Goal: Task Accomplishment & Management: Manage account settings

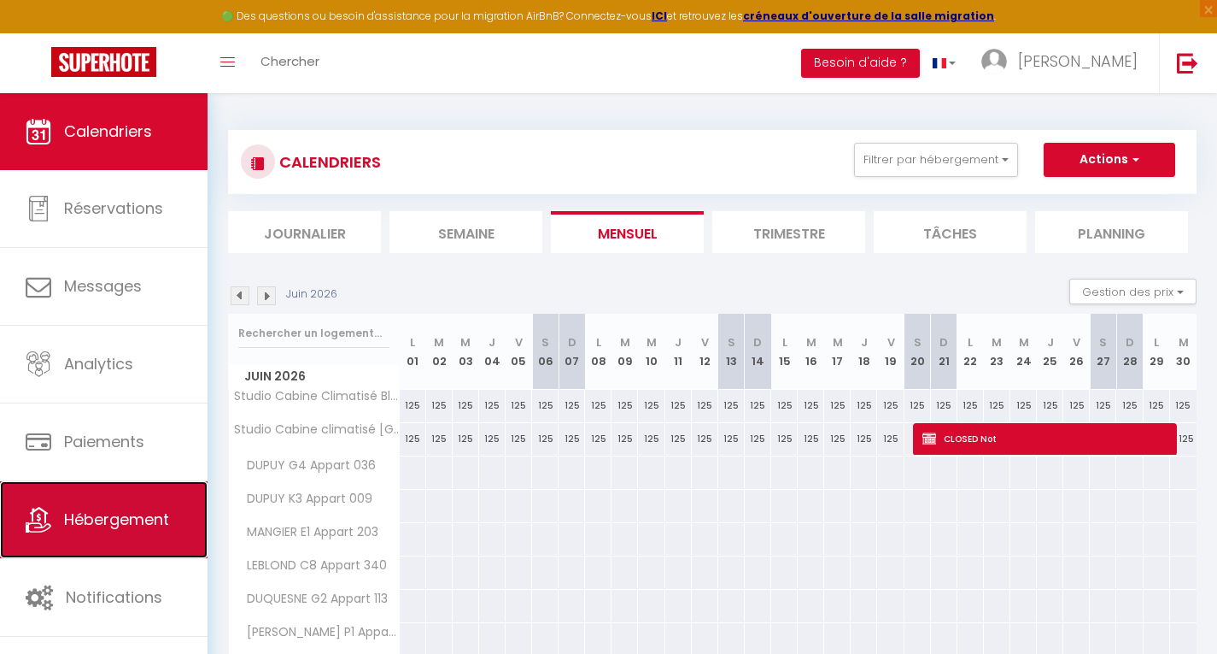
click at [119, 510] on span "Hébergement" at bounding box center [116, 518] width 105 height 21
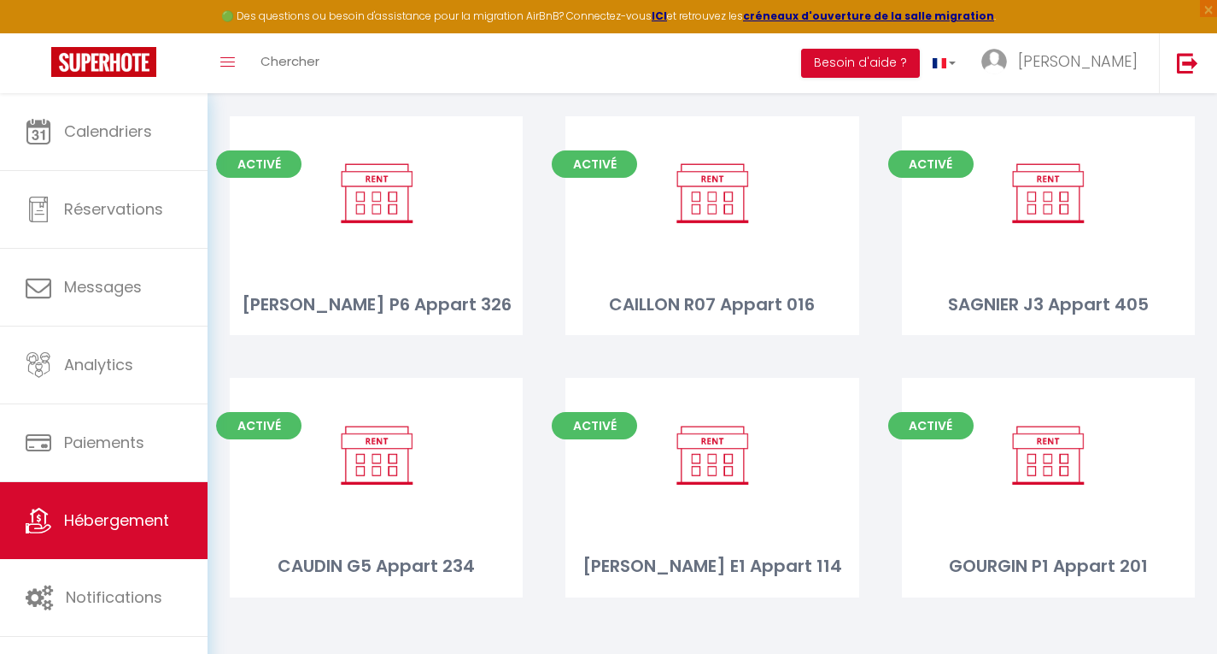
scroll to position [1184, 0]
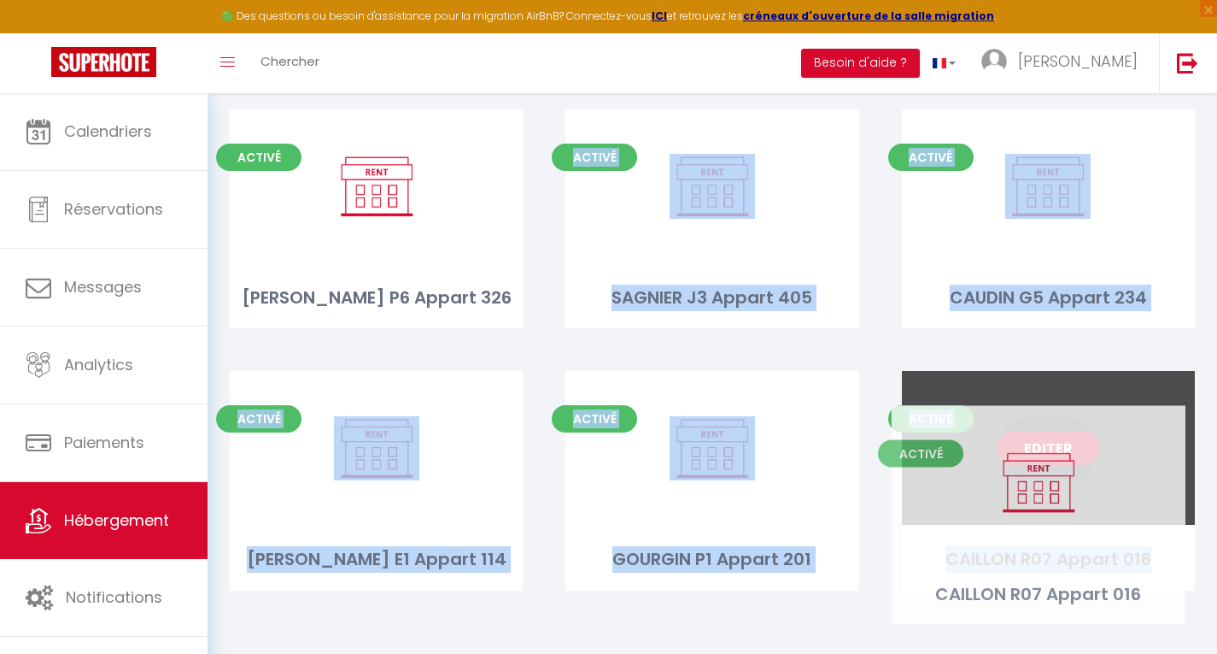
drag, startPoint x: 830, startPoint y: 276, endPoint x: 1157, endPoint y: 572, distance: 440.3
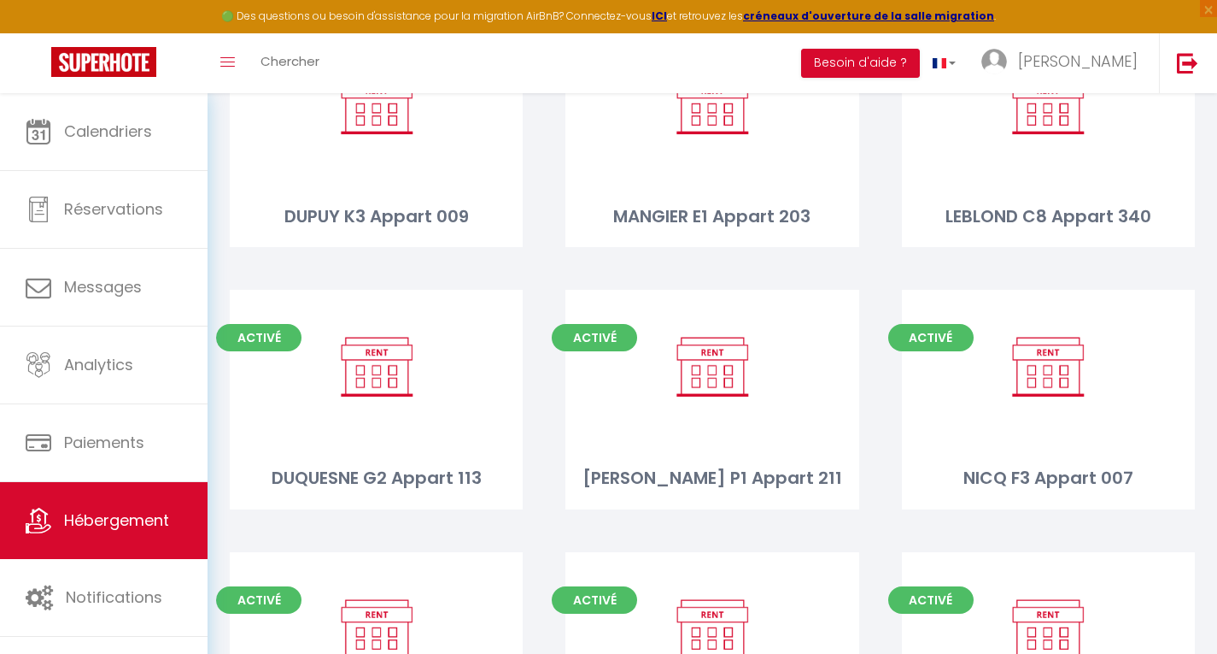
scroll to position [0, 0]
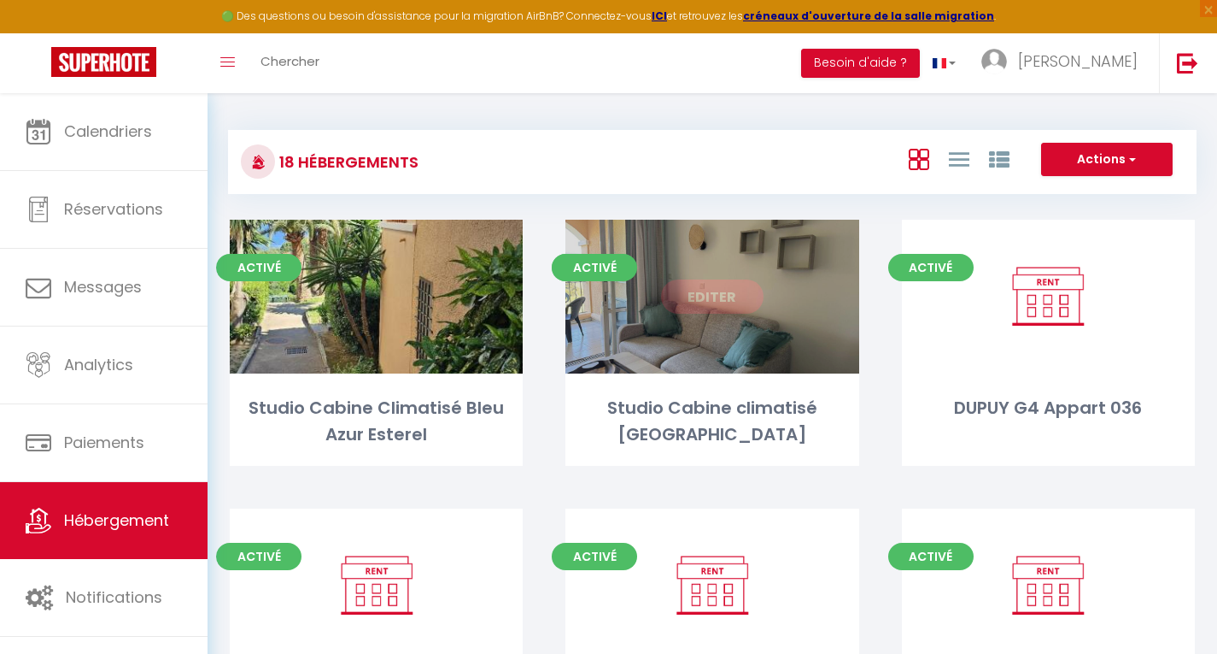
click at [714, 292] on link "Editer" at bounding box center [712, 296] width 103 height 34
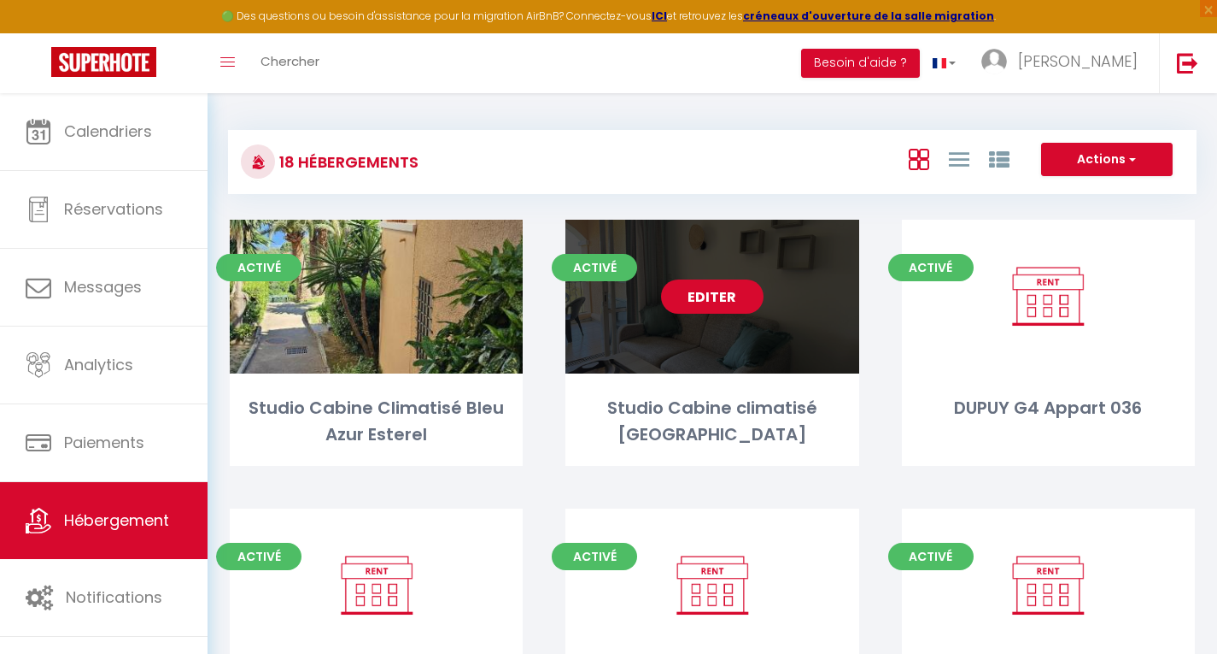
click at [692, 290] on link "Editer" at bounding box center [712, 296] width 103 height 34
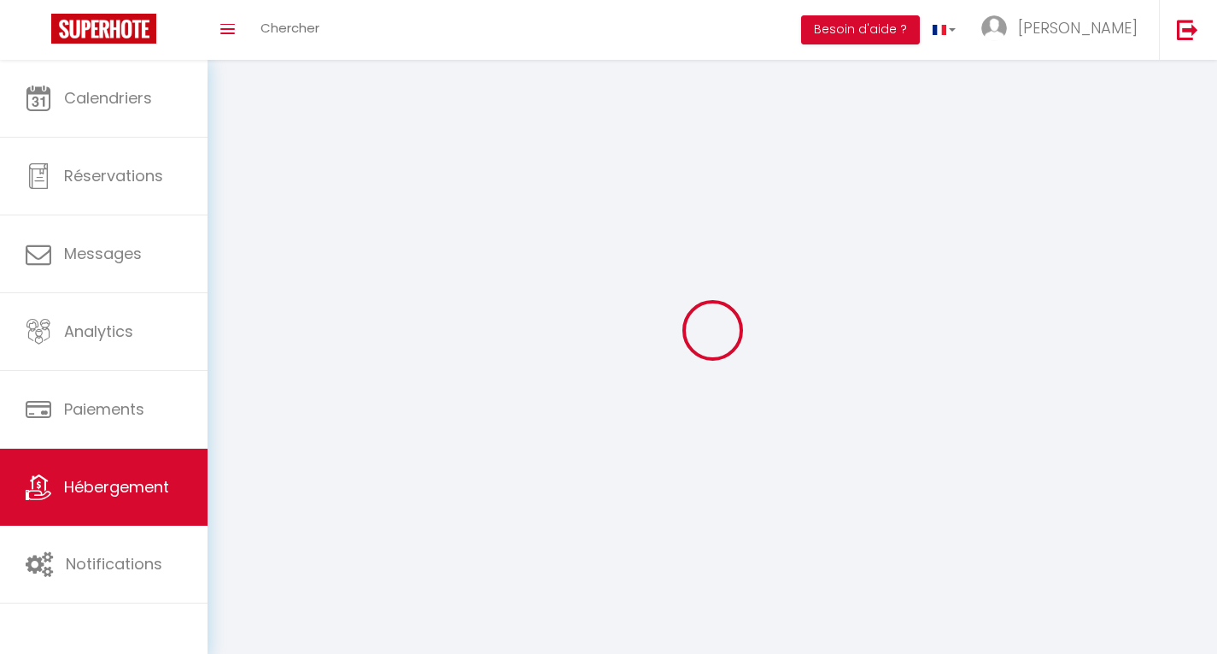
select select "1"
select select "28"
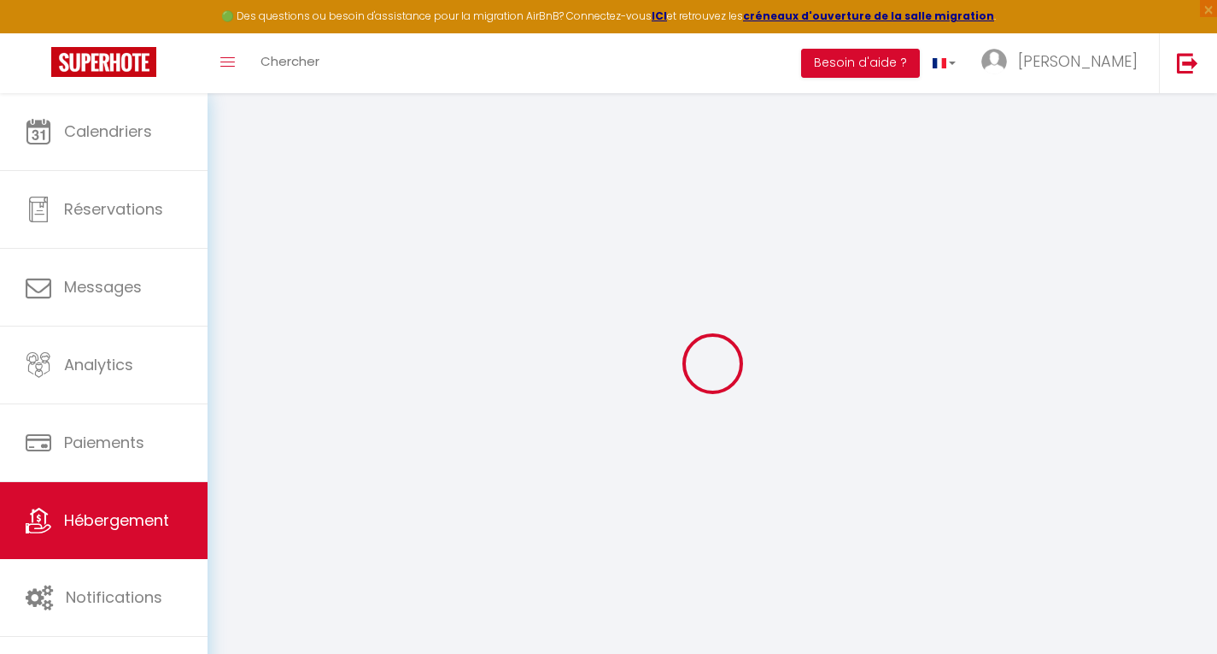
select select
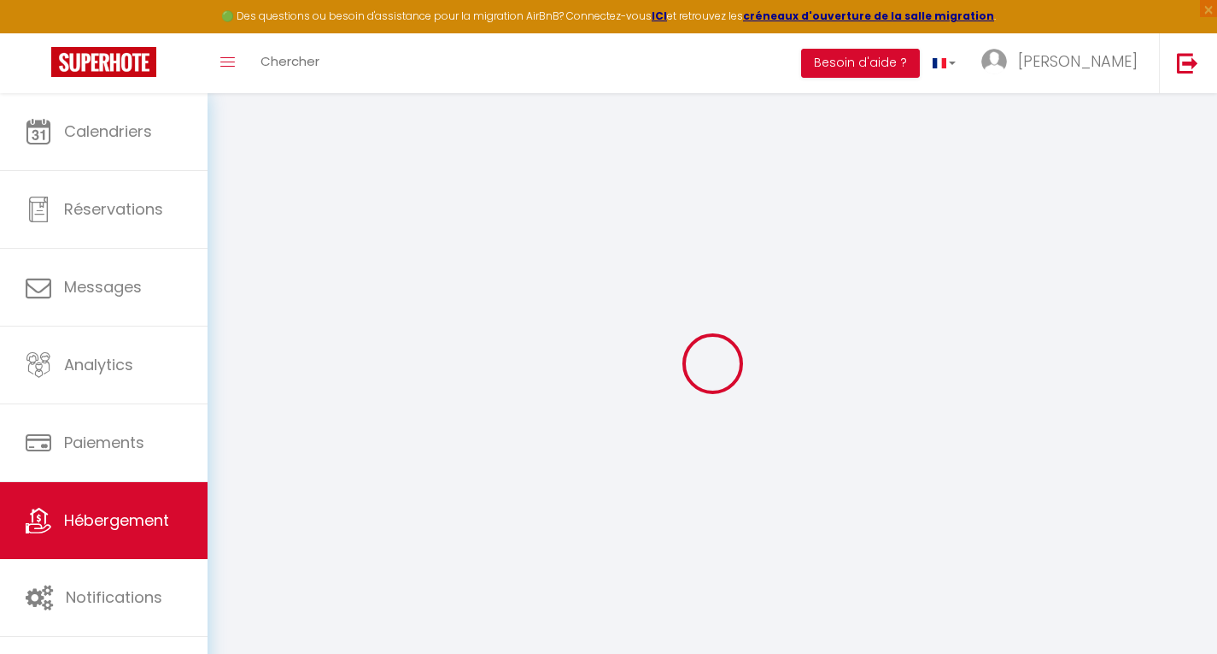
select select
checkbox input "false"
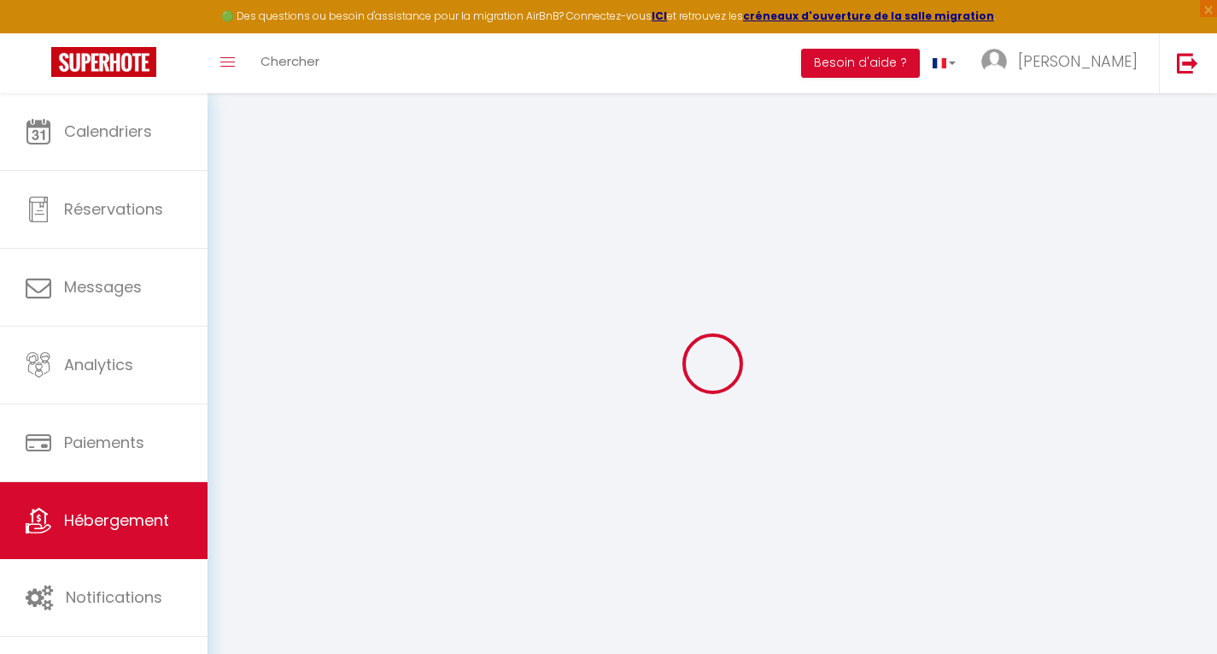
select select
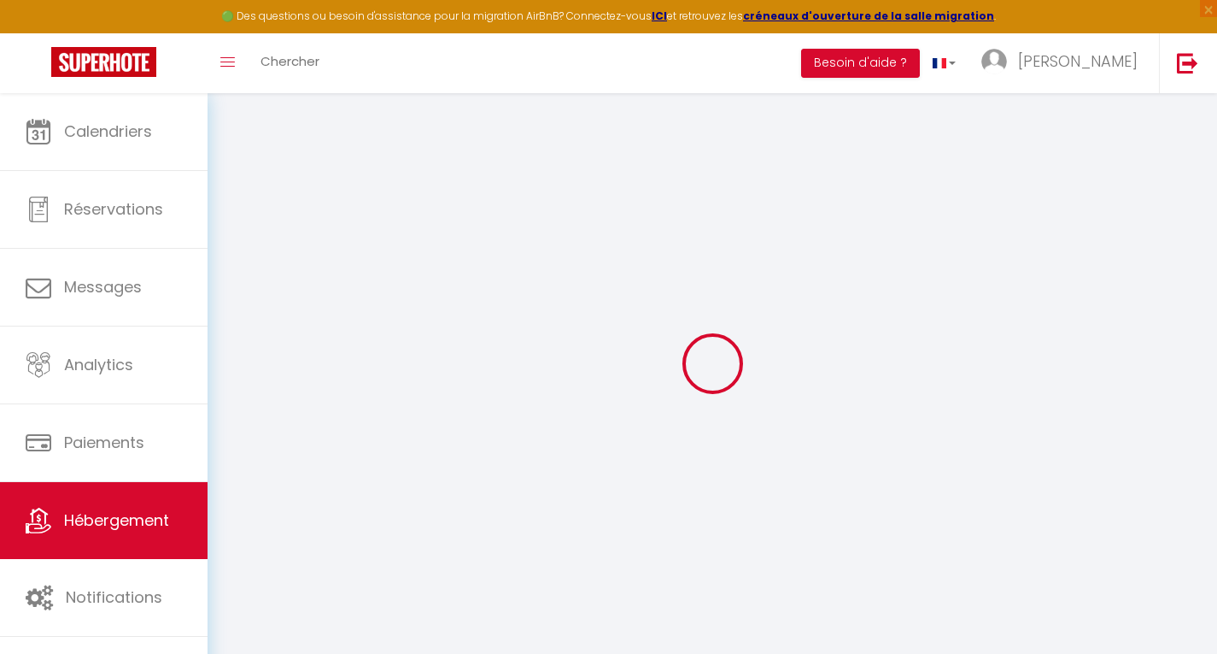
select select
checkbox input "false"
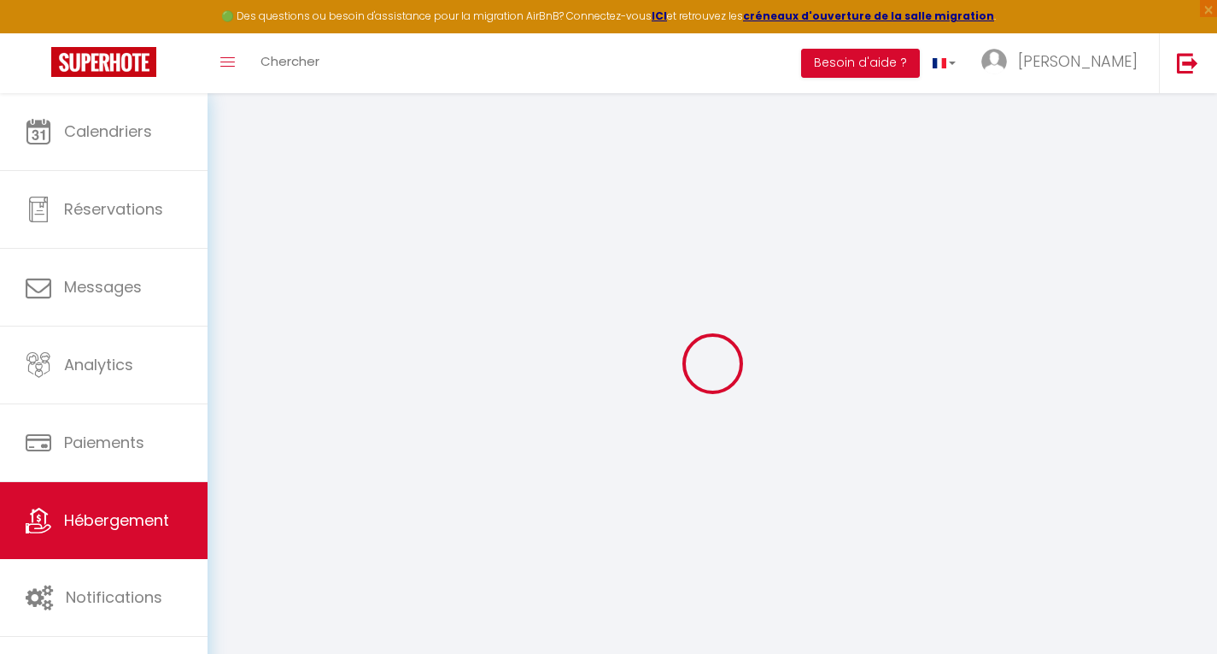
checkbox input "false"
select select
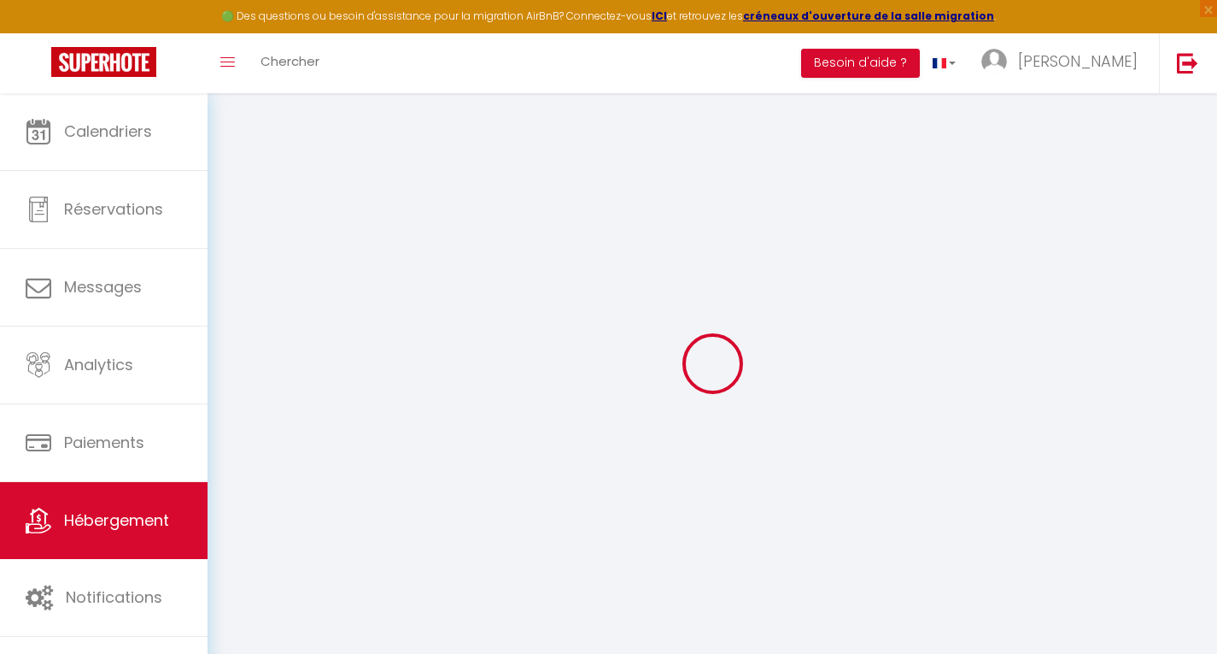
select select
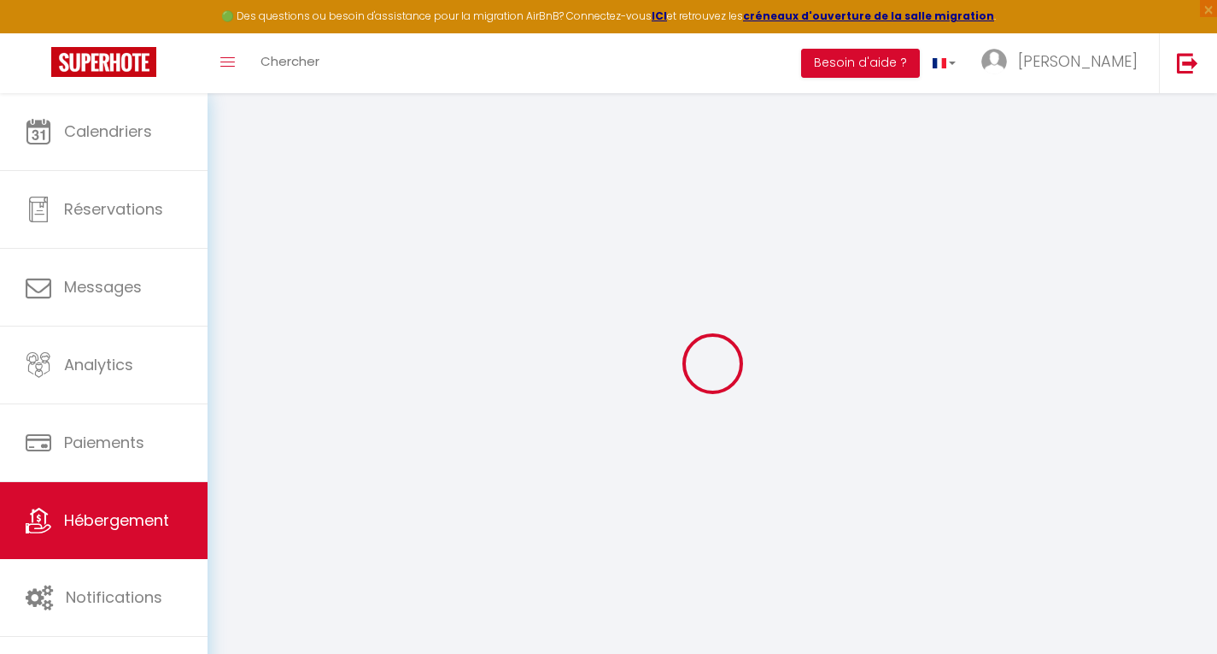
checkbox input "false"
select select
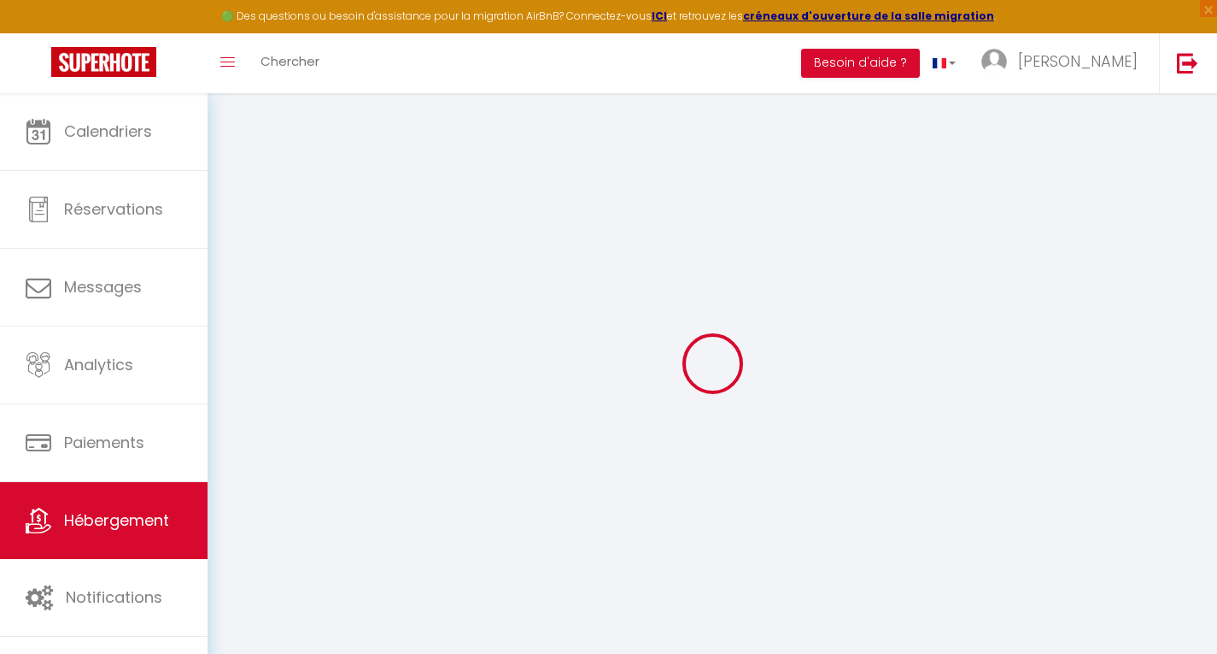
select select
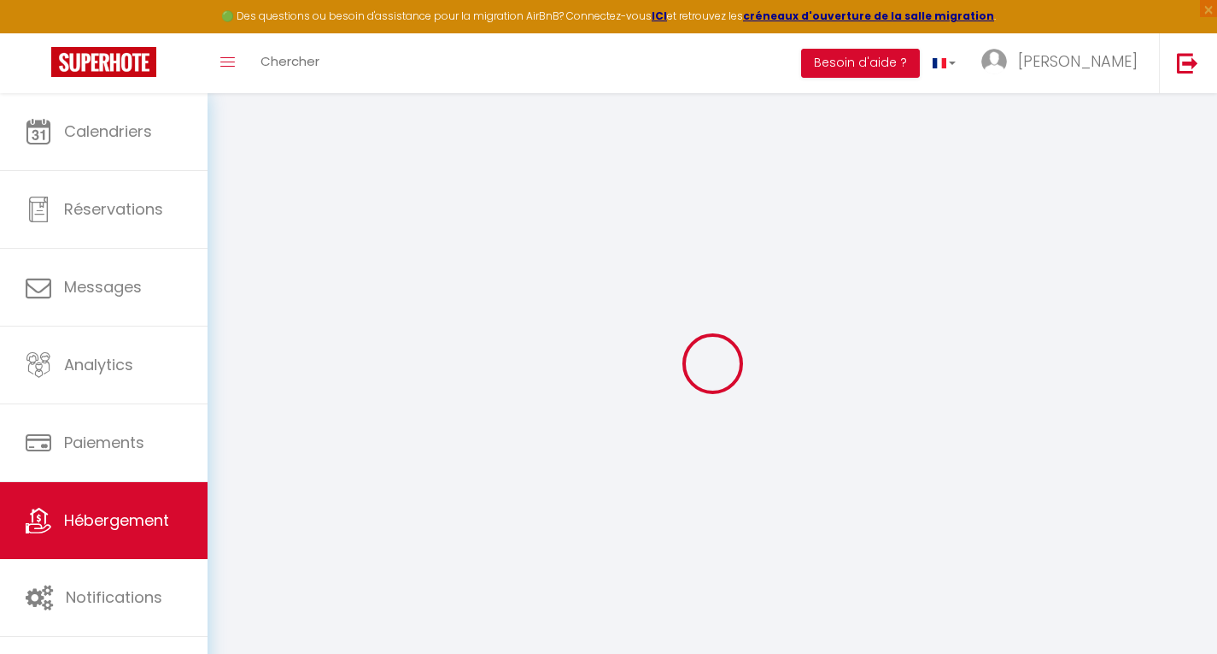
select select
checkbox input "false"
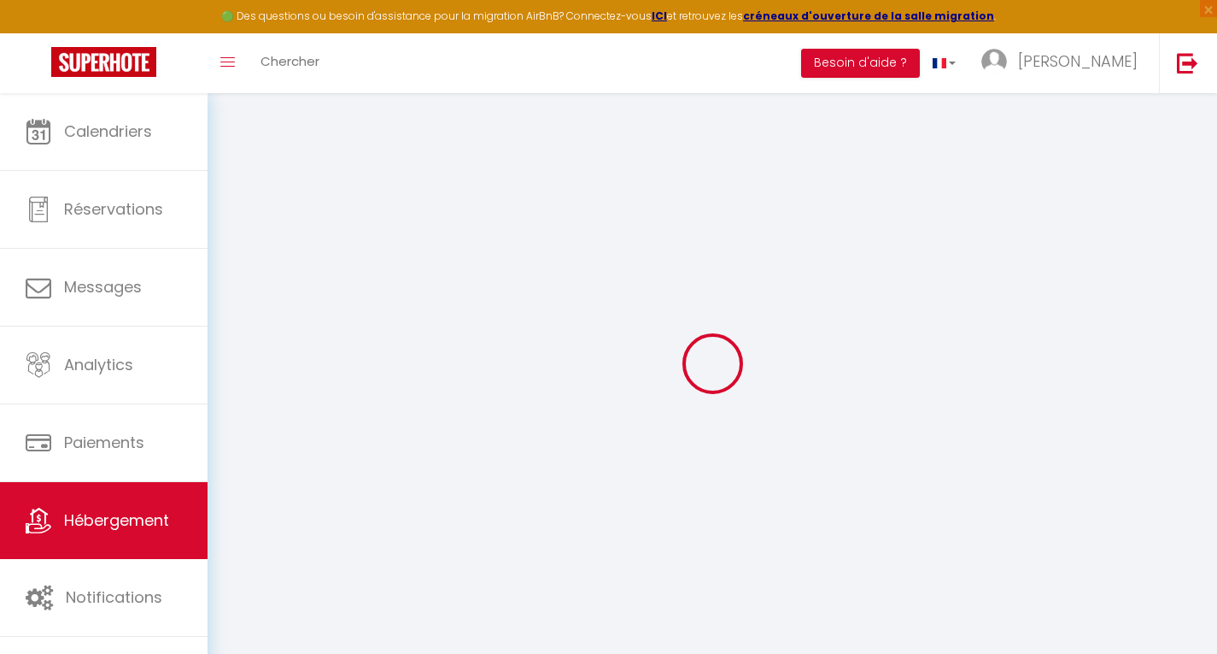
checkbox input "false"
select select
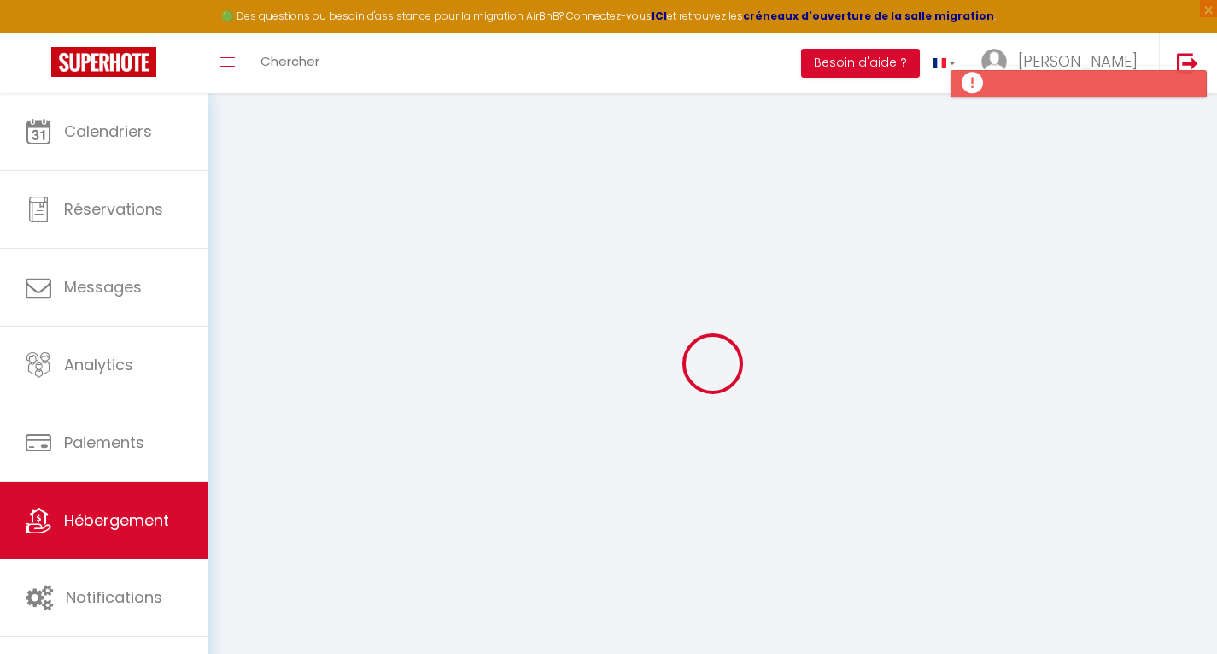
type input "Studio Cabine climatisé Cap Esterel"
type input "Séverine"
select select "0"
type input "60"
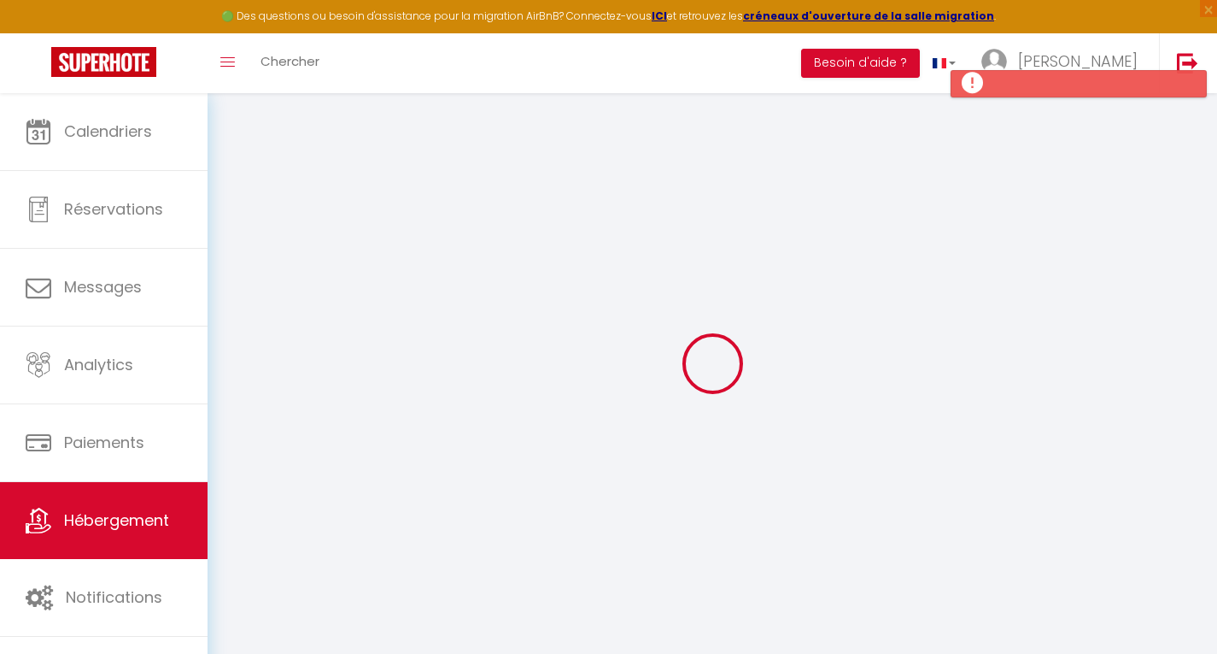
type input "6"
type input "10"
type input "700"
type input "20"
select select
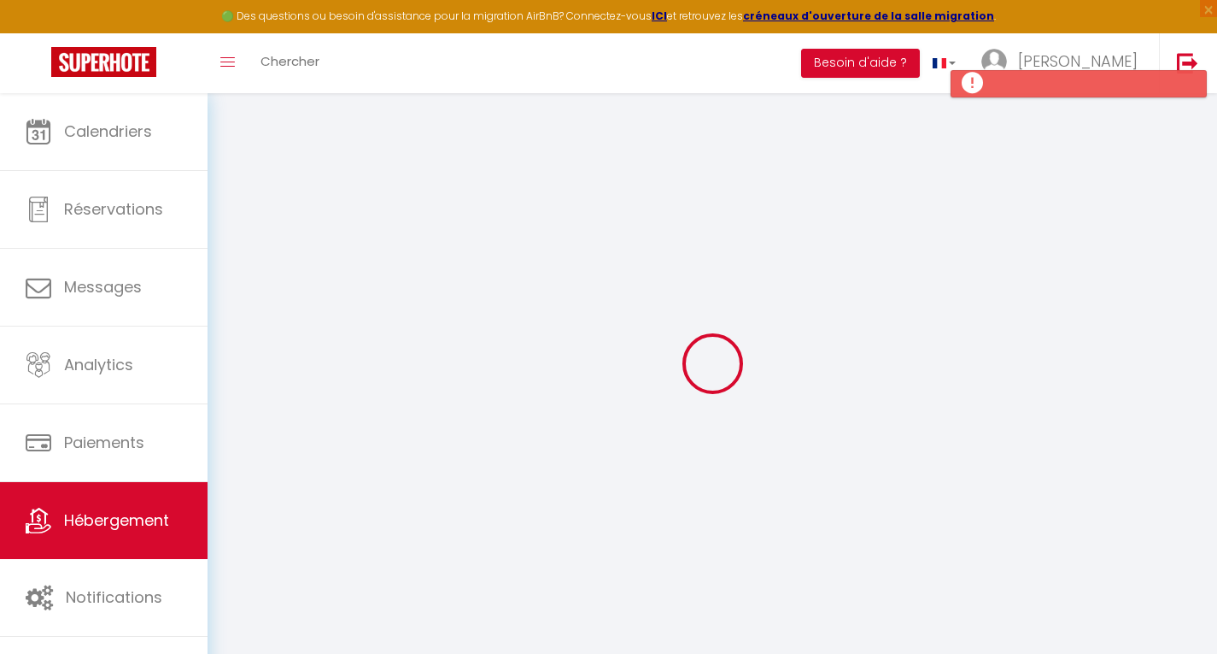
select select
type input "Rue des Calanques"
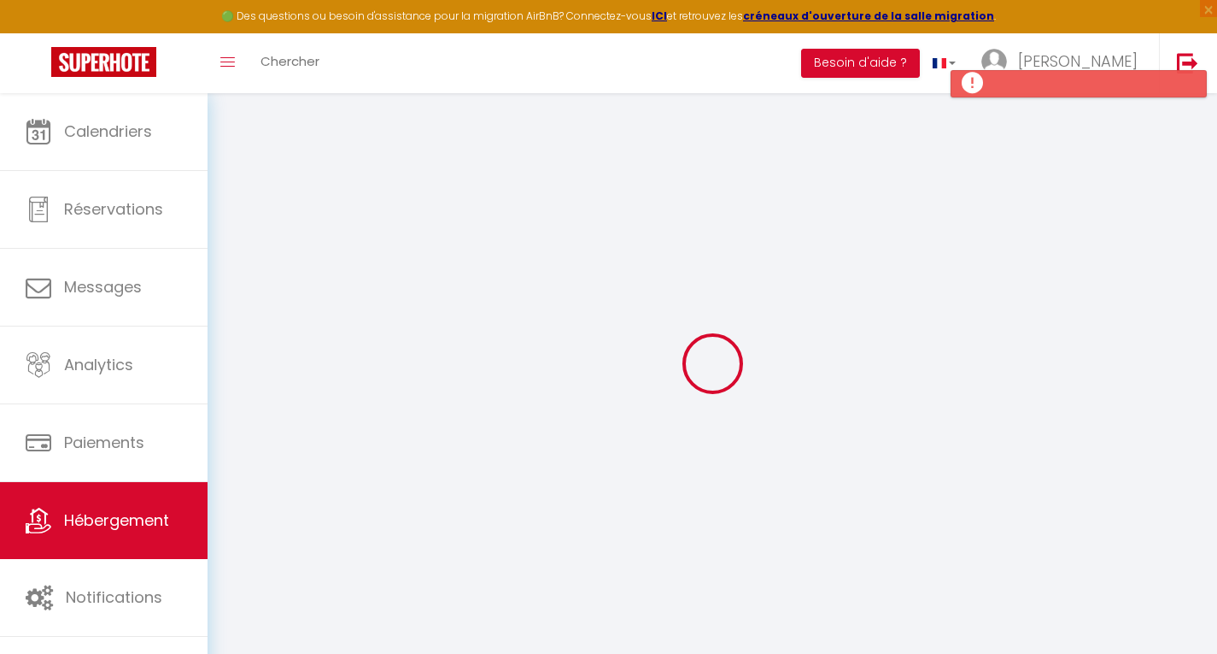
type input "83530"
type input "Agay"
type input "[EMAIL_ADDRESS][DOMAIN_NAME]"
select select
checkbox input "false"
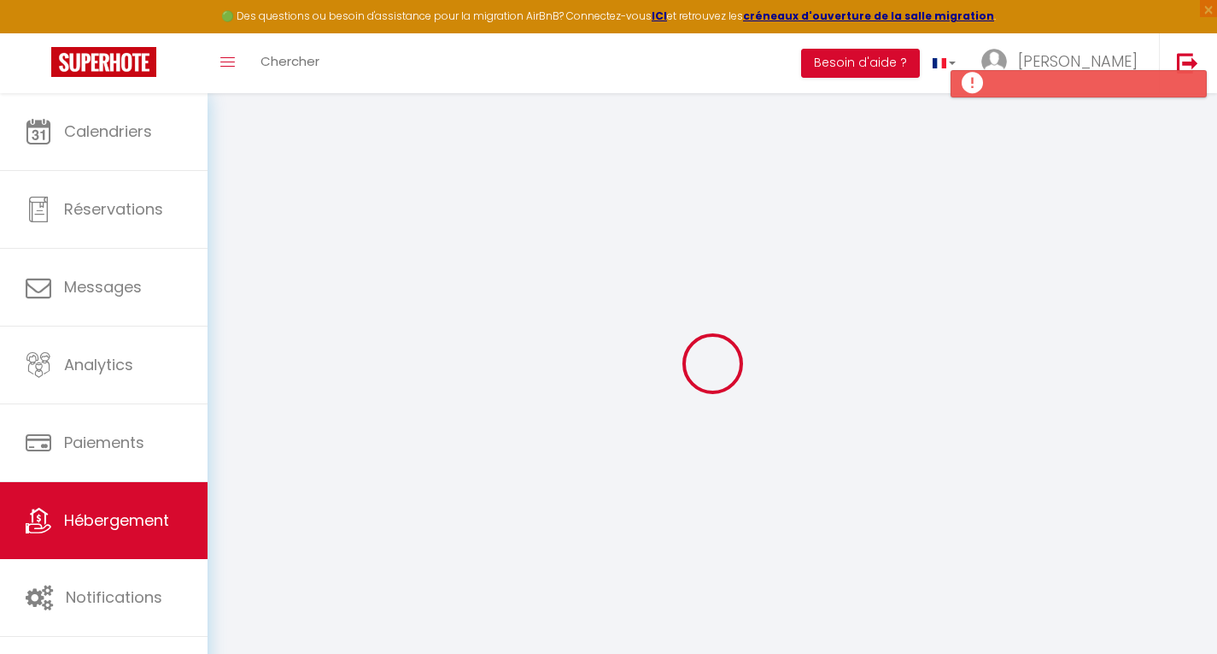
checkbox input "false"
radio input "true"
type input "30"
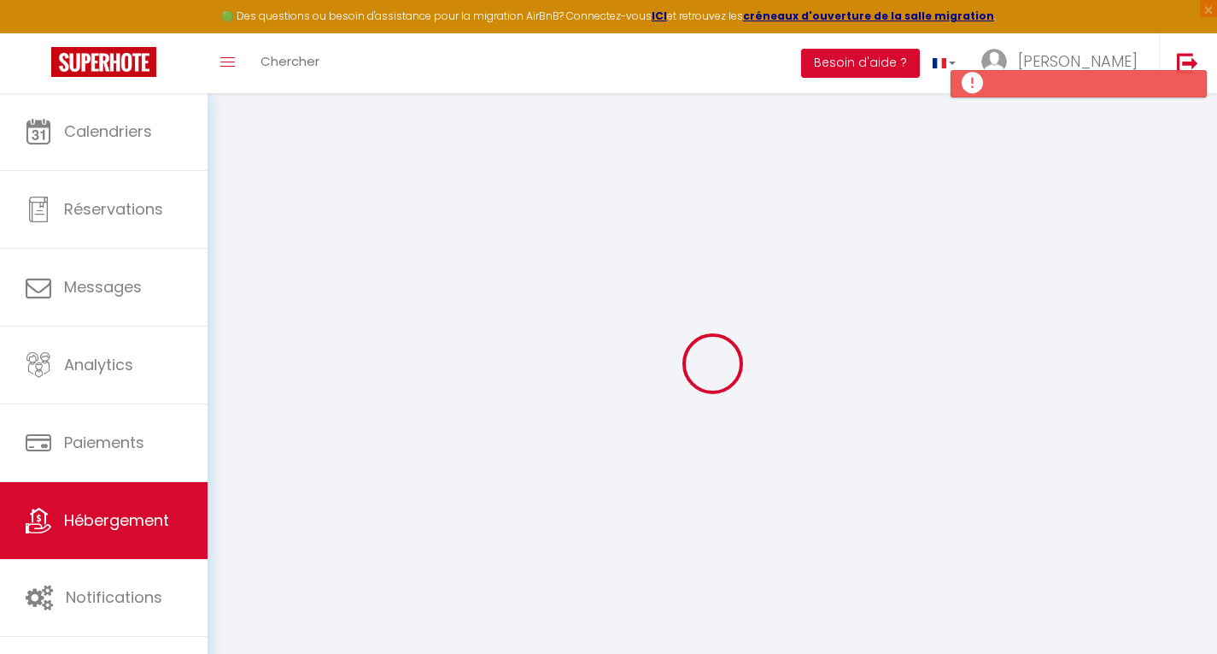
type input "0"
select select
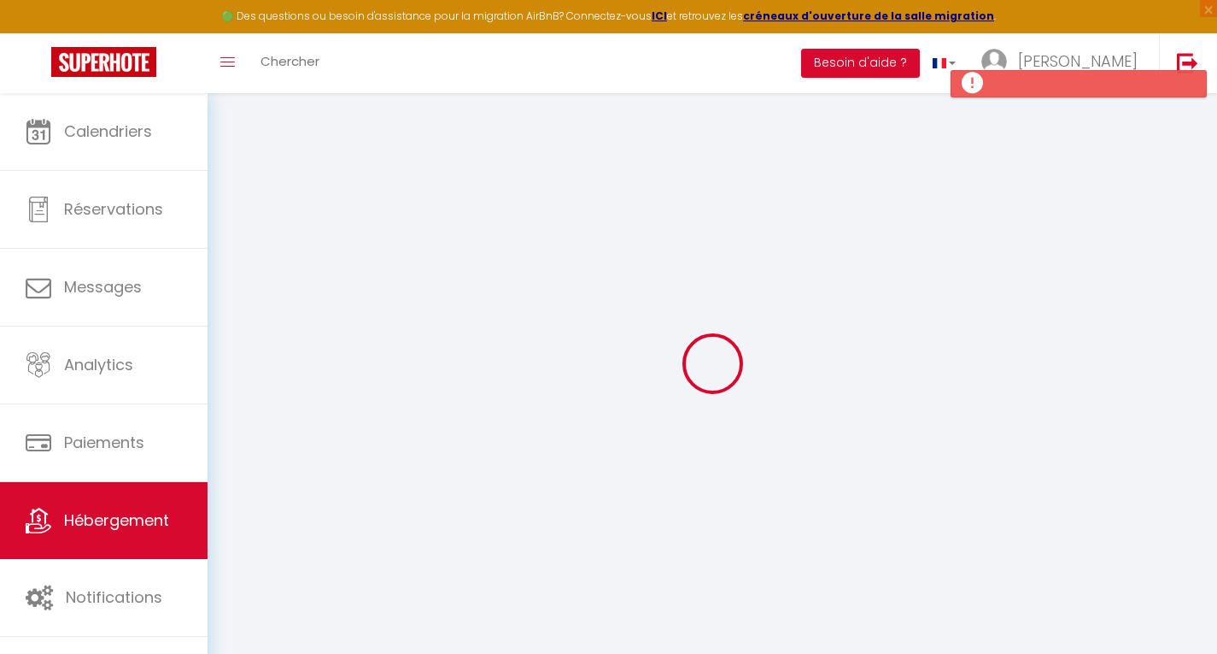
select select
checkbox input "false"
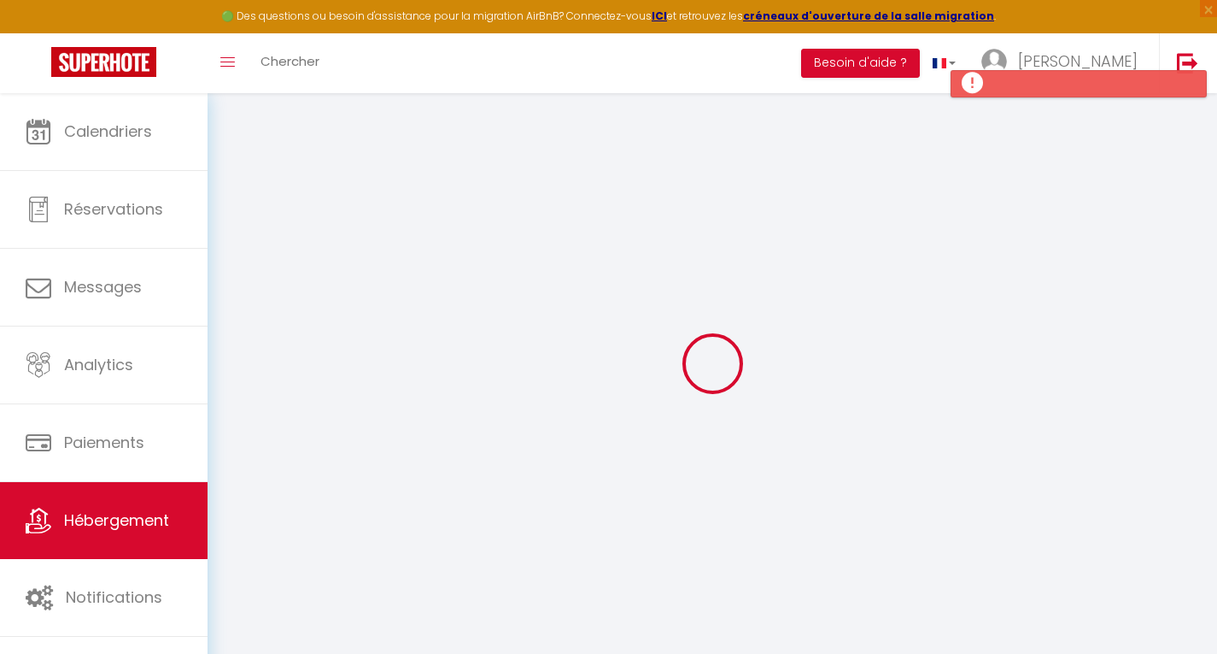
checkbox input "false"
select select
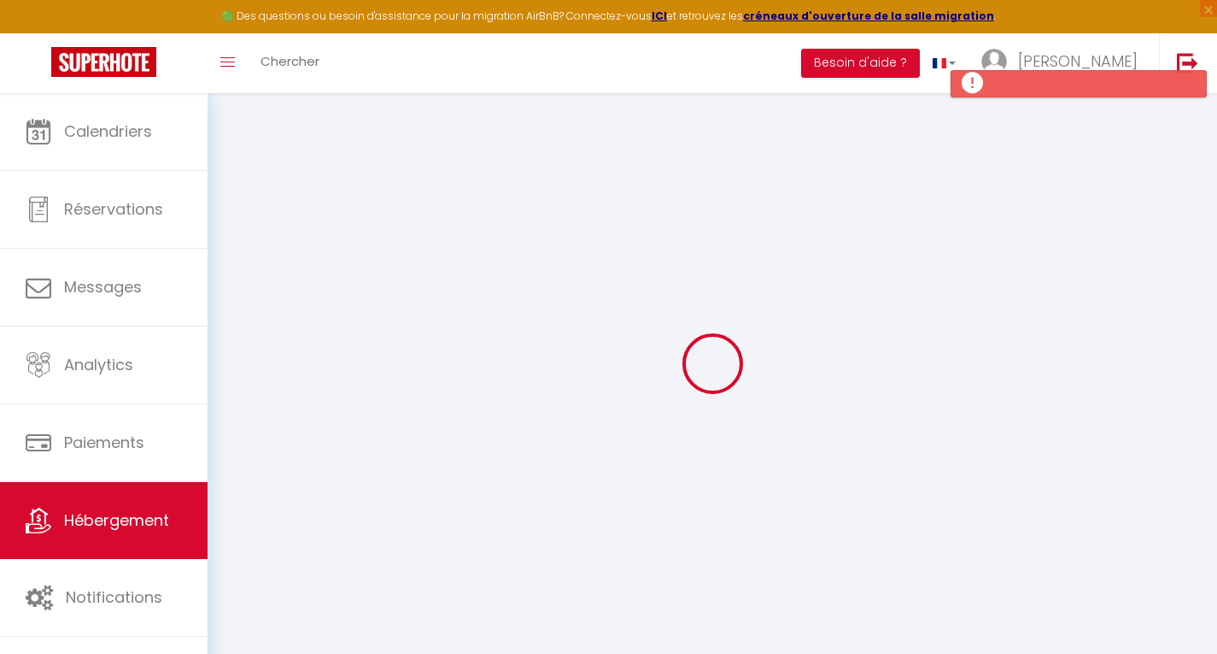
select select
checkbox input "false"
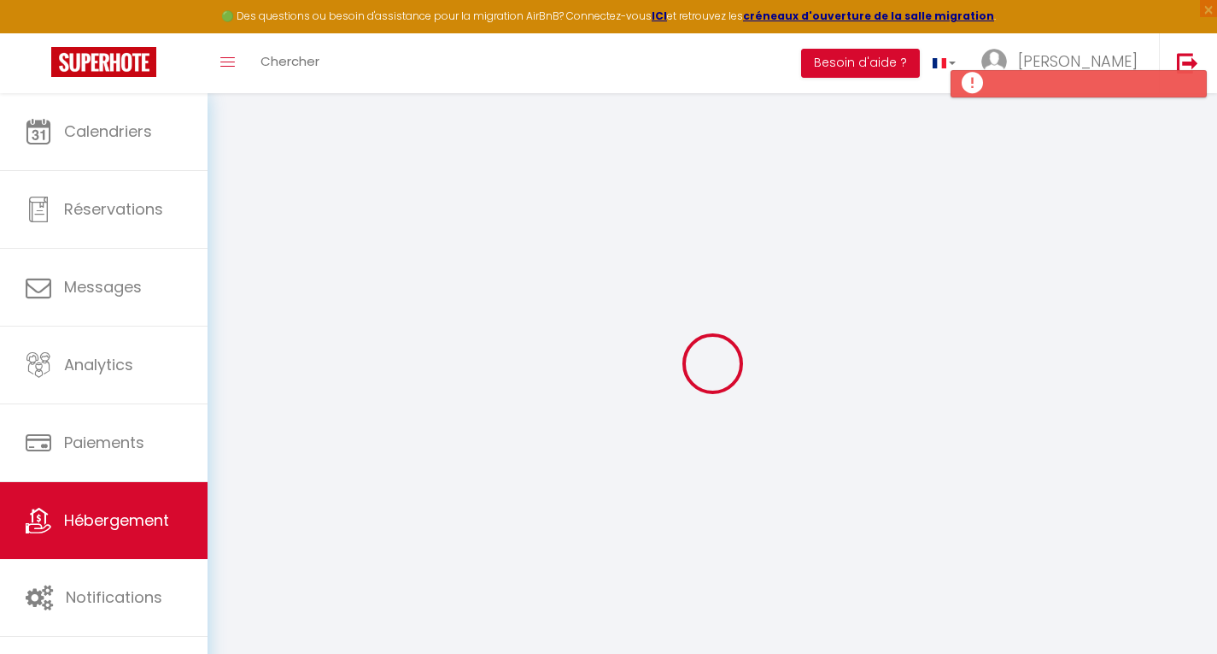
checkbox input "false"
select select
checkbox input "false"
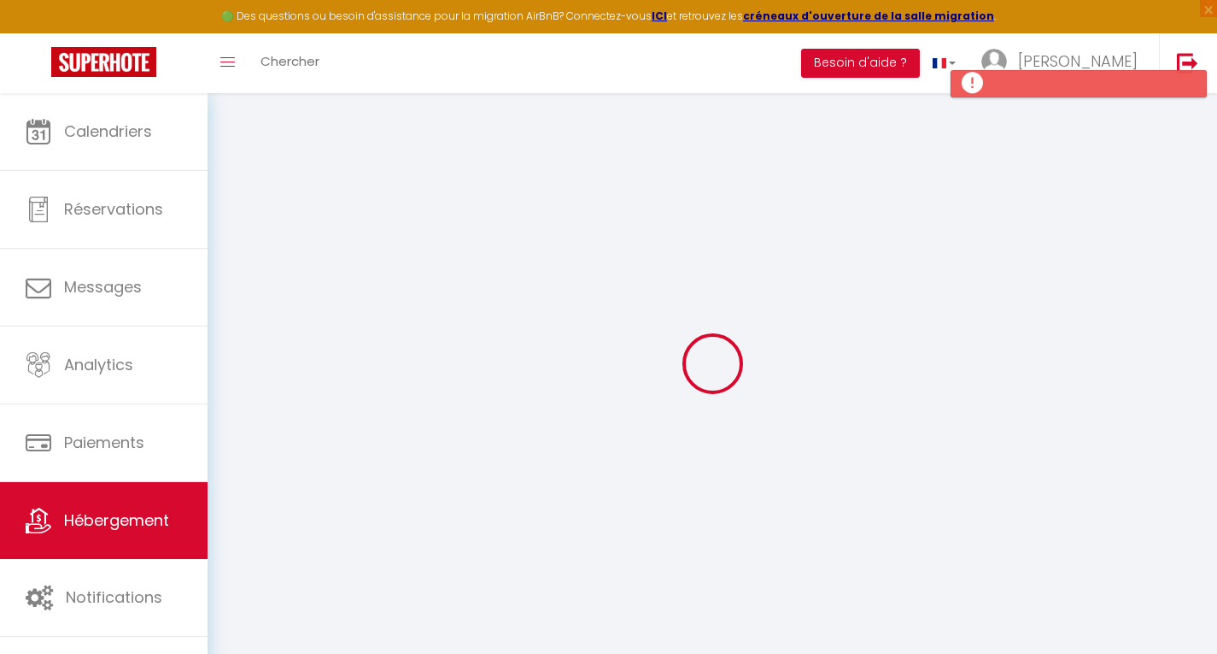
checkbox input "false"
select select
checkbox input "false"
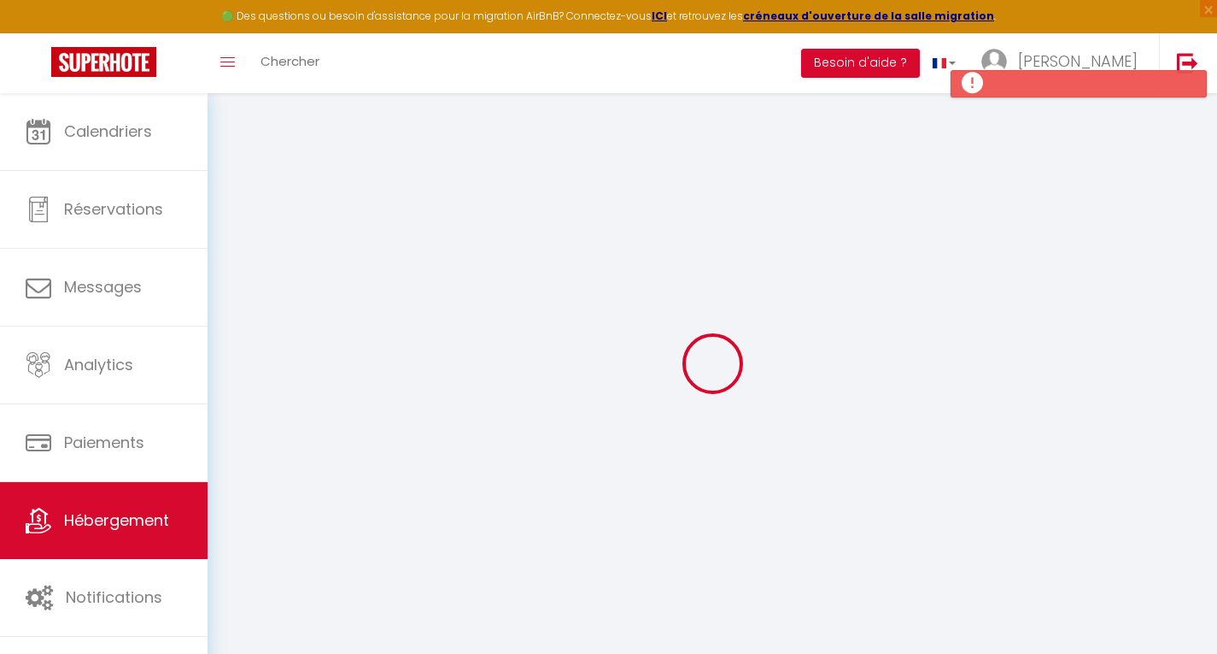
checkbox input "false"
select select "16:00"
select select "21:00"
select select "10:00"
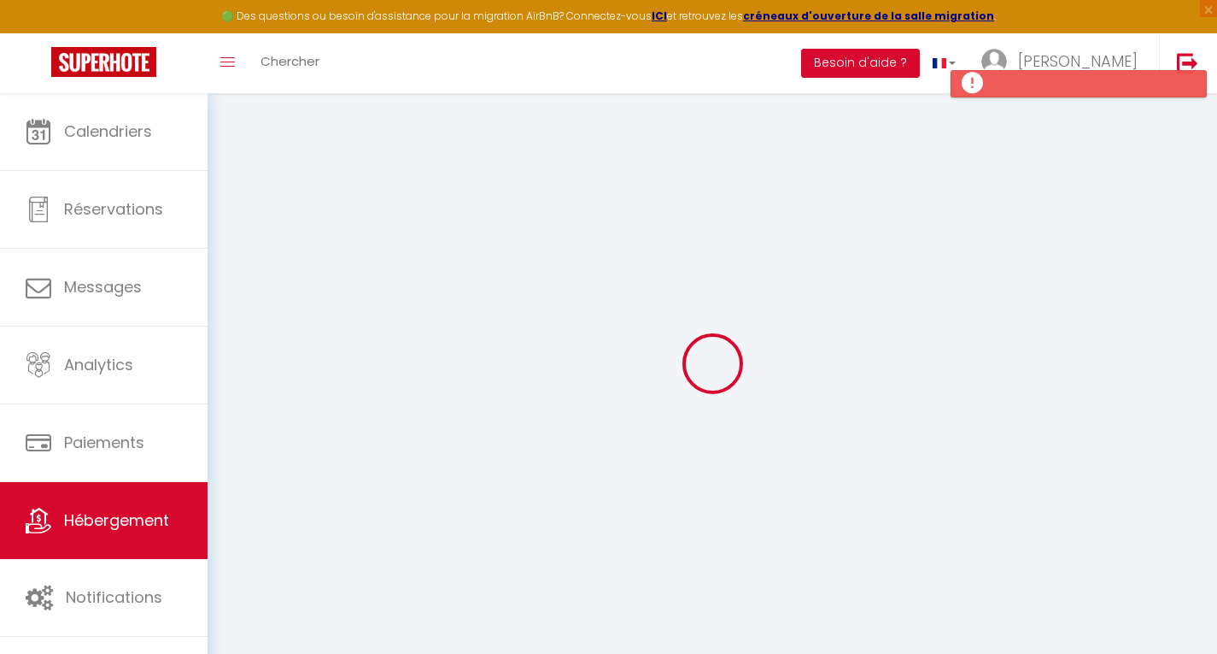
select select "15"
select select
checkbox input "false"
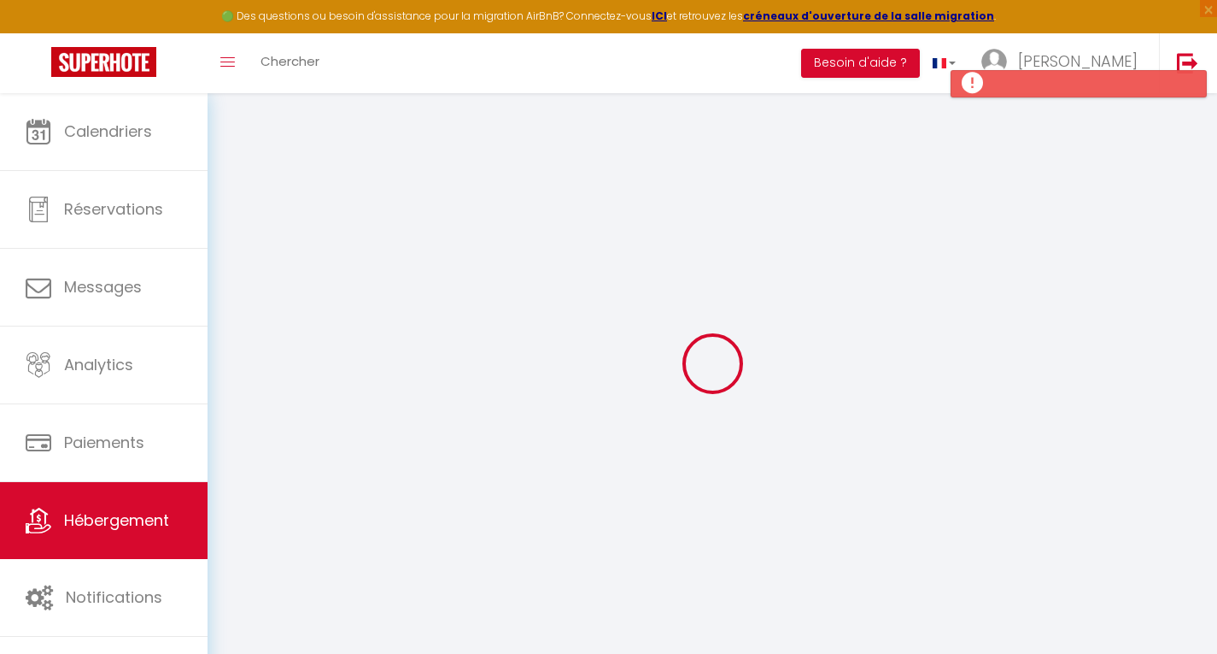
checkbox input "false"
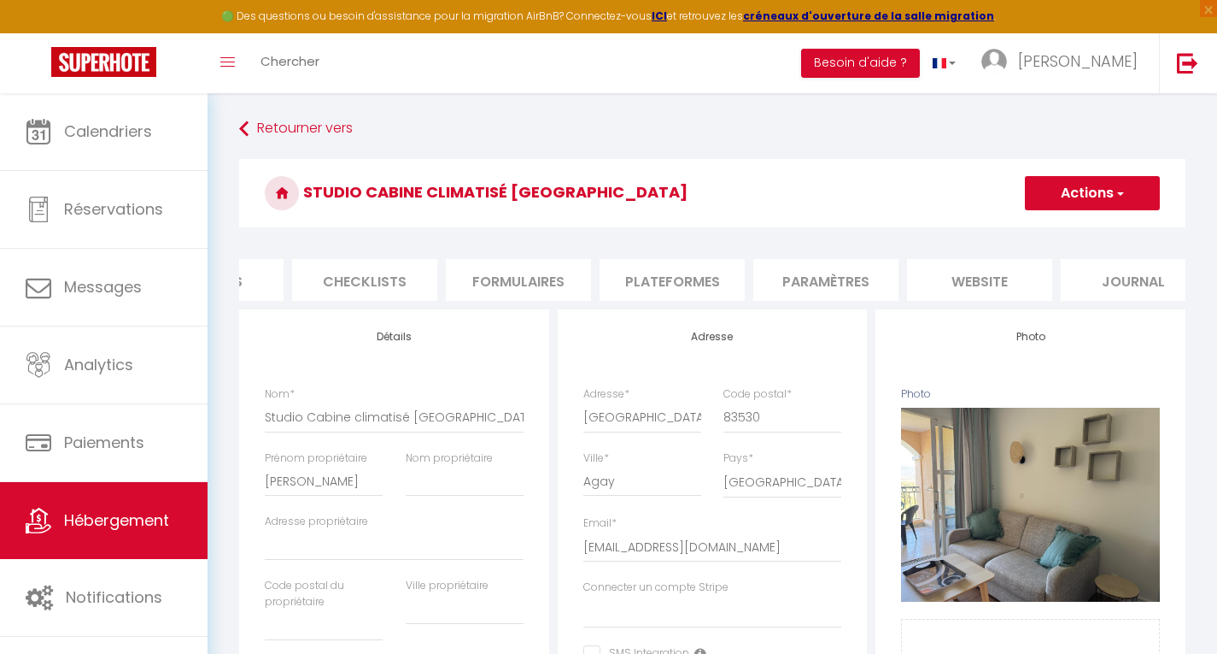
scroll to position [0, 591]
click at [951, 276] on li "website" at bounding box center [950, 280] width 145 height 42
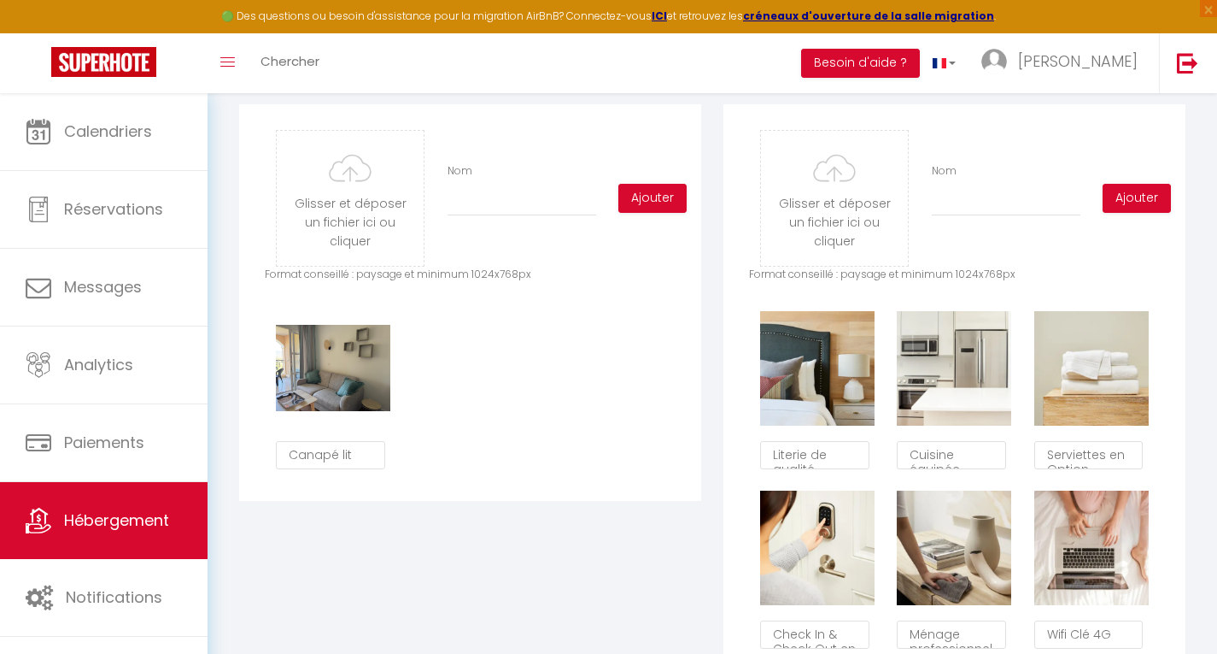
scroll to position [833, 0]
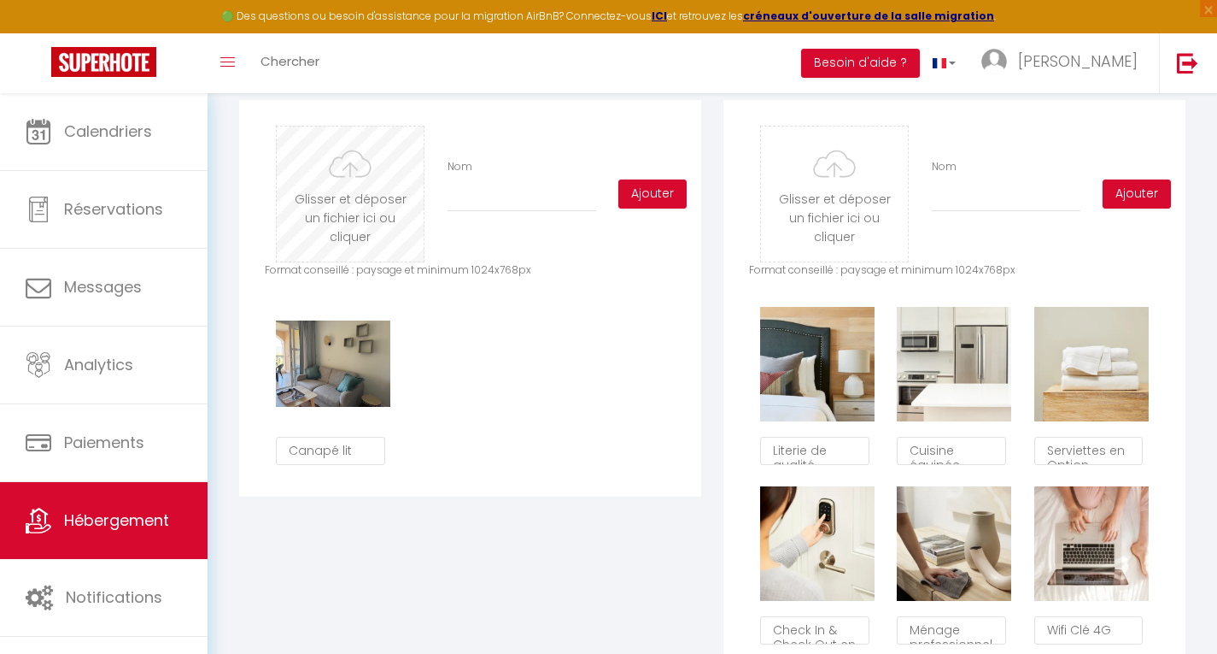
click at [376, 193] on input "file" at bounding box center [350, 193] width 147 height 135
type input "C:\fakepath\IMG-20250721-WA0009.jpg"
checkbox input "true"
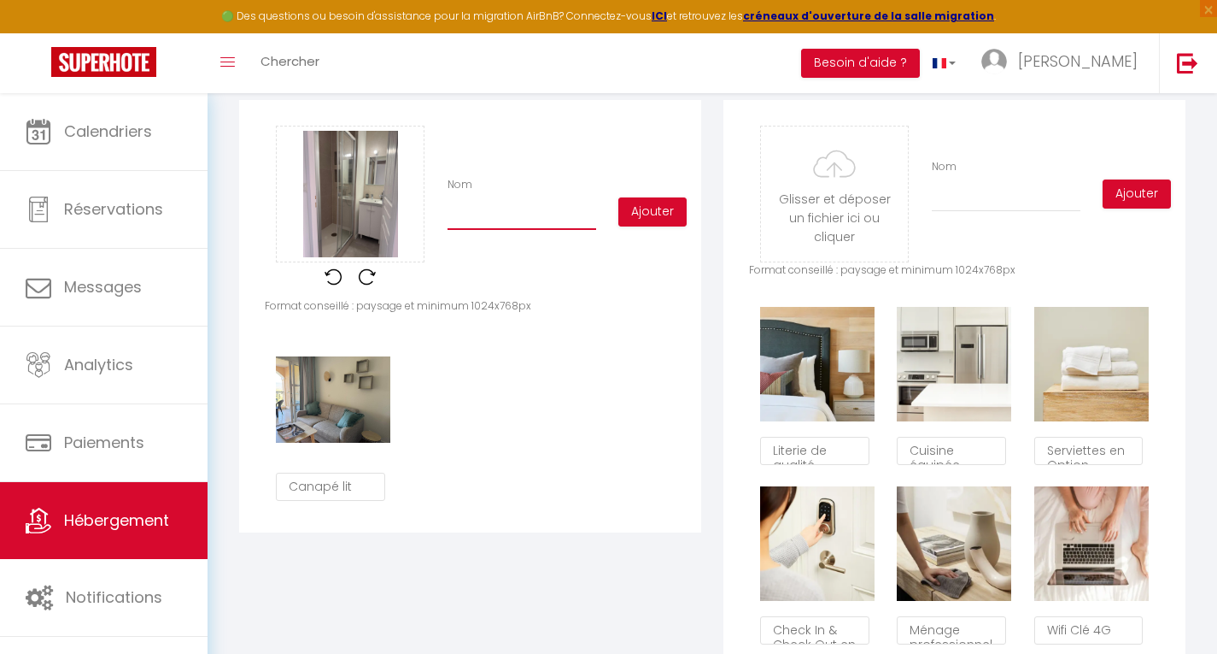
click at [497, 224] on input "Nom" at bounding box center [522, 214] width 149 height 31
type input "S"
checkbox input "true"
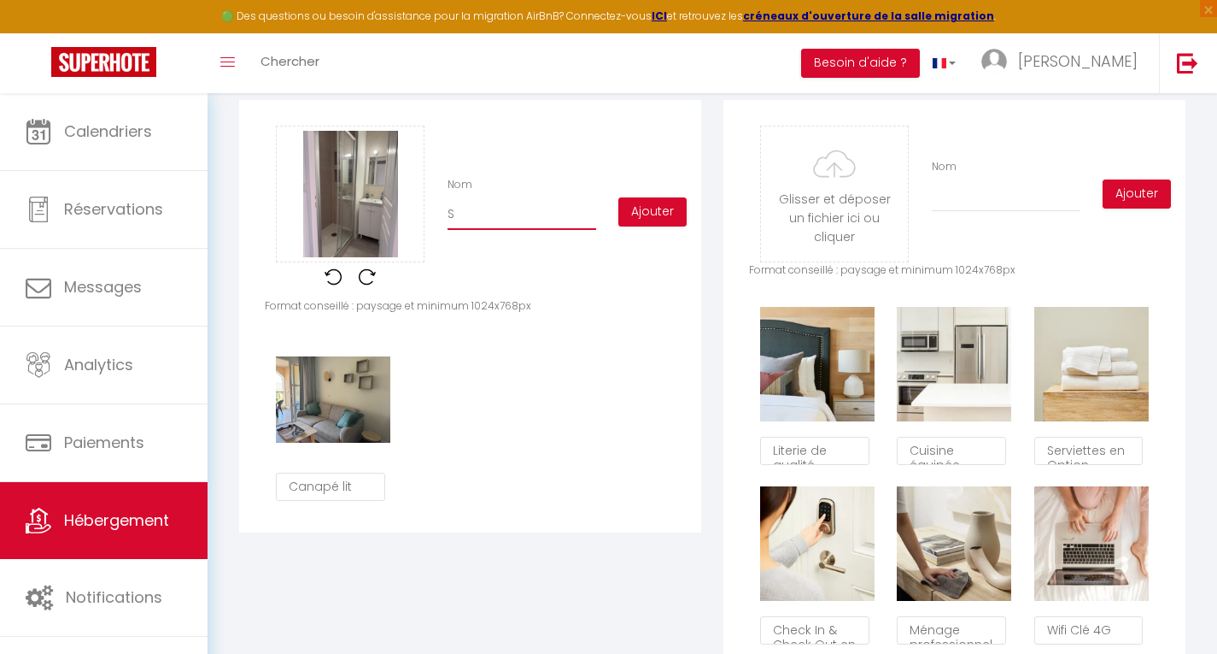
type input "Sa"
checkbox input "true"
type input "Sal"
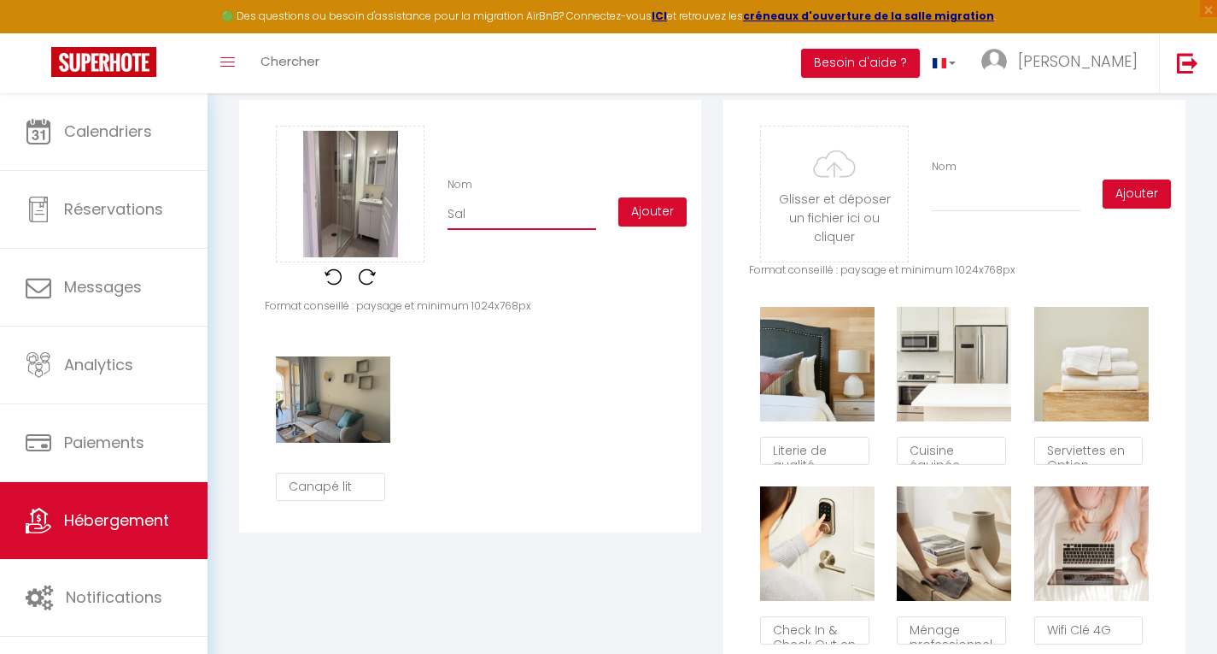
checkbox input "true"
type input "Sall"
checkbox input "true"
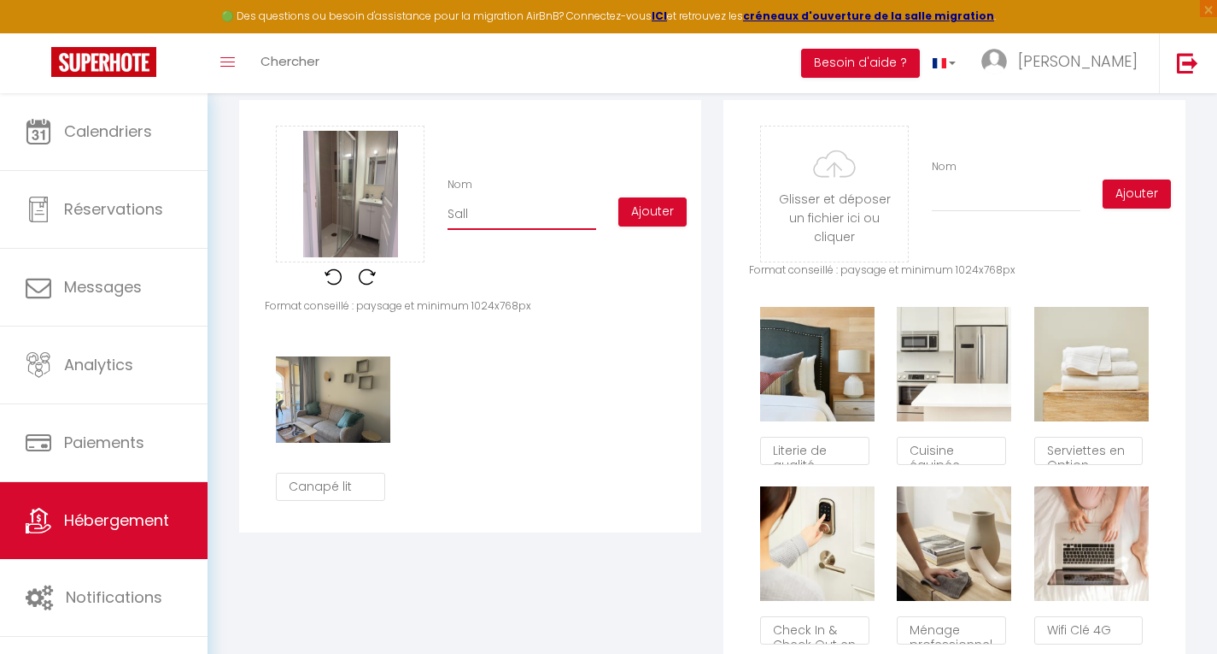
checkbox input "true"
type input "Salle"
checkbox input "true"
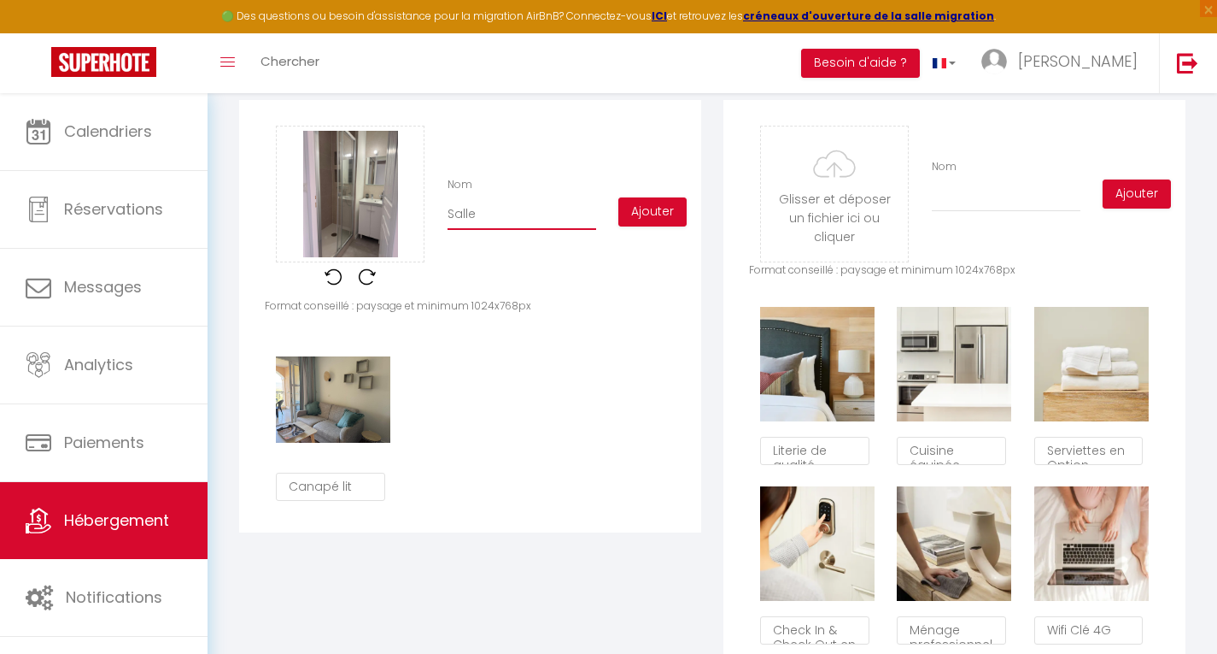
checkbox input "true"
type input "Salle"
checkbox input "true"
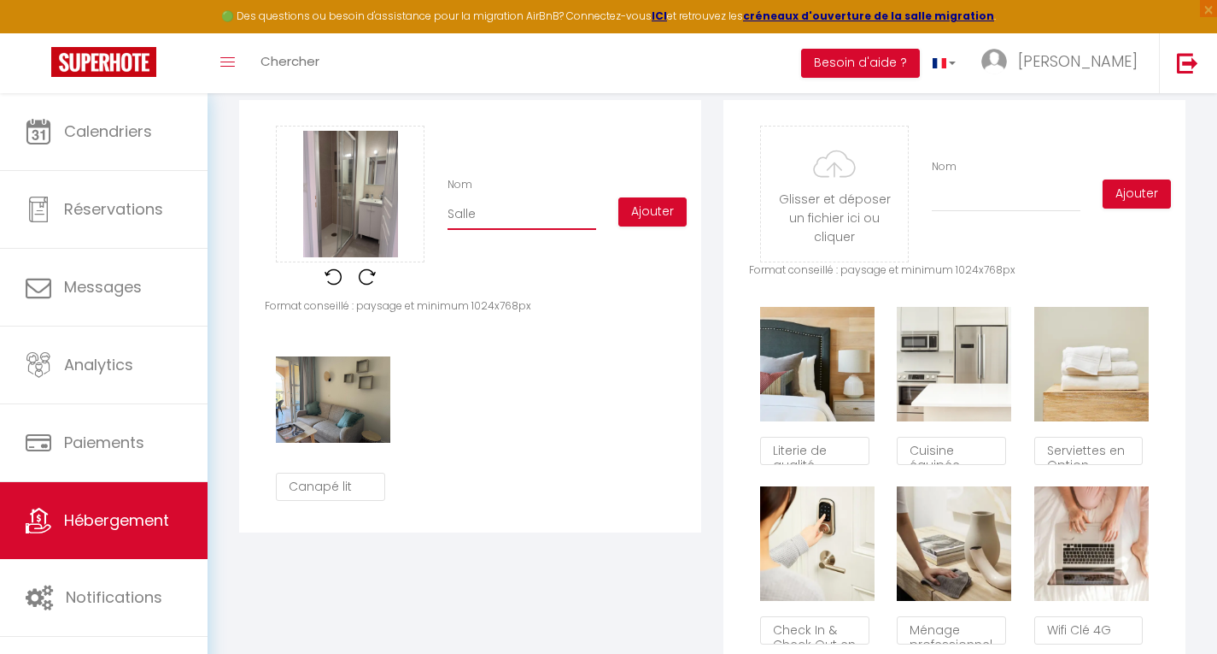
type input "Salle d"
checkbox input "true"
type input "Salle d'"
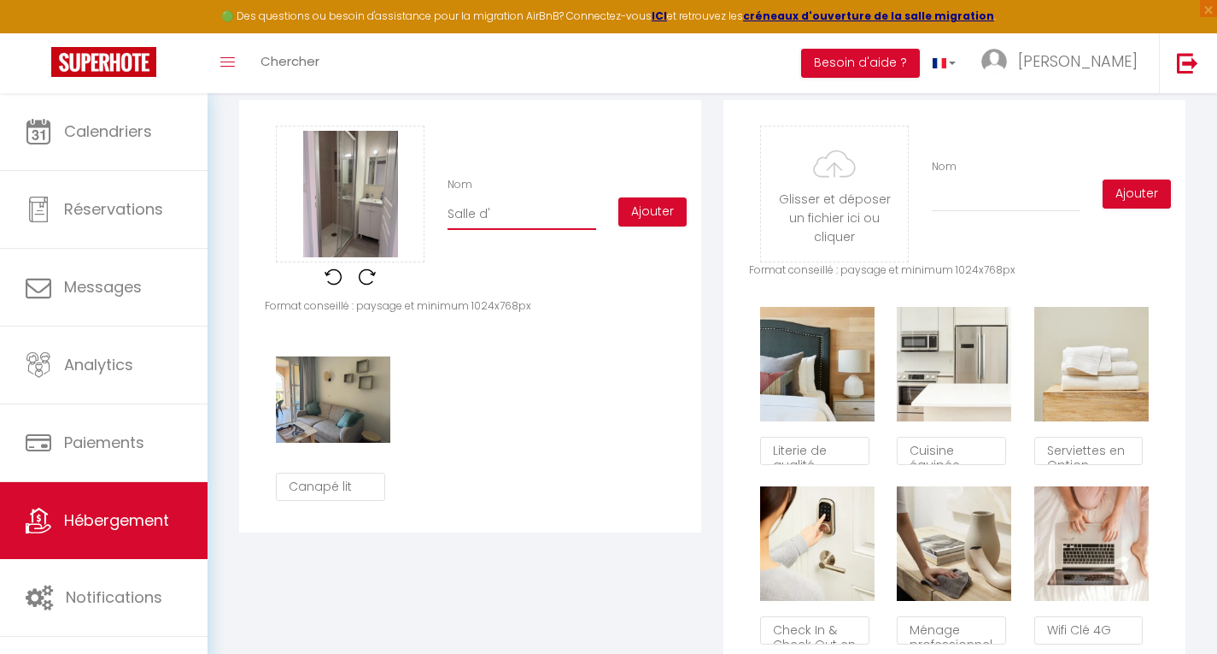
checkbox input "true"
type input "Salle d'e"
checkbox input "true"
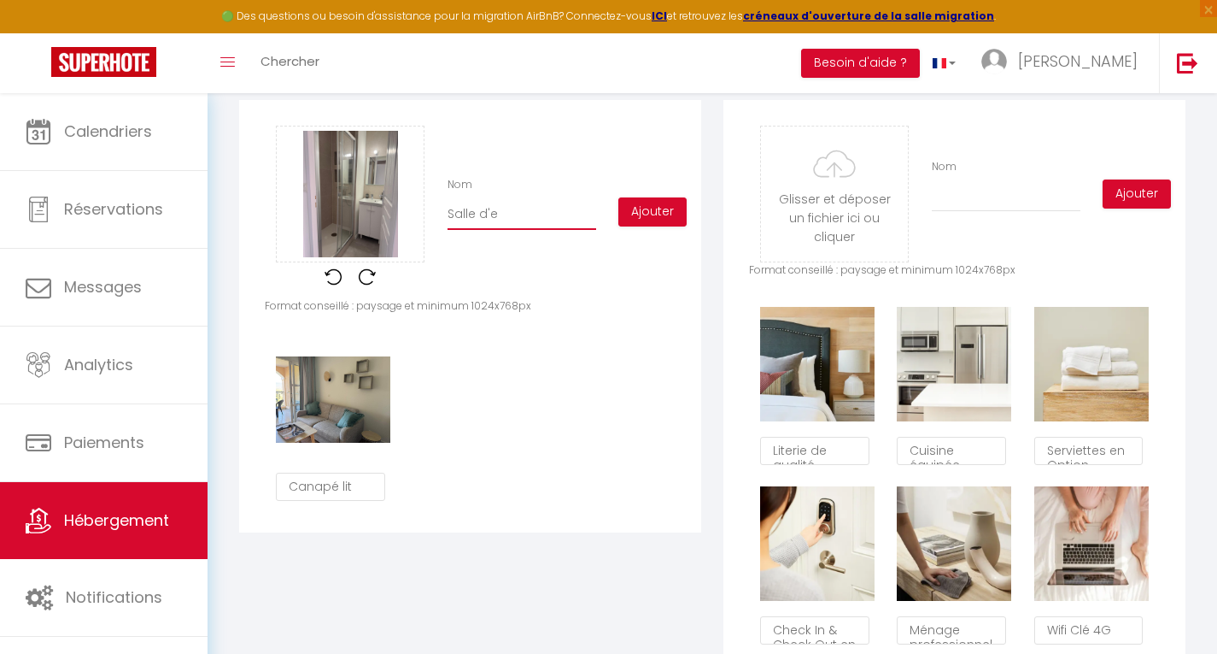
checkbox input "true"
type input "Salle d'ea"
checkbox input "true"
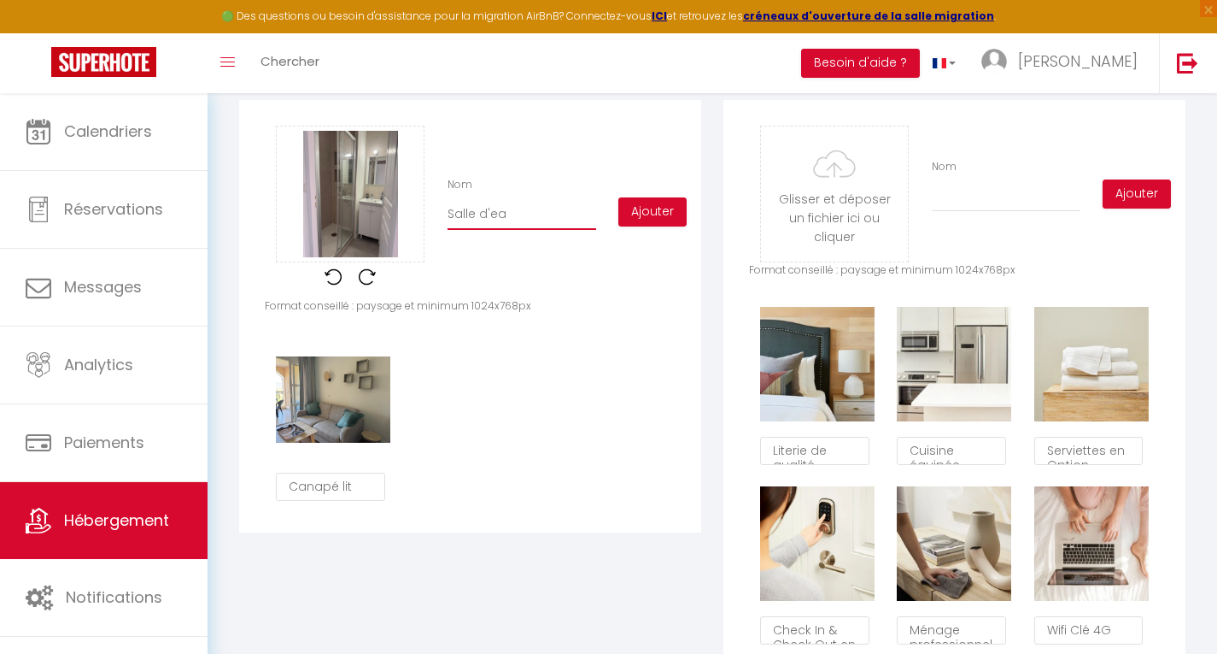
checkbox input "true"
type input "Salle d'eau"
checkbox input "true"
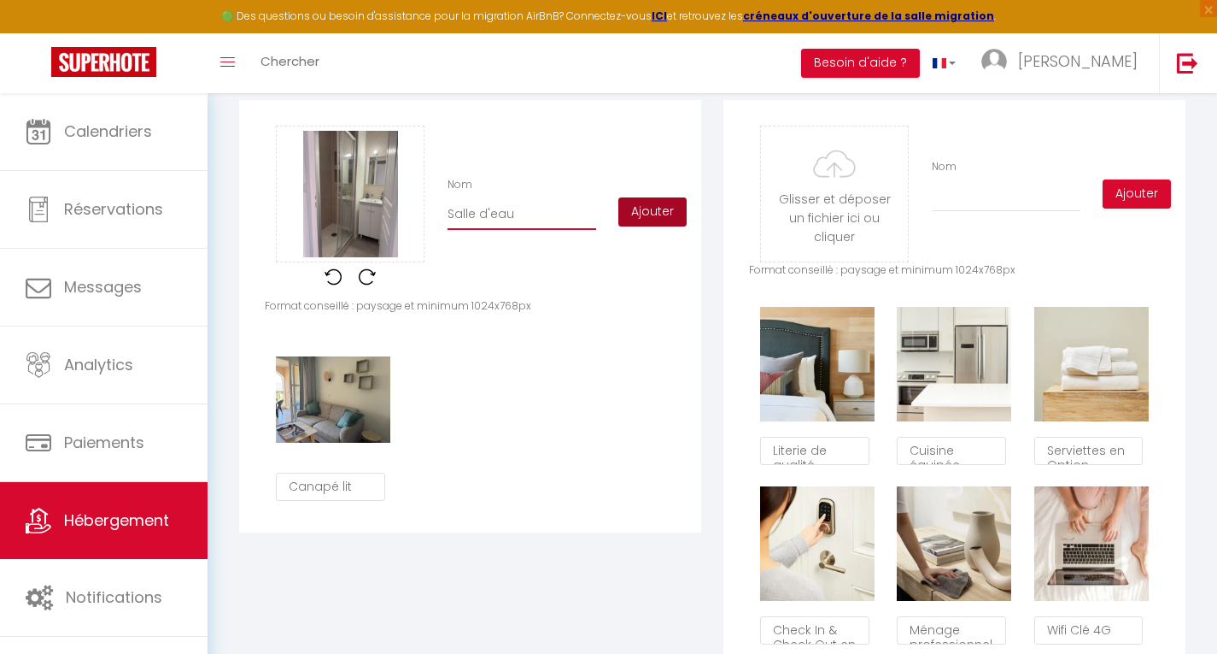
type input "Salle d'eau"
click at [671, 226] on button "Ajouter" at bounding box center [653, 211] width 68 height 29
checkbox input "true"
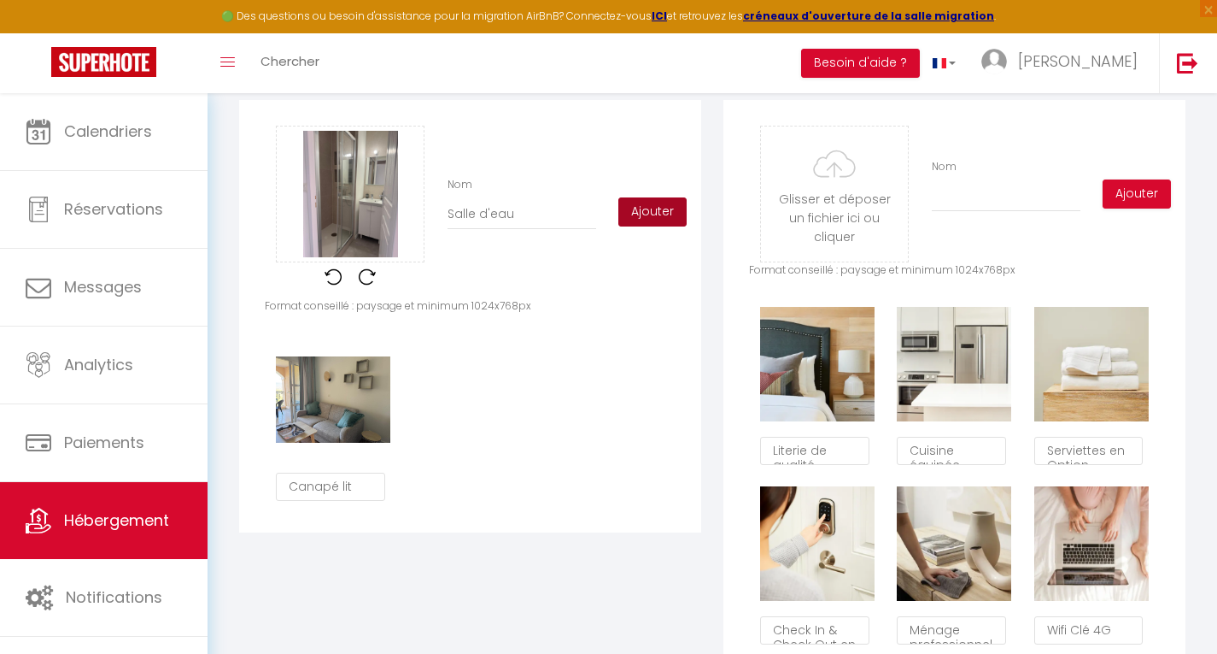
checkbox input "true"
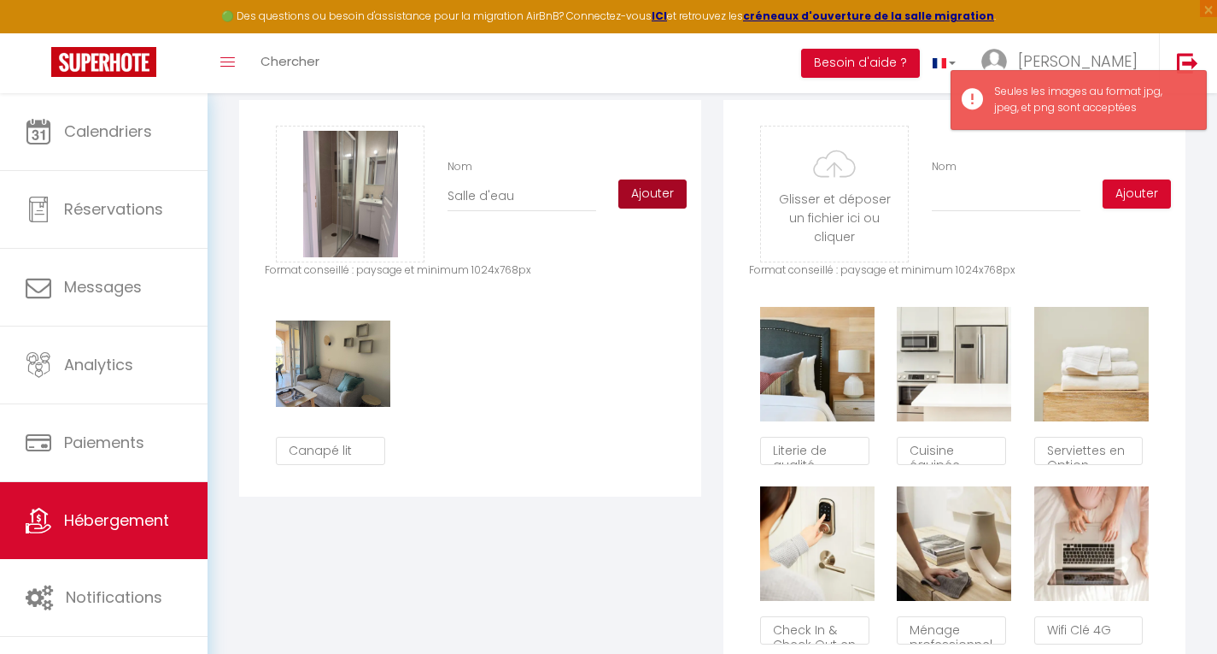
click at [671, 226] on div "Glisser et déposer un fichier ici ou cliquer Ooops, something wrong happened. R…" at bounding box center [470, 194] width 411 height 137
click at [650, 190] on div "Glisser et déposer un fichier ici ou cliquer Ooops, something wrong happened. R…" at bounding box center [470, 194] width 411 height 137
click at [646, 206] on button "Ajouter" at bounding box center [653, 193] width 68 height 29
checkbox input "true"
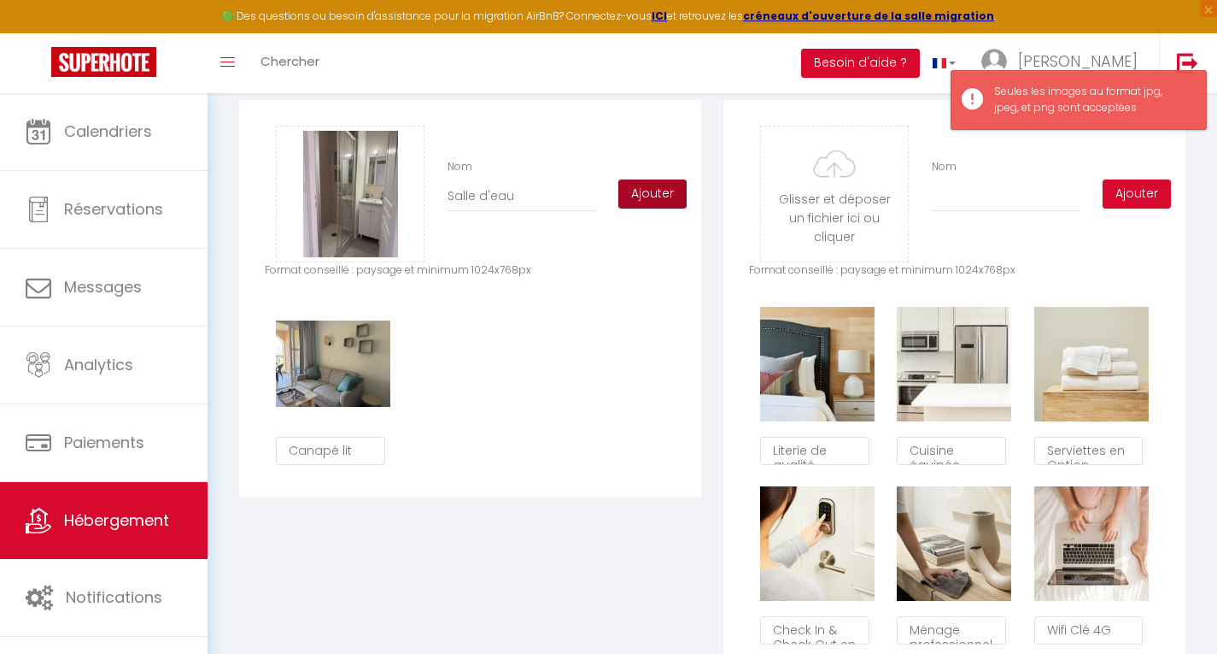
checkbox input "true"
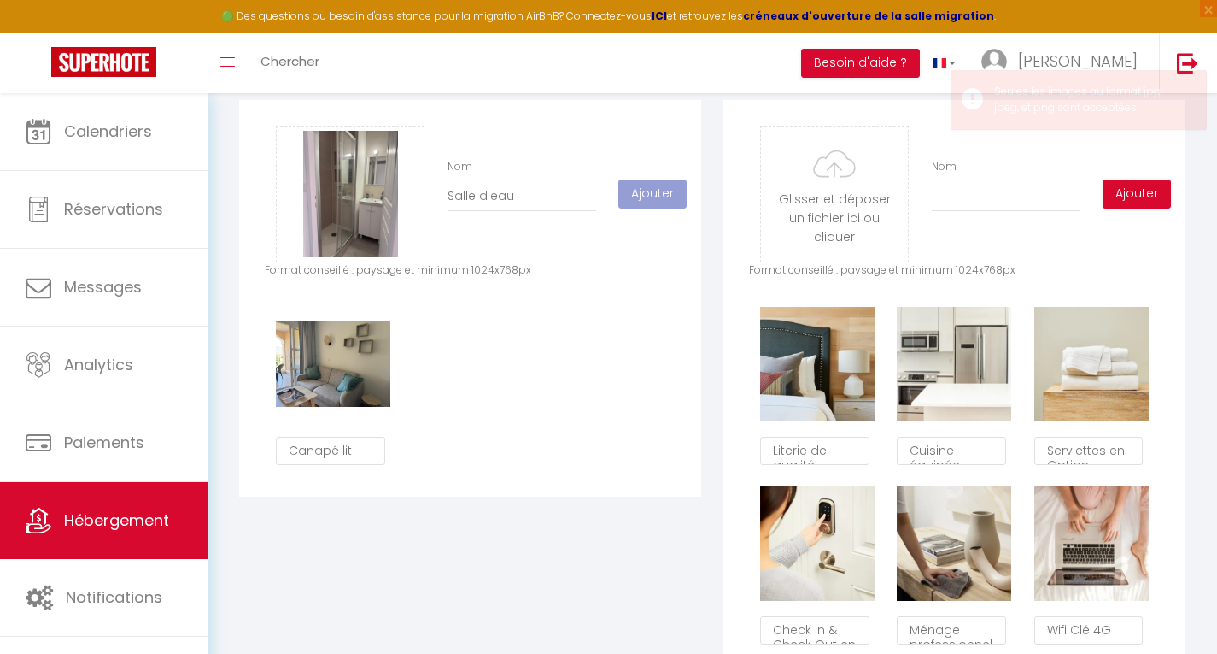
checkbox input "true"
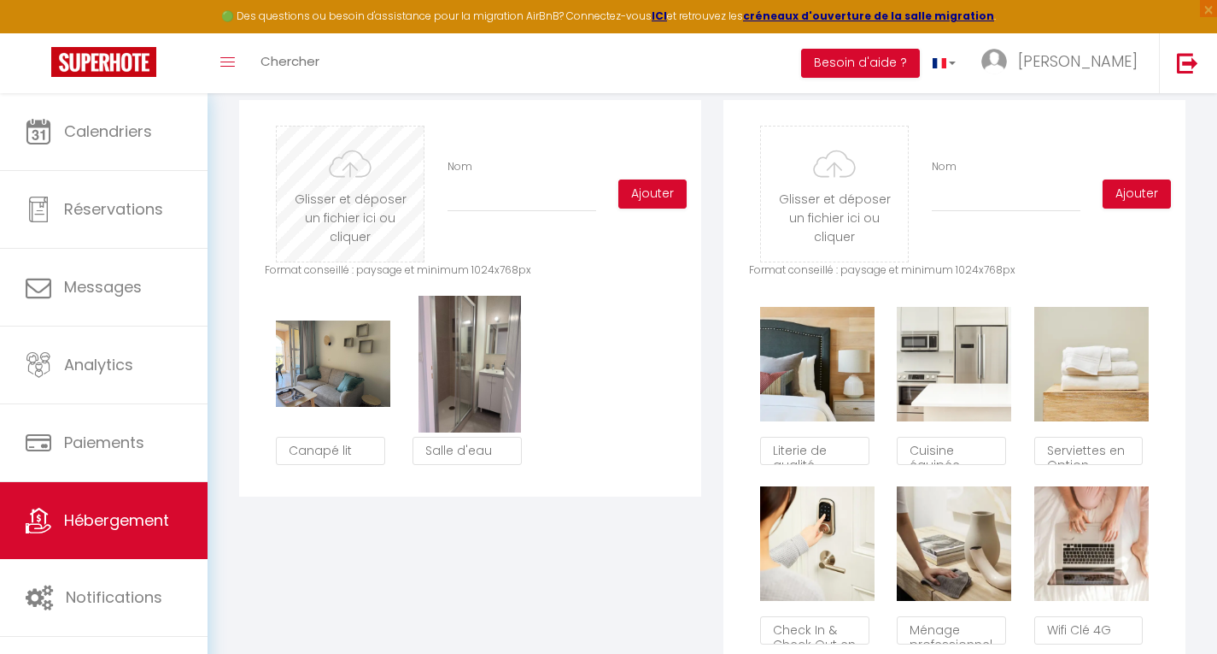
click at [347, 208] on input "file" at bounding box center [350, 193] width 147 height 135
type input "C:\fakepath\IMG-20250721-WA0011.jpg"
checkbox input "true"
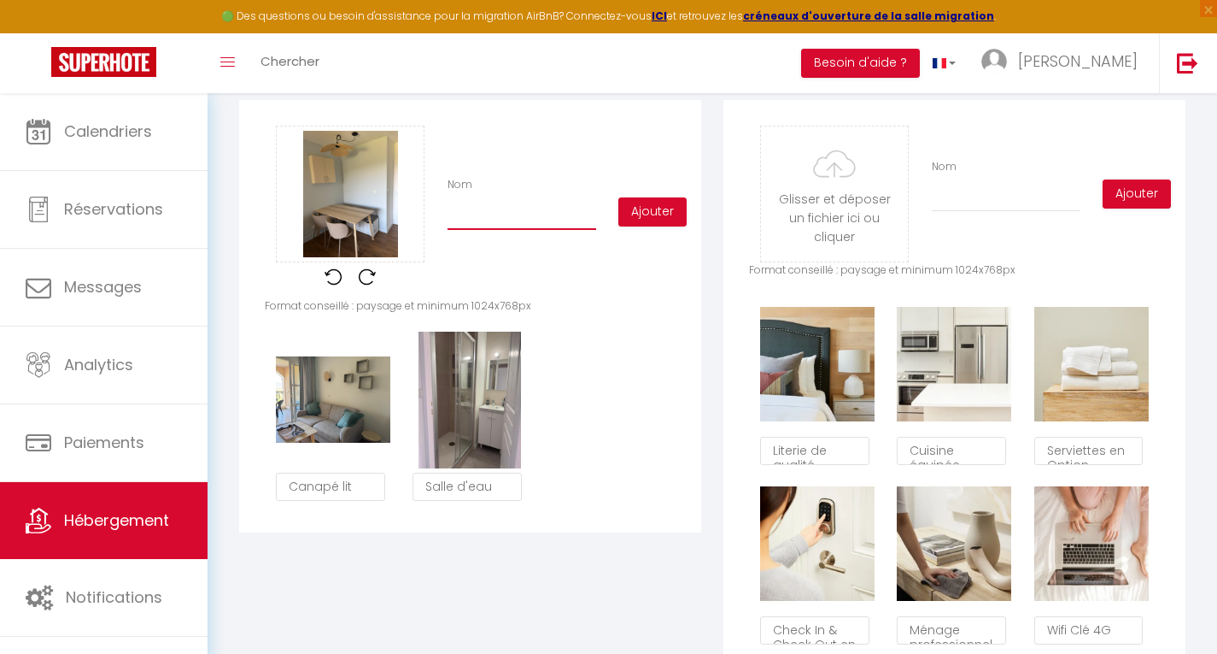
click at [478, 218] on input "Nom" at bounding box center [522, 214] width 149 height 31
type input "E"
checkbox input "true"
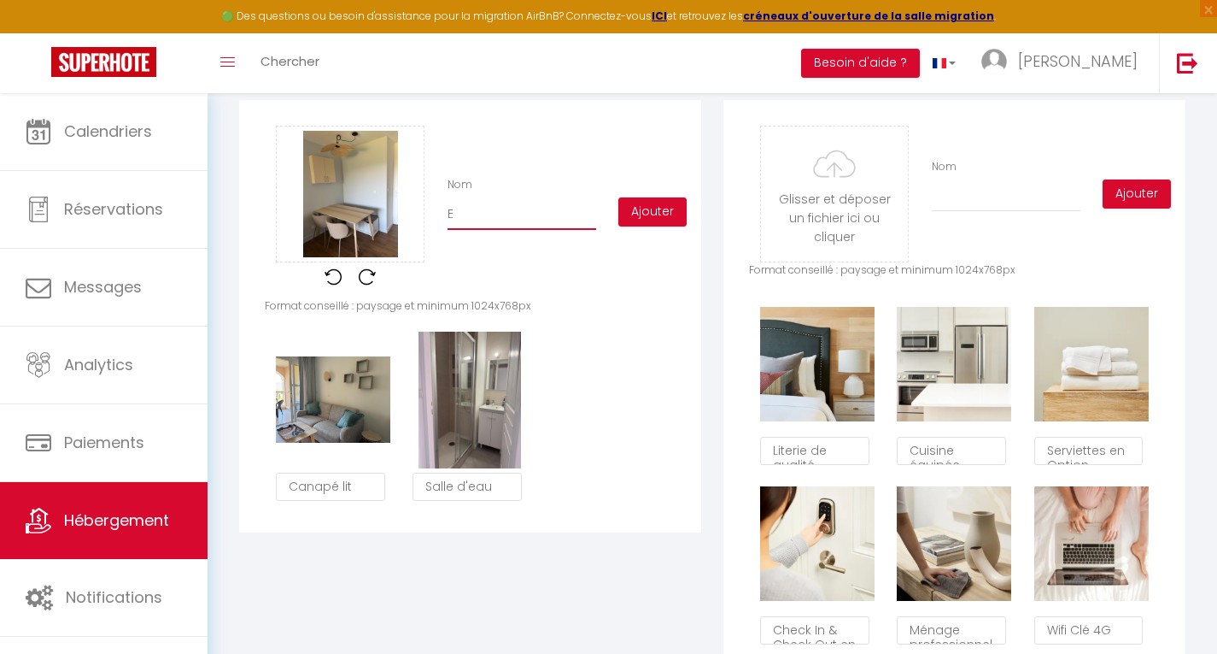
type input "Es"
checkbox input "true"
type input "Esp"
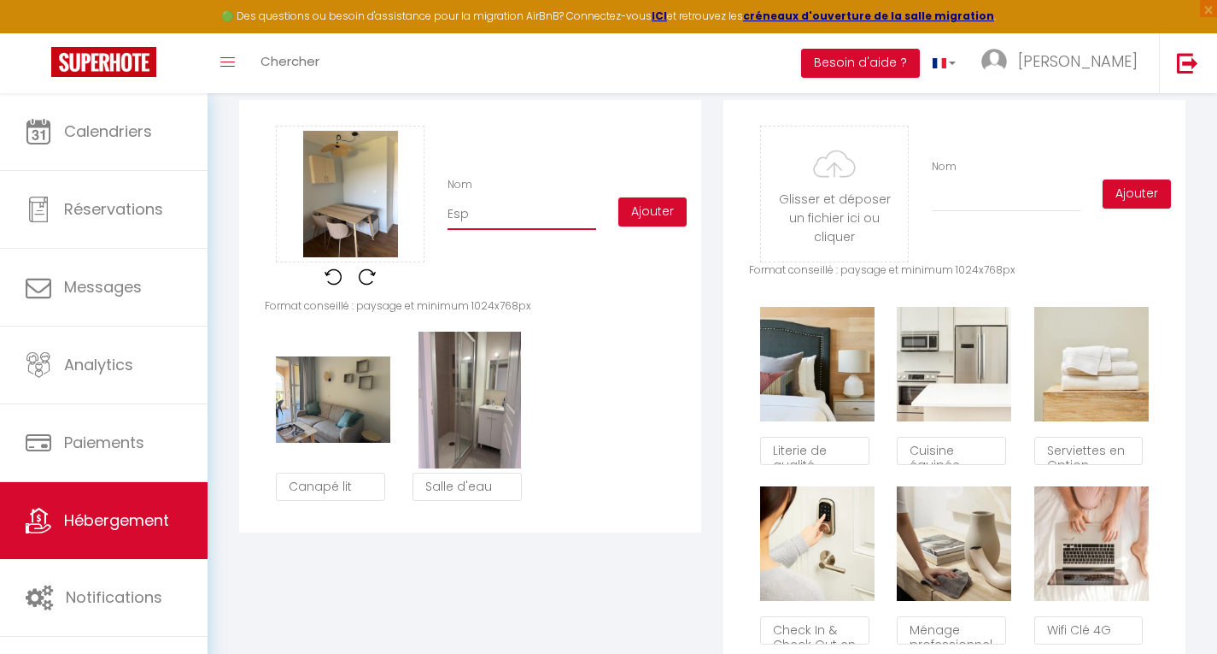
checkbox input "true"
type input "Espa"
checkbox input "true"
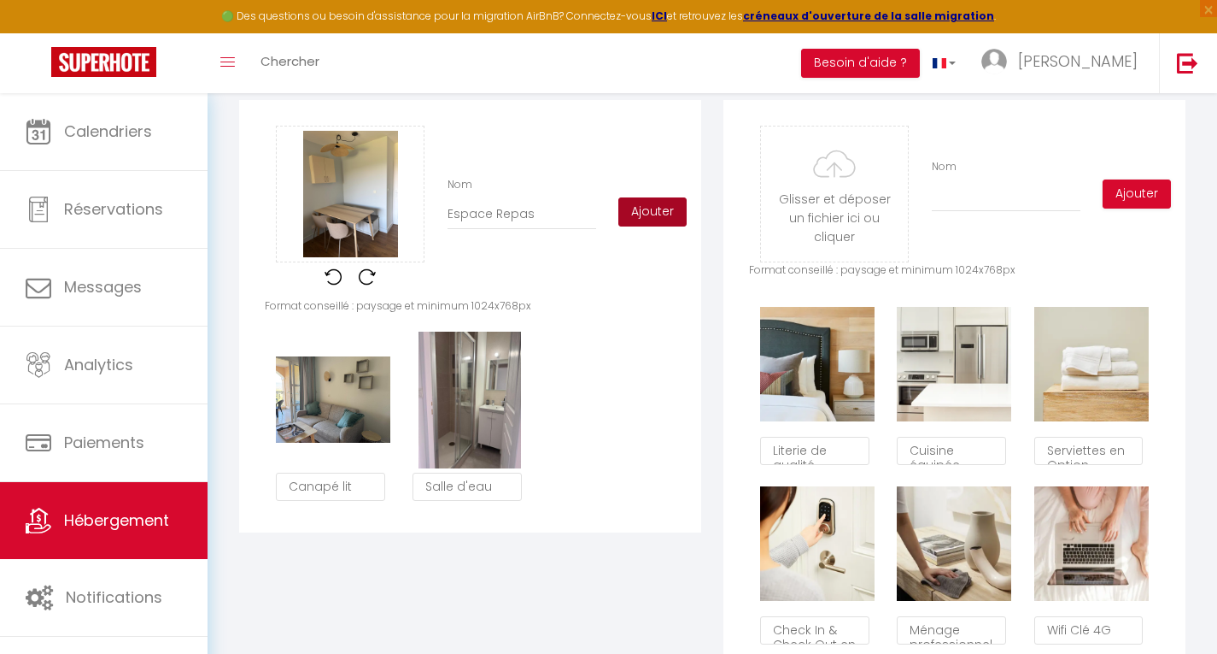
click at [636, 221] on button "Ajouter" at bounding box center [653, 211] width 68 height 29
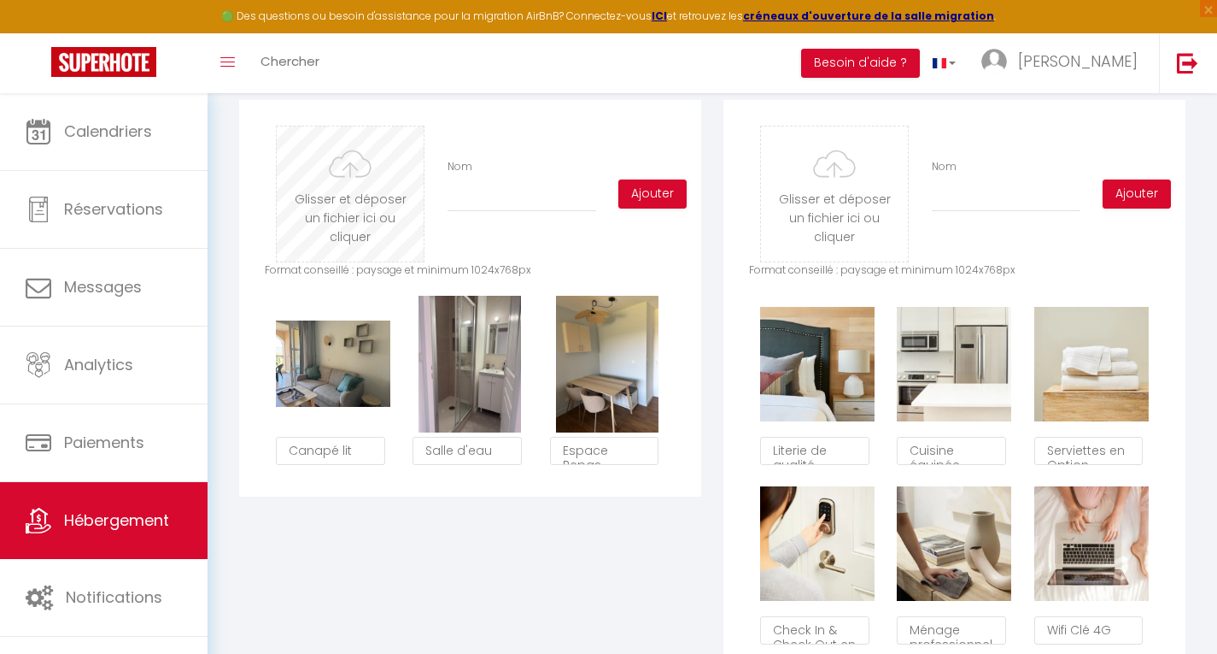
click at [347, 189] on input "file" at bounding box center [350, 193] width 147 height 135
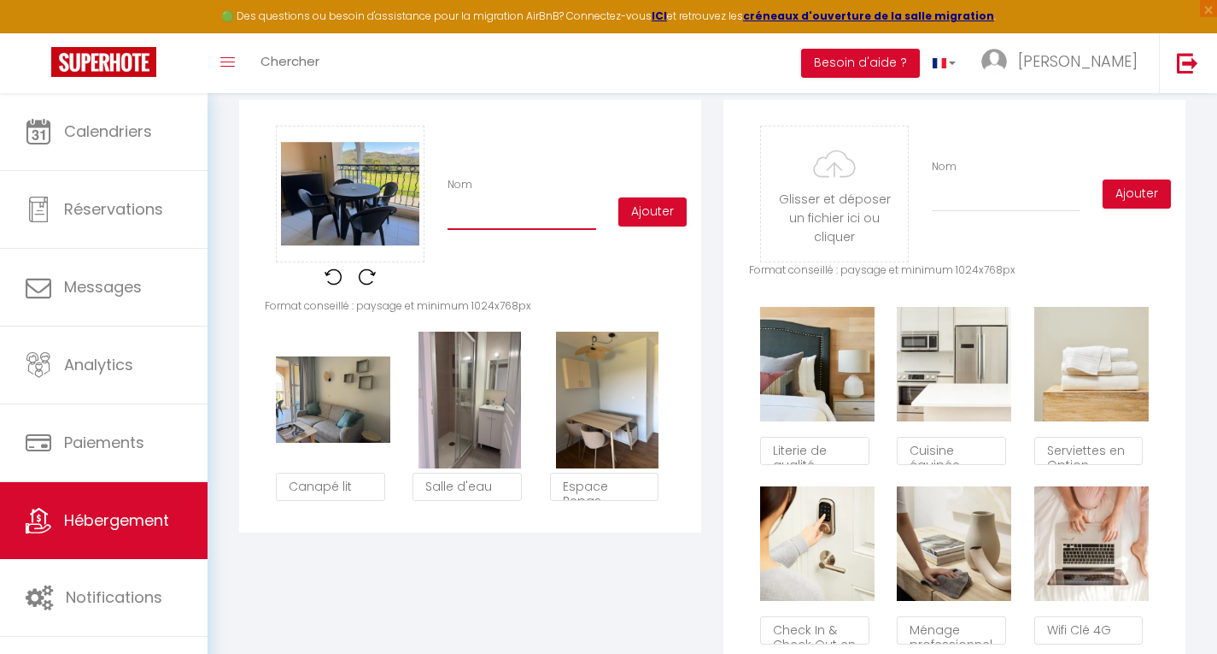
click at [495, 230] on input "Nom" at bounding box center [522, 214] width 149 height 31
click at [656, 226] on button "Ajouter" at bounding box center [653, 211] width 68 height 29
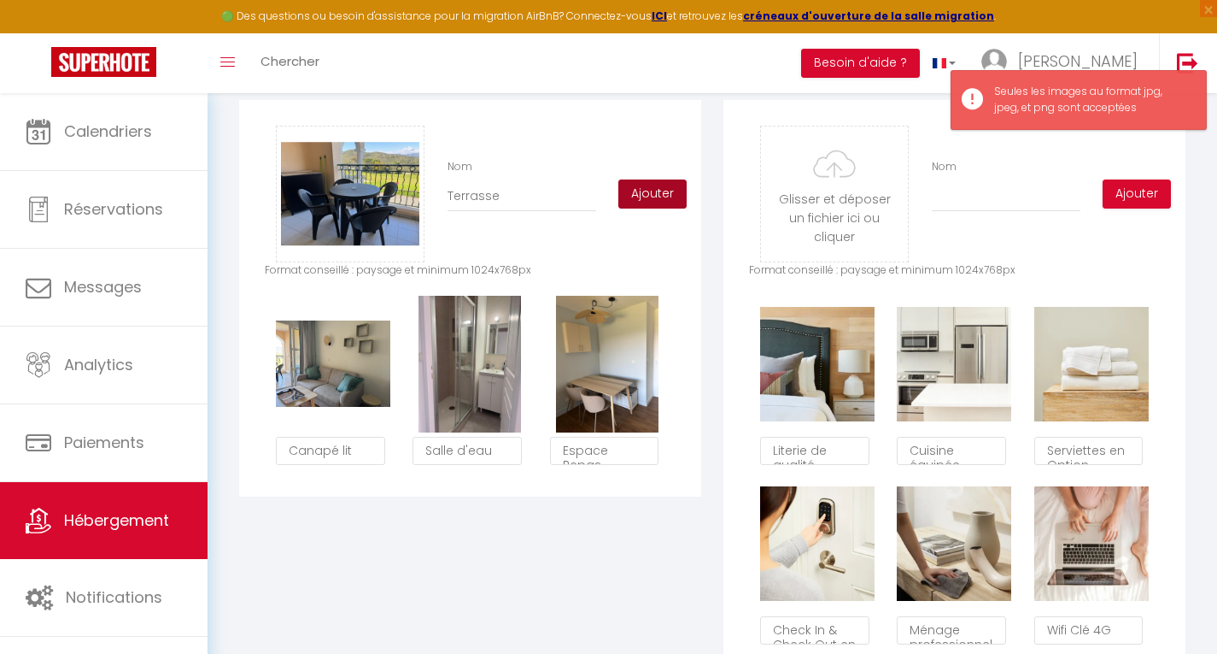
click at [656, 226] on div "Glisser et déposer un fichier ici ou cliquer Ooops, something wrong happened. R…" at bounding box center [470, 194] width 411 height 137
click at [650, 202] on button "Ajouter" at bounding box center [653, 193] width 68 height 29
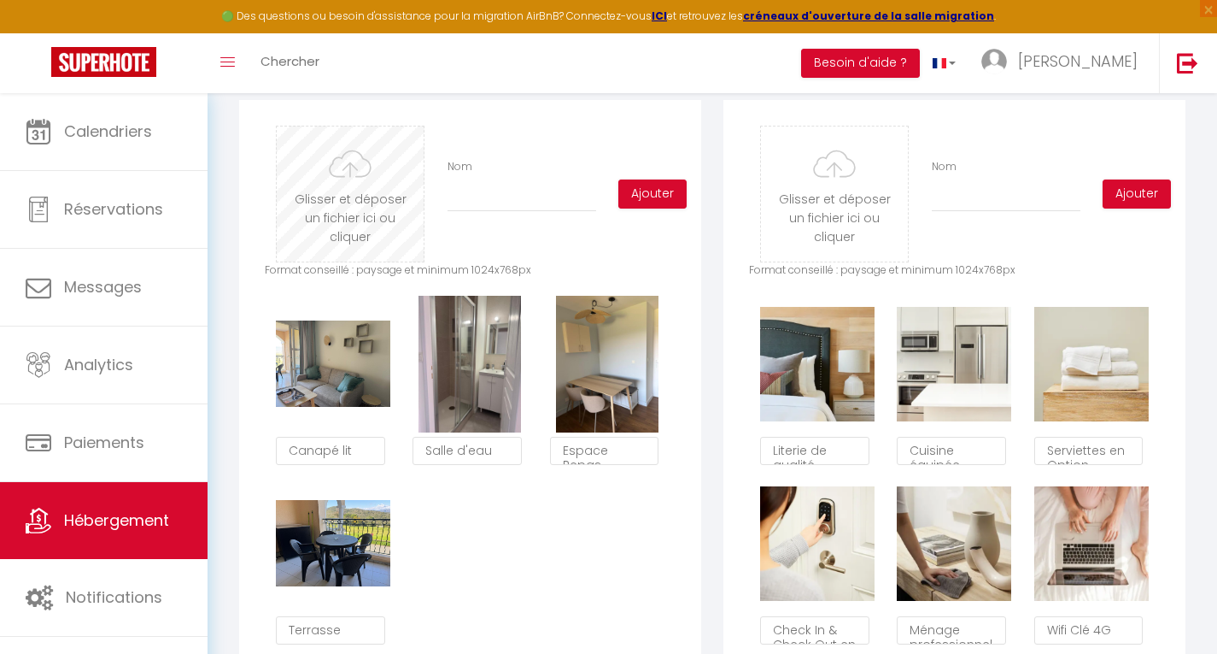
click at [389, 189] on input "file" at bounding box center [350, 193] width 147 height 135
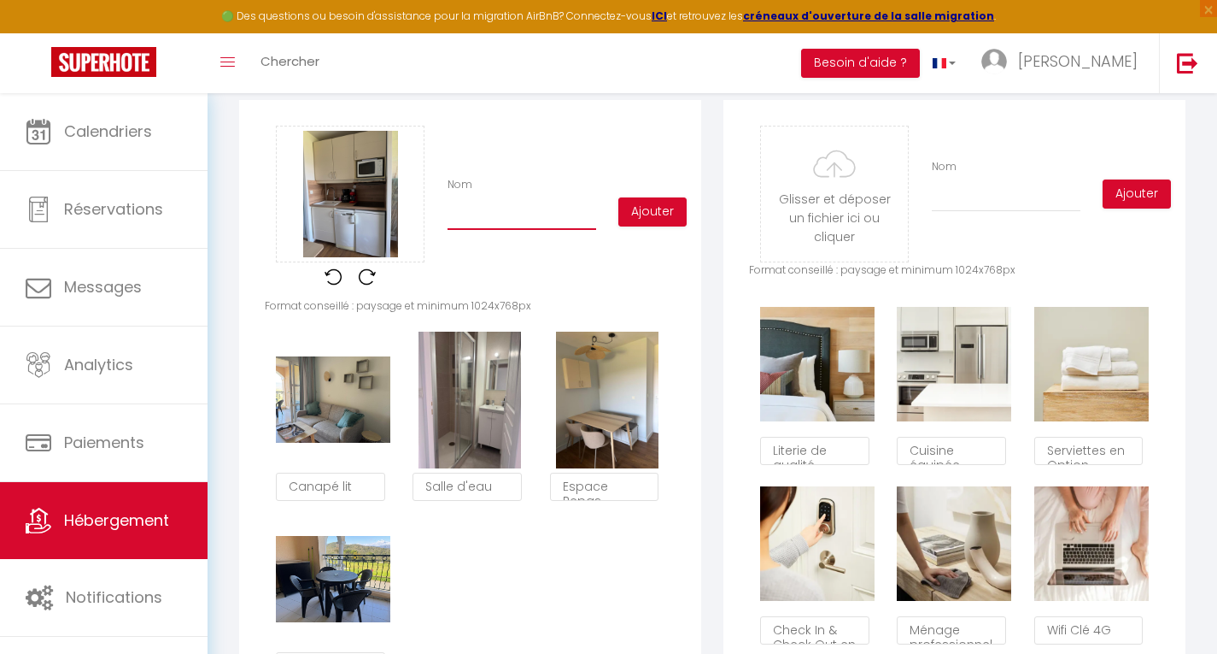
click at [491, 230] on input "Nom" at bounding box center [522, 214] width 149 height 31
click at [659, 221] on button "Ajouter" at bounding box center [653, 211] width 68 height 29
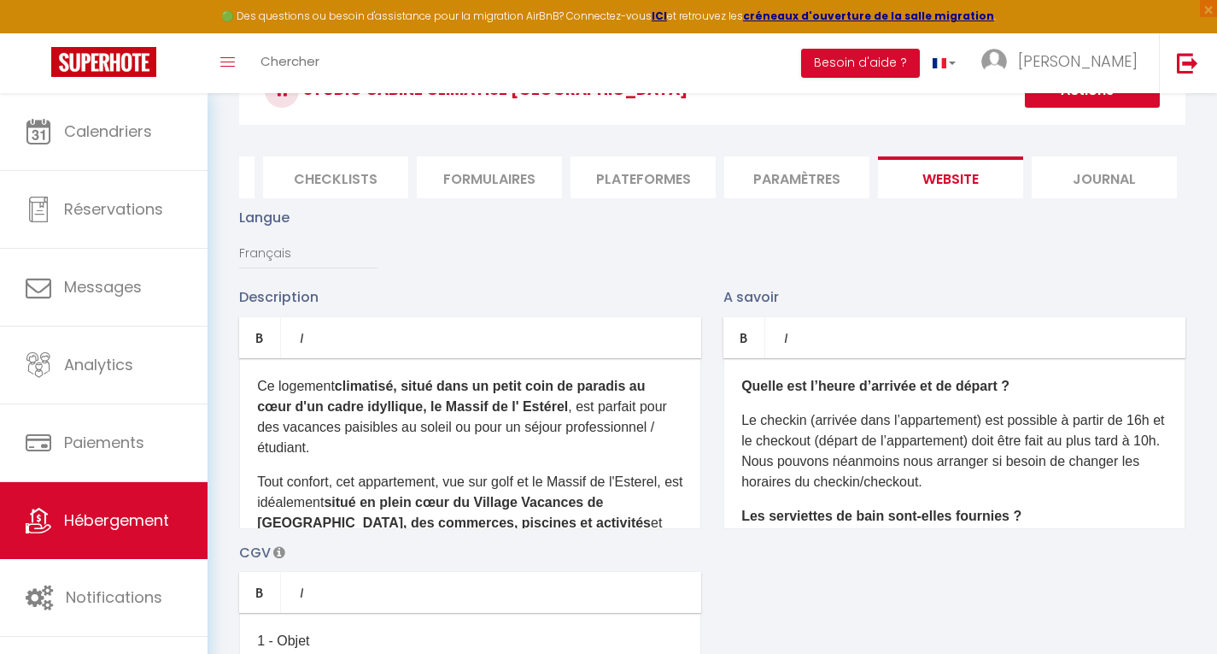
scroll to position [0, 0]
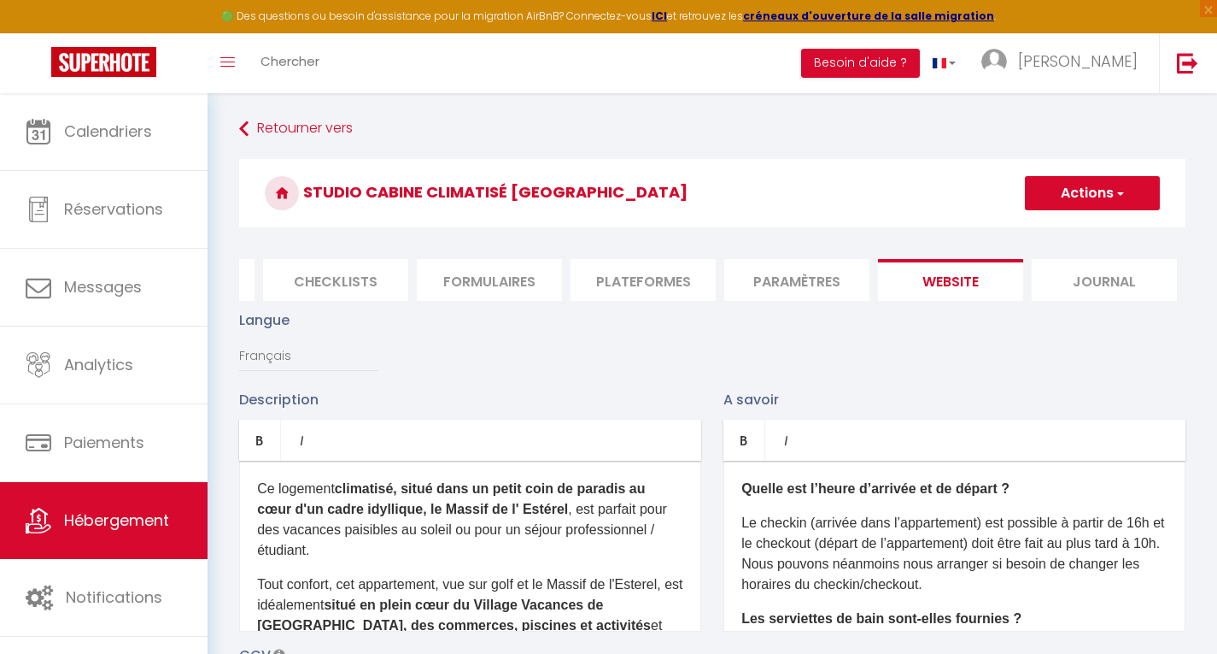
click at [1081, 197] on button "Actions" at bounding box center [1092, 193] width 135 height 34
click at [1063, 227] on input "Enregistrer" at bounding box center [1072, 230] width 63 height 17
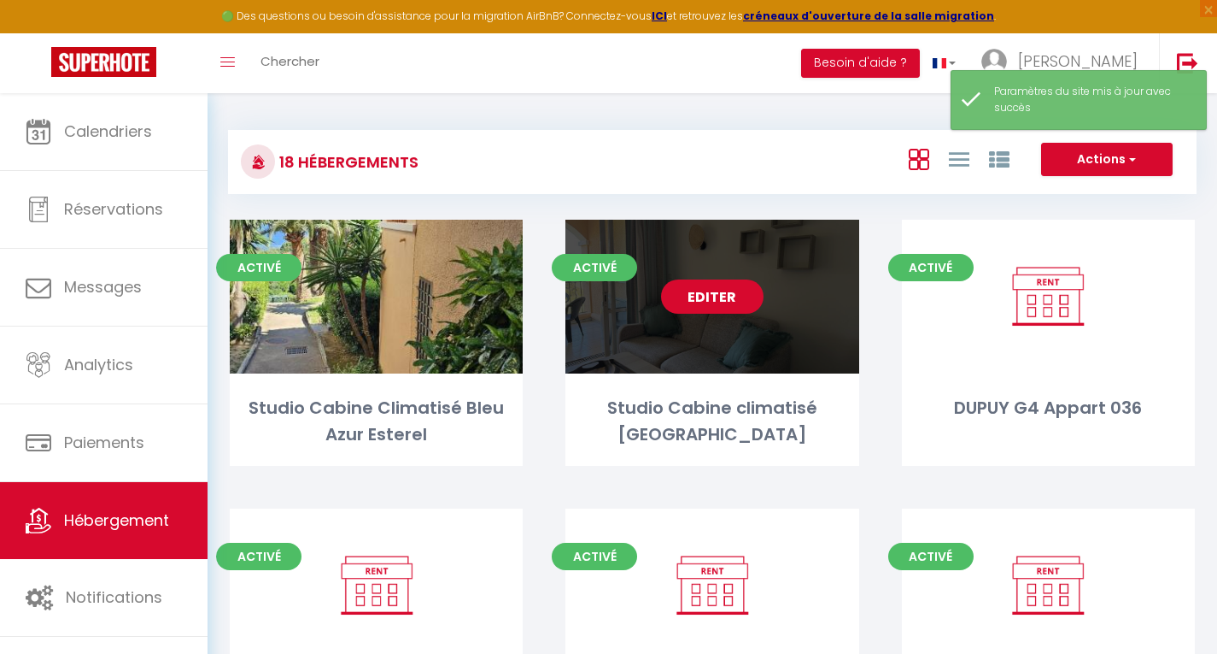
click at [723, 304] on link "Editer" at bounding box center [712, 296] width 103 height 34
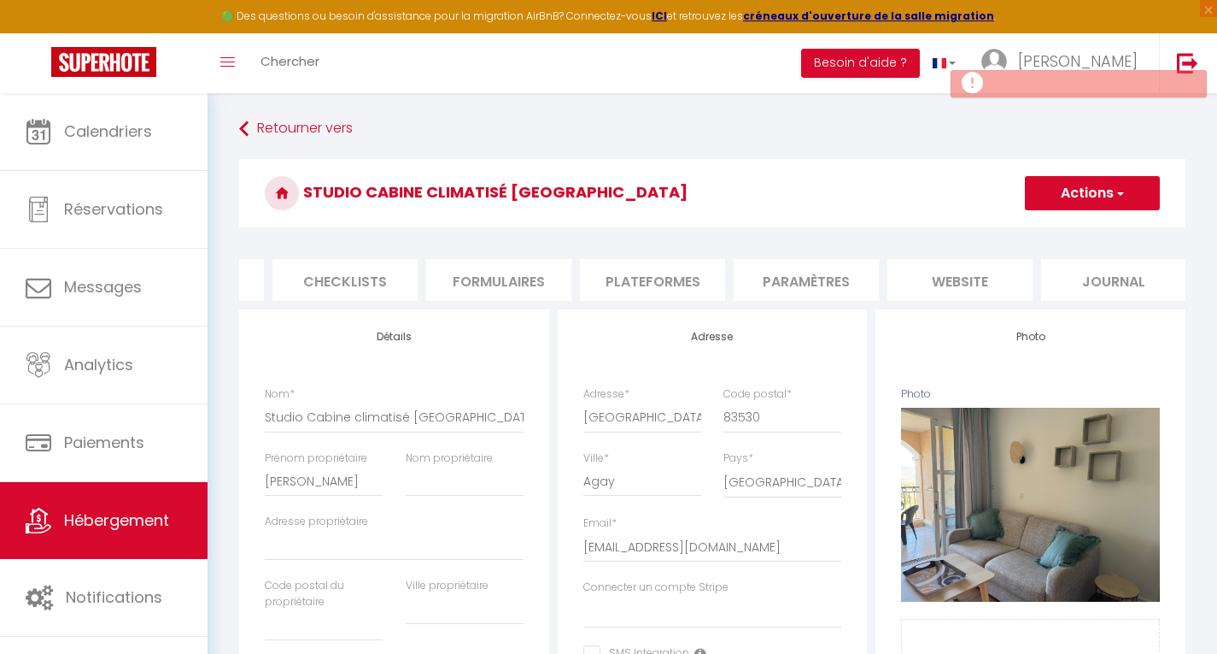
scroll to position [0, 591]
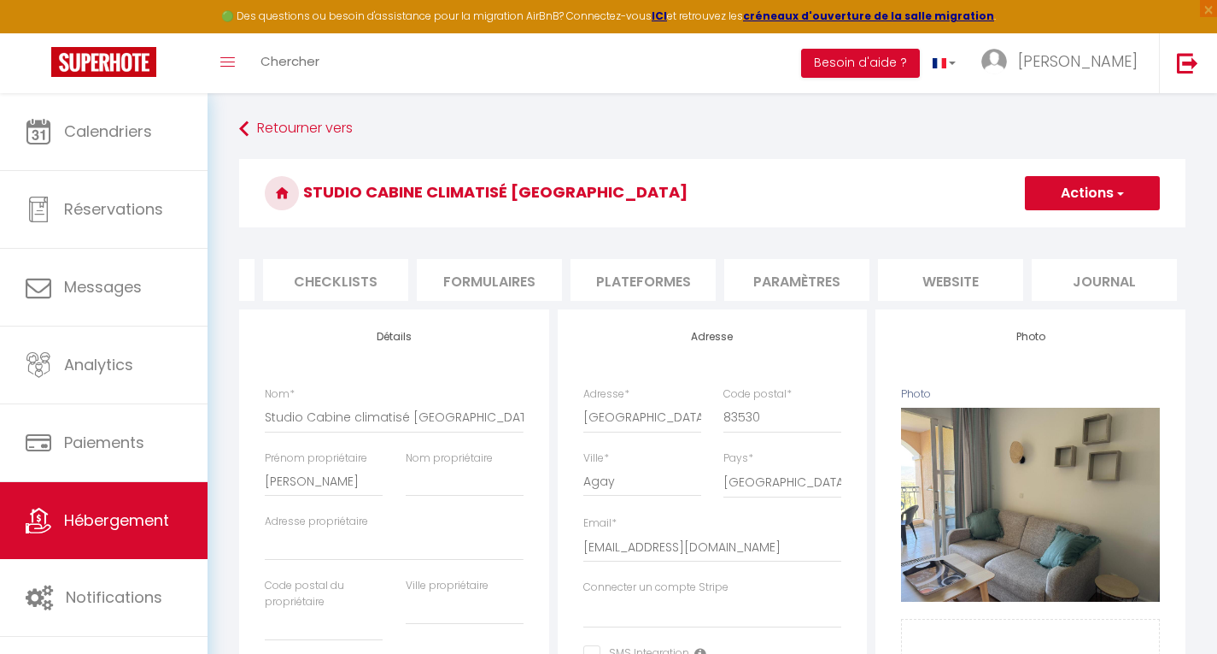
click at [959, 277] on li "website" at bounding box center [950, 280] width 145 height 42
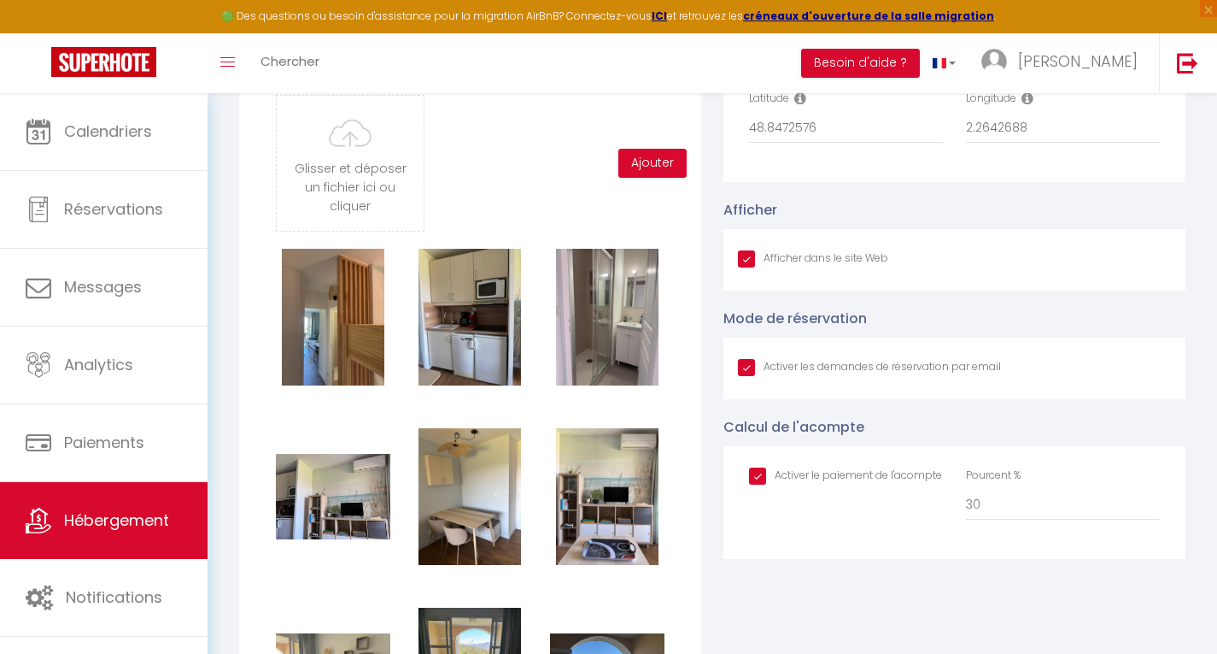
scroll to position [1683, 0]
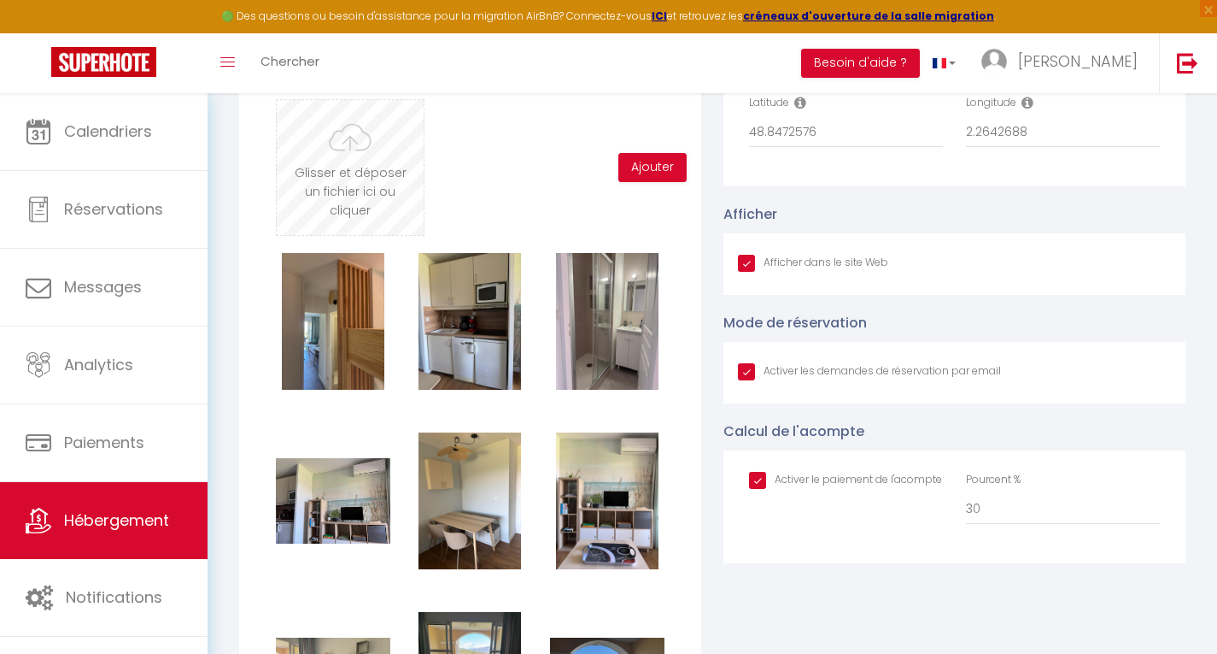
click at [343, 146] on input "file" at bounding box center [350, 167] width 147 height 135
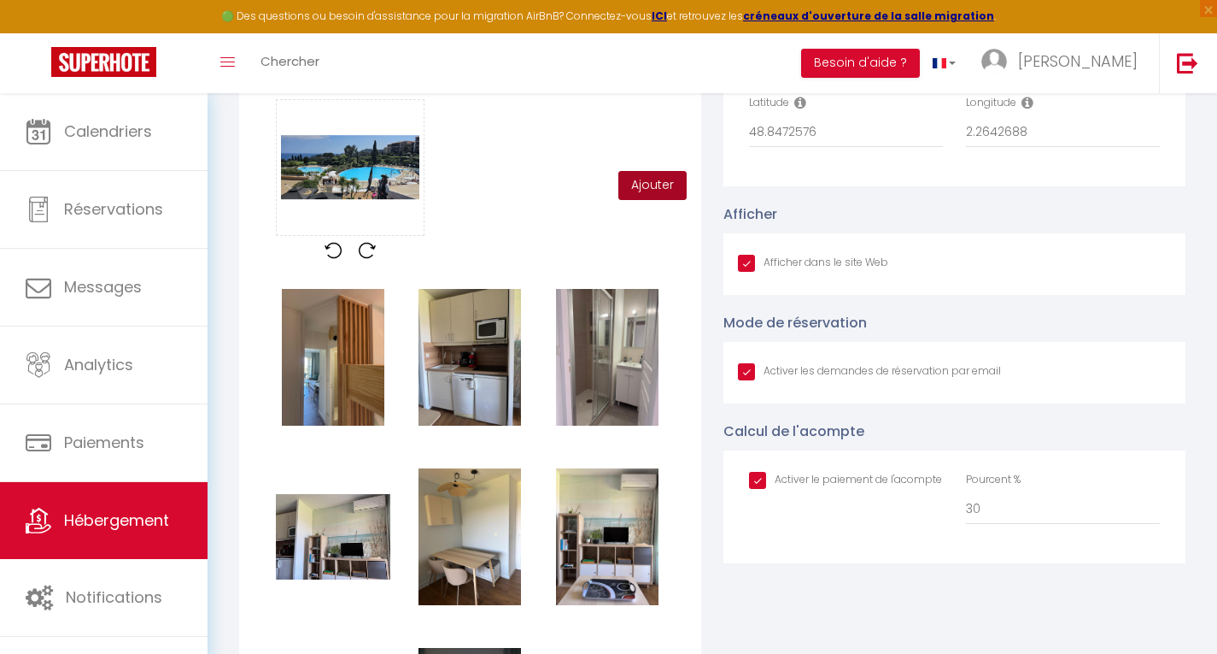
click at [648, 195] on button "Ajouter" at bounding box center [653, 185] width 68 height 29
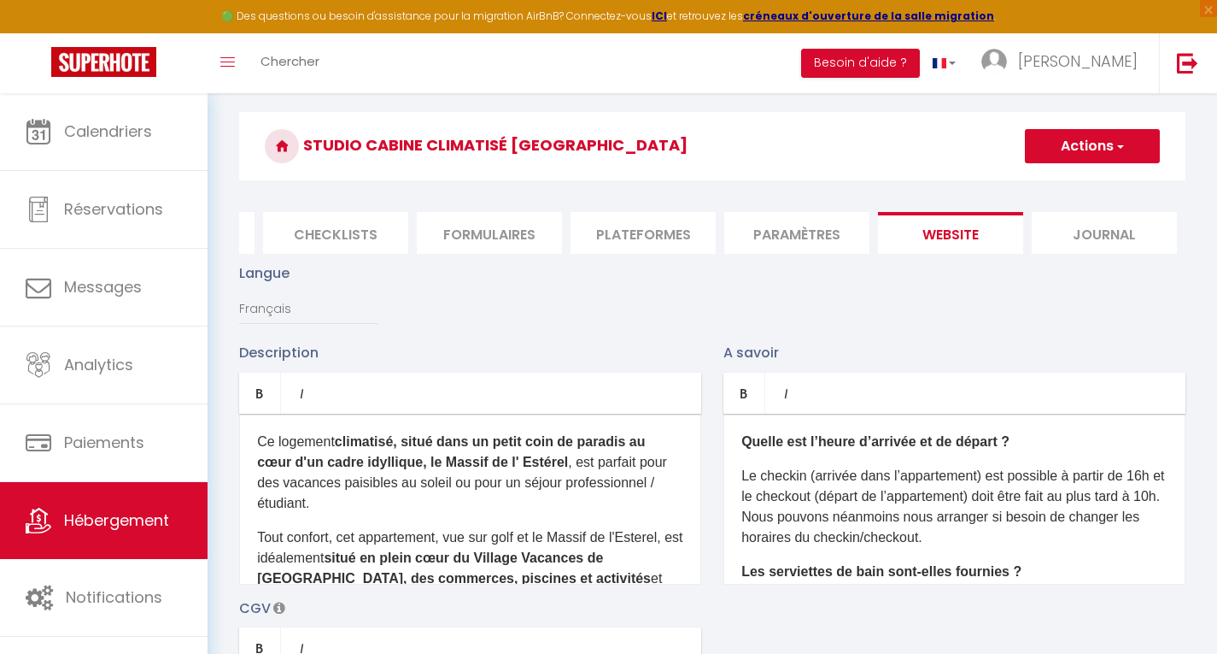
scroll to position [0, 0]
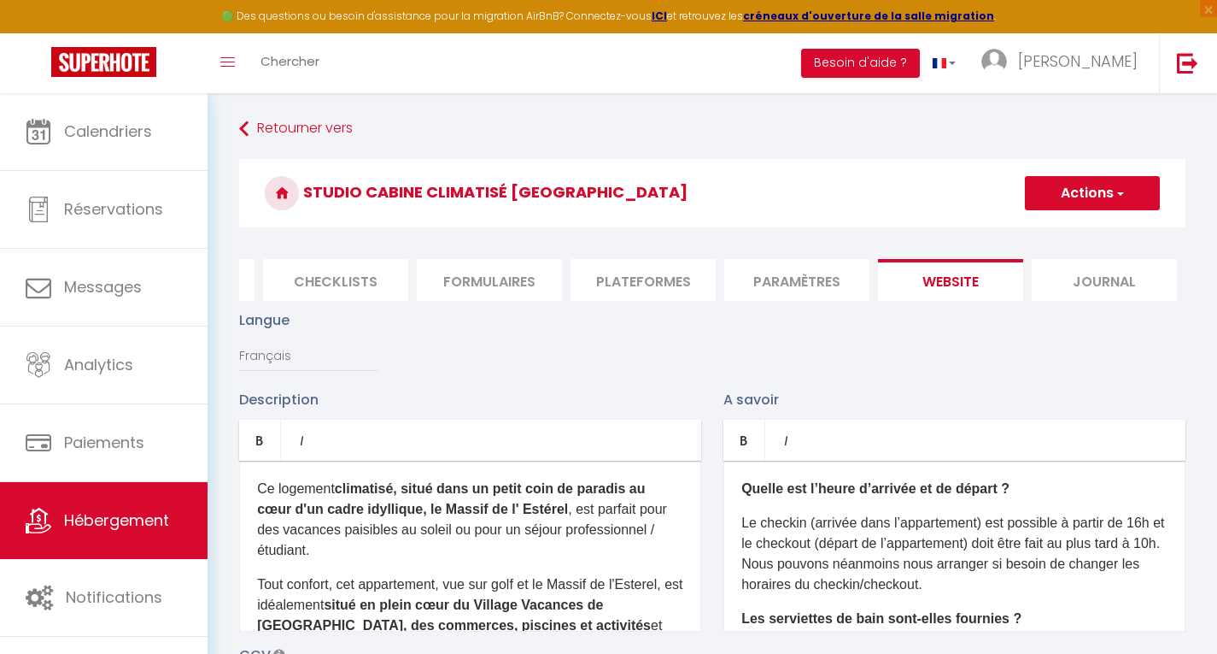
click at [1088, 188] on button "Actions" at bounding box center [1092, 193] width 135 height 34
click at [1057, 235] on input "Enregistrer" at bounding box center [1072, 230] width 63 height 17
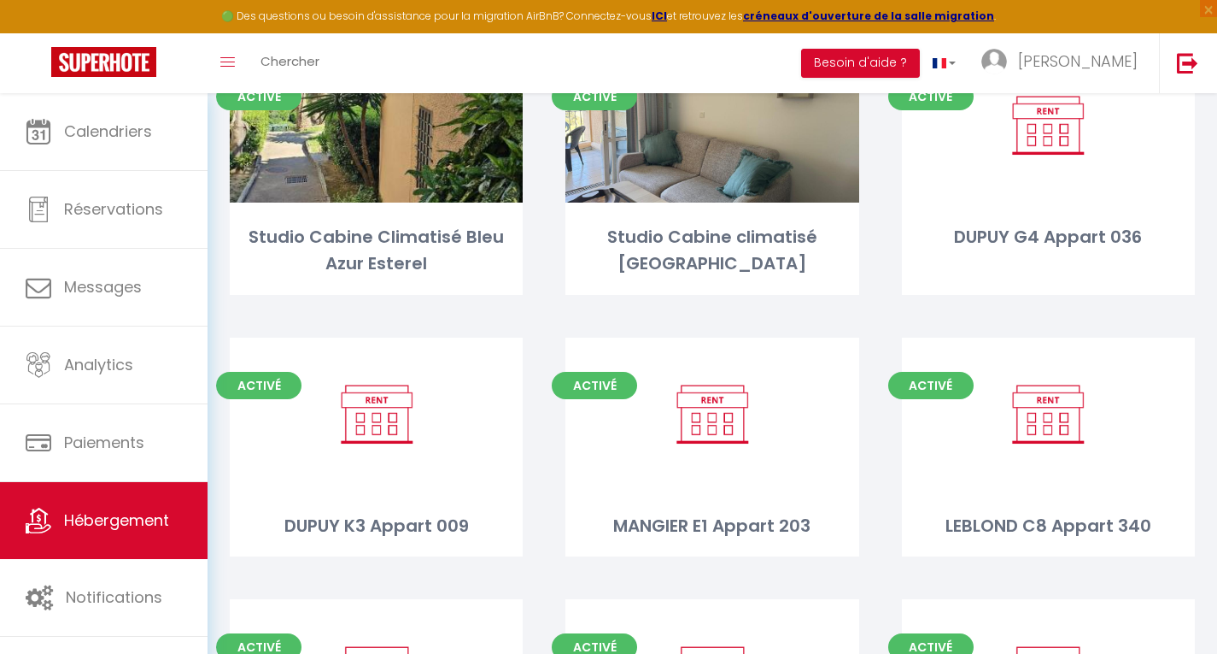
scroll to position [193, 0]
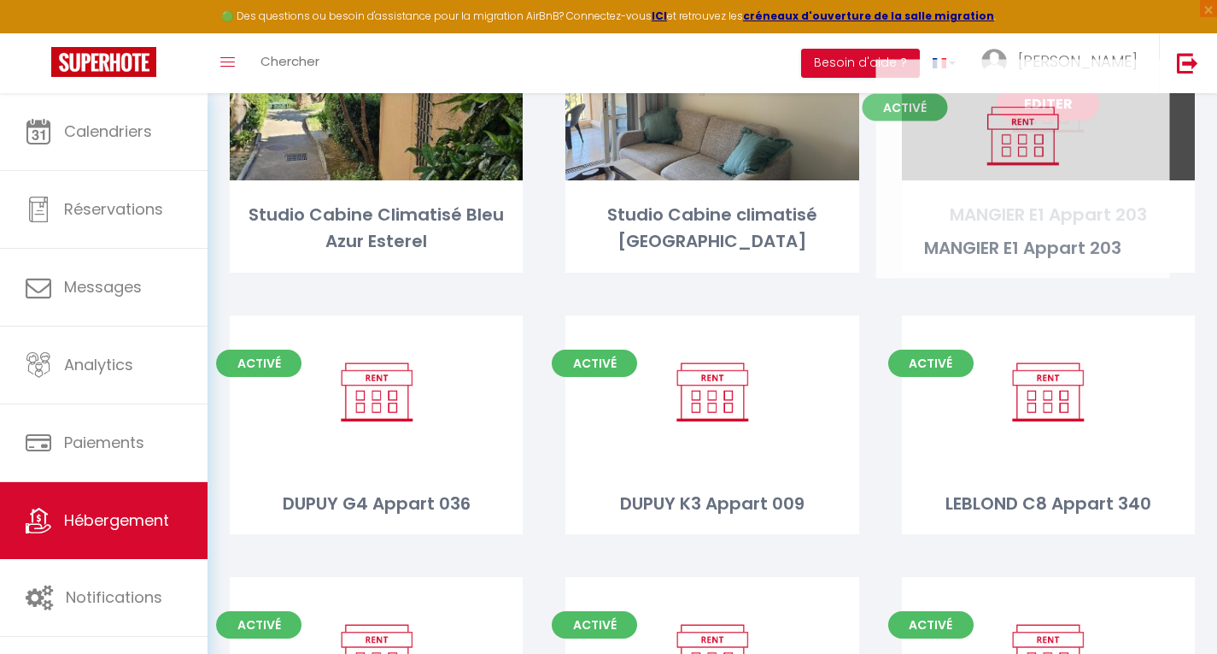
drag, startPoint x: 759, startPoint y: 401, endPoint x: 1070, endPoint y: 144, distance: 403.0
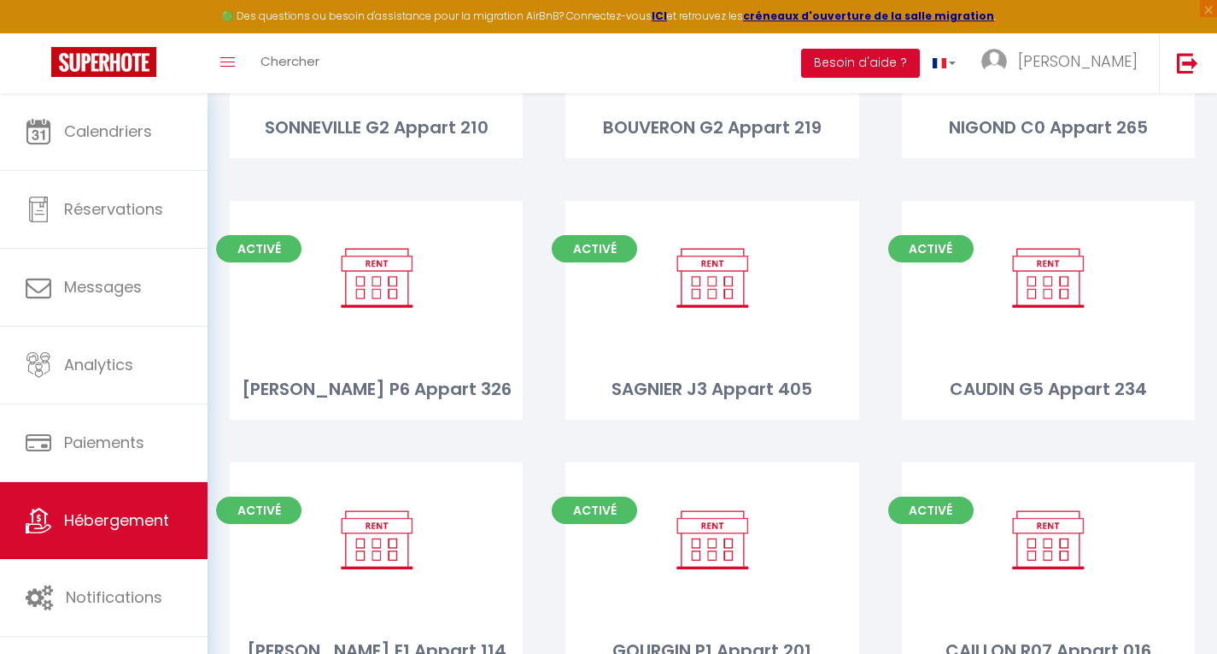
scroll to position [1184, 0]
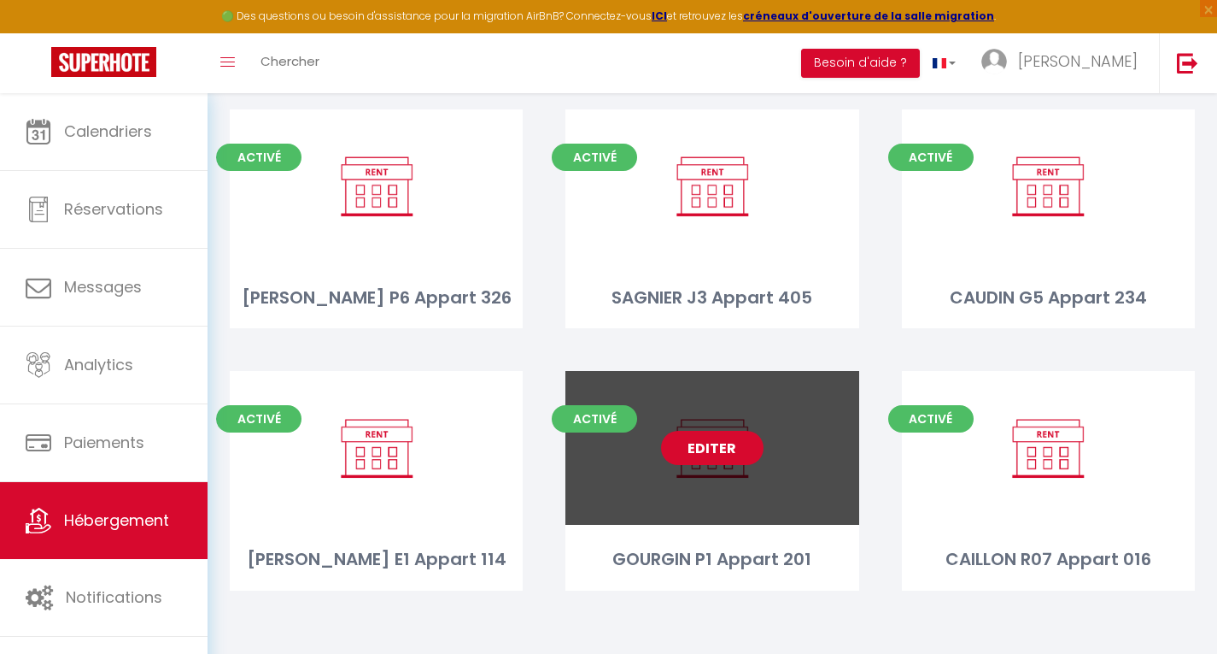
click at [701, 449] on link "Editer" at bounding box center [712, 448] width 103 height 34
click at [718, 446] on link "Editer" at bounding box center [712, 448] width 103 height 34
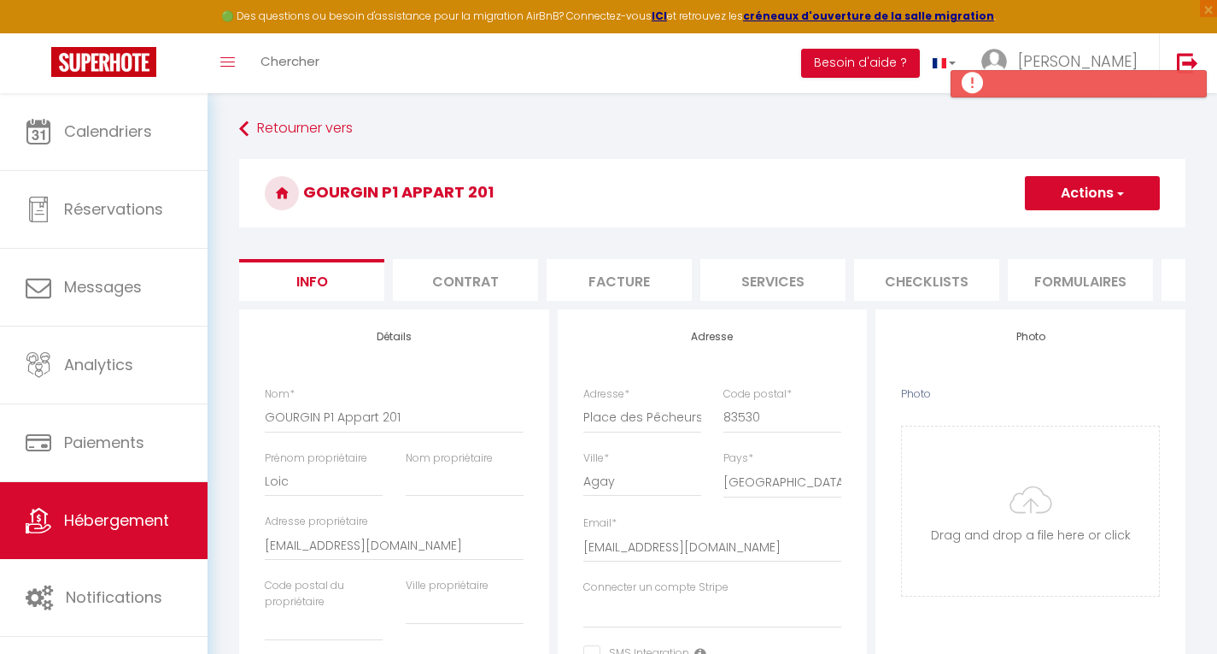
click at [1106, 189] on button "Actions" at bounding box center [1092, 193] width 135 height 34
click at [1020, 282] on link "Supprimer" at bounding box center [1067, 275] width 183 height 22
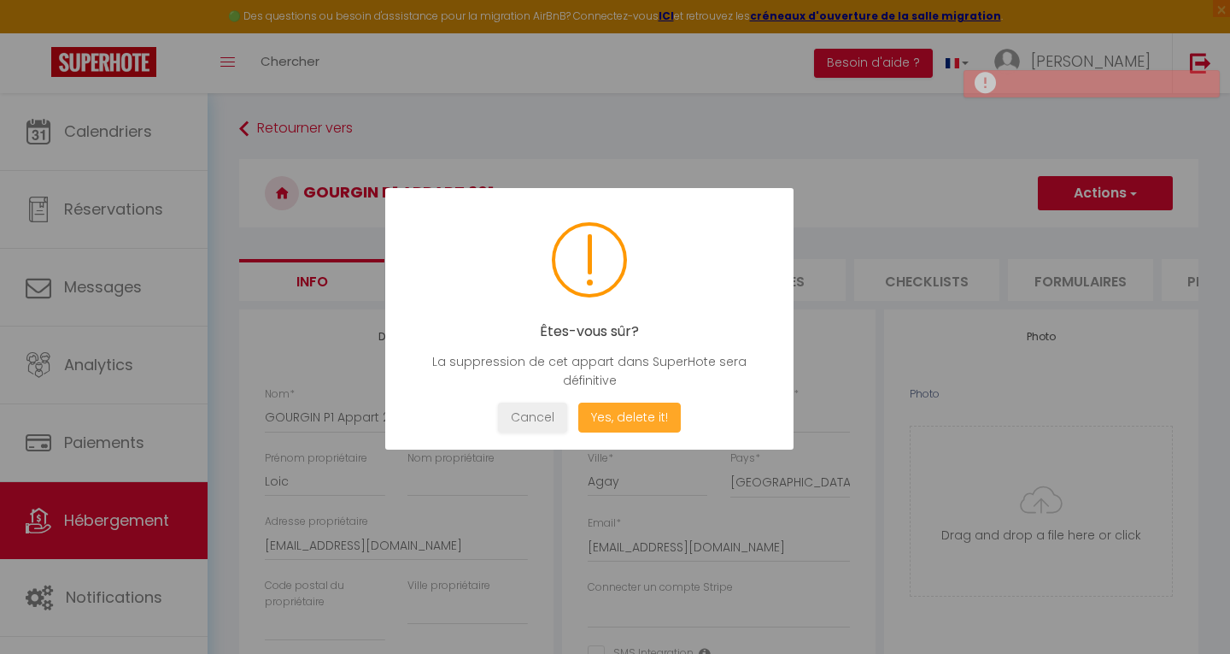
click at [634, 406] on button "Yes, delete it!" at bounding box center [629, 417] width 103 height 30
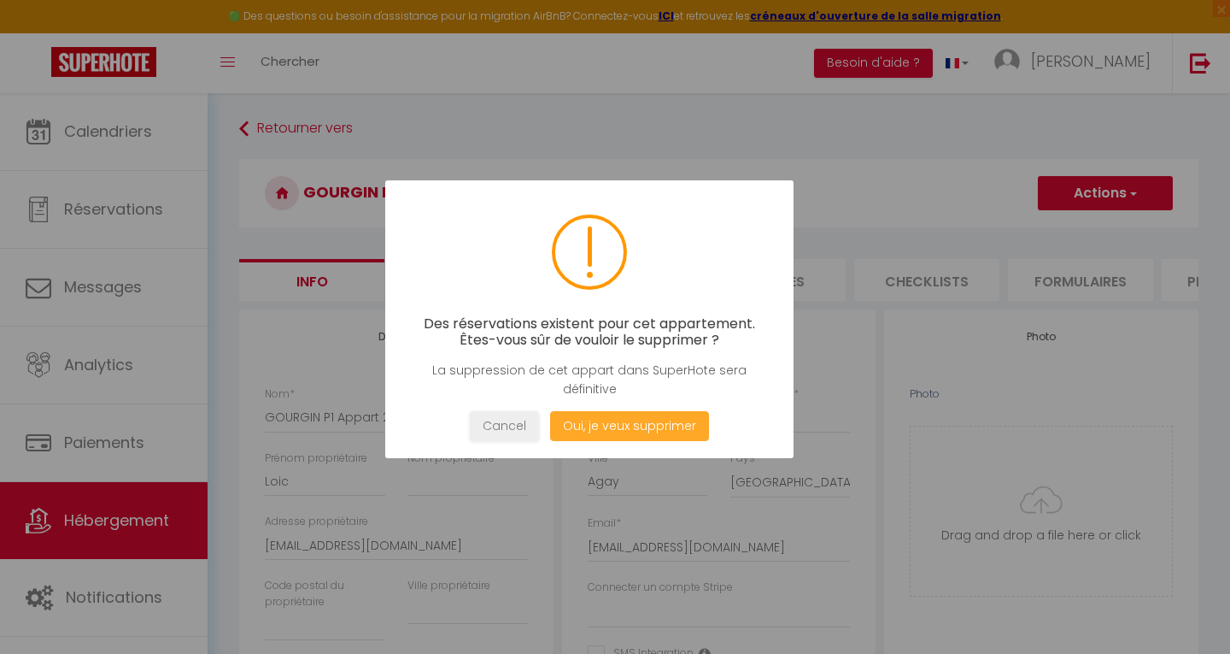
click at [618, 426] on button "Oui, je veux supprimer" at bounding box center [629, 426] width 159 height 30
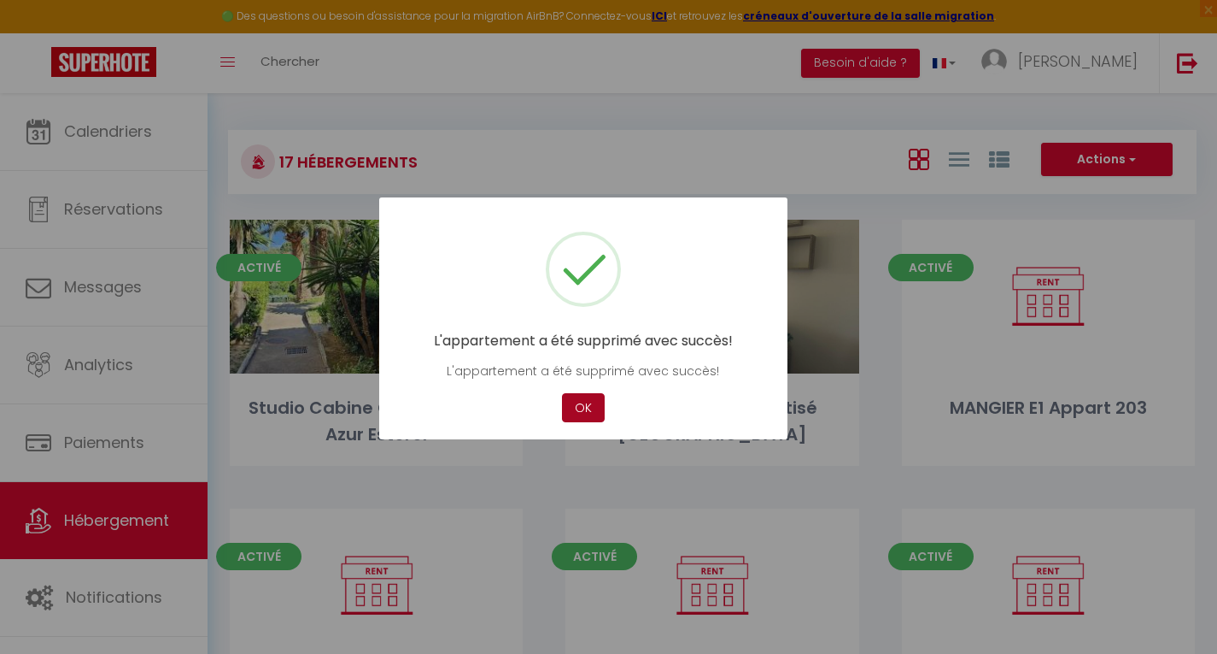
click at [588, 404] on button "OK" at bounding box center [583, 408] width 43 height 30
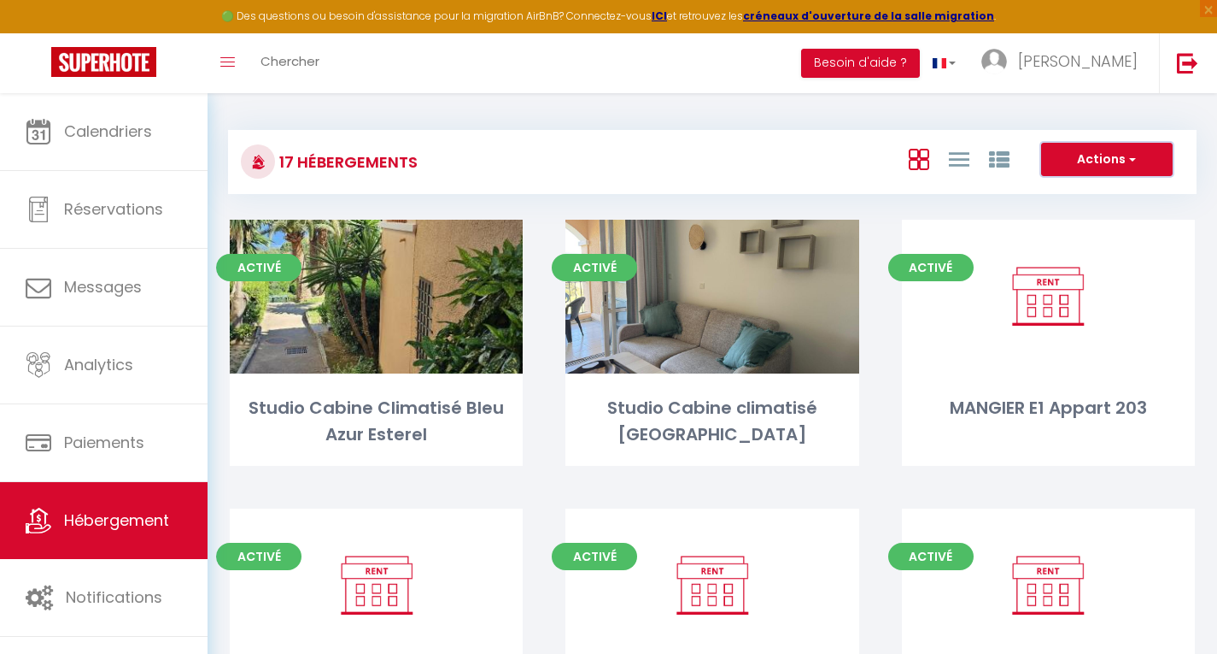
click at [1107, 143] on button "Actions" at bounding box center [1107, 160] width 132 height 34
click at [1069, 192] on li "Créer un Hébergement" at bounding box center [1094, 194] width 156 height 19
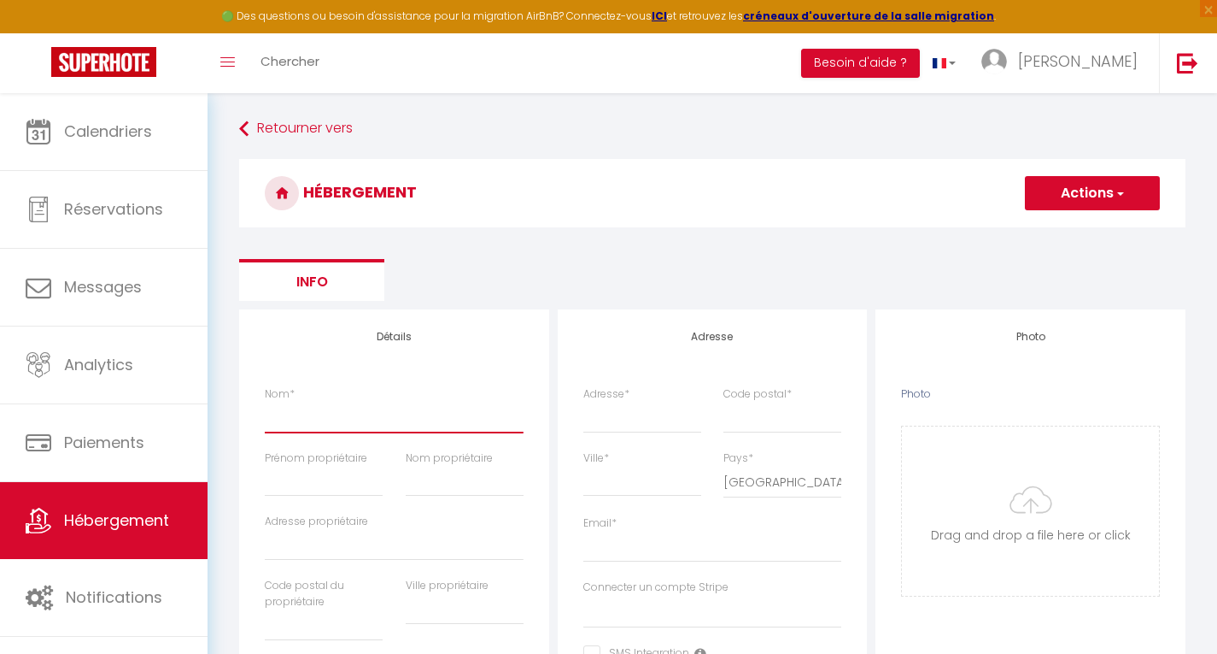
click at [355, 415] on input "Nom *" at bounding box center [394, 417] width 259 height 31
paste input "Appartement tres bien situé, calme, vue mer."
click at [422, 416] on input "P1 Appartement tres bien situé, calme, vue mer." at bounding box center [394, 417] width 259 height 31
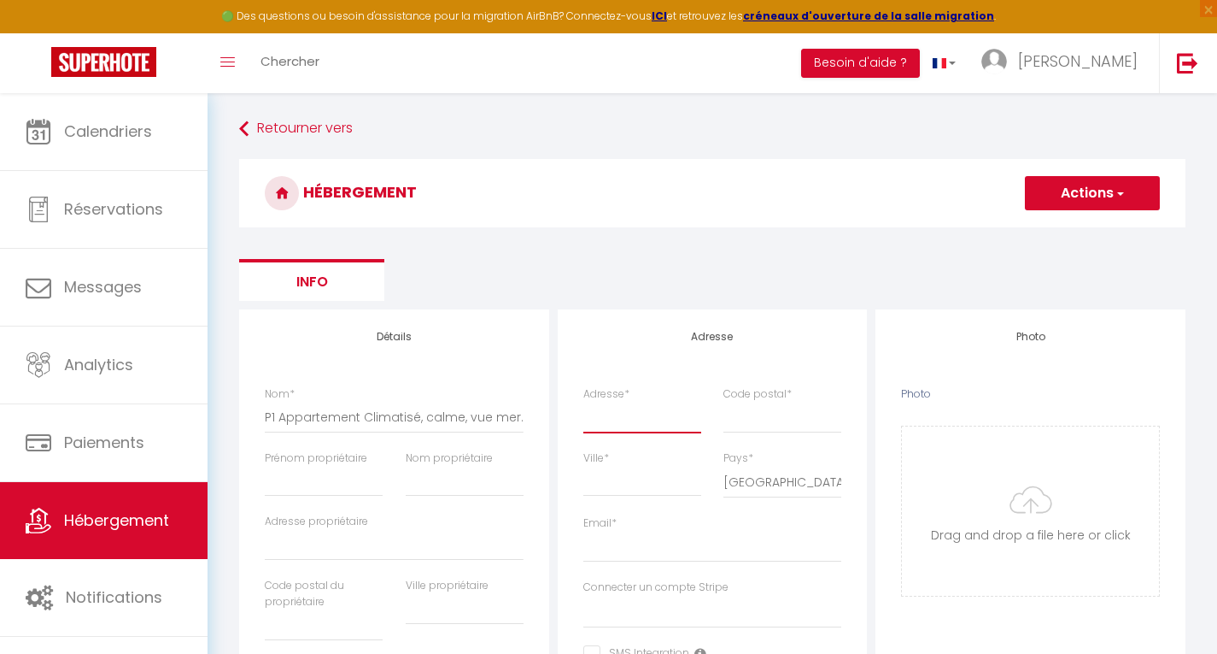
click at [626, 424] on input "Adresse *" at bounding box center [642, 417] width 118 height 31
click at [685, 417] on input "Place des Pêcheyurs" at bounding box center [642, 417] width 118 height 31
click at [760, 419] on input "Code postal *" at bounding box center [783, 417] width 118 height 31
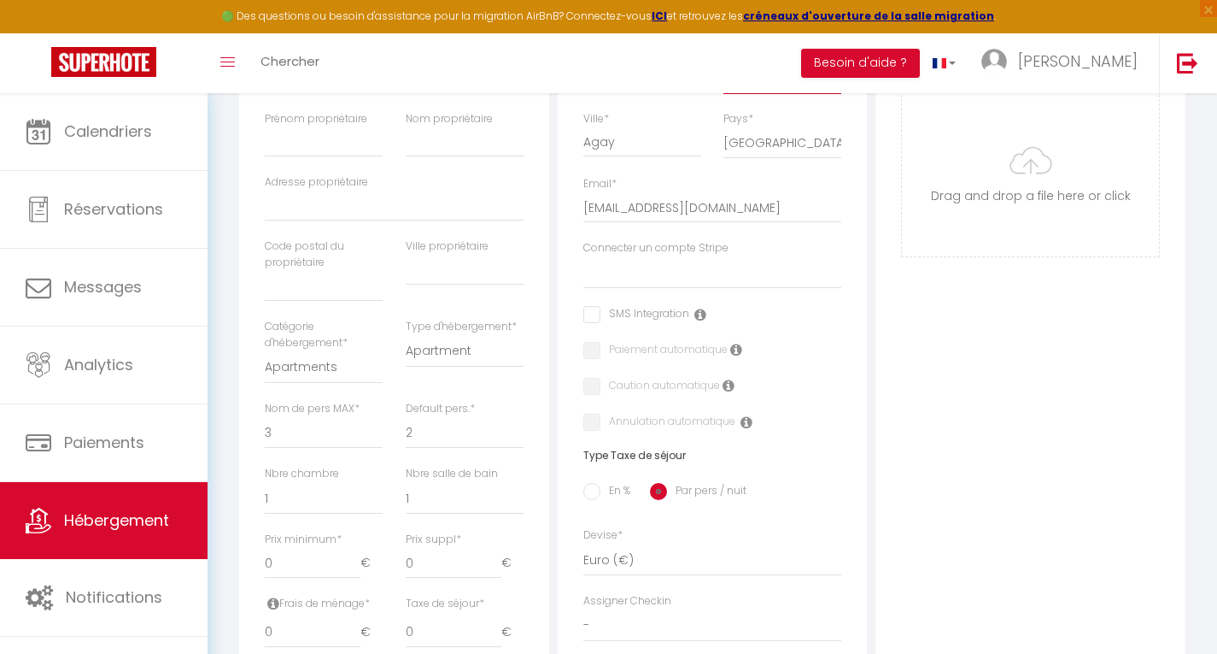
scroll to position [354, 0]
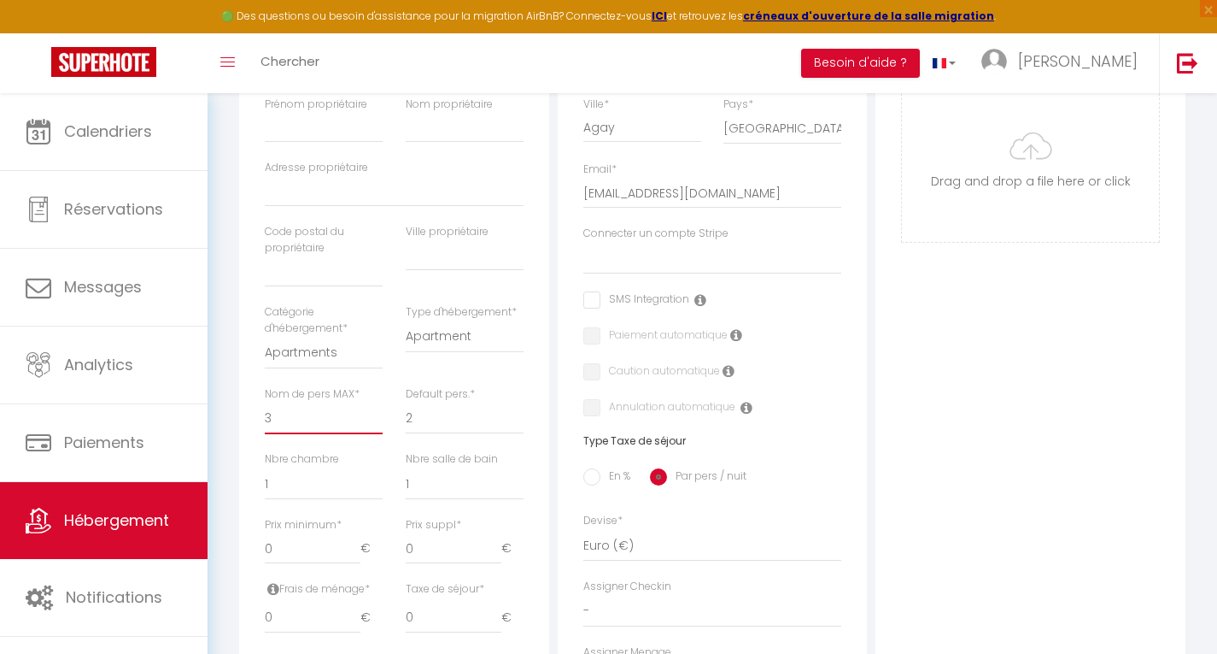
click at [284, 417] on select "1 2 3 4 5 6 7 8 9 10 11 12 13 14" at bounding box center [324, 418] width 118 height 32
click at [265, 402] on select "1 2 3 4 5 6 7 8 9 10 11 12 13 14" at bounding box center [324, 418] width 118 height 32
click at [446, 419] on select "1 2 3 4 5 6 7 8 9 10 11 12 13 14" at bounding box center [465, 418] width 118 height 32
click at [406, 402] on select "1 2 3 4 5 6 7 8 9 10 11 12 13 14" at bounding box center [465, 418] width 118 height 32
click at [297, 560] on input "0" at bounding box center [313, 548] width 96 height 31
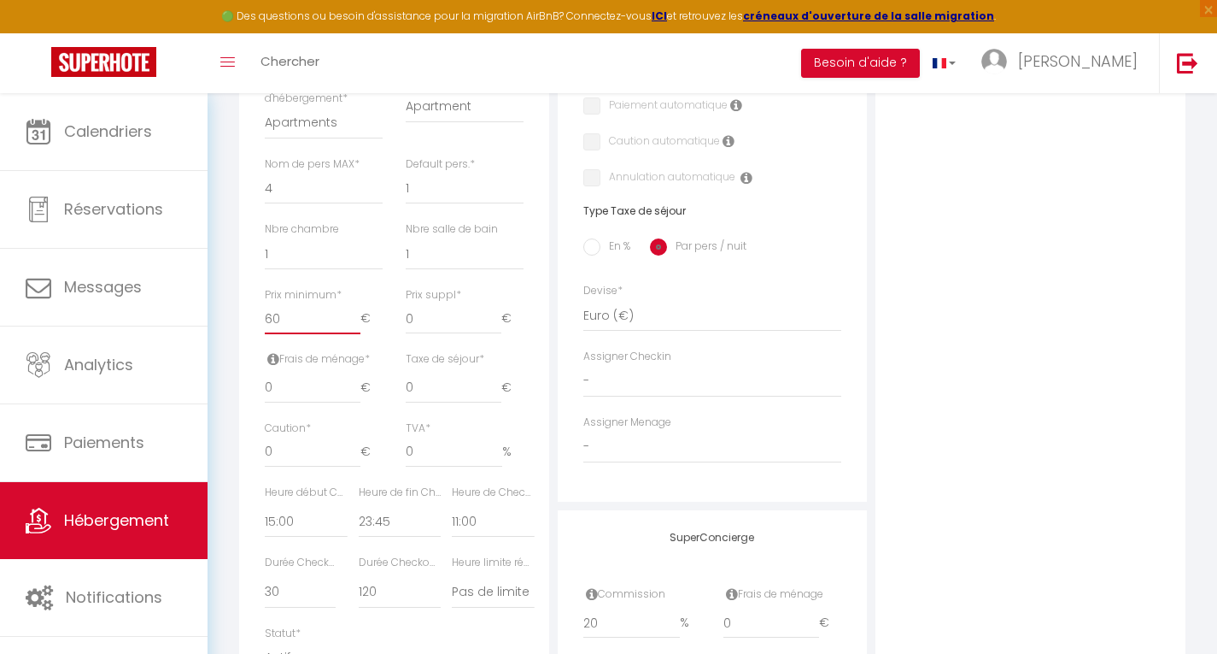
scroll to position [599, 0]
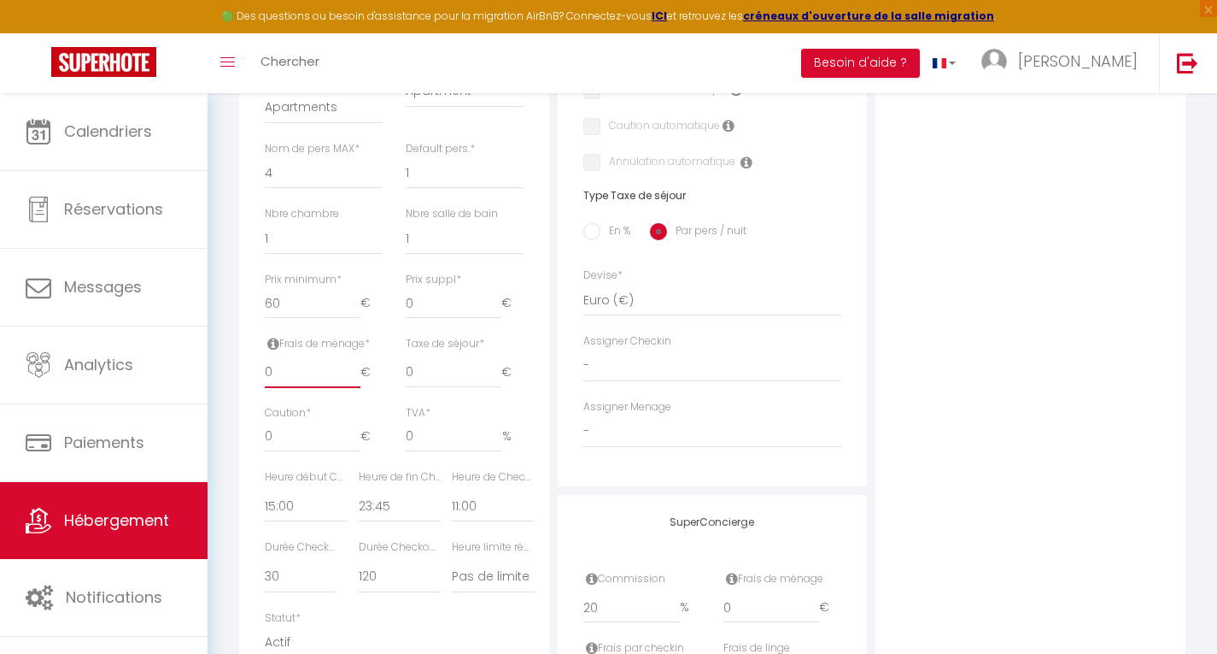
click at [296, 366] on input "0" at bounding box center [313, 372] width 96 height 31
click at [425, 373] on input "0" at bounding box center [454, 372] width 96 height 31
click at [496, 364] on input "0.01" at bounding box center [454, 372] width 96 height 31
click at [496, 364] on input "0.02" at bounding box center [454, 372] width 96 height 31
click at [587, 237] on input "En %" at bounding box center [591, 231] width 17 height 17
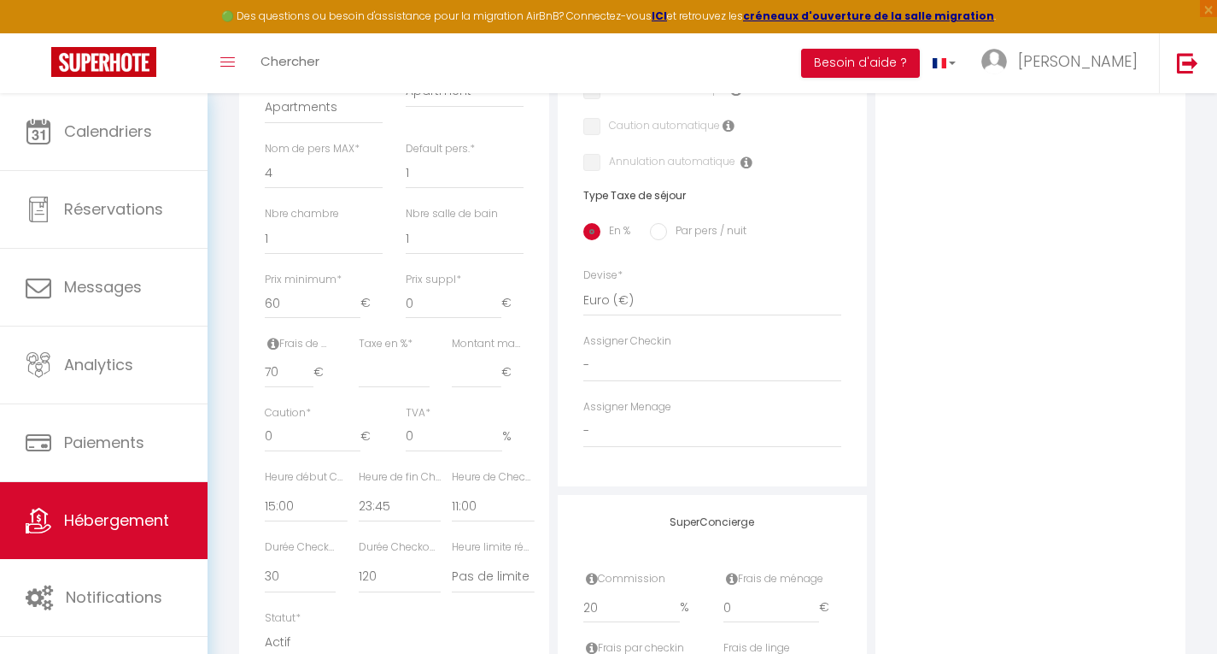
click at [660, 231] on input "Par pers / nuit" at bounding box center [658, 231] width 17 height 17
click at [495, 366] on input "1.08" at bounding box center [454, 372] width 96 height 31
click at [601, 232] on label "En %" at bounding box center [616, 232] width 30 height 19
click at [601, 232] on input "En %" at bounding box center [591, 231] width 17 height 17
click at [384, 383] on input "Taxe en % *" at bounding box center [394, 372] width 71 height 31
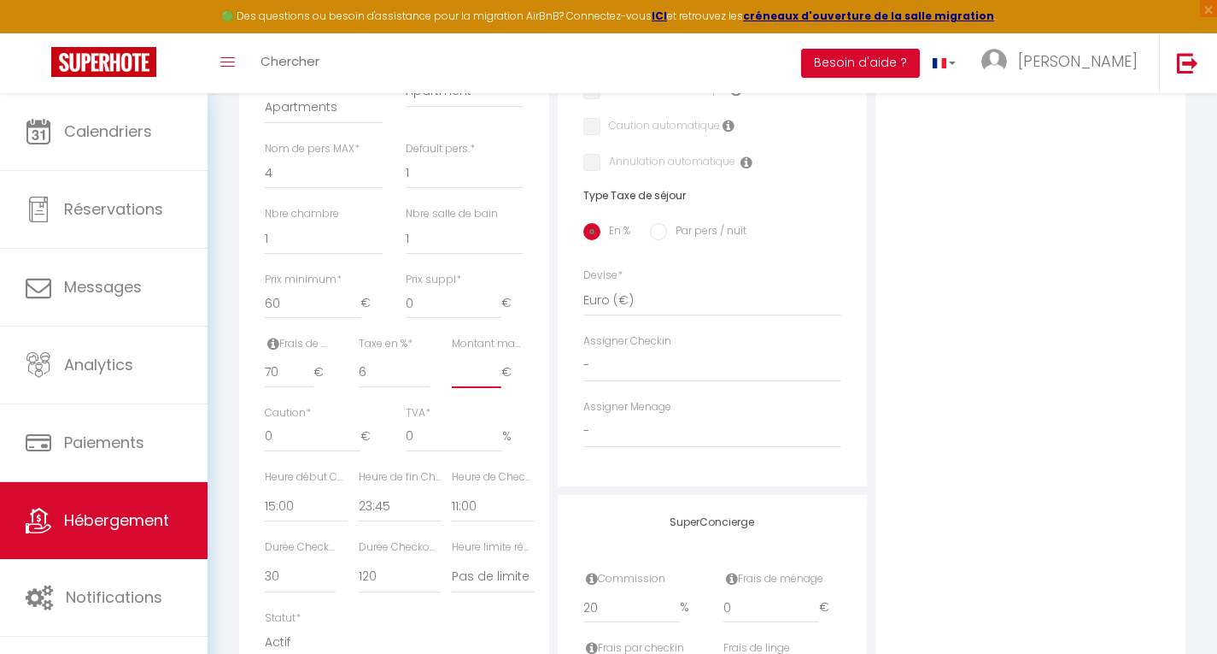
click at [485, 378] on input "Montant max taxe séjour *" at bounding box center [476, 372] width 49 height 31
drag, startPoint x: 285, startPoint y: 431, endPoint x: 238, endPoint y: 434, distance: 47.1
click at [238, 434] on div "Détails Nom * P1 Appartement Climatisé, calme, vue mer. Prénom propriétaire Nom…" at bounding box center [394, 254] width 319 height 1088
click at [412, 433] on input "0" at bounding box center [454, 436] width 97 height 31
click at [409, 435] on input "0" at bounding box center [454, 436] width 97 height 31
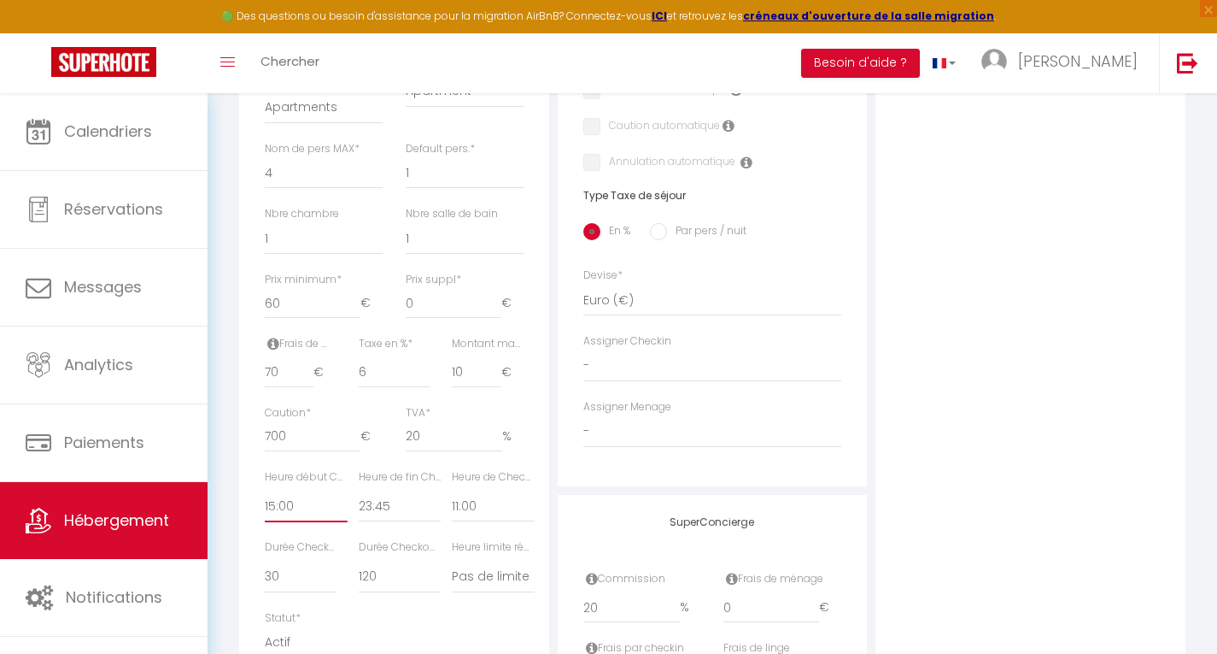
click at [272, 495] on select "00:00 00:15 00:30 00:45 01:00 01:15 01:30 01:45 02:00 02:15 02:30 02:45 03:00" at bounding box center [306, 506] width 82 height 32
click at [265, 490] on select "00:00 00:15 00:30 00:45 01:00 01:15 01:30 01:45 02:00 02:15 02:30 02:45 03:00" at bounding box center [306, 506] width 82 height 32
click at [386, 507] on select "00:00 00:15 00:30 00:45 01:00 01:15 01:30 01:45 02:00 02:15 02:30 02:45 03:00" at bounding box center [400, 506] width 82 height 32
click at [359, 490] on select "00:00 00:15 00:30 00:45 01:00 01:15 01:30 01:45 02:00 02:15 02:30 02:45 03:00" at bounding box center [400, 506] width 82 height 32
click at [472, 504] on select "00:00 00:15 00:30 00:45 01:00 01:15 01:30 01:45 02:00 02:15 02:30 02:45 03:00" at bounding box center [493, 506] width 82 height 32
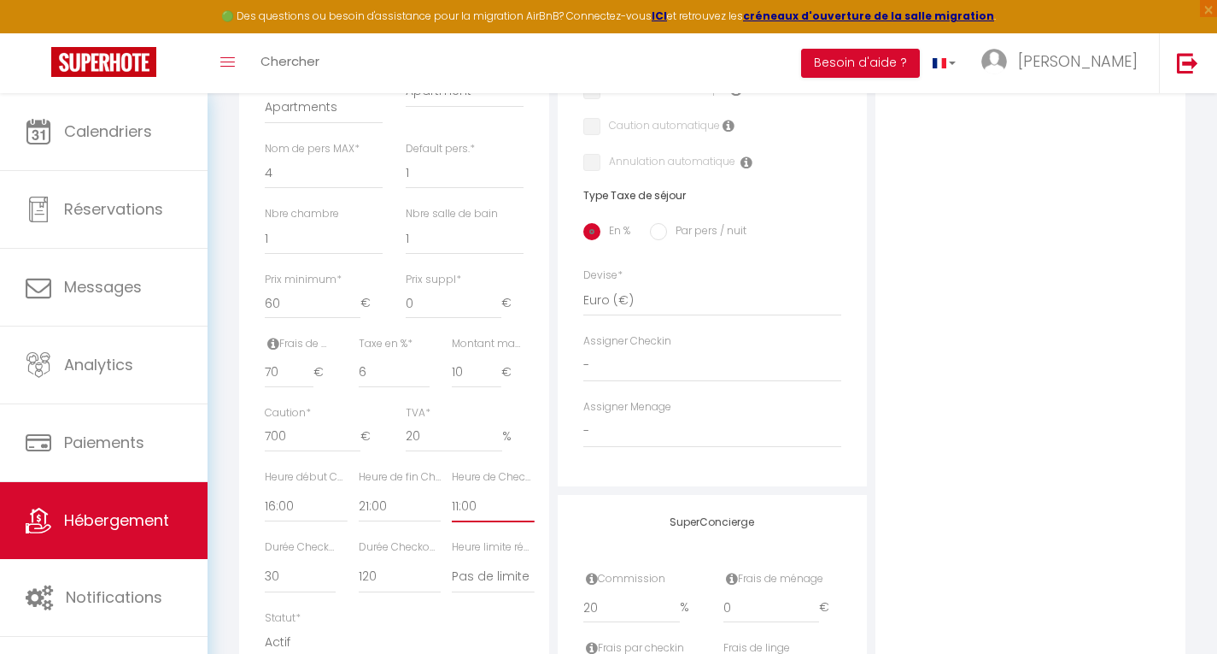
click at [472, 504] on select "00:00 00:15 00:30 00:45 01:00 01:15 01:30 01:45 02:00 02:15 02:30 02:45 03:00" at bounding box center [493, 506] width 82 height 32
click at [452, 490] on select "00:00 00:15 00:30 00:45 01:00 01:15 01:30 01:45 02:00 02:15 02:30 02:45 03:00" at bounding box center [493, 506] width 82 height 32
click at [279, 583] on select "15 30 45 60 75 90 105 120 135 150 165 180 195 210" at bounding box center [300, 576] width 71 height 32
click at [265, 560] on select "15 30 45 60 75 90 105 120 135 150 165 180 195 210" at bounding box center [300, 576] width 71 height 32
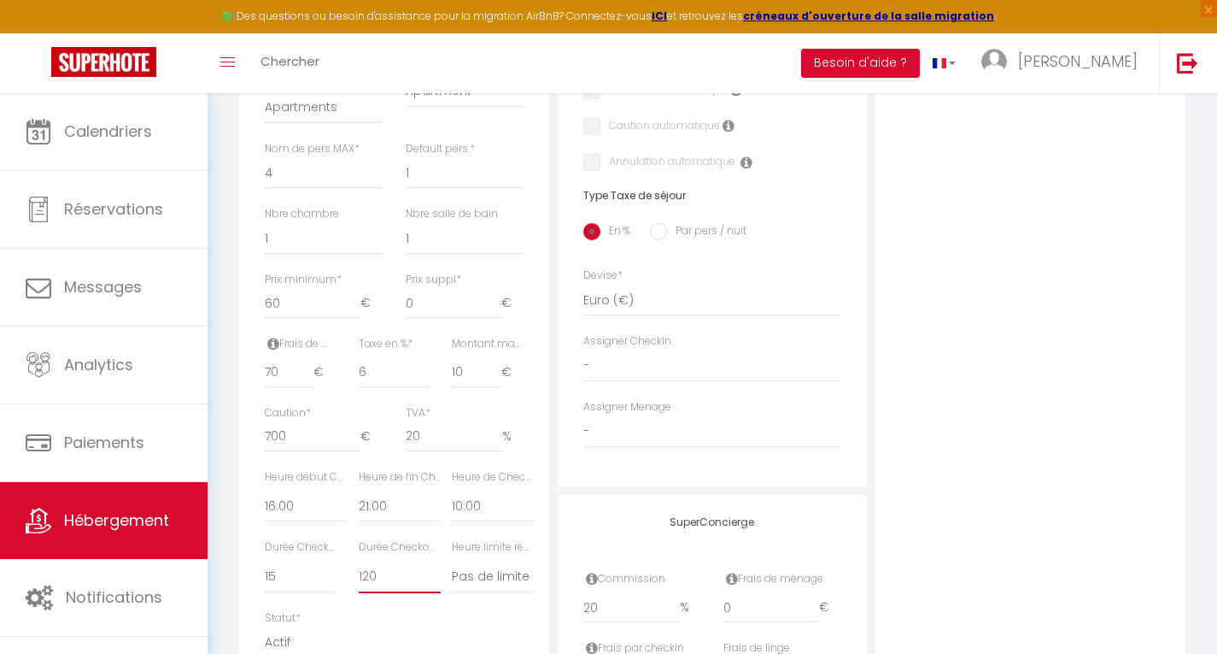
click at [384, 584] on select "15 30 45 60 75 90 105 120 135 150 165 180 195 210" at bounding box center [400, 576] width 82 height 32
click at [359, 560] on select "15 30 45 60 75 90 105 120 135 150 165 180 195 210" at bounding box center [400, 576] width 82 height 32
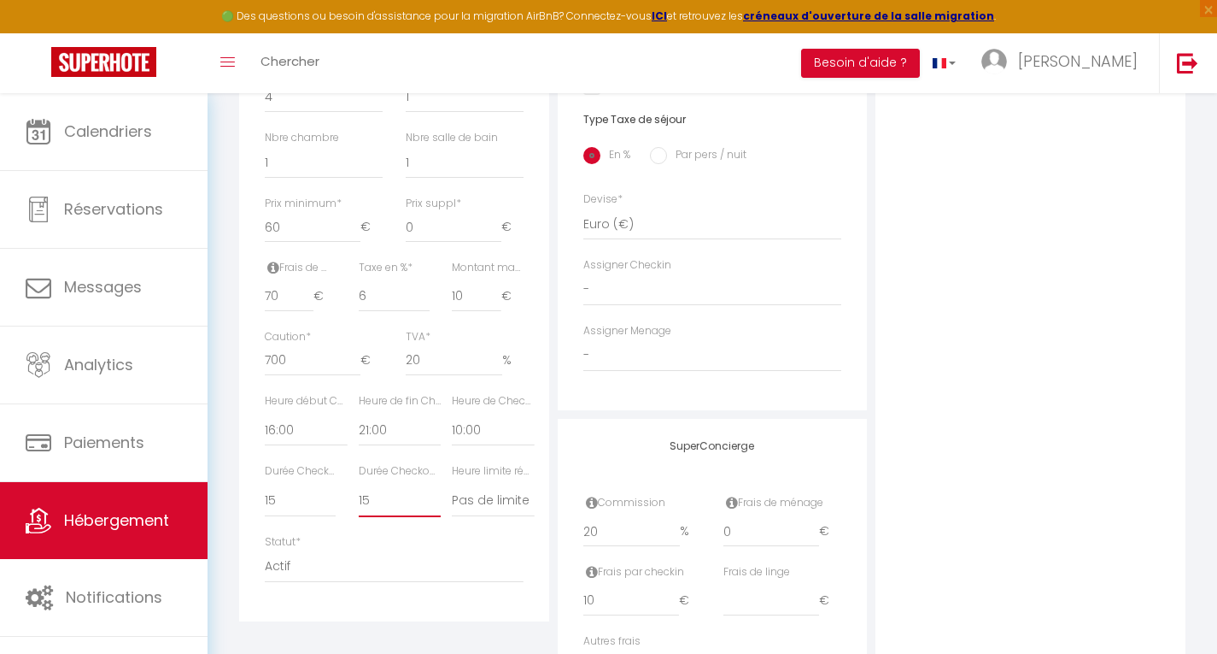
scroll to position [787, 0]
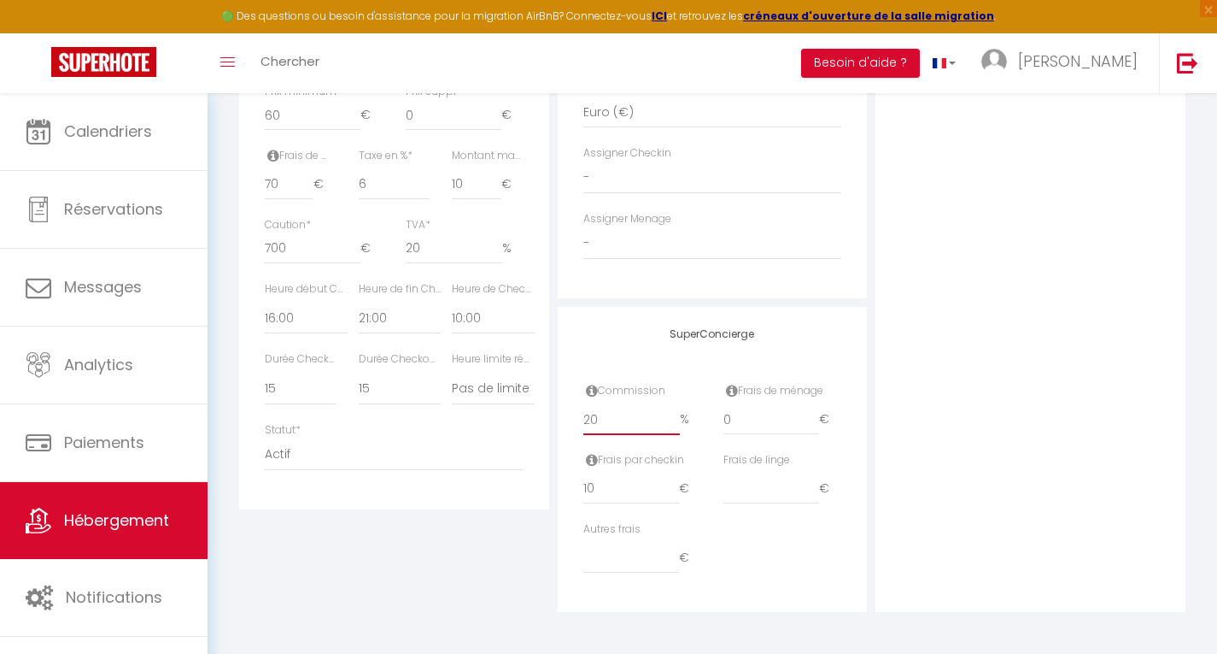
drag, startPoint x: 604, startPoint y: 416, endPoint x: 478, endPoint y: 426, distance: 126.0
click at [478, 426] on div "Détails Nom * P1 Appartement Climatisé, calme, vue mer. Prénom propriétaire Nom…" at bounding box center [712, 66] width 955 height 1088
click at [836, 431] on span "€" at bounding box center [830, 419] width 22 height 31
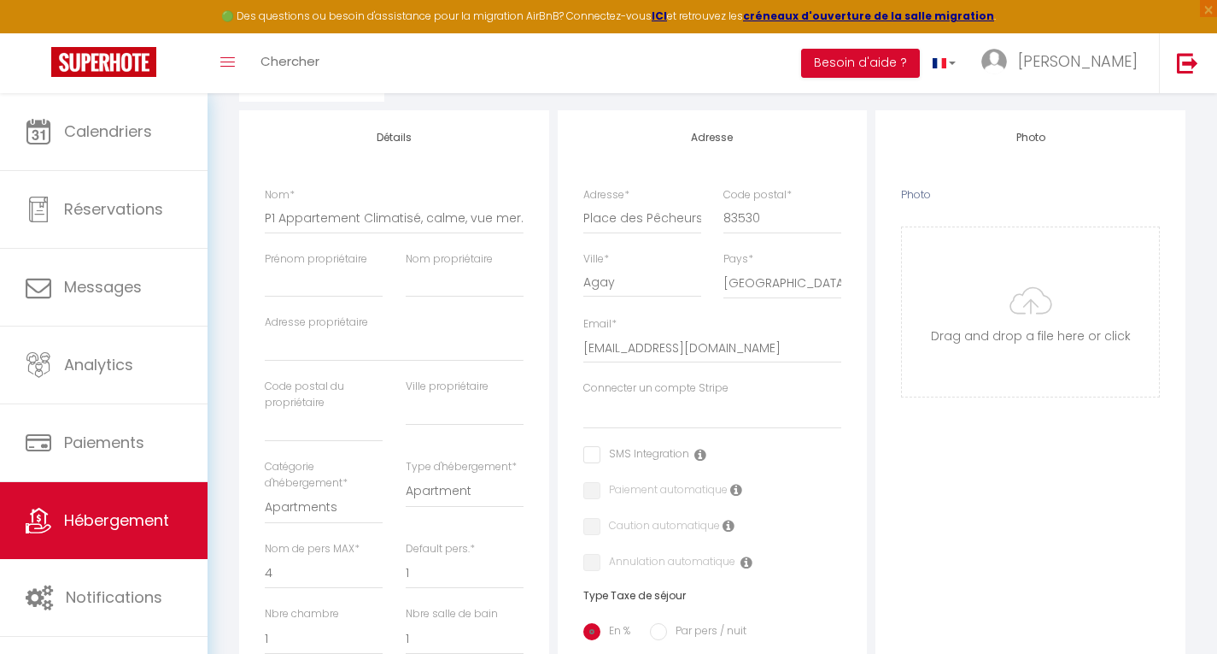
scroll to position [199, 0]
click at [1050, 310] on input "Photo" at bounding box center [1030, 311] width 257 height 169
click at [297, 220] on input "P1 Appartement Climatisé, calme, vue mer." at bounding box center [394, 217] width 259 height 31
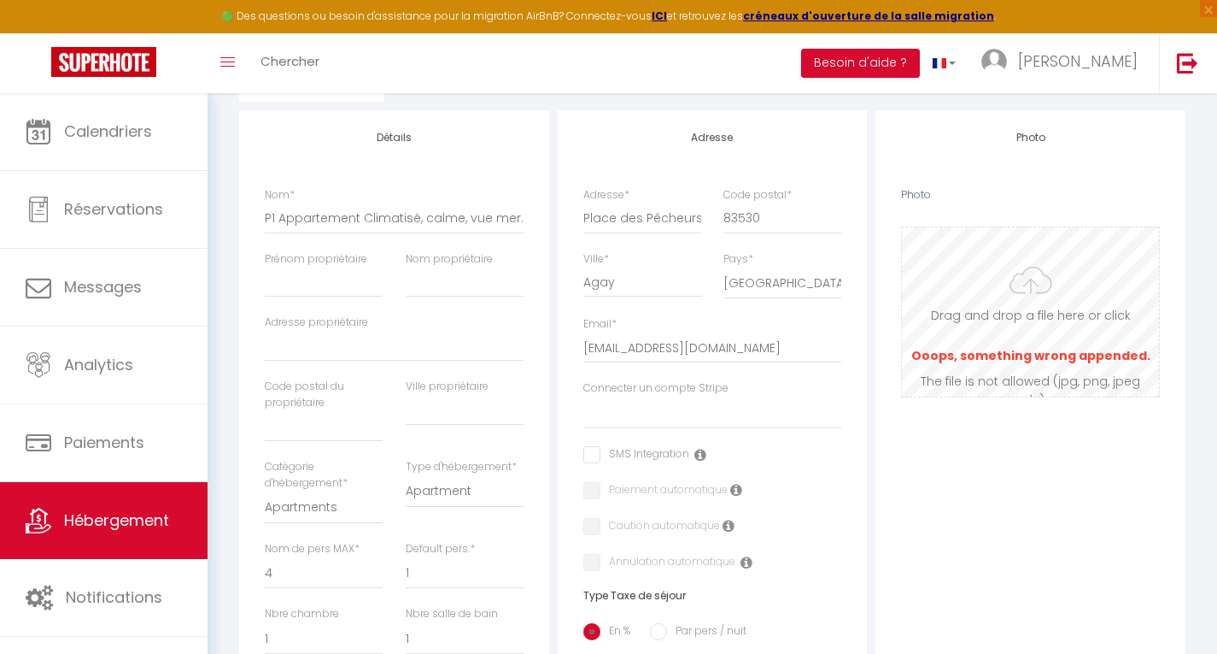
click at [1027, 334] on input "Photo" at bounding box center [1030, 311] width 257 height 169
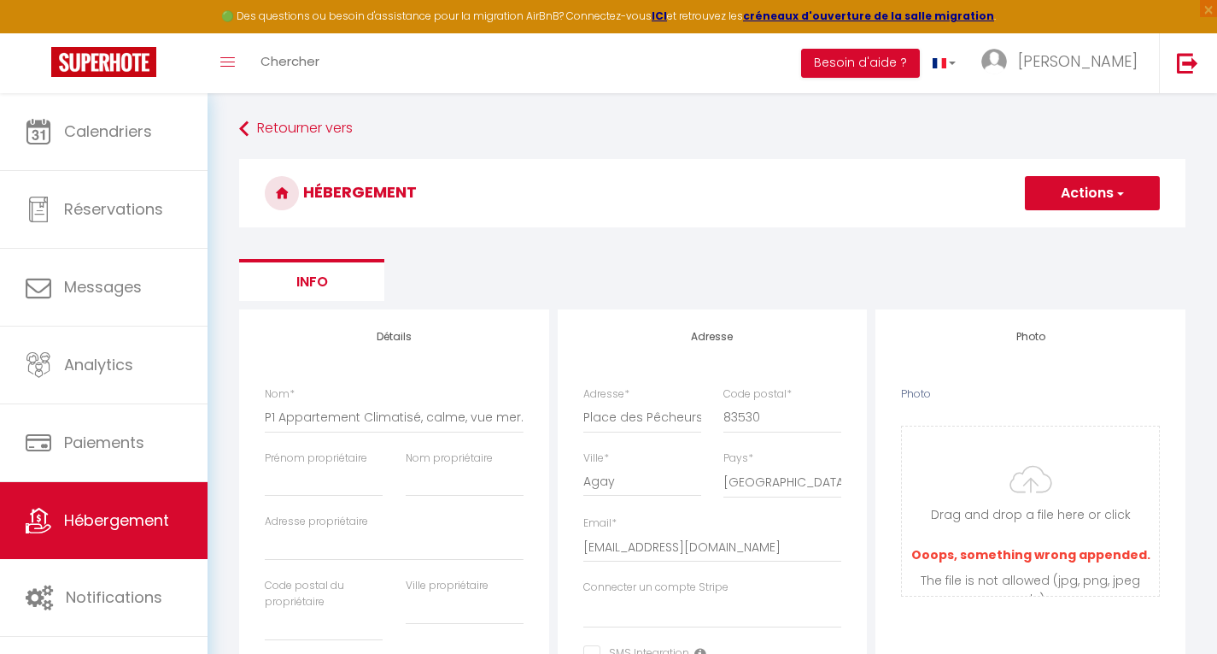
click at [1103, 195] on button "Actions" at bounding box center [1092, 193] width 135 height 34
click at [1081, 237] on input "Enregistrer" at bounding box center [1072, 230] width 63 height 17
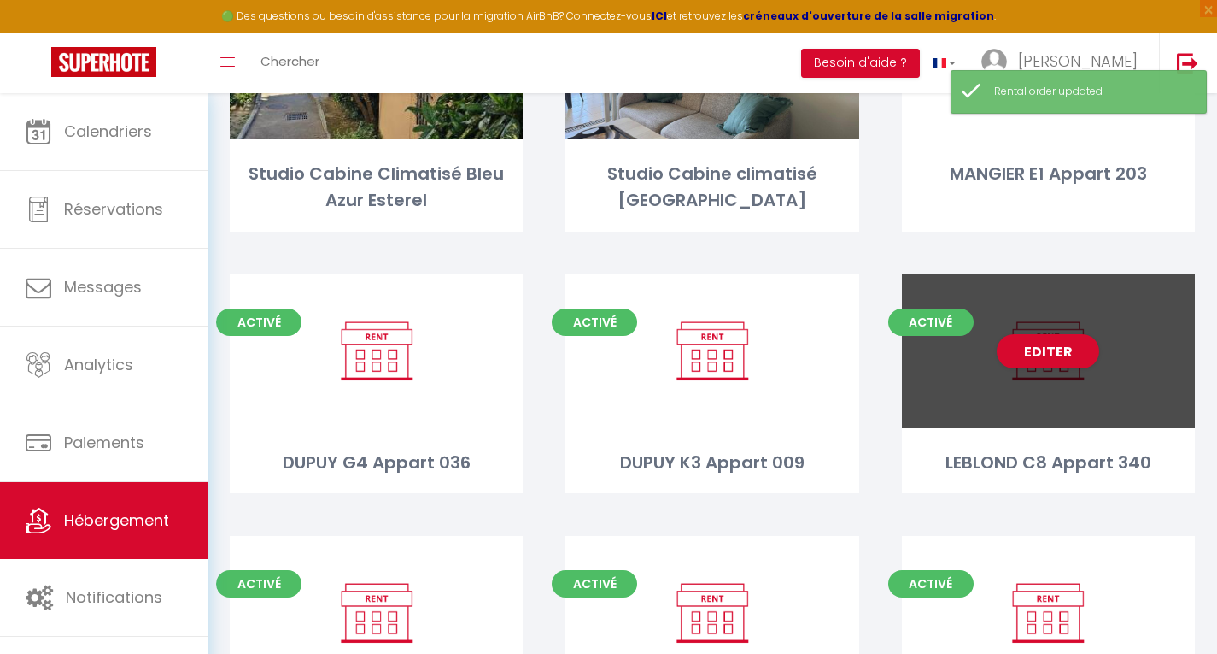
scroll to position [229, 0]
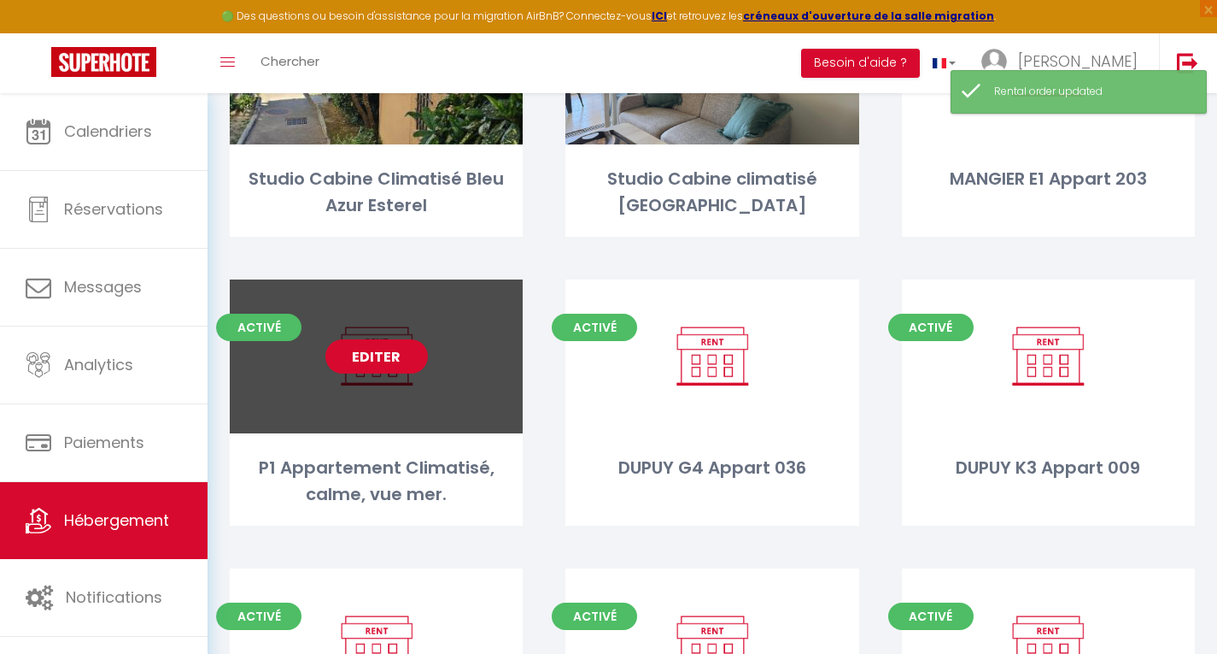
click at [376, 347] on link "Editer" at bounding box center [376, 356] width 103 height 34
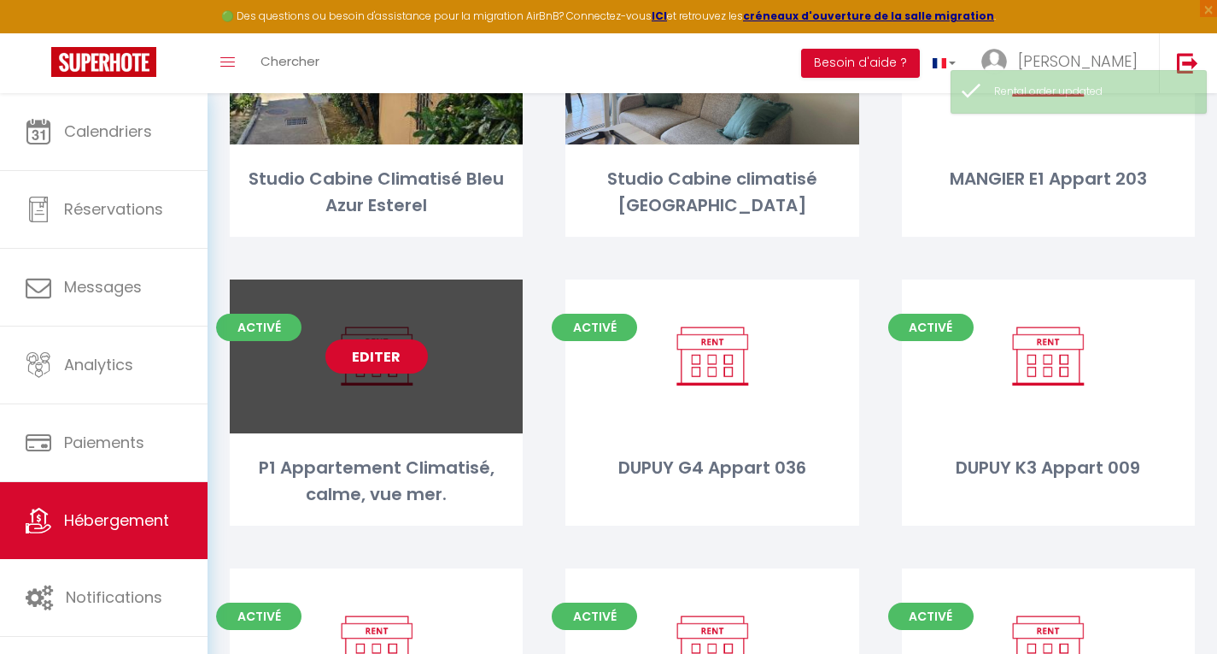
click at [376, 347] on link "Editer" at bounding box center [376, 356] width 103 height 34
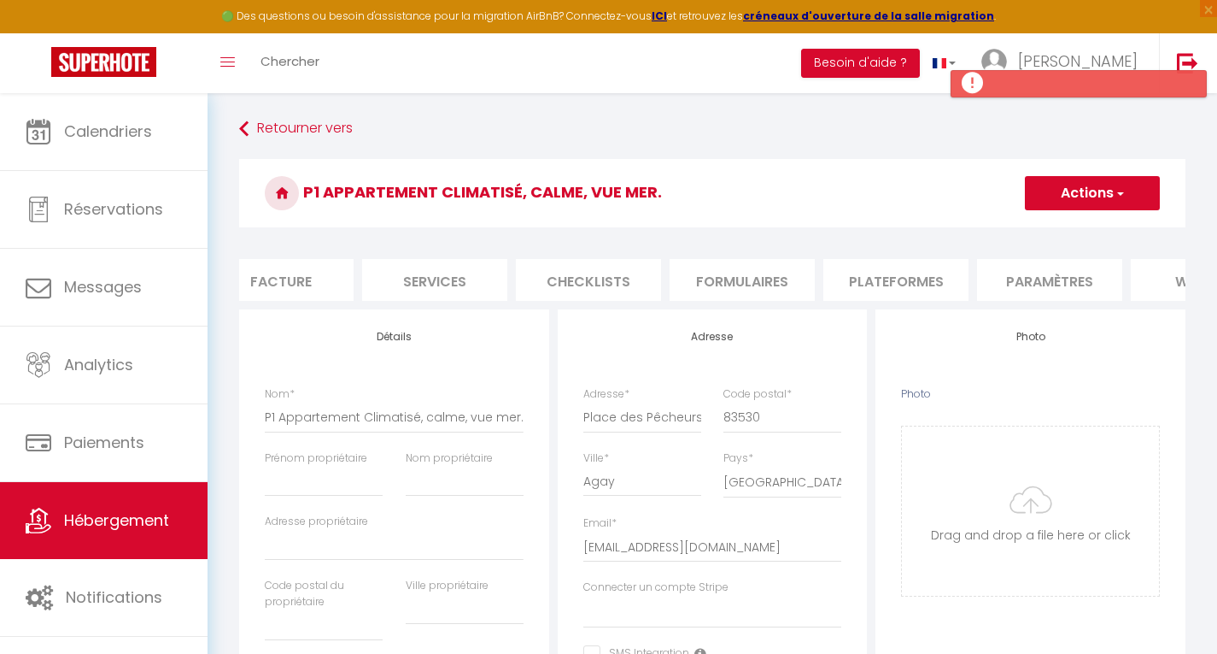
scroll to position [0, 410]
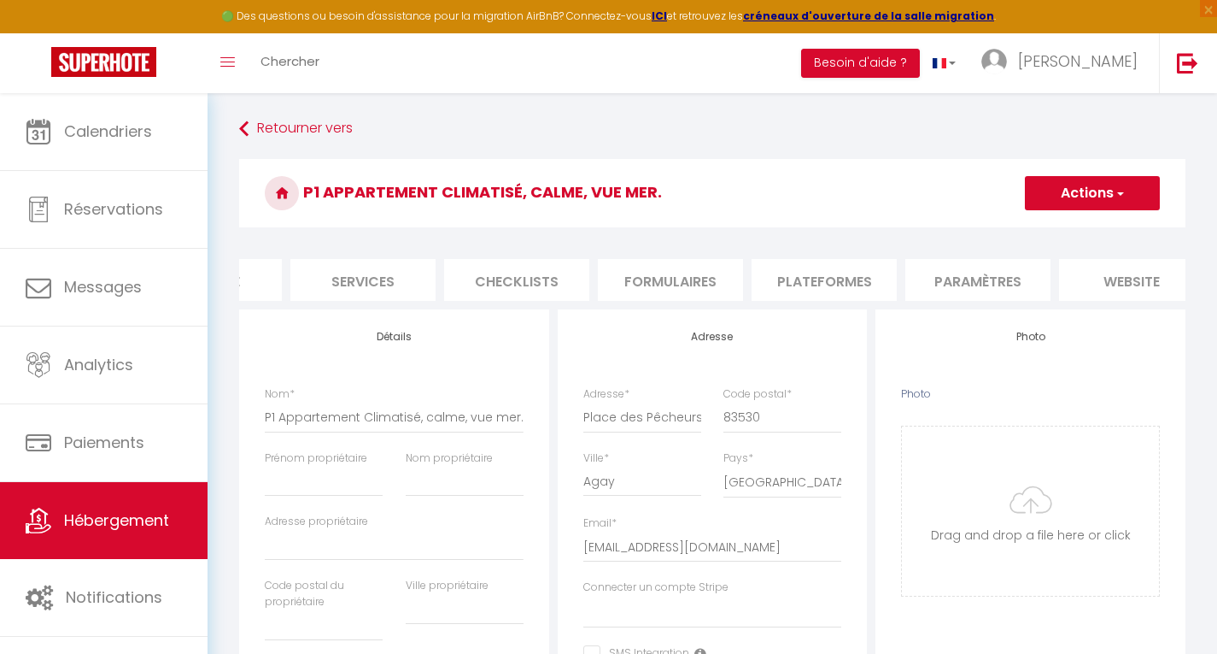
click at [831, 269] on li "Plateformes" at bounding box center [824, 280] width 145 height 42
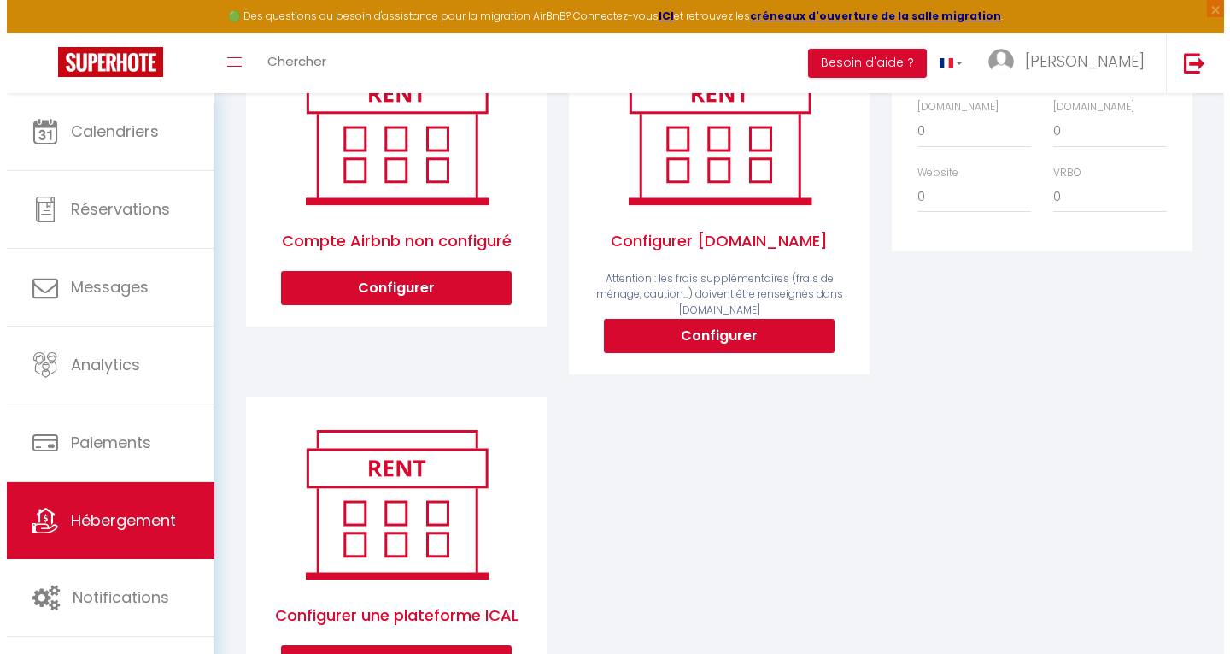
scroll to position [390, 0]
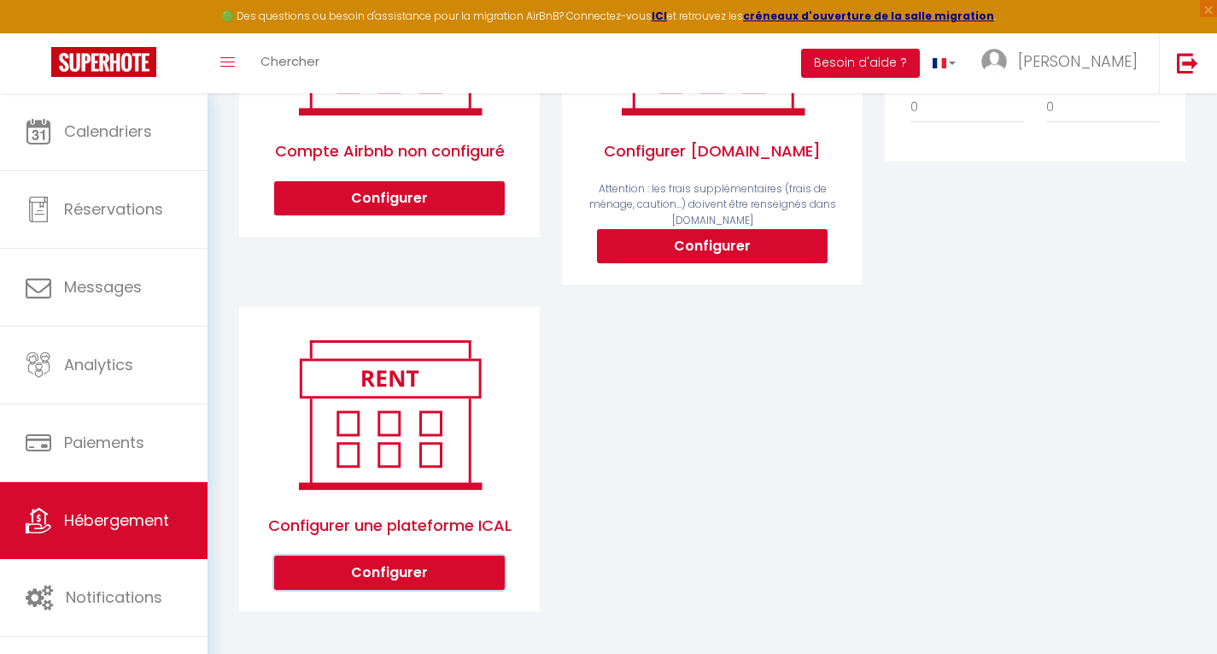
click at [371, 567] on button "Configurer" at bounding box center [389, 572] width 231 height 34
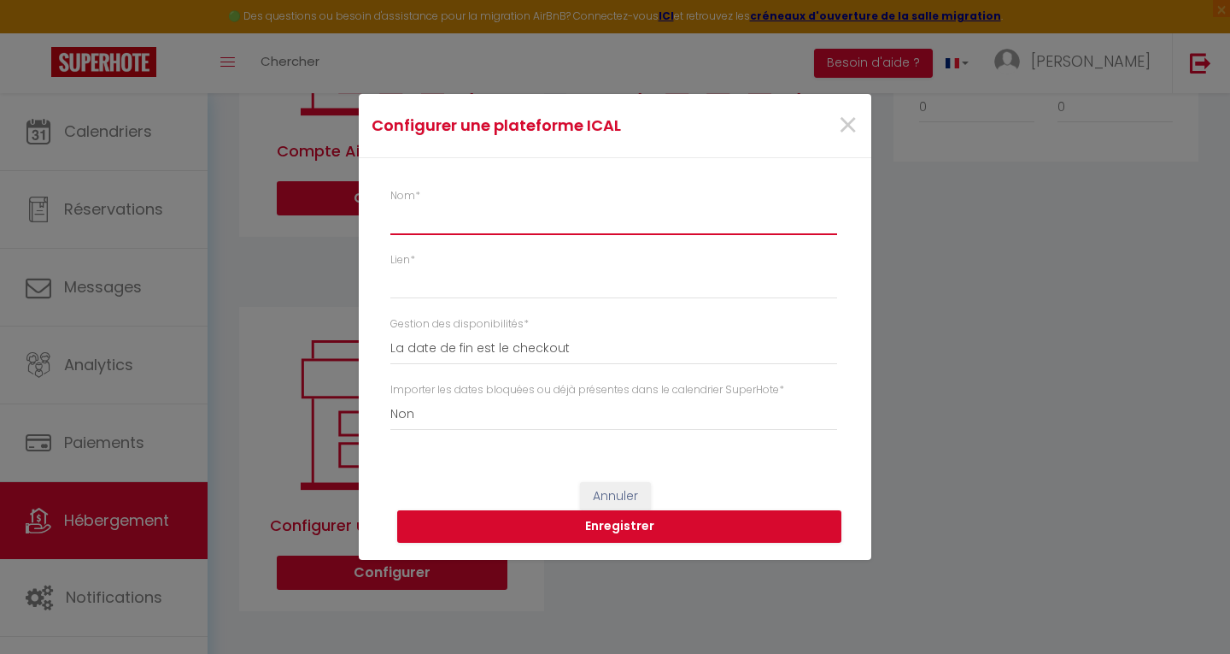
click at [443, 214] on input "Nom *" at bounding box center [613, 219] width 447 height 31
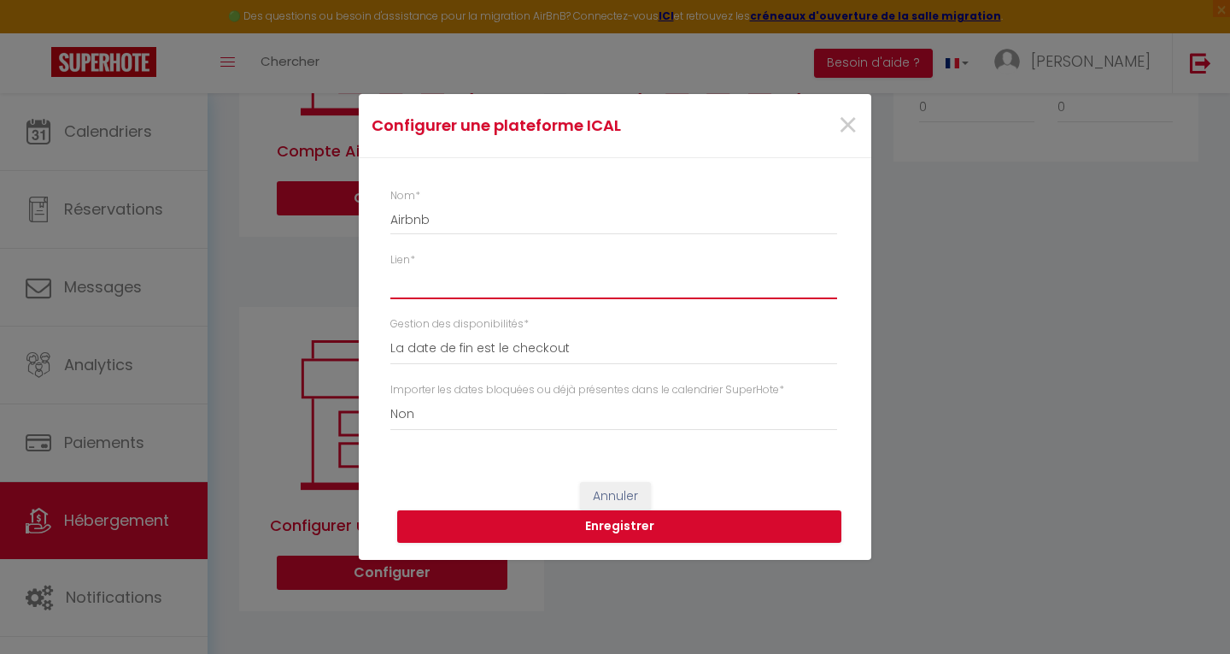
click at [495, 272] on input "Lien *" at bounding box center [613, 283] width 447 height 31
paste input "https://www.airbnb.fr/calendar/ical/611525866272167003.ics?s=c1a86c04c2ae8e2289…"
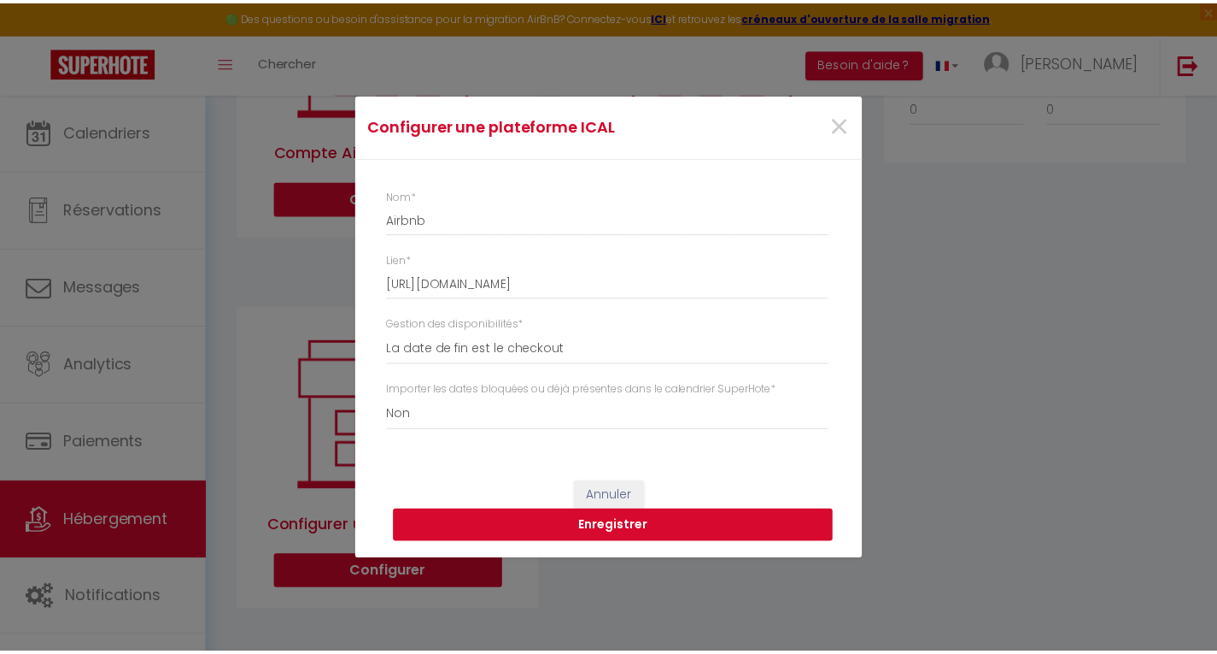
scroll to position [0, 0]
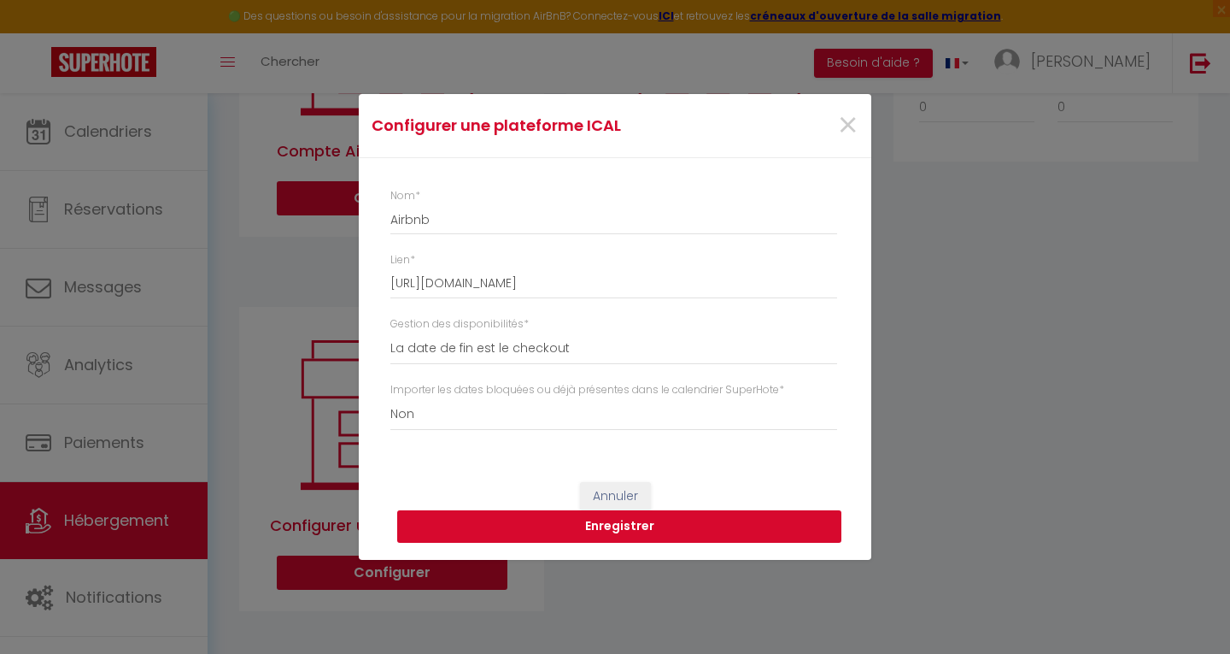
click at [583, 525] on button "Enregistrer" at bounding box center [619, 526] width 444 height 32
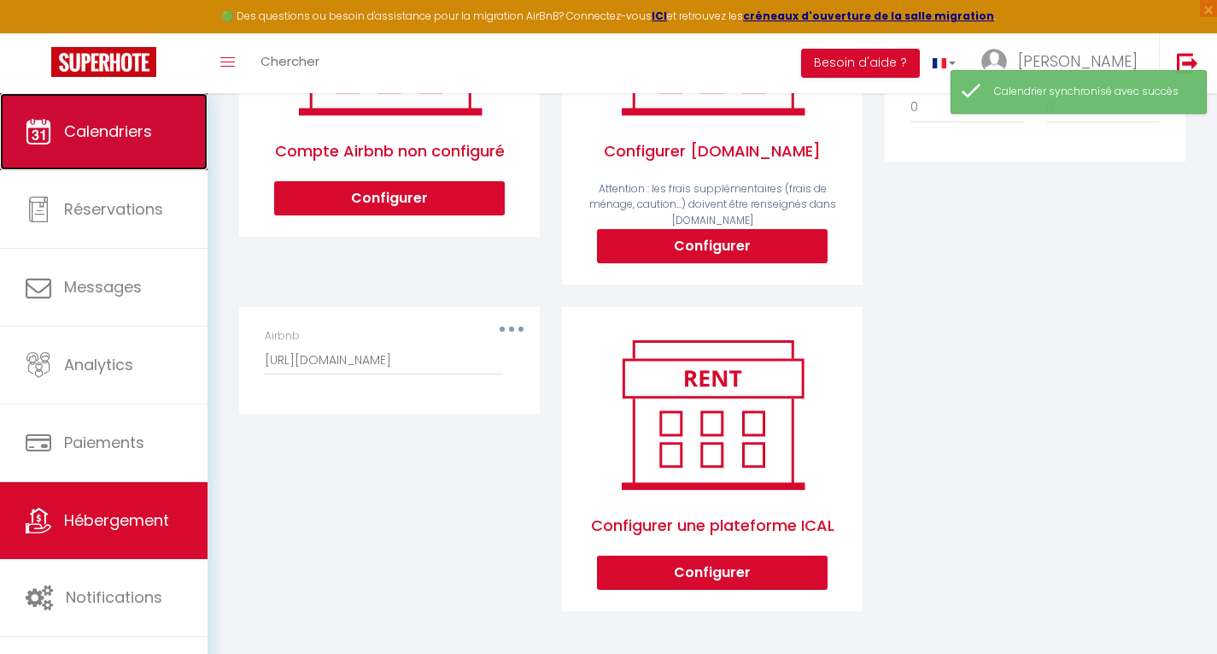
click at [152, 144] on link "Calendriers" at bounding box center [104, 131] width 208 height 77
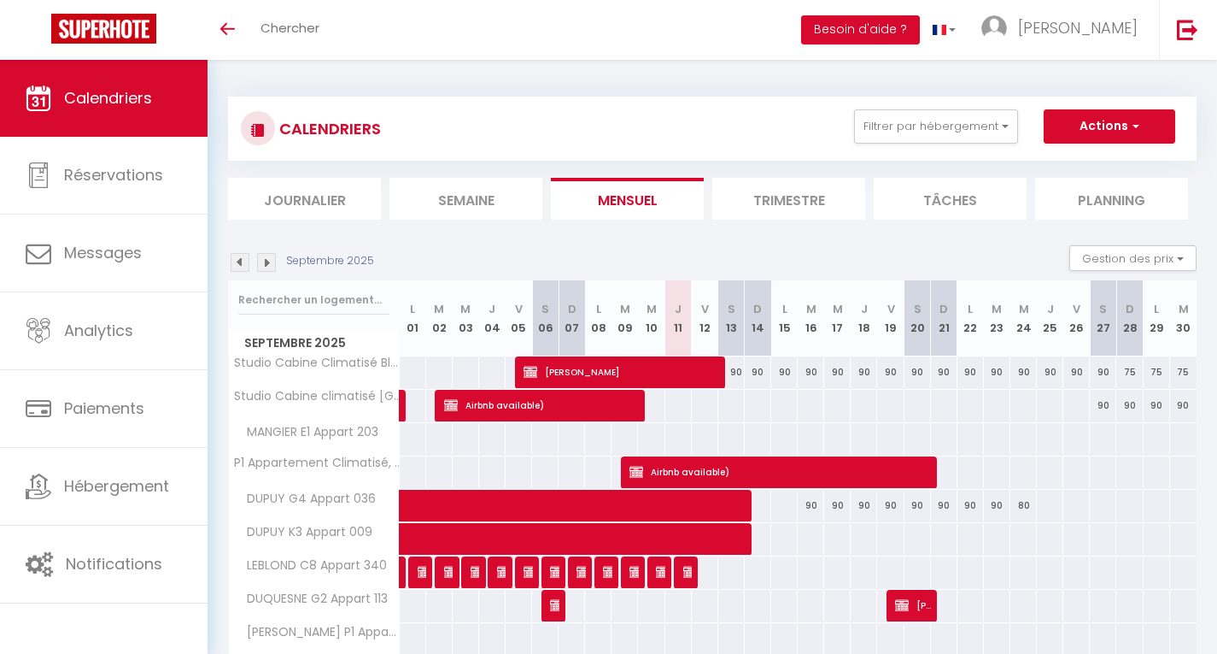
click at [267, 262] on img at bounding box center [266, 262] width 19 height 19
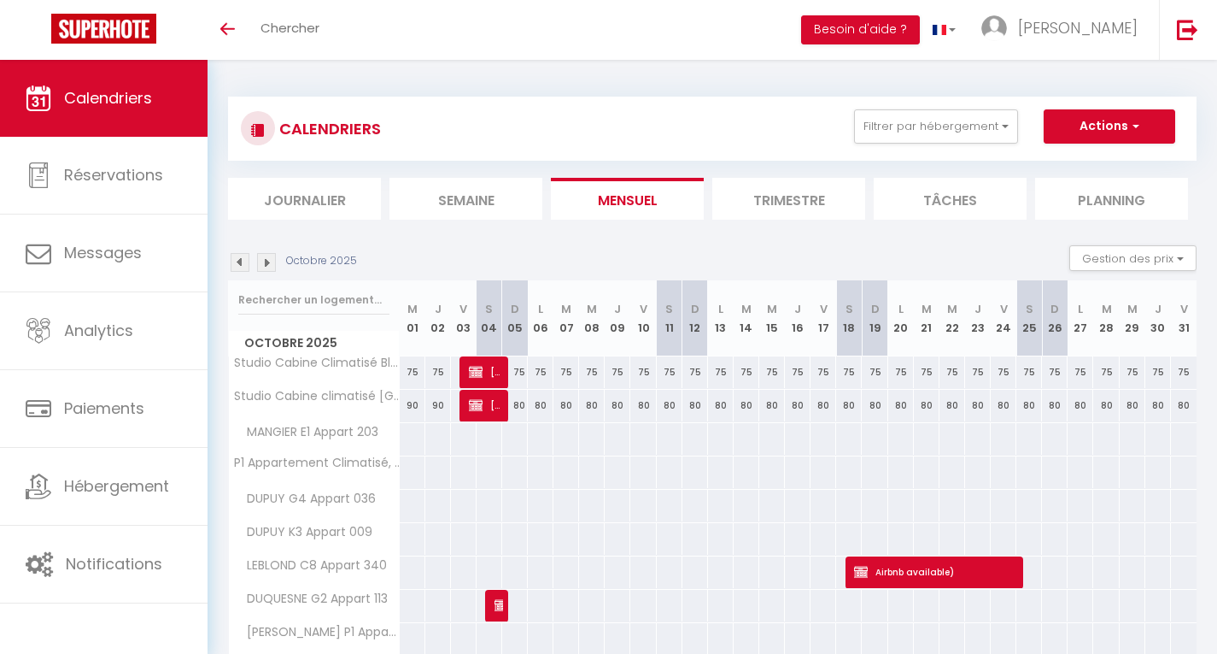
click at [267, 262] on img at bounding box center [266, 262] width 19 height 19
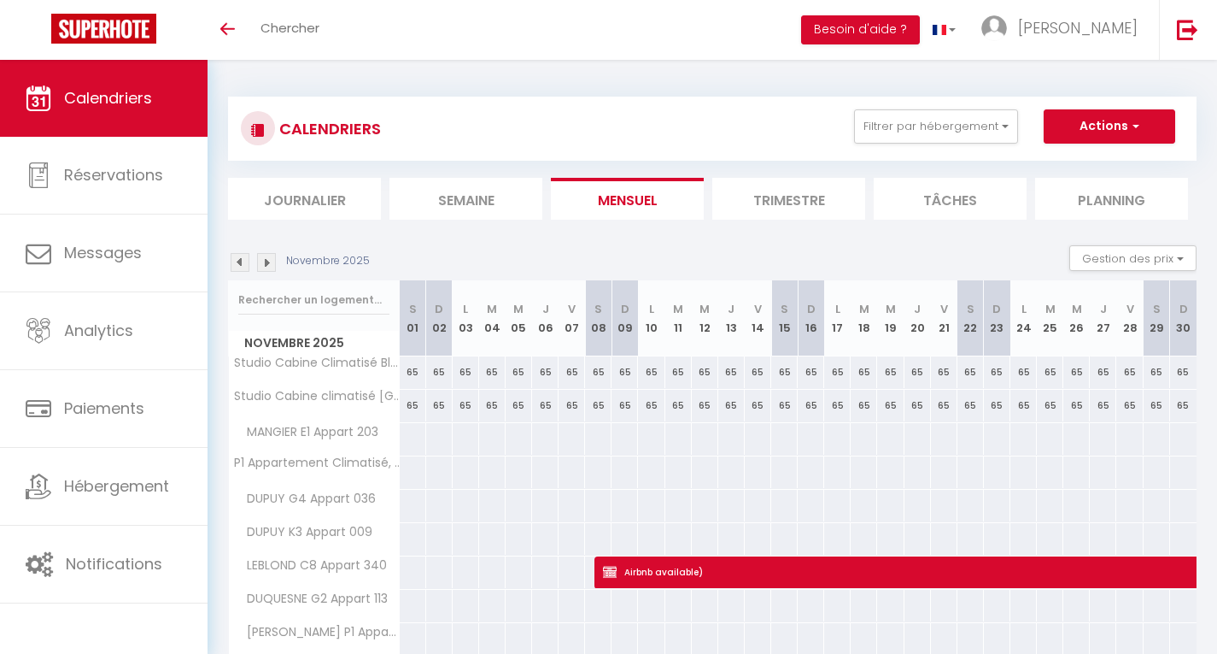
click at [267, 262] on img at bounding box center [266, 262] width 19 height 19
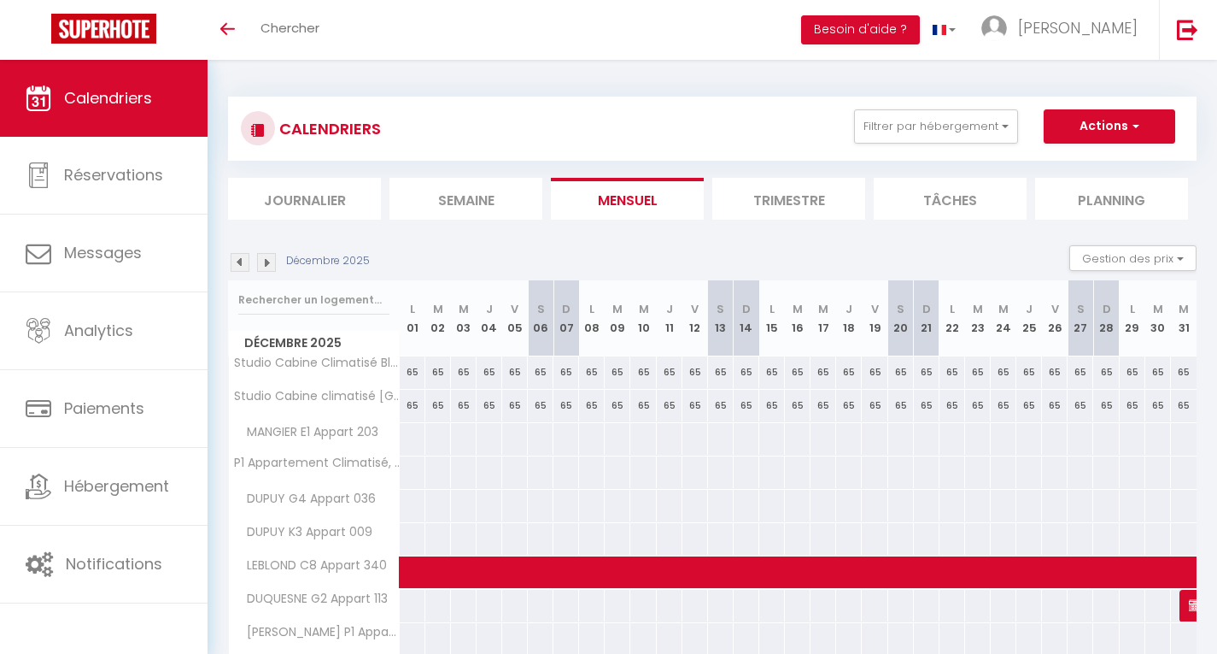
click at [267, 262] on img at bounding box center [266, 262] width 19 height 19
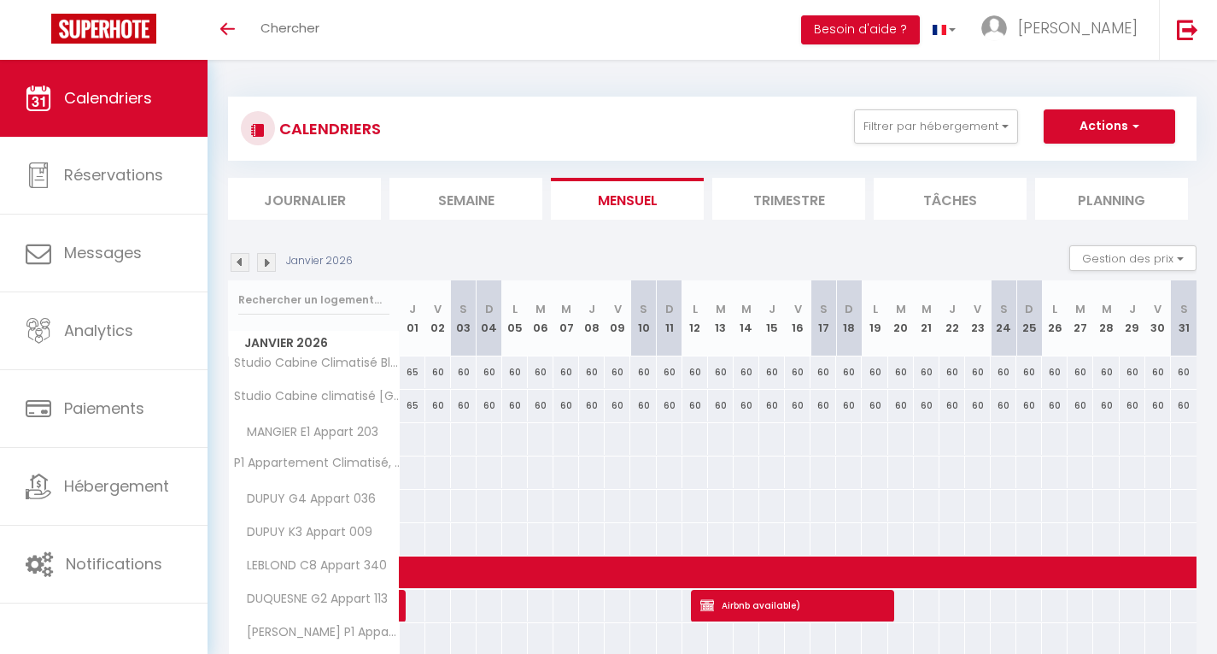
click at [267, 262] on img at bounding box center [266, 262] width 19 height 19
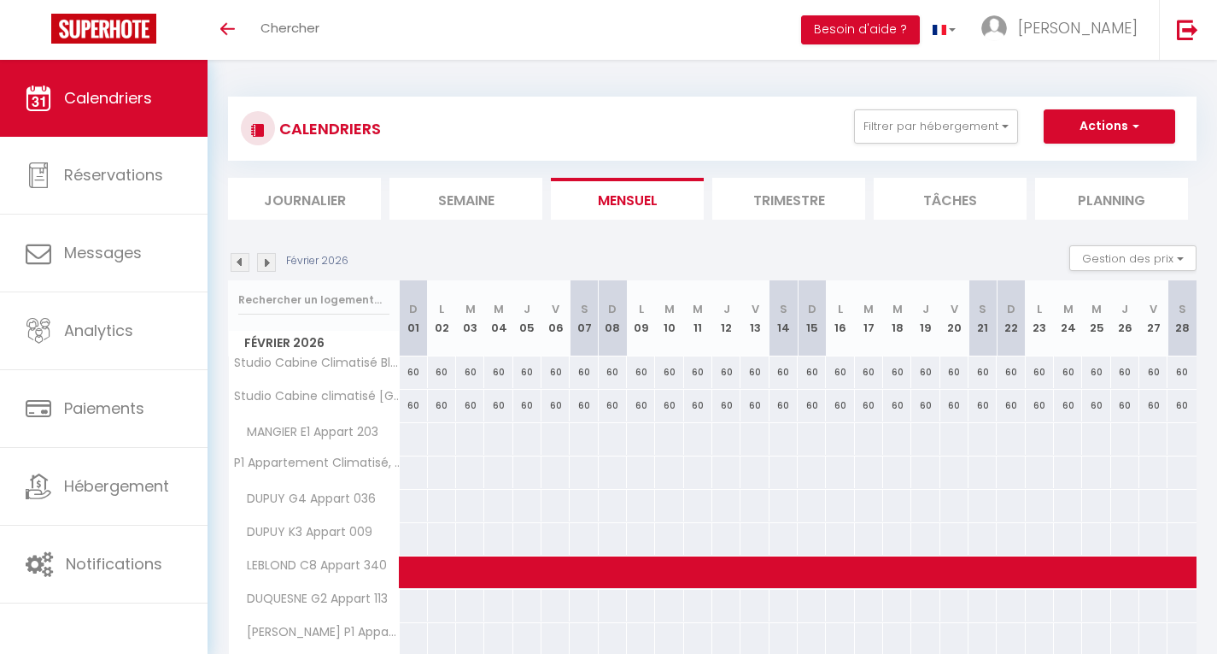
click at [267, 262] on img at bounding box center [266, 262] width 19 height 19
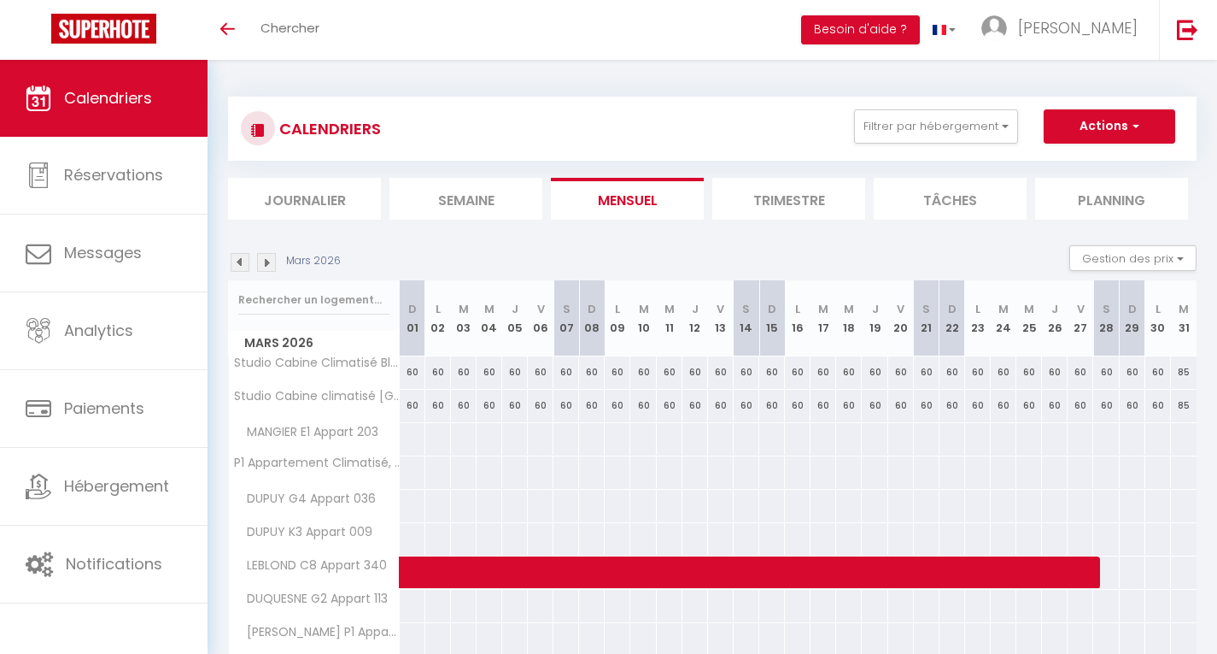
click at [267, 262] on img at bounding box center [266, 262] width 19 height 19
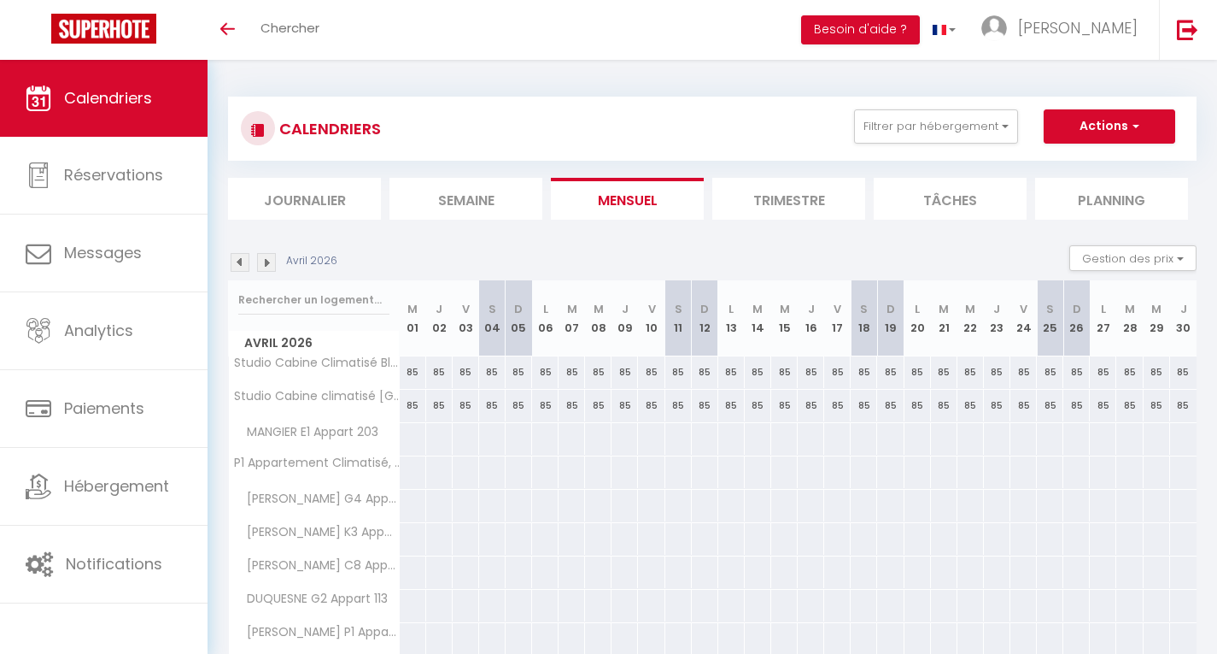
click at [267, 262] on img at bounding box center [266, 262] width 19 height 19
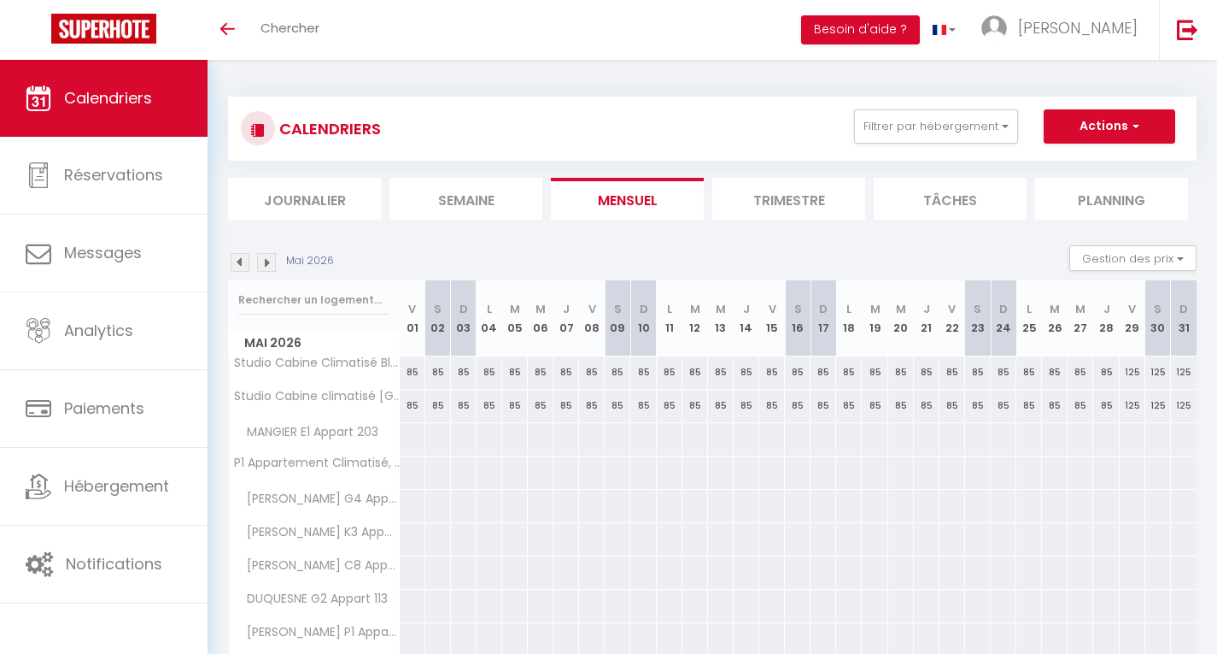
click at [267, 262] on img at bounding box center [266, 262] width 19 height 19
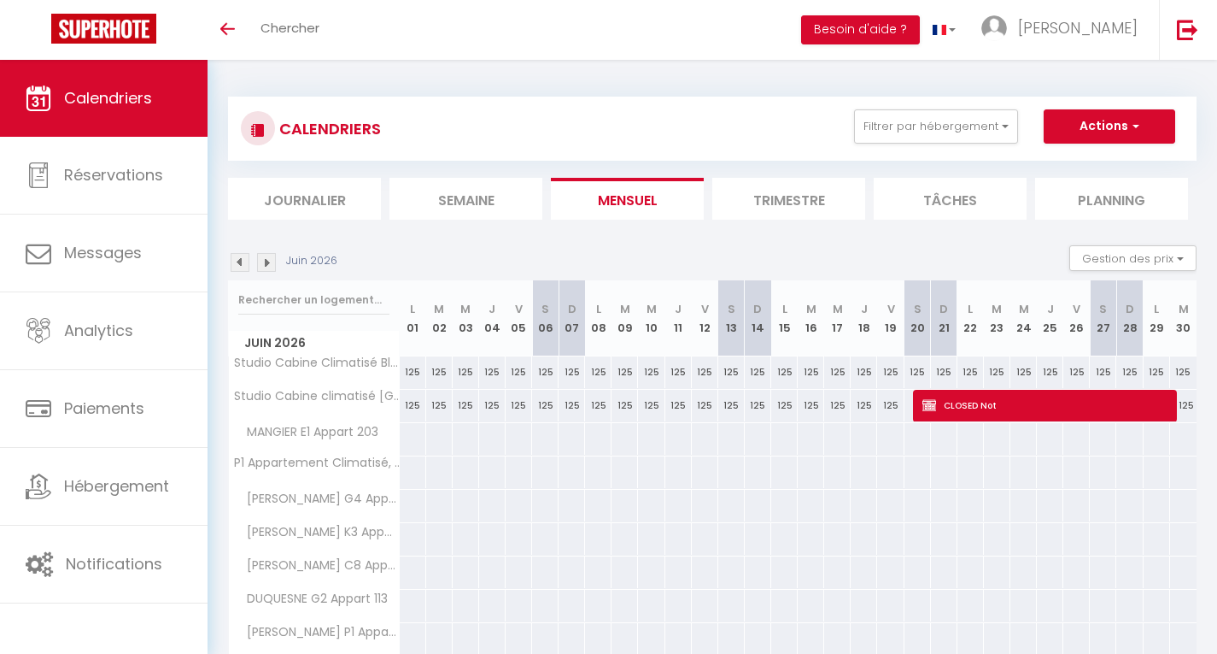
click at [267, 262] on img at bounding box center [266, 262] width 19 height 19
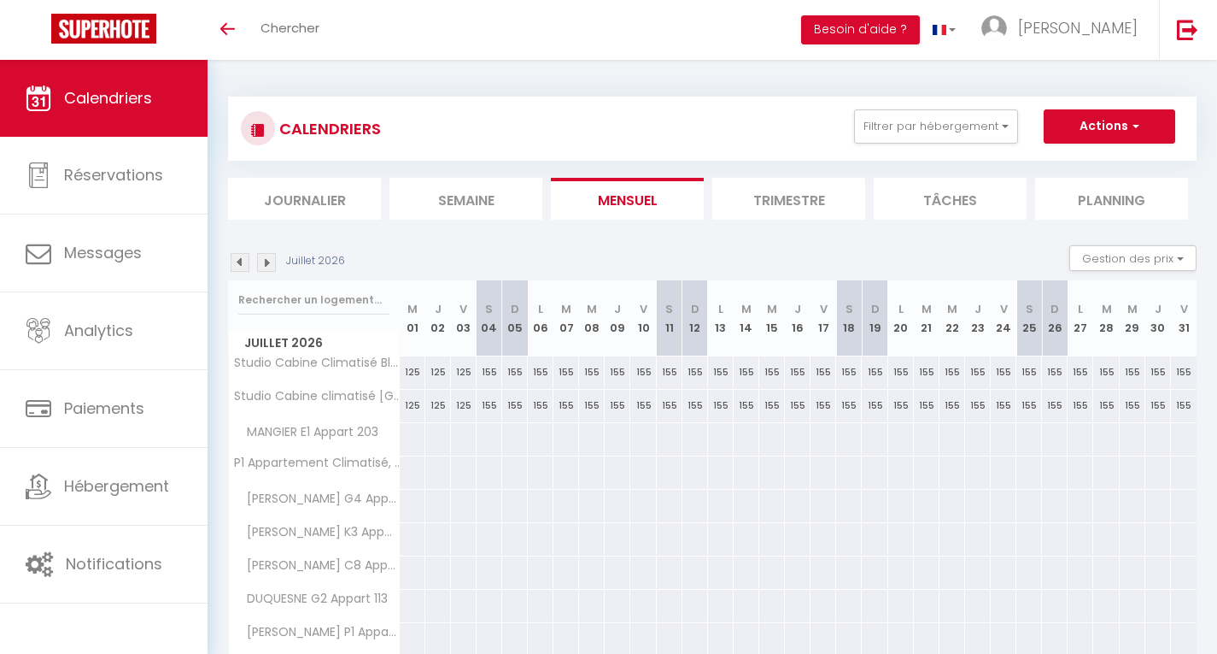
click at [267, 262] on img at bounding box center [266, 262] width 19 height 19
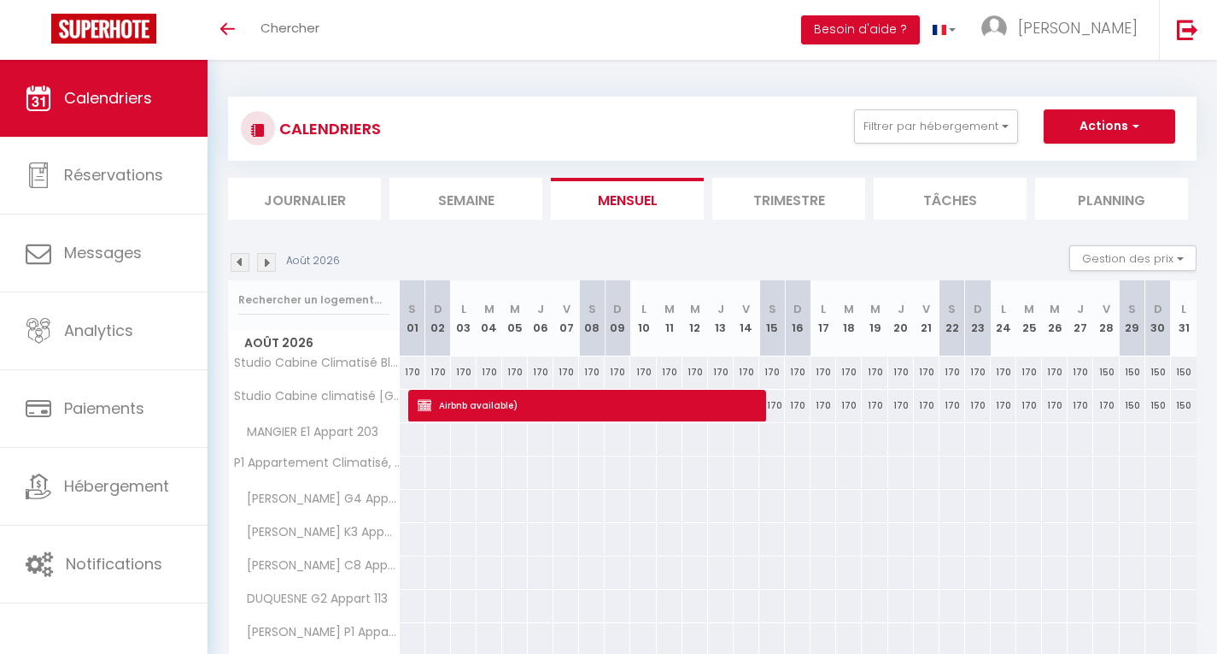
click at [239, 261] on img at bounding box center [240, 262] width 19 height 19
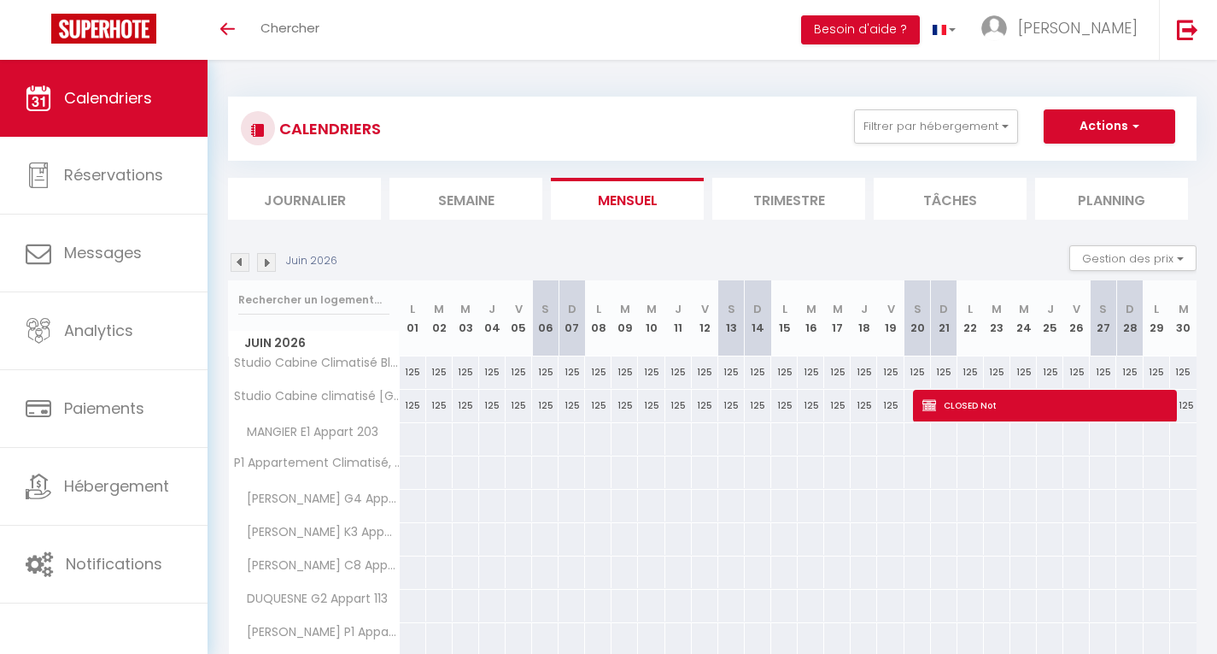
click at [239, 261] on img at bounding box center [240, 262] width 19 height 19
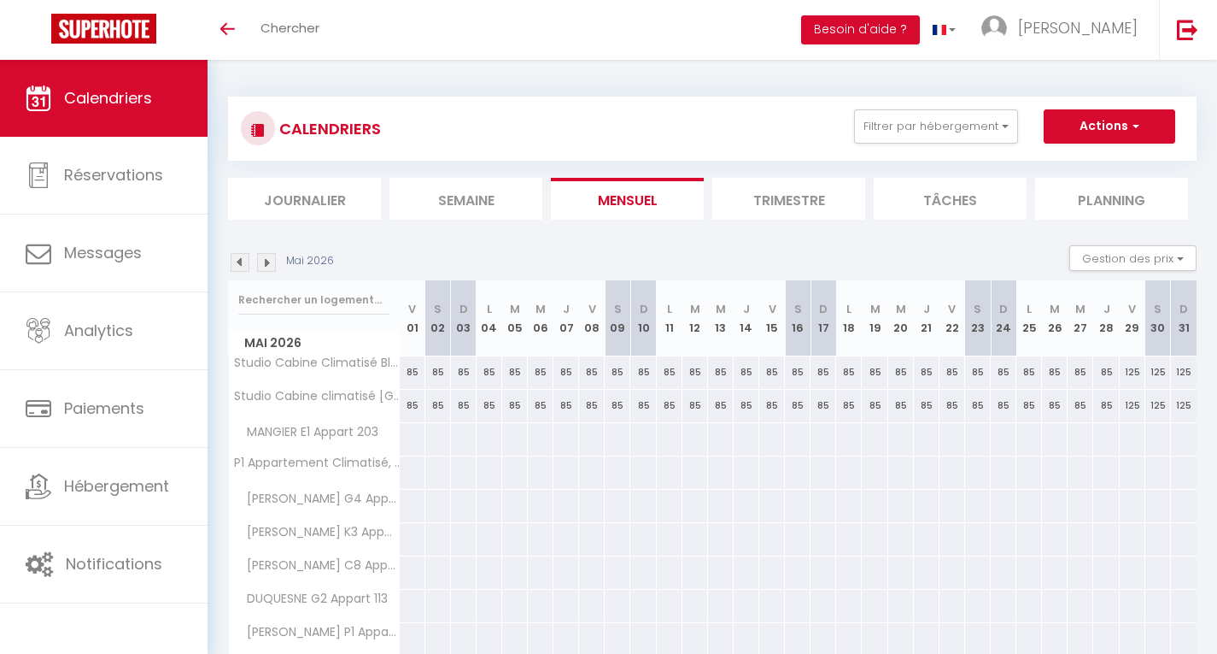
click at [239, 261] on img at bounding box center [240, 262] width 19 height 19
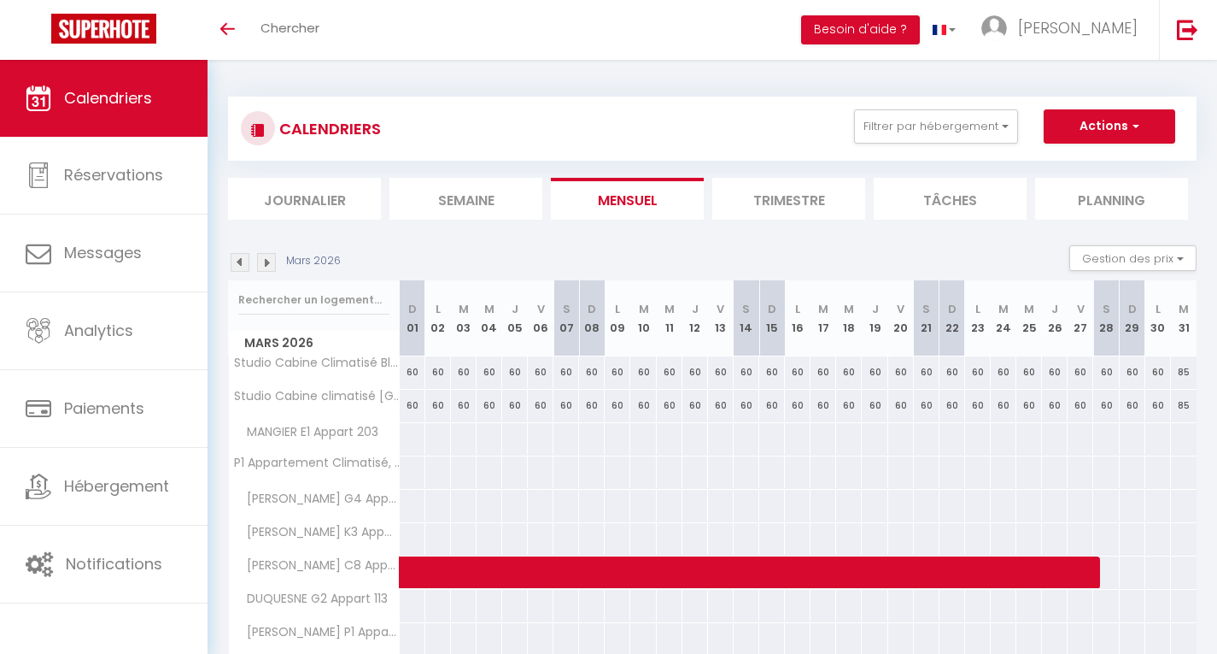
click at [239, 261] on img at bounding box center [240, 262] width 19 height 19
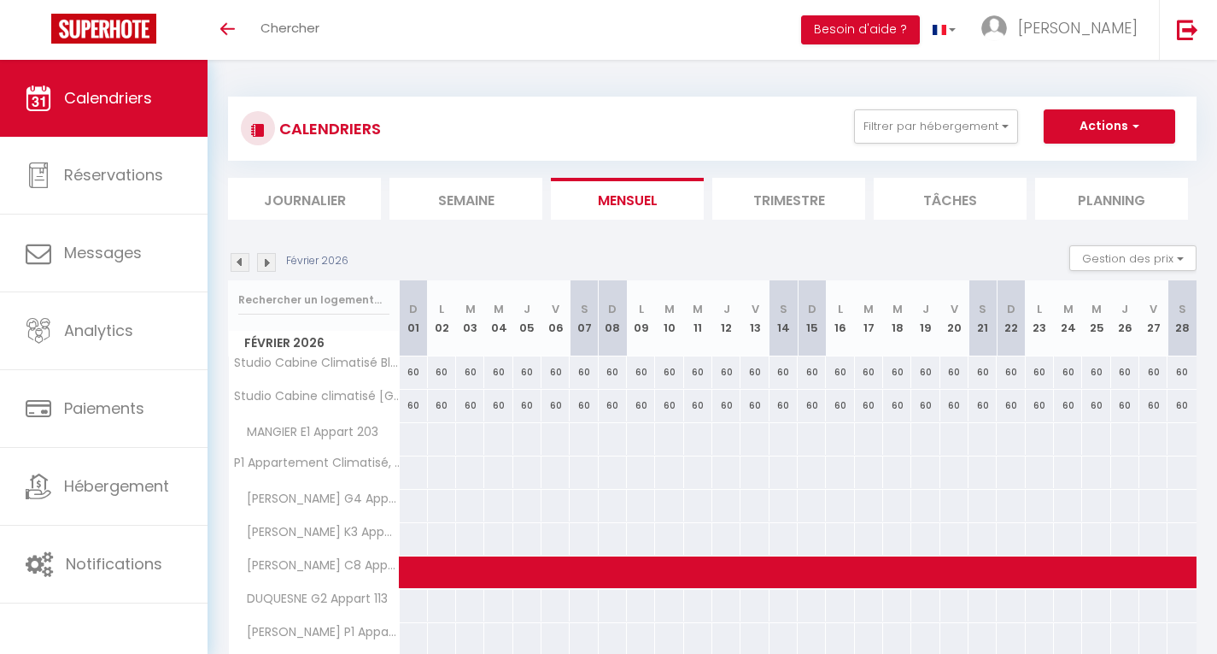
click at [239, 261] on img at bounding box center [240, 262] width 19 height 19
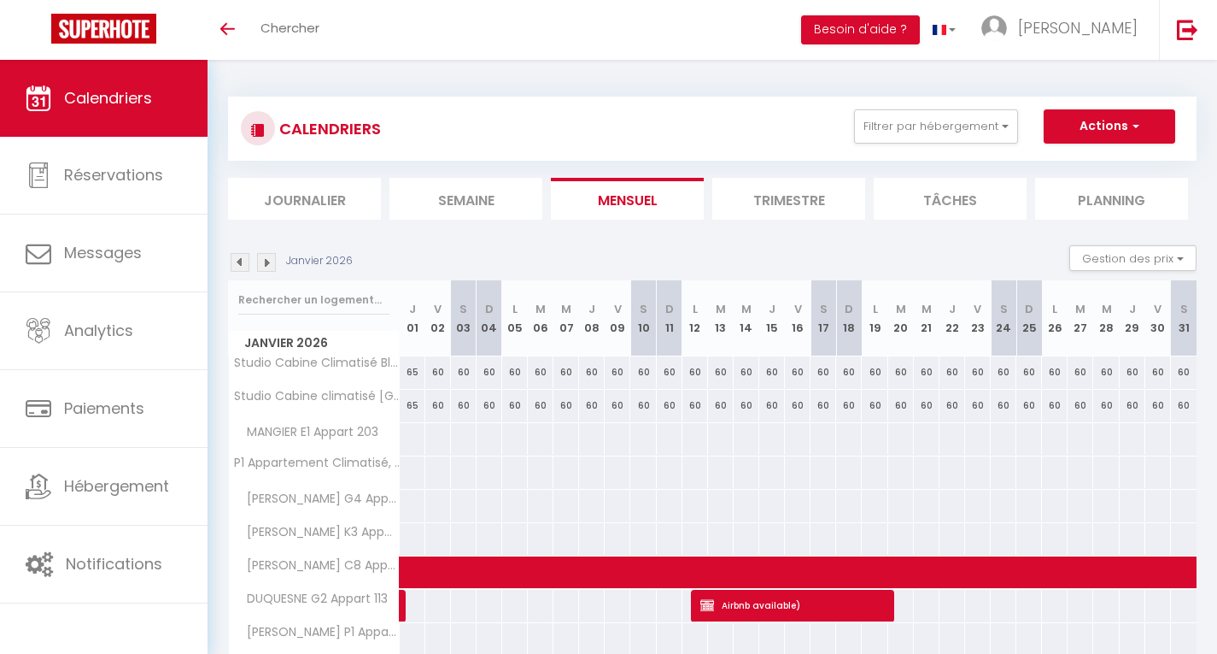
click at [239, 261] on img at bounding box center [240, 262] width 19 height 19
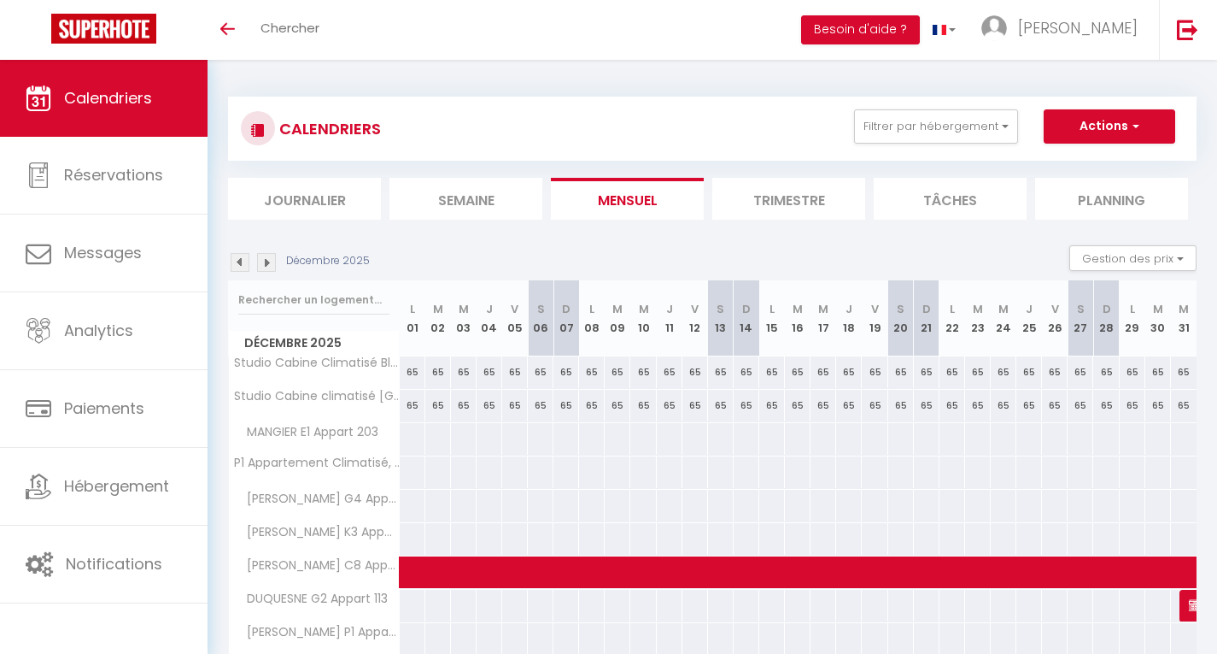
click at [239, 261] on img at bounding box center [240, 262] width 19 height 19
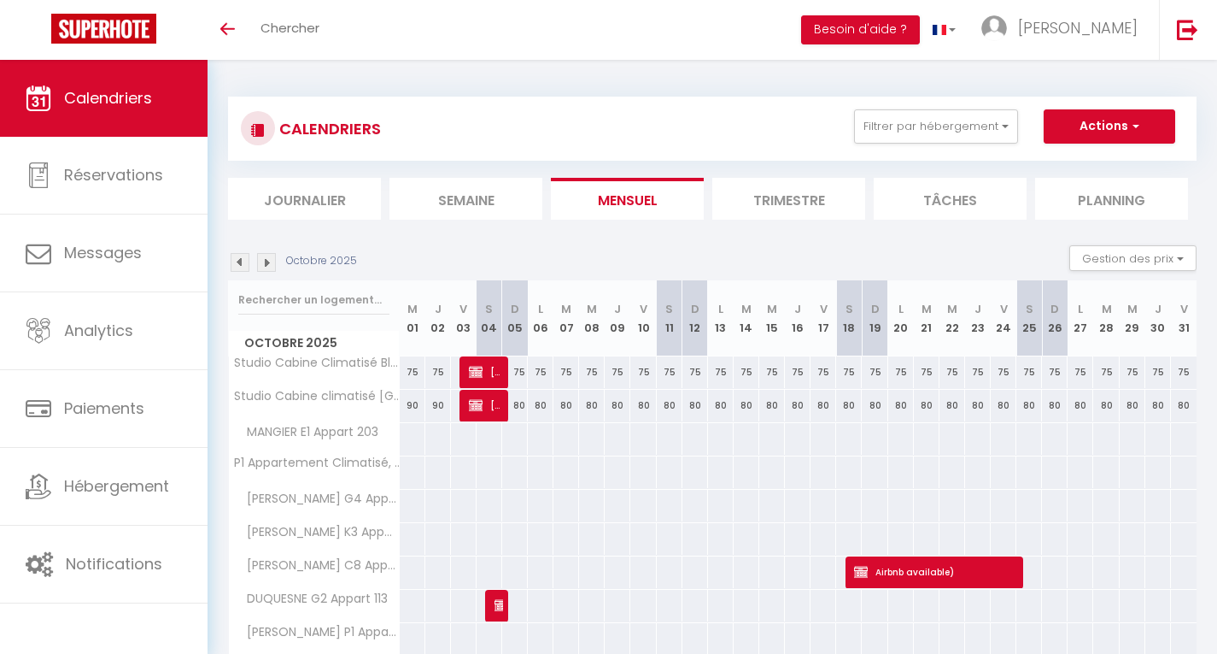
click at [239, 261] on img at bounding box center [240, 262] width 19 height 19
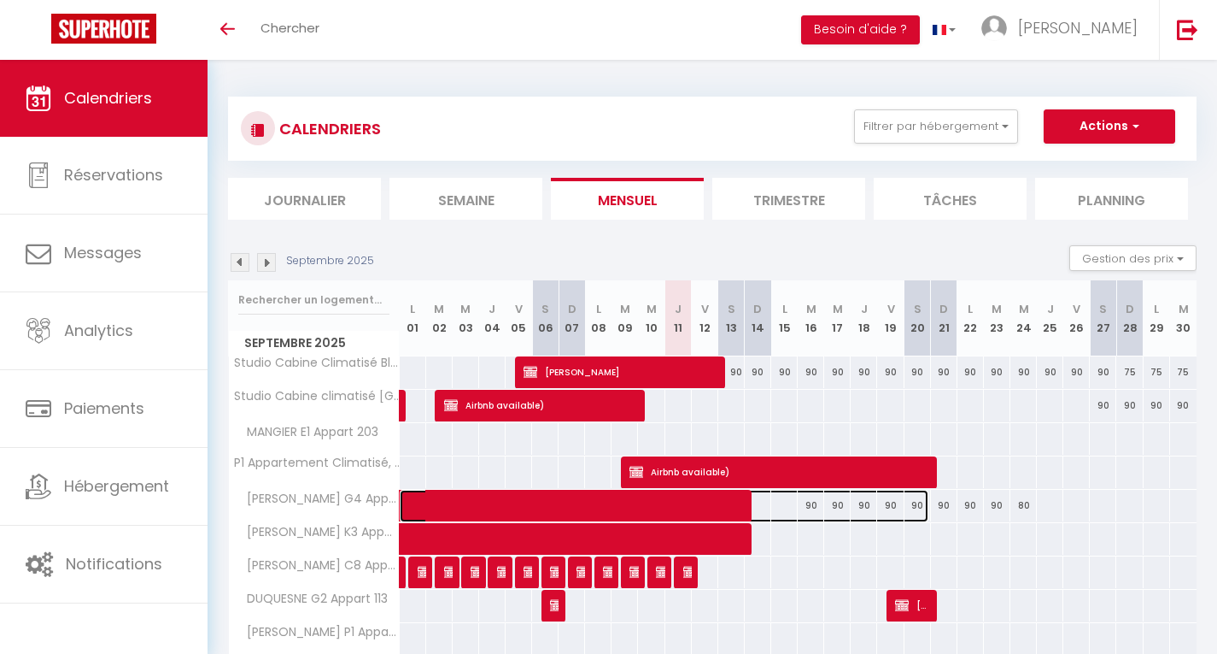
click at [821, 504] on span at bounding box center [673, 506] width 511 height 32
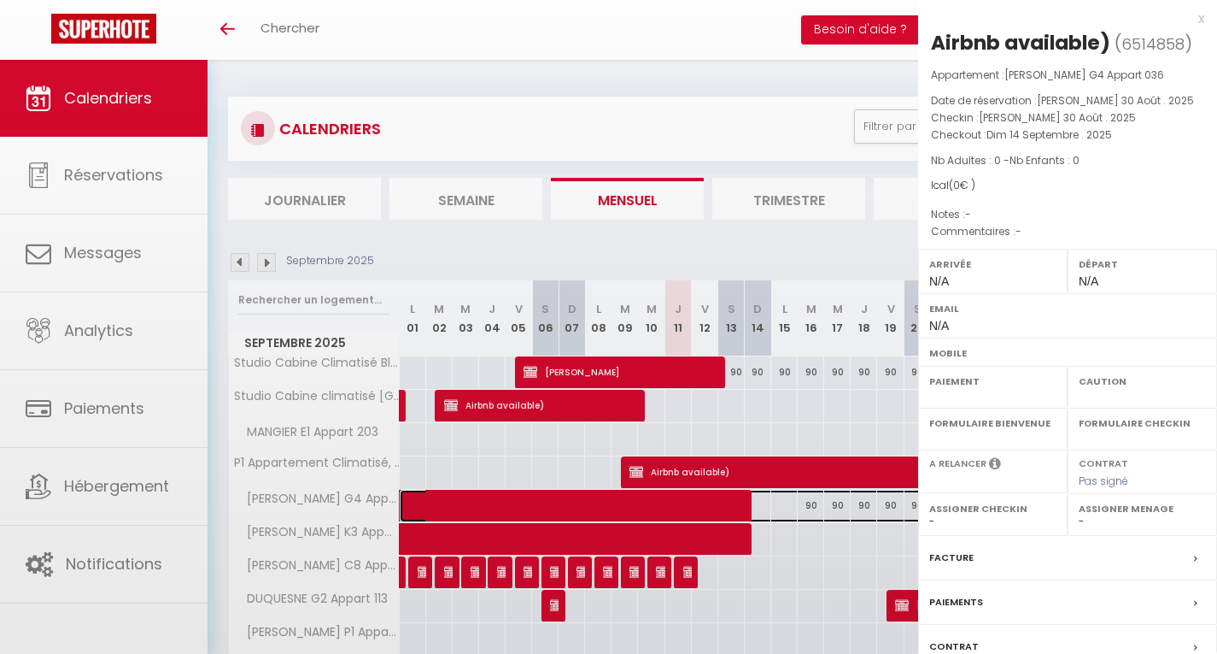
select select "OK"
select select "KO"
select select "0"
select select "1"
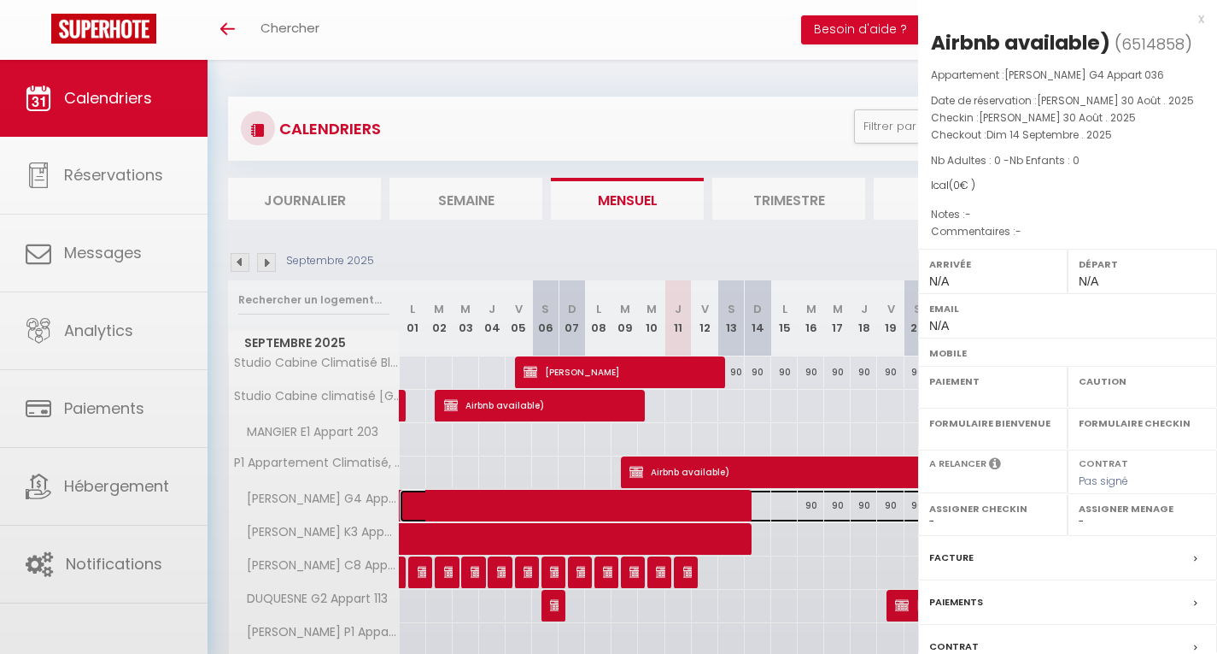
select select
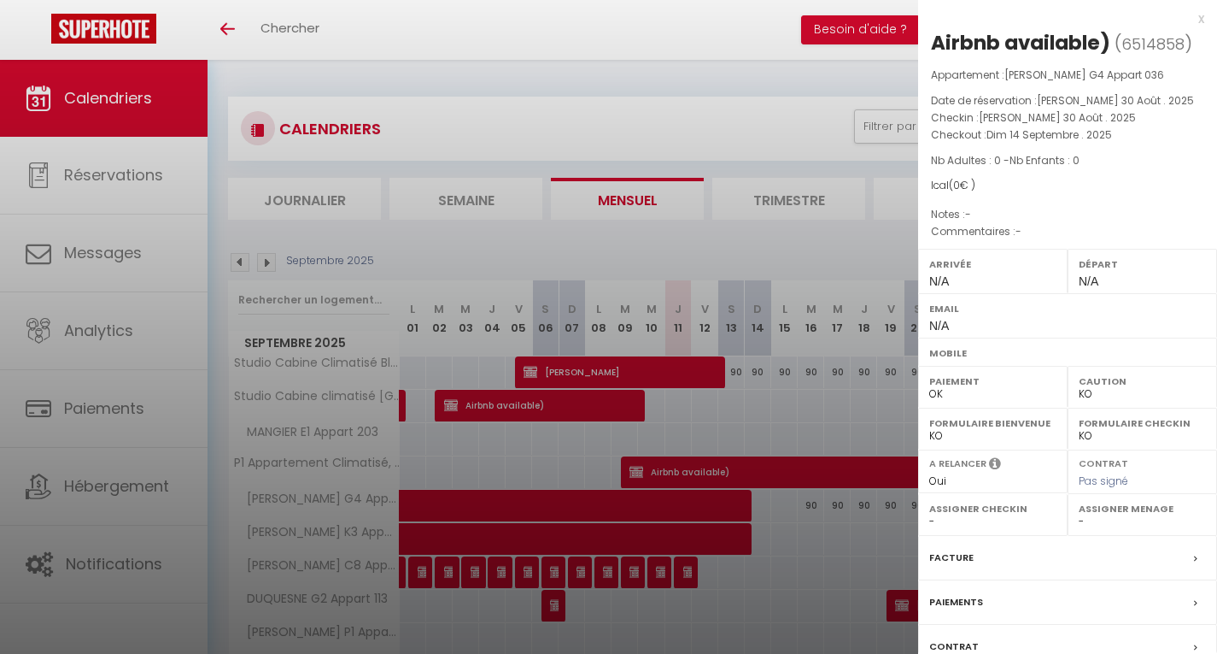
click at [814, 501] on div at bounding box center [608, 327] width 1217 height 654
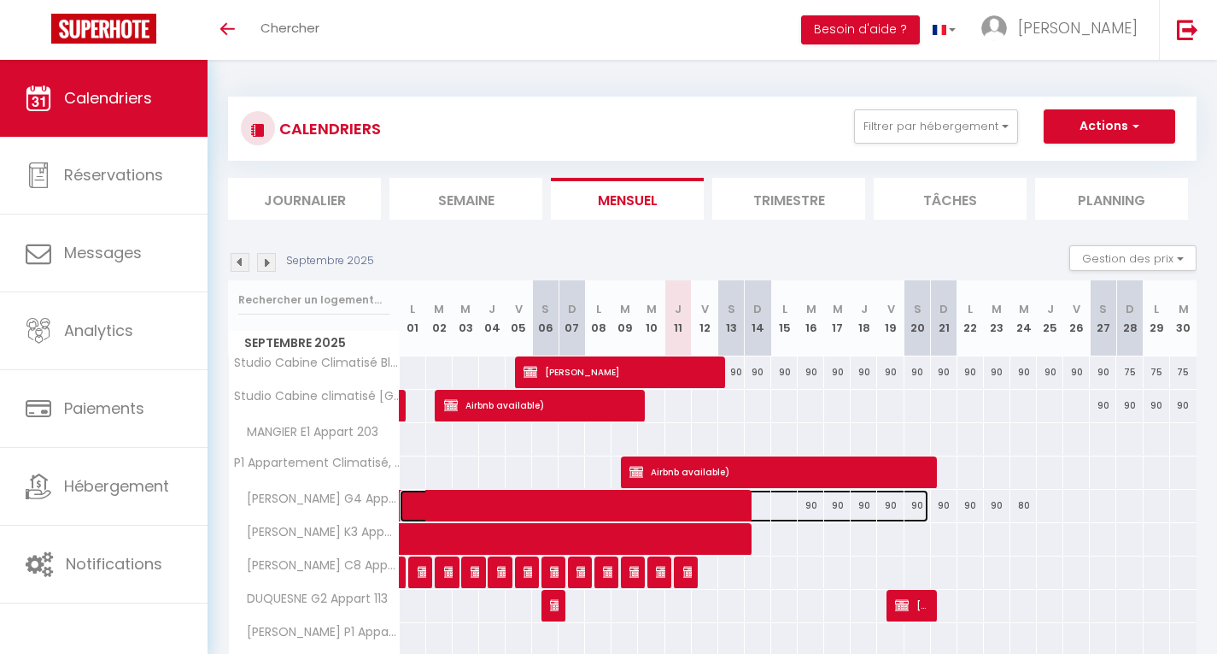
click at [813, 509] on span at bounding box center [673, 506] width 511 height 32
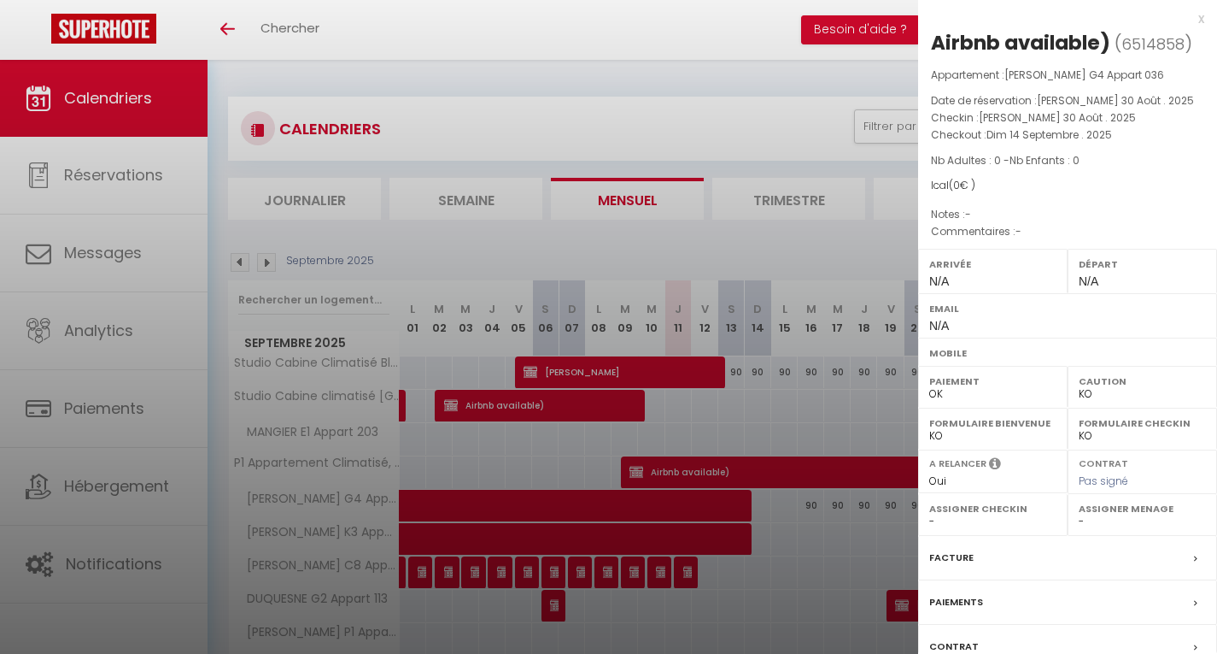
click at [810, 509] on div at bounding box center [608, 327] width 1217 height 654
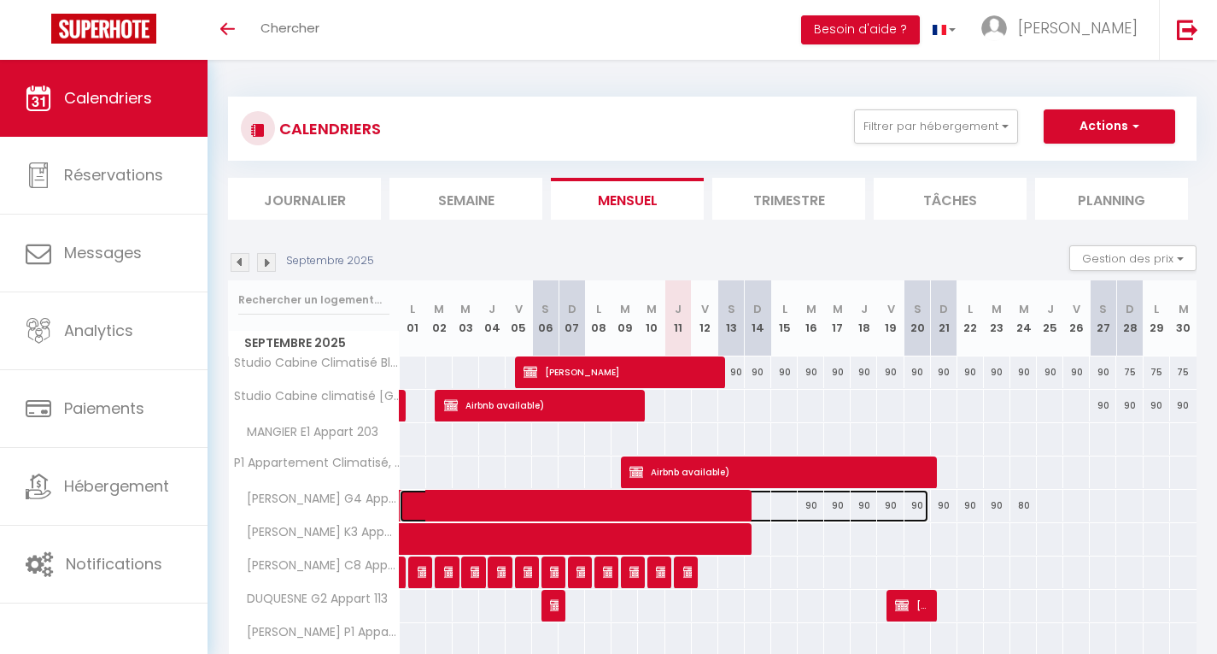
click at [810, 509] on span at bounding box center [673, 506] width 511 height 32
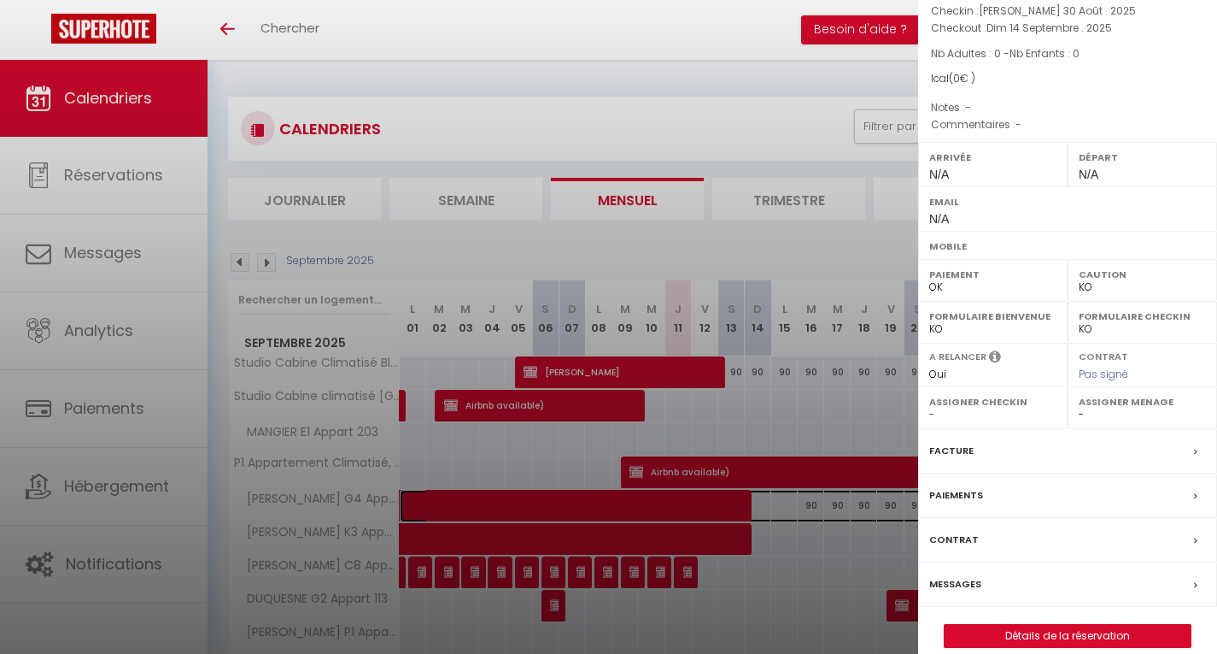
scroll to position [126, 0]
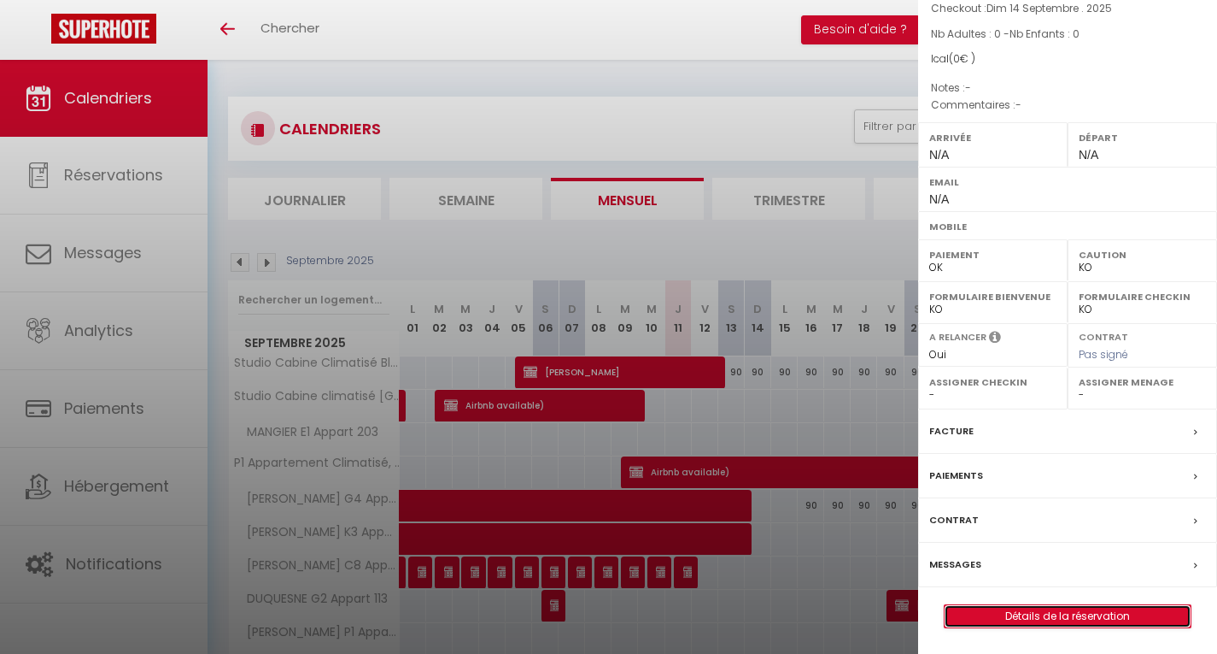
click at [1067, 613] on link "Détails de la réservation" at bounding box center [1068, 616] width 246 height 22
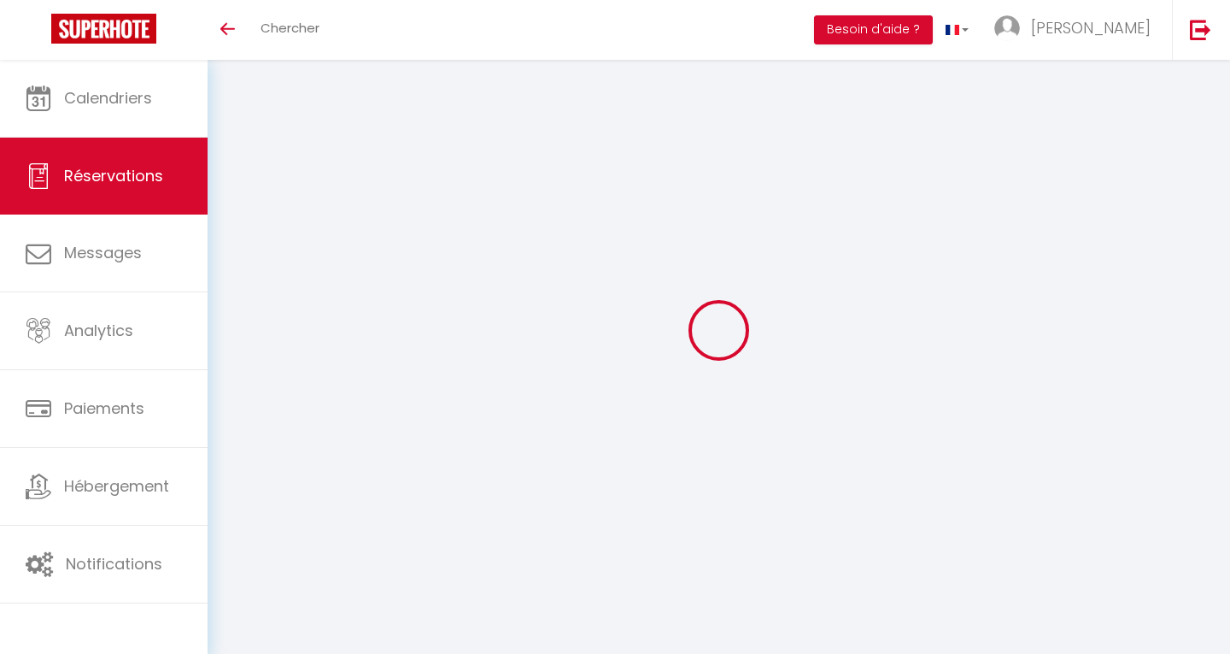
select select
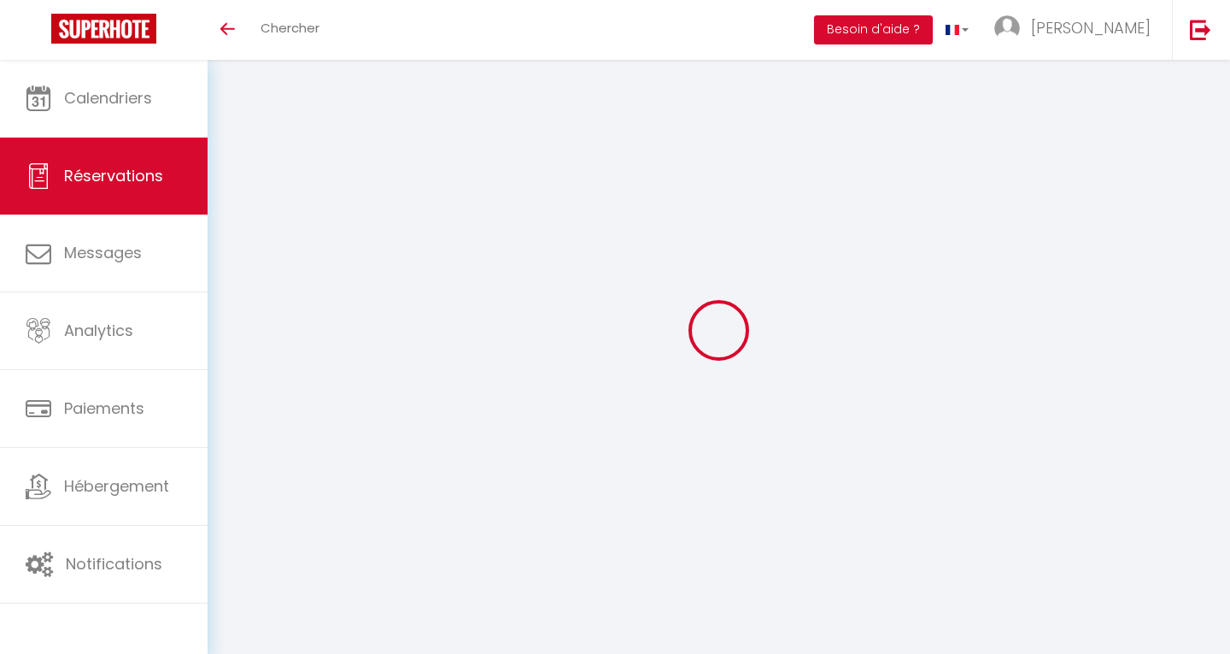
select select
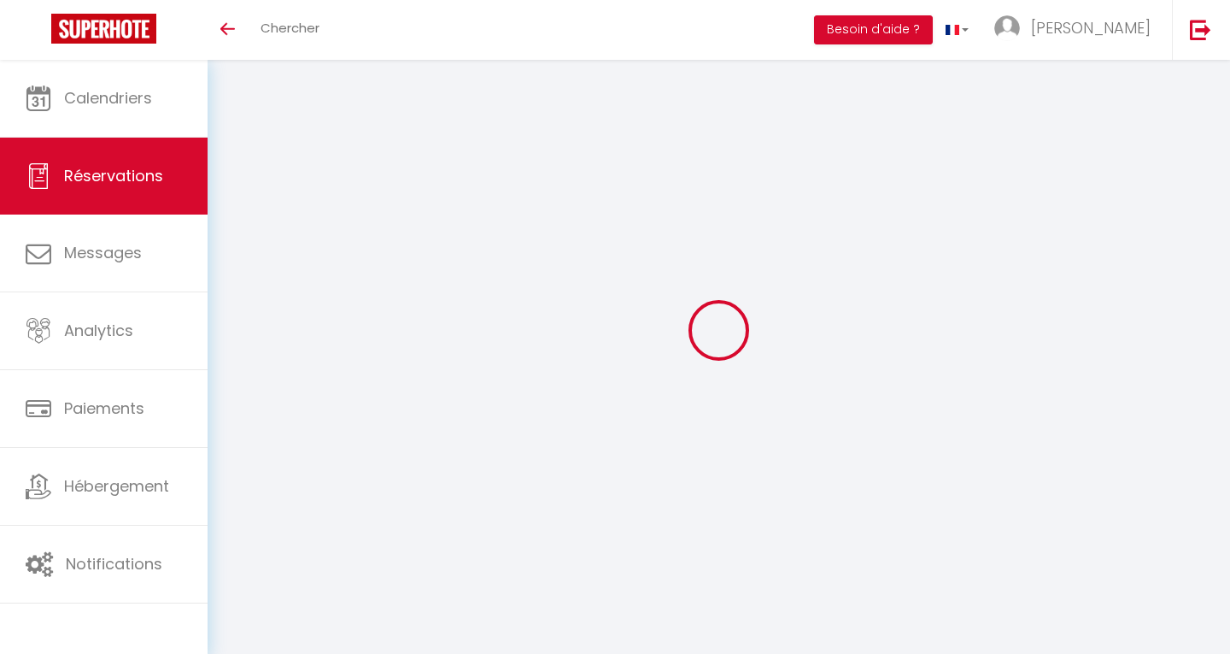
checkbox input "false"
select select
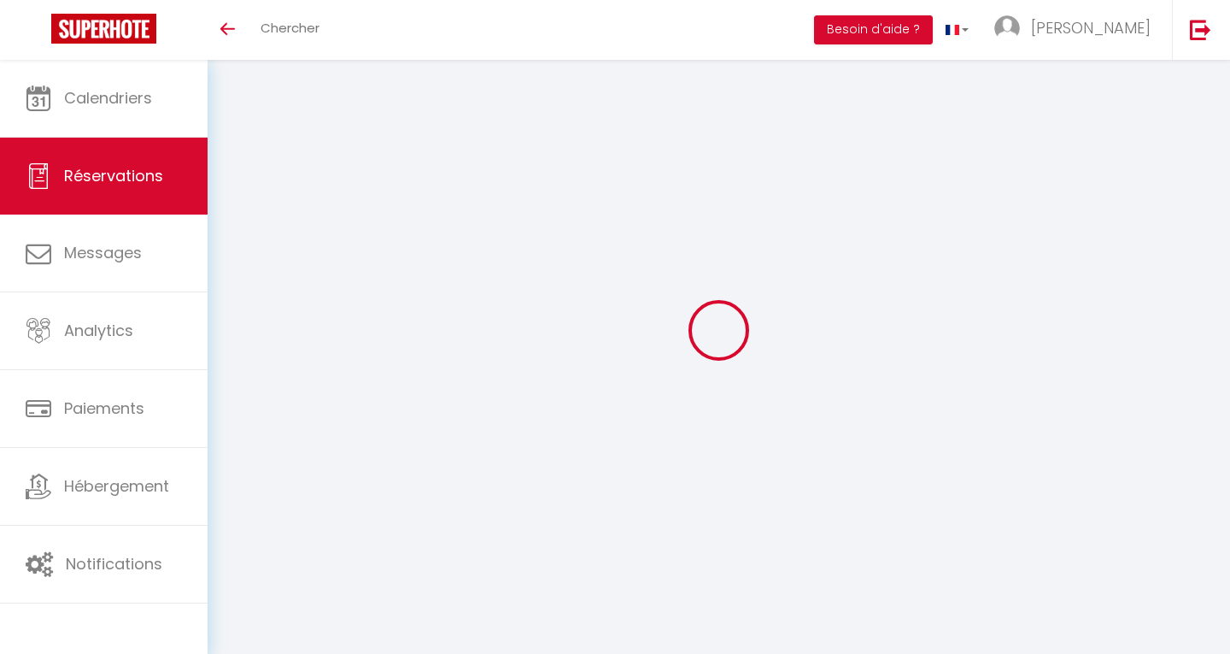
select select
checkbox input "false"
select select
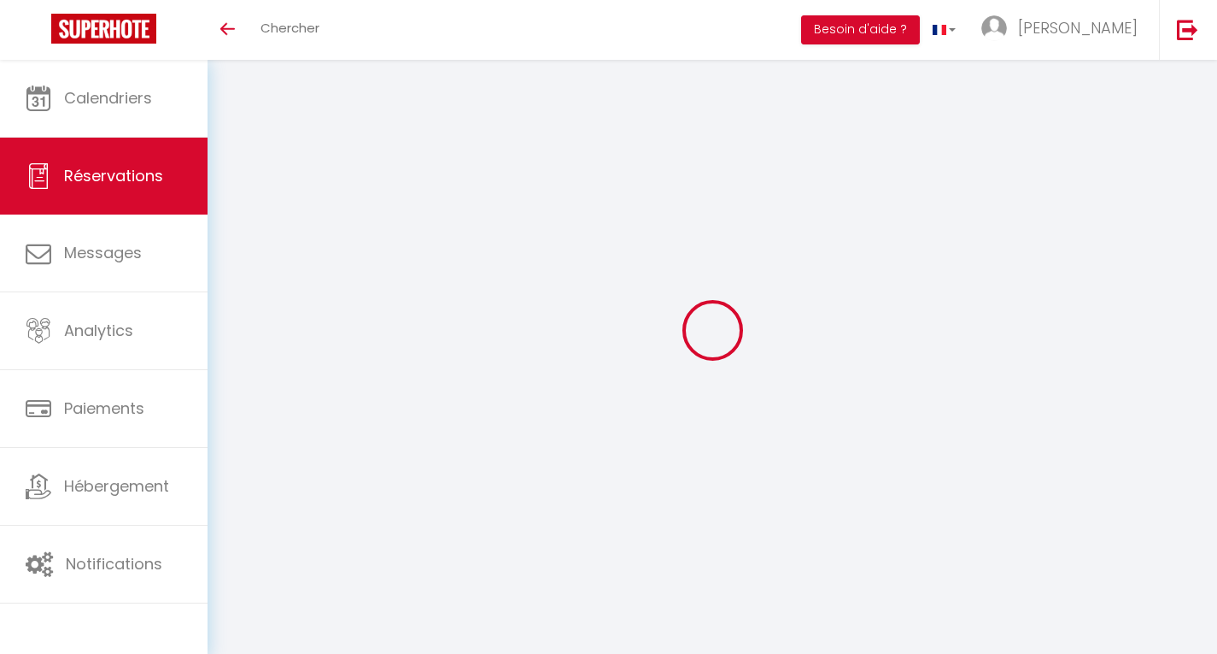
type input "Airbnb"
type input "available)"
select select
select select "75693"
select select "1"
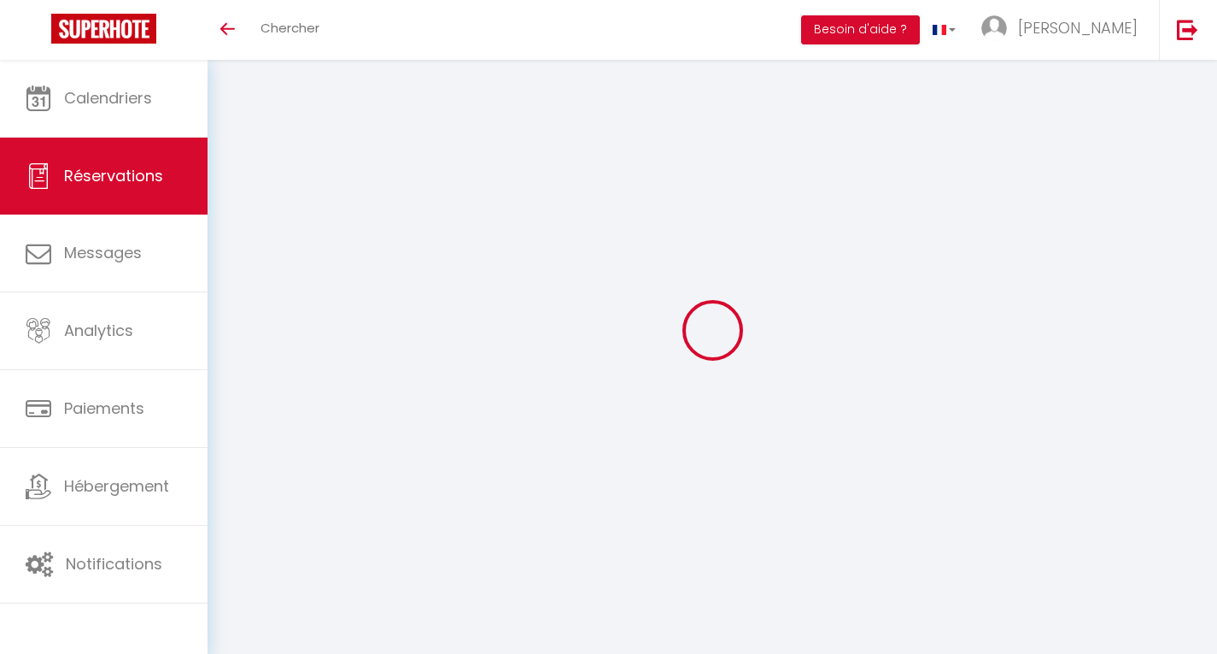
type input "Sam 30 Août 2025"
select select
type input "Dim 14 Septembre 2025"
select select
type input "0"
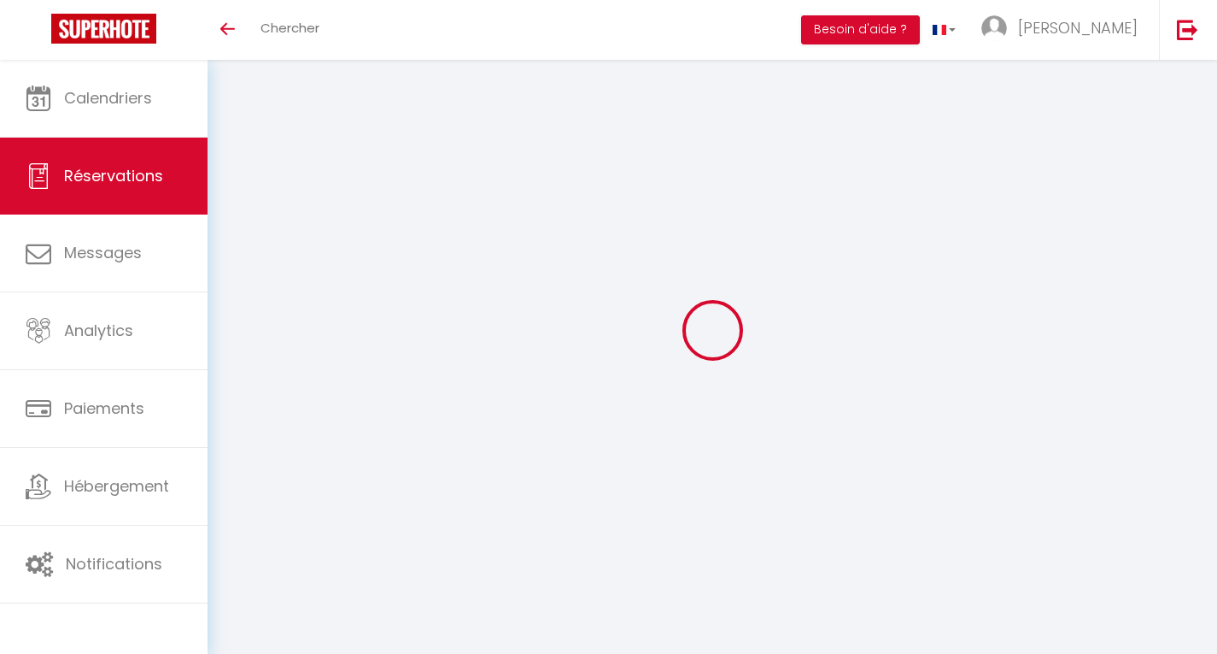
select select "12"
select select
checkbox input "false"
type input "0"
select select "73"
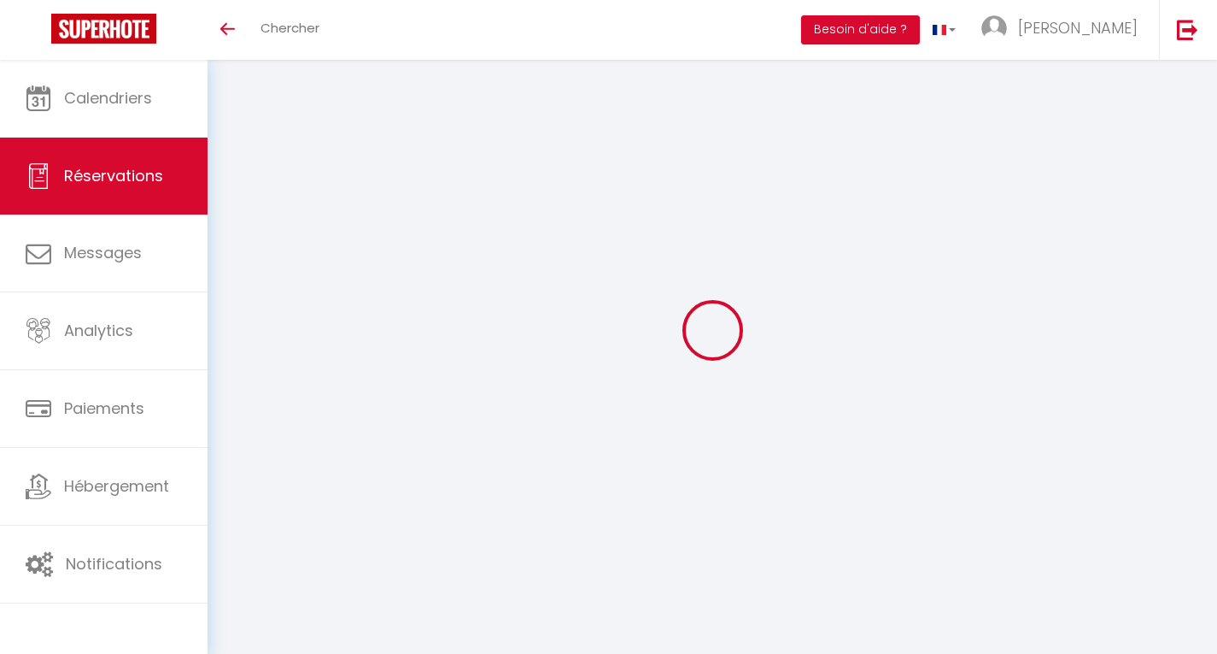
type input "0"
select select
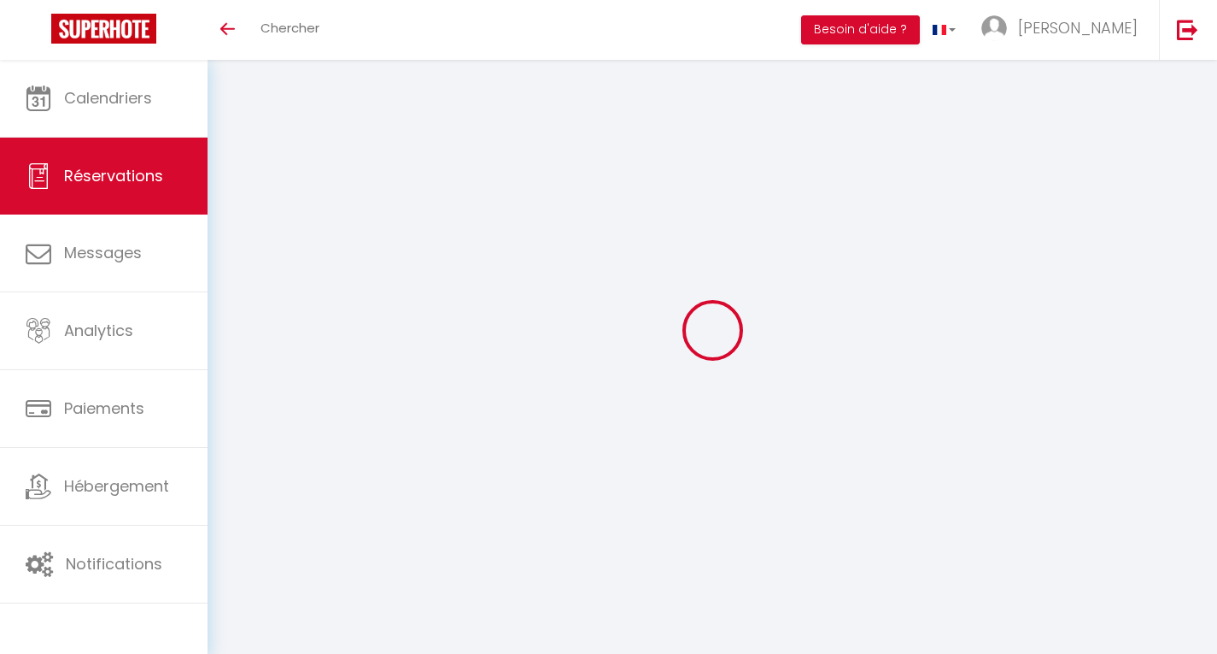
select select
select select "14"
checkbox input "false"
select select
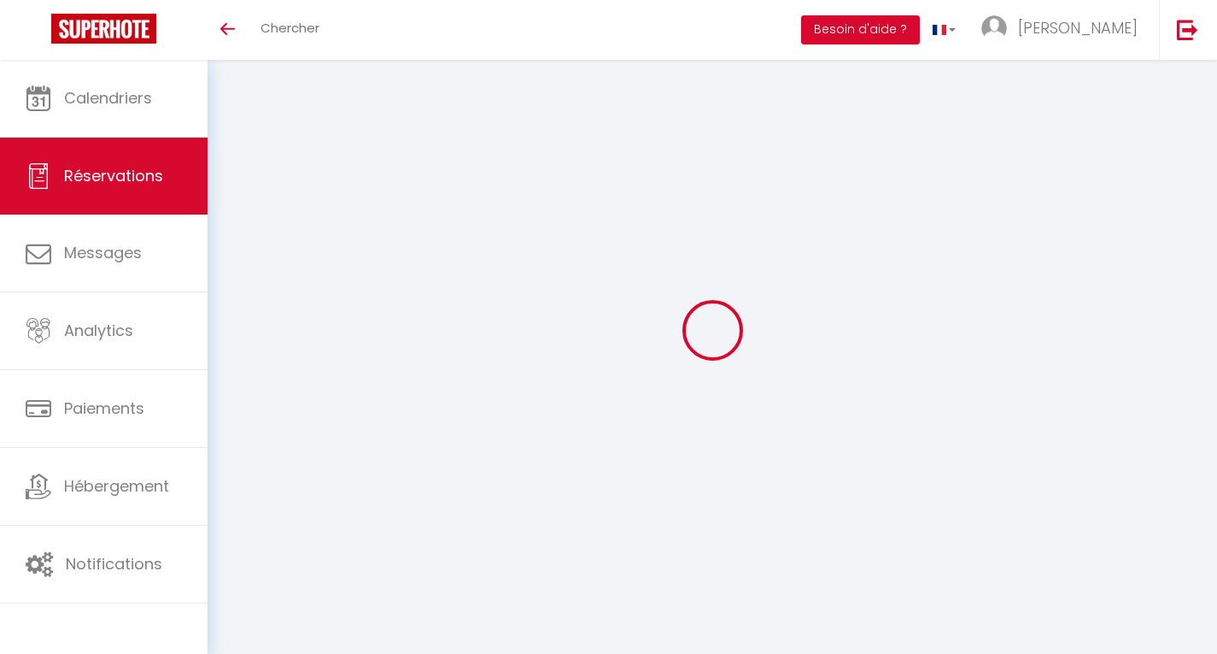
select select
checkbox input "false"
select select
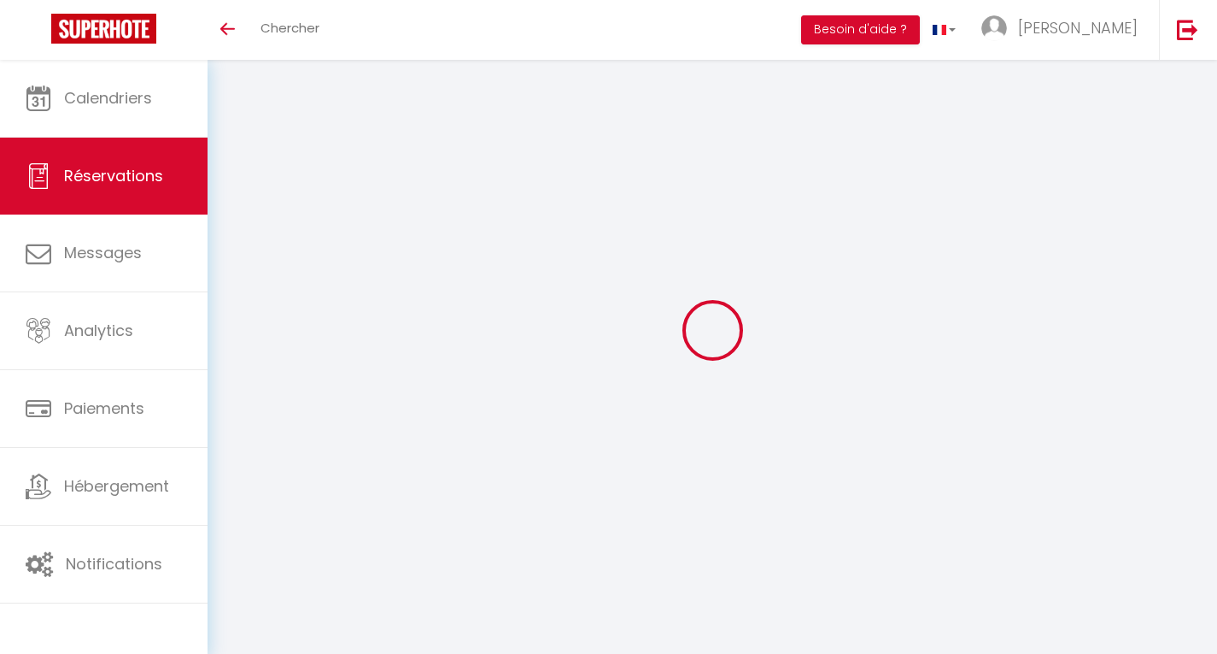
checkbox input "false"
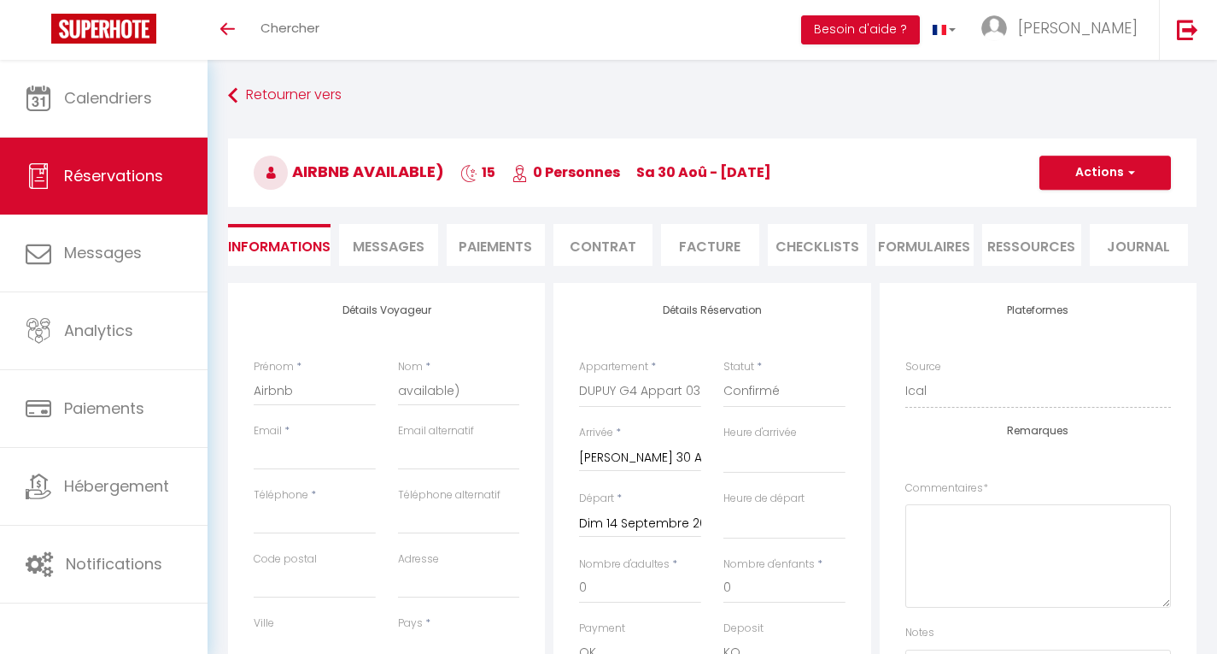
select select
checkbox input "false"
select select
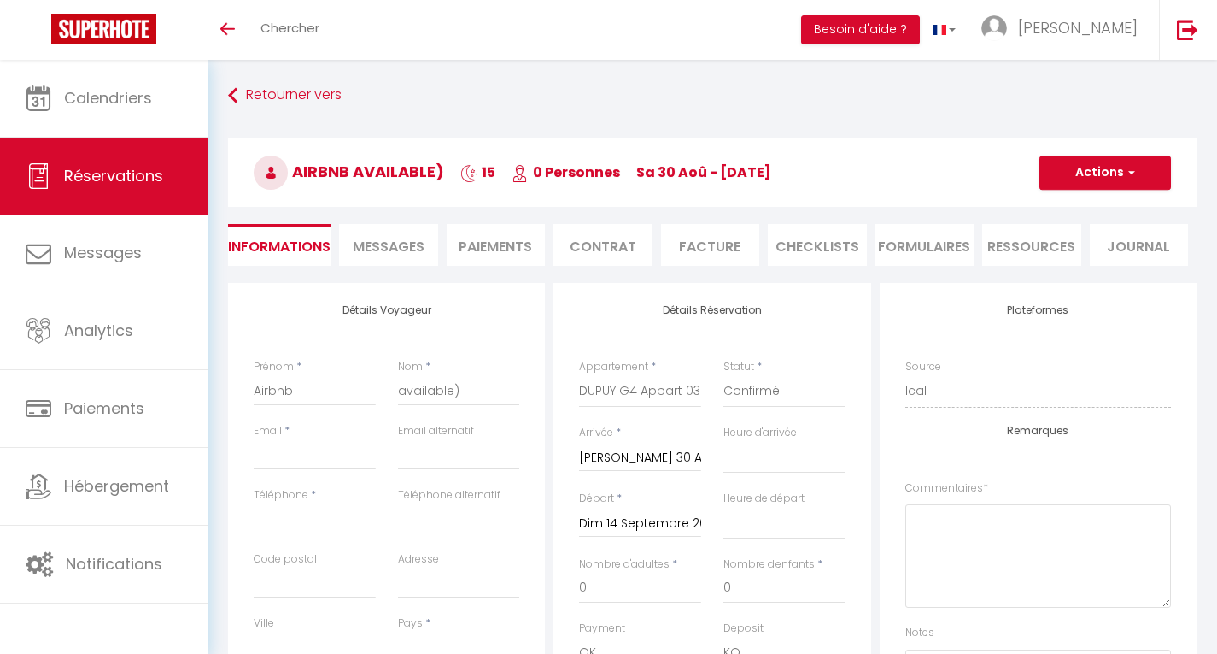
checkbox input "false"
select select
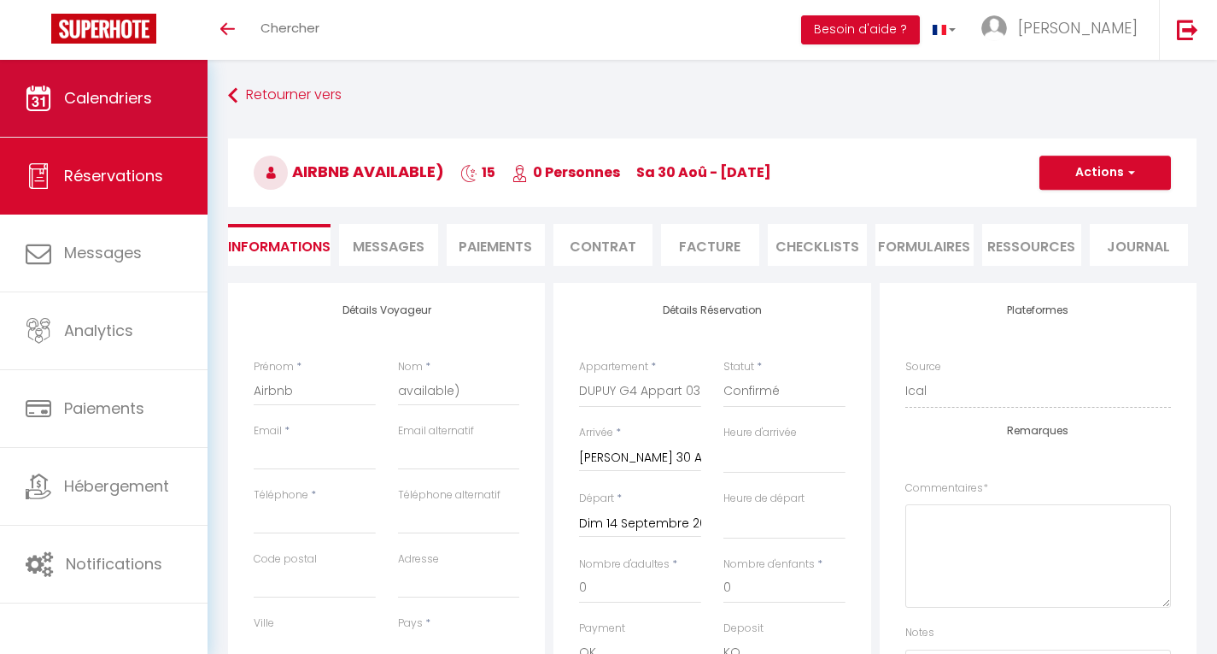
click at [114, 98] on span "Calendriers" at bounding box center [108, 97] width 88 height 21
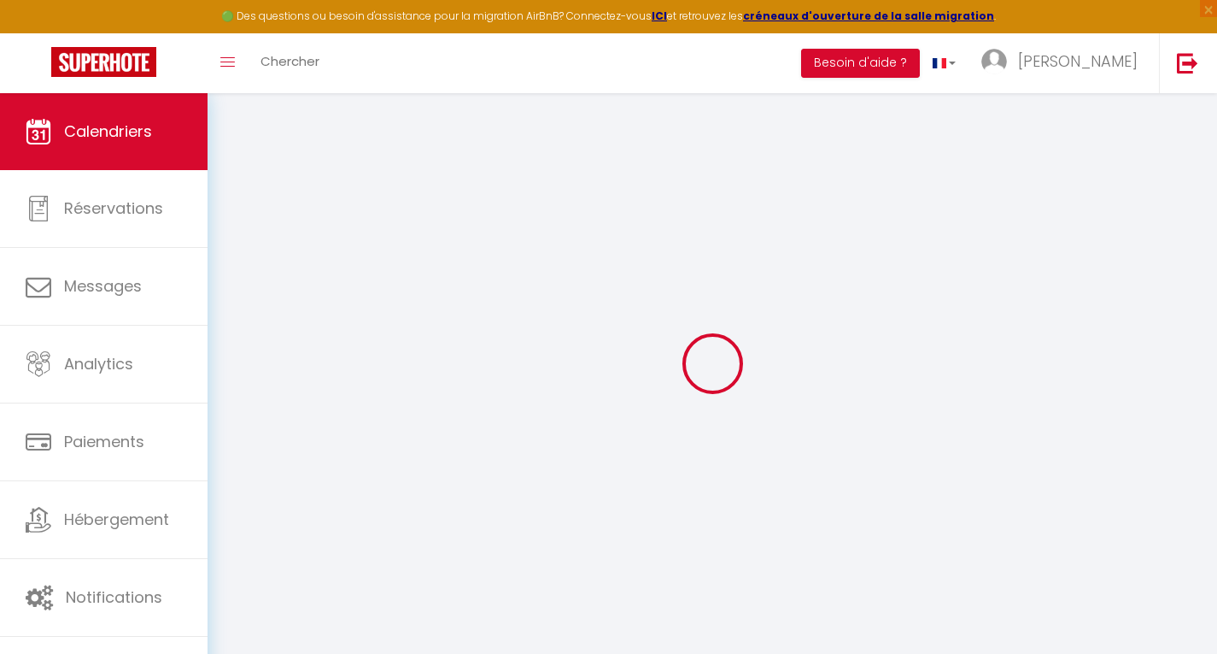
select select
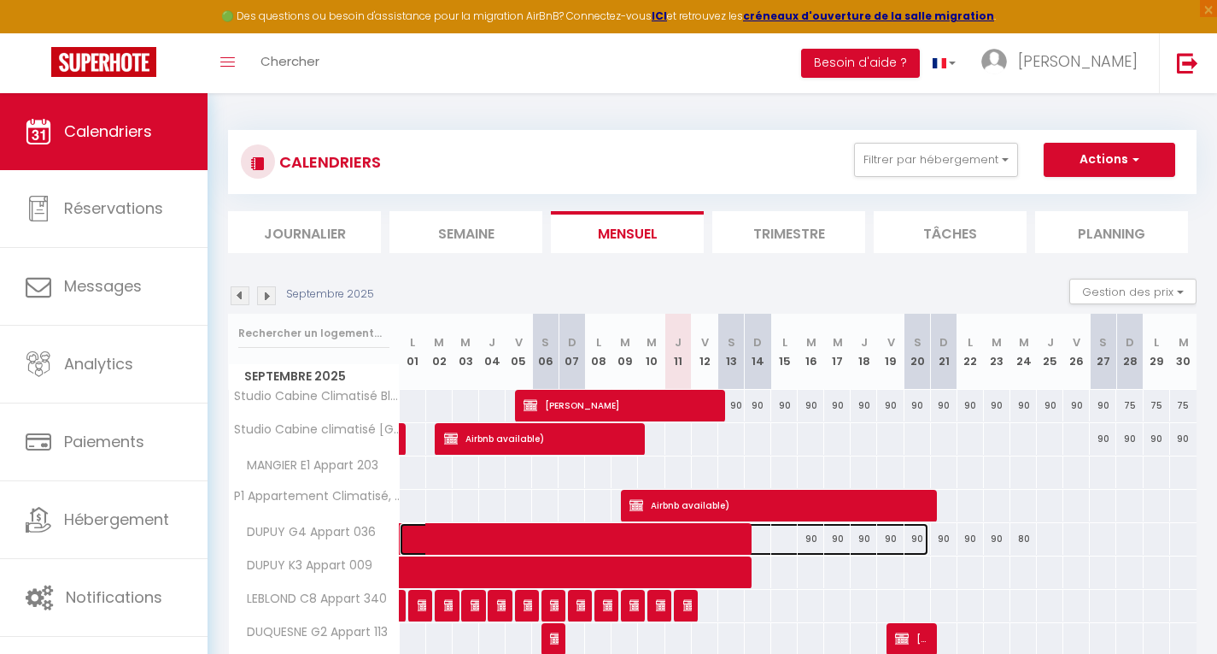
click at [809, 540] on span at bounding box center [673, 539] width 511 height 32
select select "OK"
select select "KO"
select select "0"
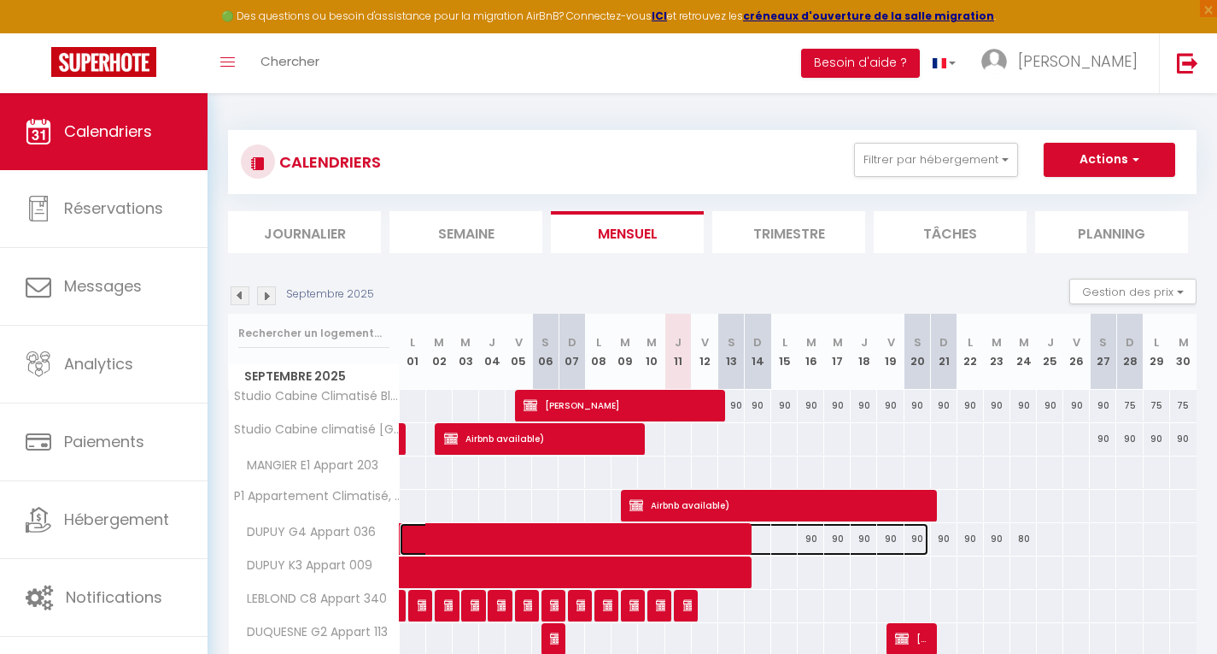
select select "1"
select select
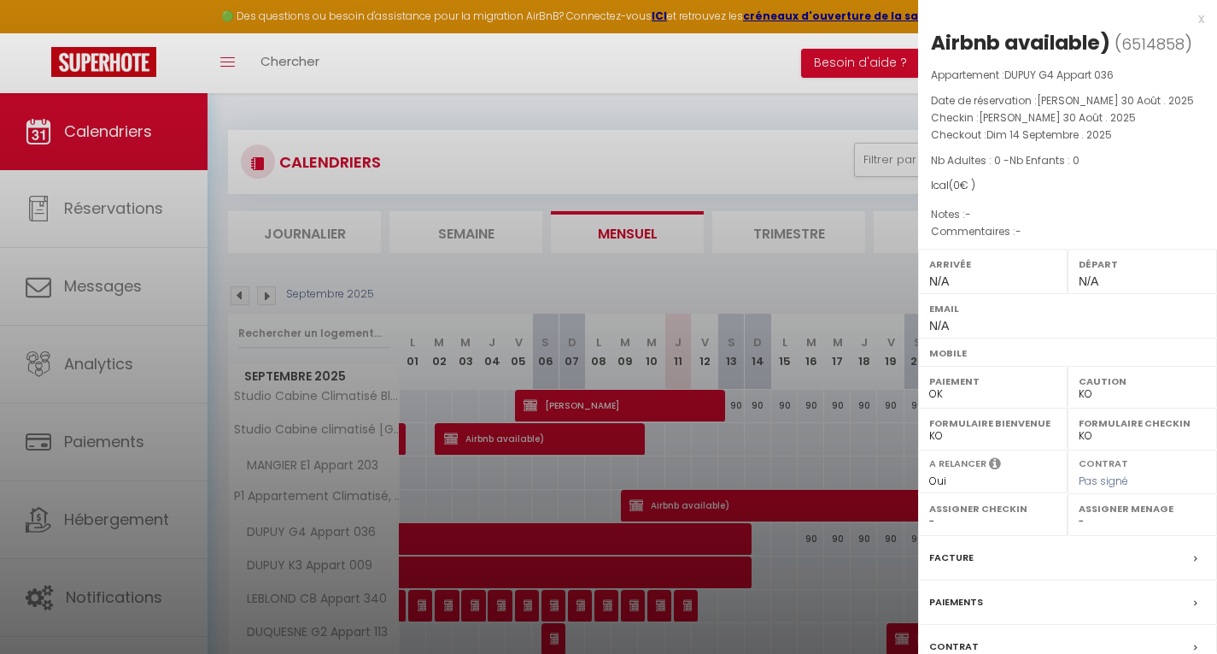
click at [809, 540] on div at bounding box center [608, 327] width 1217 height 654
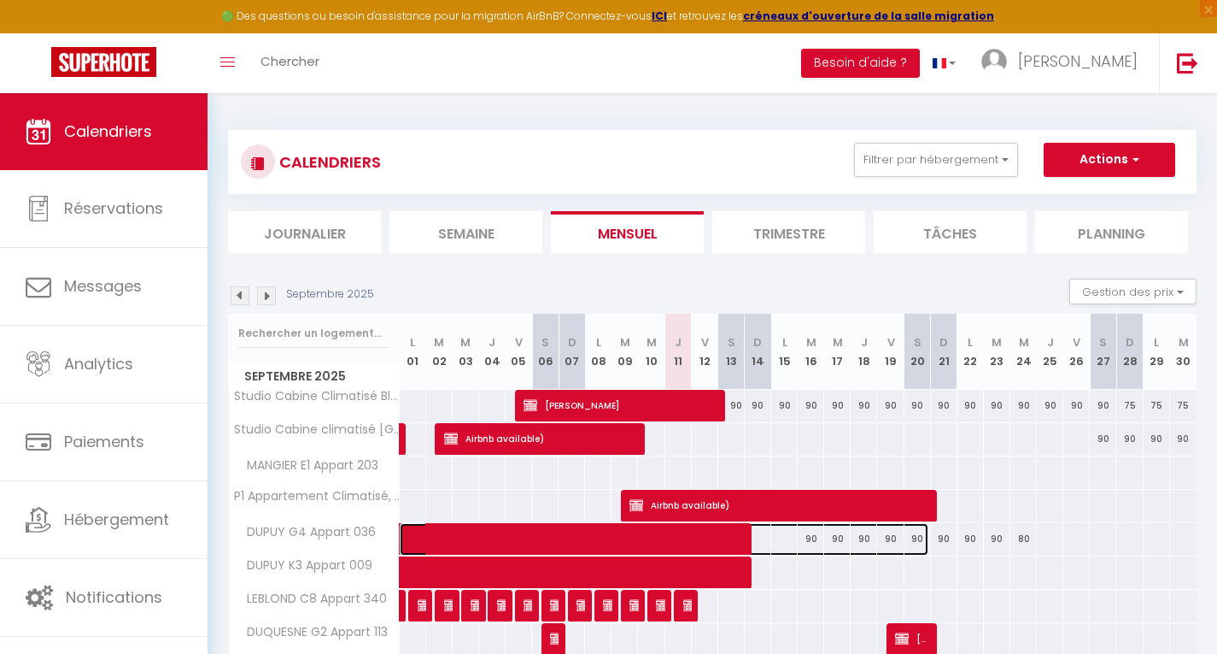
click at [826, 532] on span at bounding box center [673, 539] width 511 height 32
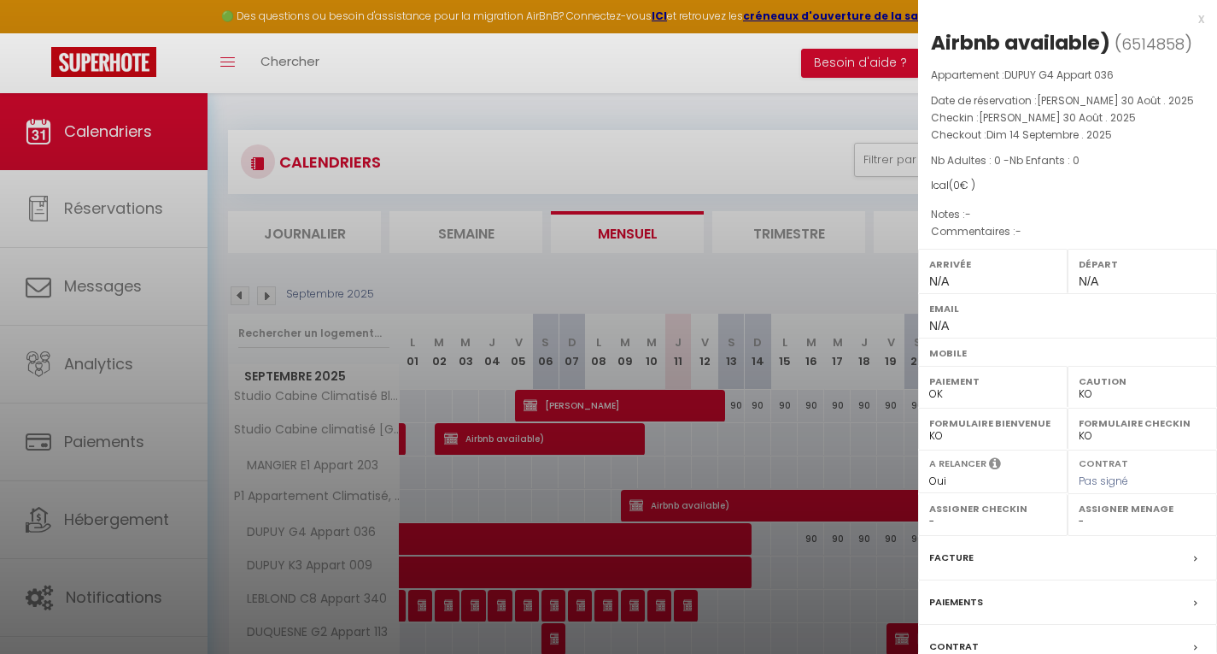
click at [813, 535] on div at bounding box center [608, 327] width 1217 height 654
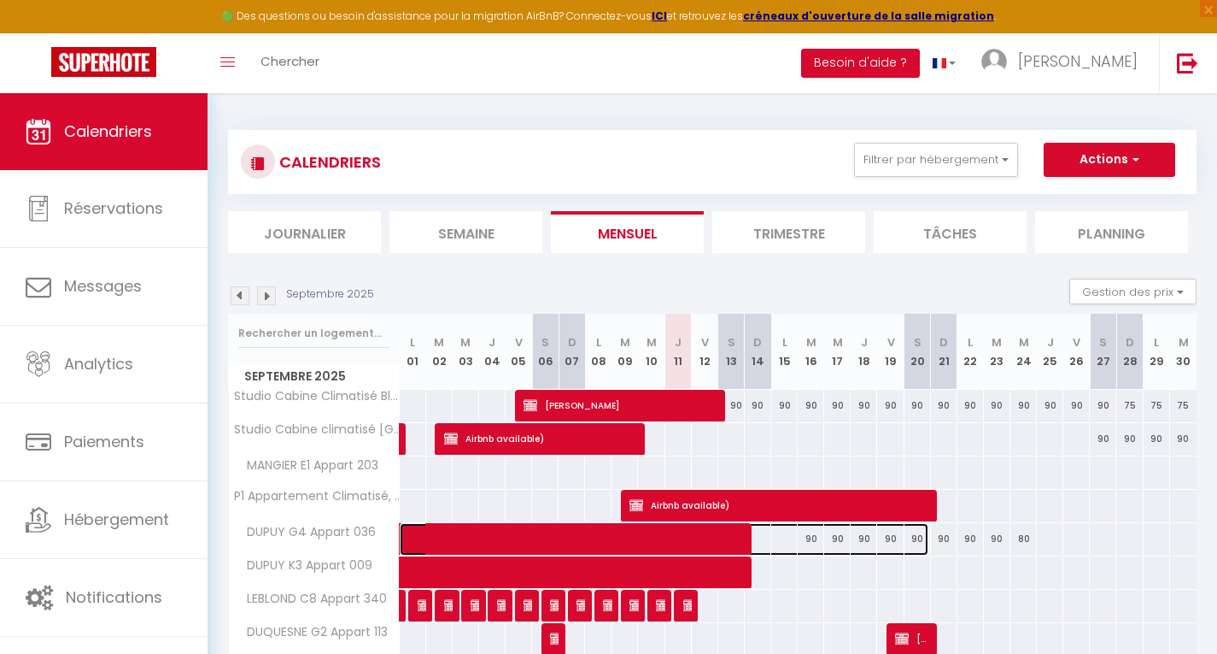
click at [813, 535] on span at bounding box center [673, 539] width 511 height 32
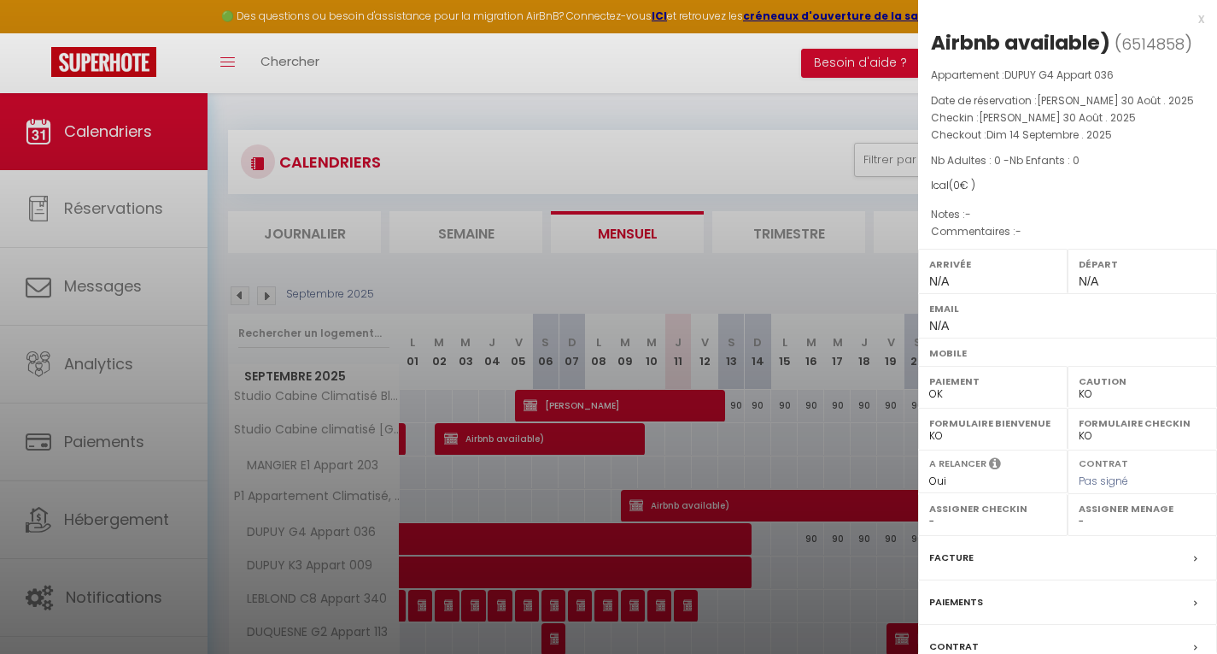
click at [813, 535] on div at bounding box center [608, 327] width 1217 height 654
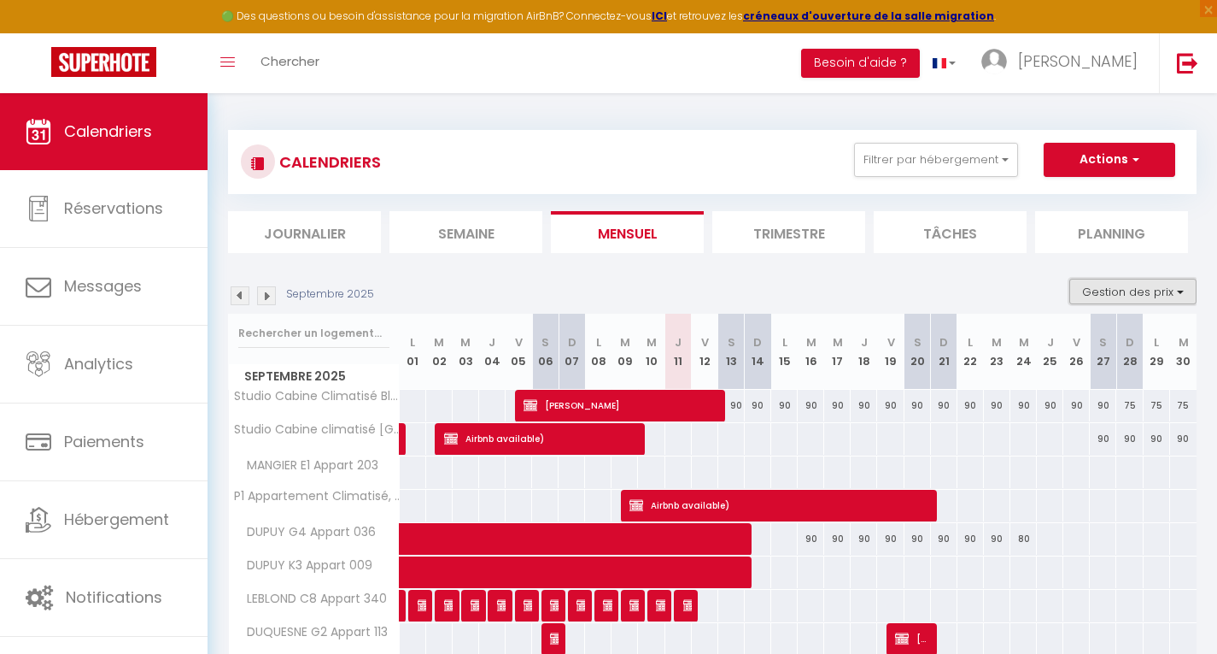
click at [1130, 291] on button "Gestion des prix" at bounding box center [1133, 292] width 127 height 26
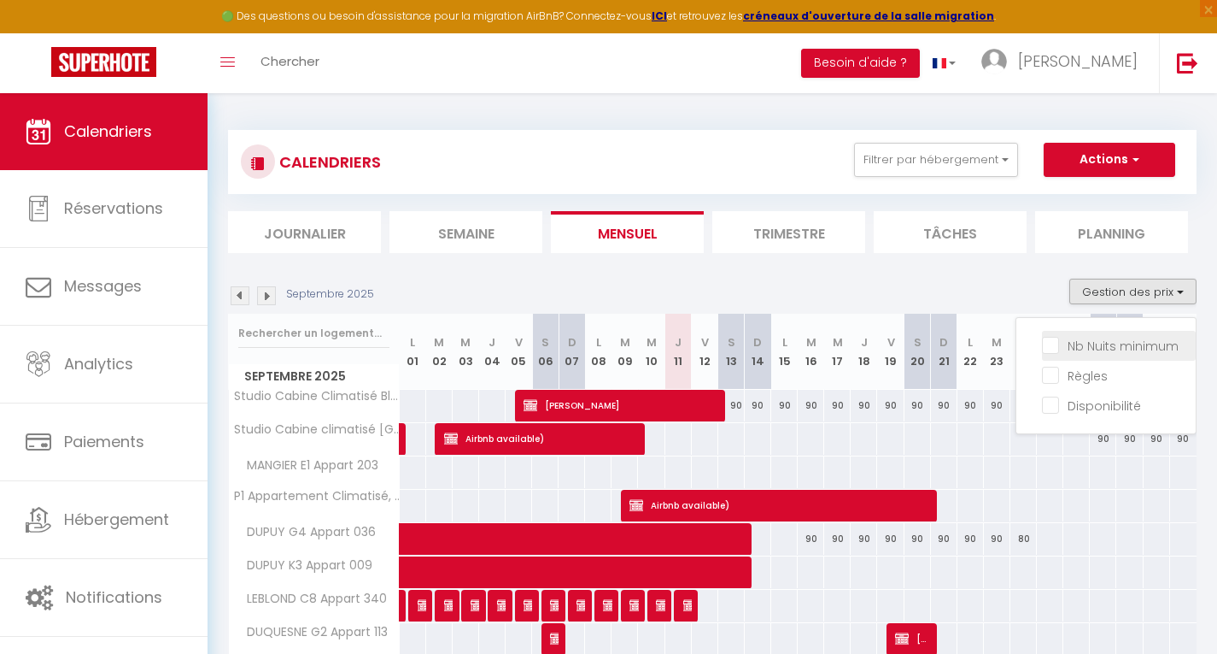
click at [1105, 349] on input "Nb Nuits minimum" at bounding box center [1119, 344] width 154 height 17
checkbox input "true"
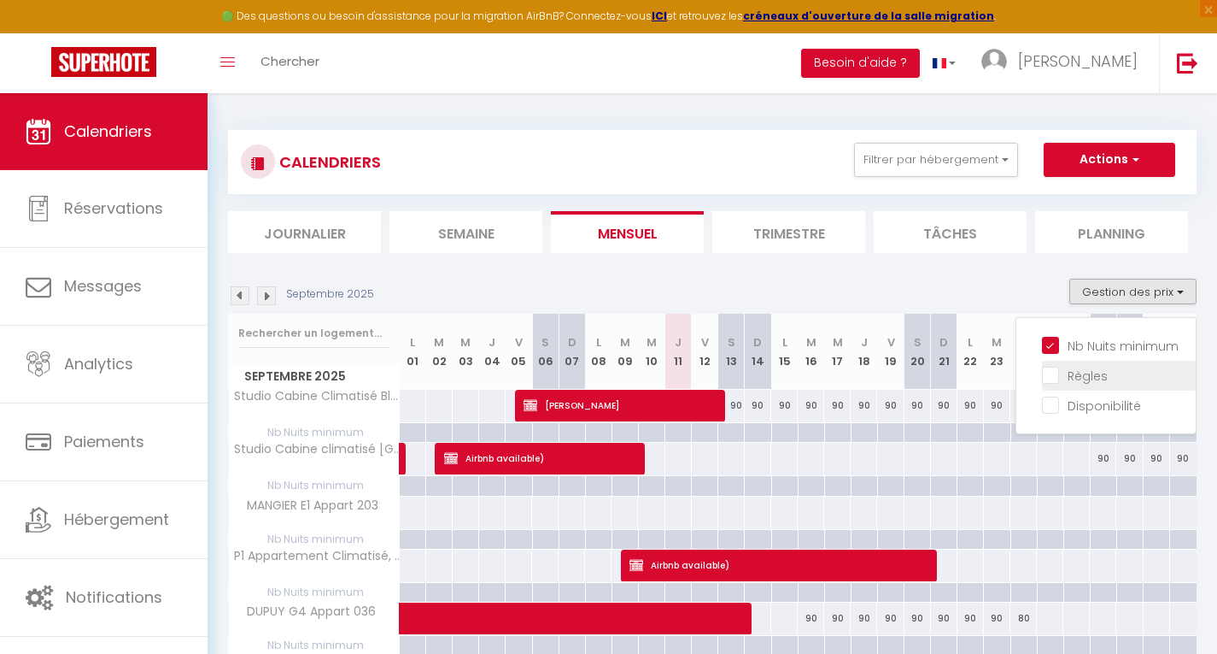
click at [1052, 372] on input "Règles" at bounding box center [1119, 374] width 154 height 17
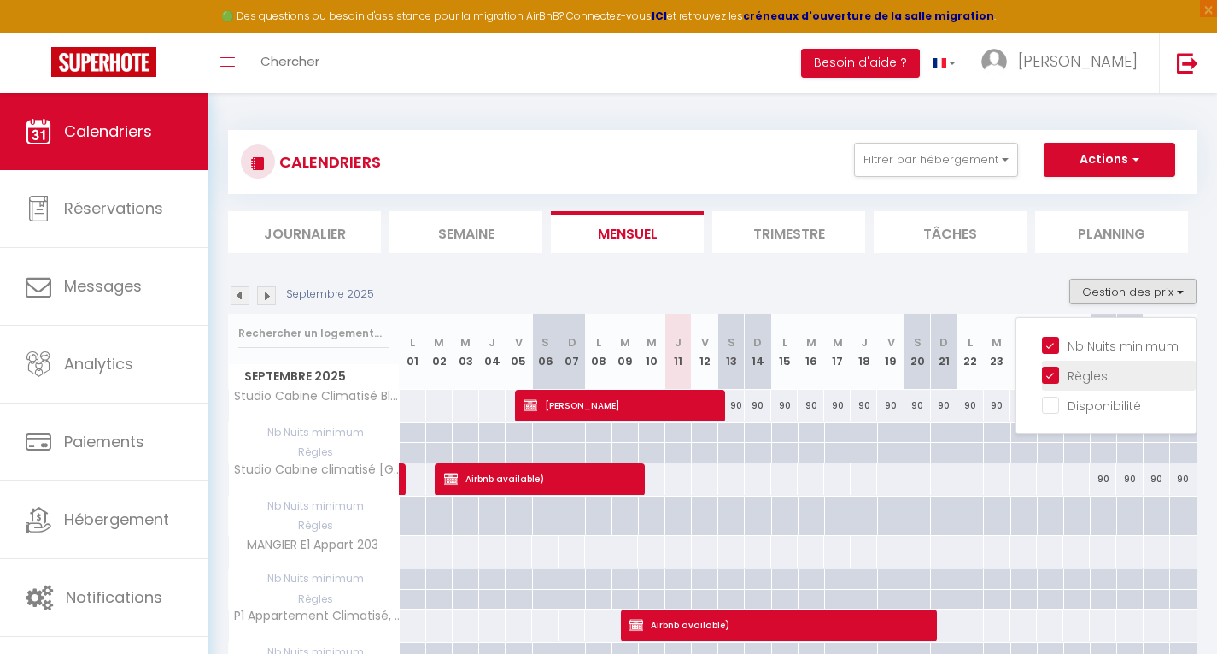
click at [1052, 372] on input "Règles" at bounding box center [1119, 374] width 154 height 17
checkbox input "false"
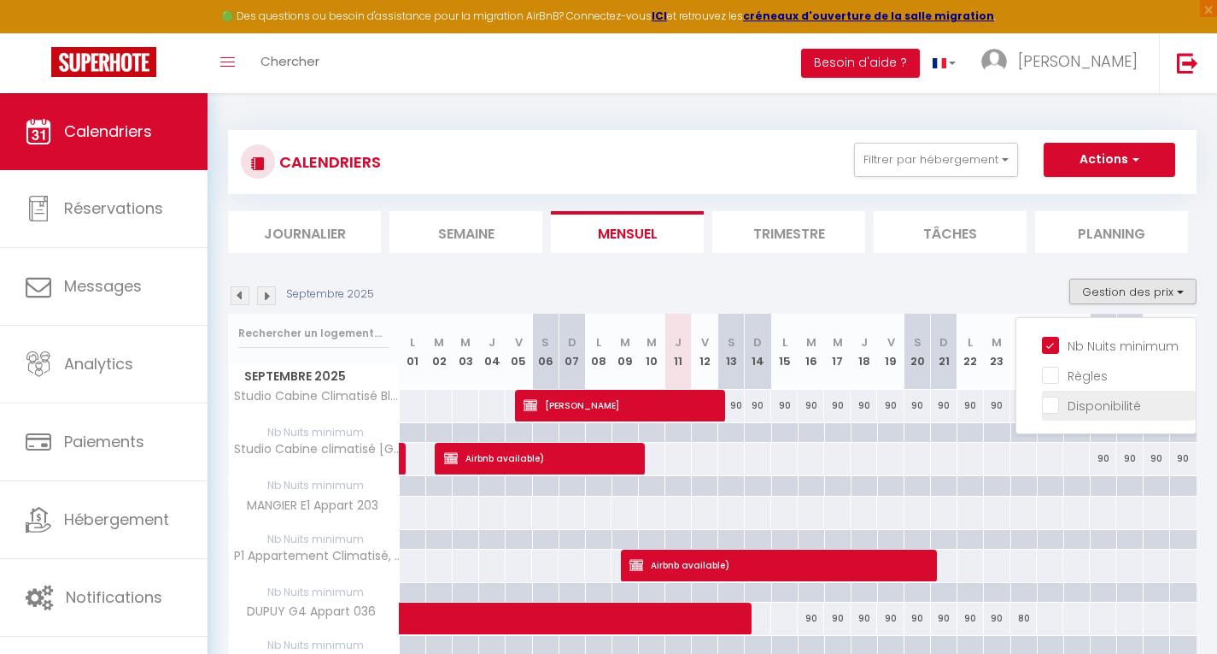
click at [1047, 413] on li "Disponibilité" at bounding box center [1119, 405] width 154 height 30
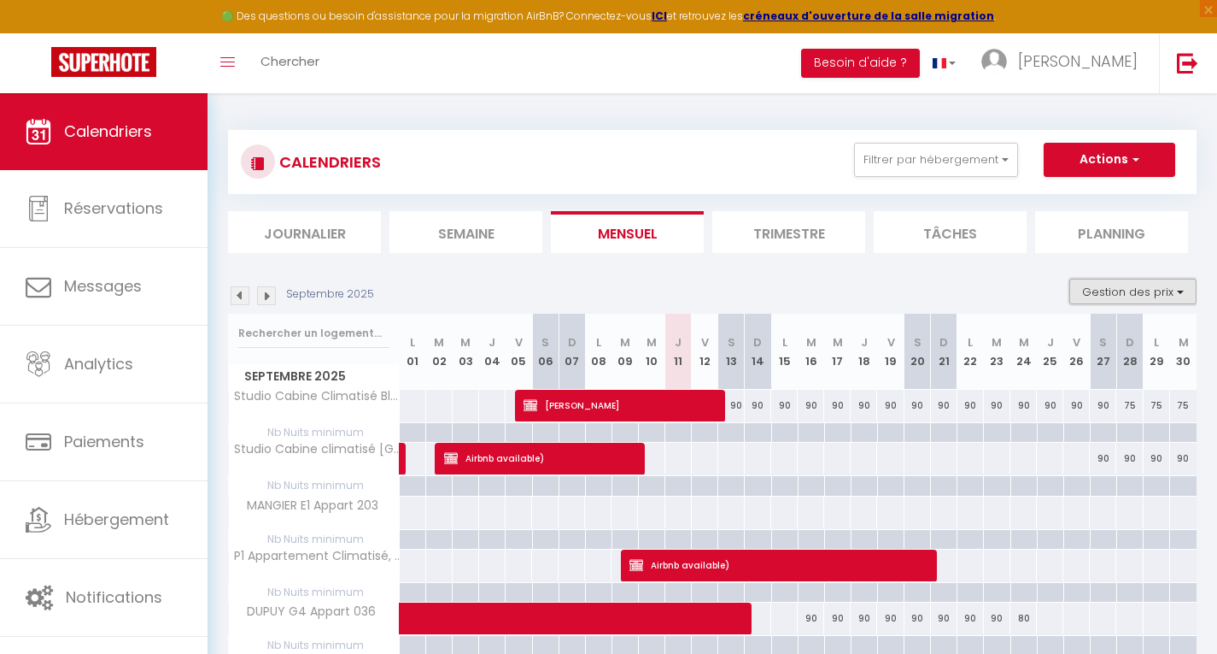
click at [1145, 289] on button "Gestion des prix" at bounding box center [1133, 292] width 127 height 26
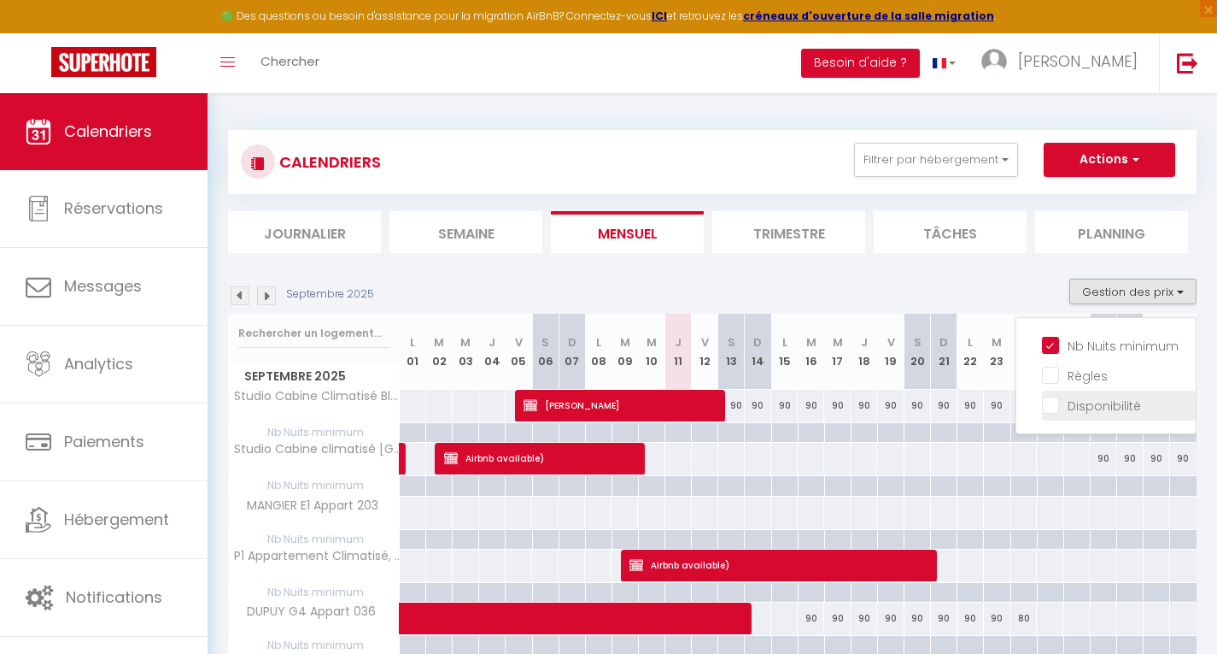
click at [1052, 403] on input "Disponibilité" at bounding box center [1119, 404] width 154 height 17
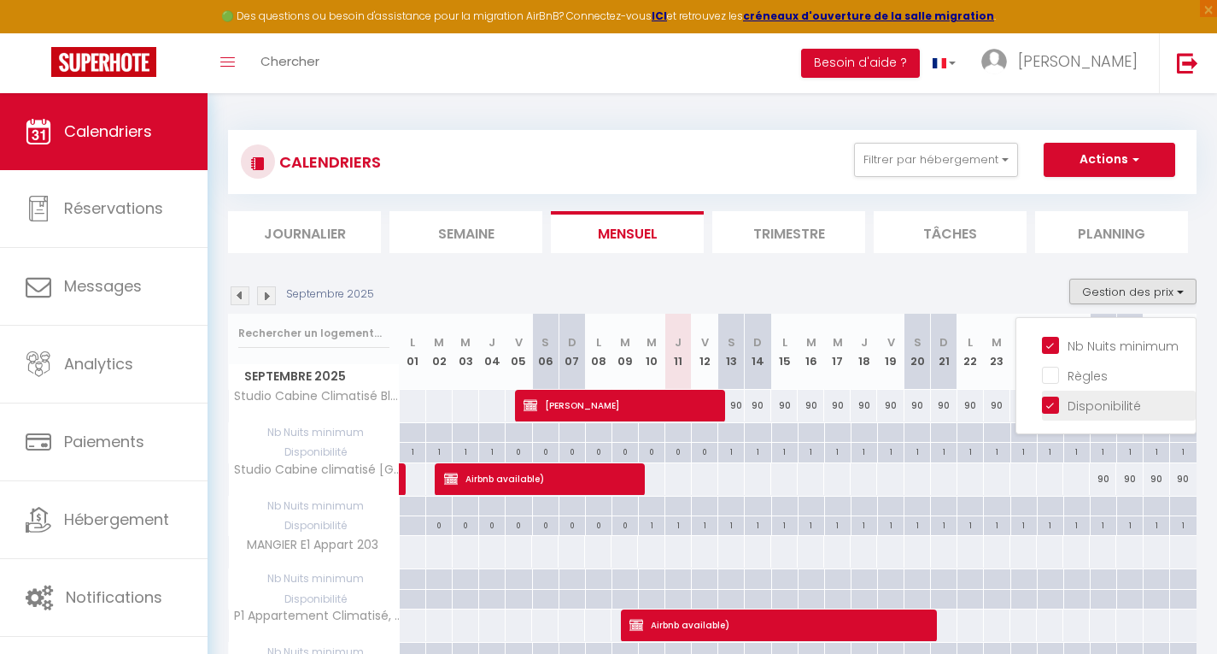
click at [1055, 404] on input "Disponibilité" at bounding box center [1119, 404] width 154 height 17
checkbox input "false"
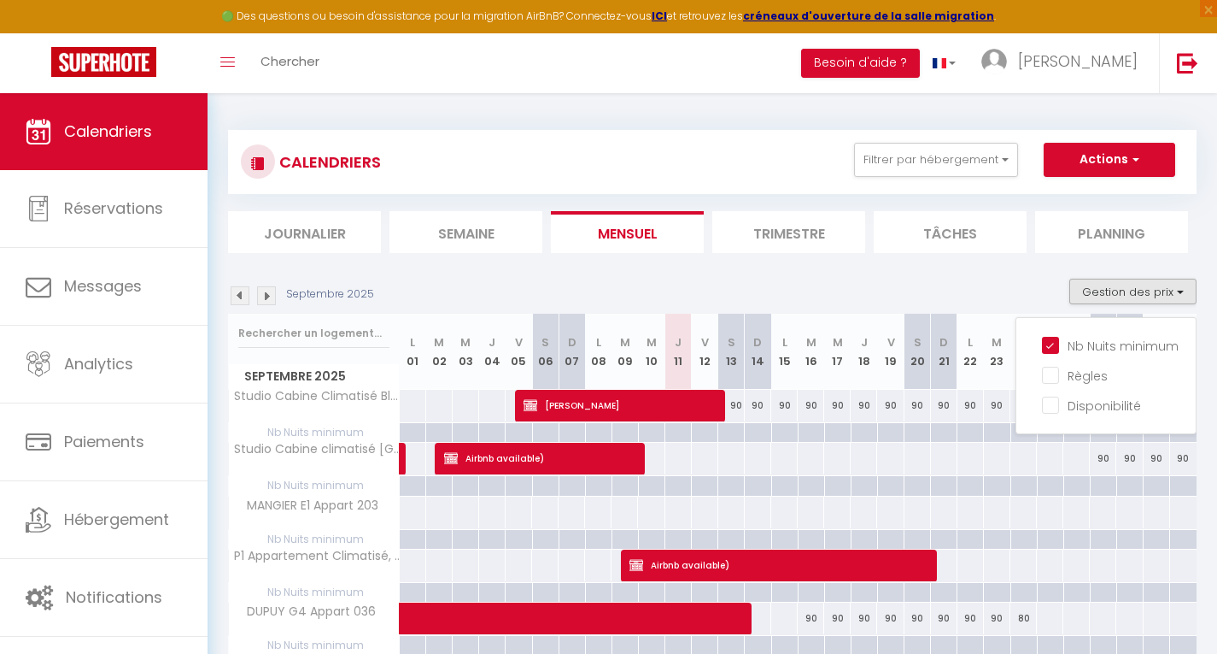
click at [759, 430] on div at bounding box center [757, 433] width 26 height 20
type input "Dim 14 Septembre 2025"
type input "Lun 15 Septembre 2025"
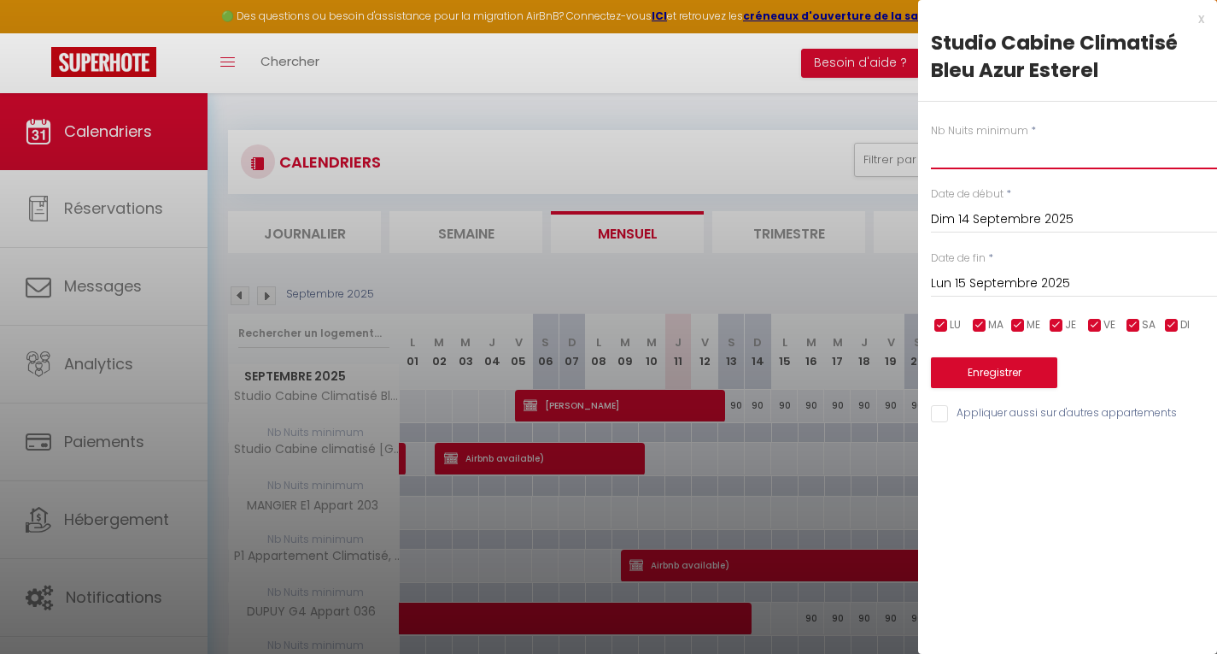
click at [964, 161] on input "text" at bounding box center [1074, 153] width 286 height 31
type input """
type input "3"
click at [998, 278] on input "Lun 15 Septembre 2025" at bounding box center [1074, 284] width 286 height 22
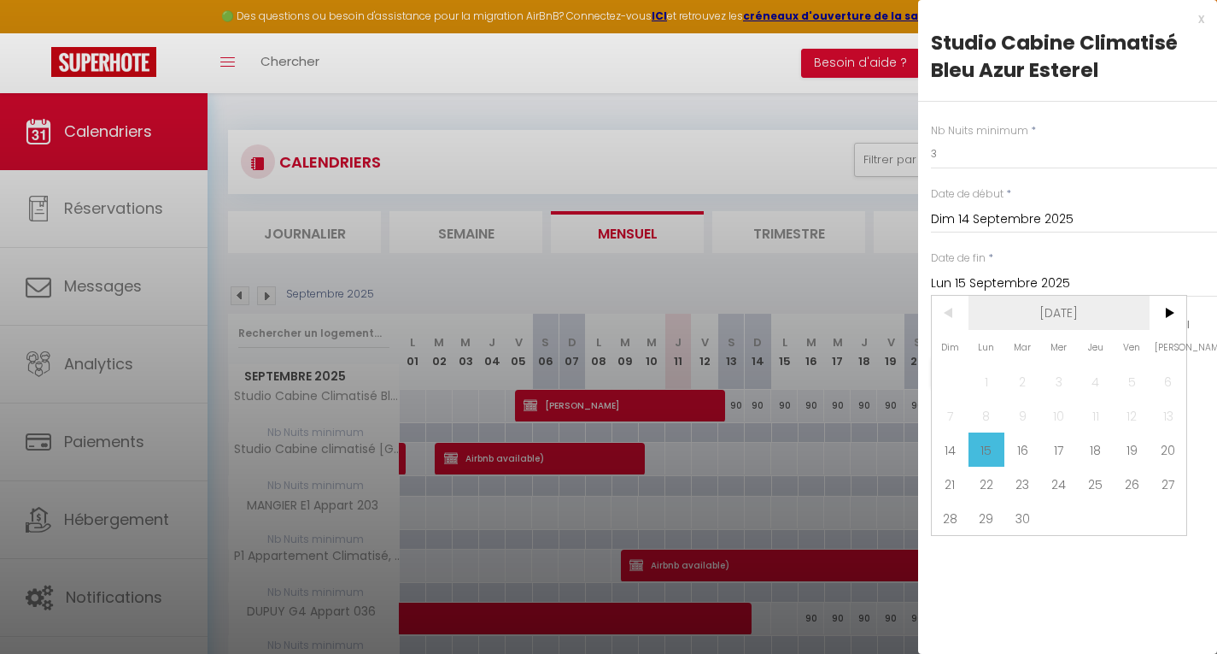
click at [1052, 306] on span "[DATE]" at bounding box center [1060, 313] width 182 height 34
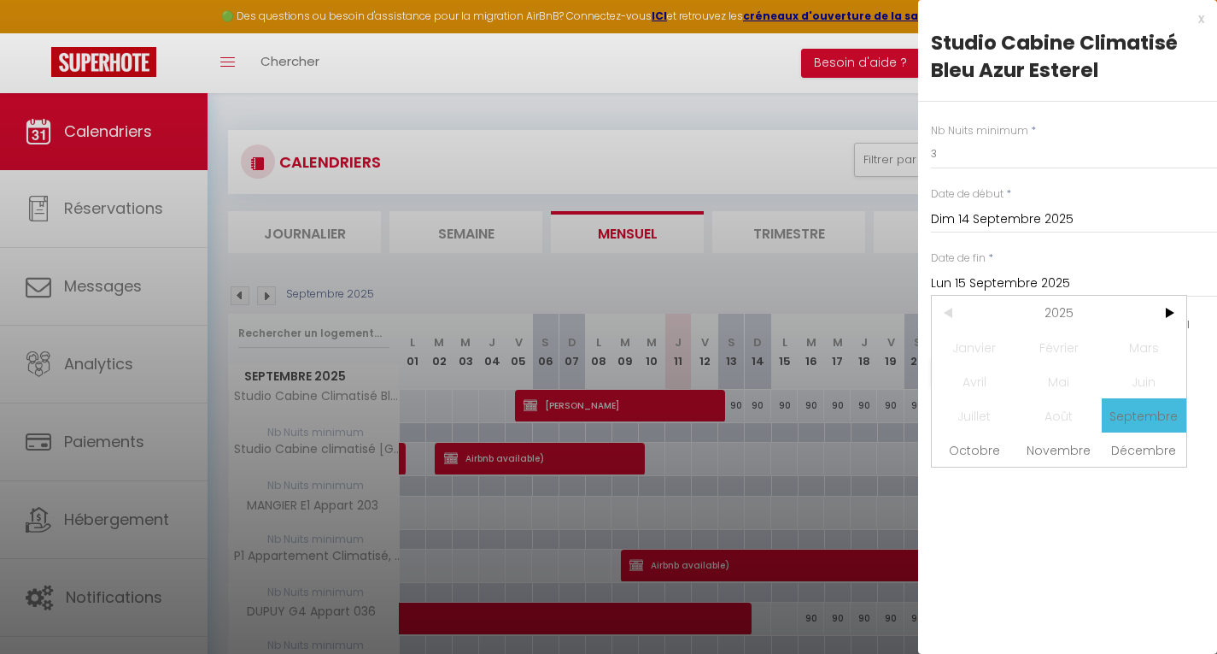
click at [1131, 417] on span "Septembre" at bounding box center [1144, 415] width 85 height 34
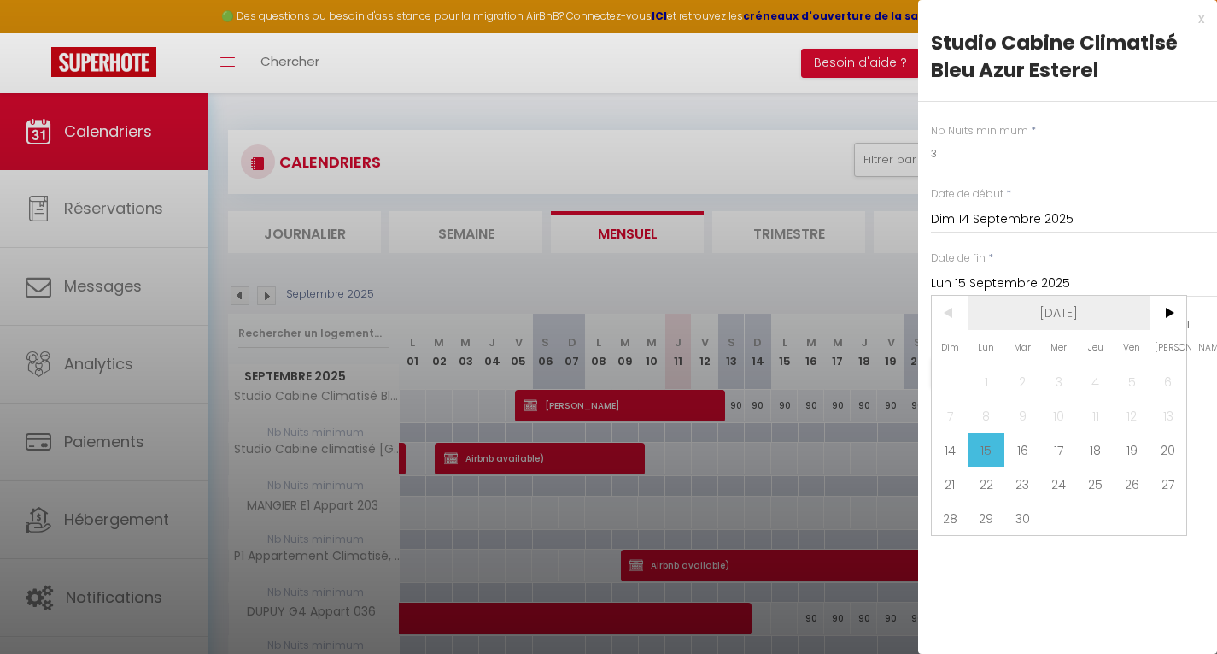
click at [1080, 310] on span "[DATE]" at bounding box center [1060, 313] width 182 height 34
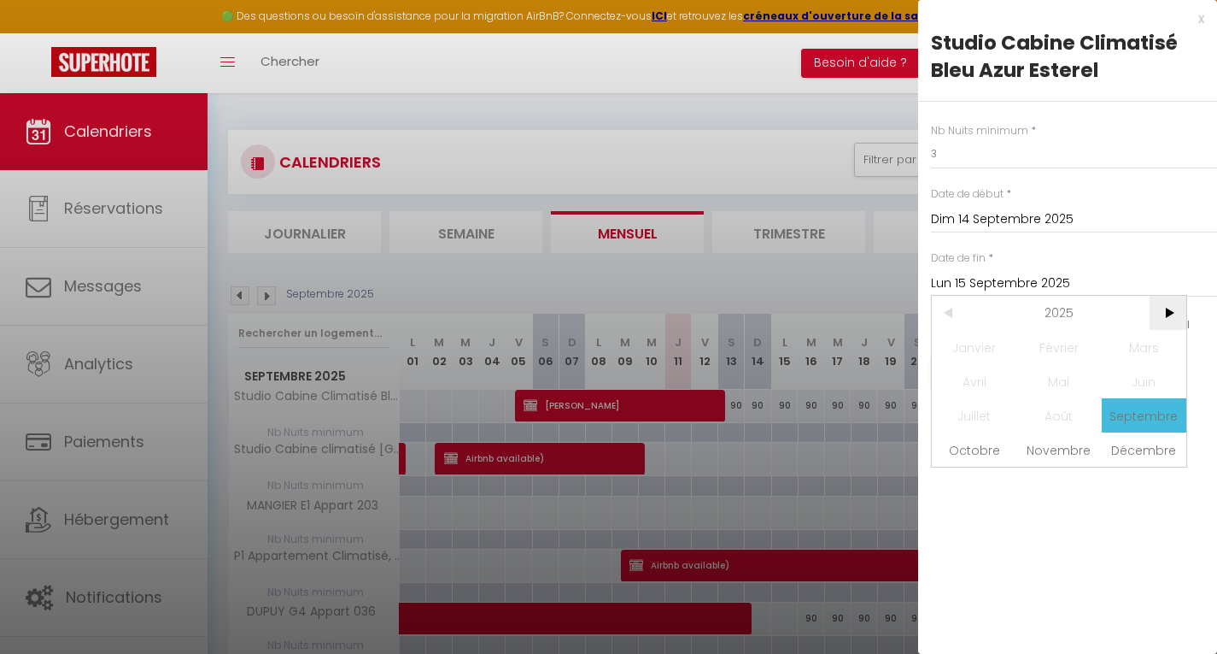
click at [1176, 305] on span ">" at bounding box center [1168, 313] width 37 height 34
click at [1138, 415] on span "Septembre" at bounding box center [1144, 415] width 85 height 34
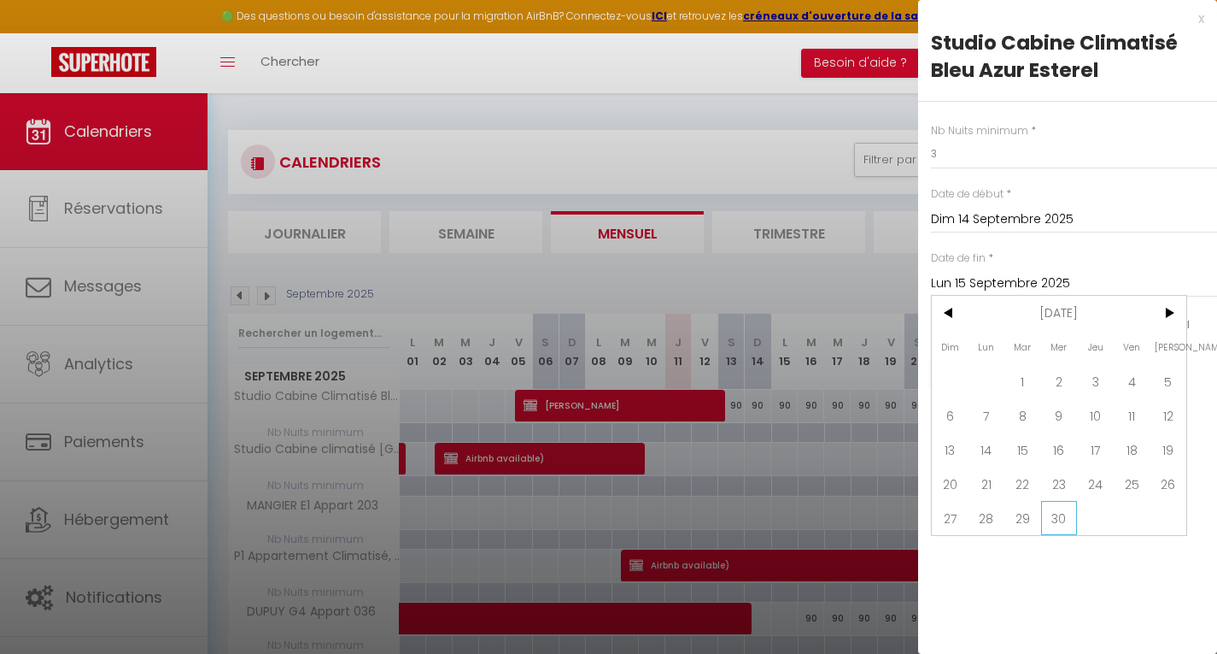
click at [1058, 511] on span "30" at bounding box center [1059, 518] width 37 height 34
type input "Mer 30 Septembre 2026"
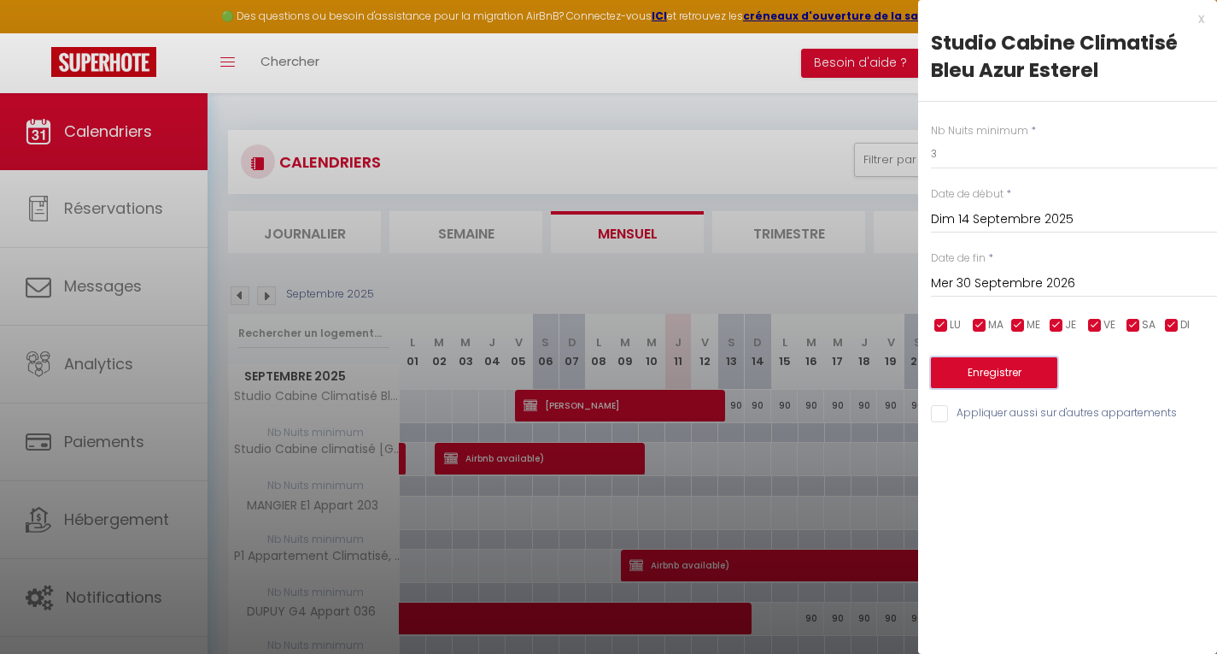
click at [997, 369] on button "Enregistrer" at bounding box center [994, 372] width 126 height 31
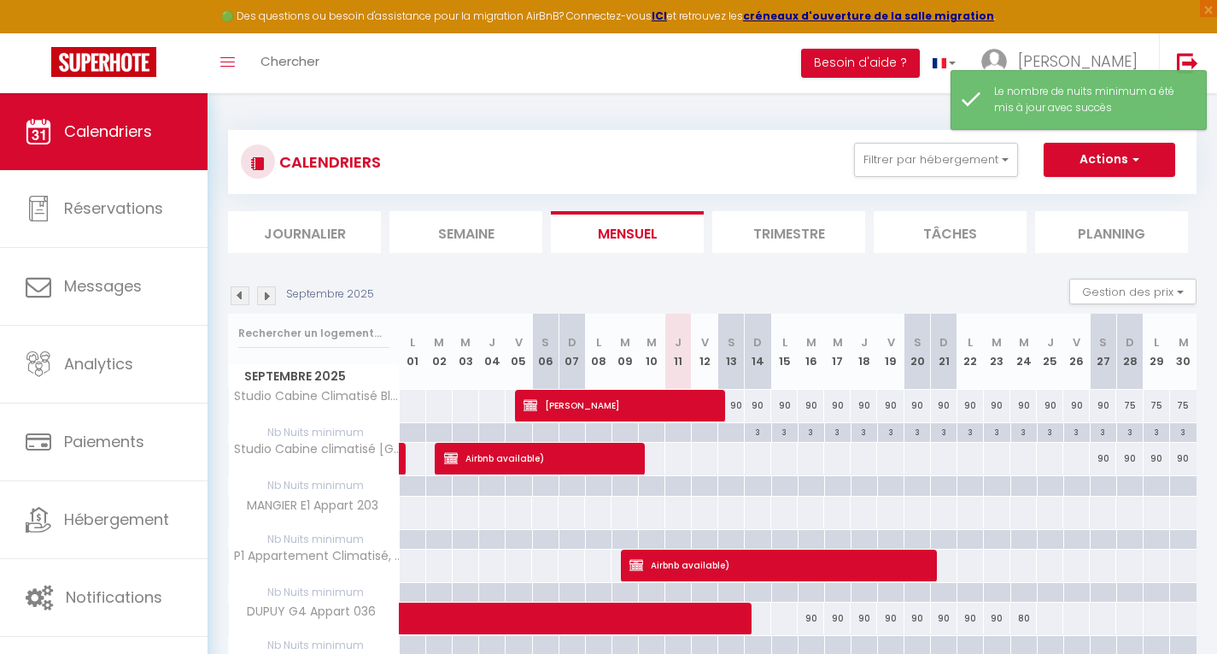
click at [752, 490] on div at bounding box center [757, 486] width 26 height 20
type input "Dim 14 Septembre 2025"
type input "Lun 15 Septembre 2025"
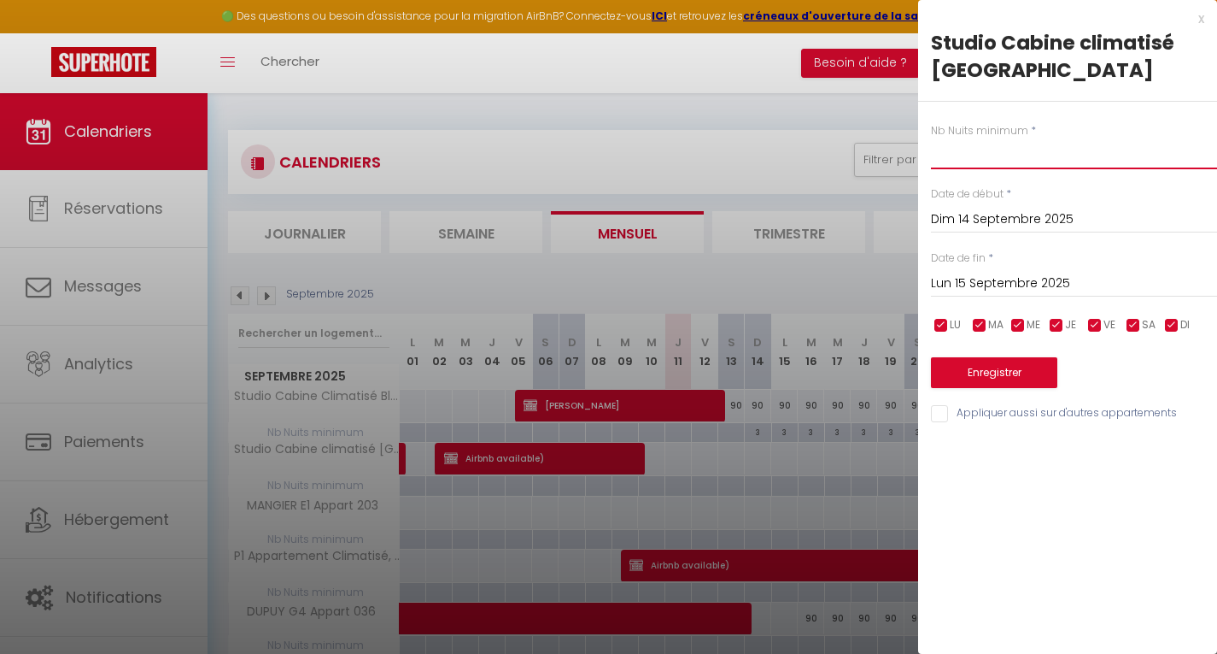
click at [976, 162] on input "text" at bounding box center [1074, 153] width 286 height 31
type input "3"
click at [993, 277] on input "Lun 15 Septembre 2025" at bounding box center [1074, 284] width 286 height 22
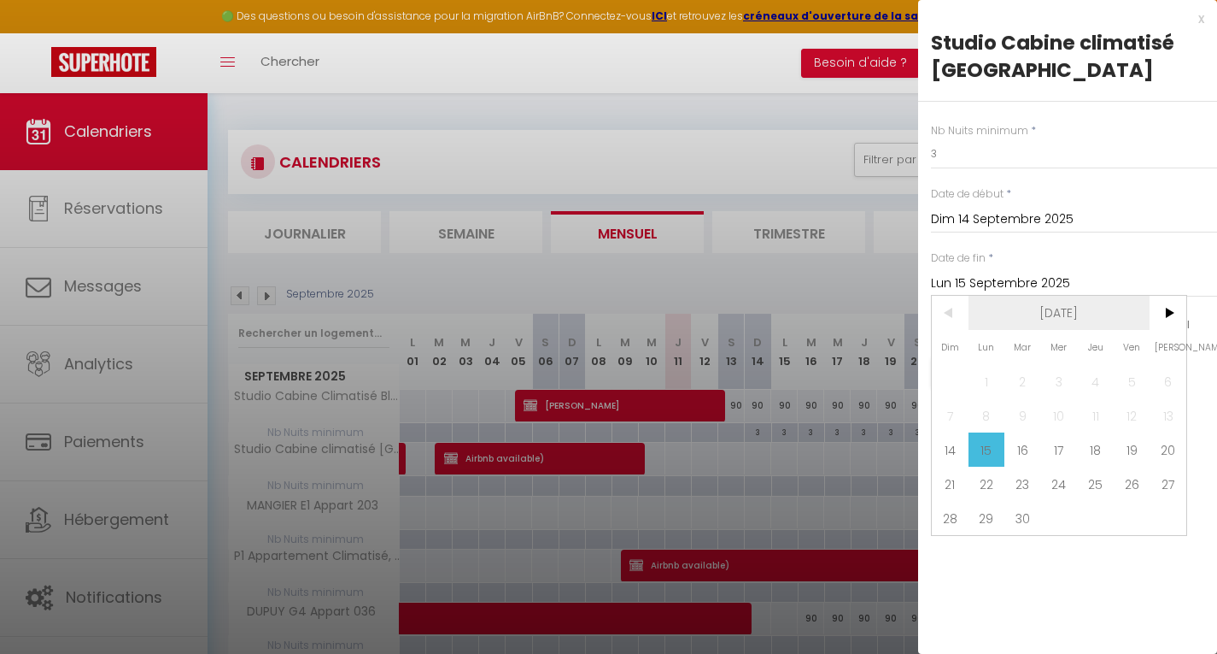
click at [1060, 312] on span "[DATE]" at bounding box center [1060, 313] width 182 height 34
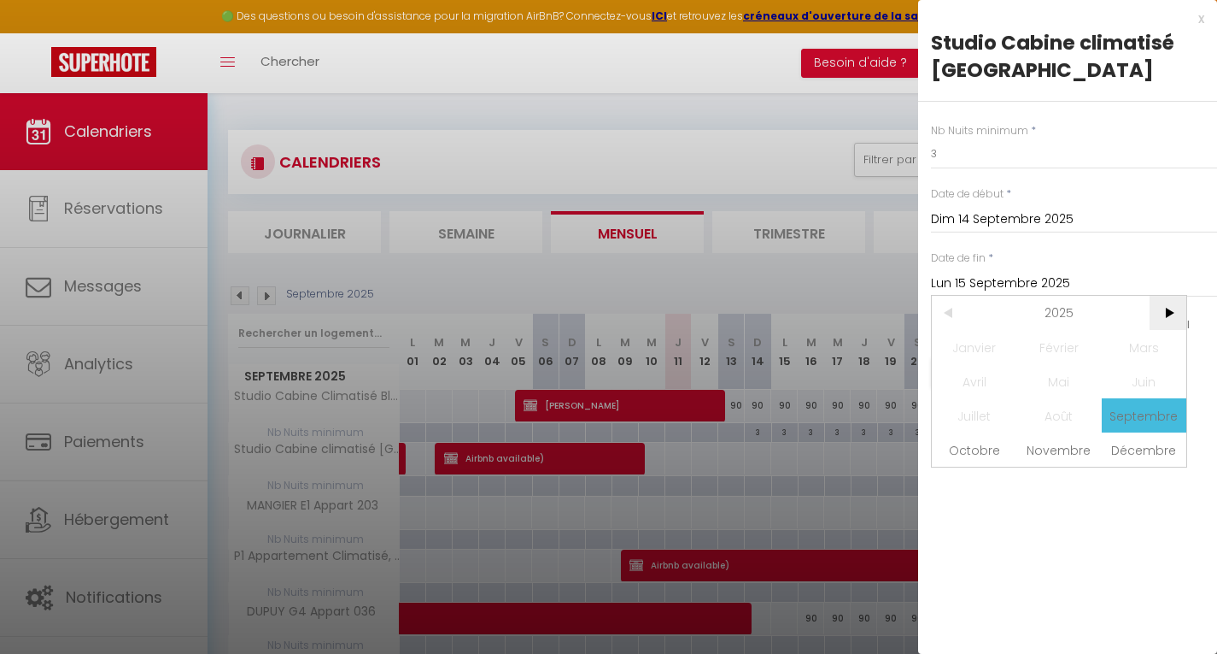
click at [1166, 306] on span ">" at bounding box center [1168, 313] width 37 height 34
click at [1142, 439] on span "Décembre" at bounding box center [1144, 449] width 85 height 34
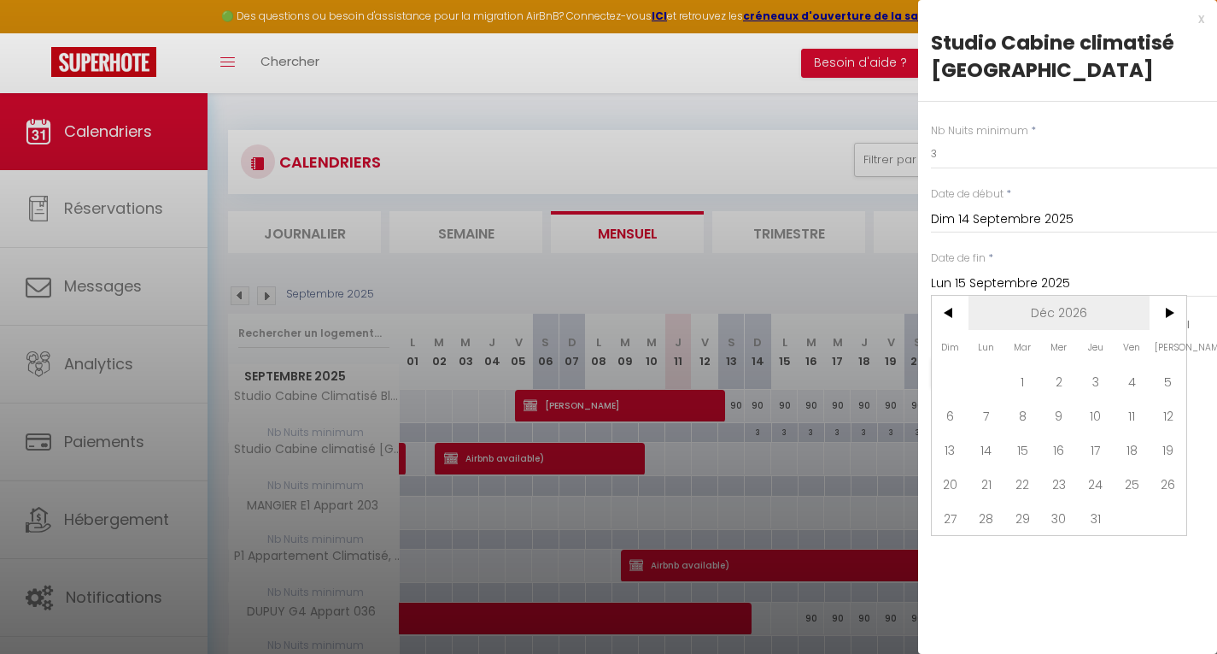
click at [1047, 314] on span "Déc 2026" at bounding box center [1060, 313] width 182 height 34
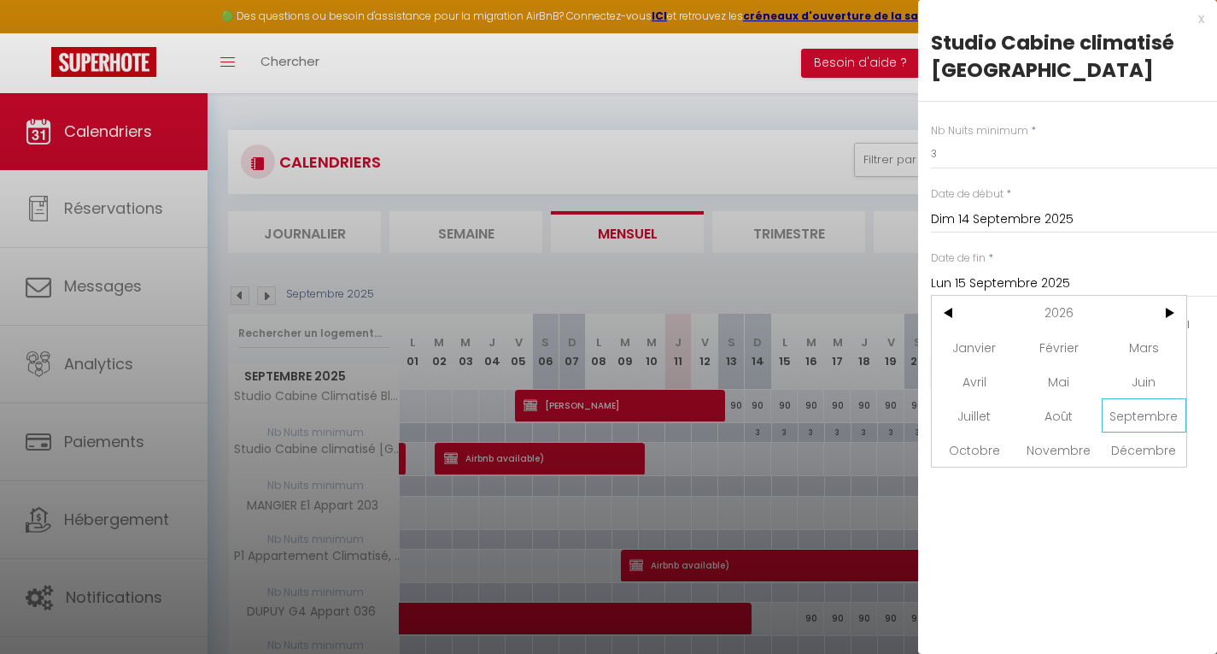
click at [1135, 416] on span "Septembre" at bounding box center [1144, 415] width 85 height 34
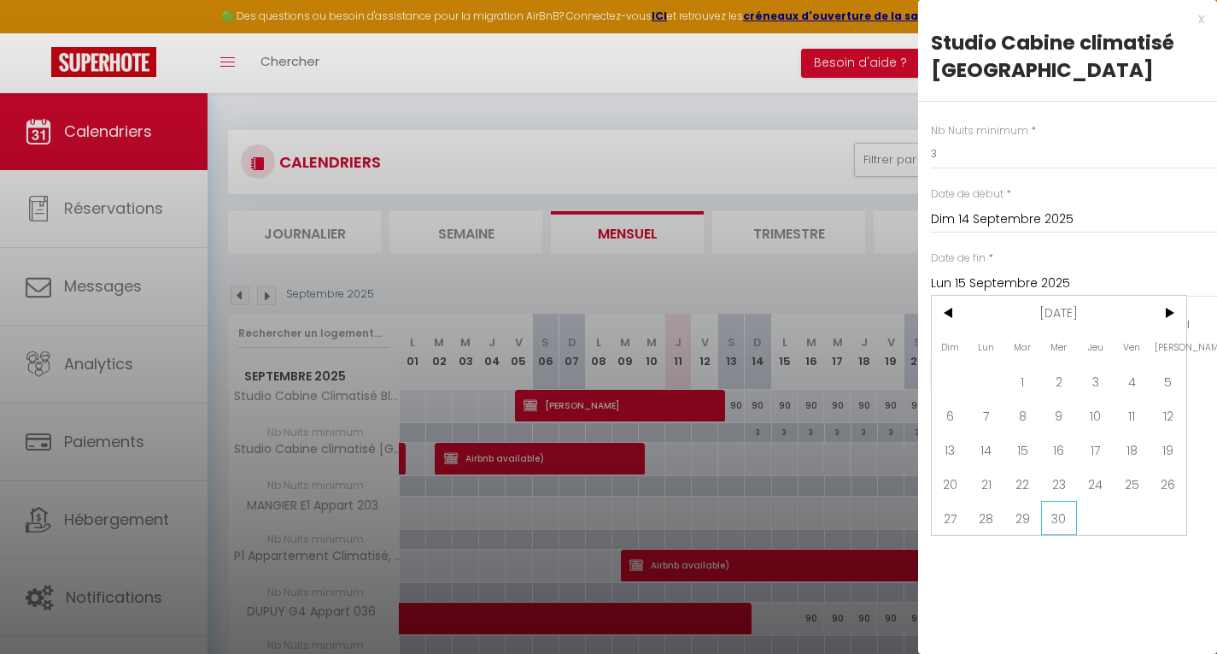
click at [1062, 511] on span "30" at bounding box center [1059, 518] width 37 height 34
type input "Mer 30 Septembre 2026"
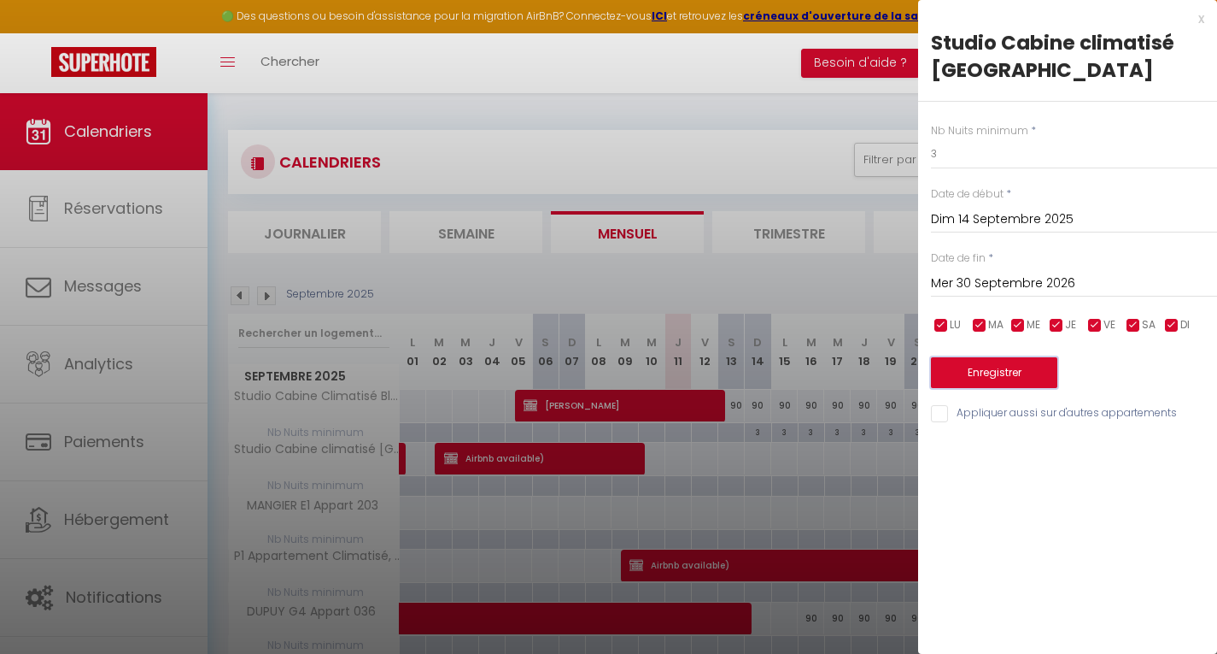
click at [983, 368] on button "Enregistrer" at bounding box center [994, 372] width 126 height 31
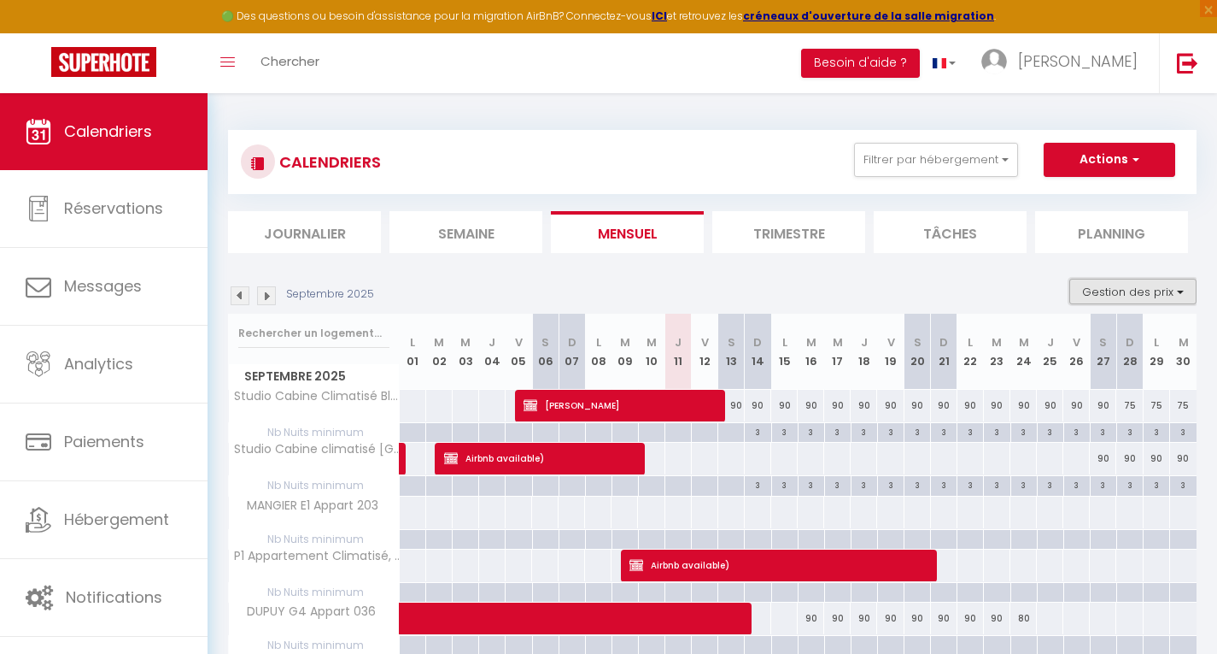
click at [1141, 283] on button "Gestion des prix" at bounding box center [1133, 292] width 127 height 26
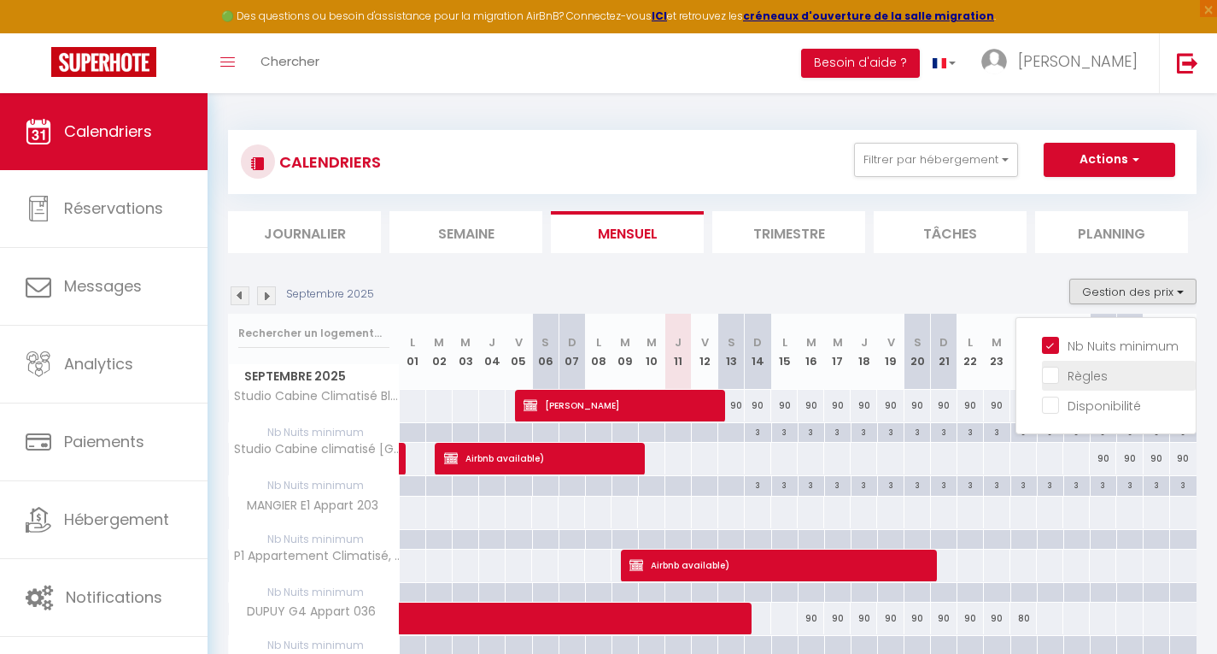
click at [1046, 374] on input "Règles" at bounding box center [1119, 374] width 154 height 17
checkbox input "true"
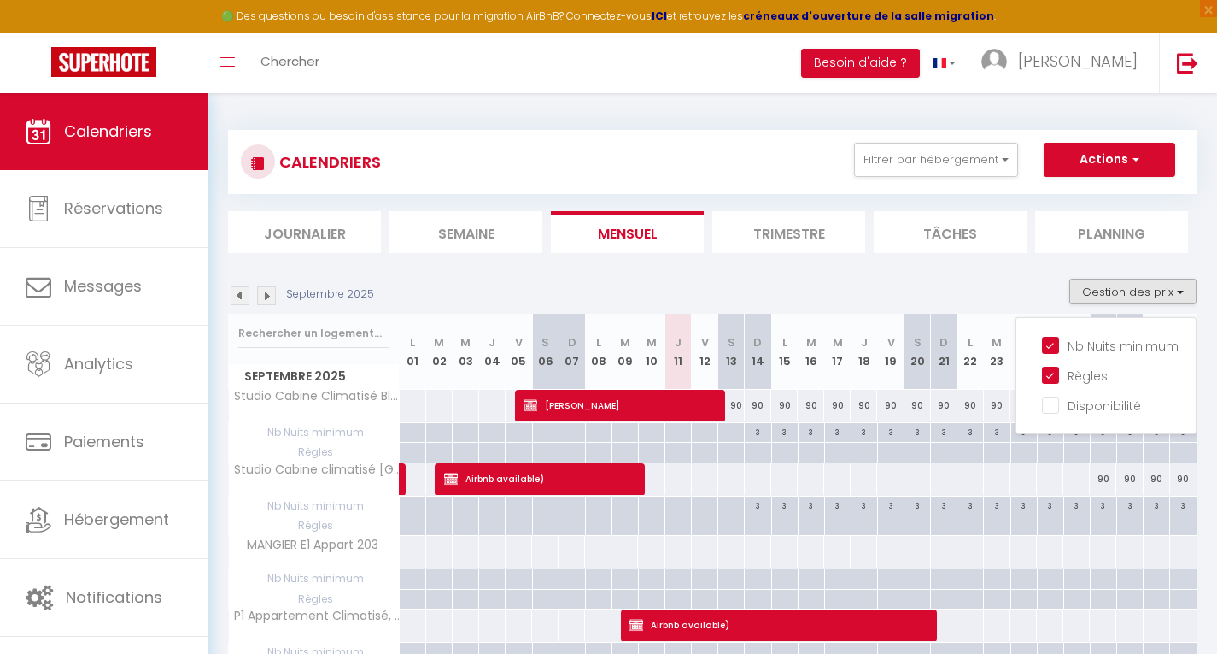
click at [893, 450] on div at bounding box center [890, 453] width 26 height 20
type input "Ven 19 Septembre 2025"
type input "Sam 20 Septembre 2025"
select select
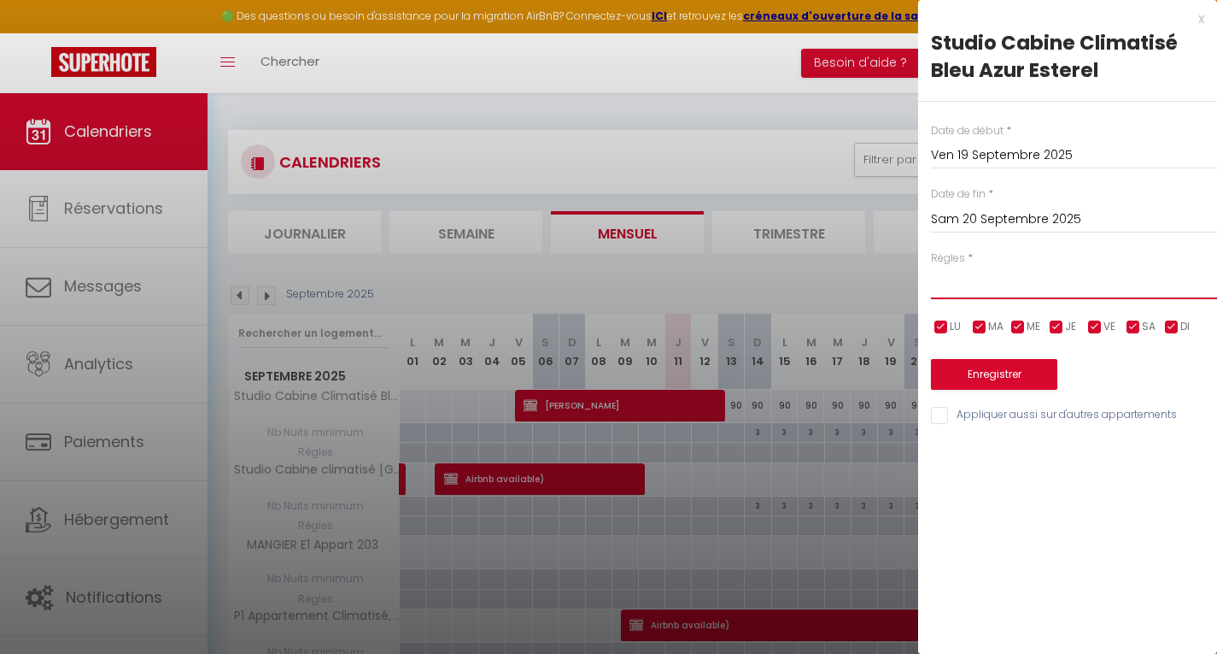
click at [969, 277] on select "Aucun No Checkin No Checkout Pas d'arrivée / Pas de départ" at bounding box center [1074, 283] width 286 height 32
click at [884, 116] on div at bounding box center [608, 327] width 1217 height 654
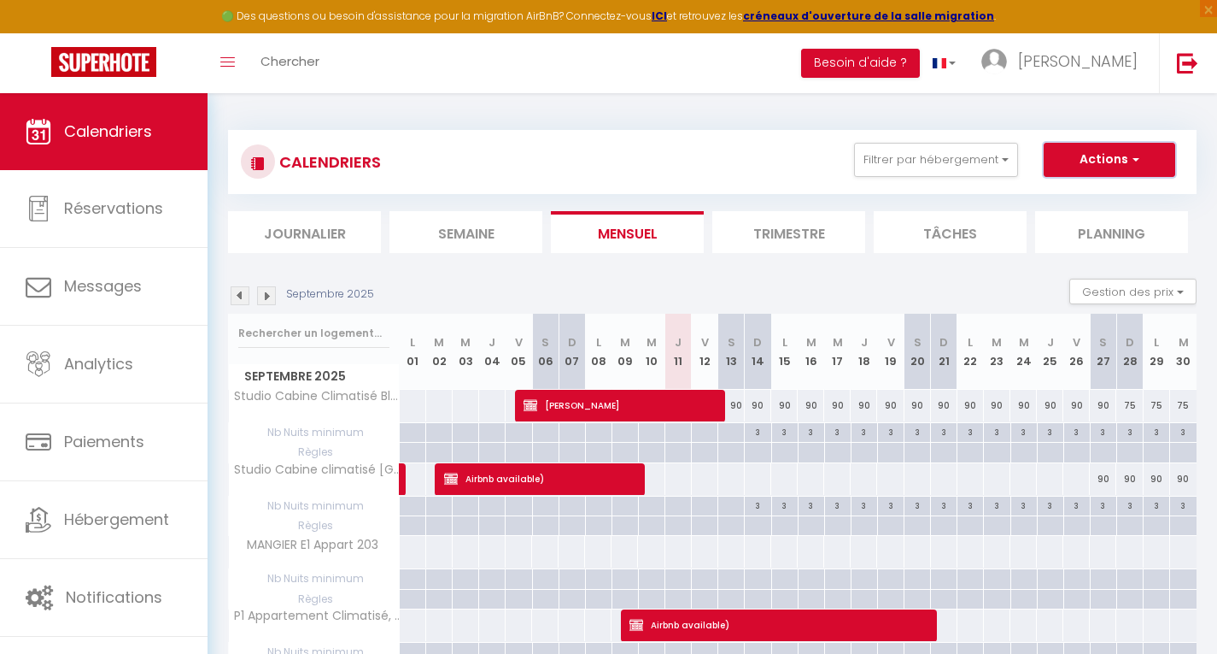
click at [1106, 155] on button "Actions" at bounding box center [1110, 160] width 132 height 34
click at [1127, 296] on button "Gestion des prix" at bounding box center [1133, 292] width 127 height 26
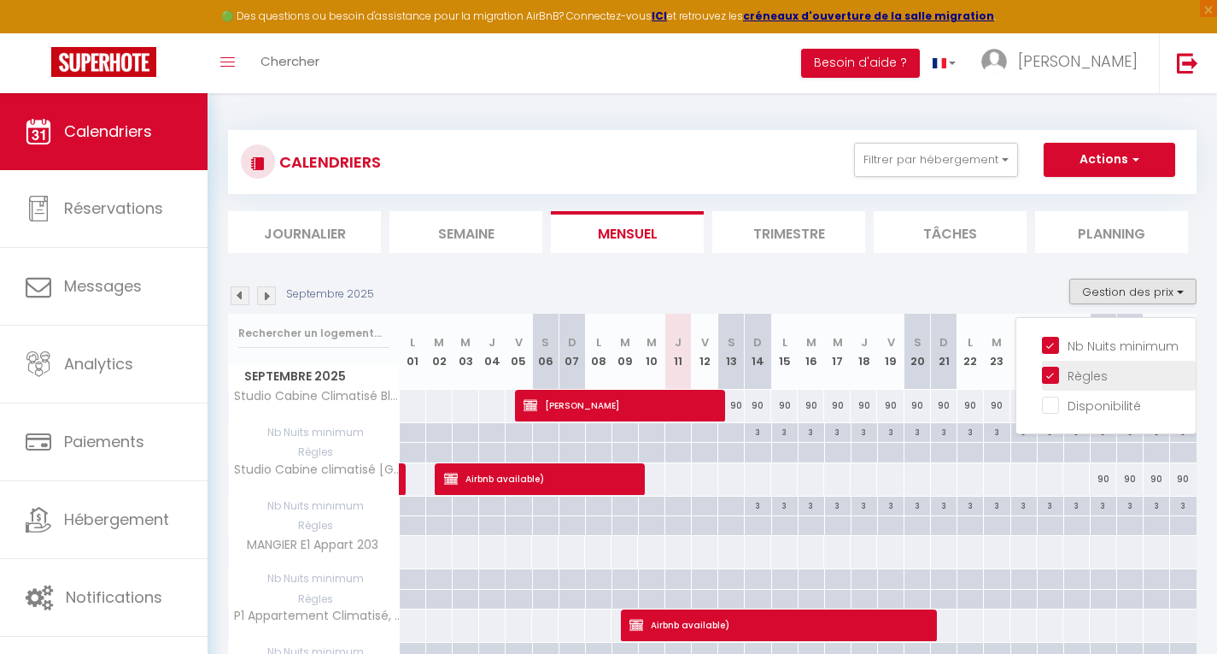
click at [1052, 372] on input "Règles" at bounding box center [1119, 374] width 154 height 17
checkbox input "false"
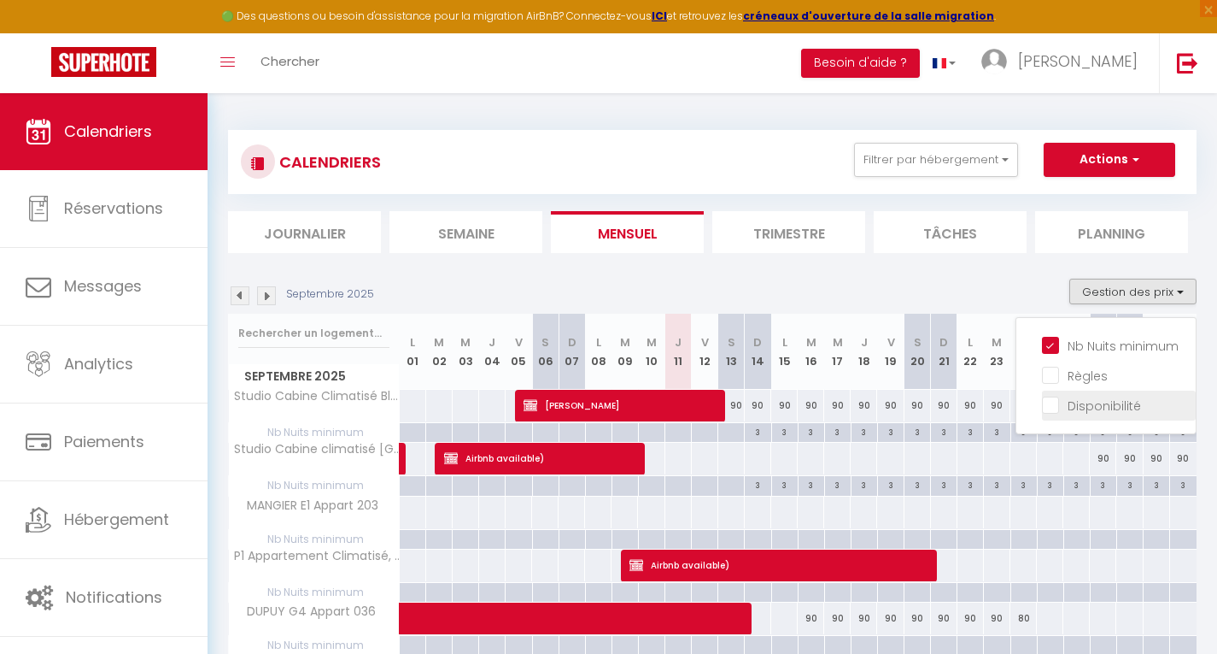
click at [1051, 404] on input "Disponibilité" at bounding box center [1119, 404] width 154 height 17
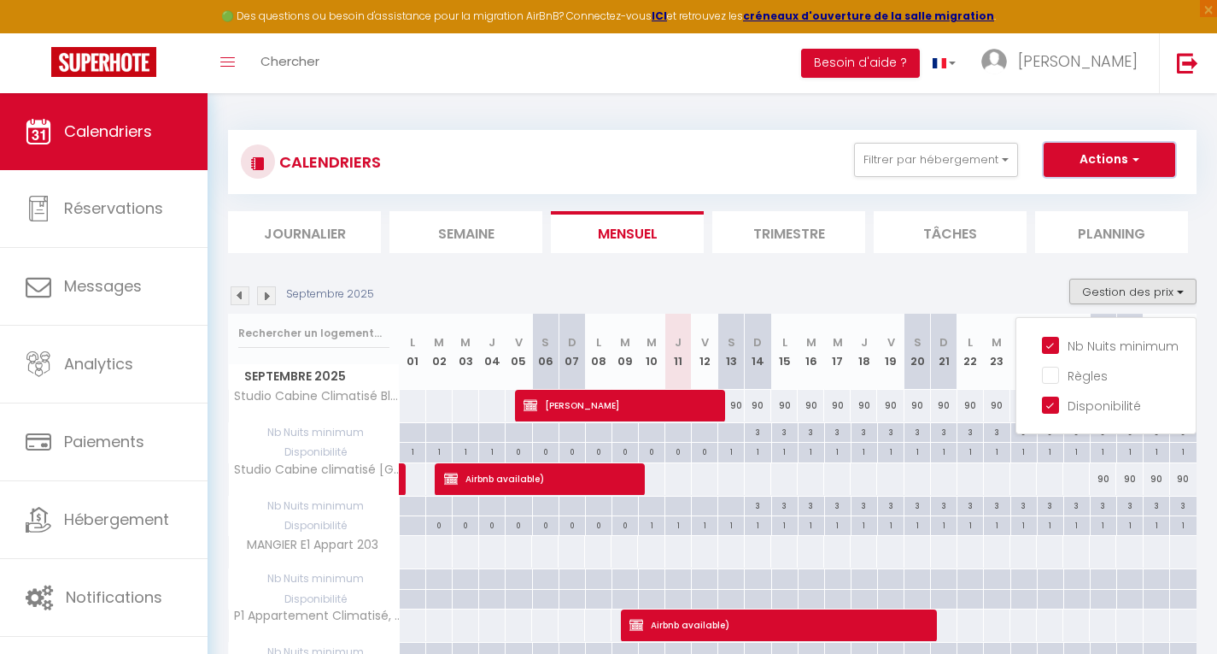
click at [1110, 161] on button "Actions" at bounding box center [1110, 160] width 132 height 34
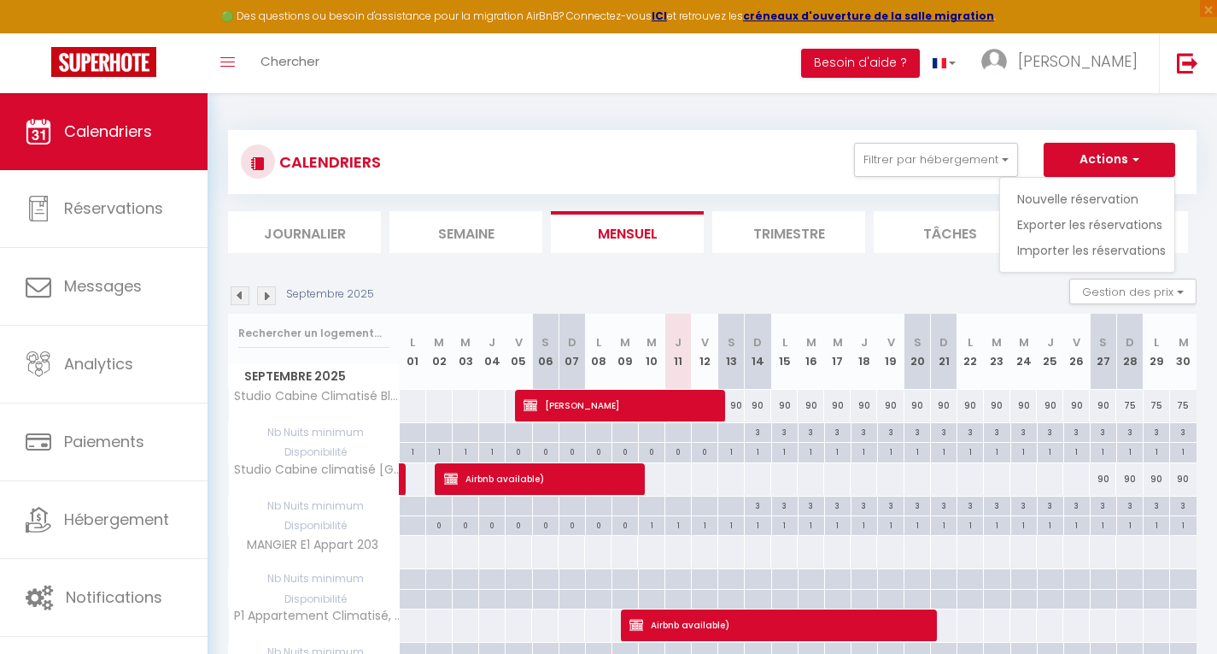
click at [1099, 145] on button "Actions" at bounding box center [1110, 160] width 132 height 34
click at [1130, 296] on button "Gestion des prix" at bounding box center [1133, 292] width 127 height 26
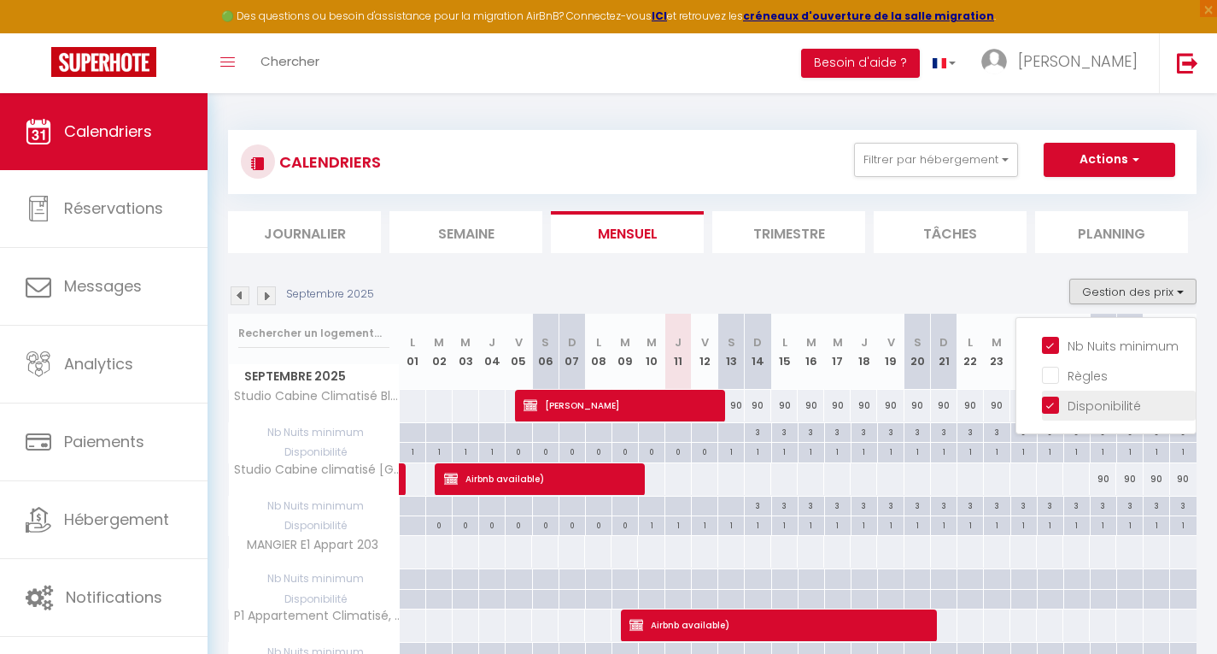
click at [1056, 406] on input "Disponibilité" at bounding box center [1119, 404] width 154 height 17
checkbox input "false"
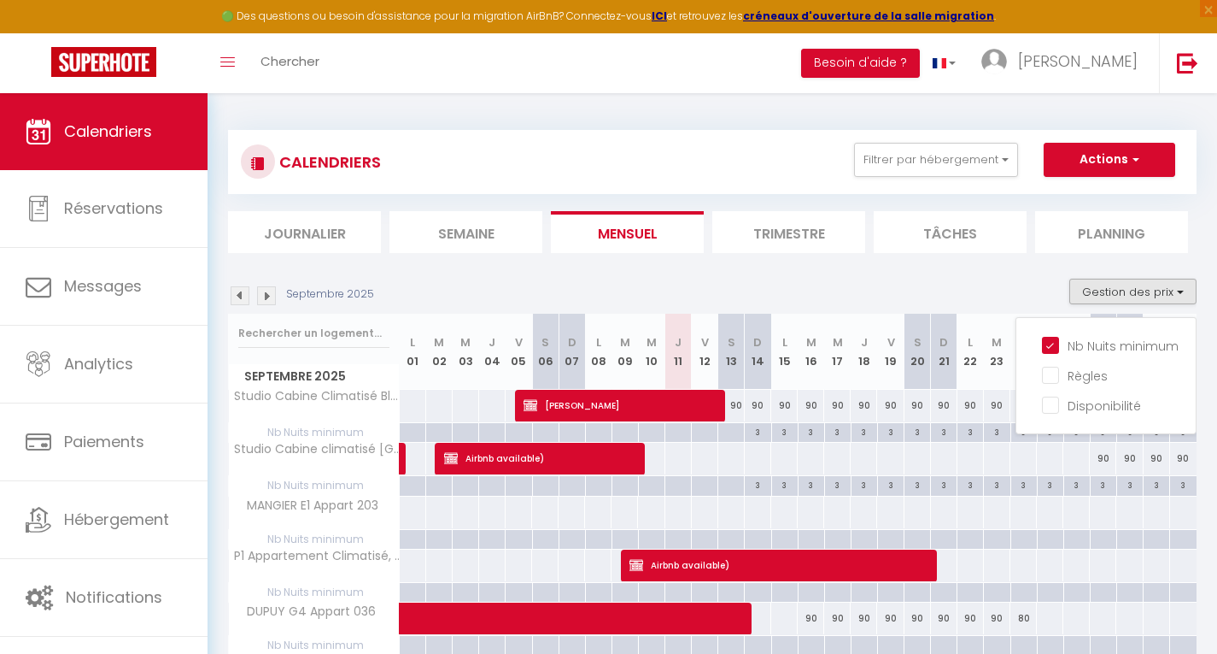
click at [944, 294] on div "Septembre 2025 Gestion des prix Nb Nuits minimum Règles Disponibilité" at bounding box center [712, 296] width 969 height 35
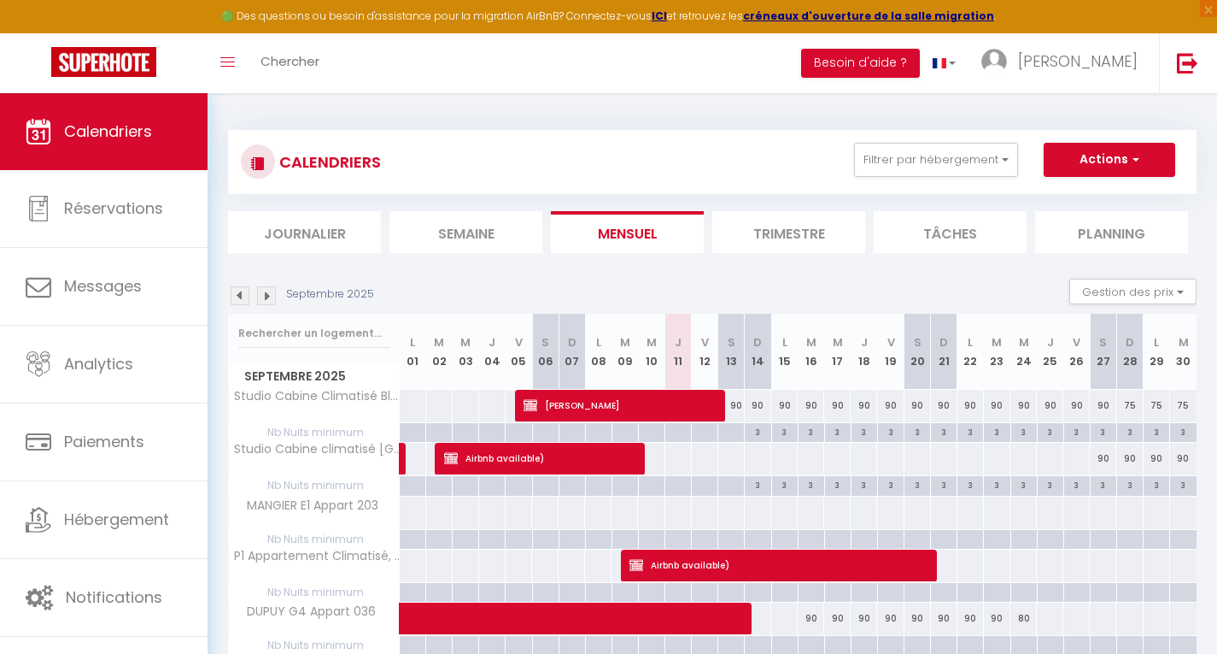
click at [272, 294] on img at bounding box center [266, 295] width 19 height 19
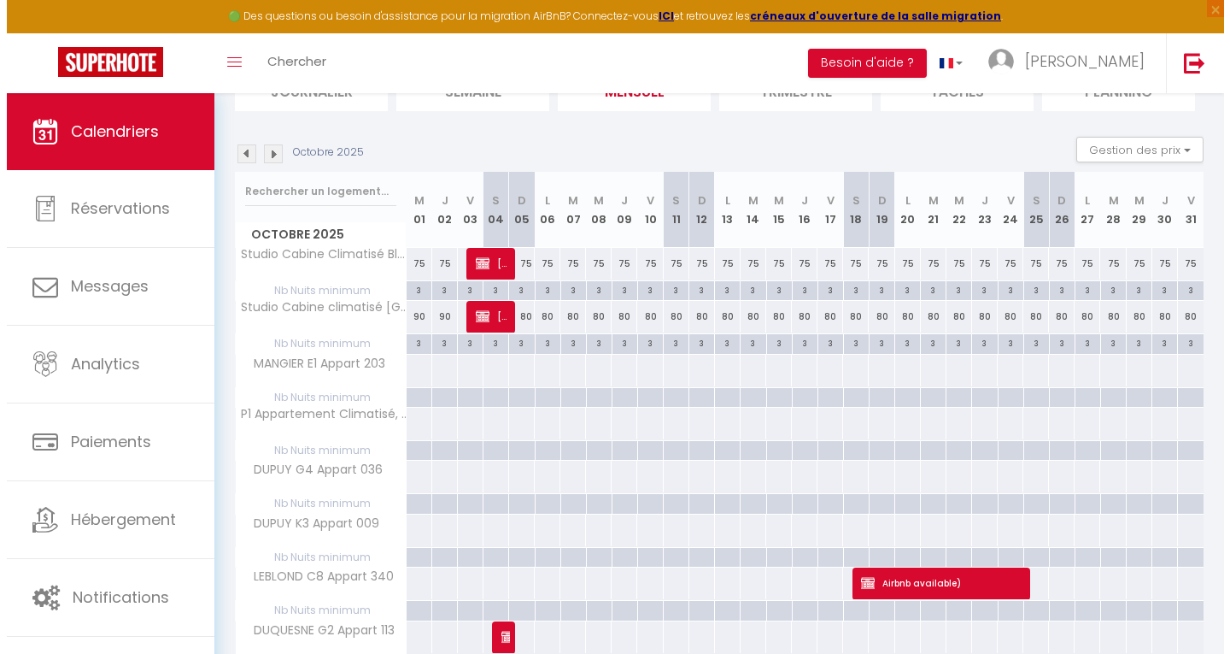
scroll to position [141, 0]
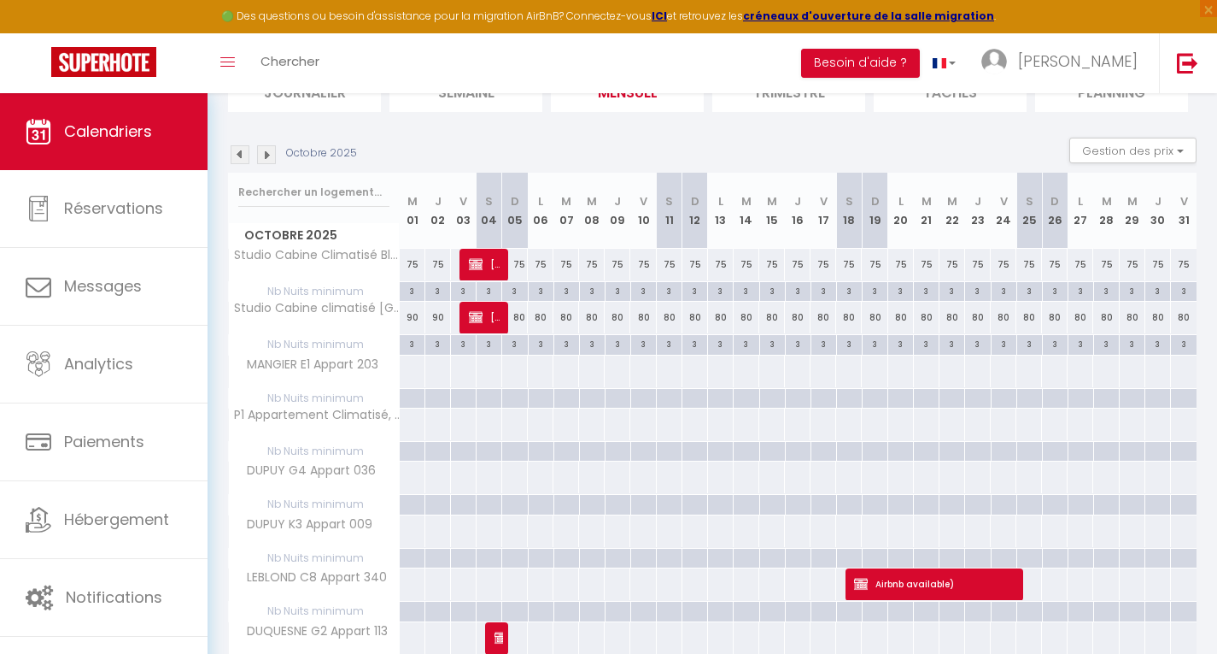
click at [622, 396] on div at bounding box center [618, 399] width 26 height 20
type input "Jeu 09 Octobre 2025"
type input "Ven 10 Octobre 2025"
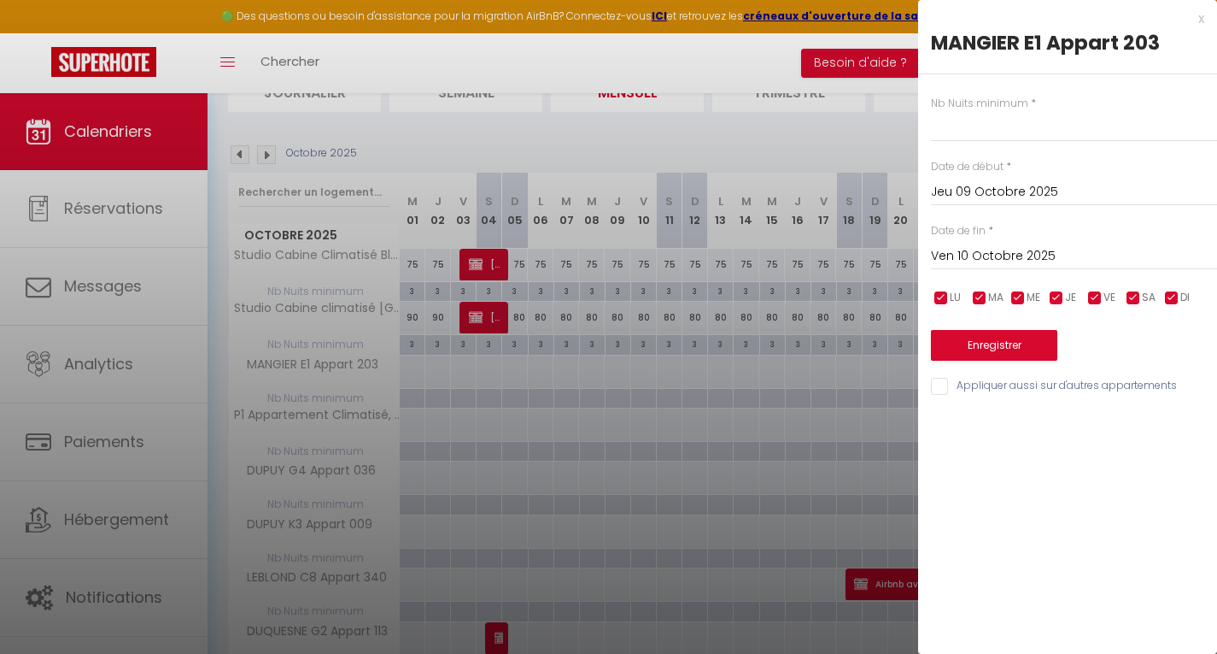
click at [943, 389] on input "Appliquer aussi sur d'autres appartements" at bounding box center [1074, 386] width 286 height 17
checkbox input "true"
click at [972, 127] on input "text" at bounding box center [1074, 126] width 286 height 31
type input "3"
click at [977, 190] on input "Jeu 09 Octobre 2025" at bounding box center [1074, 192] width 286 height 22
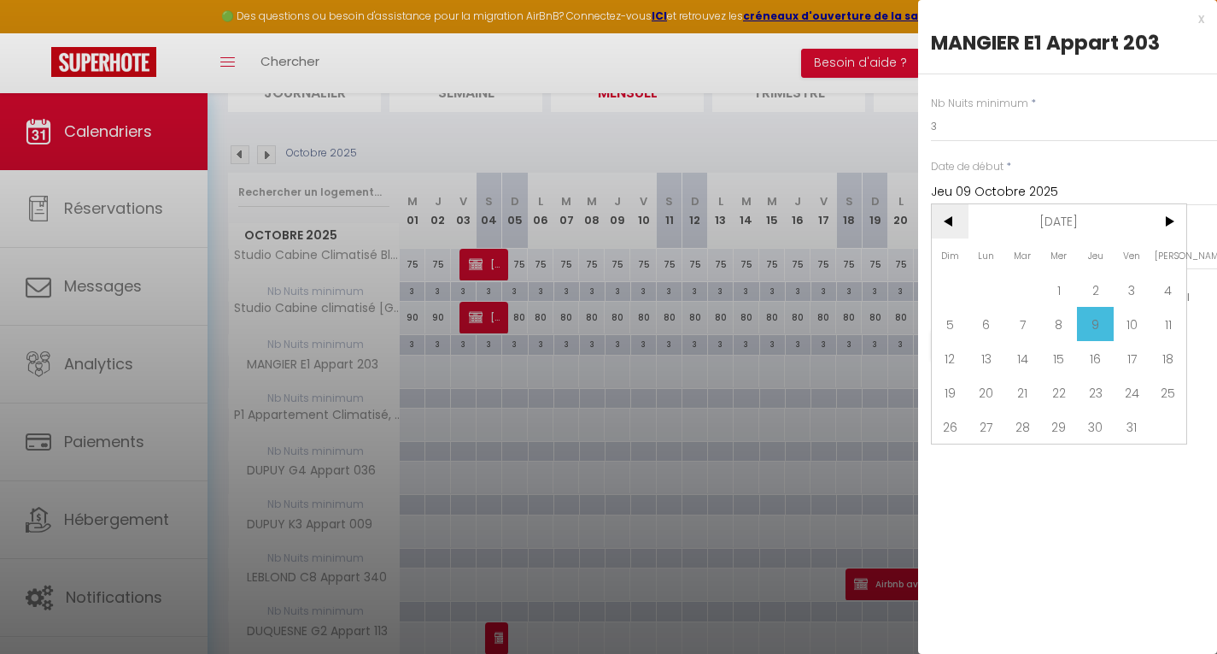
click at [951, 222] on span "<" at bounding box center [950, 221] width 37 height 34
click at [986, 286] on span "1" at bounding box center [987, 290] width 37 height 34
type input "Lun 01 Septembre 2025"
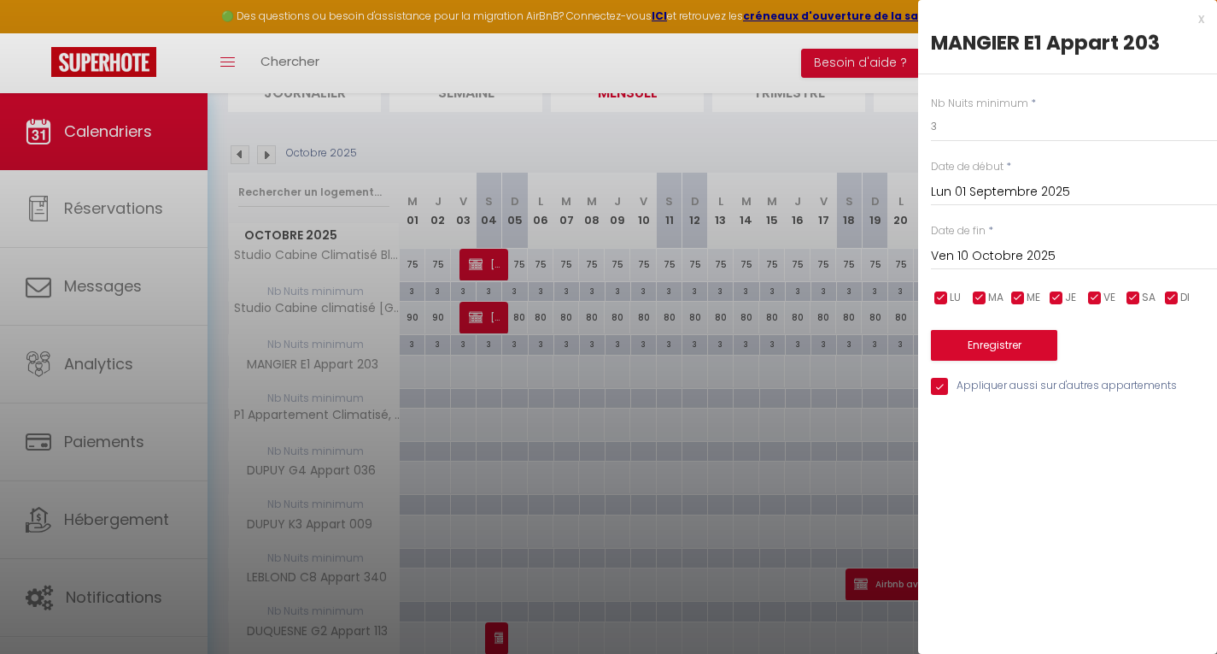
click at [994, 249] on input "Ven 10 Octobre 2025" at bounding box center [1074, 256] width 286 height 22
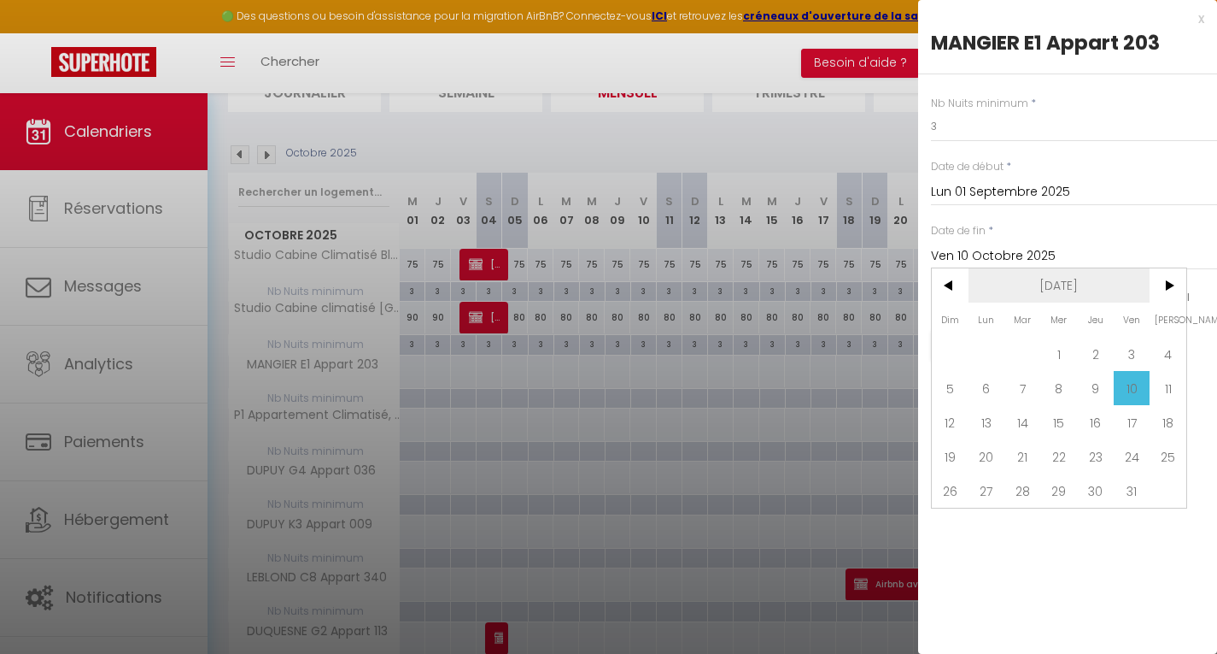
click at [1066, 279] on span "Oct 2025" at bounding box center [1060, 285] width 182 height 34
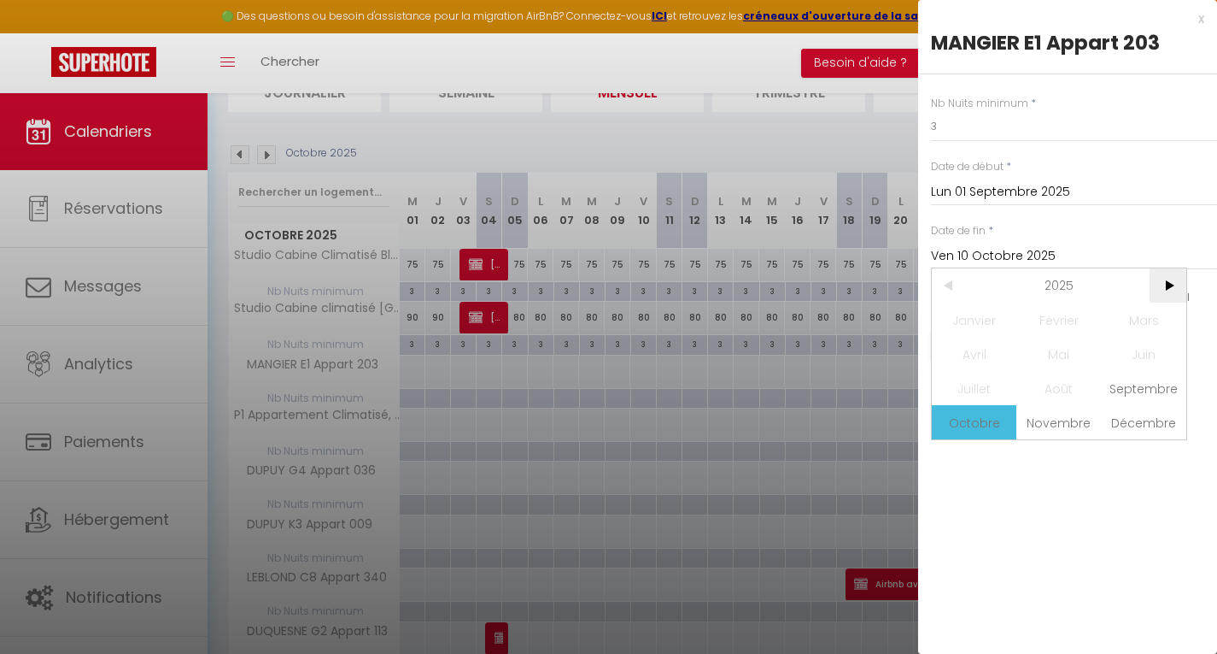
click at [1169, 285] on span ">" at bounding box center [1168, 285] width 37 height 34
click at [1142, 385] on span "Septembre" at bounding box center [1144, 388] width 85 height 34
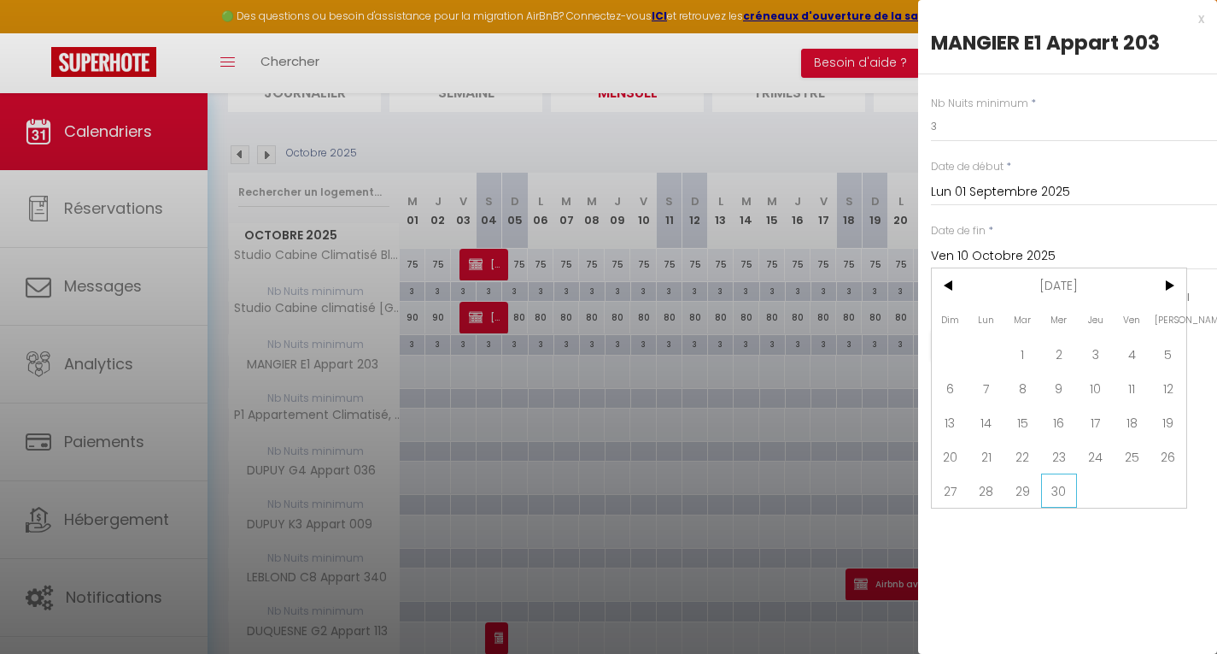
click at [1064, 485] on span "30" at bounding box center [1059, 490] width 37 height 34
type input "Mer 30 Septembre 2026"
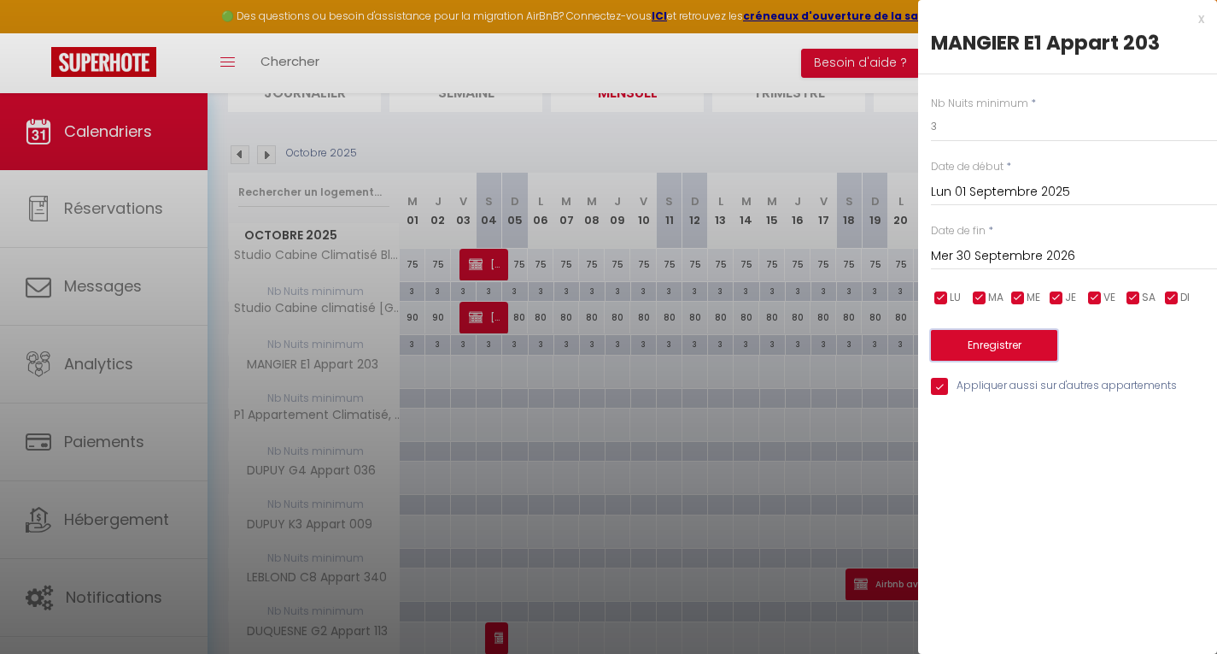
click at [985, 343] on button "Enregistrer" at bounding box center [994, 345] width 126 height 31
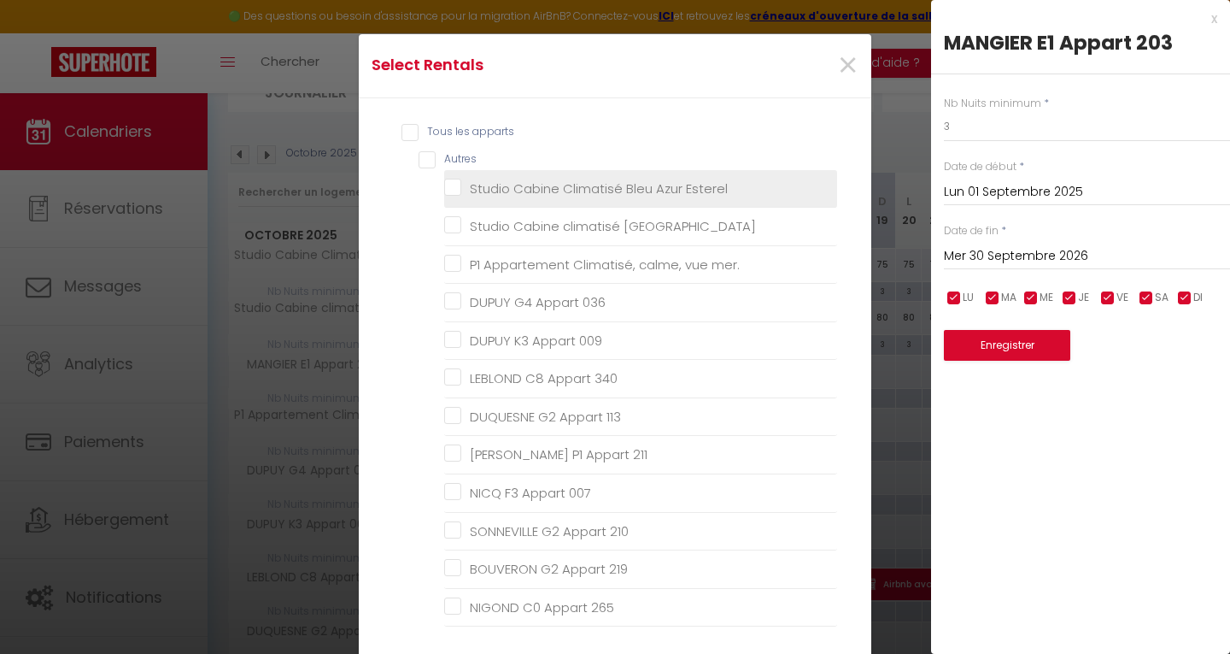
click at [446, 185] on Esterel "Studio Cabine Climatisé Bleu Azur Esterel" at bounding box center [640, 187] width 393 height 17
checkbox Esterel "true"
checkbox Esterel "false"
checkbox mer\ "false"
checkbox 036 "false"
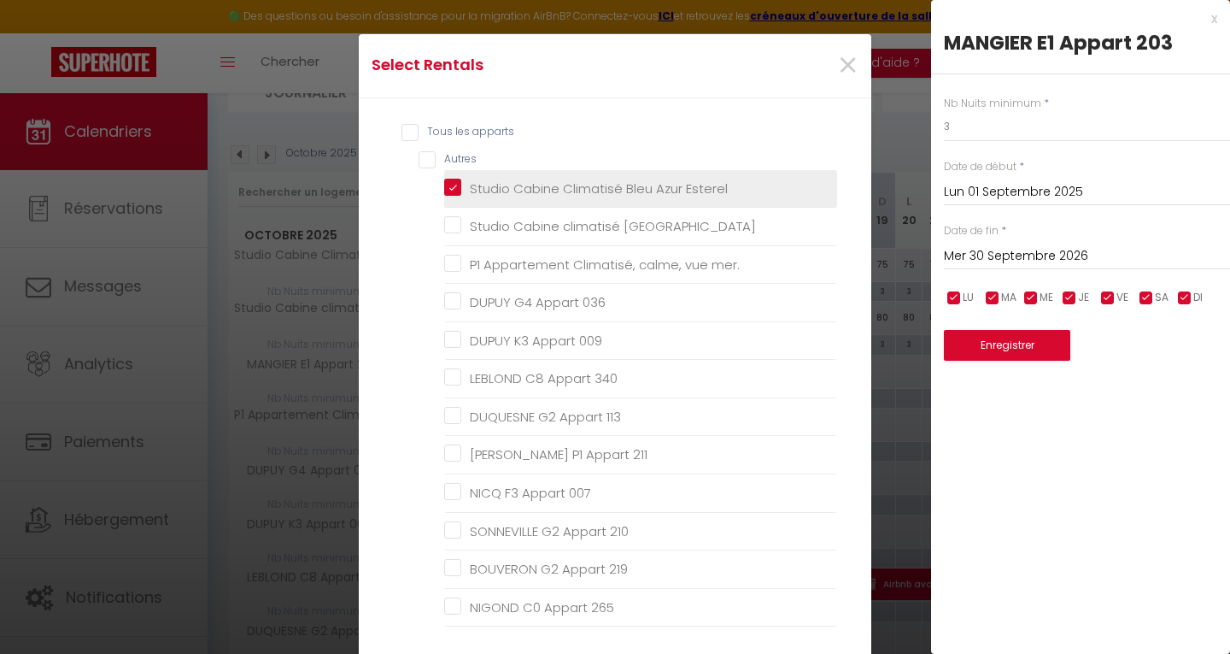
checkbox 009 "false"
checkbox 340 "false"
checkbox 113 "false"
checkbox 211 "false"
checkbox 007 "false"
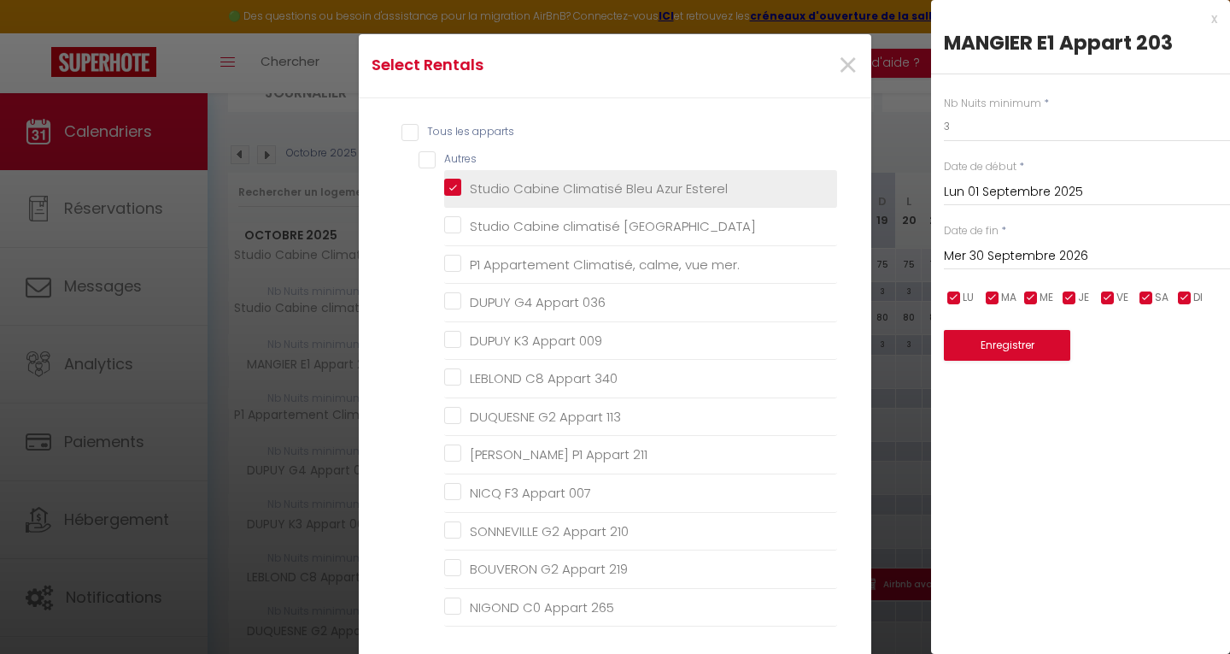
checkbox 210 "false"
checkbox 219 "false"
checkbox 265 "false"
checkbox 326 "false"
checkbox 405 "false"
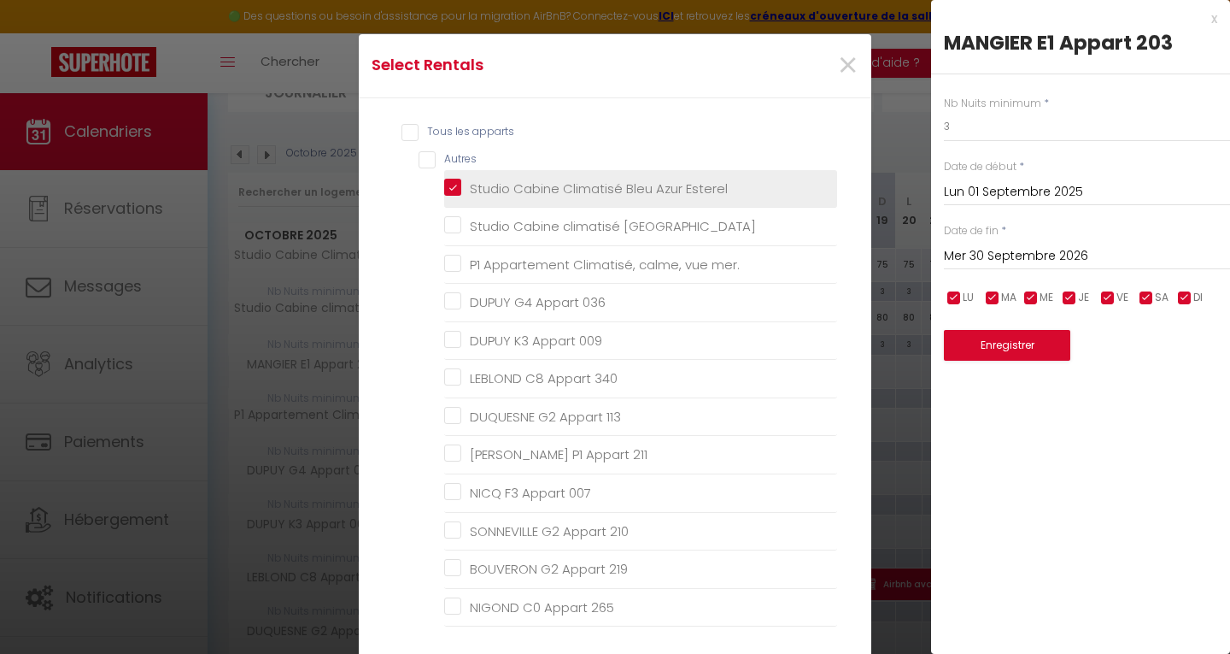
checkbox 234 "false"
checkbox 114 "false"
checkbox 016 "false"
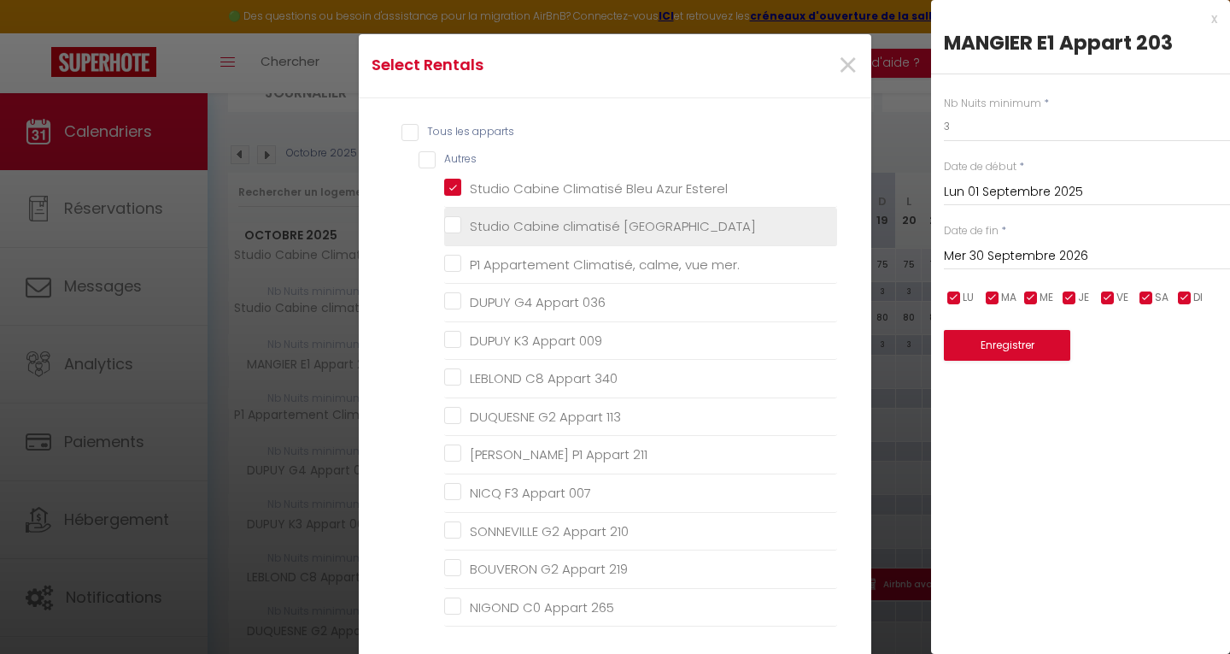
click at [449, 224] on Esterel "Studio Cabine climatisé Cap Esterel" at bounding box center [640, 226] width 393 height 17
checkbox Esterel "true"
checkbox mer\ "false"
checkbox 036 "false"
checkbox 009 "false"
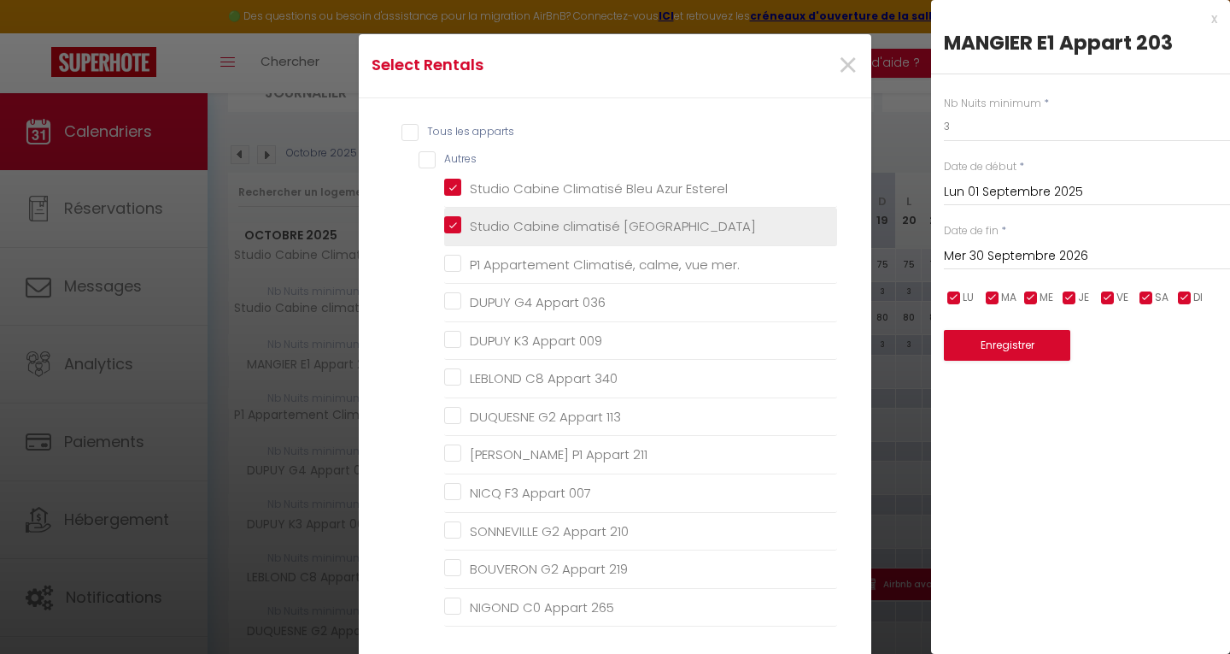
checkbox 340 "false"
checkbox 113 "false"
checkbox 211 "false"
checkbox 007 "false"
checkbox 210 "false"
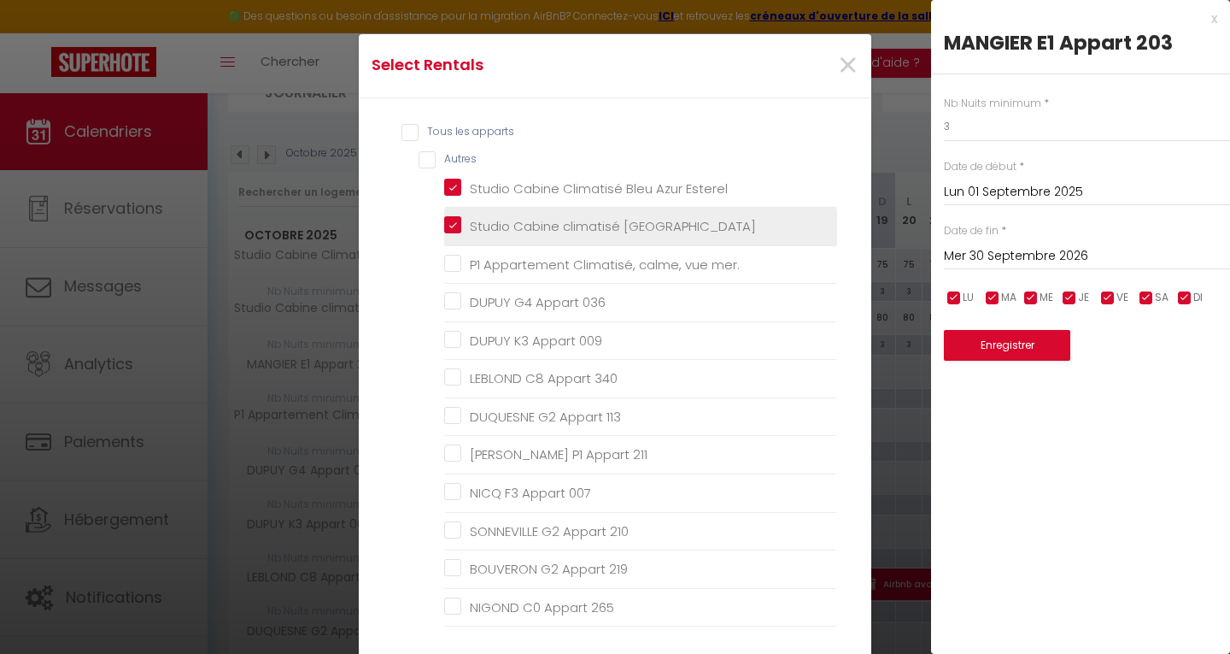
checkbox 219 "false"
checkbox 265 "false"
checkbox 326 "false"
checkbox 405 "false"
checkbox 234 "false"
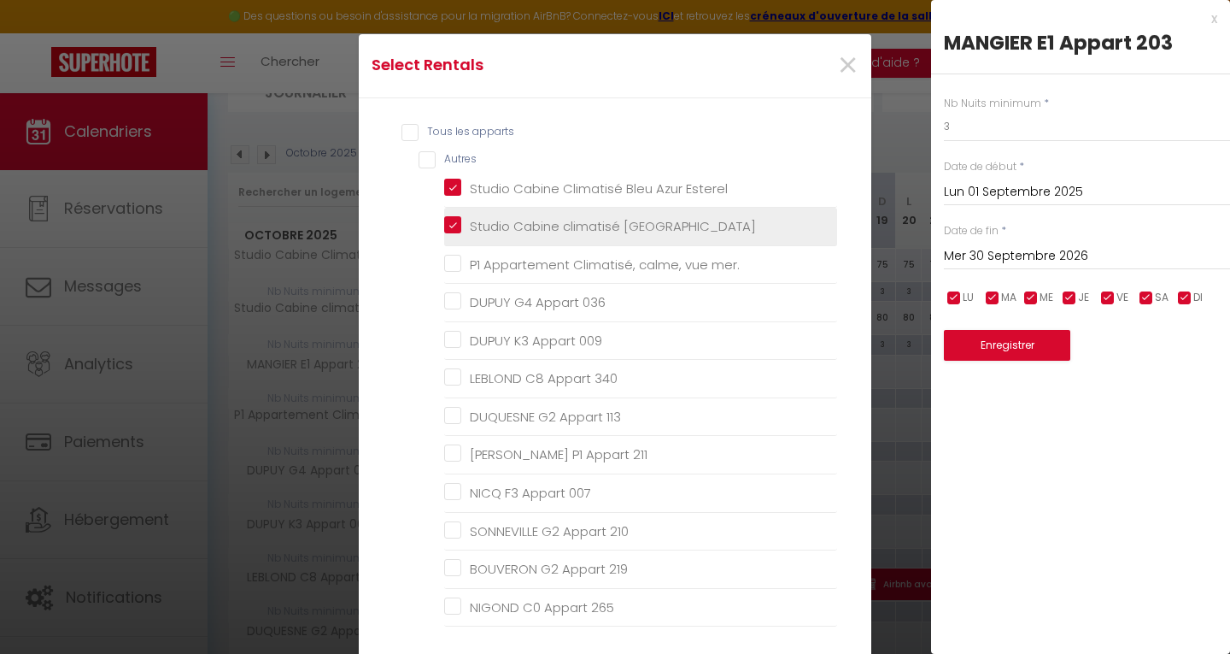
checkbox 114 "false"
checkbox 016 "false"
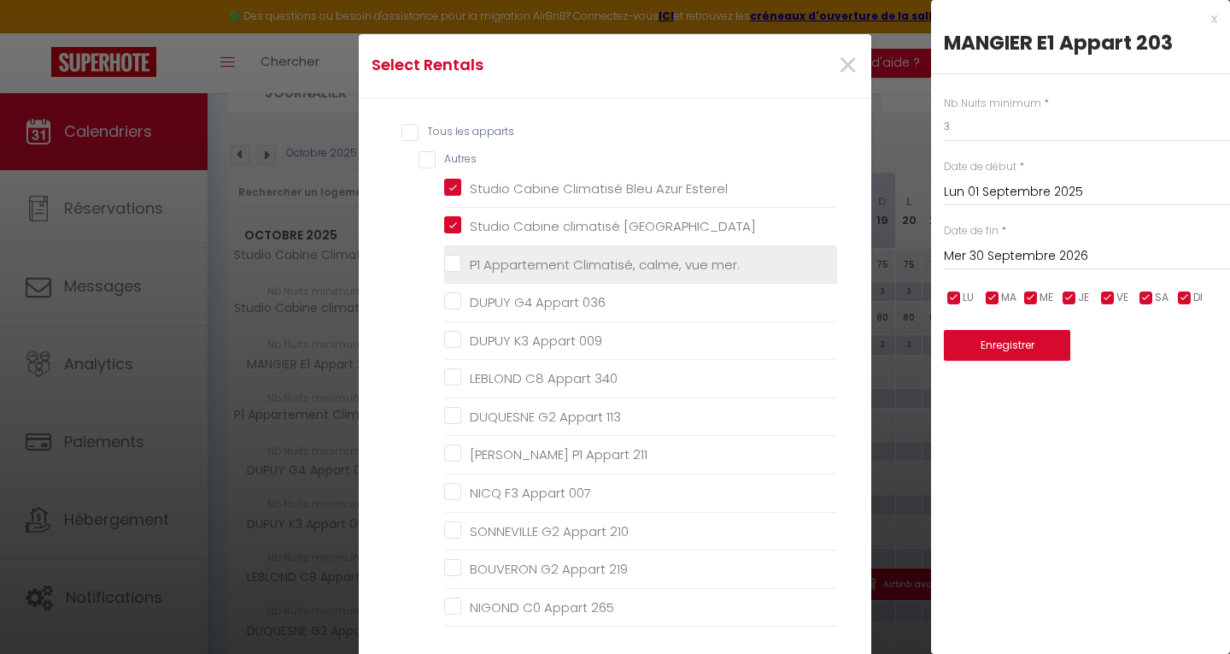
click at [449, 263] on mer\ "P1 Appartement Climatisé, calme, vue mer." at bounding box center [640, 263] width 393 height 17
checkbox mer\ "true"
checkbox 036 "false"
checkbox 009 "false"
checkbox 340 "false"
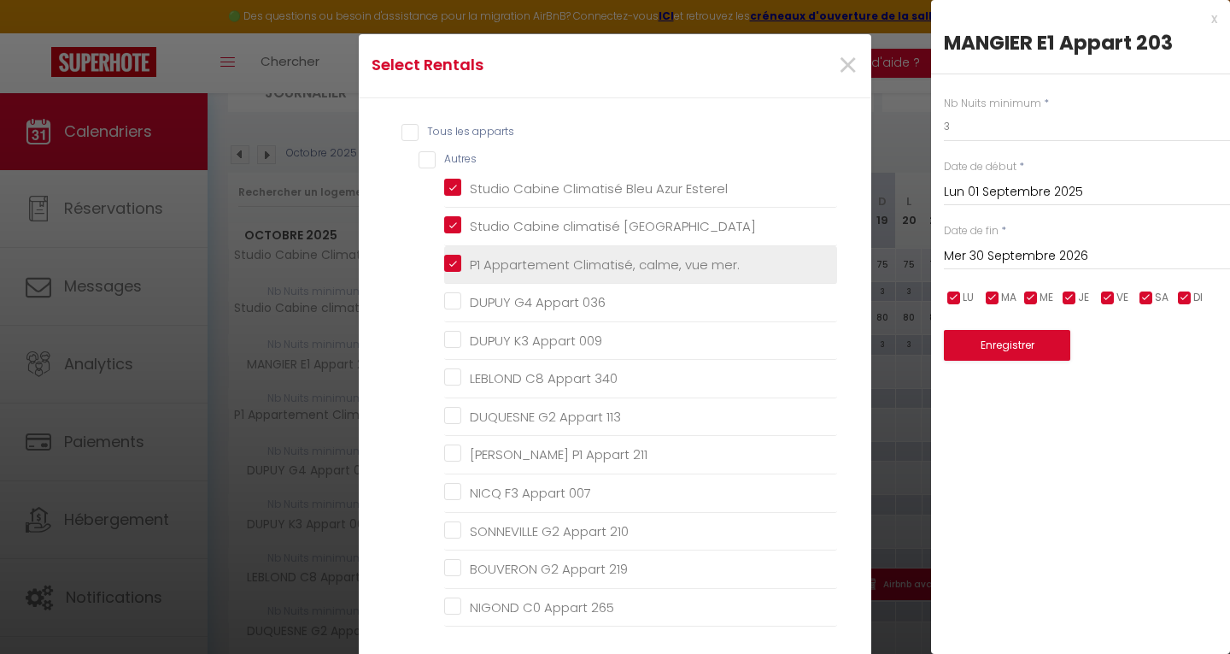
checkbox 113 "false"
checkbox 211 "false"
checkbox 007 "false"
checkbox 210 "false"
checkbox 219 "false"
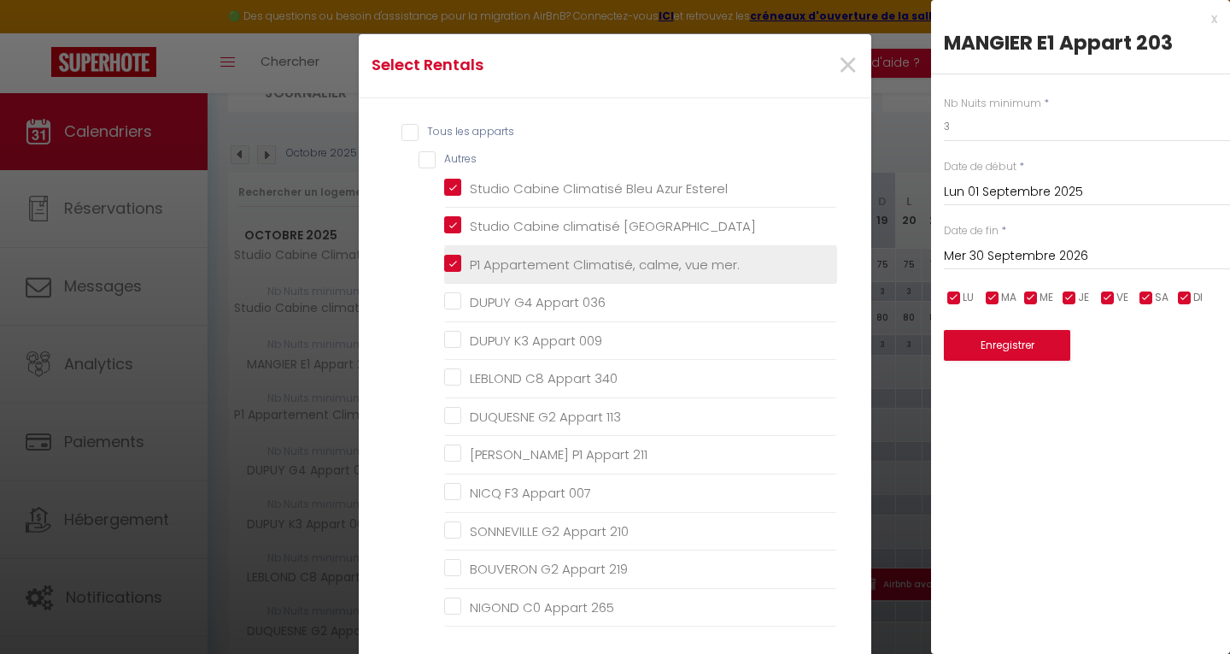
checkbox 265 "false"
checkbox 326 "false"
checkbox 405 "false"
checkbox 234 "false"
checkbox 114 "false"
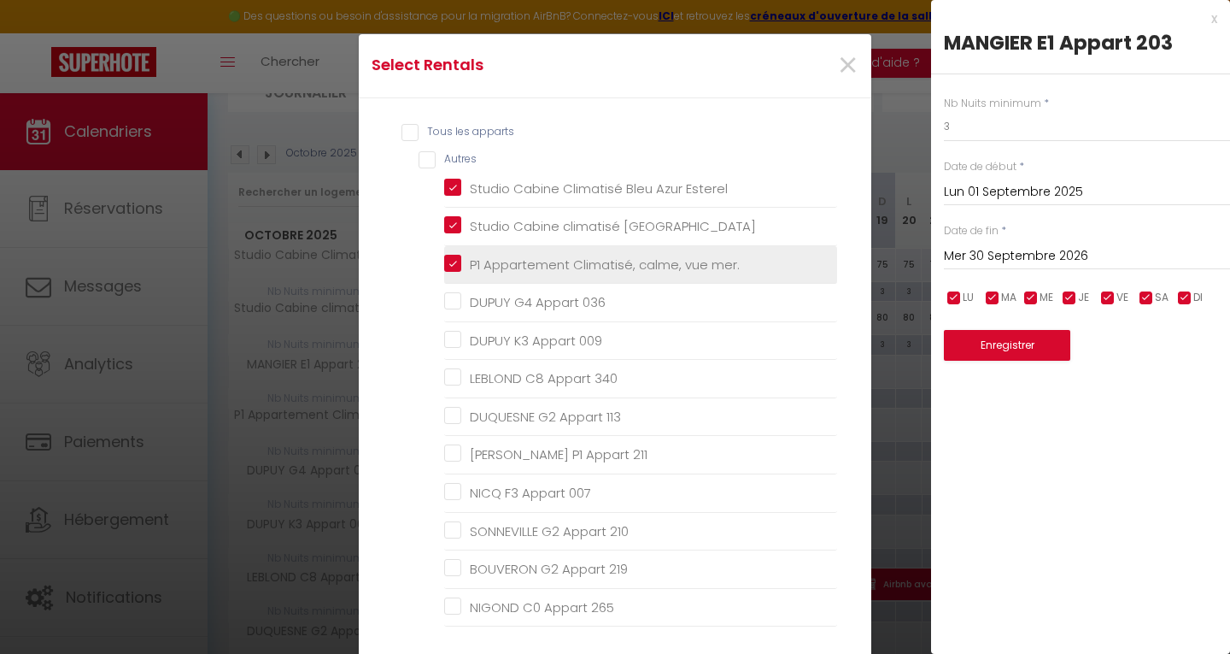
checkbox 016 "false"
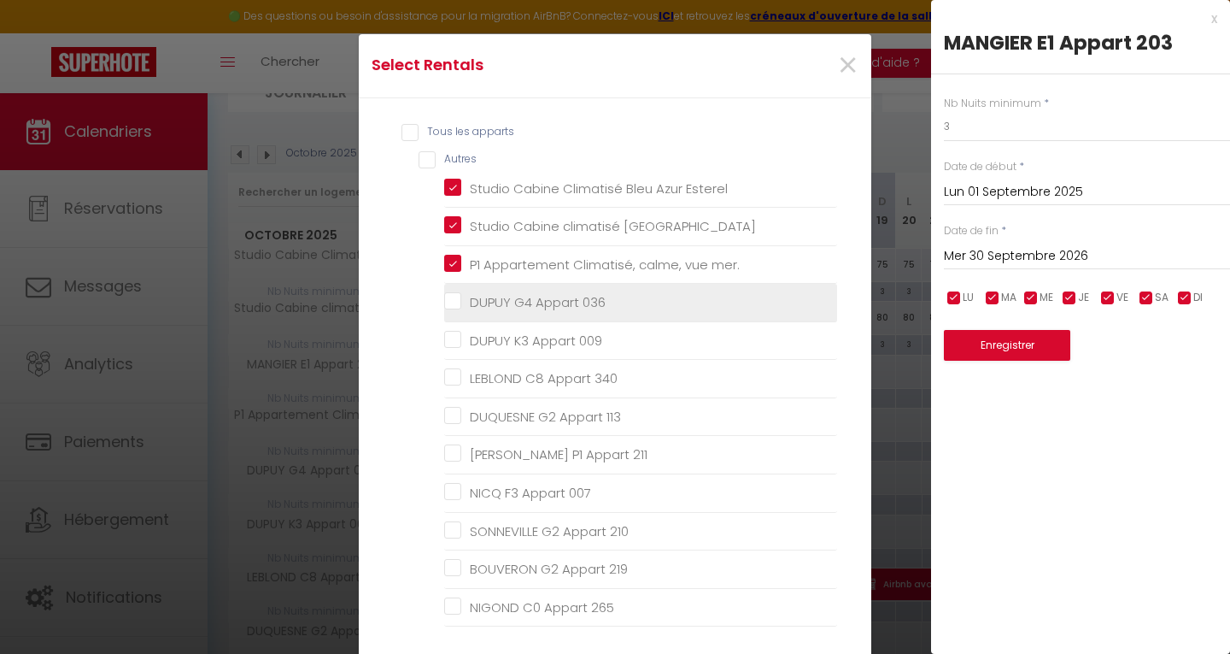
click at [452, 302] on 036 "DUPUY G4 Appart 036" at bounding box center [640, 302] width 393 height 17
checkbox 036 "true"
checkbox 009 "false"
checkbox 340 "false"
checkbox 113 "false"
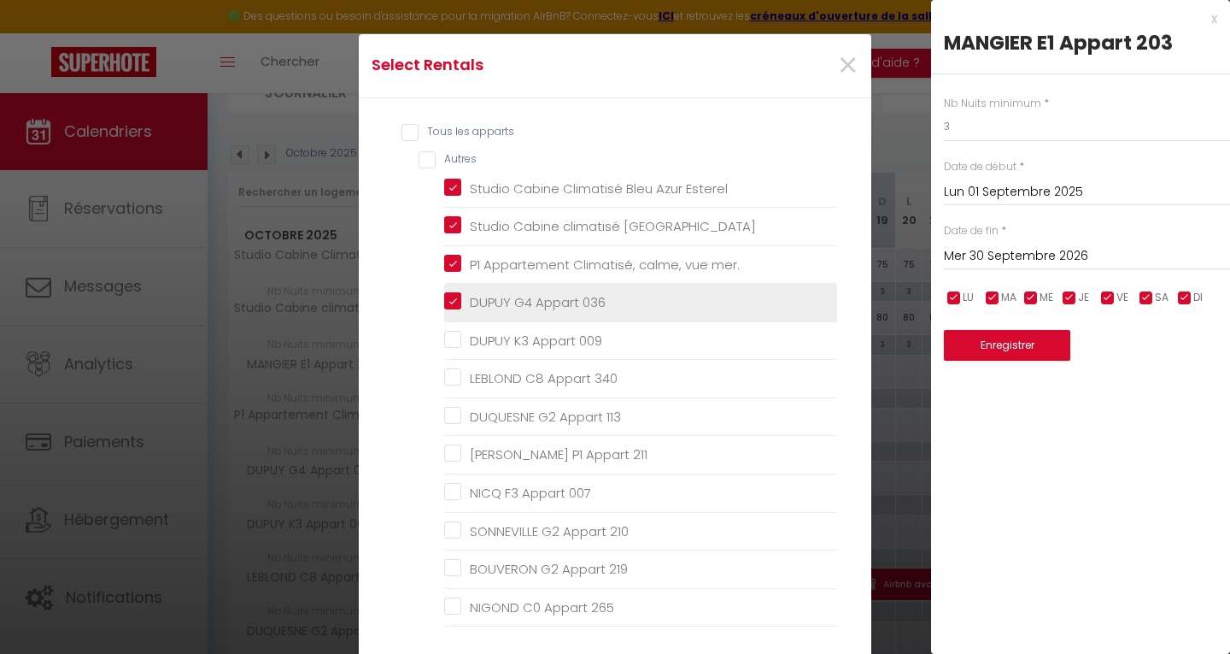
checkbox 211 "false"
checkbox 007 "false"
checkbox 210 "false"
checkbox 219 "false"
checkbox 265 "false"
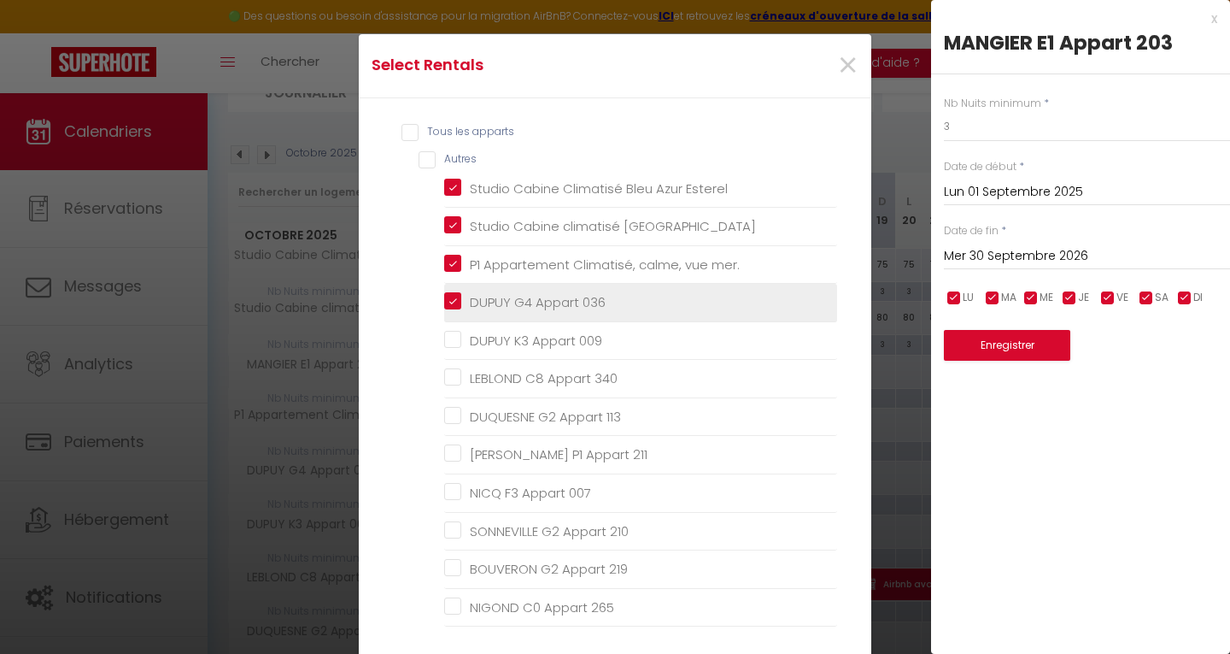
checkbox 326 "false"
checkbox 405 "false"
checkbox 234 "false"
checkbox 114 "false"
checkbox 016 "false"
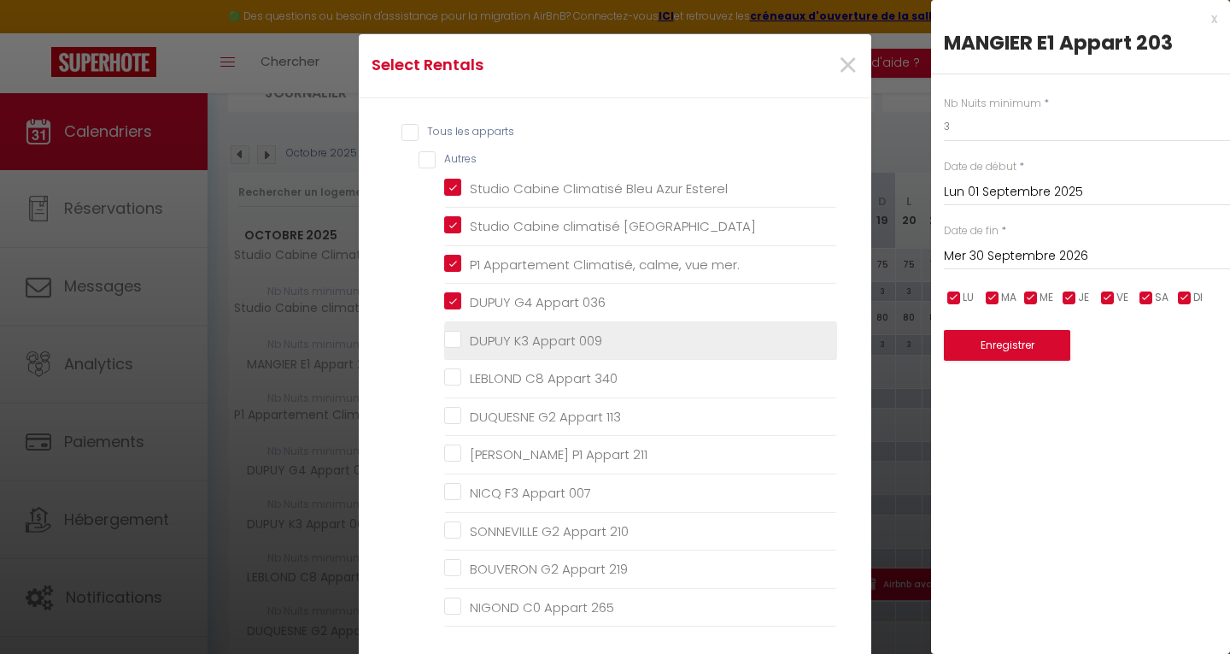
click at [452, 349] on 009 "DUPUY K3 Appart 009" at bounding box center [640, 340] width 393 height 17
checkbox 009 "true"
checkbox 340 "false"
checkbox 113 "false"
checkbox 211 "false"
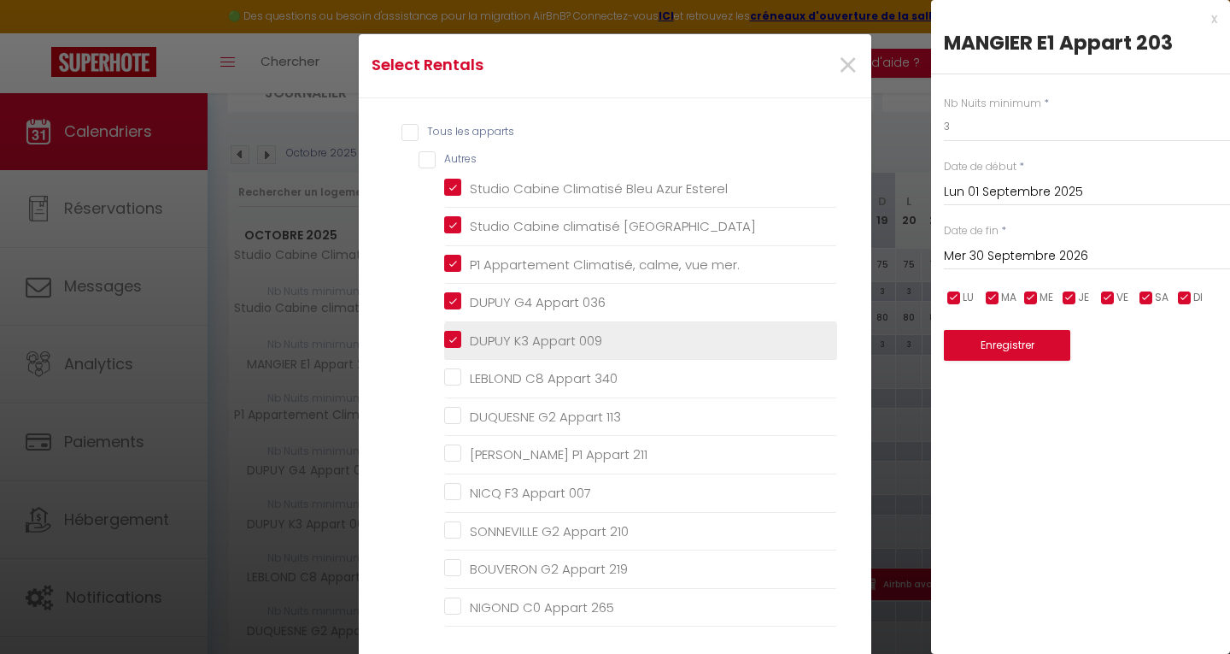
checkbox 007 "false"
checkbox 210 "false"
checkbox 219 "false"
checkbox 265 "false"
checkbox 326 "false"
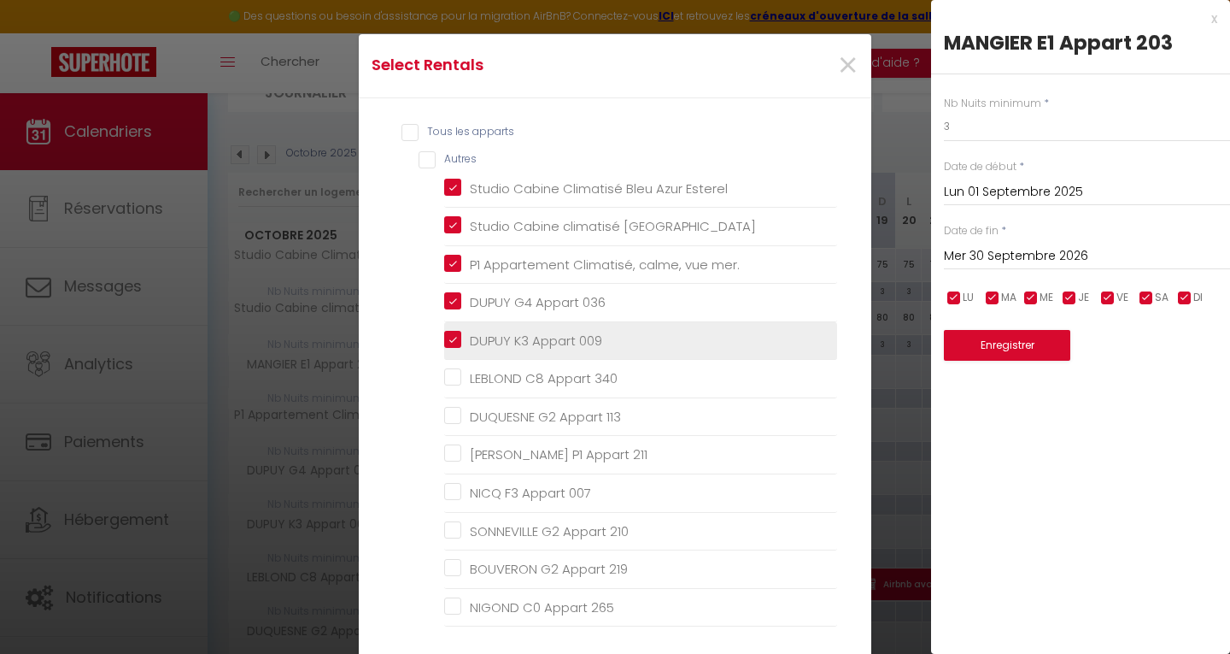
checkbox 405 "false"
checkbox 234 "false"
checkbox 114 "false"
checkbox 016 "false"
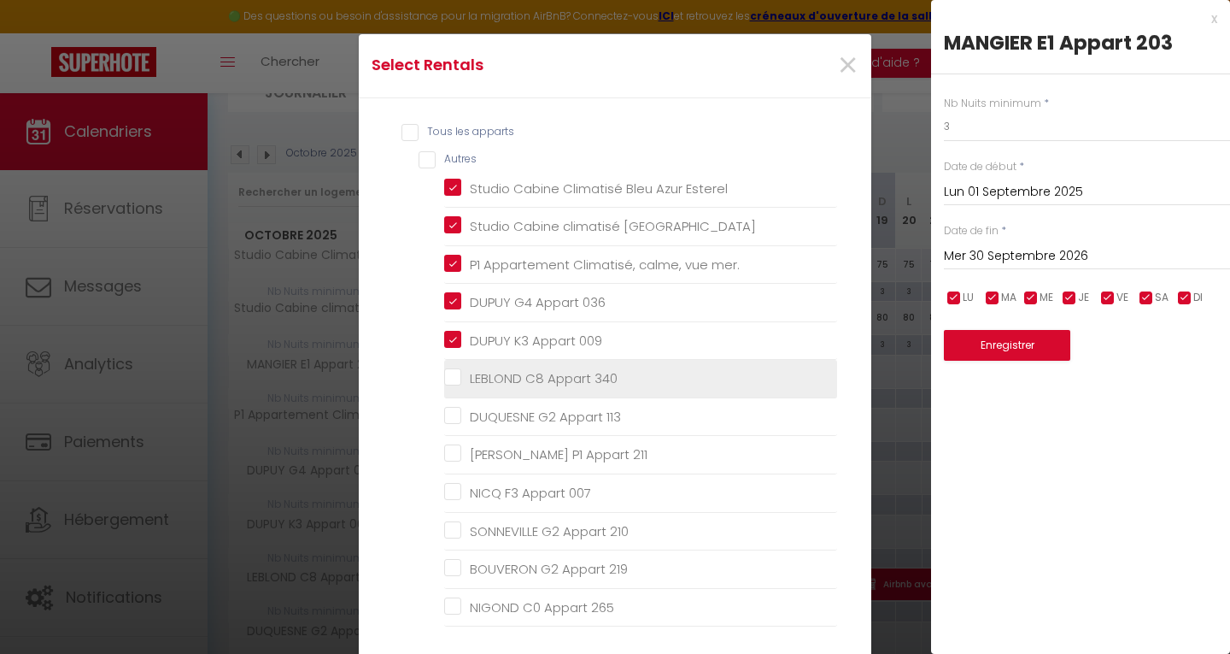
click at [449, 374] on 340 "LEBLOND C8 Appart 340" at bounding box center [640, 378] width 393 height 17
checkbox 340 "true"
checkbox 113 "false"
checkbox 211 "false"
checkbox 007 "false"
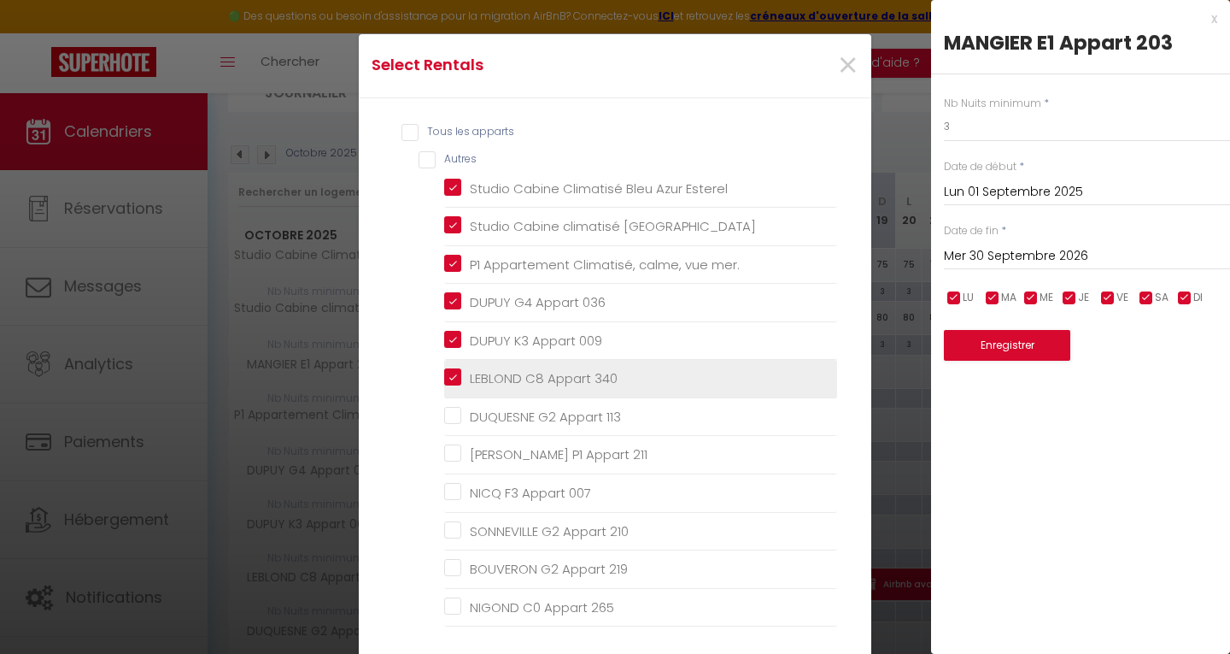
checkbox 210 "false"
checkbox 219 "false"
checkbox 265 "false"
checkbox 326 "false"
checkbox 405 "false"
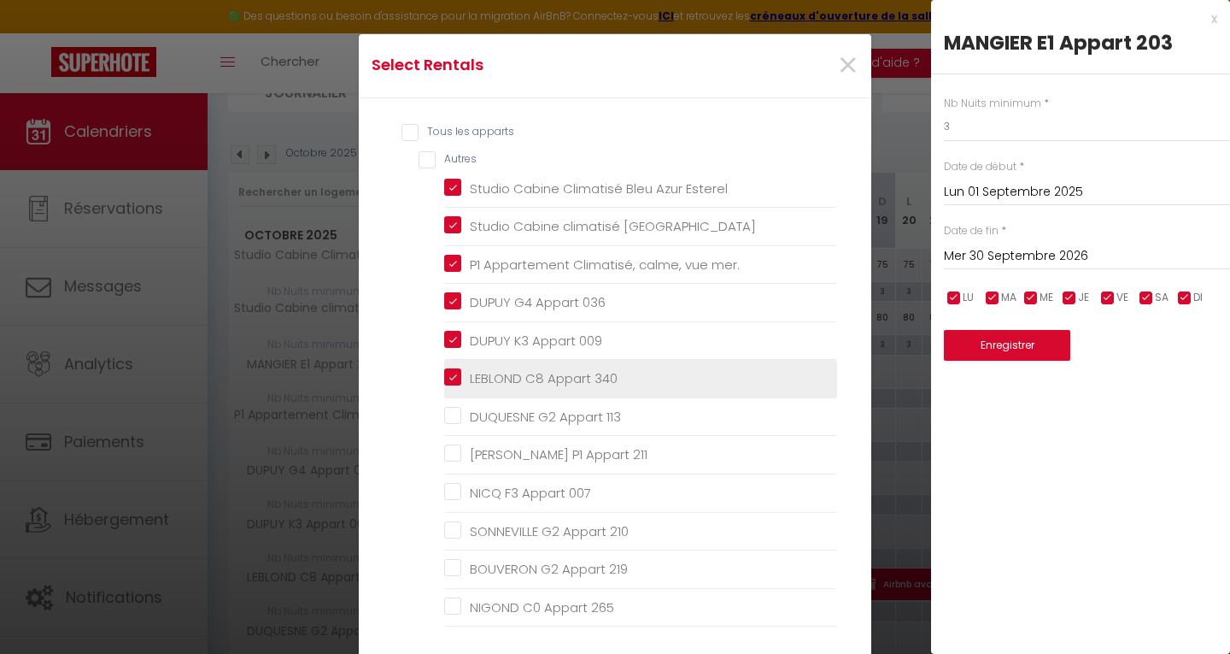
checkbox 234 "false"
checkbox 114 "false"
checkbox 016 "false"
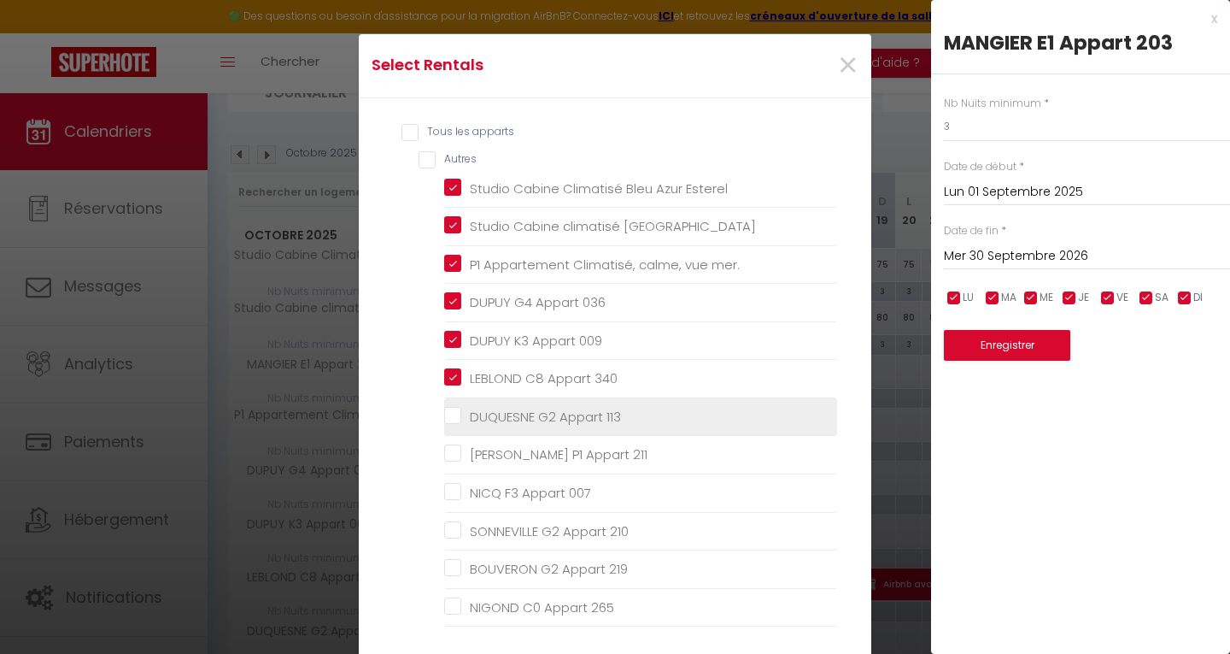
click at [449, 419] on 113 "DUQUESNE G2 Appart 113" at bounding box center [640, 416] width 393 height 17
checkbox 113 "true"
checkbox 211 "false"
checkbox 007 "false"
checkbox 210 "false"
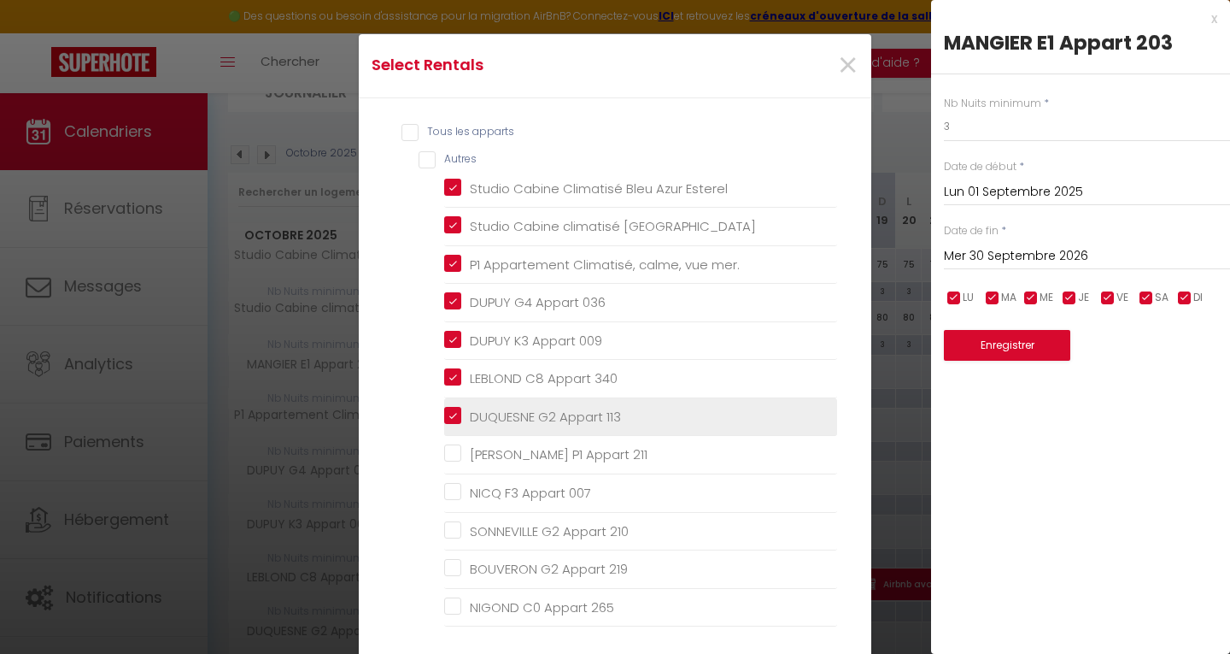
checkbox 219 "false"
checkbox 265 "false"
checkbox 326 "false"
checkbox 405 "false"
checkbox 234 "false"
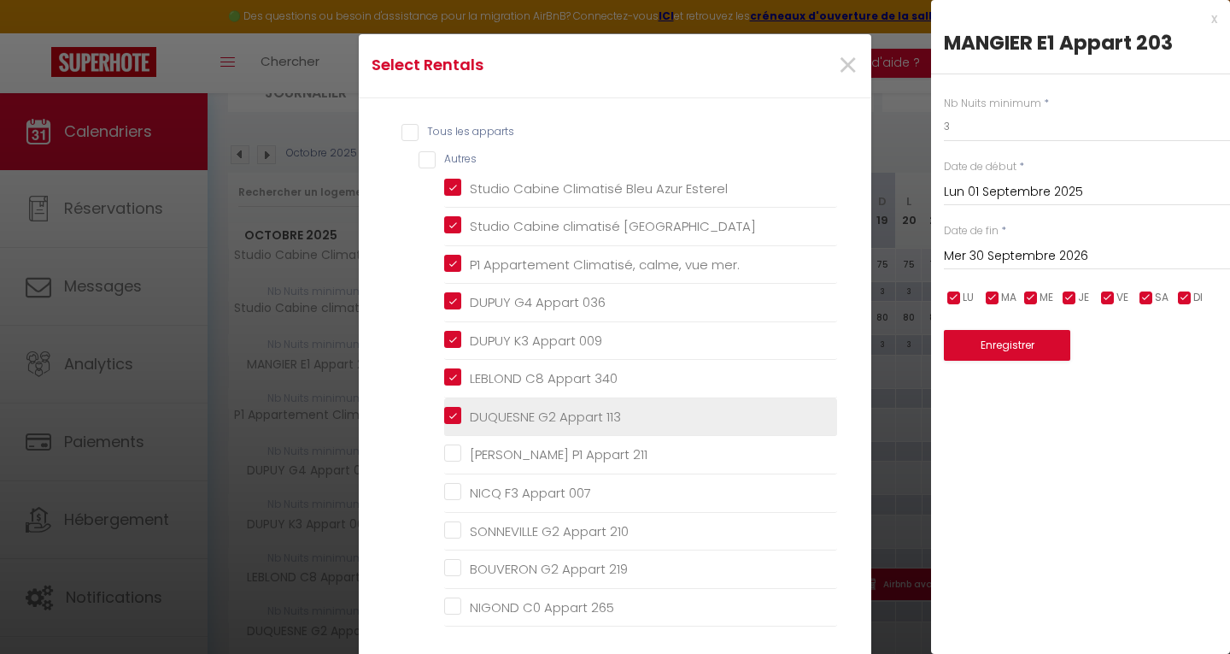
checkbox 114 "false"
checkbox 016 "false"
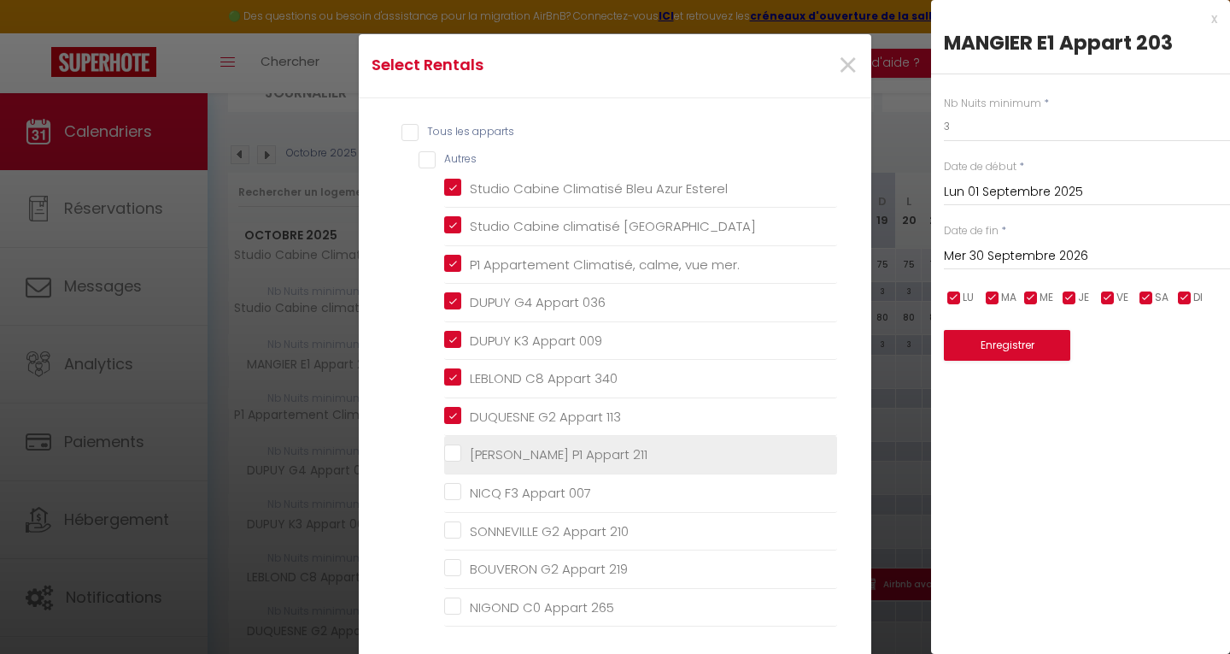
click at [450, 453] on 211 "Andrée P1 Appart 211" at bounding box center [640, 454] width 393 height 17
checkbox 211 "true"
checkbox 007 "false"
checkbox 210 "false"
checkbox 219 "false"
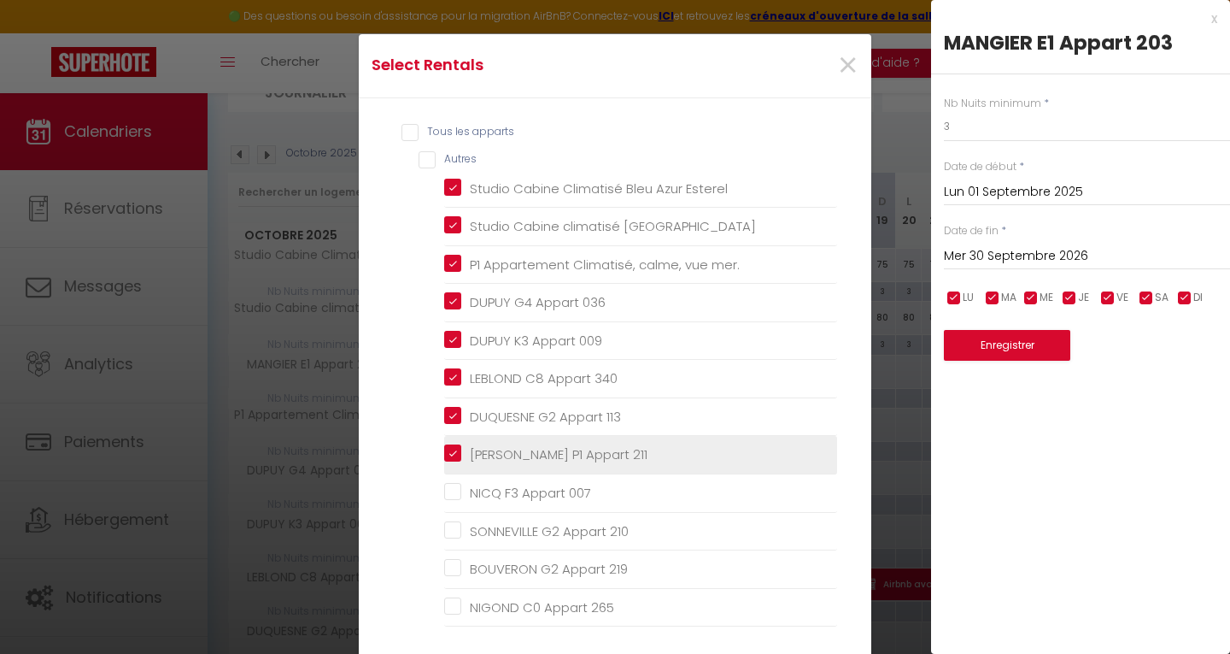
checkbox 265 "false"
checkbox 326 "false"
checkbox 405 "false"
checkbox 234 "false"
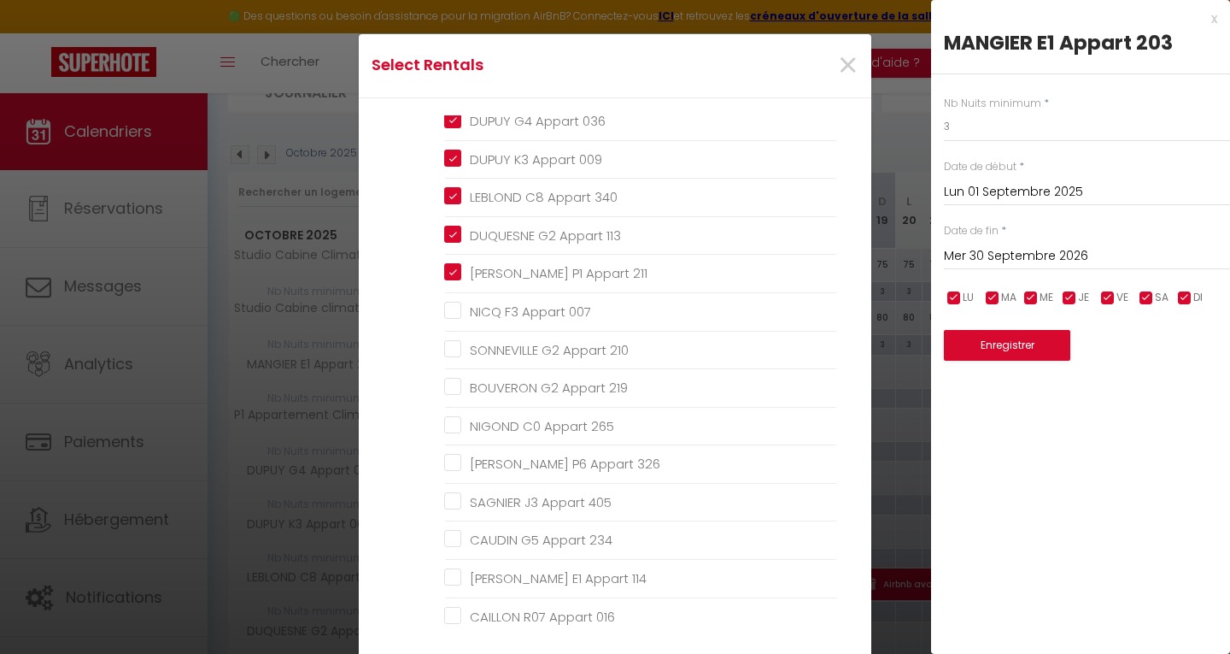
scroll to position [197, 0]
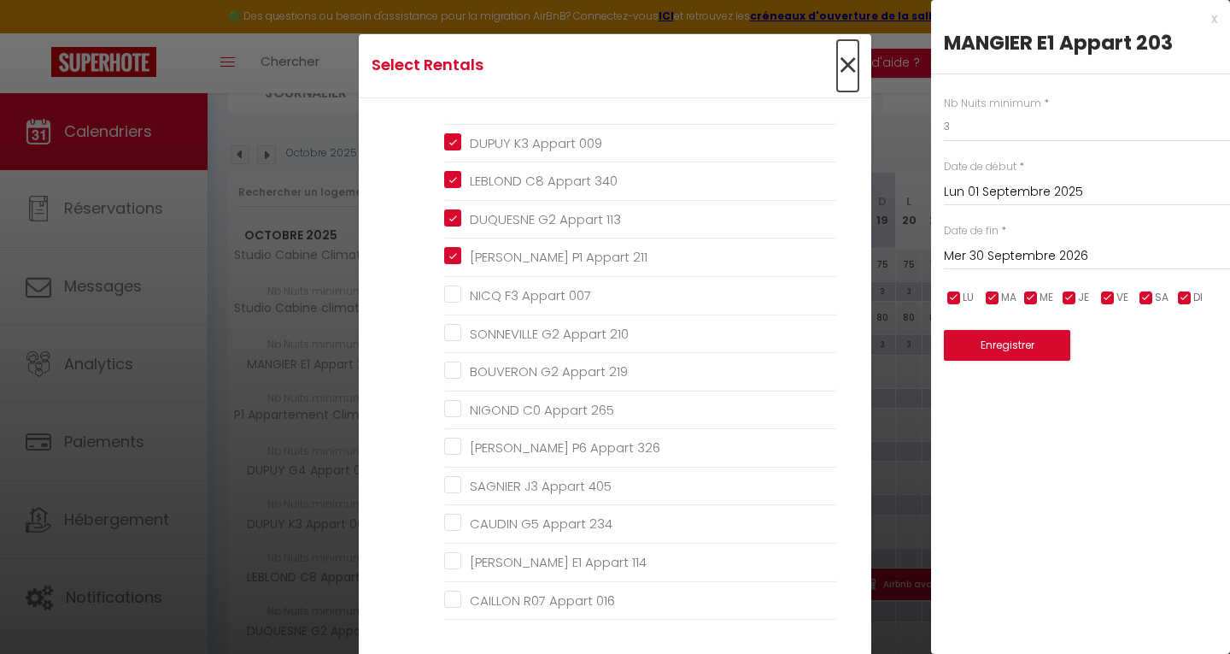
click at [842, 57] on span "×" at bounding box center [847, 65] width 21 height 51
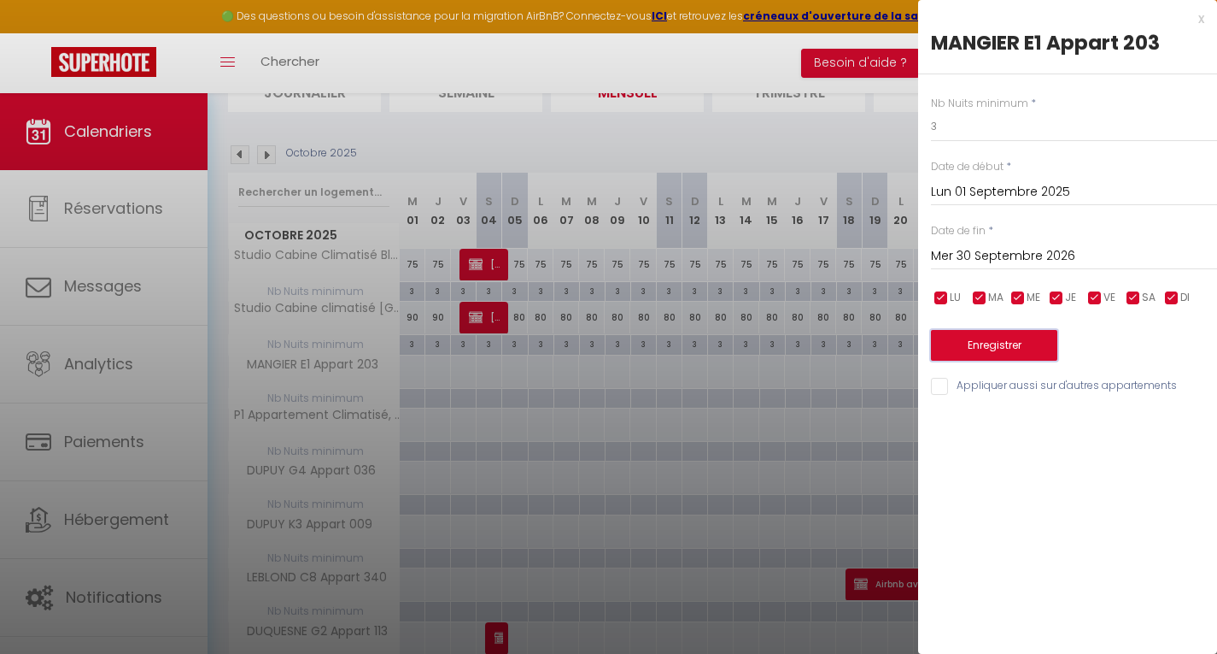
click at [1000, 349] on button "Enregistrer" at bounding box center [994, 345] width 126 height 31
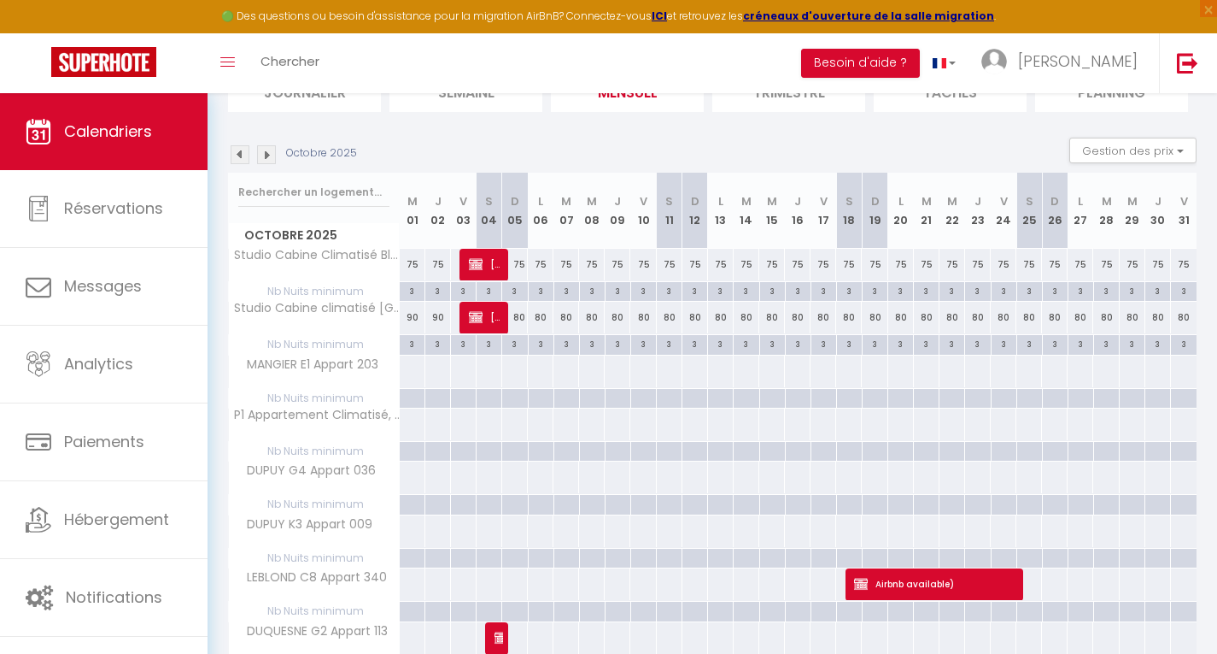
click at [644, 348] on div "3" at bounding box center [643, 343] width 25 height 16
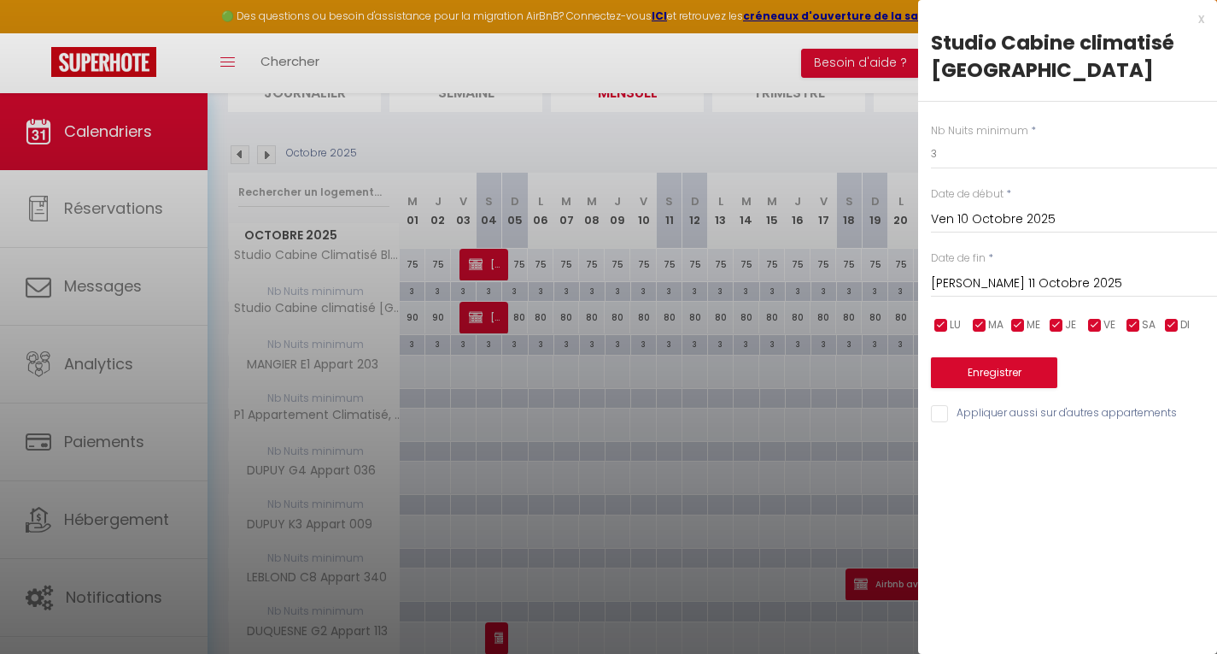
click at [942, 418] on input "Appliquer aussi sur d'autres appartements" at bounding box center [1074, 413] width 286 height 17
click at [982, 227] on input "Ven 10 Octobre 2025" at bounding box center [1074, 219] width 286 height 22
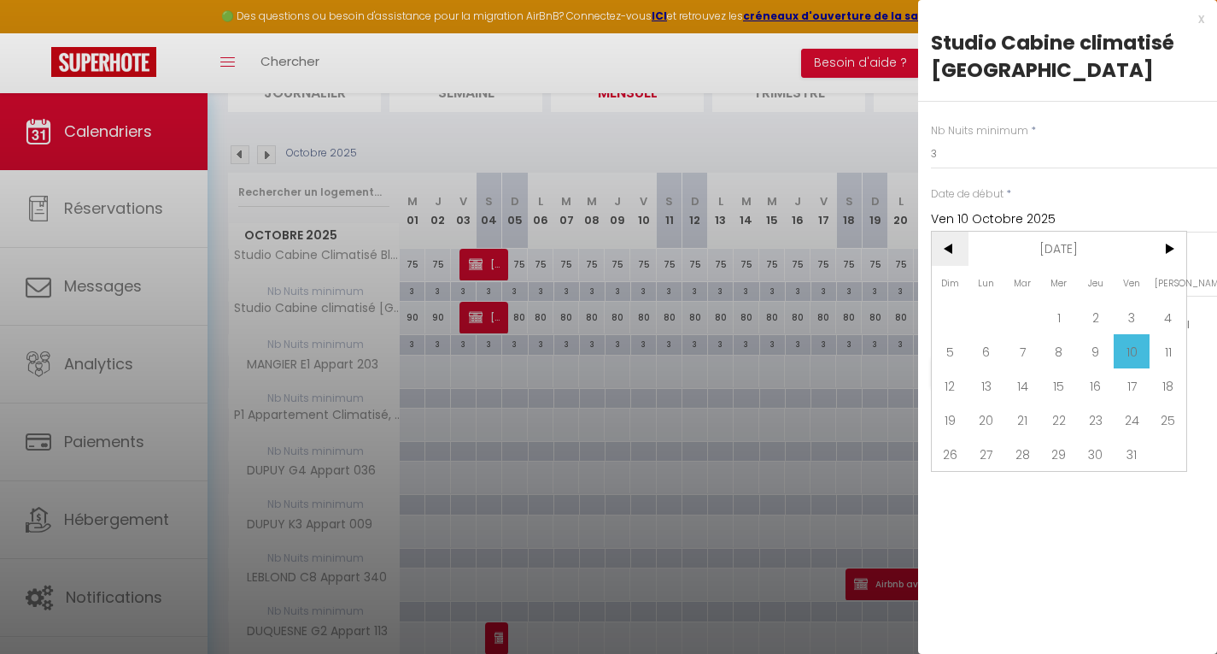
click at [951, 243] on span "<" at bounding box center [950, 249] width 37 height 34
click at [992, 319] on span "1" at bounding box center [987, 317] width 37 height 34
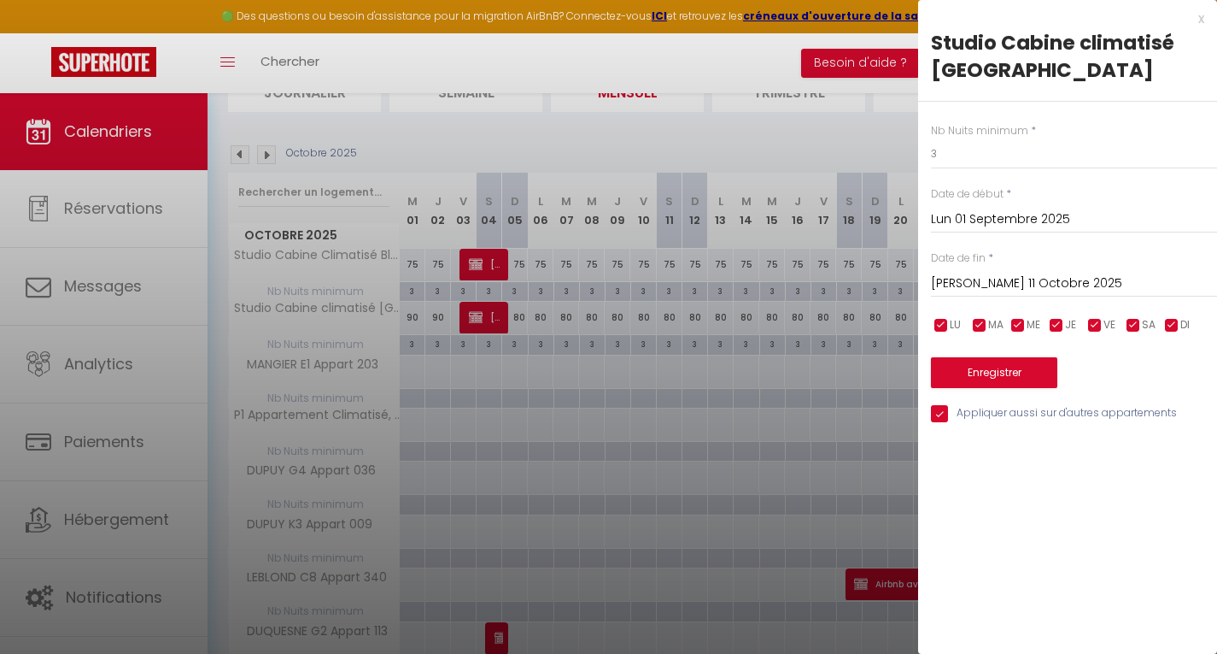
click at [988, 284] on input "Sam 11 Octobre 2025" at bounding box center [1074, 284] width 286 height 22
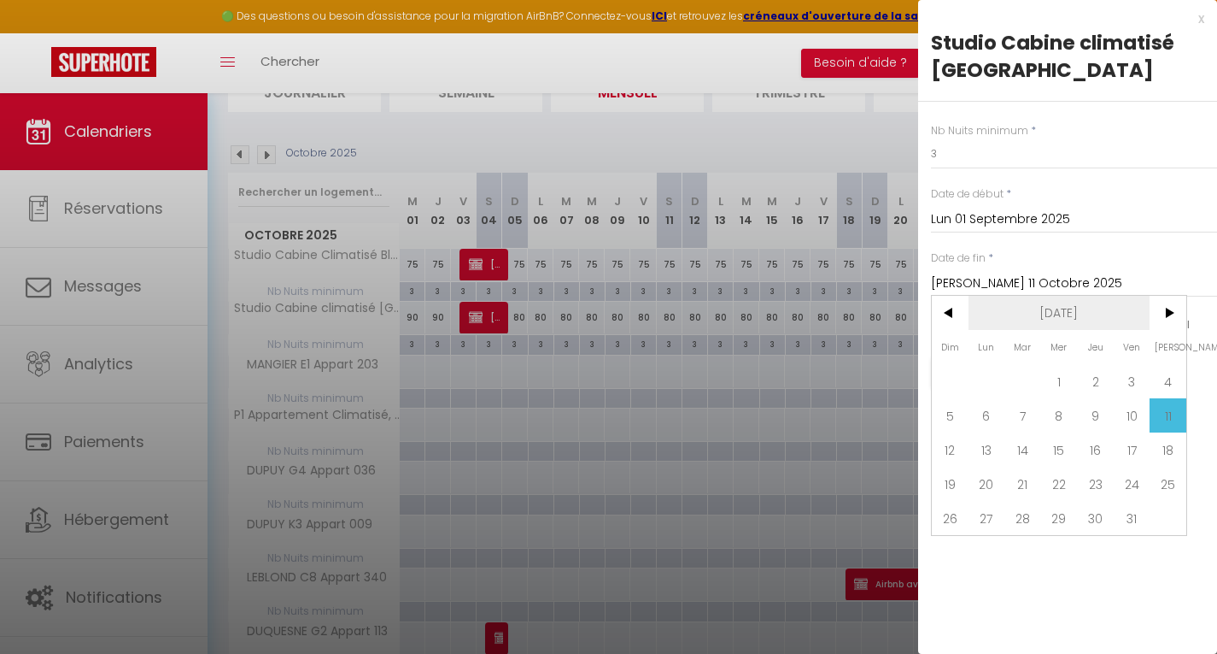
click at [1089, 312] on span "Oct 2025" at bounding box center [1060, 313] width 182 height 34
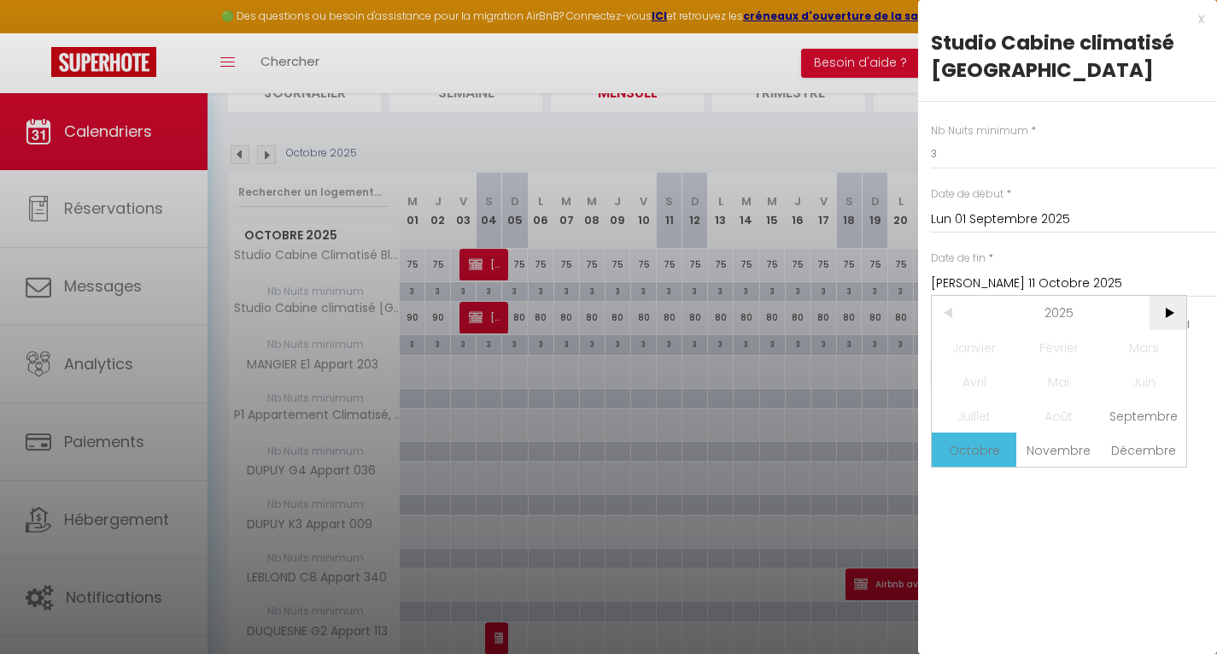
click at [1172, 314] on span ">" at bounding box center [1168, 313] width 37 height 34
click at [1145, 418] on span "Septembre" at bounding box center [1144, 415] width 85 height 34
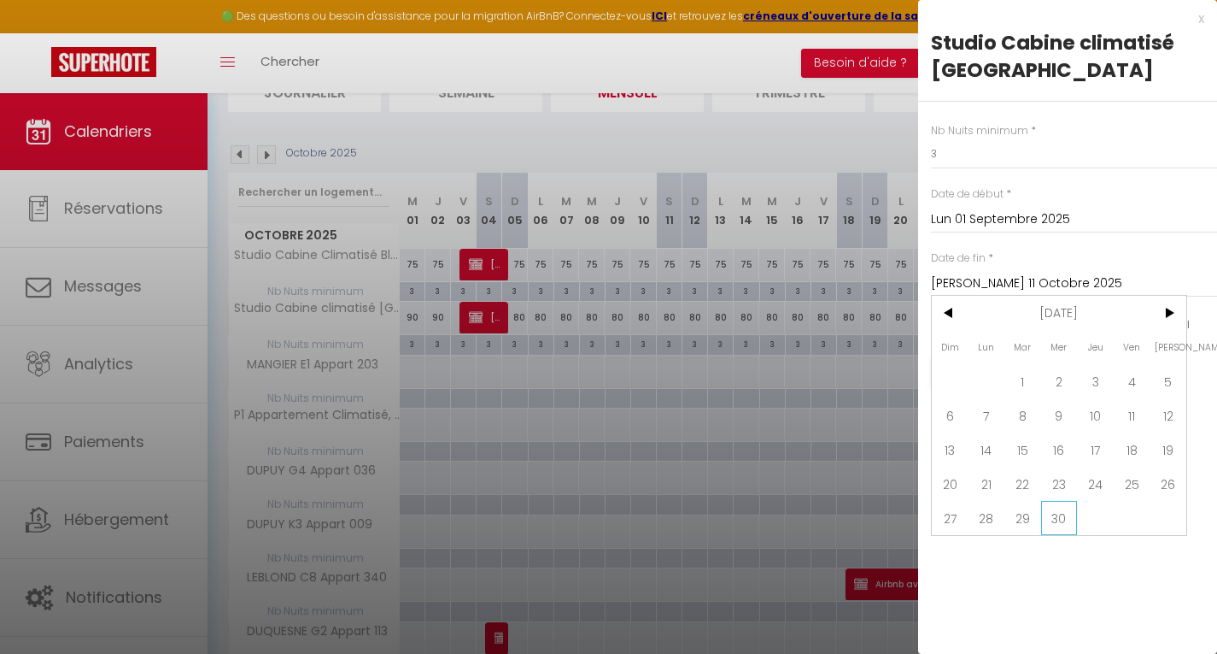
click at [1056, 520] on span "30" at bounding box center [1059, 518] width 37 height 34
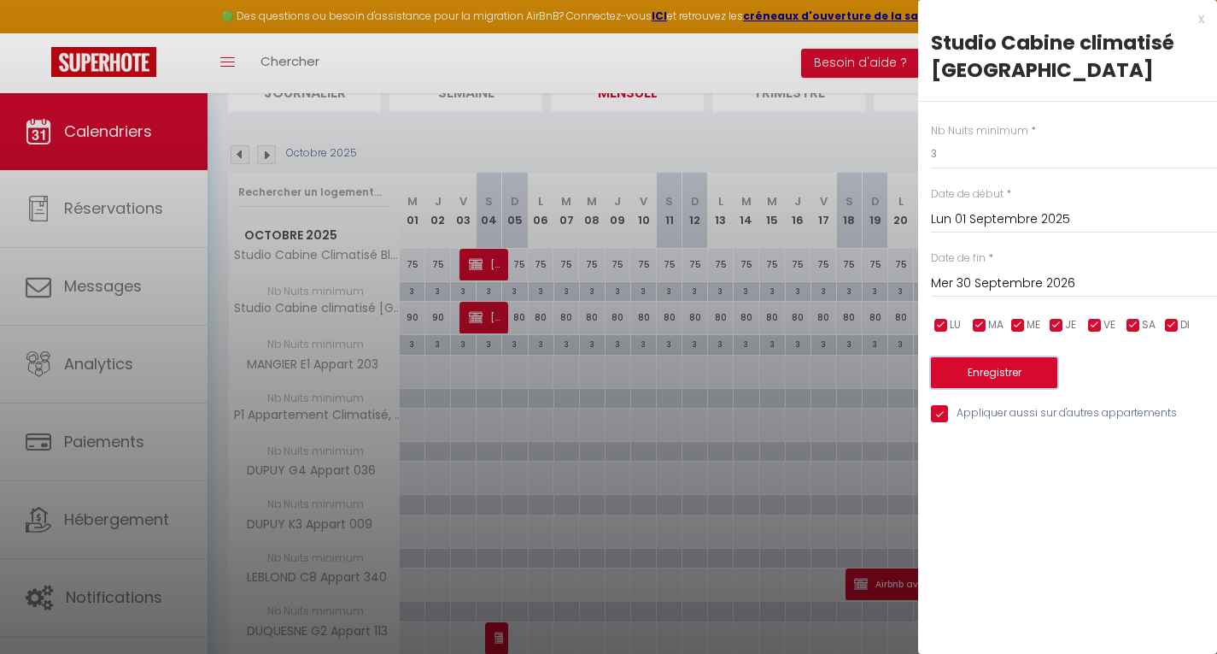
click at [985, 365] on button "Enregistrer" at bounding box center [994, 372] width 126 height 31
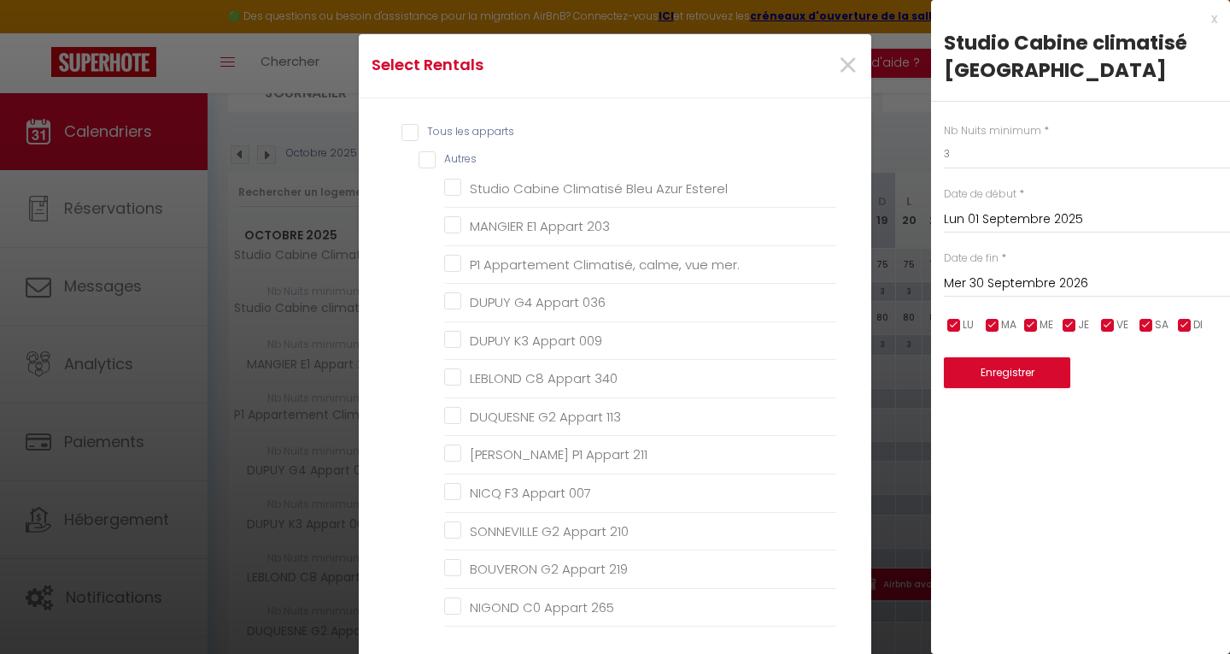
click at [404, 130] on input "Tous les apparts" at bounding box center [620, 132] width 436 height 17
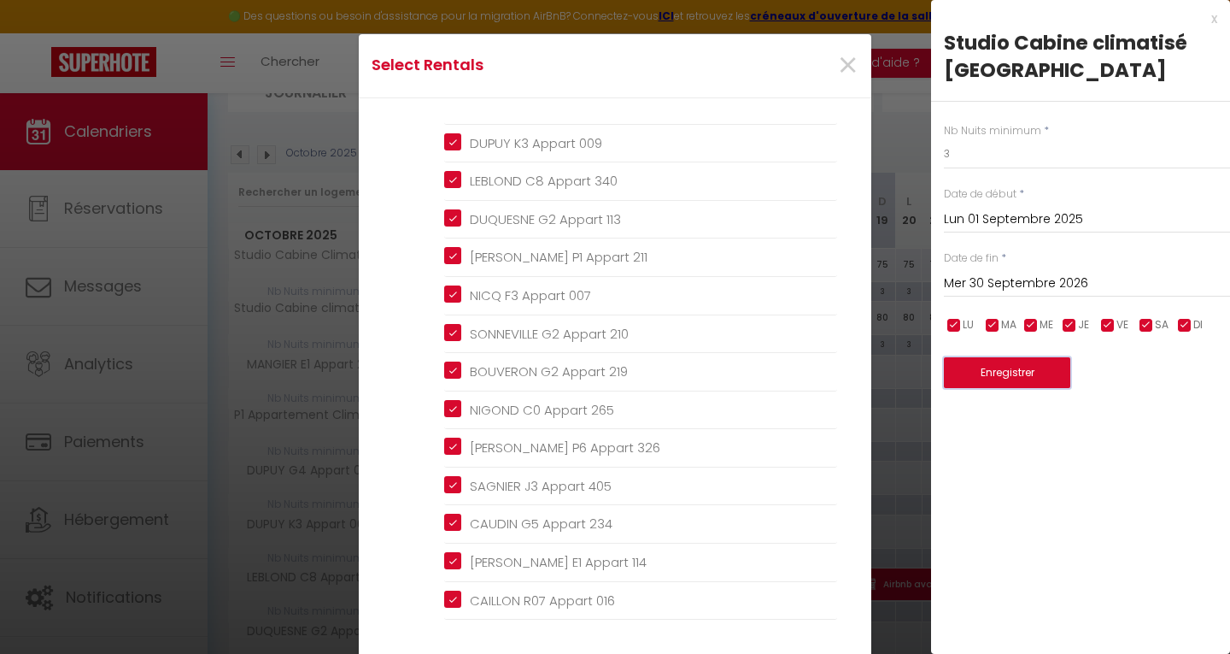
click at [1008, 371] on button "Enregistrer" at bounding box center [1007, 372] width 126 height 31
click at [845, 56] on span "×" at bounding box center [847, 65] width 21 height 51
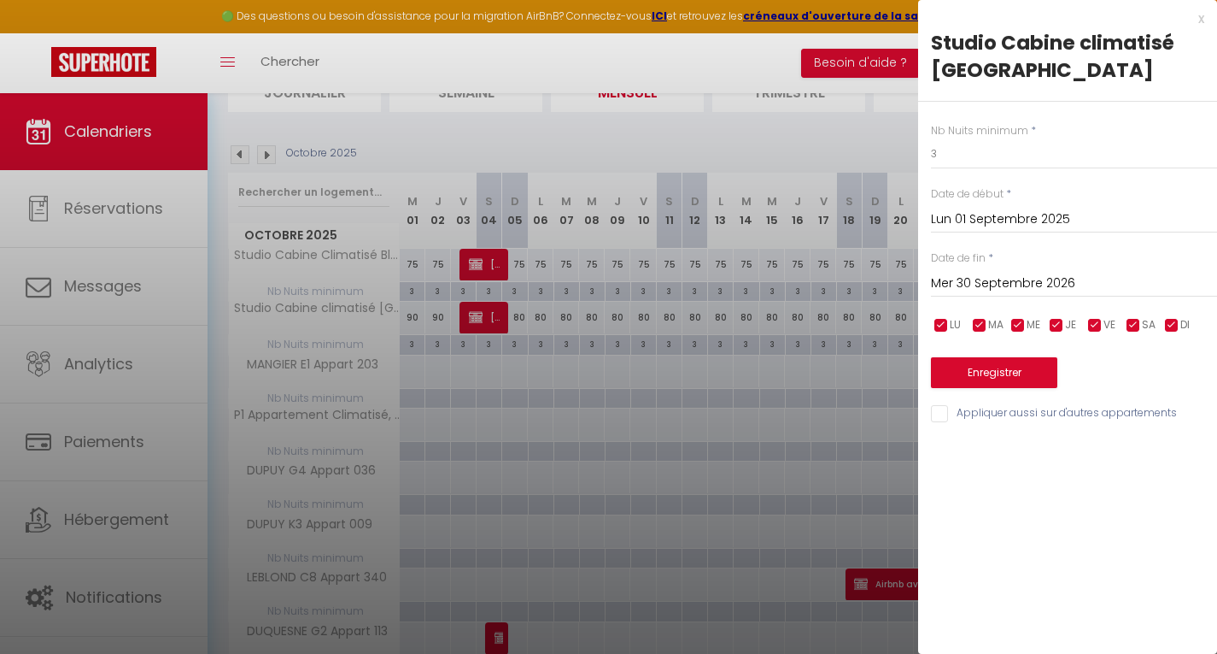
click at [935, 410] on input "Appliquer aussi sur d'autres appartements" at bounding box center [1074, 413] width 286 height 17
click at [993, 373] on button "Enregistrer" at bounding box center [994, 372] width 126 height 31
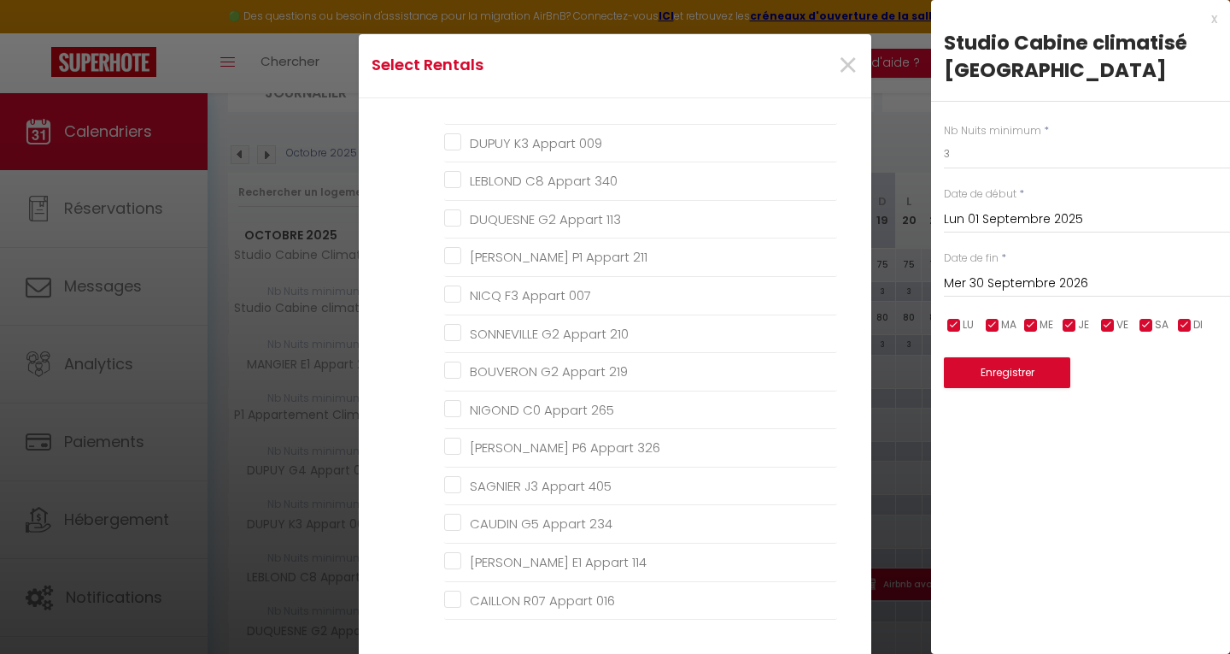
click at [832, 130] on div "Tous les apparts Autres Studio Cabine Climatisé Bleu Azur Esterel MANGIER E1 Ap…" at bounding box center [615, 371] width 466 height 513
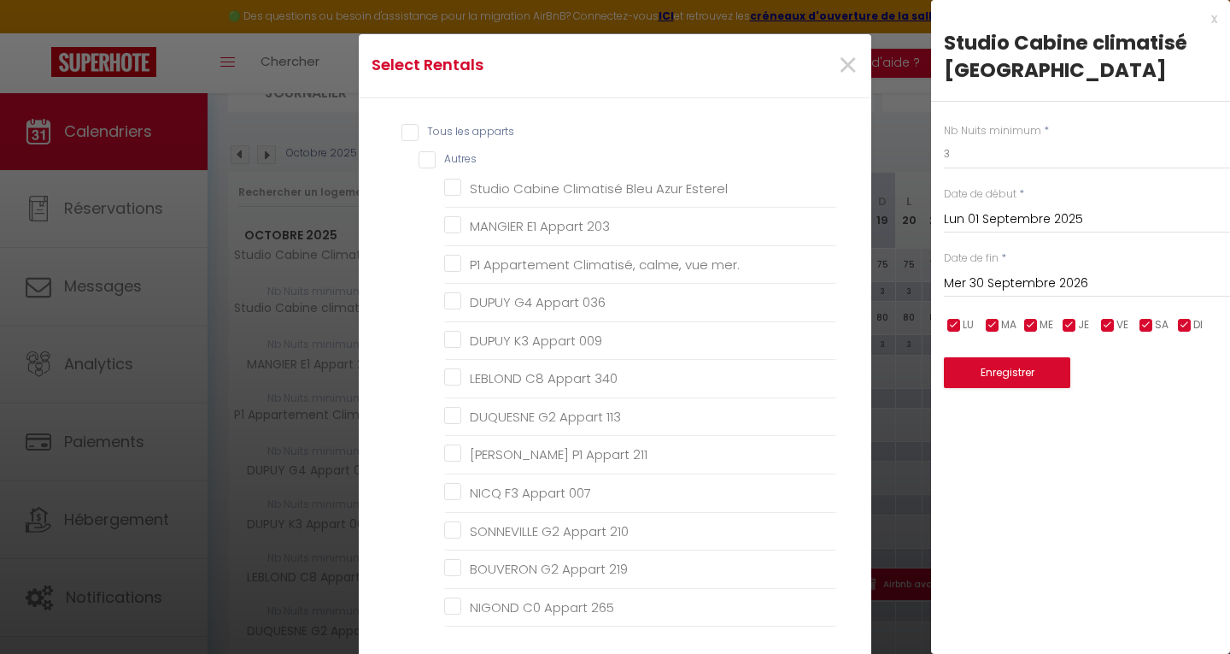
click at [419, 161] on input "Autres" at bounding box center [628, 159] width 419 height 17
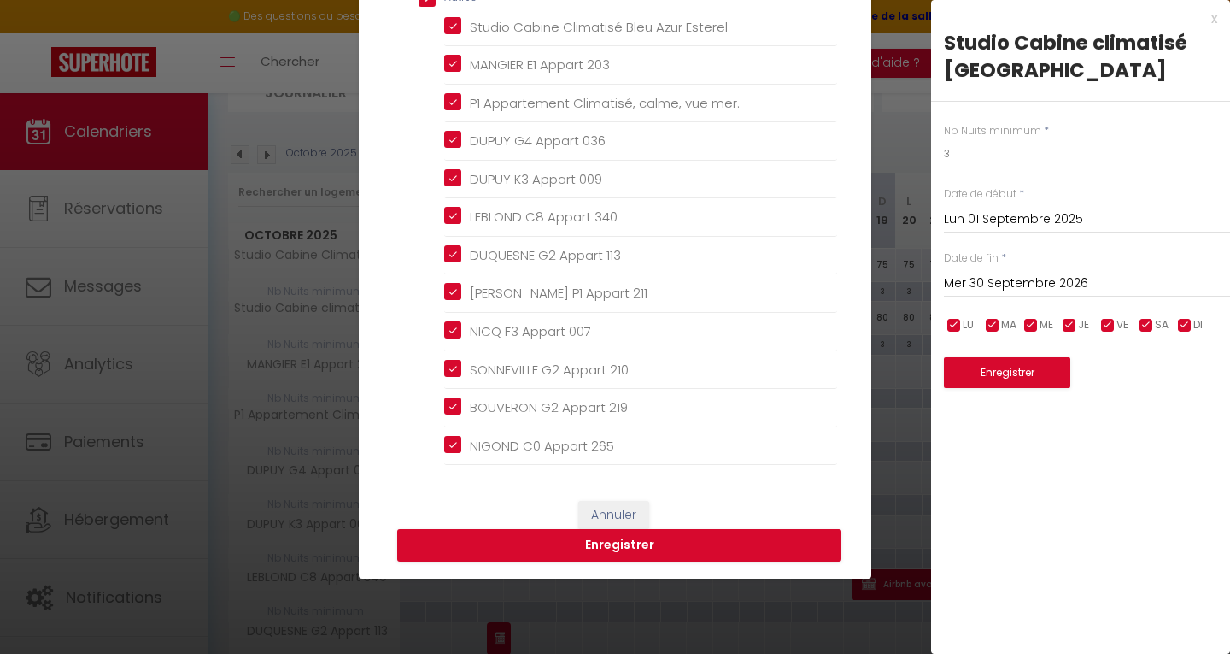
scroll to position [170, 0]
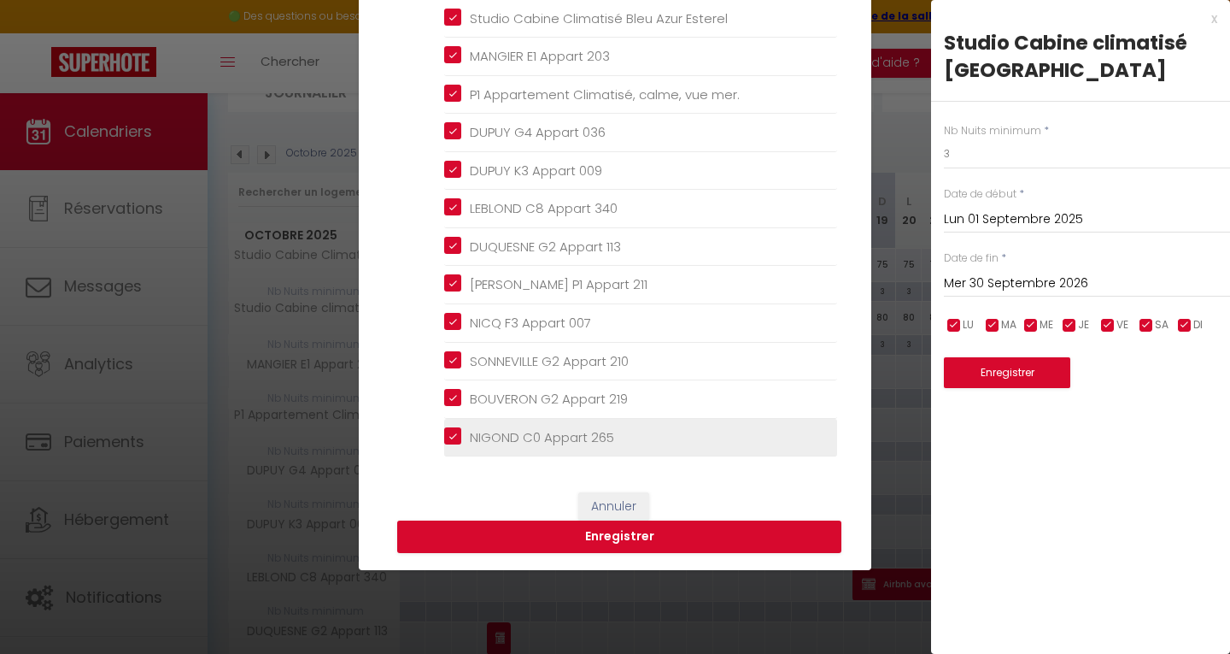
click at [449, 436] on 265 "NIGOND C0 Appart 265" at bounding box center [640, 436] width 393 height 17
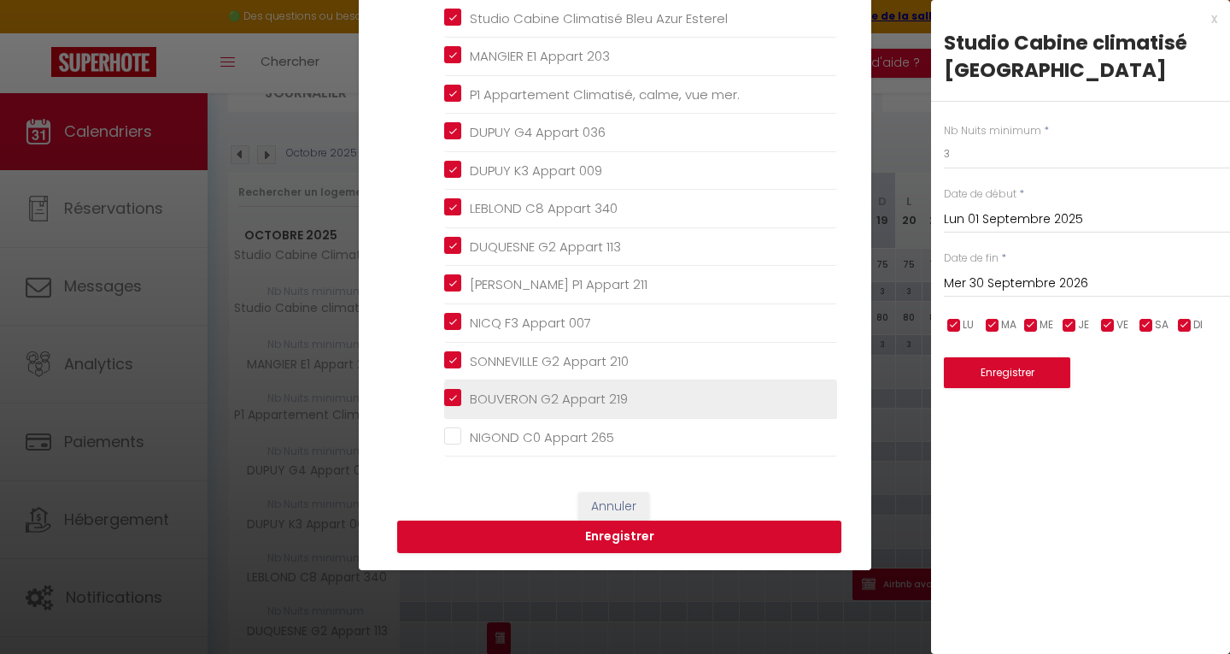
click at [447, 400] on 219 "BOUVERON G2 Appart 219" at bounding box center [640, 398] width 393 height 17
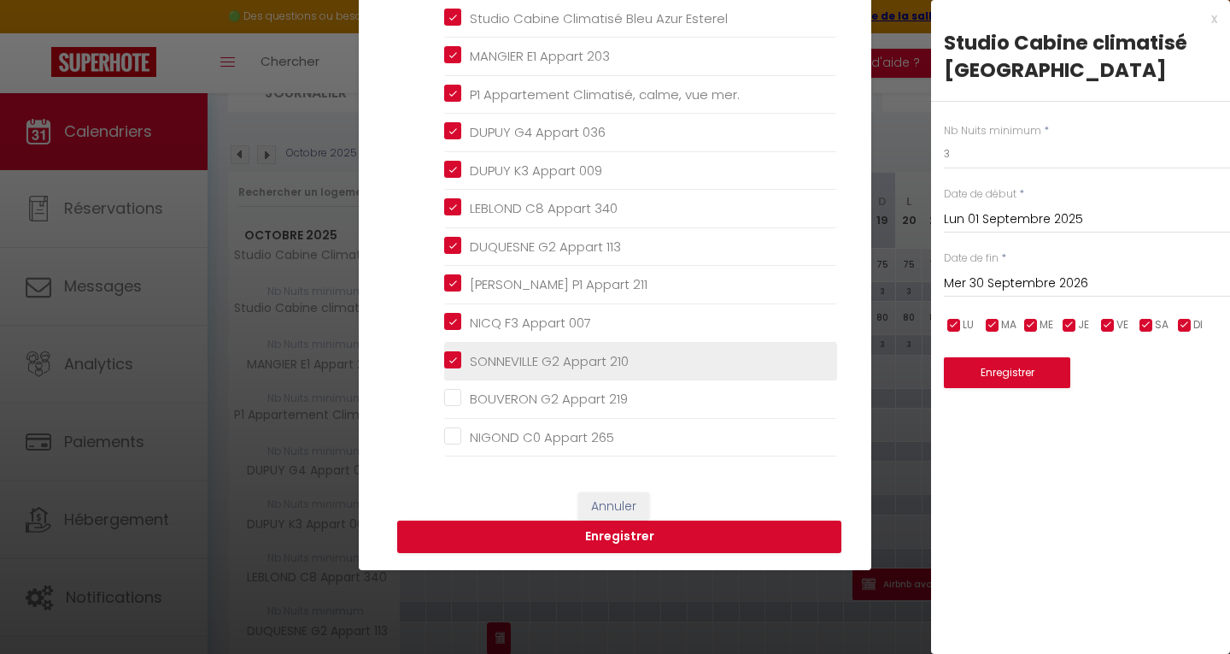
click at [450, 360] on 210 "SONNEVILLE G2 Appart 210" at bounding box center [640, 360] width 393 height 17
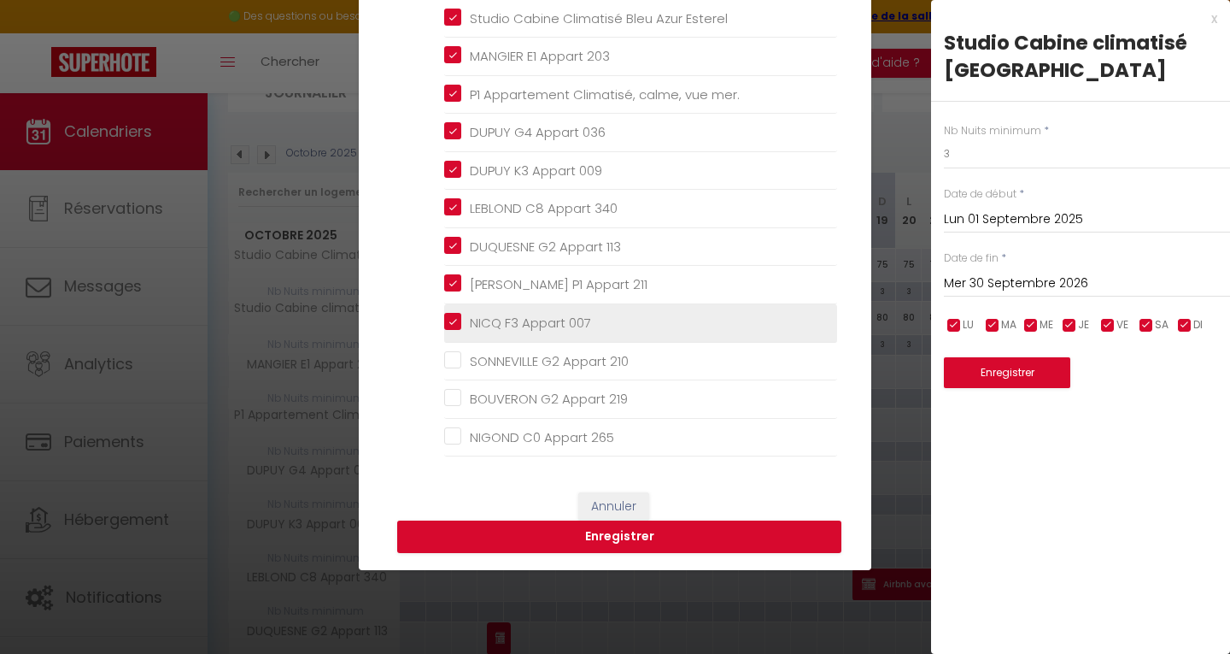
click at [446, 328] on 007 "NICQ F3 Appart 007" at bounding box center [640, 322] width 393 height 17
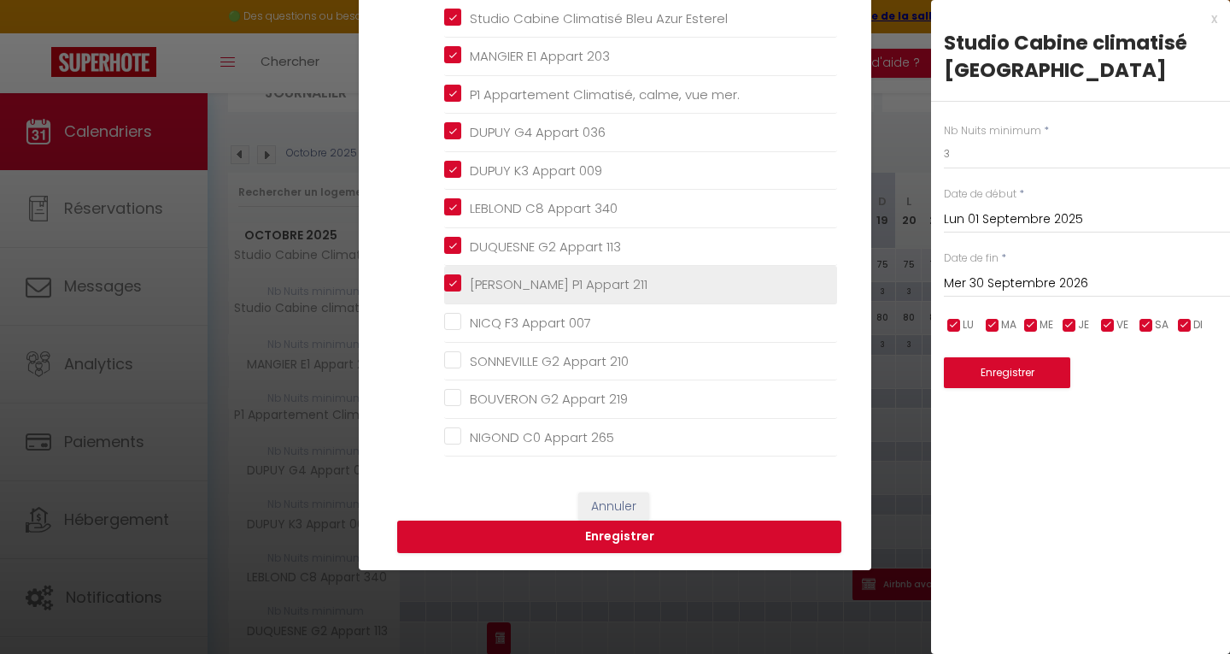
click at [447, 286] on 211 "Andrée P1 Appart 211" at bounding box center [640, 284] width 393 height 17
click at [444, 281] on 211 "Andrée P1 Appart 211" at bounding box center [640, 284] width 393 height 17
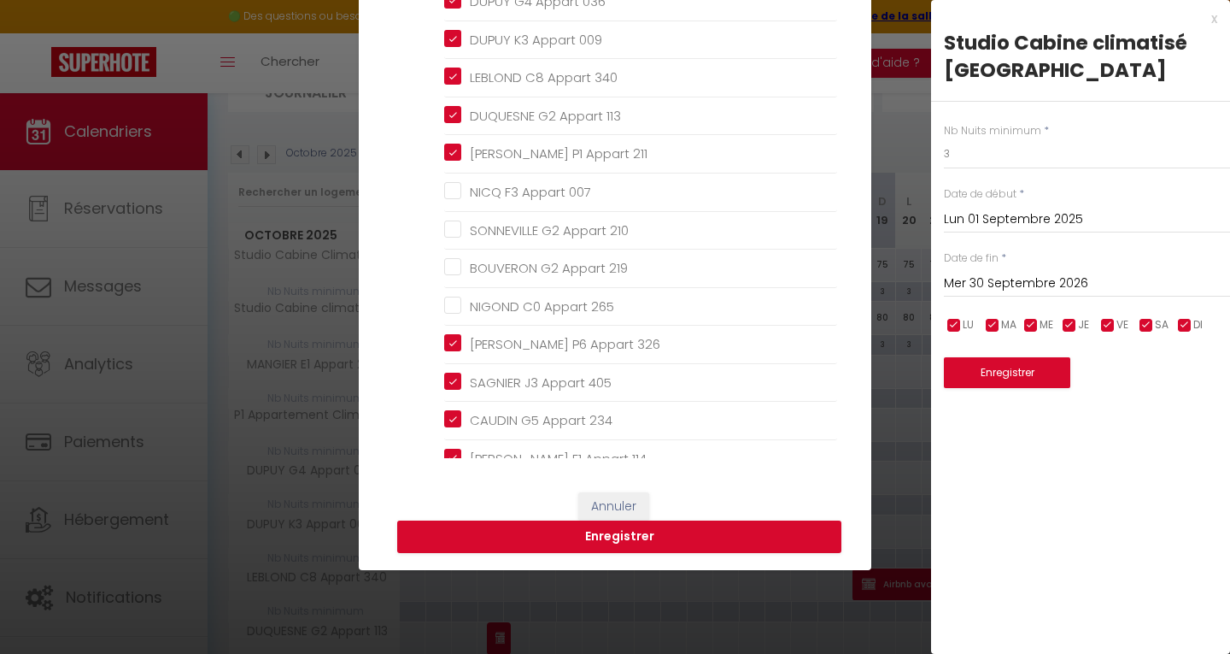
scroll to position [197, 0]
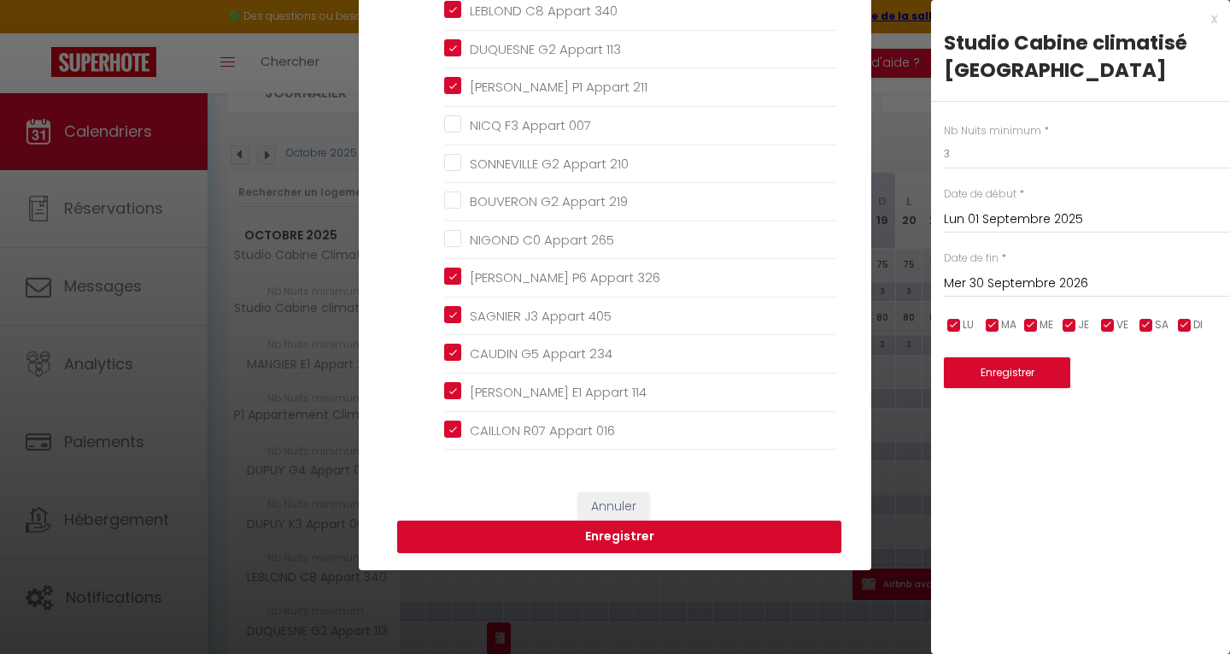
click at [437, 277] on ul "Autres Studio Cabine Climatisé Bleu Azur Esterel MANGIER E1 Appart 203 P1 Appar…" at bounding box center [628, 117] width 419 height 666
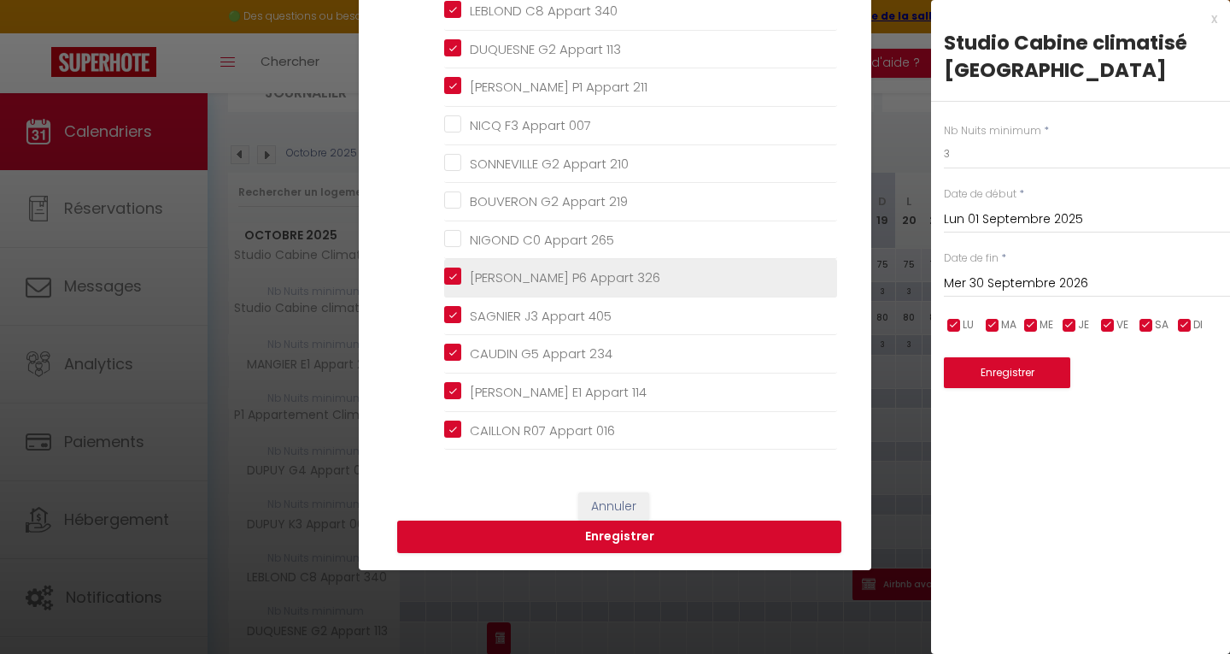
click at [447, 280] on 326 "JEUDY PELLEN P6 Appart 326" at bounding box center [640, 277] width 393 height 17
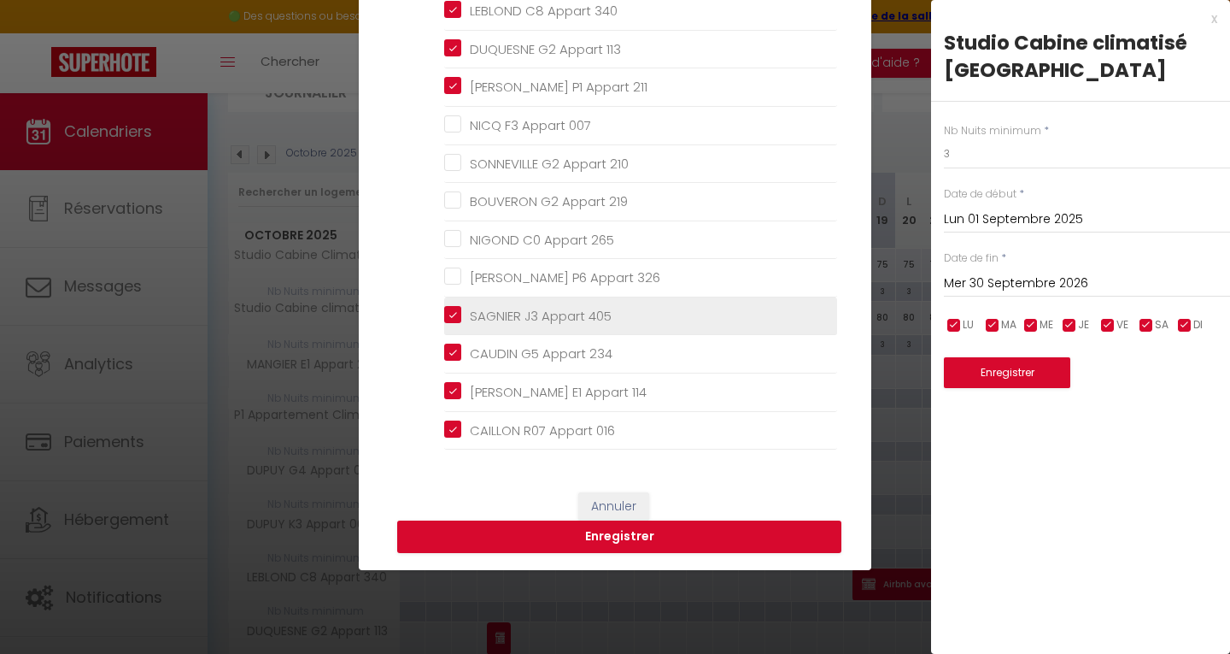
click at [445, 322] on 405 "SAGNIER J3 Appart 405" at bounding box center [640, 316] width 393 height 17
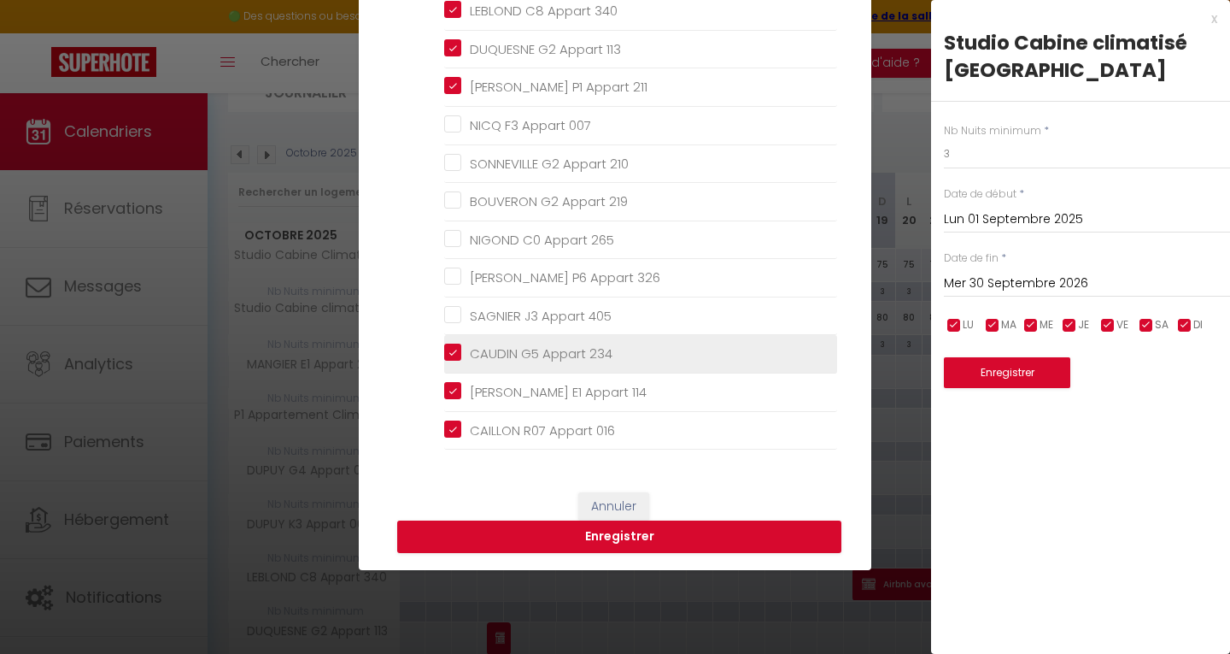
click at [445, 352] on 234 "CAUDIN G5 Appart 234" at bounding box center [640, 353] width 393 height 17
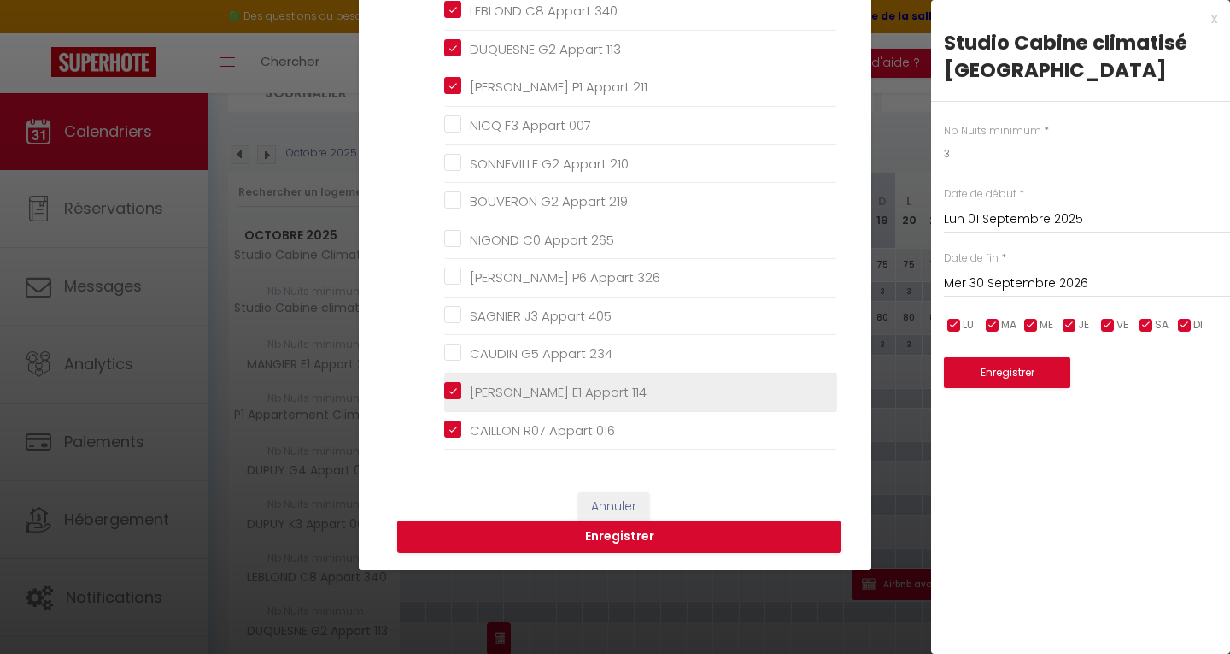
click at [446, 397] on 114 "FEDERICO E1 Appart 114" at bounding box center [640, 392] width 393 height 17
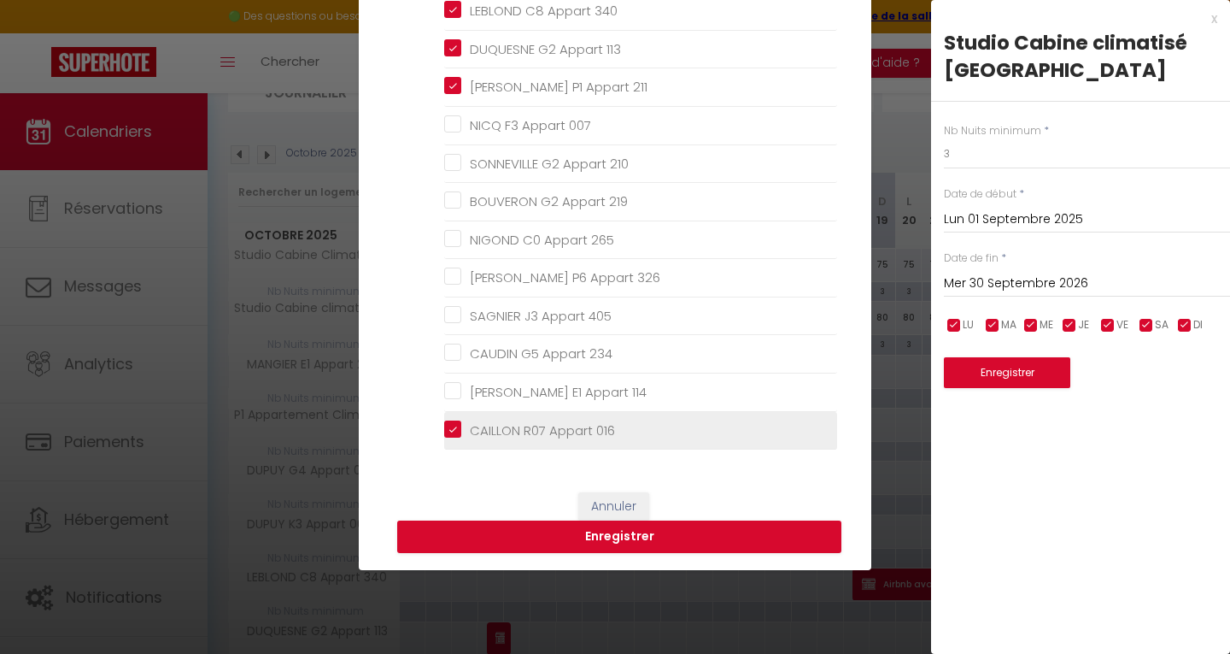
click at [444, 423] on 016 "CAILLON R07 Appart 016" at bounding box center [640, 429] width 393 height 17
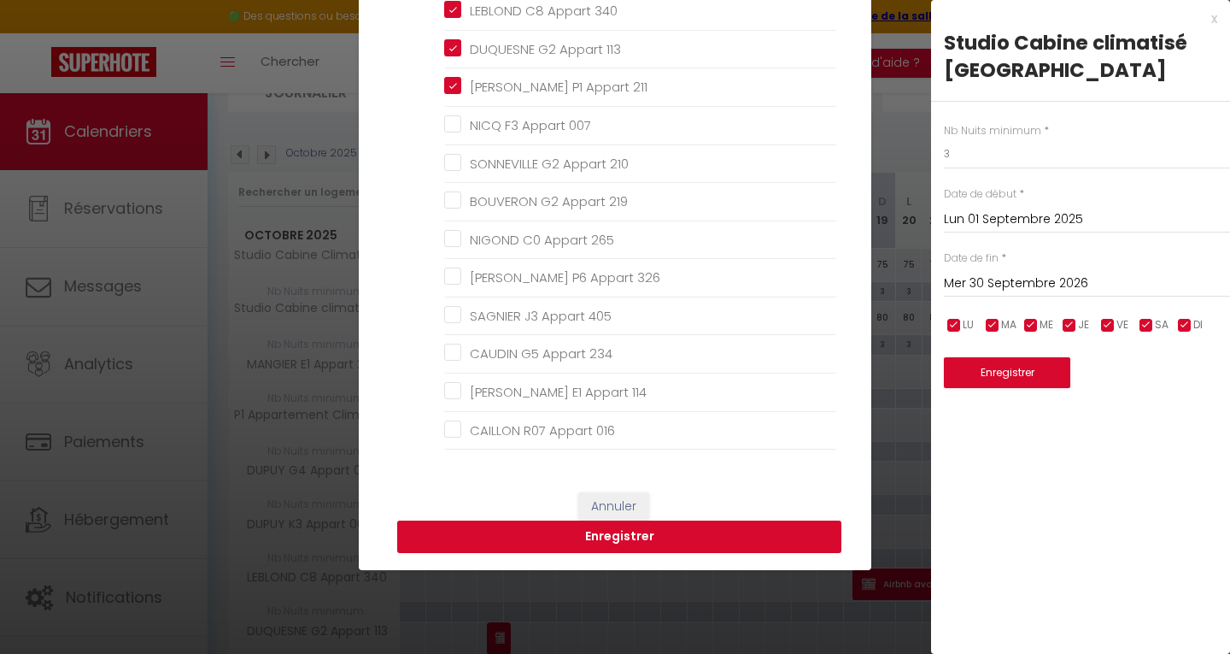
click at [623, 543] on button "Enregistrer" at bounding box center [619, 536] width 444 height 32
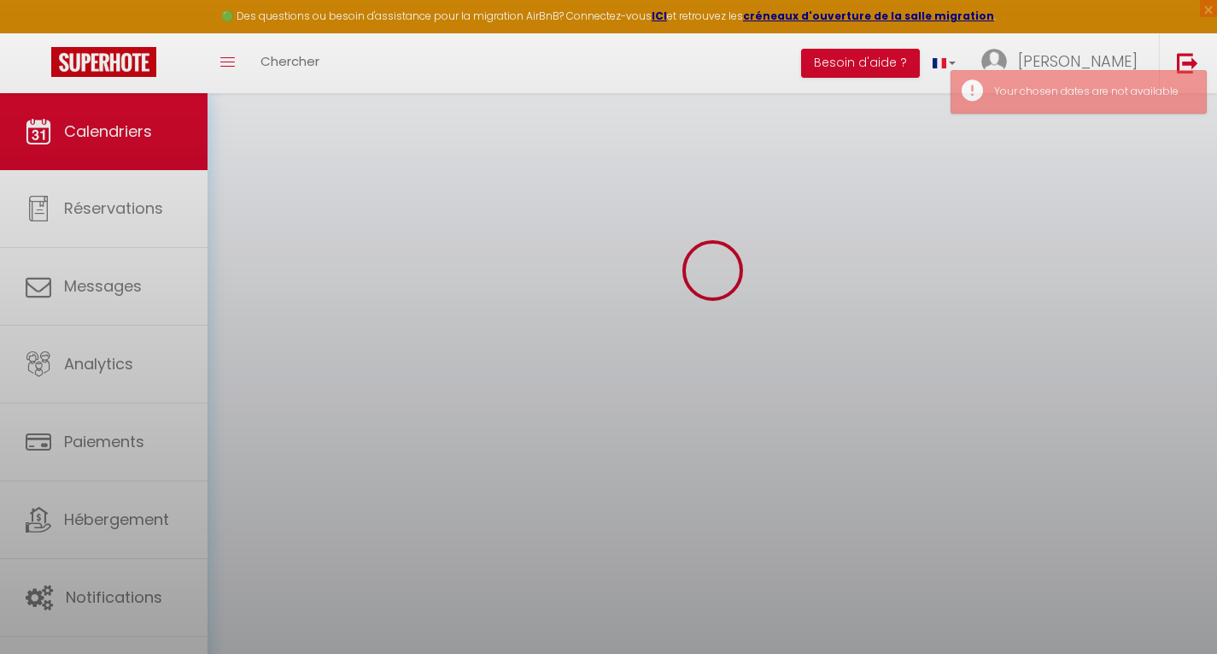
scroll to position [141, 0]
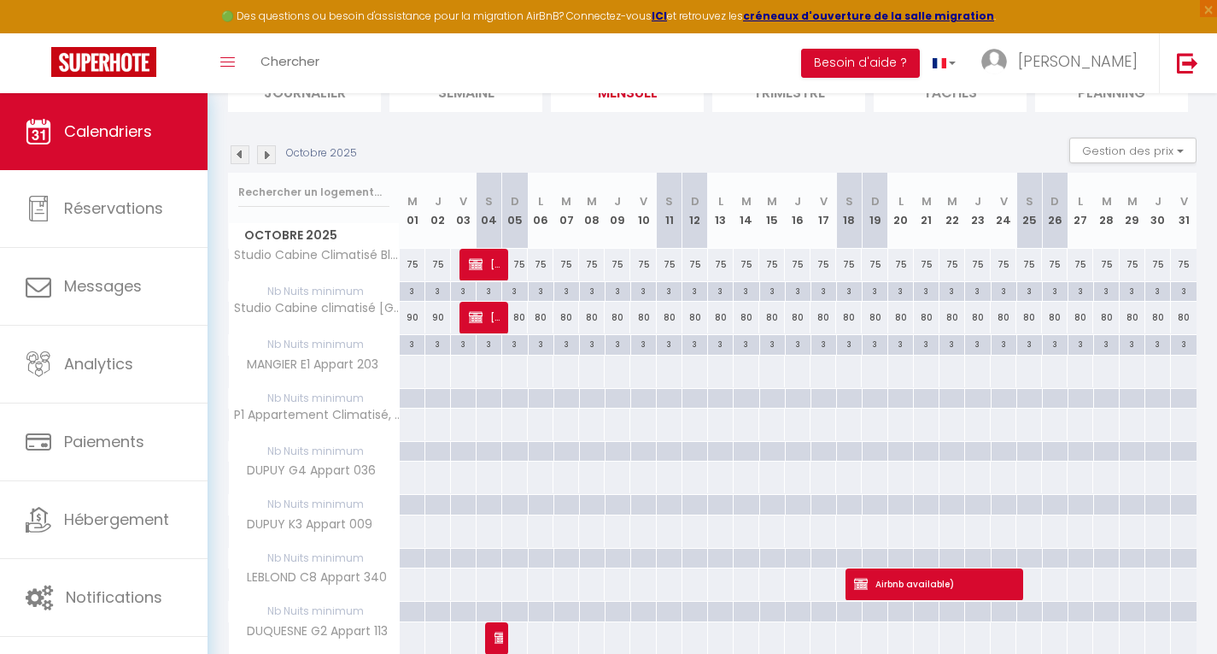
click at [243, 152] on img at bounding box center [240, 154] width 19 height 19
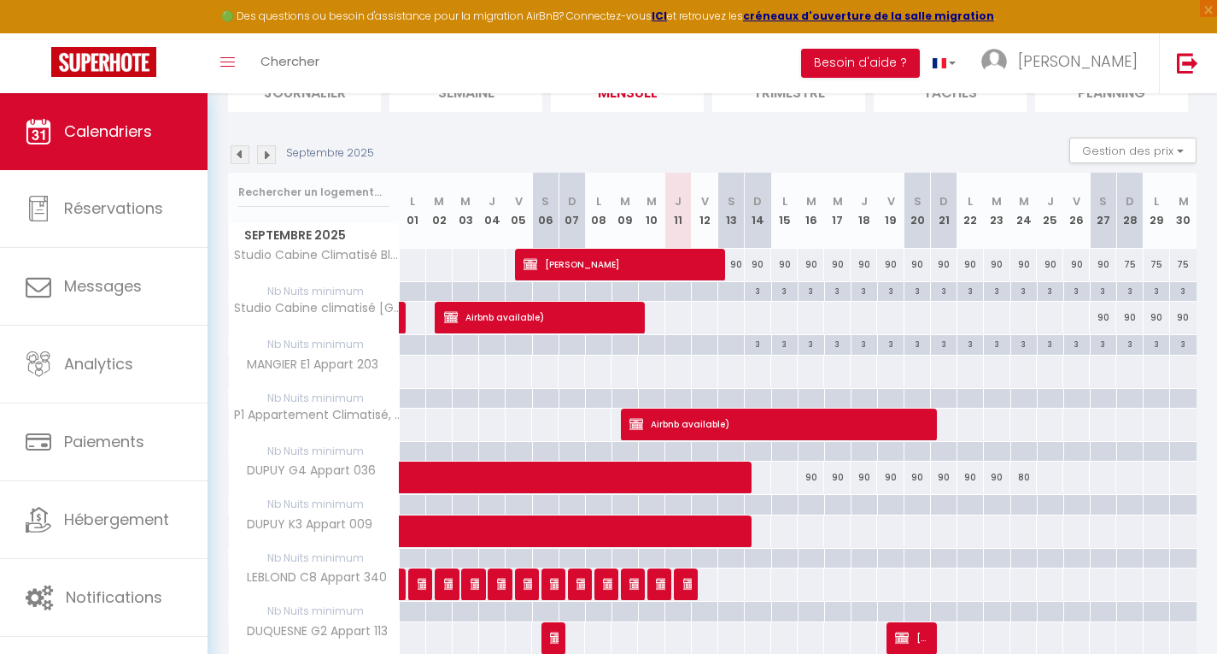
click at [779, 396] on div at bounding box center [784, 399] width 26 height 20
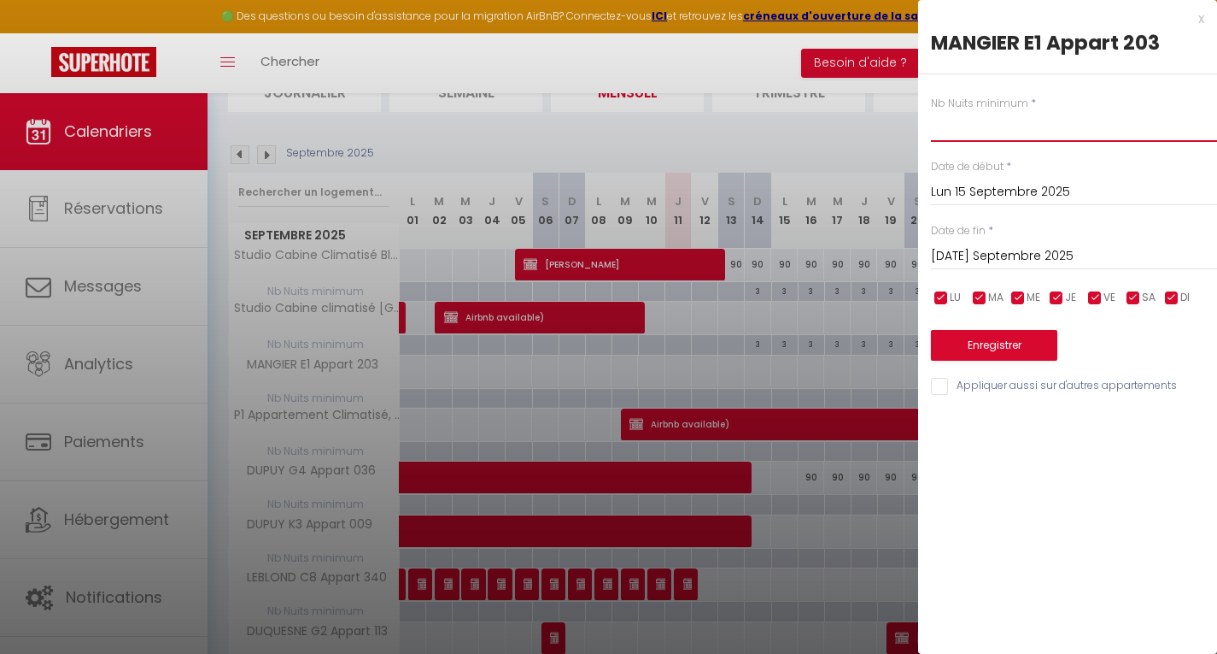
click at [950, 117] on input "text" at bounding box center [1074, 126] width 286 height 31
click at [983, 259] on input "Mar 16 Septembre 2025" at bounding box center [1074, 256] width 286 height 22
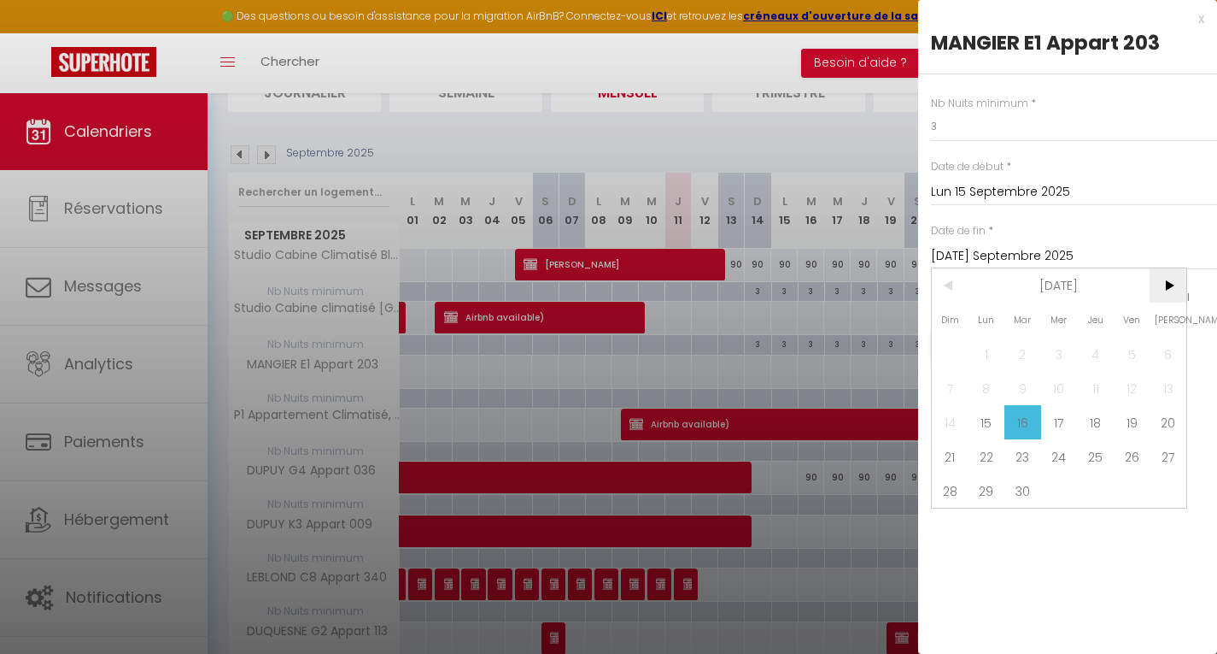
click at [1166, 281] on span ">" at bounding box center [1168, 285] width 37 height 34
click at [945, 279] on span "<" at bounding box center [950, 285] width 37 height 34
click at [1021, 283] on span "[DATE]" at bounding box center [1060, 285] width 182 height 34
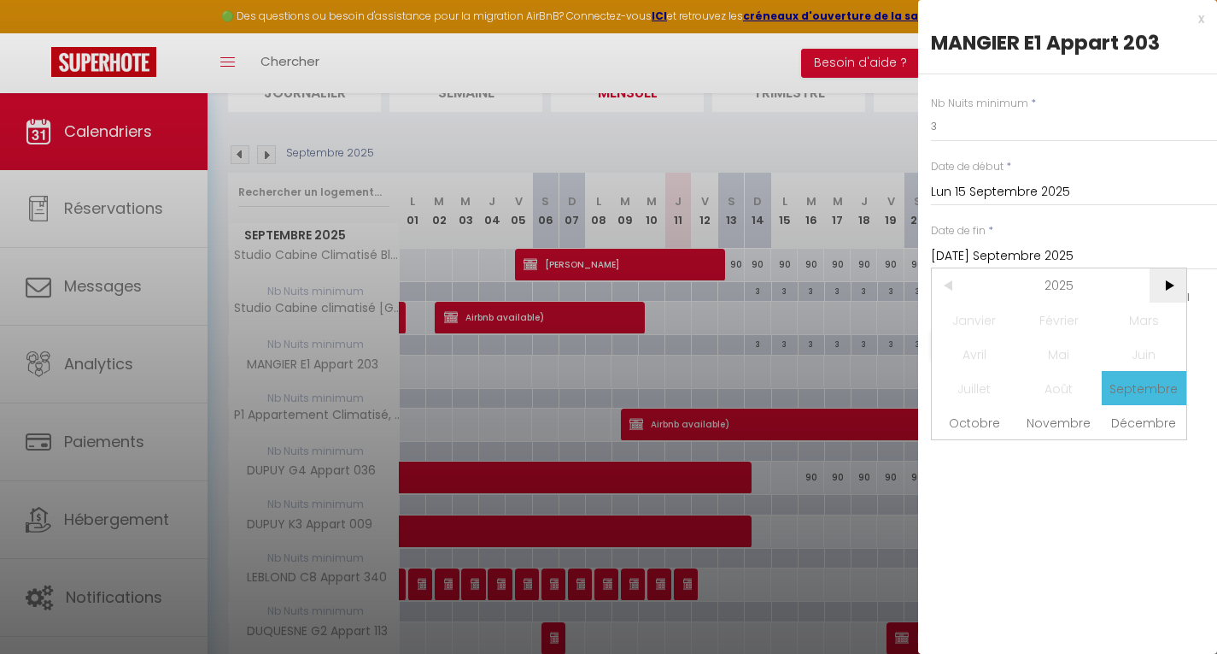
click at [1170, 285] on span ">" at bounding box center [1168, 285] width 37 height 34
click at [1139, 392] on span "Septembre" at bounding box center [1144, 388] width 85 height 34
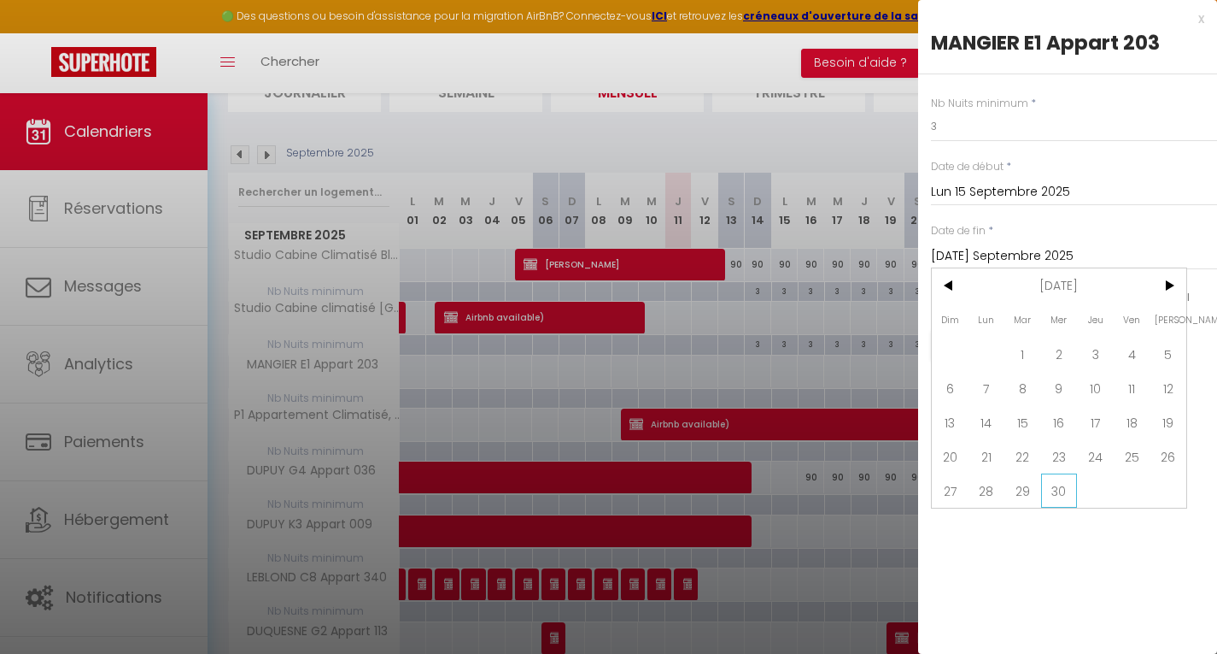
click at [1064, 494] on span "30" at bounding box center [1059, 490] width 37 height 34
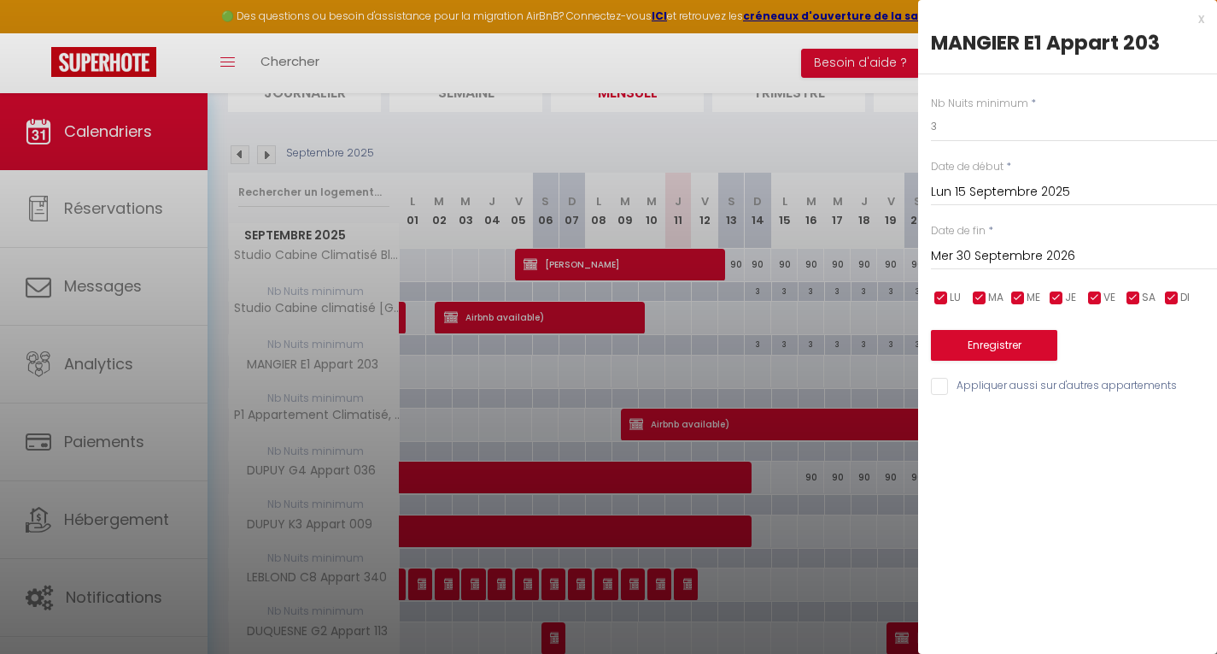
click at [947, 383] on input "Appliquer aussi sur d'autres appartements" at bounding box center [1074, 386] width 286 height 17
click at [984, 338] on button "Enregistrer" at bounding box center [994, 345] width 126 height 31
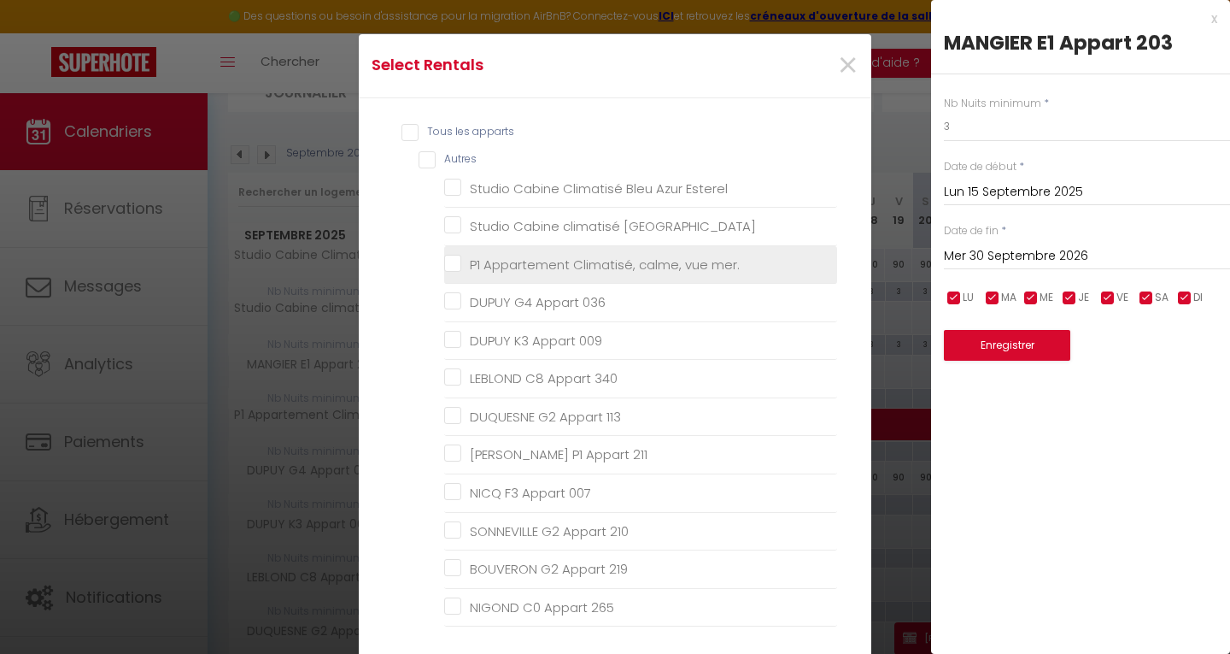
click at [449, 267] on mer\ "P1 Appartement Climatisé, calme, vue mer." at bounding box center [640, 263] width 393 height 17
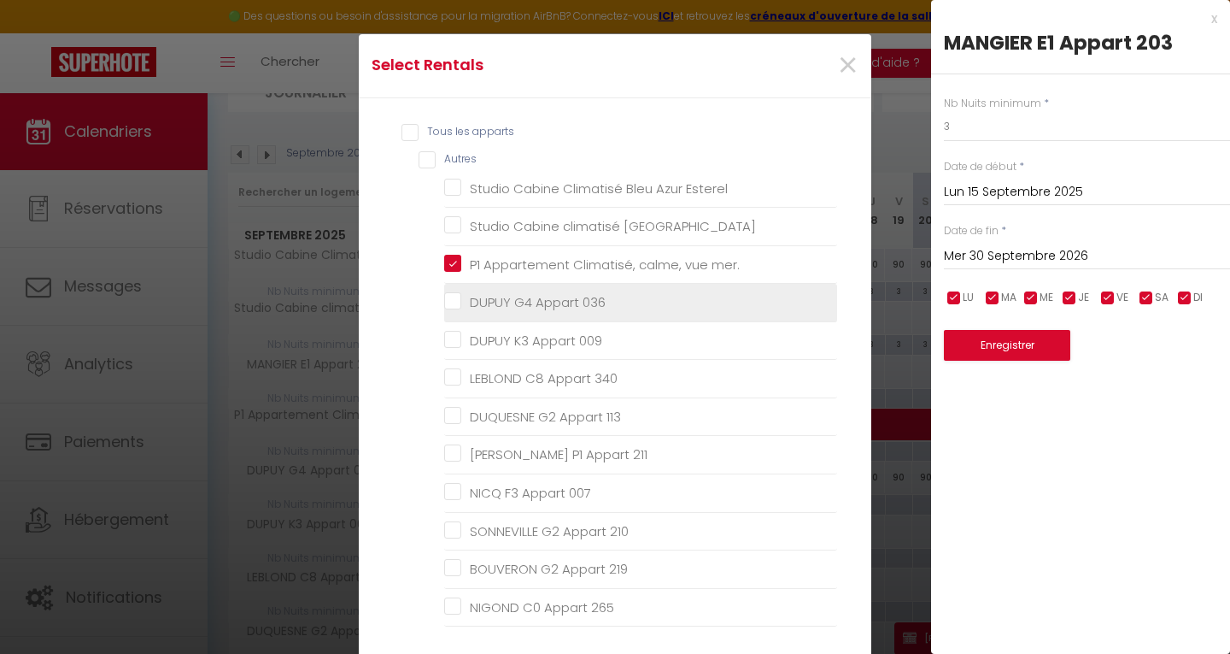
click at [448, 306] on 036 "DUPUY G4 Appart 036" at bounding box center [640, 302] width 393 height 17
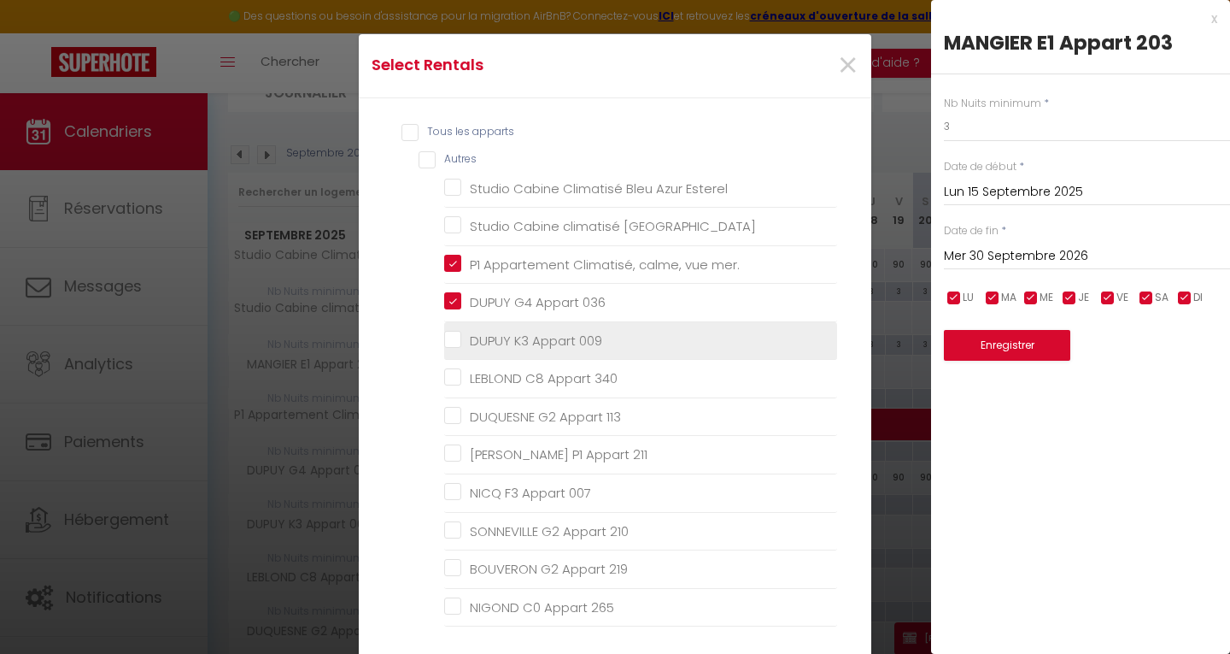
click at [531, 348] on 009 "DUPUY K3 Appart 009" at bounding box center [640, 340] width 393 height 17
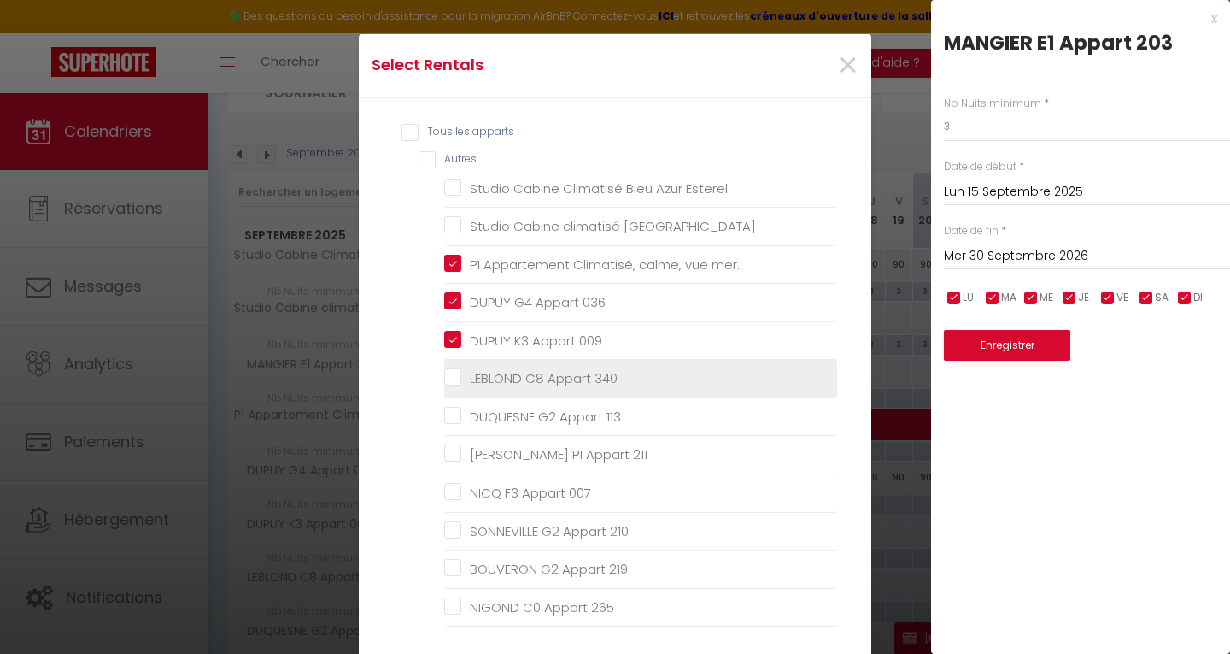
click at [533, 374] on 340 "LEBLOND C8 Appart 340" at bounding box center [640, 378] width 393 height 17
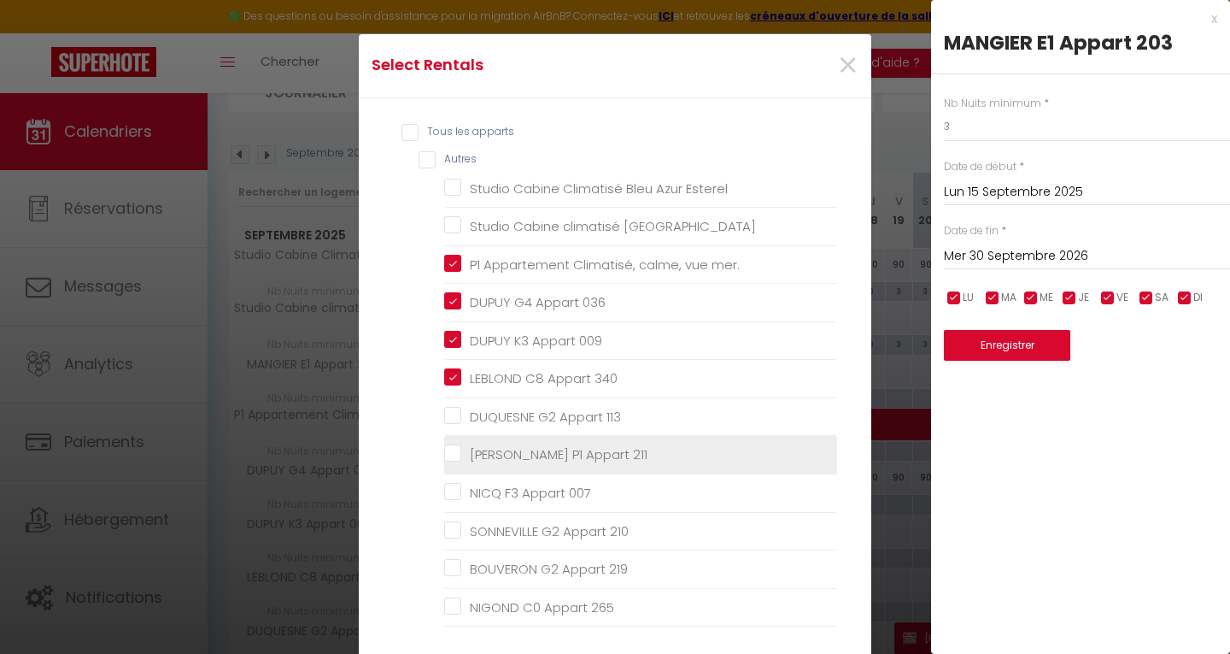
click at [542, 439] on li "Andrée P1 Appart 211" at bounding box center [640, 455] width 393 height 38
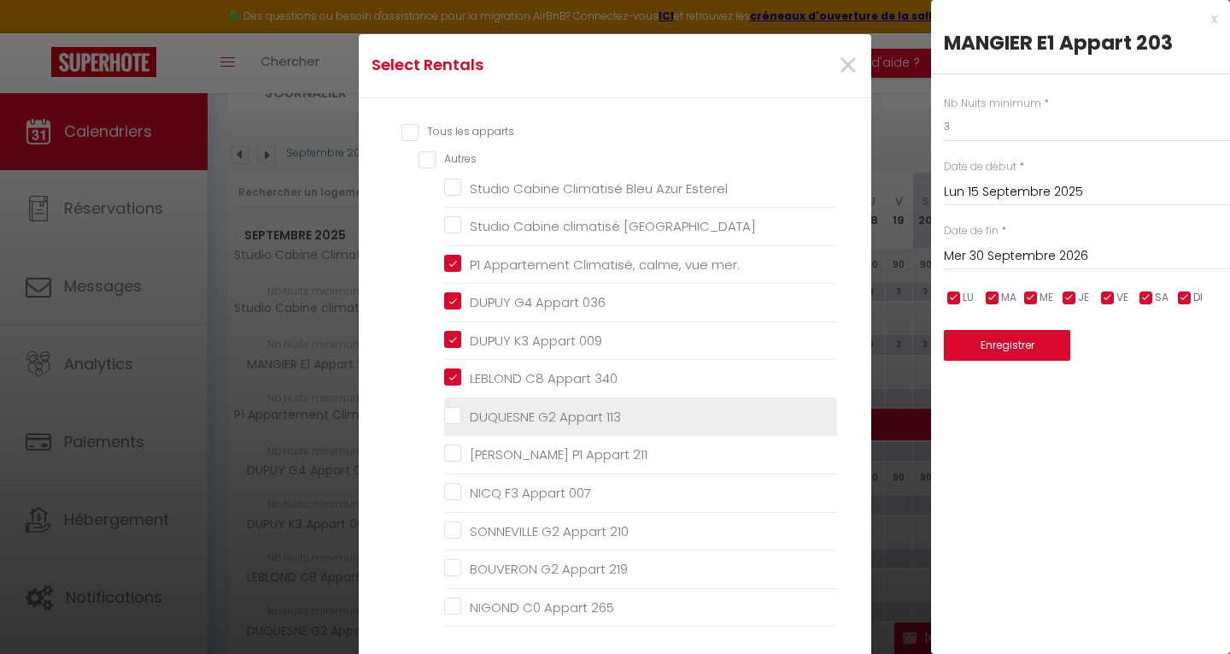
click at [533, 420] on 113 "DUQUESNE G2 Appart 113" at bounding box center [640, 416] width 393 height 17
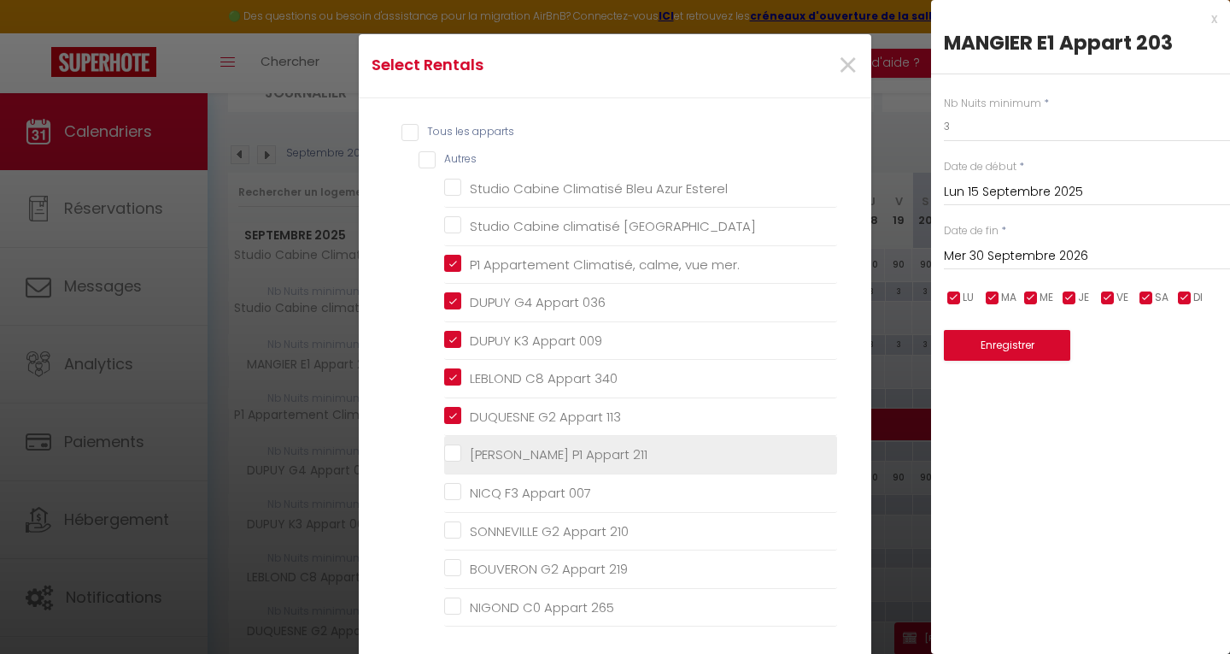
click at [536, 453] on 211 "Andrée P1 Appart 211" at bounding box center [640, 454] width 393 height 17
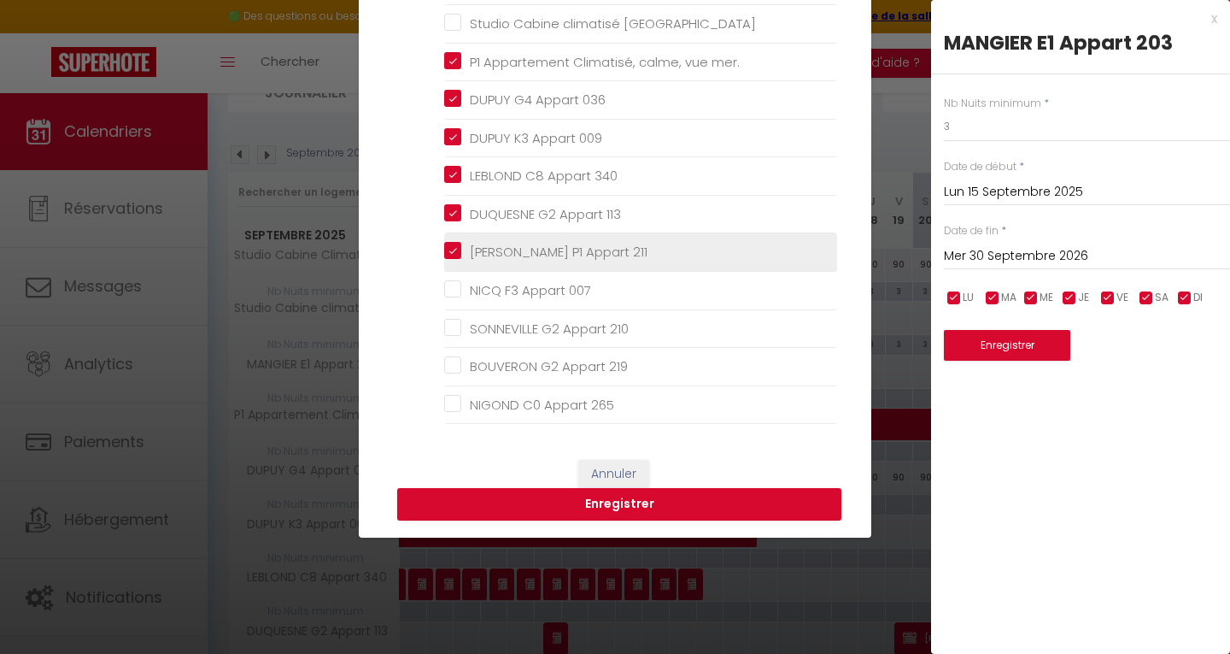
scroll to position [203, 0]
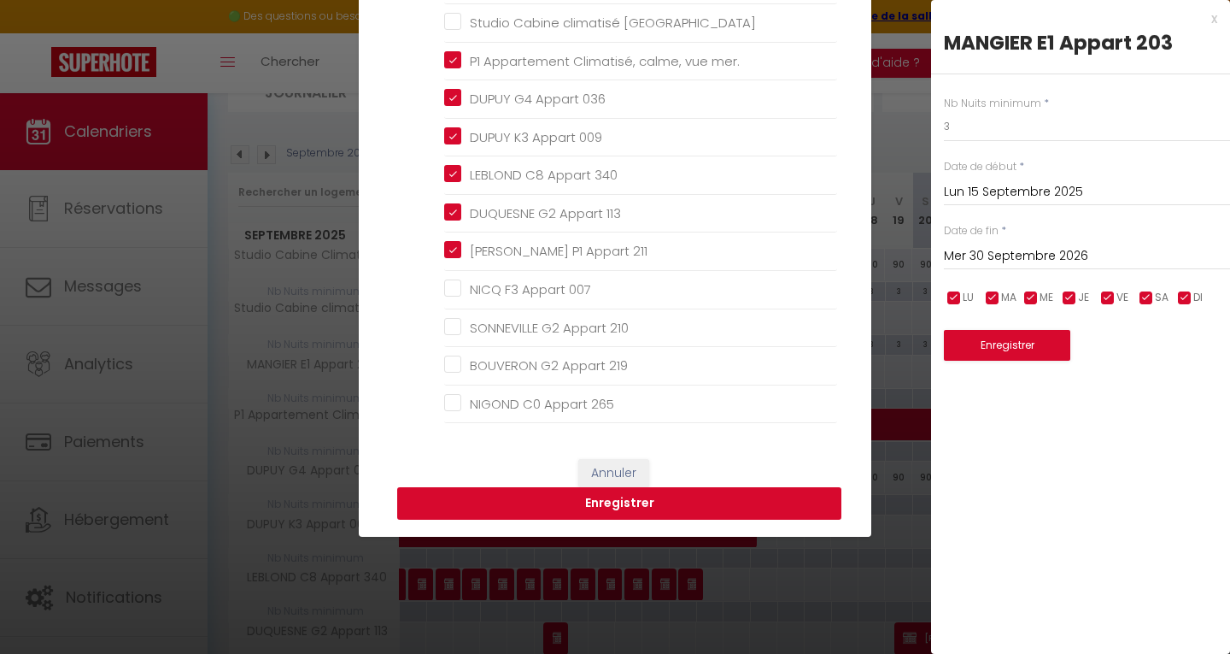
click at [736, 499] on button "Enregistrer" at bounding box center [619, 503] width 444 height 32
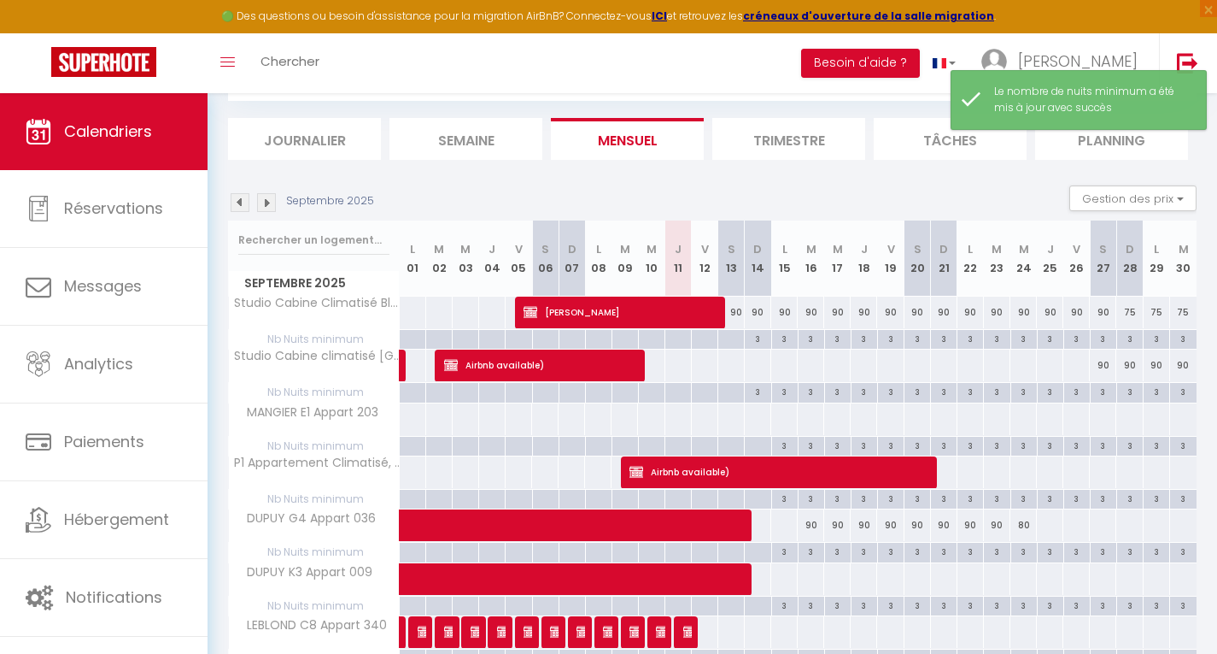
scroll to position [141, 0]
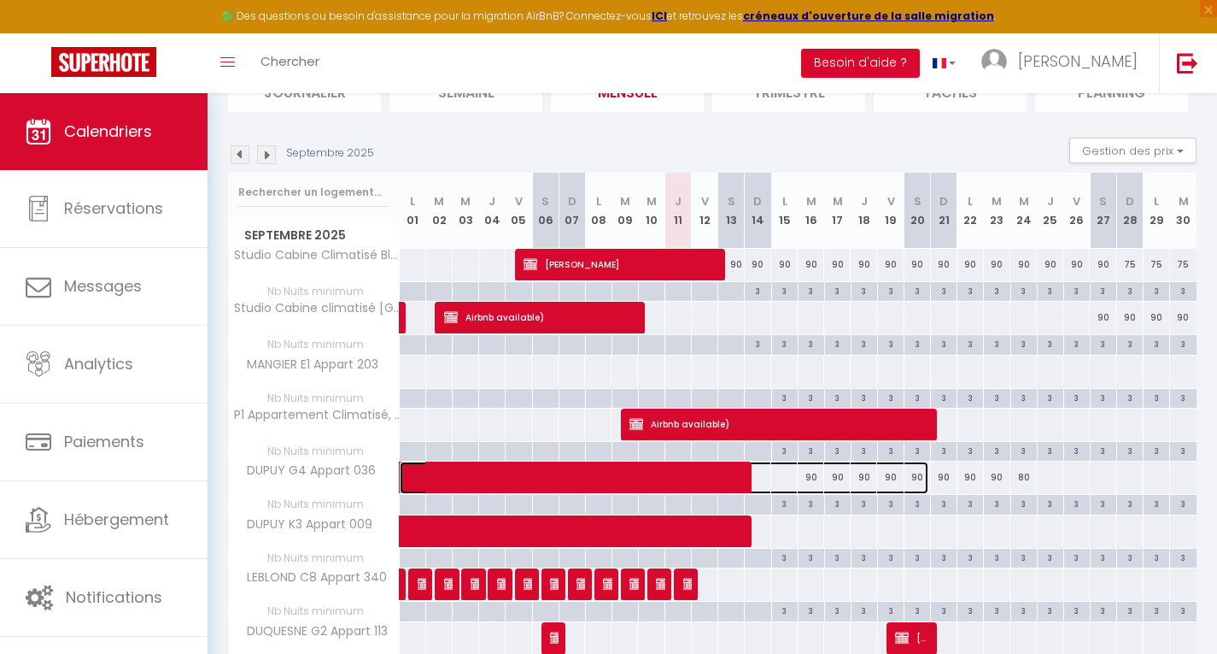
click at [812, 471] on span at bounding box center [673, 477] width 511 height 32
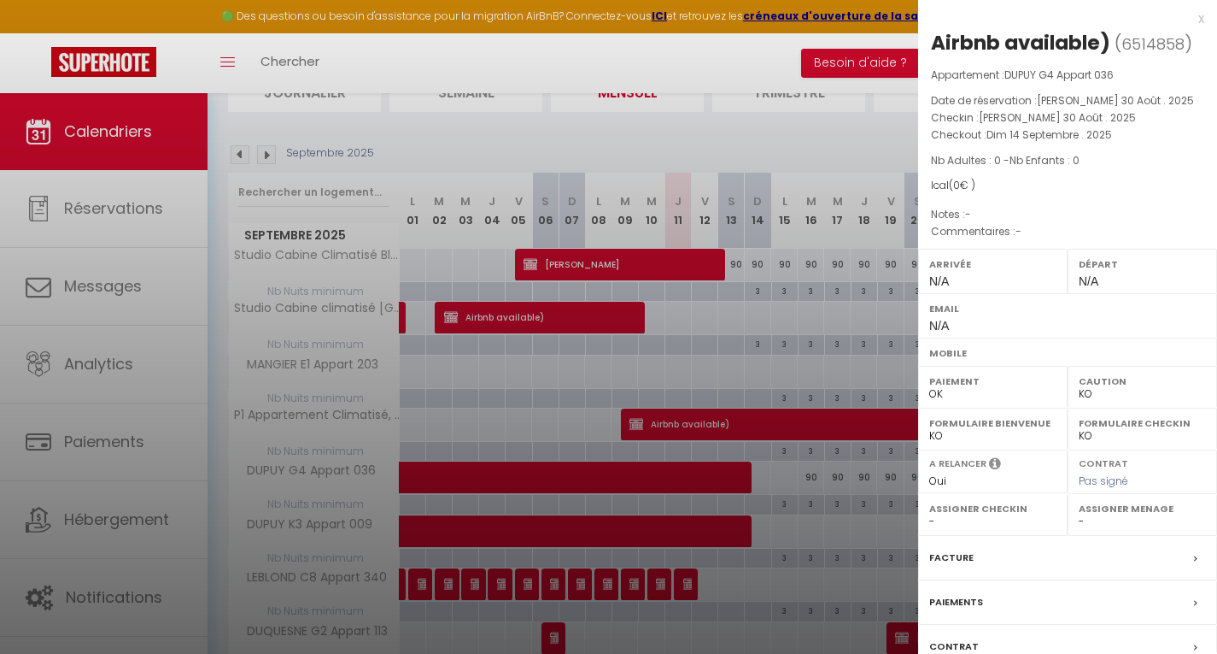
click at [812, 471] on div at bounding box center [608, 327] width 1217 height 654
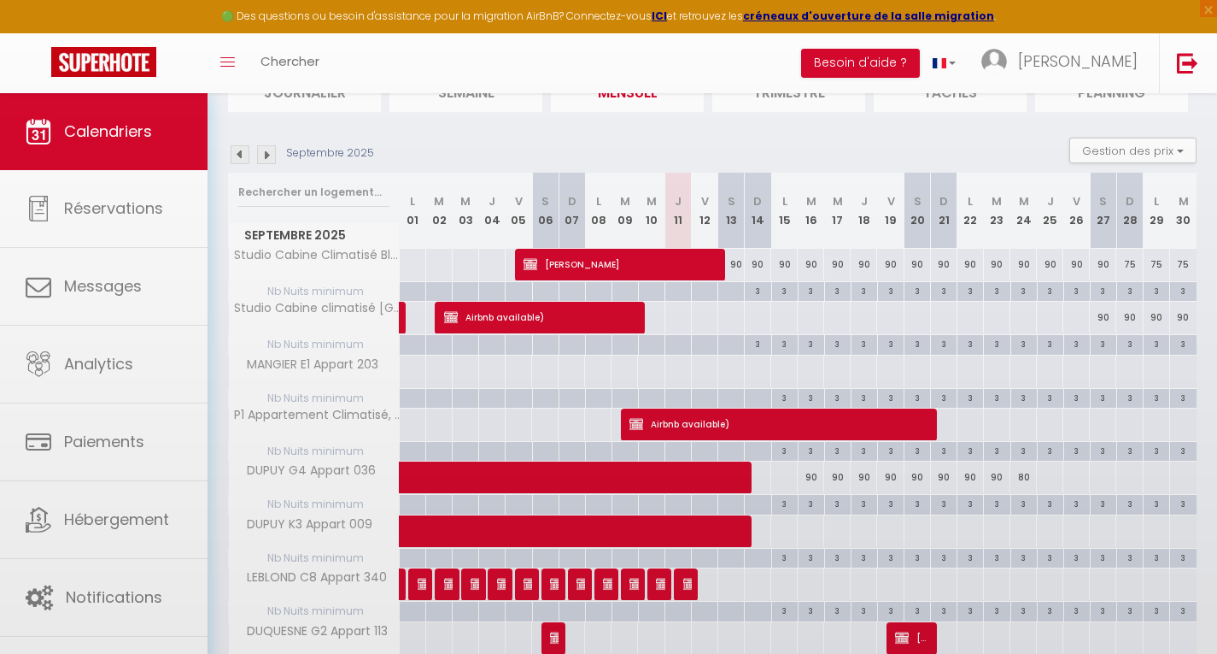
click at [812, 471] on body "🟢 Des questions ou besoin d'assistance pour la migration AirBnB? Connectez-vous…" at bounding box center [608, 615] width 1217 height 1327
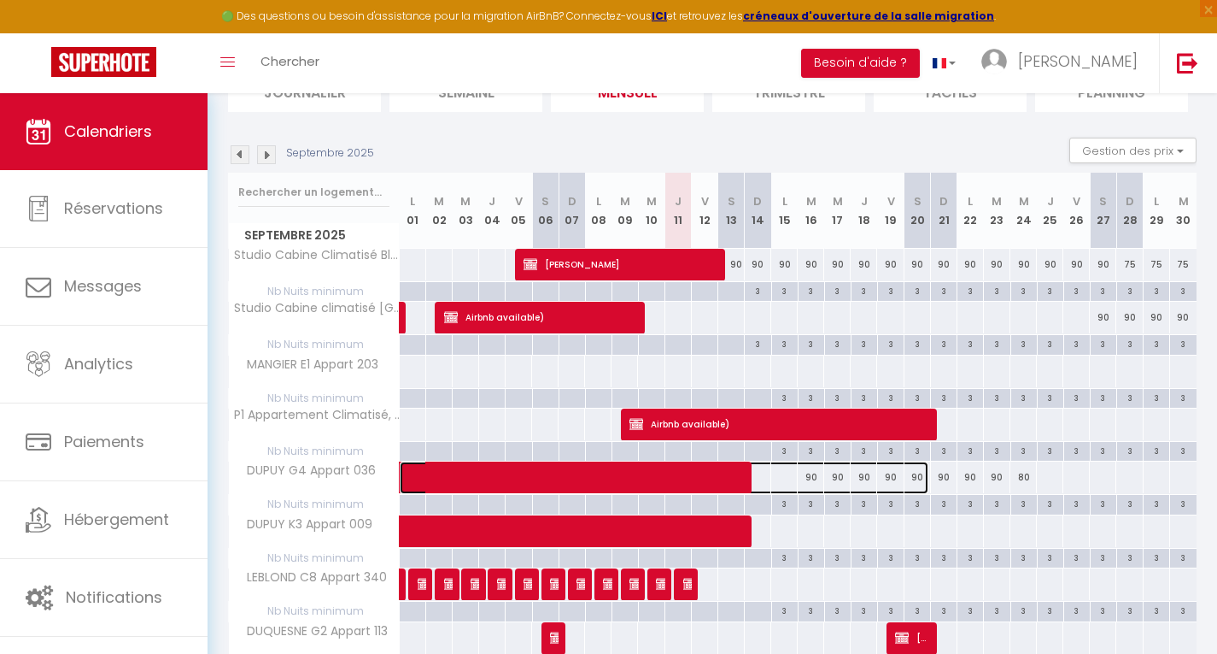
click at [810, 481] on span at bounding box center [673, 477] width 511 height 32
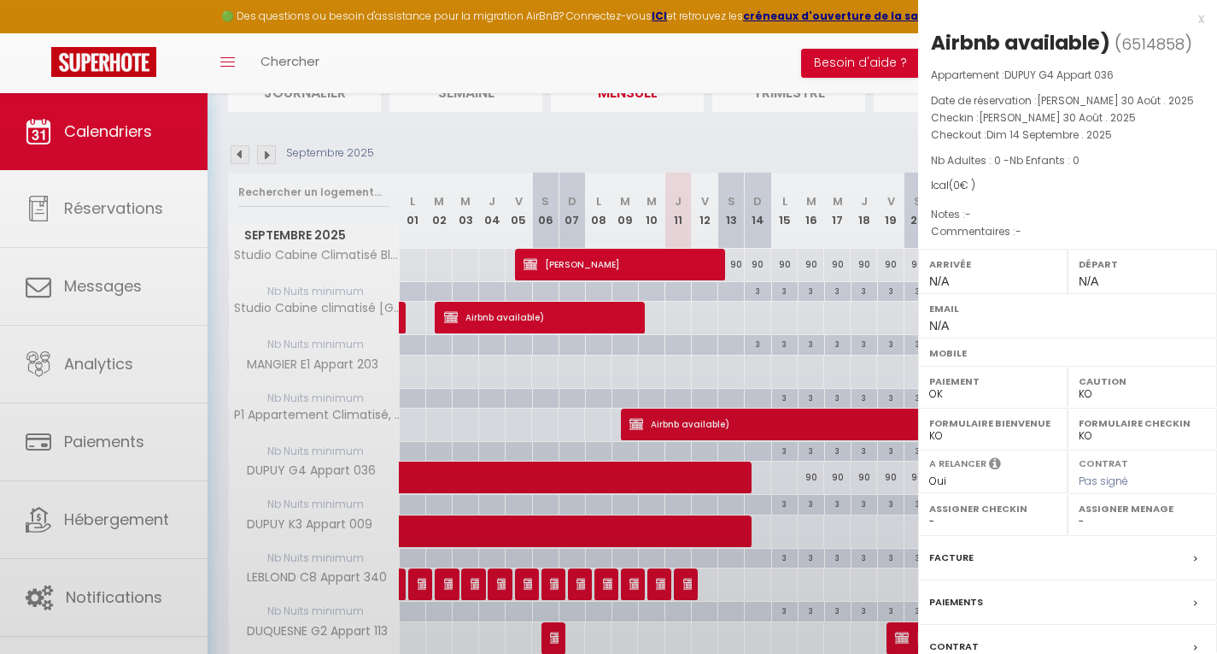
click at [810, 481] on div at bounding box center [608, 327] width 1217 height 654
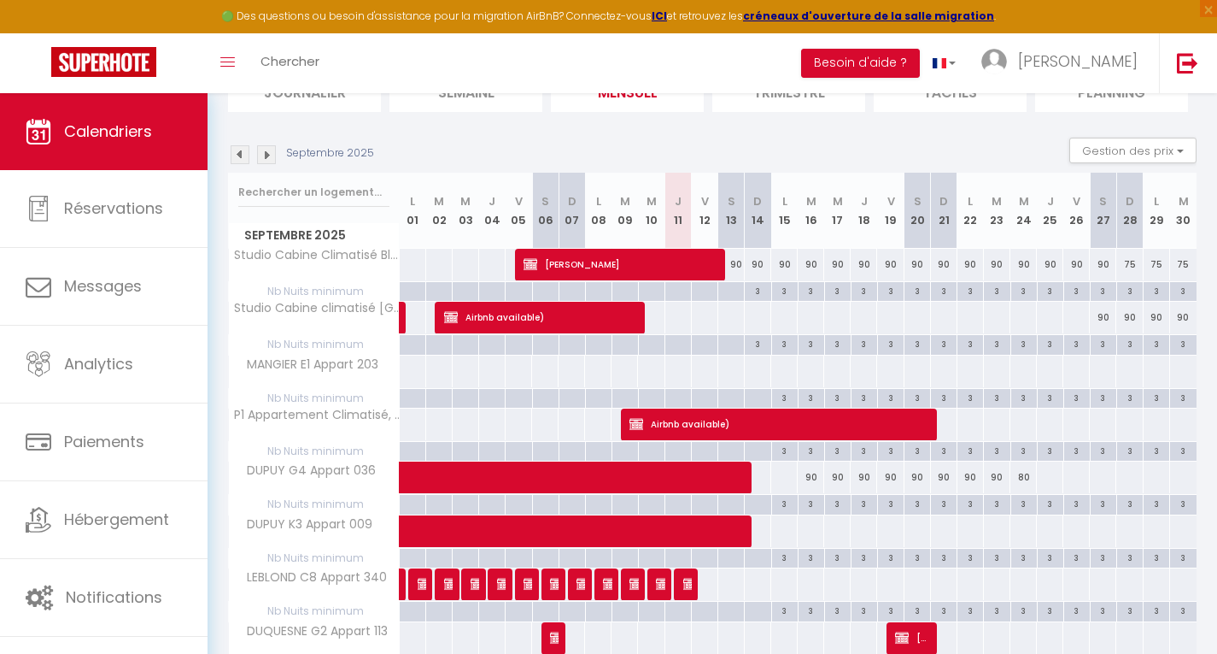
scroll to position [0, 0]
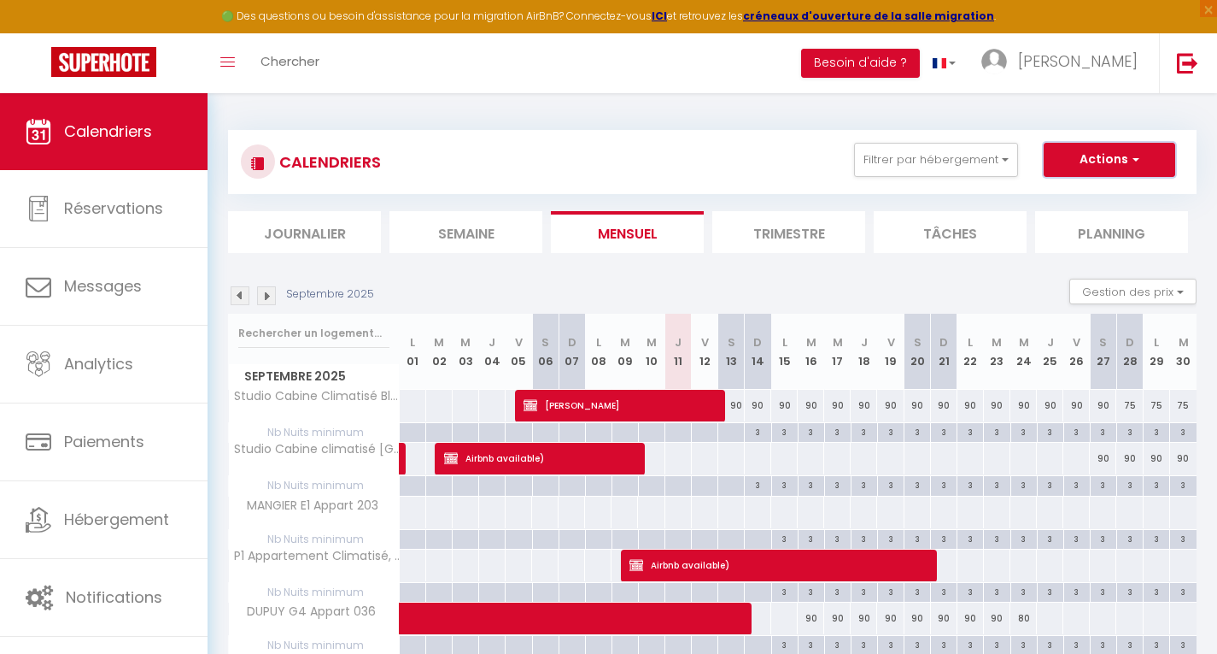
click at [1103, 171] on button "Actions" at bounding box center [1110, 160] width 132 height 34
click at [323, 240] on li "Journalier" at bounding box center [304, 232] width 153 height 42
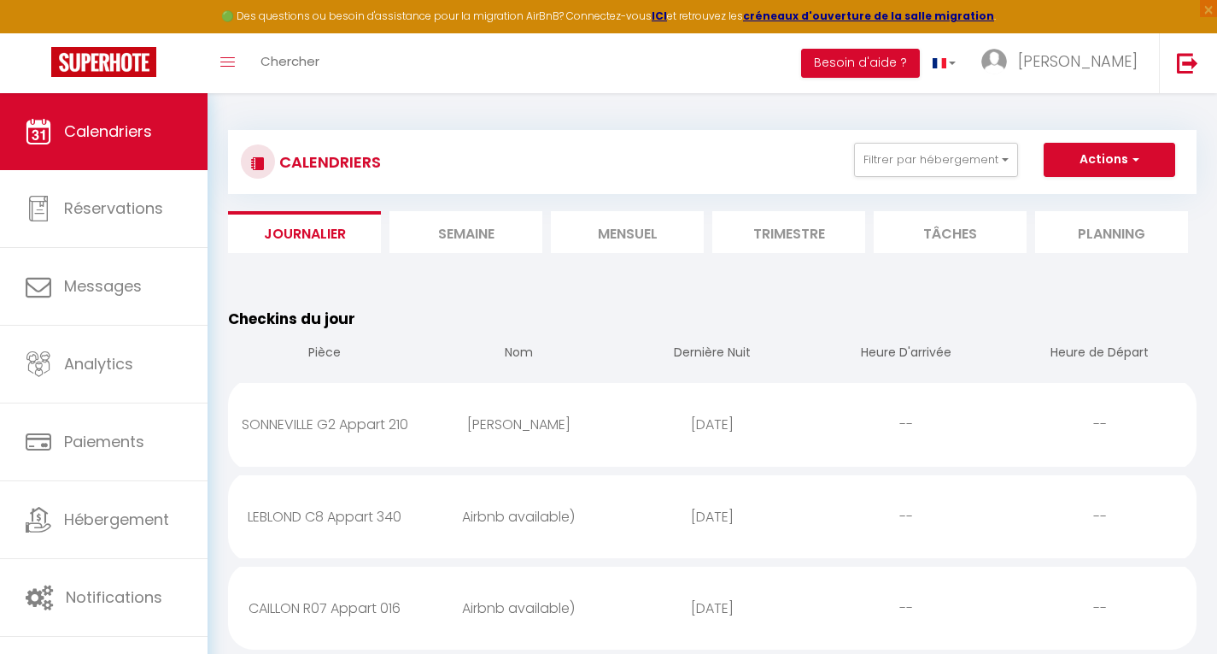
click at [460, 245] on li "Semaine" at bounding box center [466, 232] width 153 height 42
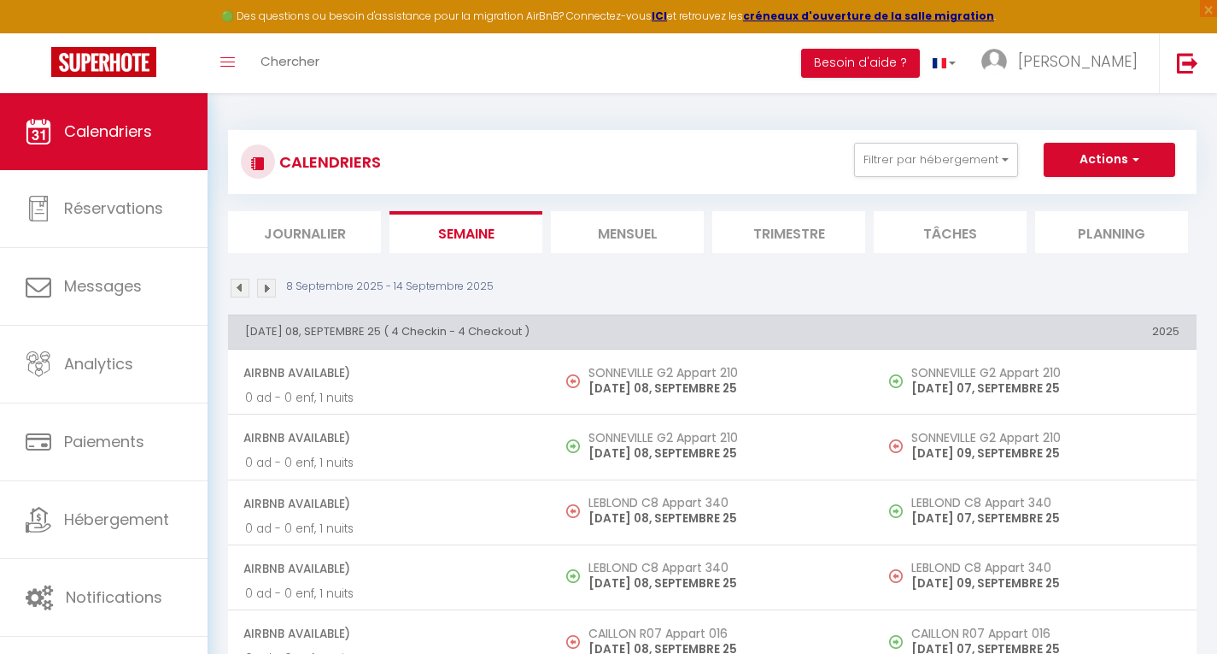
click at [642, 226] on li "Mensuel" at bounding box center [627, 232] width 153 height 42
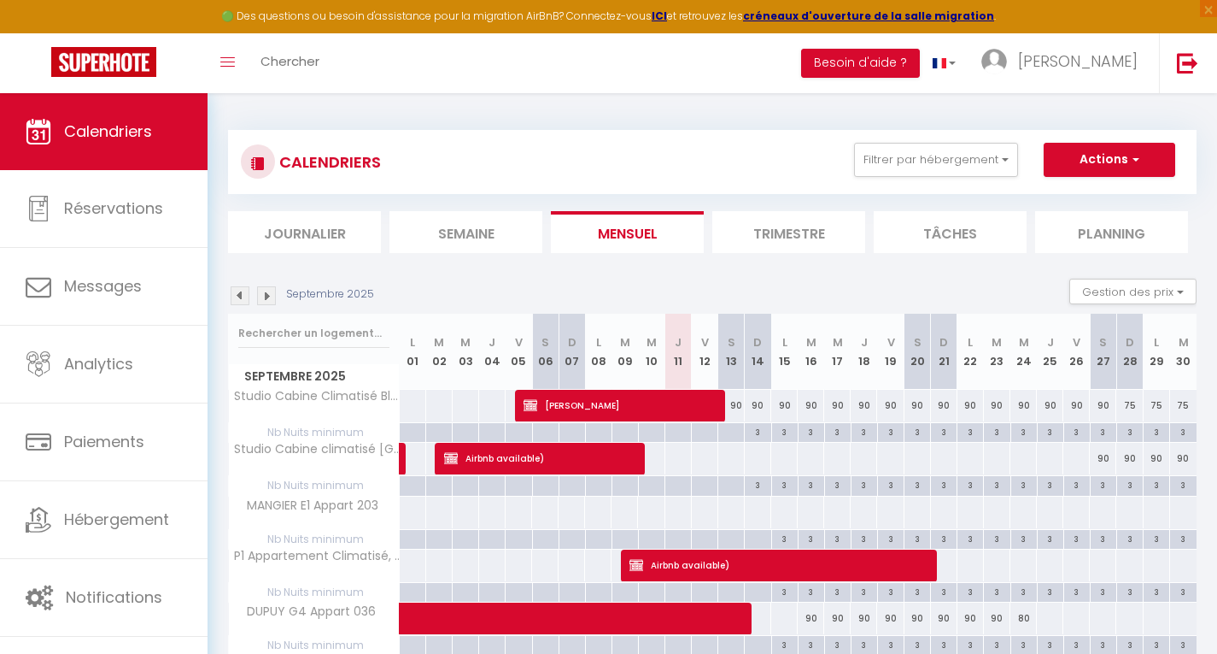
click at [808, 218] on li "Trimestre" at bounding box center [788, 232] width 153 height 42
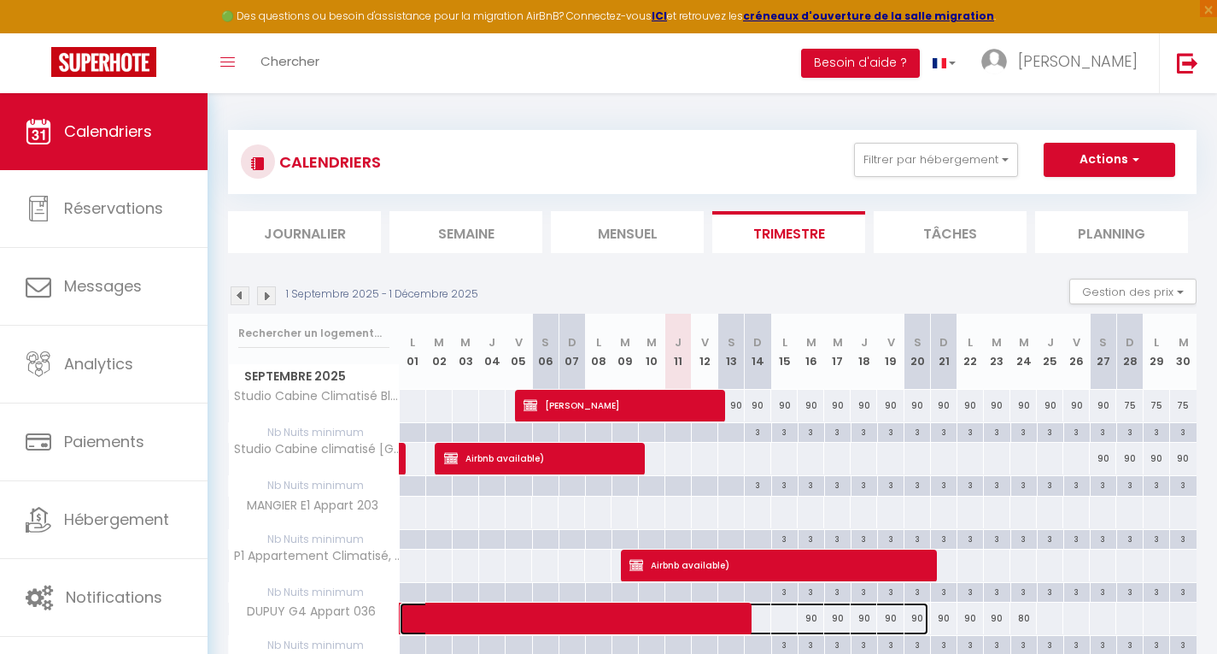
click at [808, 616] on span at bounding box center [673, 618] width 511 height 32
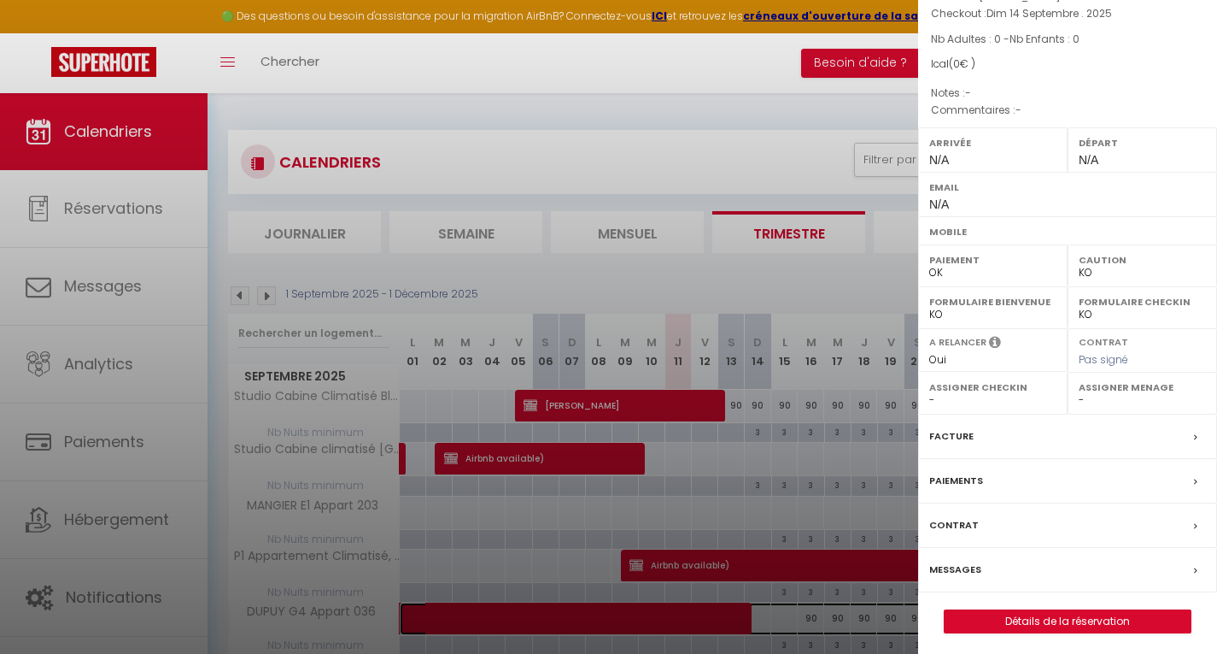
scroll to position [126, 0]
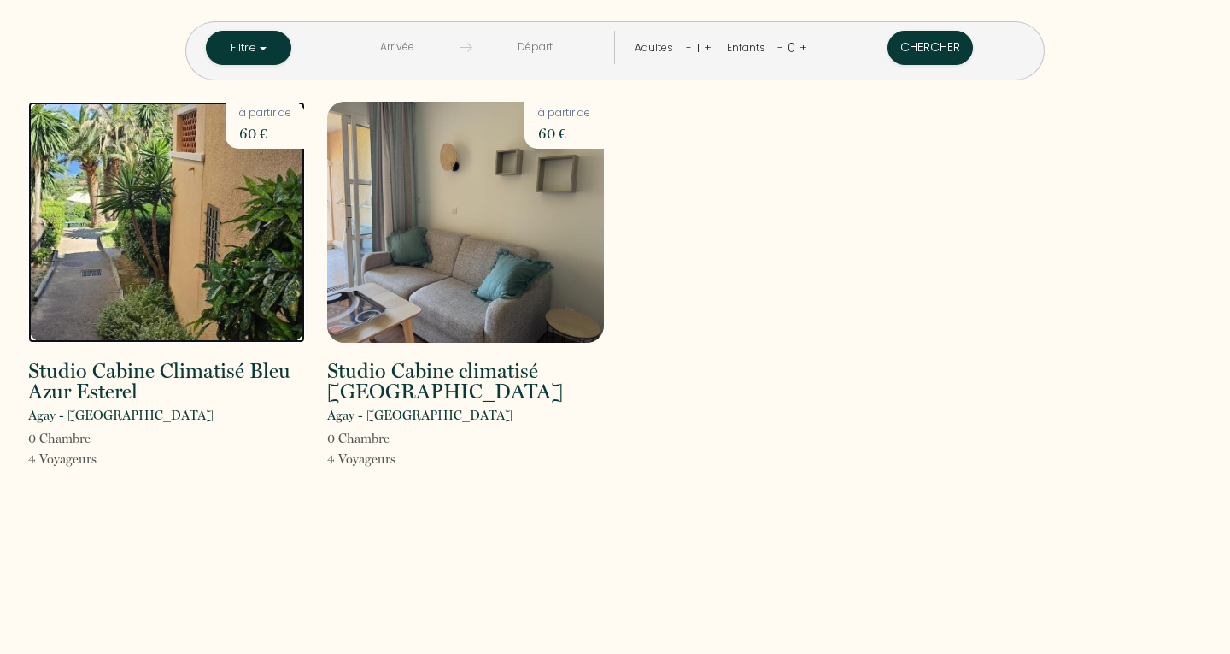
click at [249, 251] on img at bounding box center [166, 222] width 277 height 241
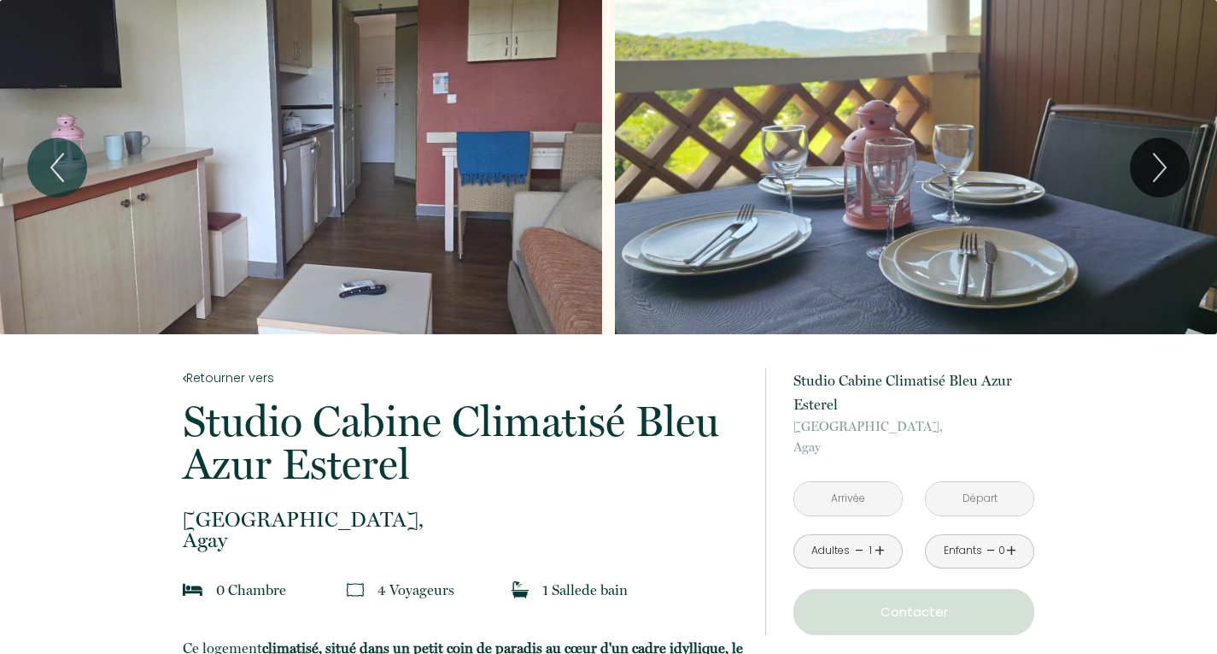
click at [855, 505] on input "text" at bounding box center [848, 498] width 108 height 33
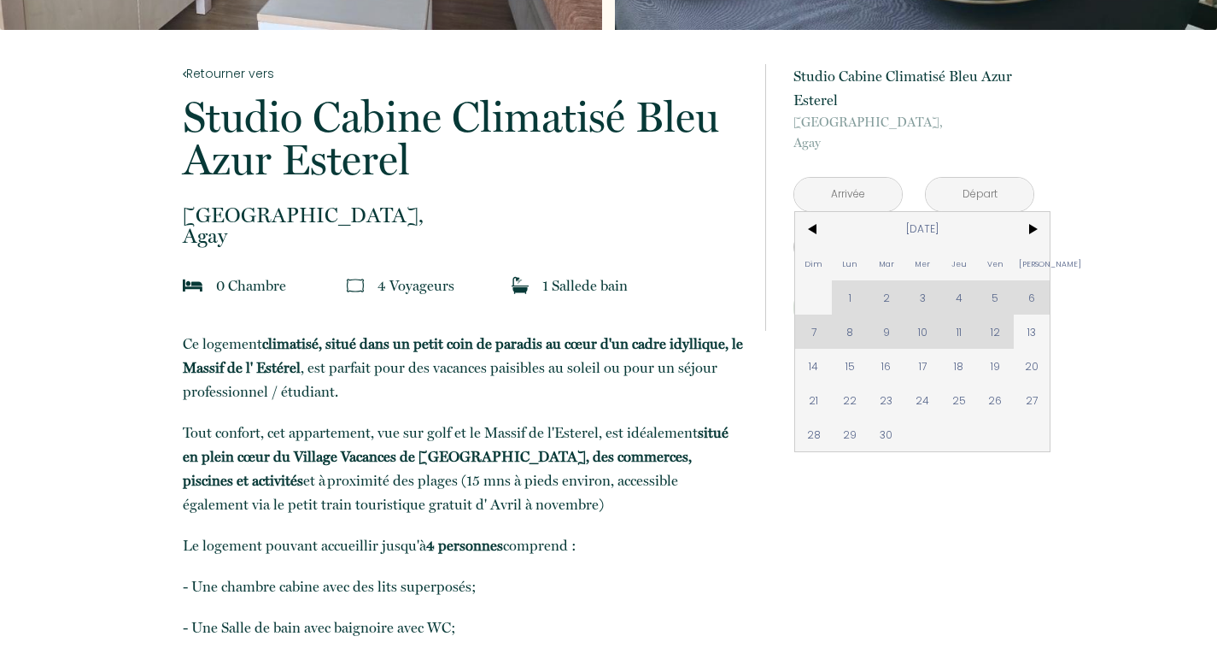
scroll to position [310, 0]
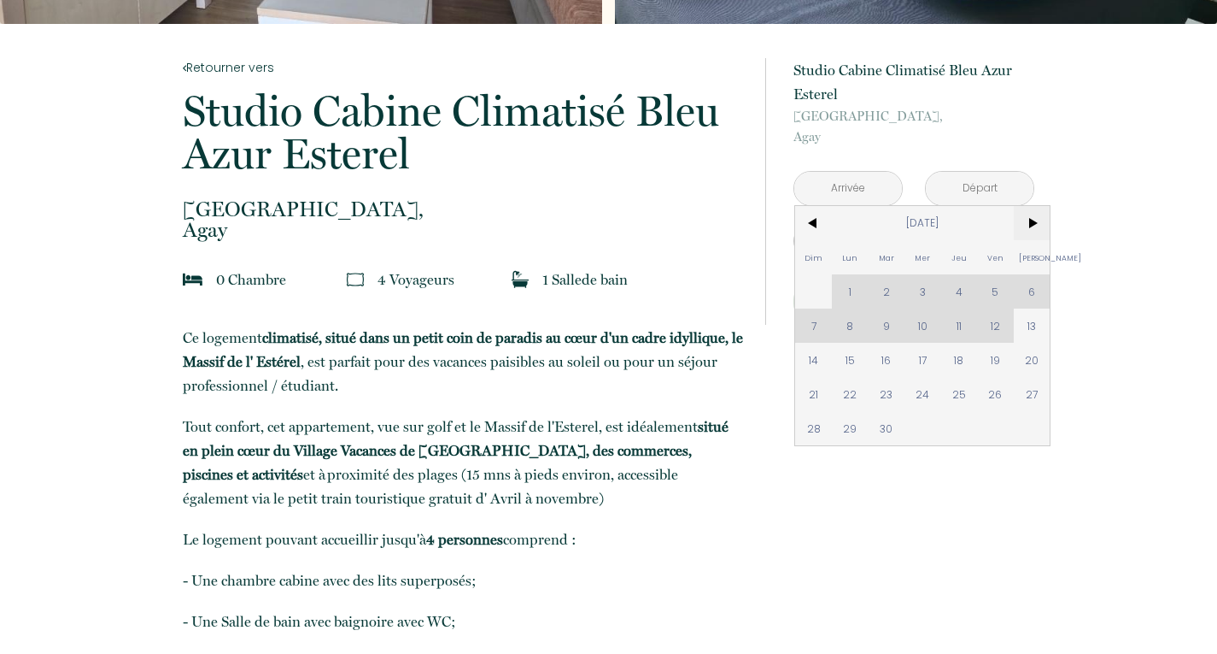
click at [1029, 214] on span ">" at bounding box center [1032, 223] width 37 height 34
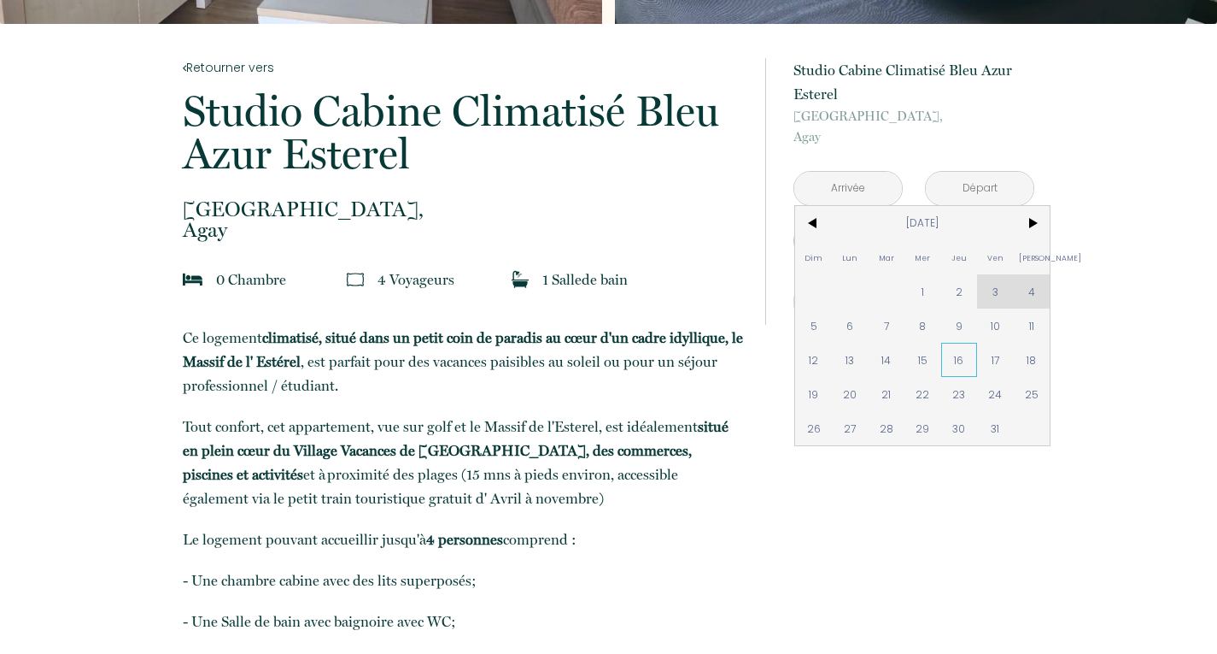
click at [956, 361] on span "16" at bounding box center [959, 360] width 37 height 34
type input "[DATE]"
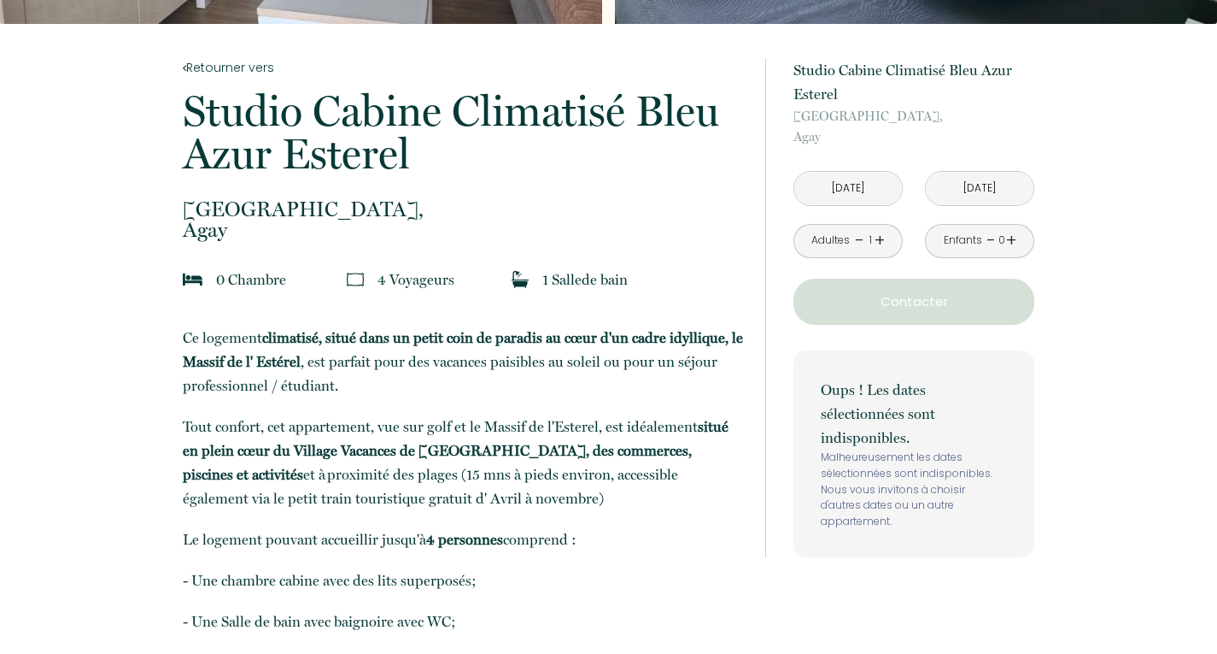
click at [972, 181] on input "[DATE]" at bounding box center [980, 188] width 108 height 33
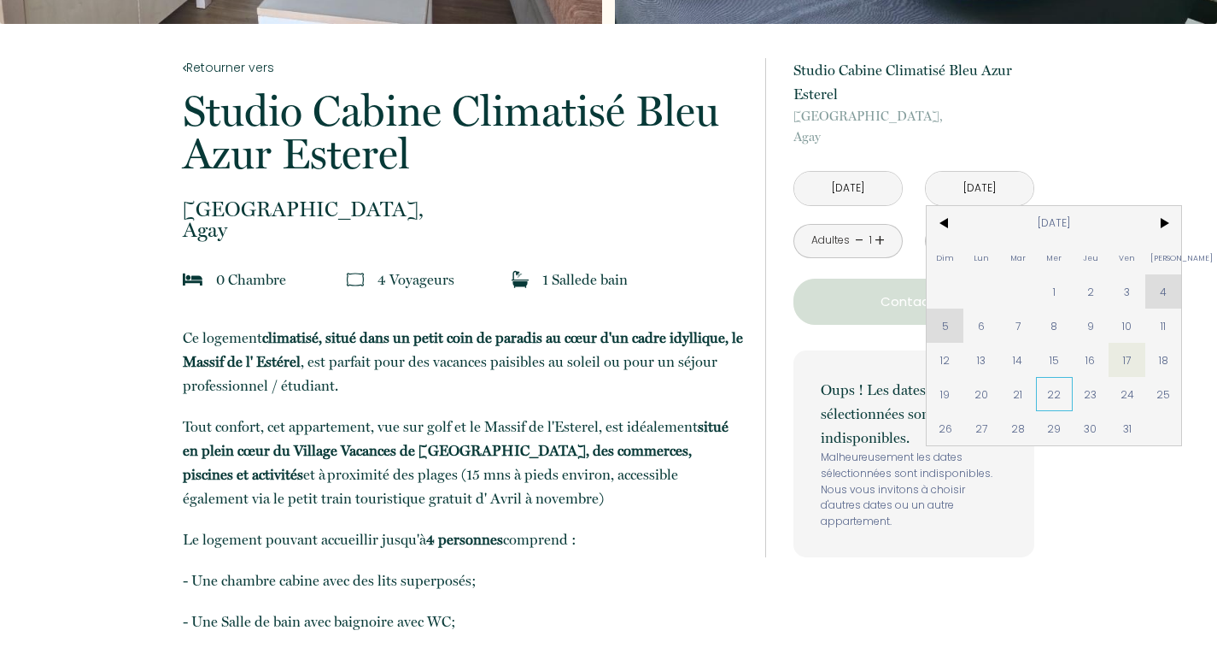
click at [1052, 390] on span "22" at bounding box center [1054, 394] width 37 height 34
type input "[DATE]"
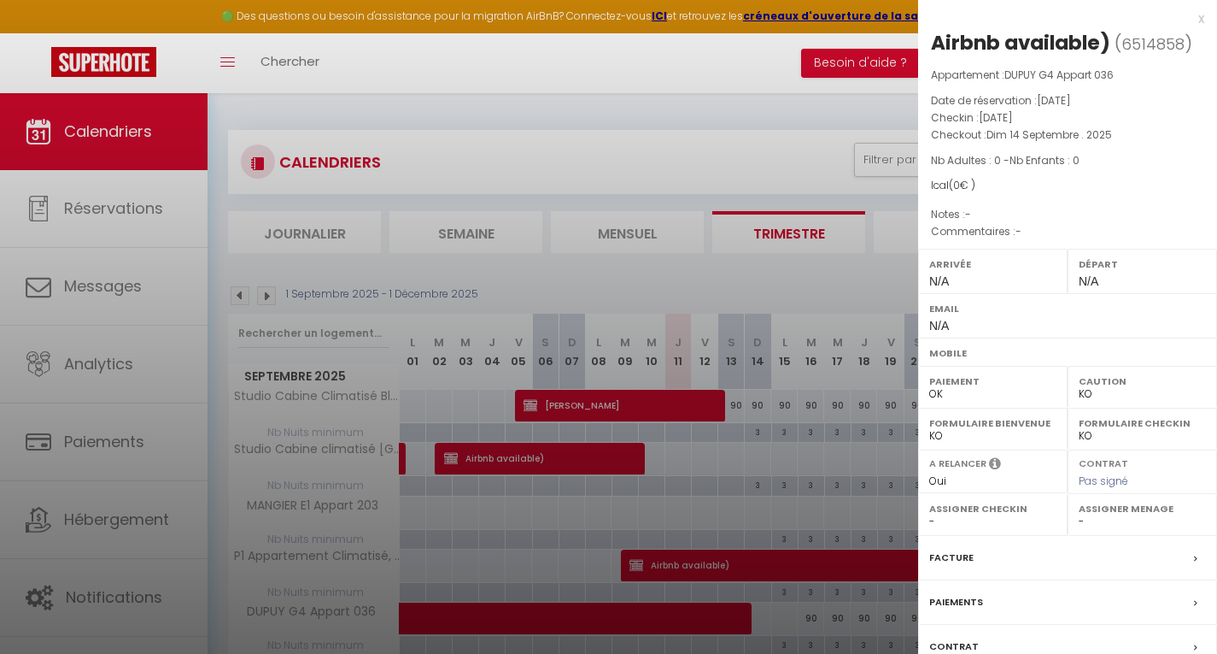
select select "KO"
select select "0"
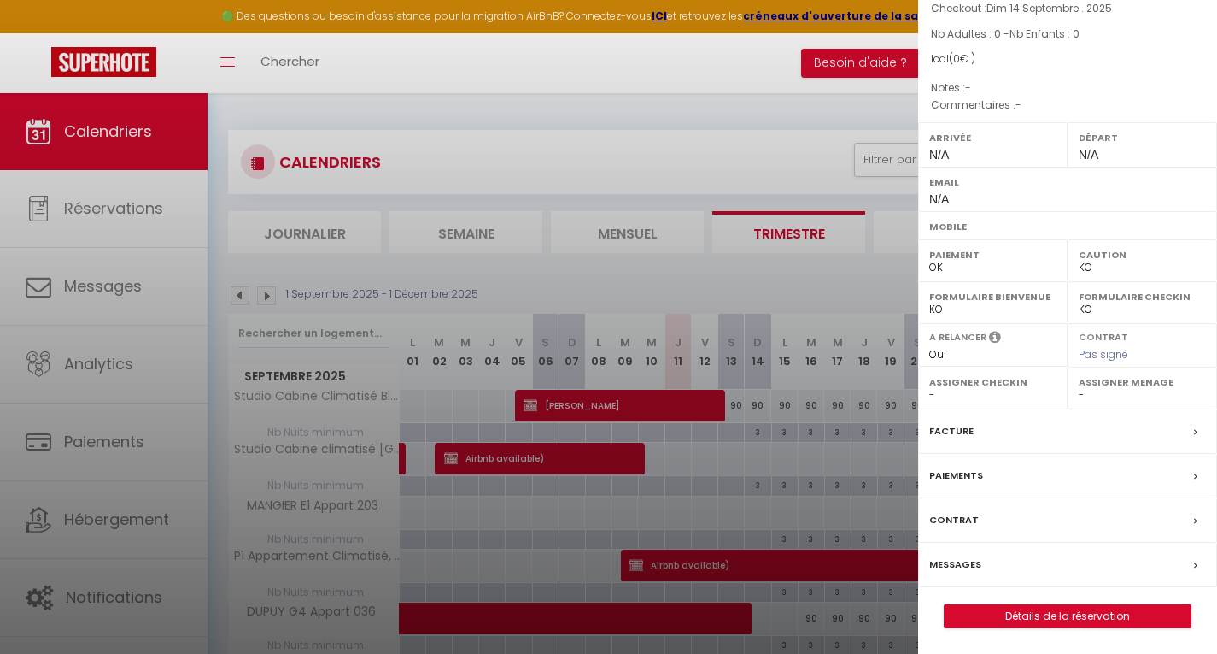
click at [679, 58] on div at bounding box center [608, 327] width 1217 height 654
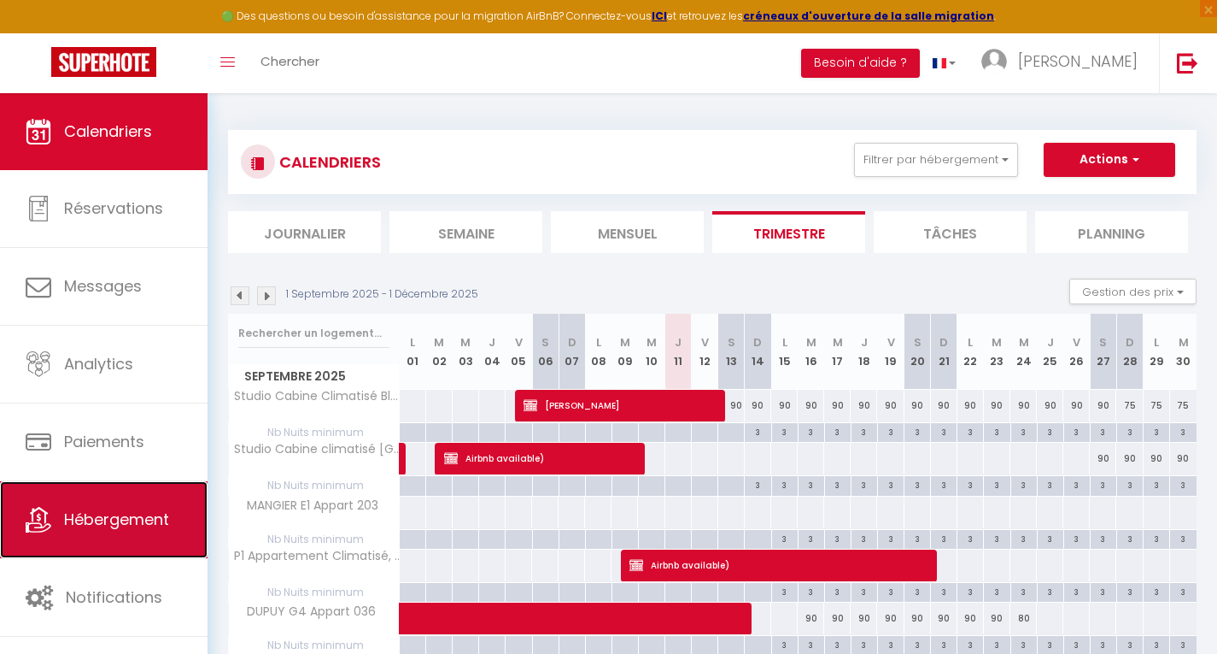
click at [109, 529] on span "Hébergement" at bounding box center [116, 518] width 105 height 21
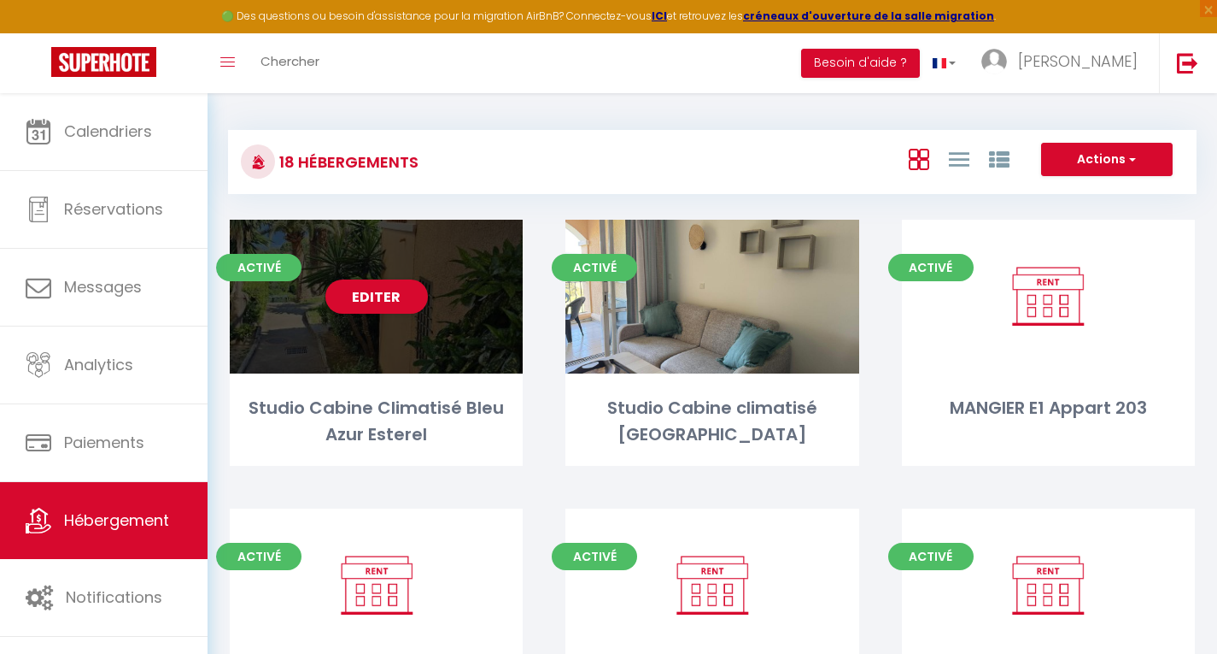
click at [348, 422] on div "Studio Cabine Climatisé Bleu Azur Esterel" at bounding box center [376, 422] width 293 height 54
select select "3"
select select "2"
select select "1"
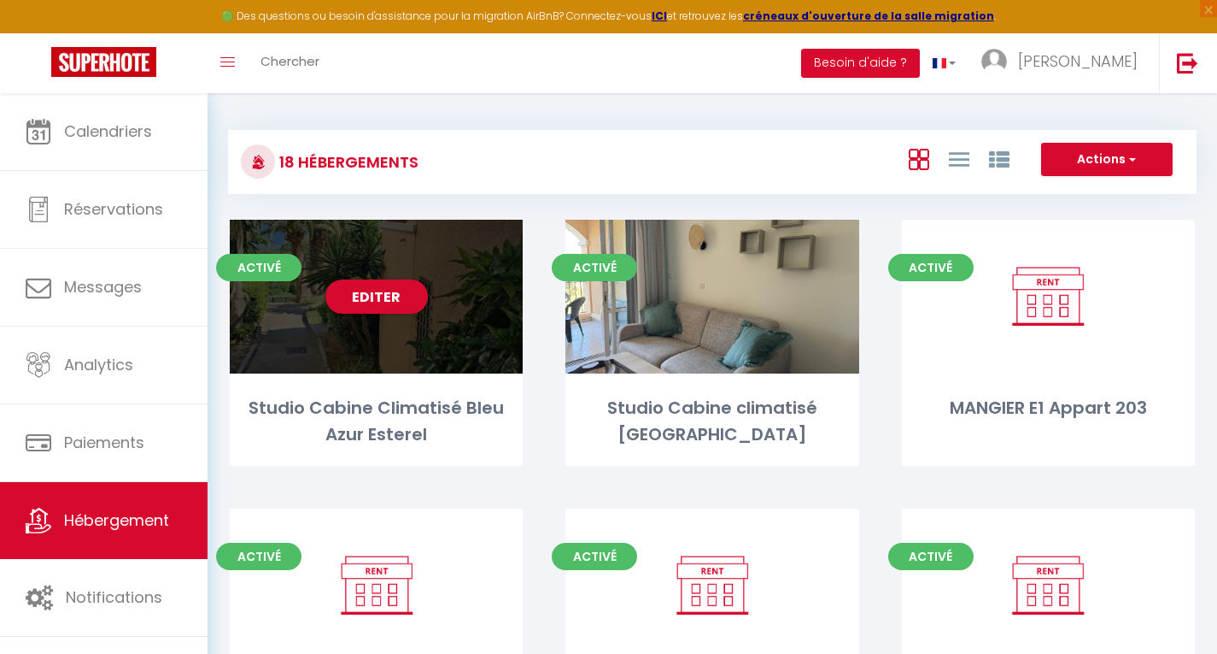
select select "28"
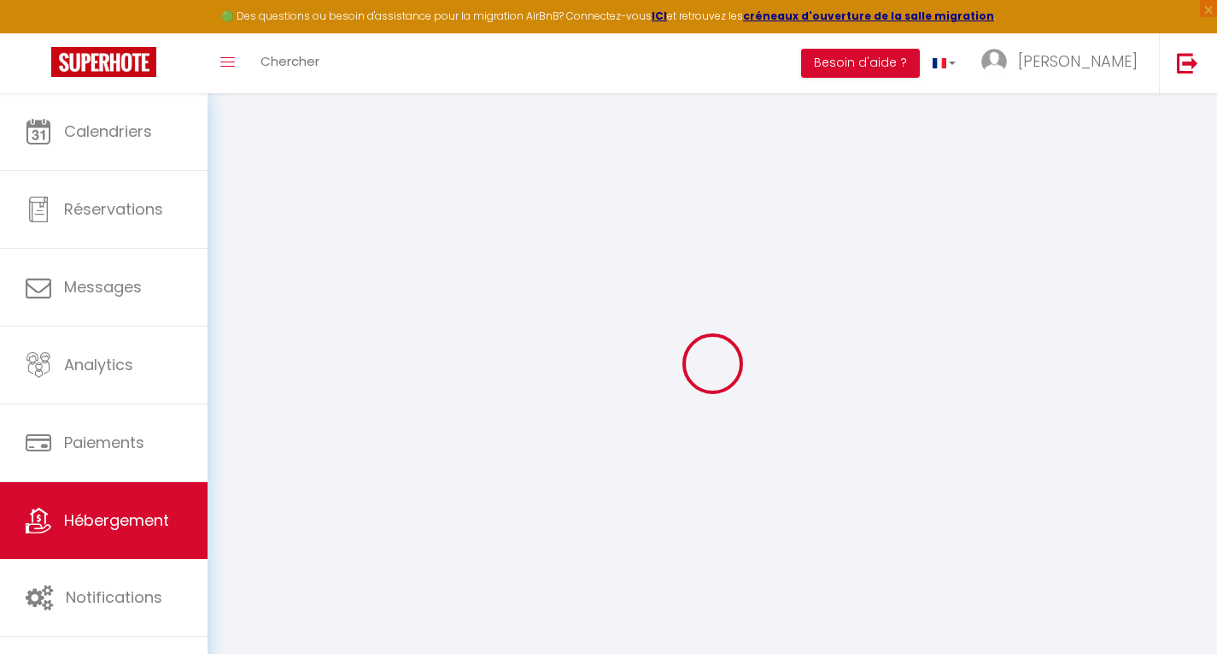
select select
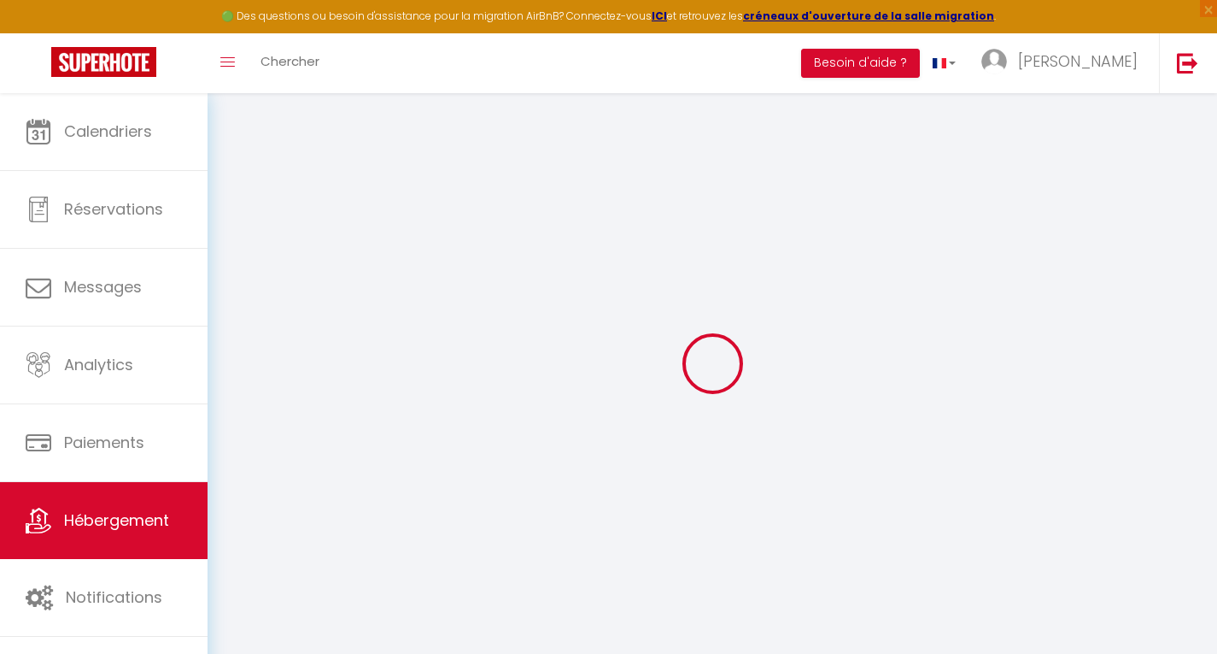
select select
checkbox input "false"
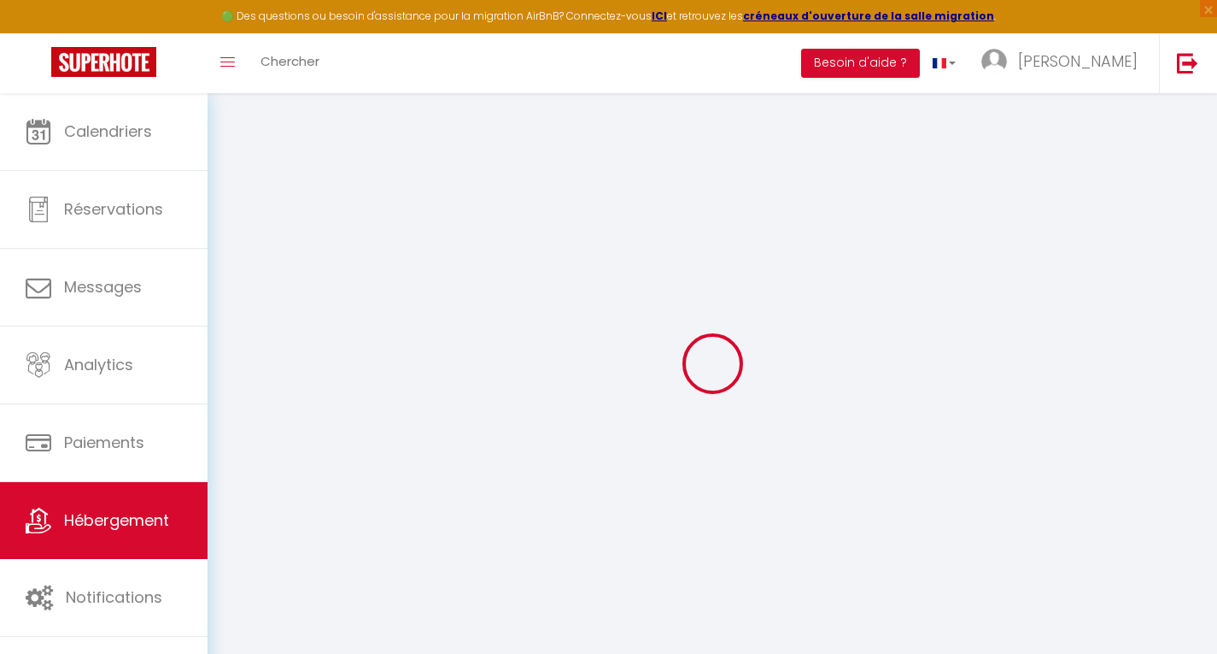
select select
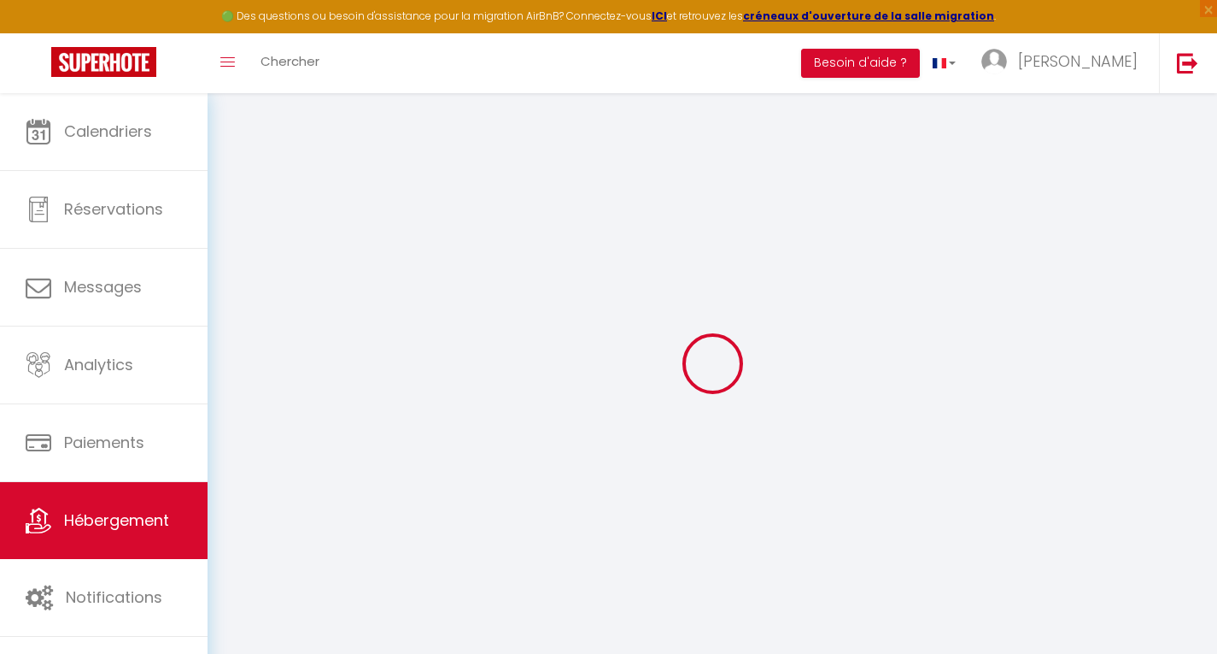
select select
checkbox input "false"
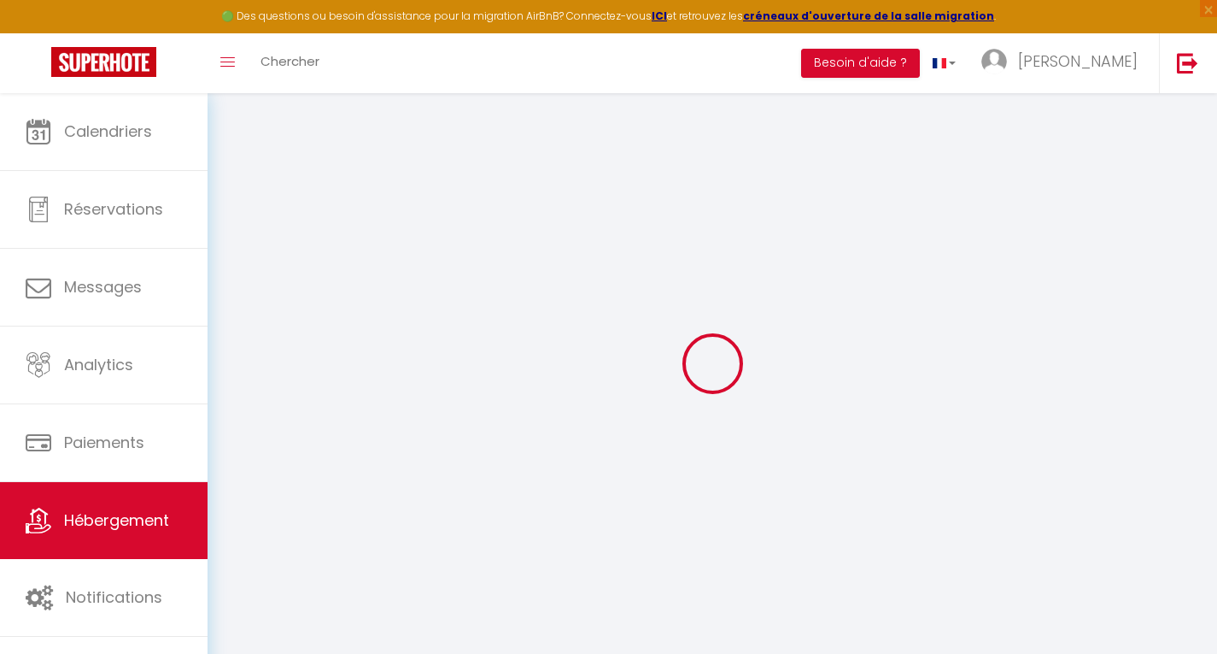
checkbox input "false"
select select
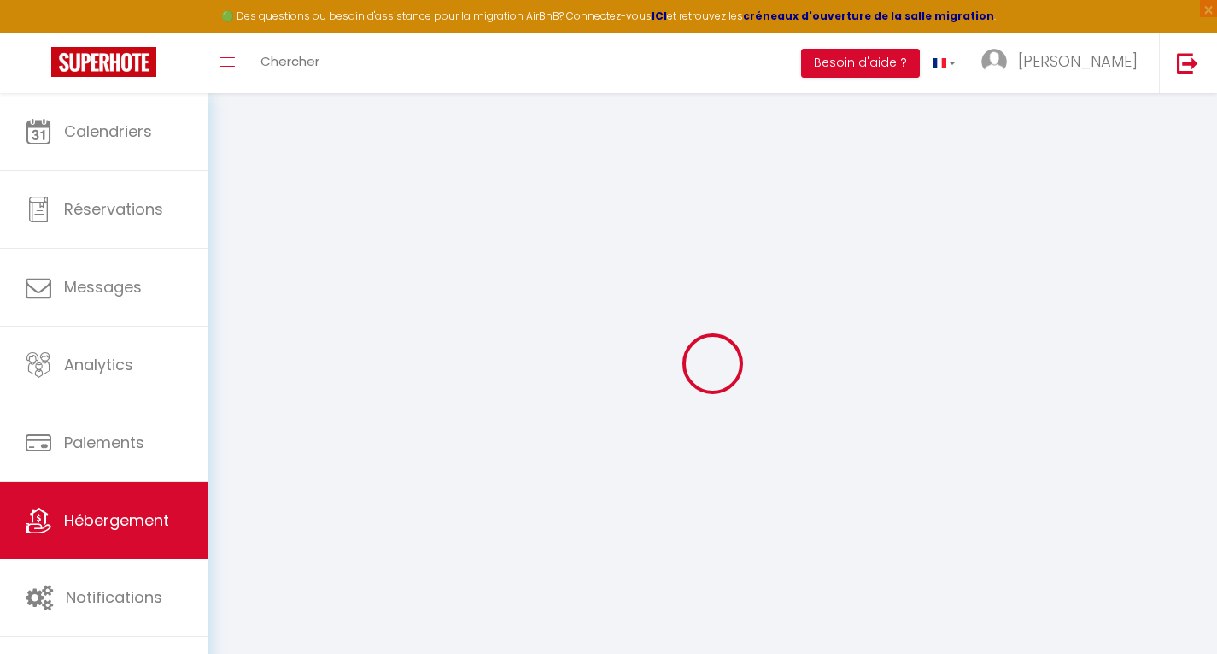
select select
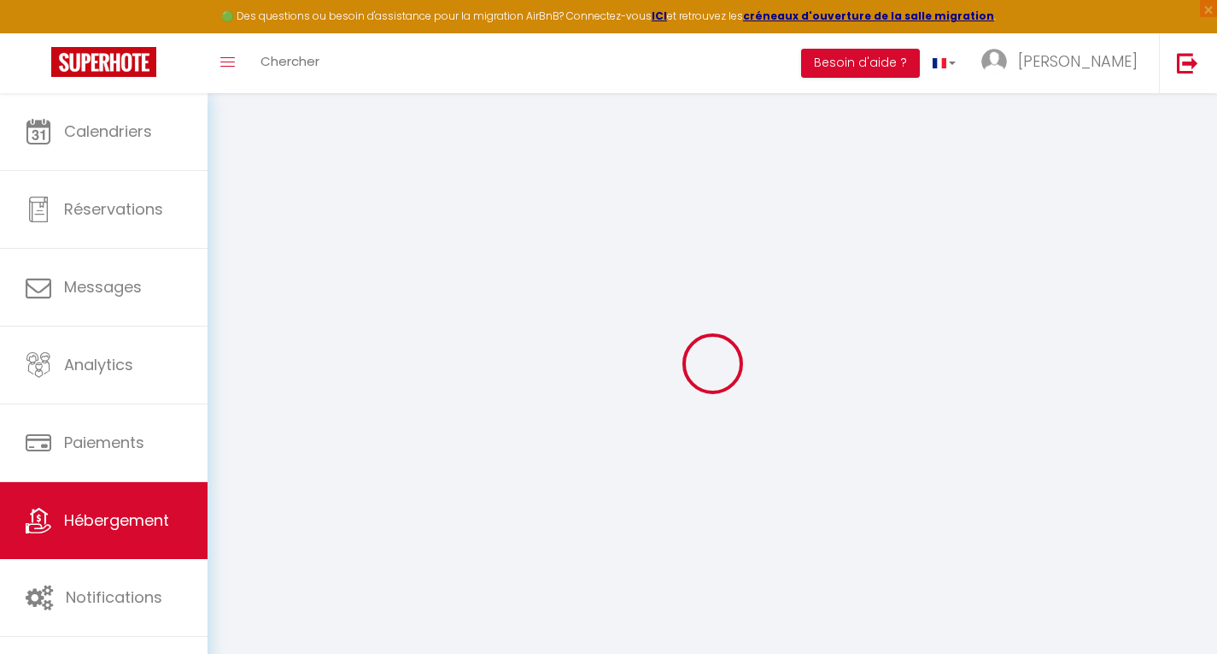
checkbox input "false"
select select
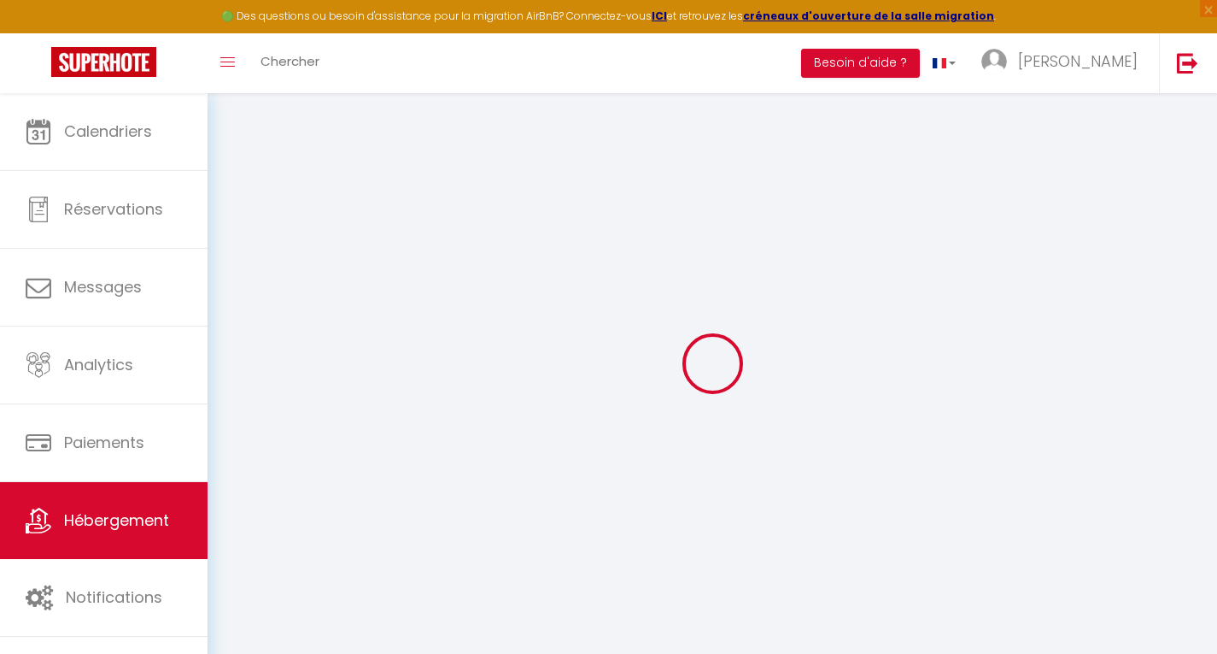
select select
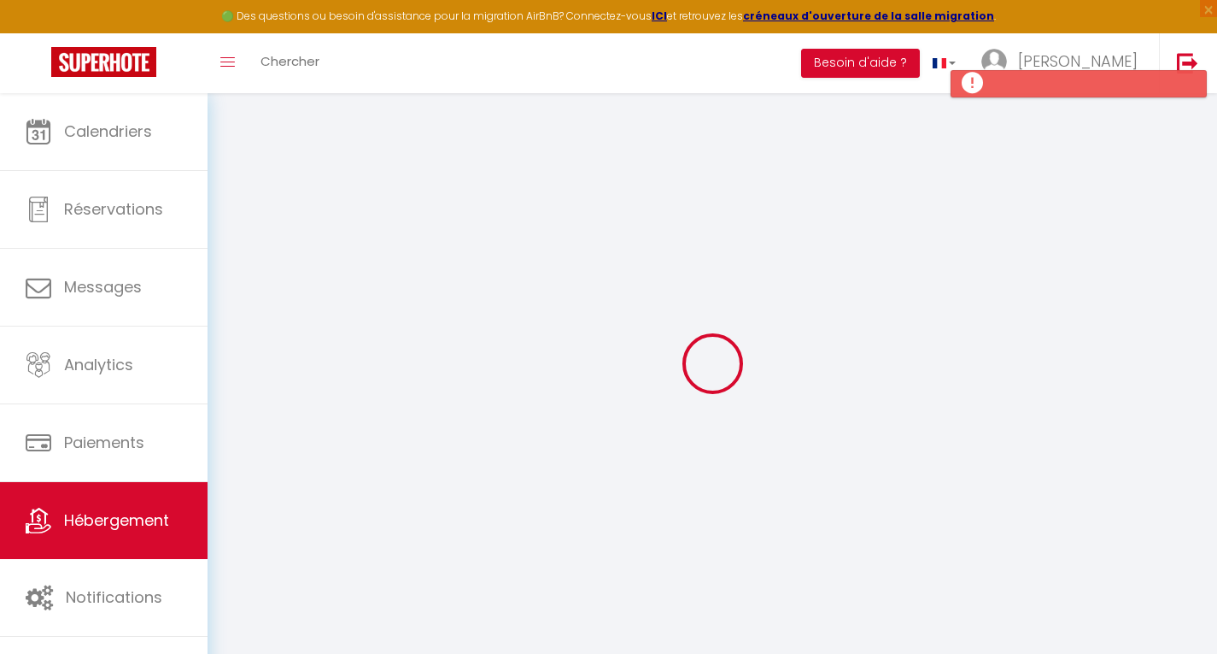
select select
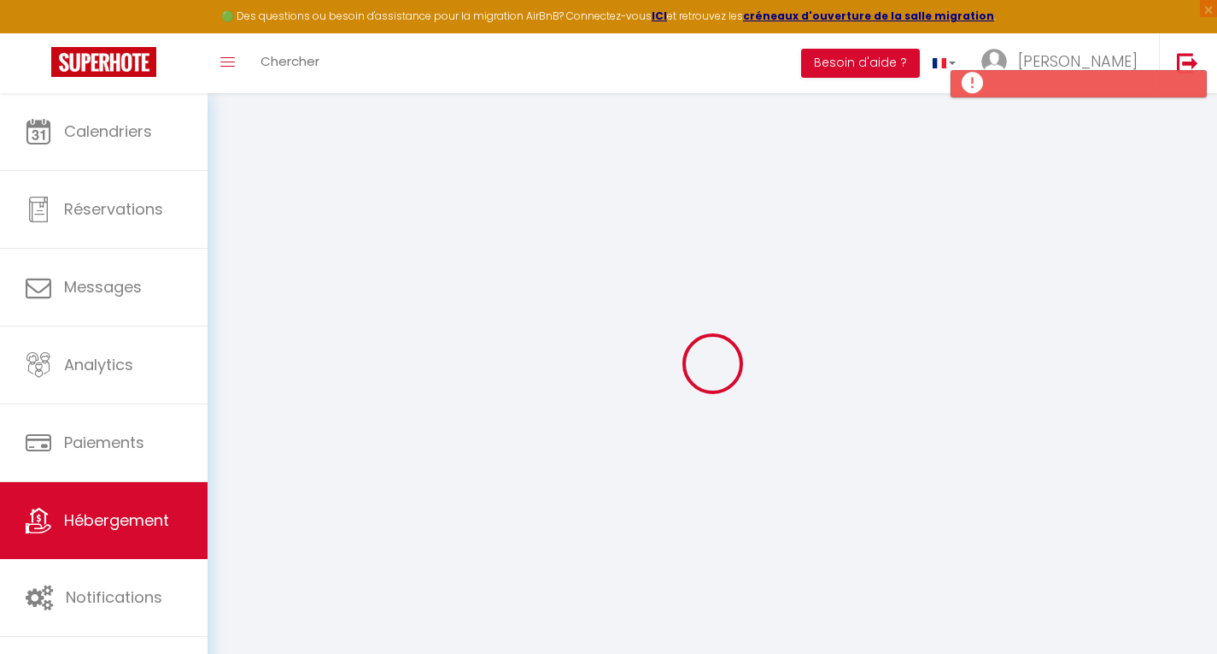
select select
checkbox input "false"
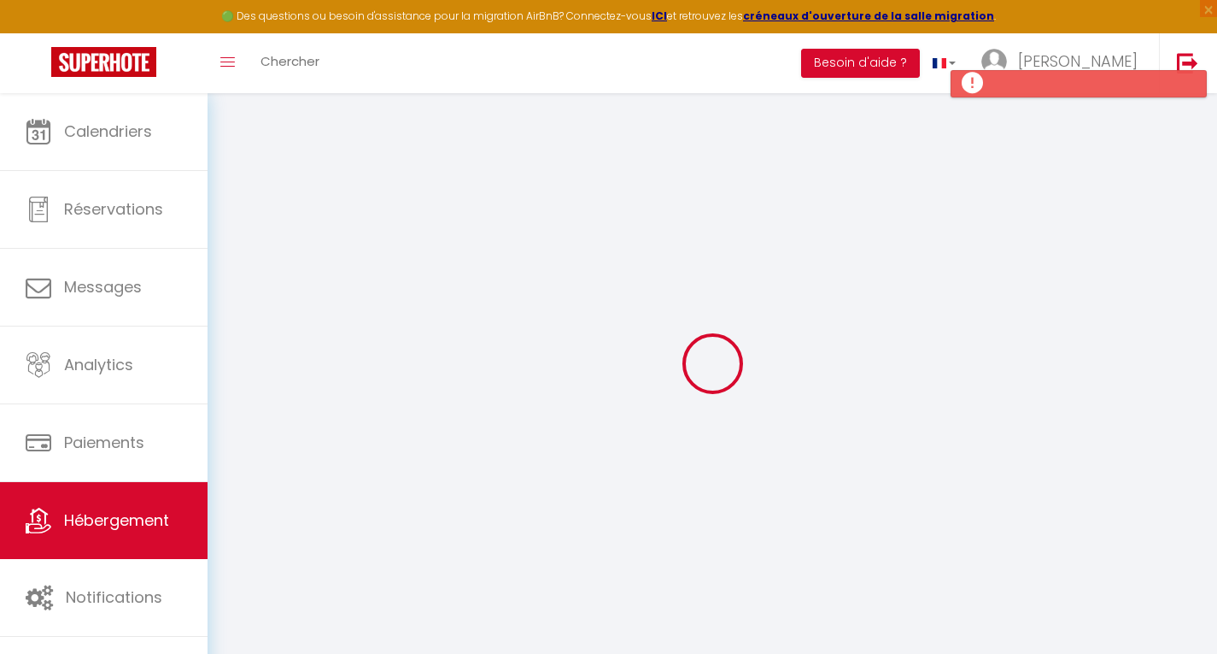
select select
type input "Studio Cabine Climatisé Bleu Azur Esterel"
type input "Romain"
type input "LERAY"
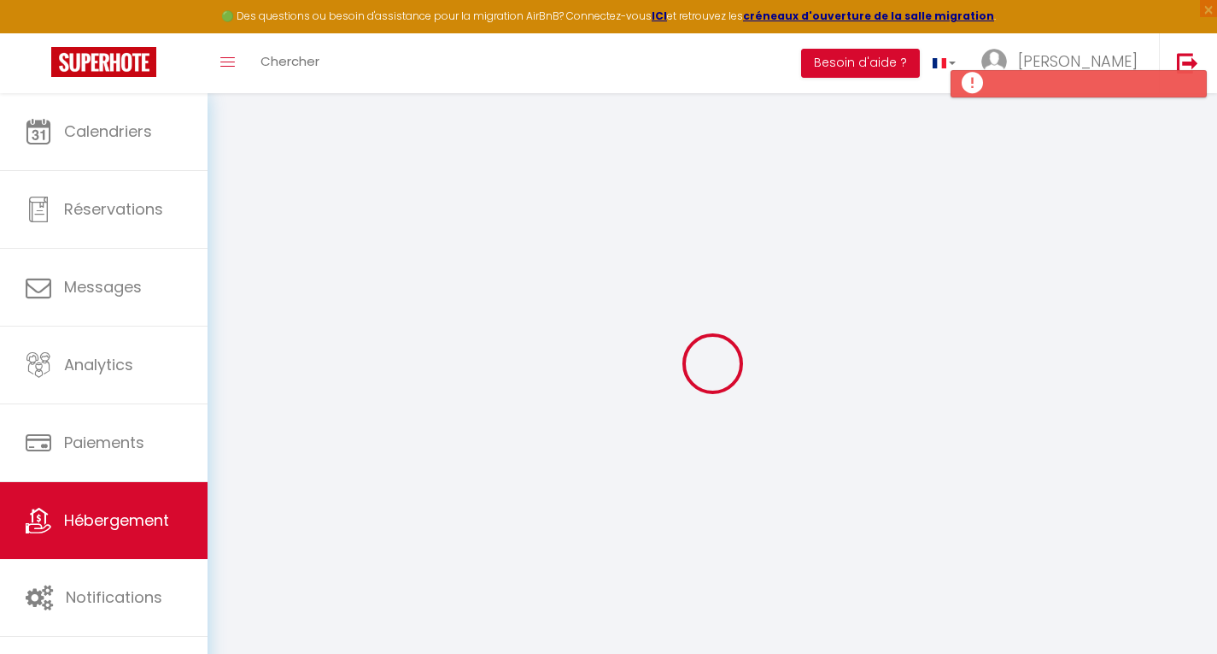
select select "0"
type input "60"
type input "6"
type input "10"
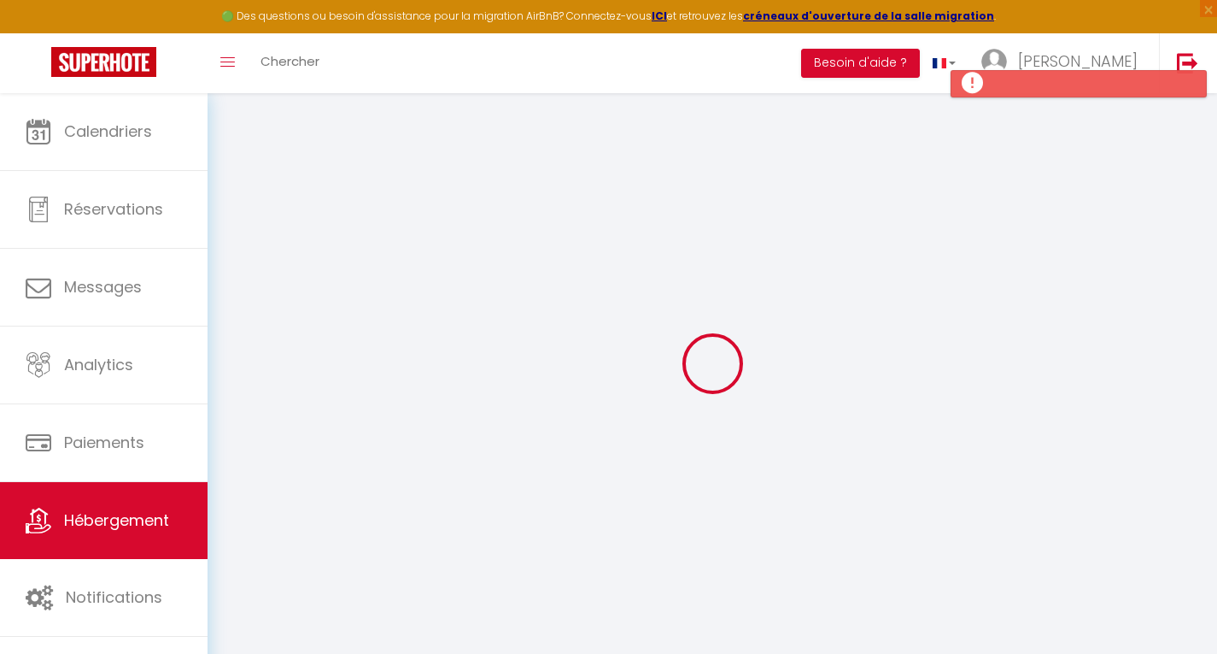
type input "700"
type input "20"
select select
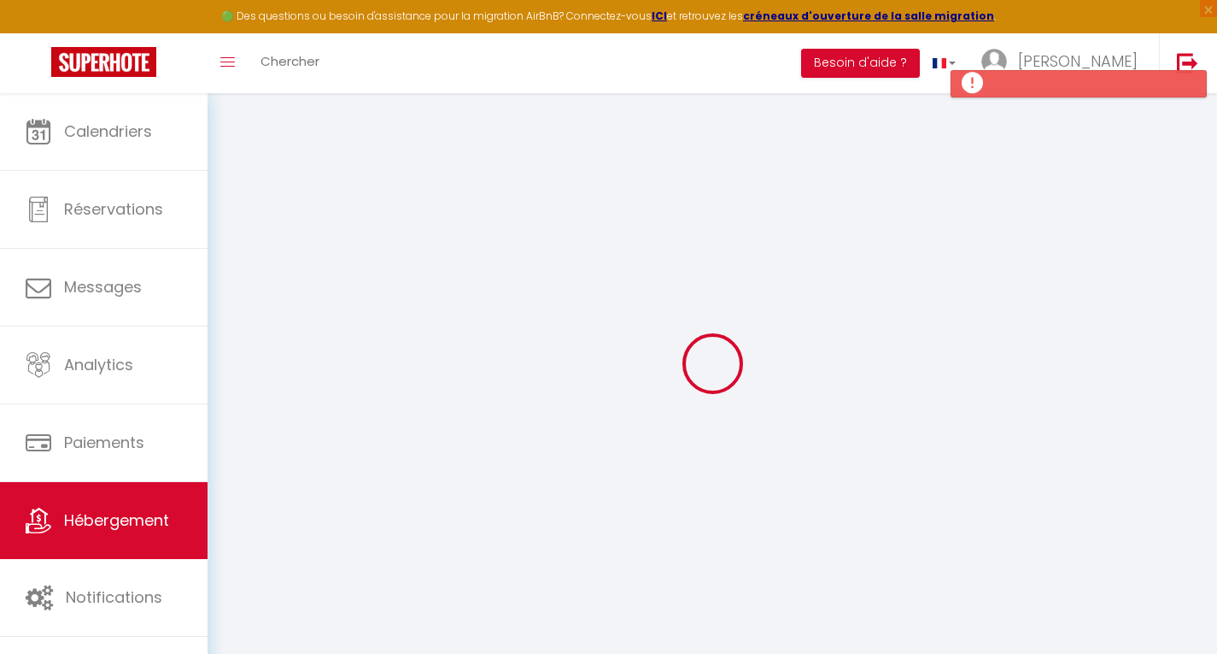
select select
type input "[GEOGRAPHIC_DATA]"
type input "83530"
type input "Agay"
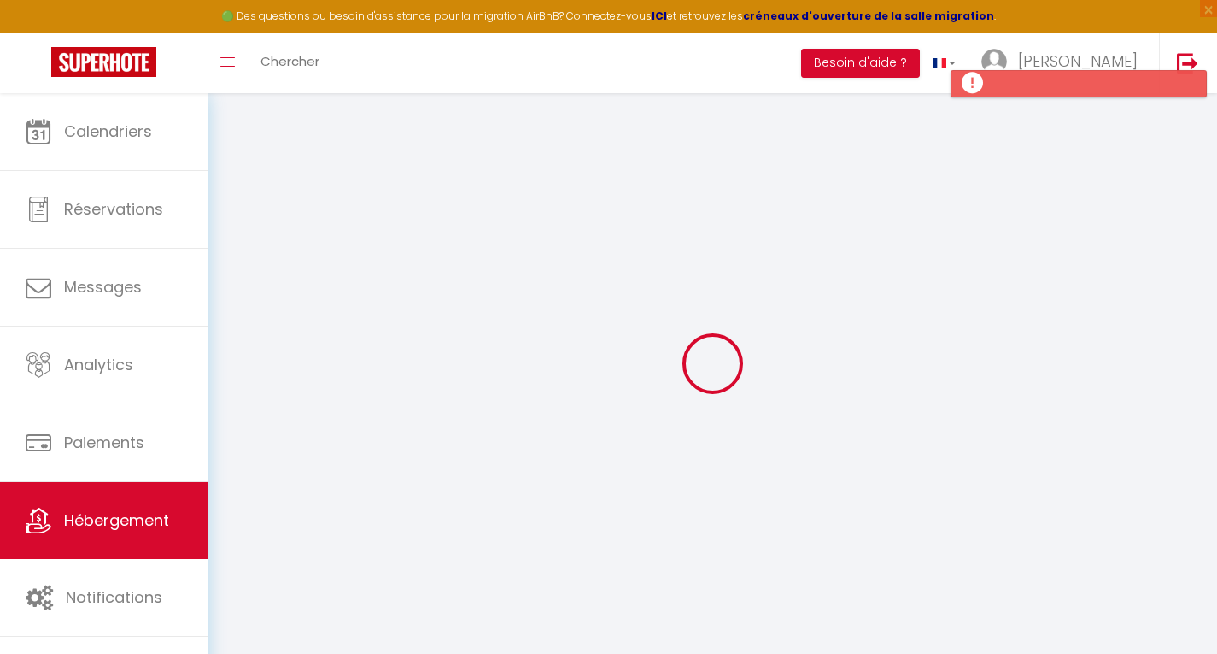
type input "rleray12@gmail.com"
select select
checkbox input "false"
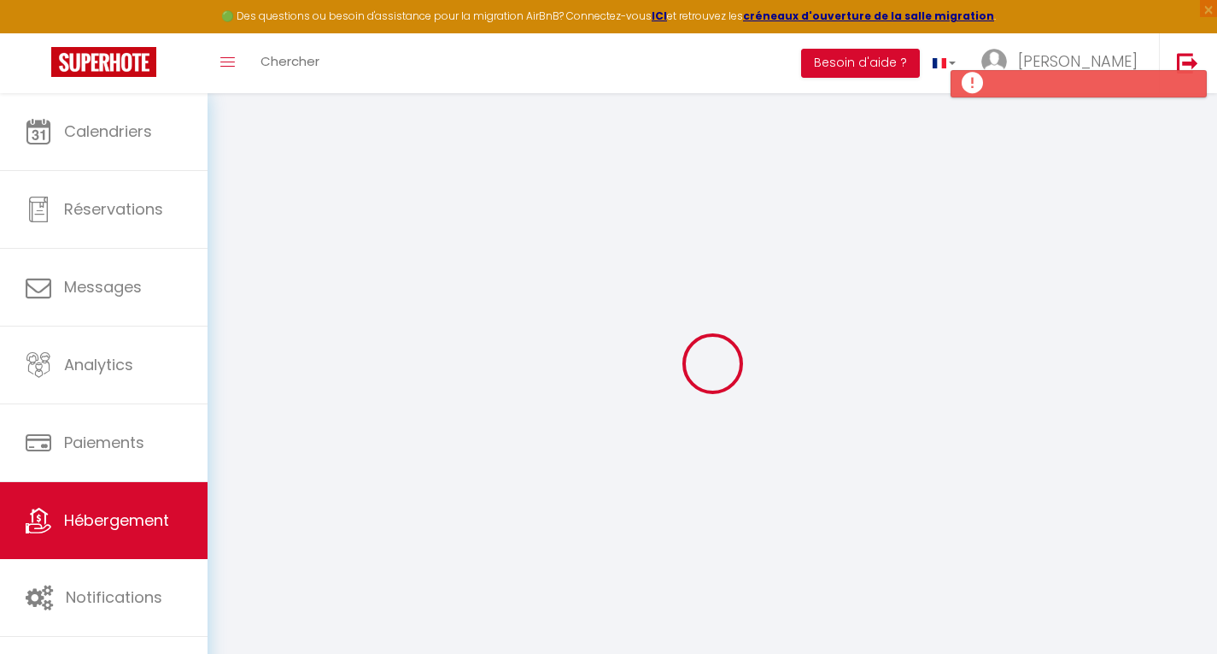
checkbox input "false"
radio input "true"
type input "15"
type input "0"
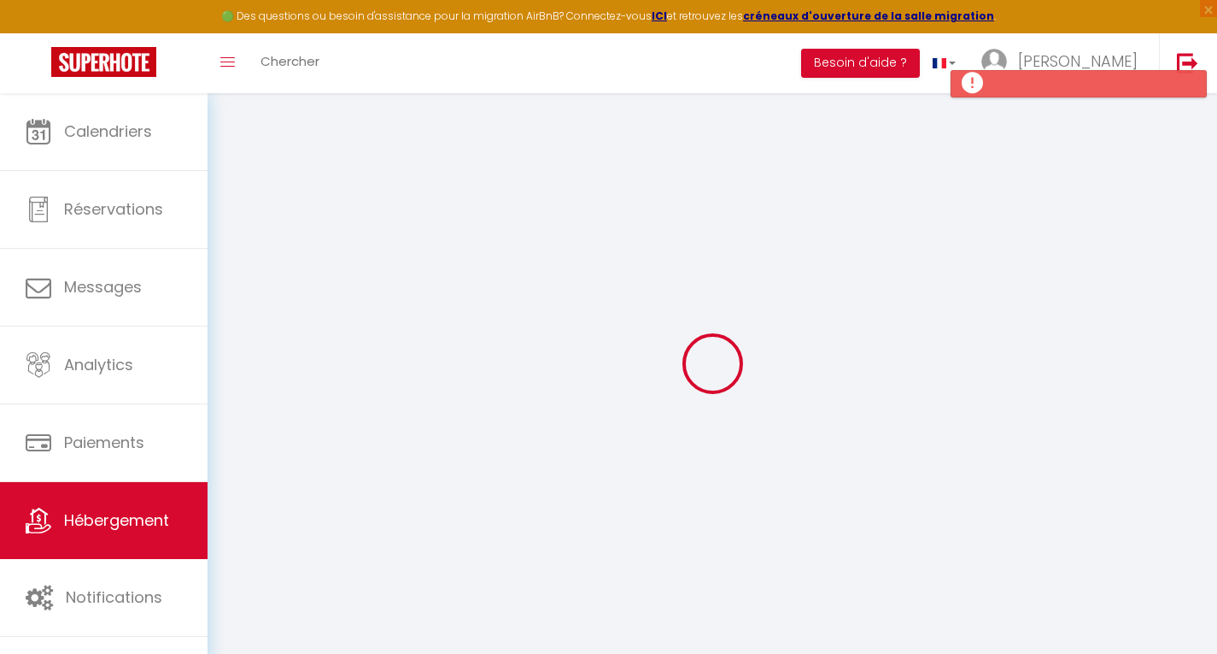
type input "0"
select select
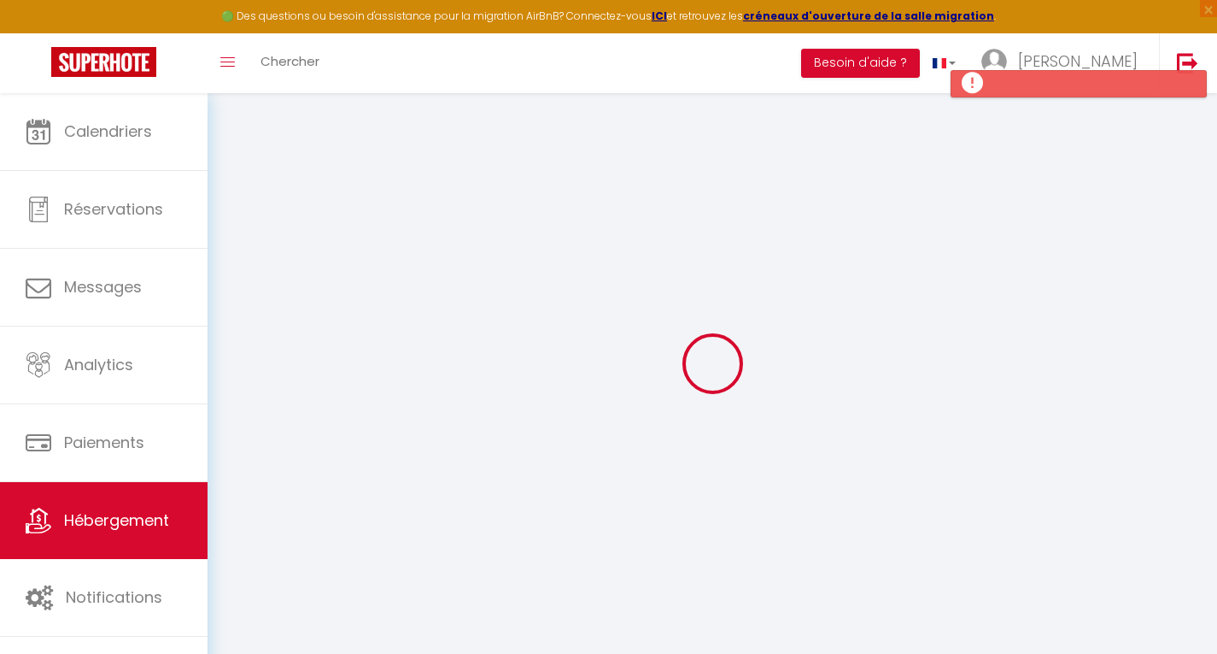
select select
checkbox input "false"
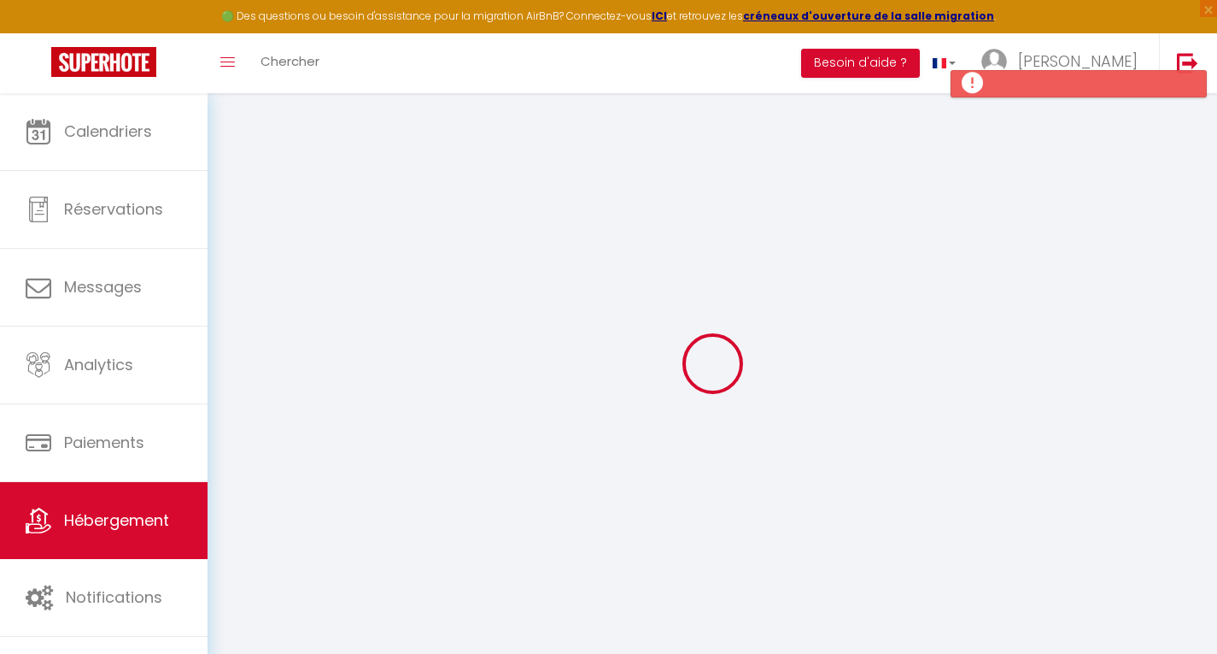
checkbox input "false"
select select
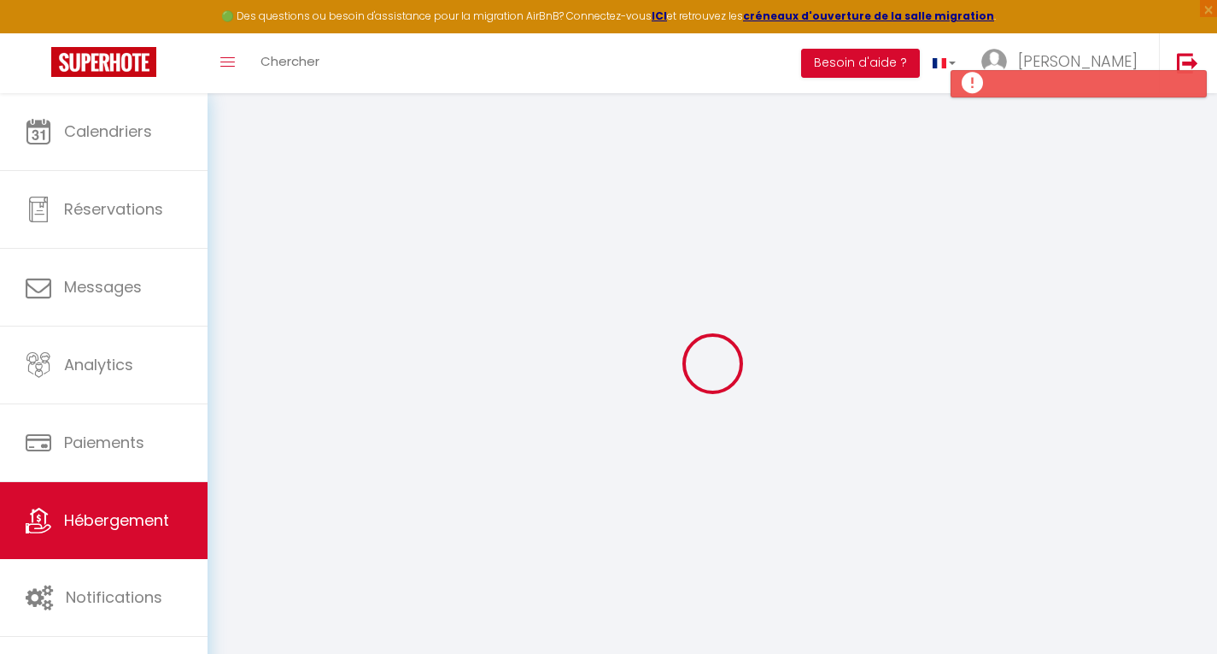
select select
checkbox input "false"
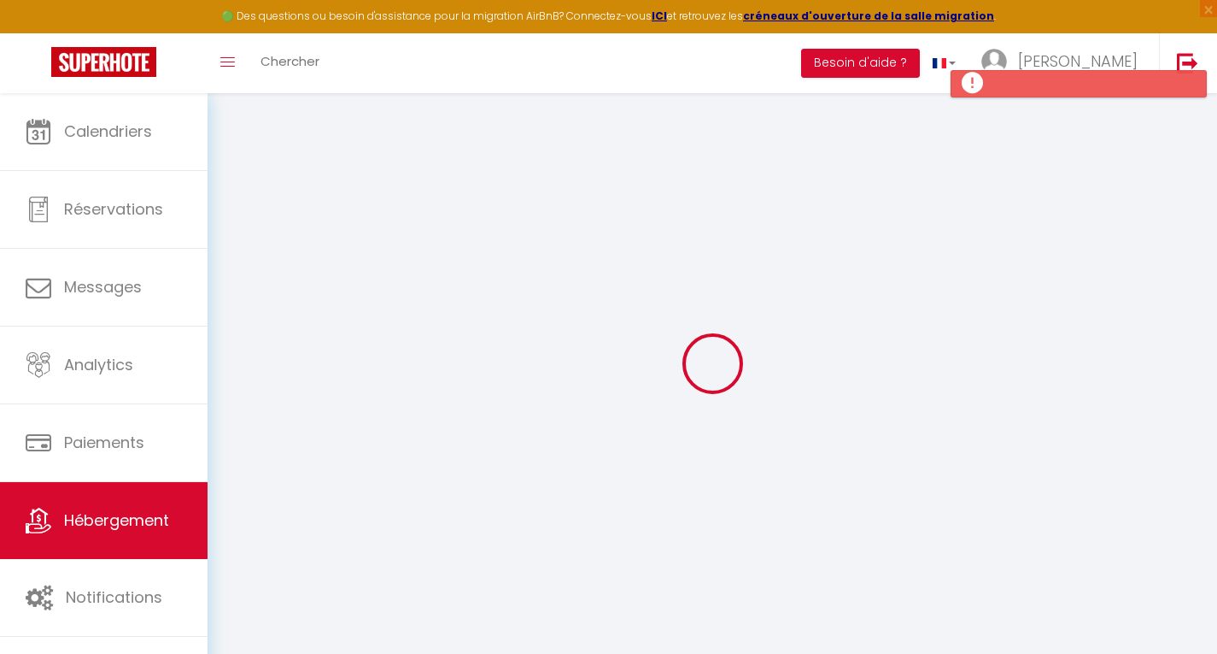
checkbox input "false"
select select
checkbox input "false"
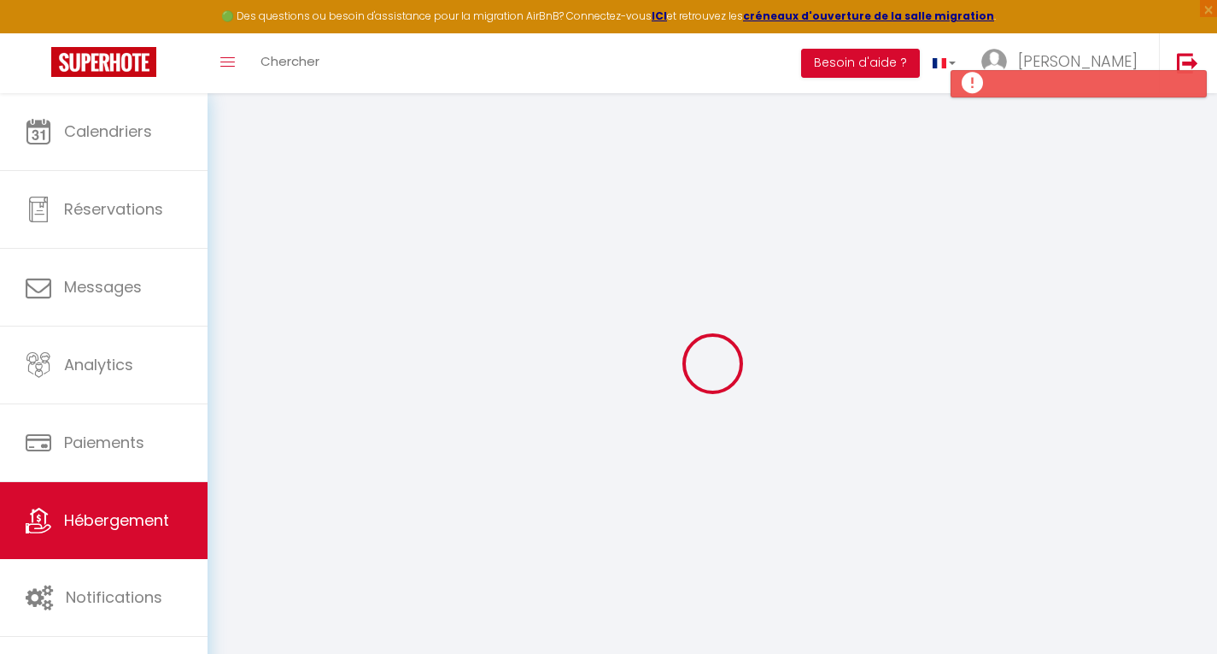
checkbox input "false"
select select
checkbox input "false"
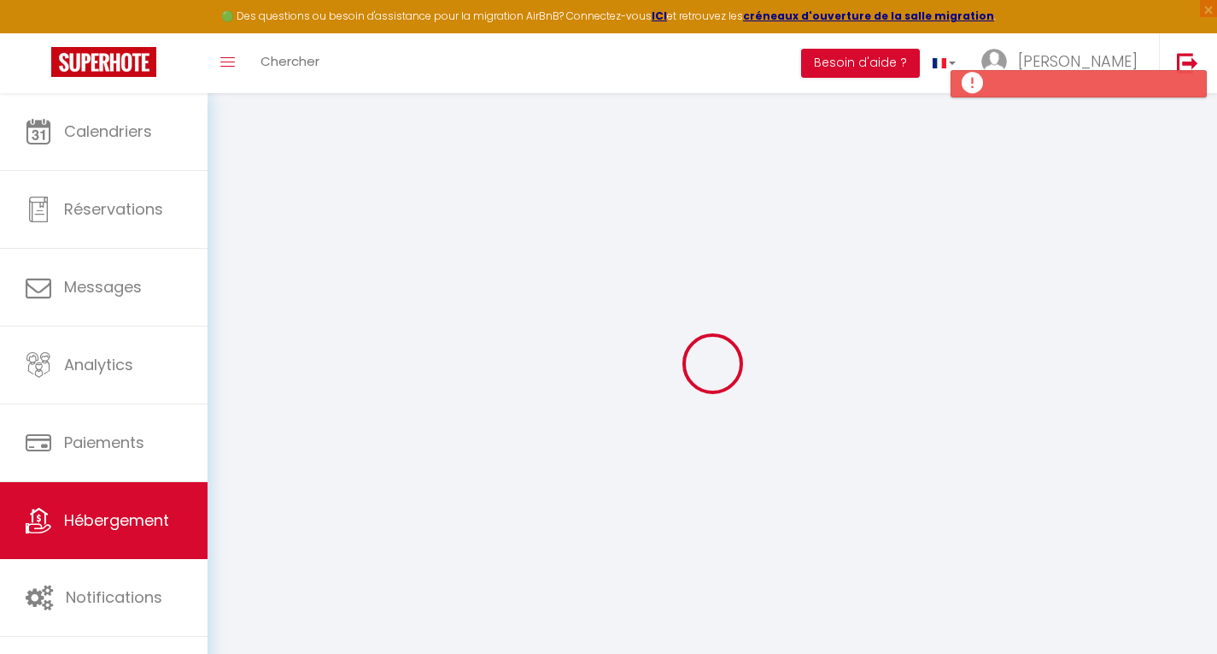
checkbox input "false"
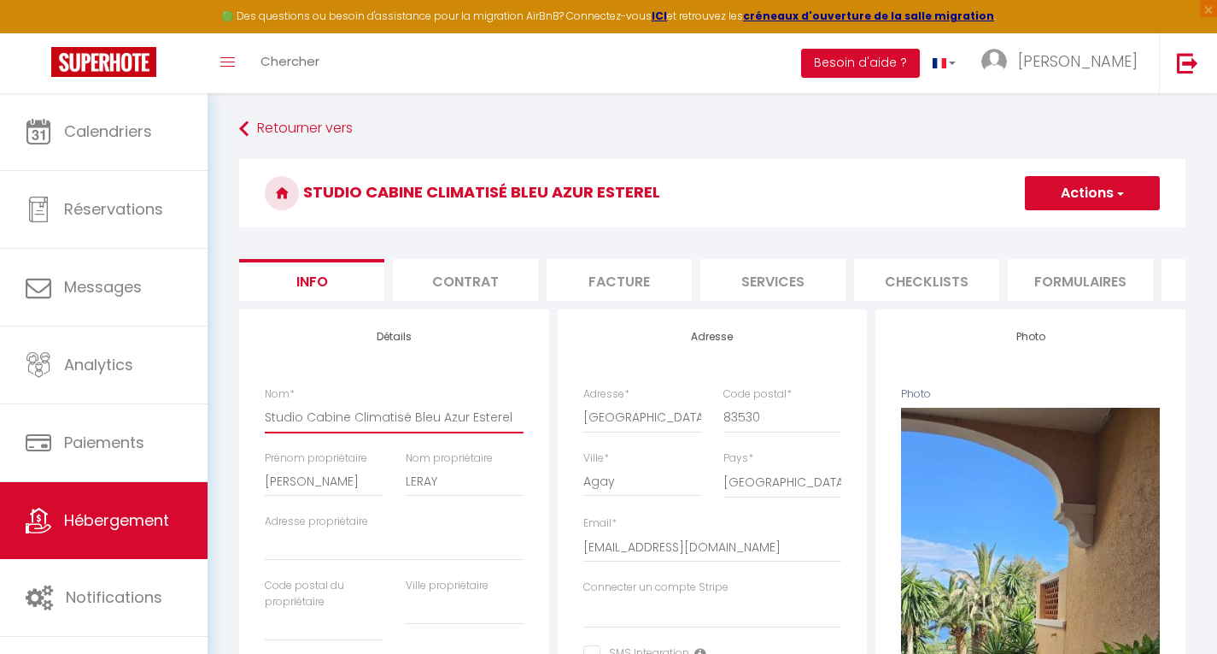
click at [267, 431] on input "Studio Cabine Climatisé Bleu Azur Esterel" at bounding box center [394, 417] width 259 height 31
type input "CStudio Cabine Climatisé Bleu Azur Esterel"
select select
checkbox input "false"
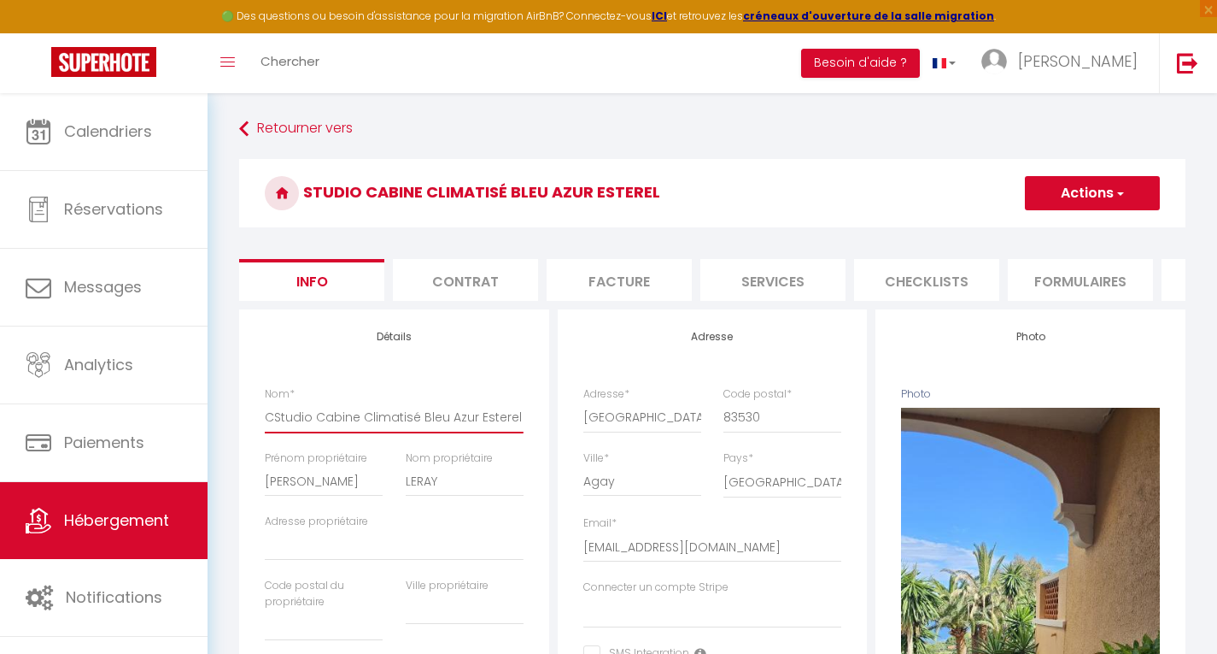
checkbox input "false"
type input "C1Studio Cabine Climatisé Bleu Azur Esterel"
select select
checkbox input "false"
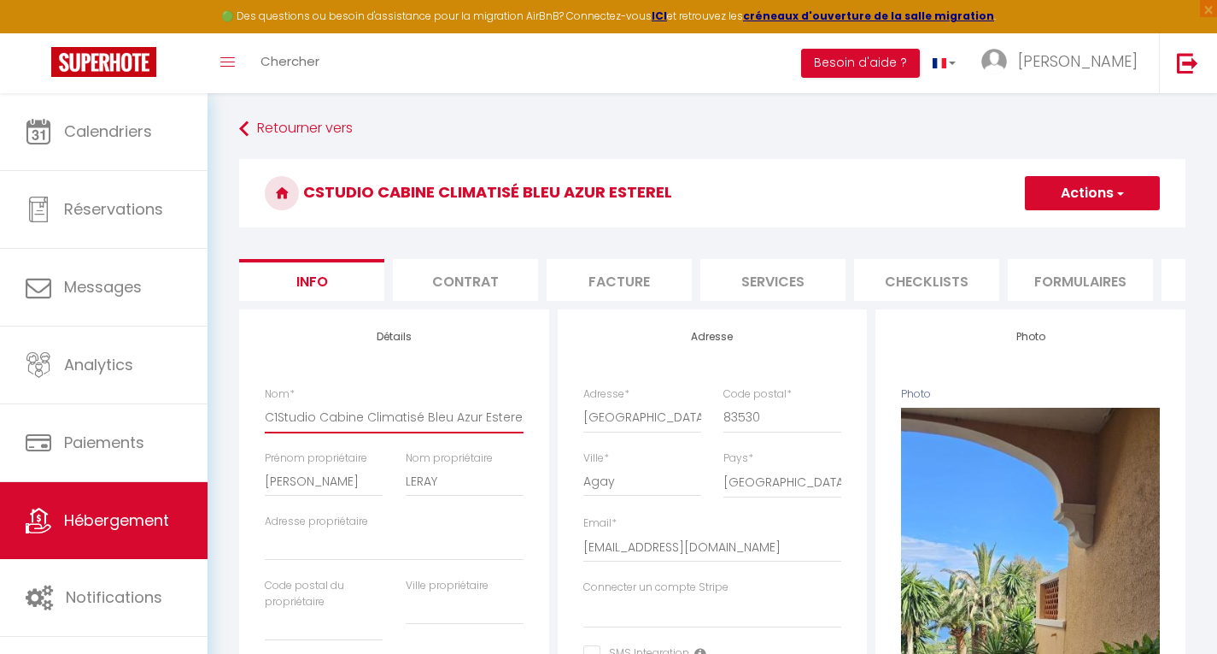
checkbox input "false"
type input "C1 Studio Cabine Climatisé Bleu Azur Esterel"
select select
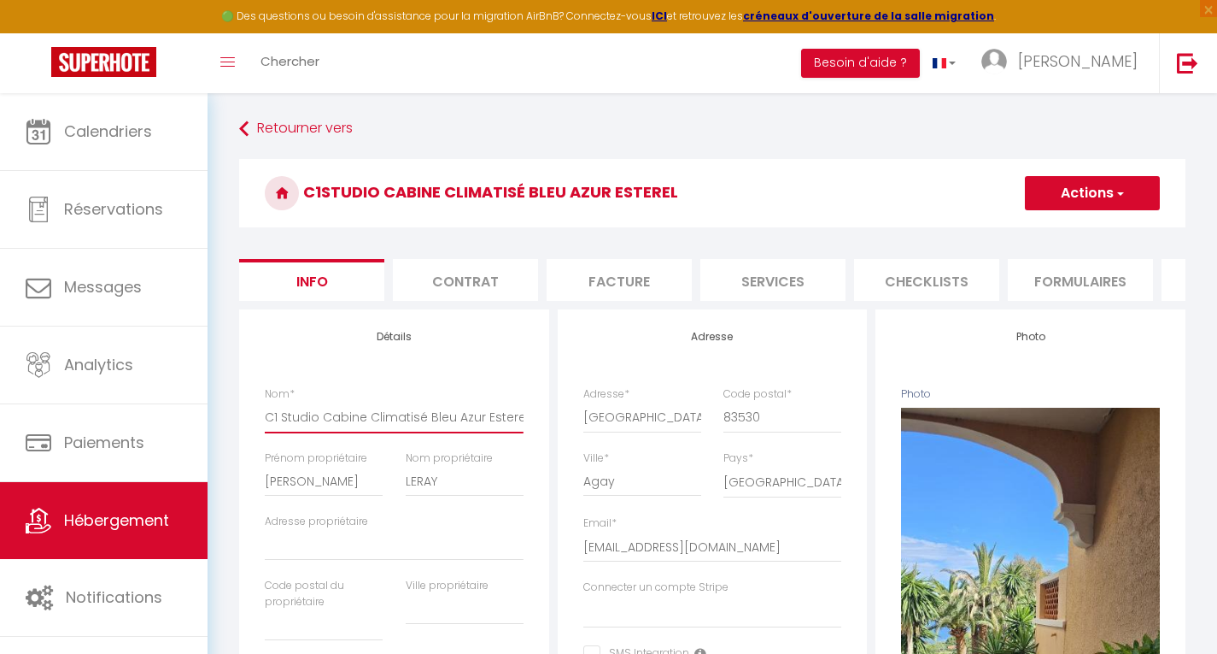
checkbox input "false"
type input "C1 Studio Cabine Climatisé Bleu Azur Esterel"
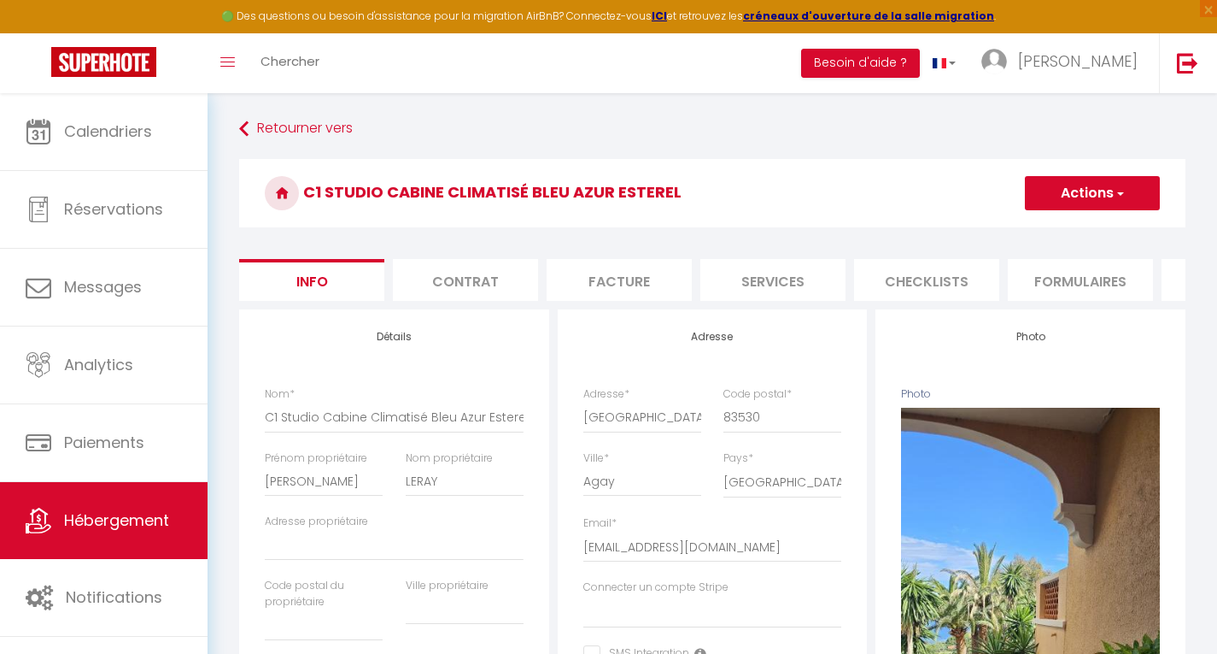
click at [1093, 191] on button "Actions" at bounding box center [1092, 193] width 135 height 34
click at [1021, 225] on input "Enregistrer" at bounding box center [1025, 230] width 63 height 17
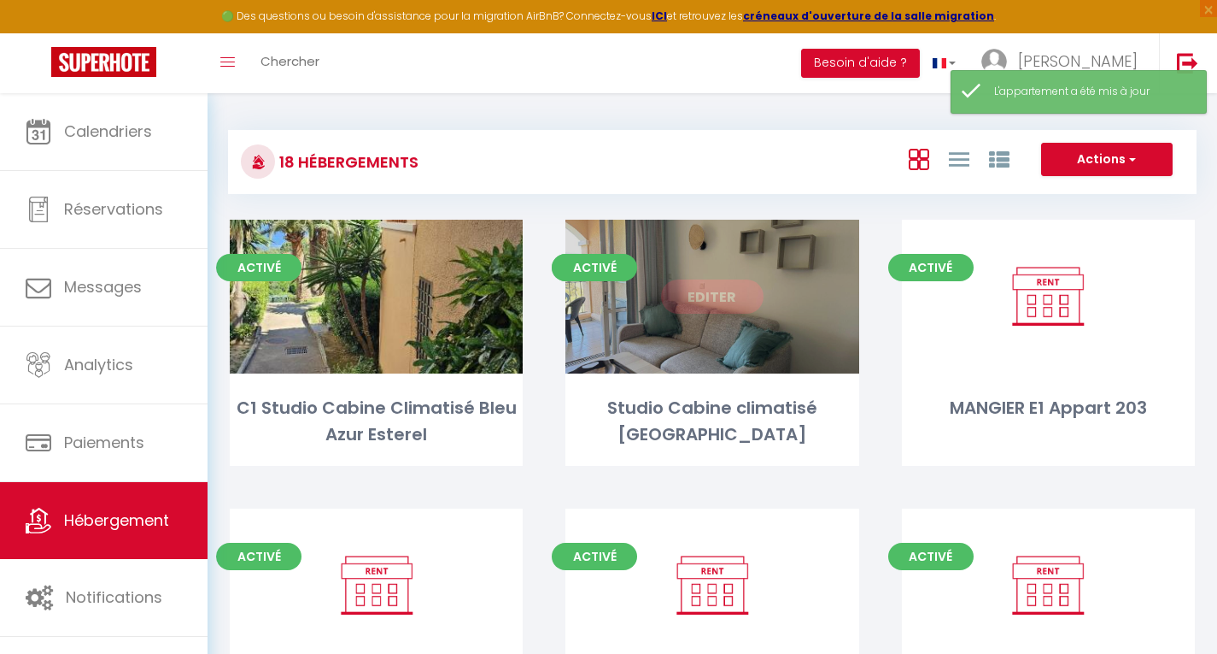
click at [712, 296] on link "Editer" at bounding box center [712, 296] width 103 height 34
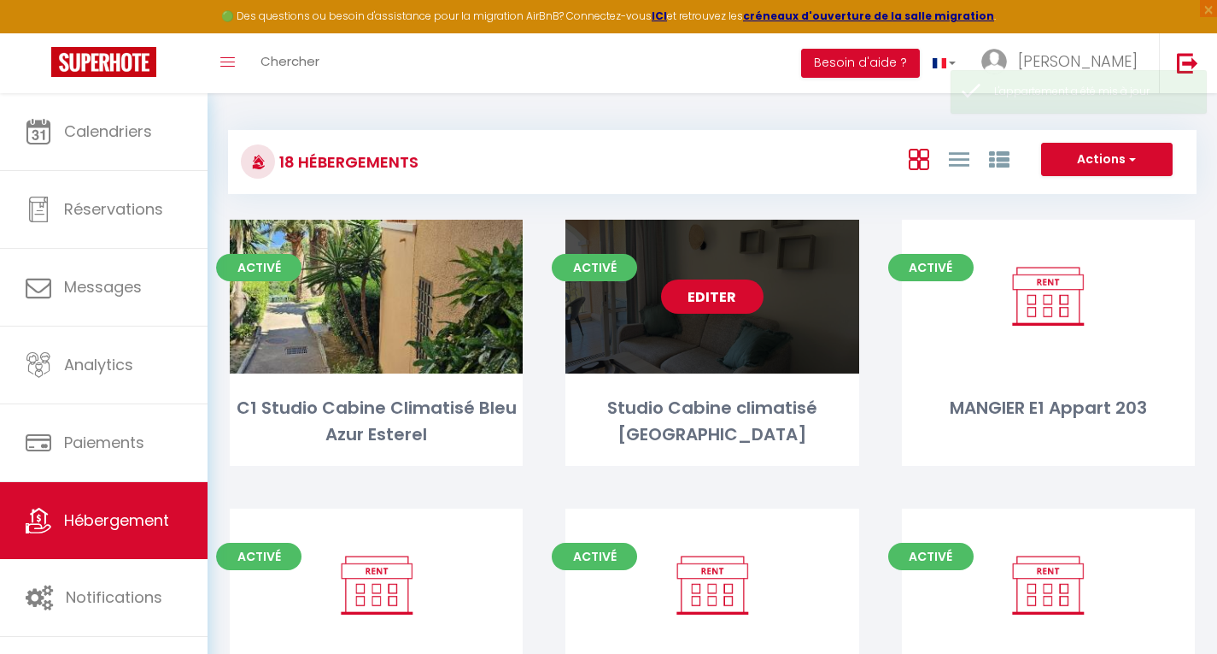
click at [714, 292] on link "Editer" at bounding box center [712, 296] width 103 height 34
select select "3"
select select "2"
select select "1"
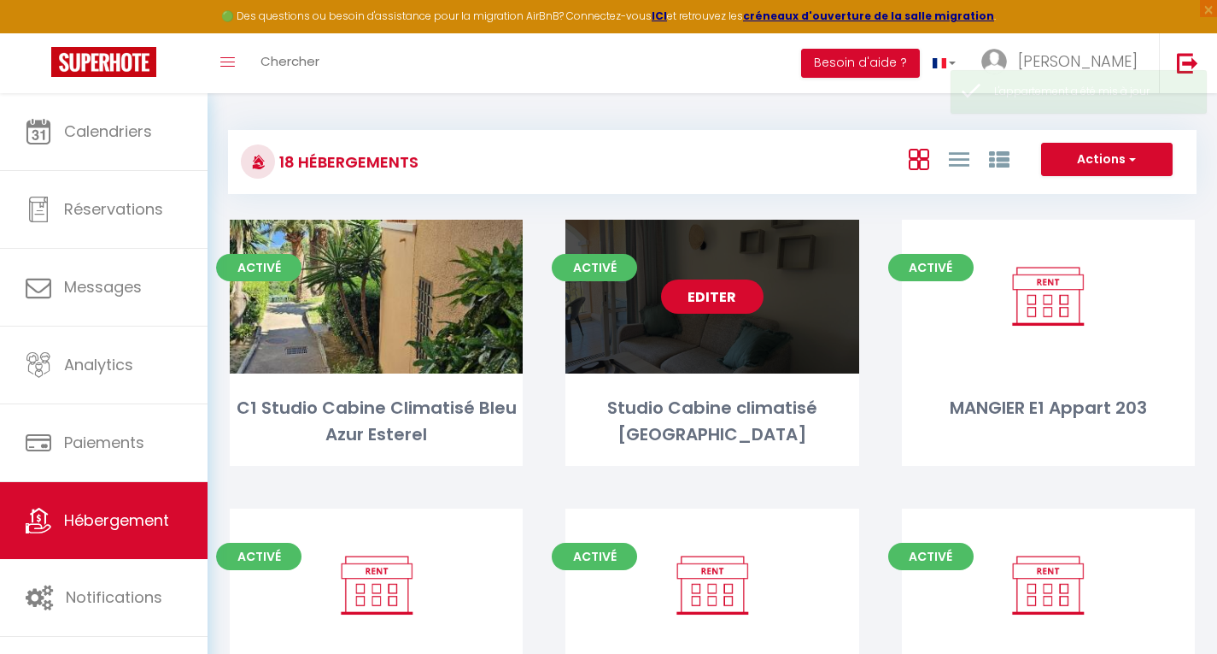
select select "28"
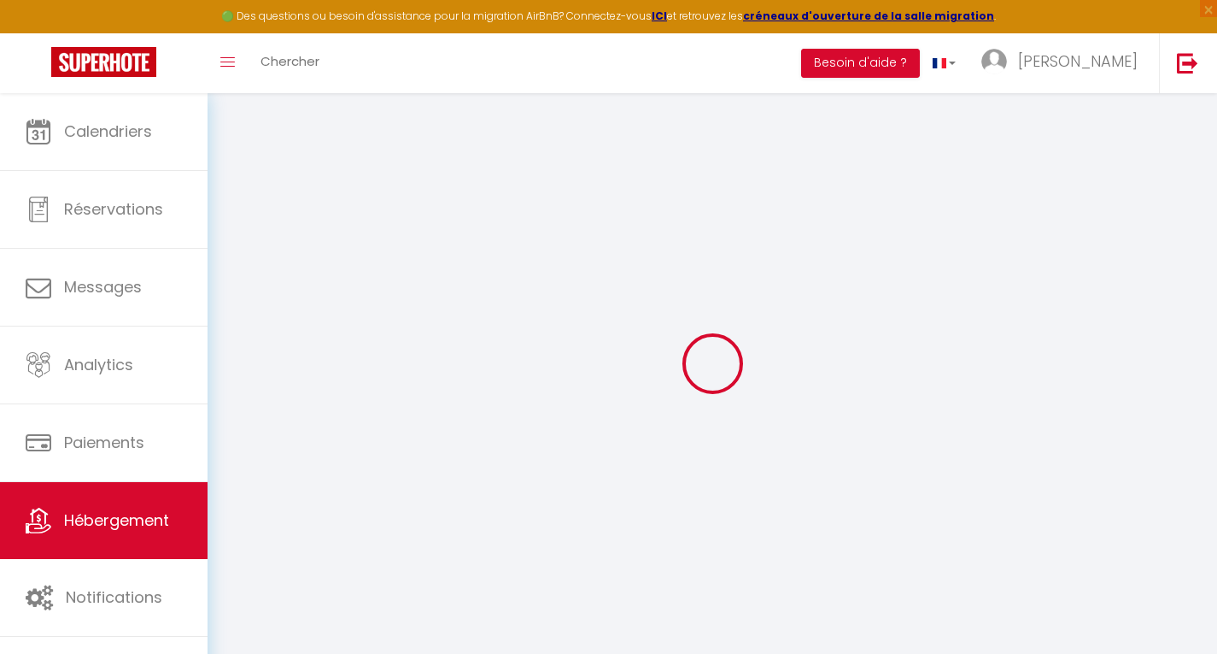
select select
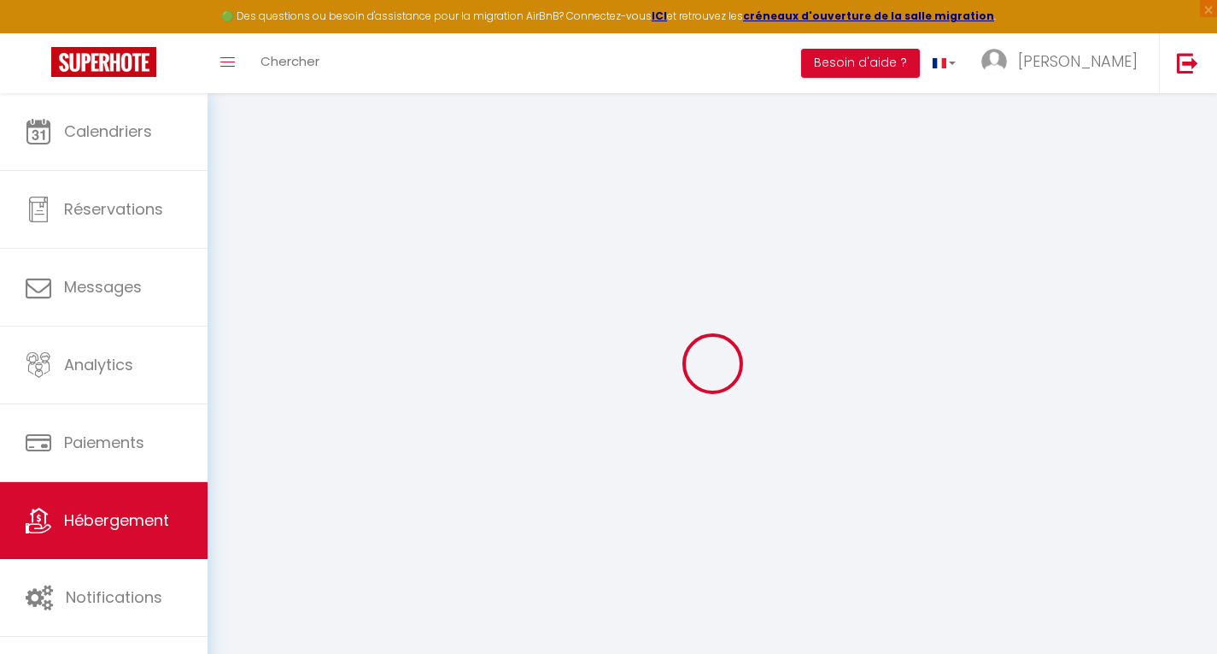
select select
checkbox input "false"
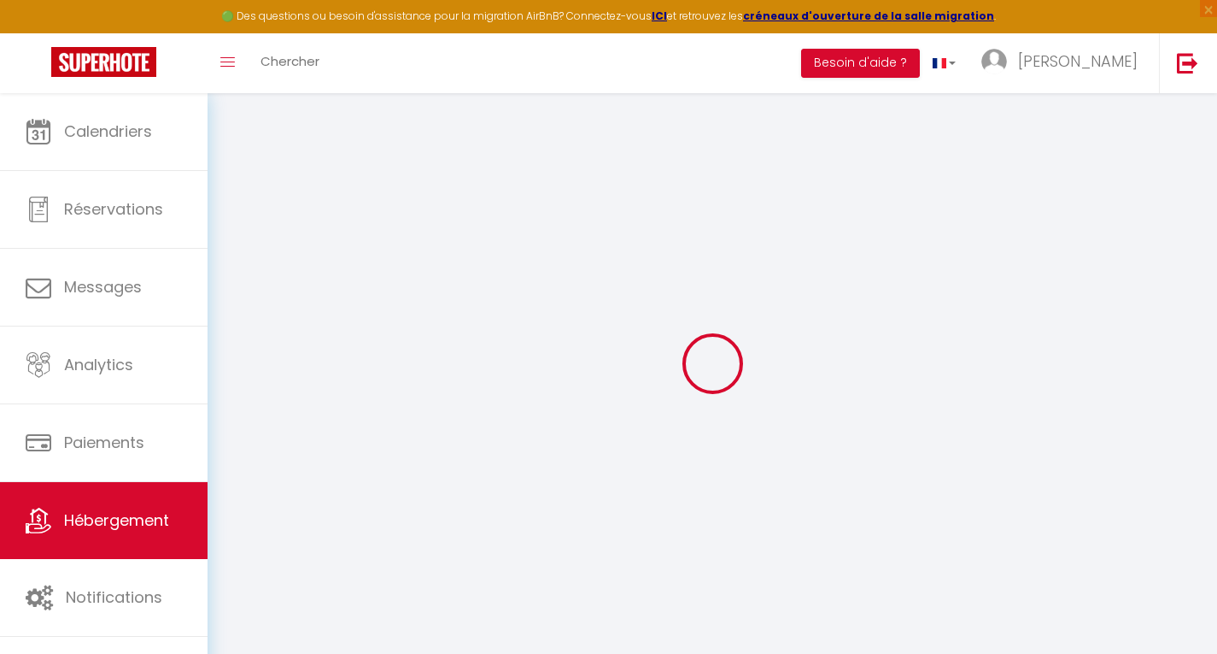
select select
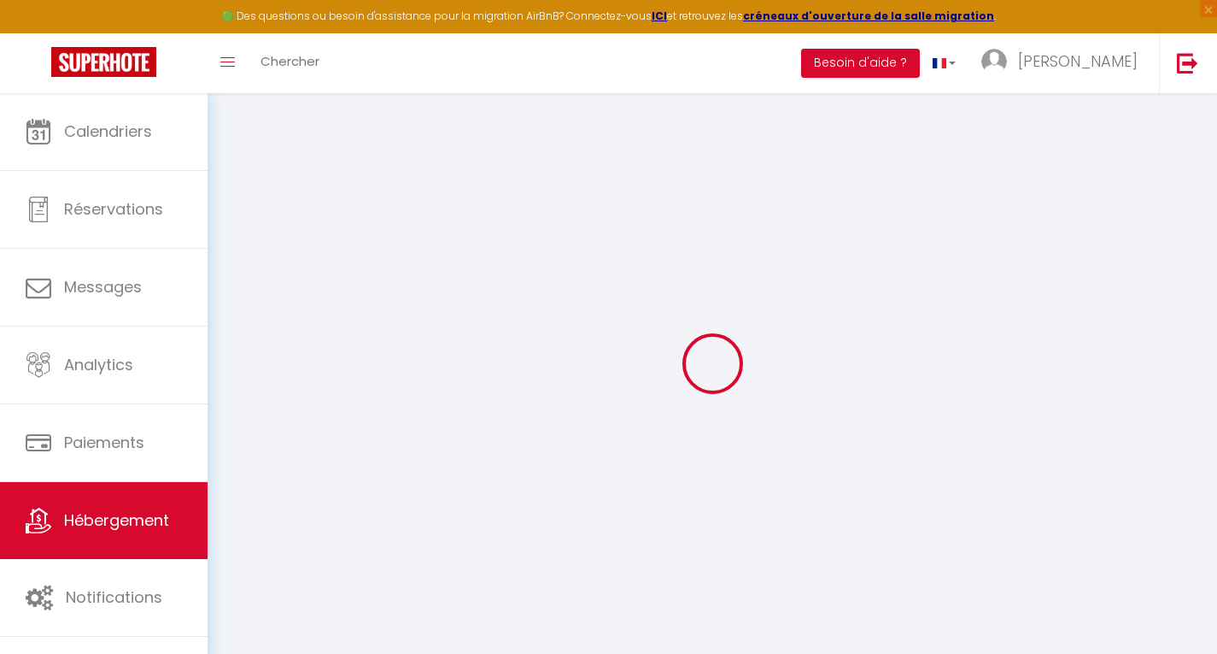
select select
checkbox input "false"
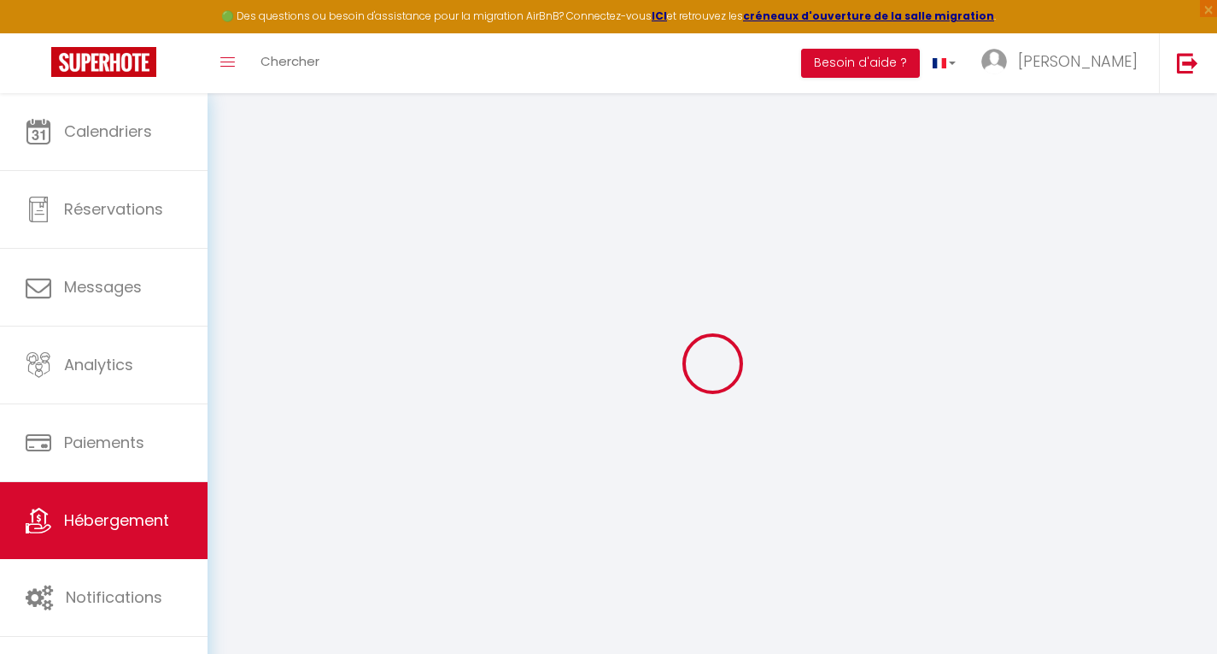
checkbox input "false"
select select
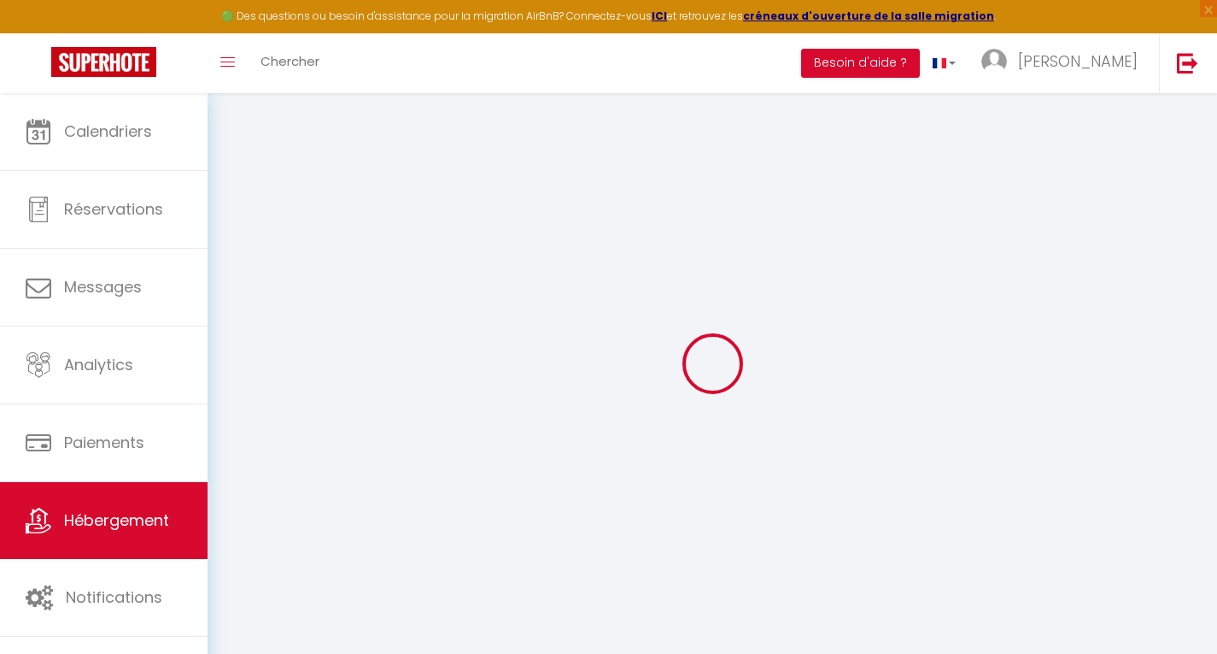
select select
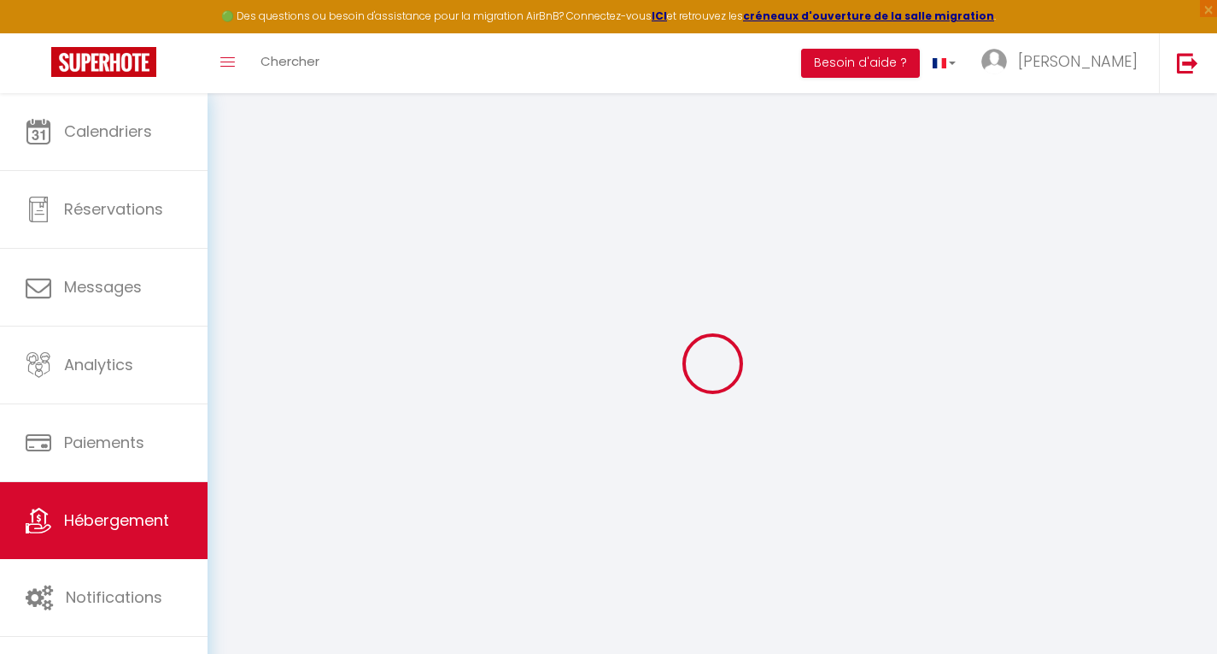
checkbox input "false"
select select
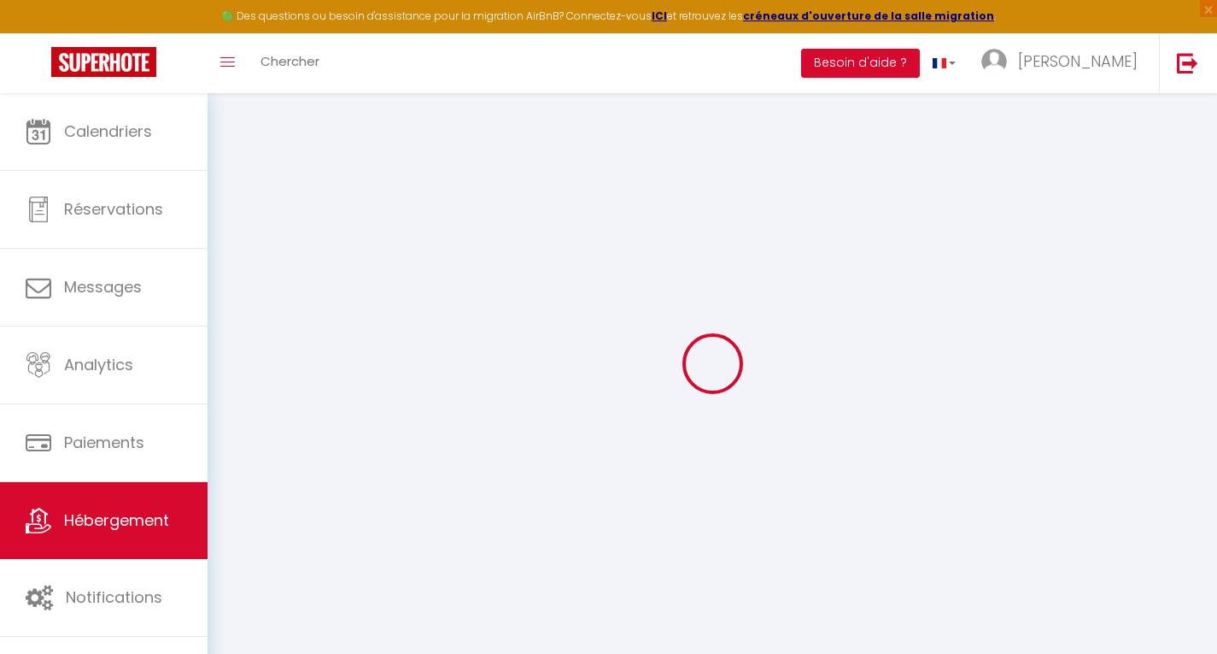
select select
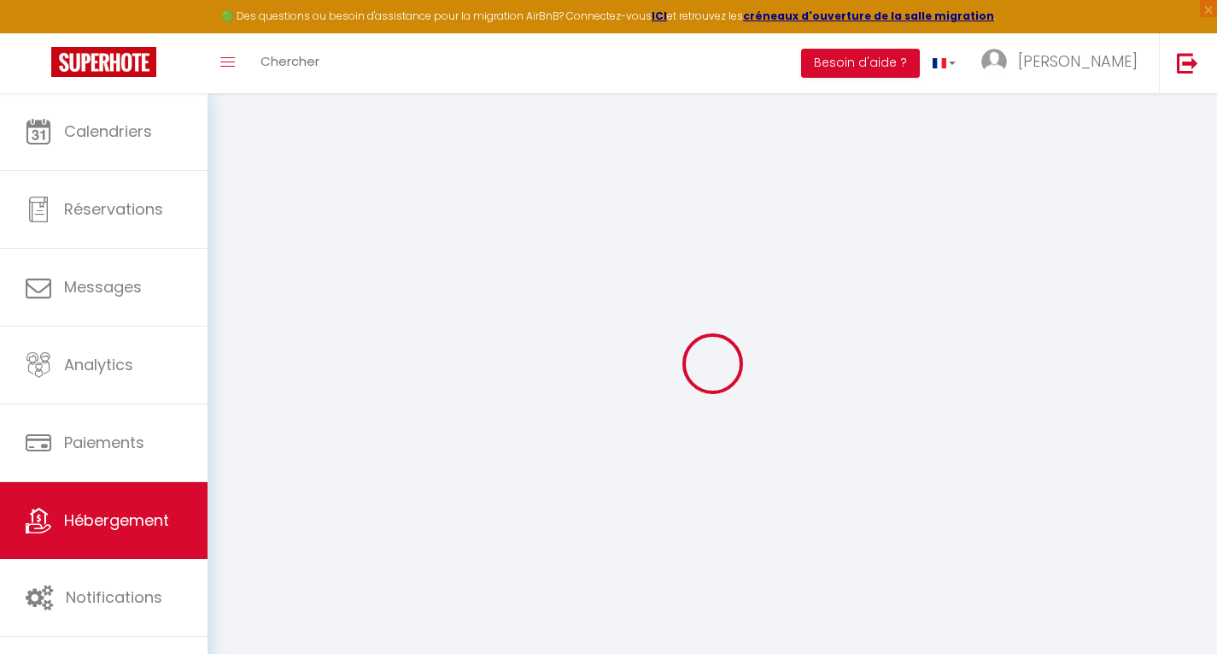
select select
checkbox input "false"
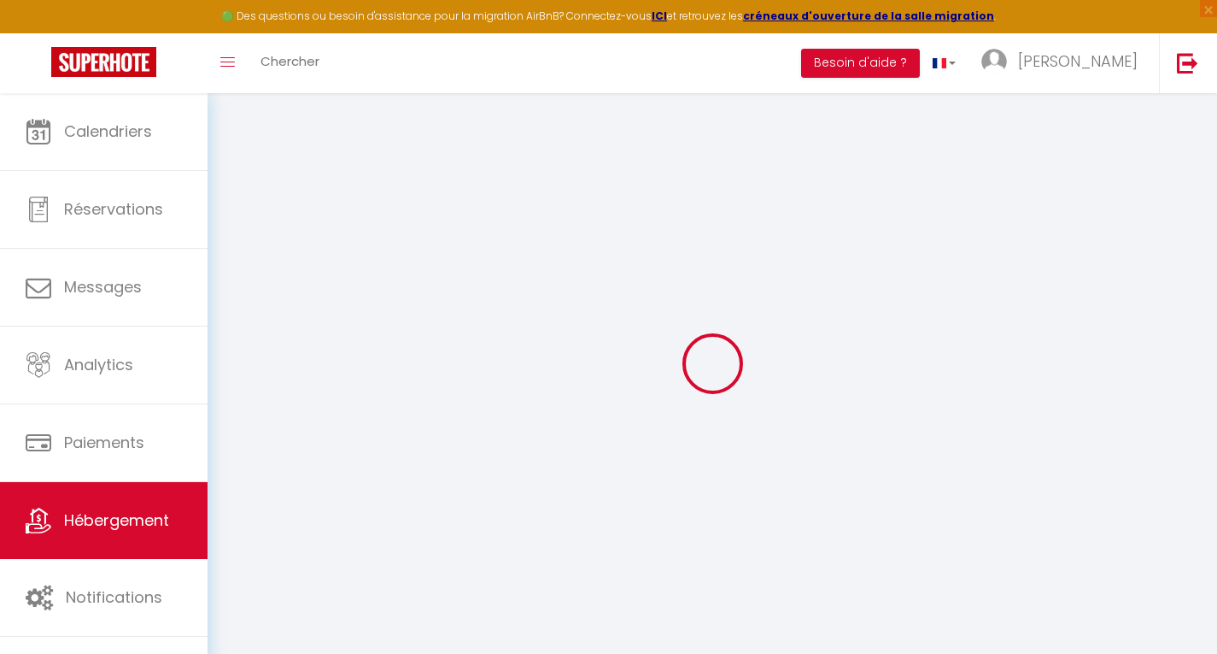
checkbox input "false"
select select
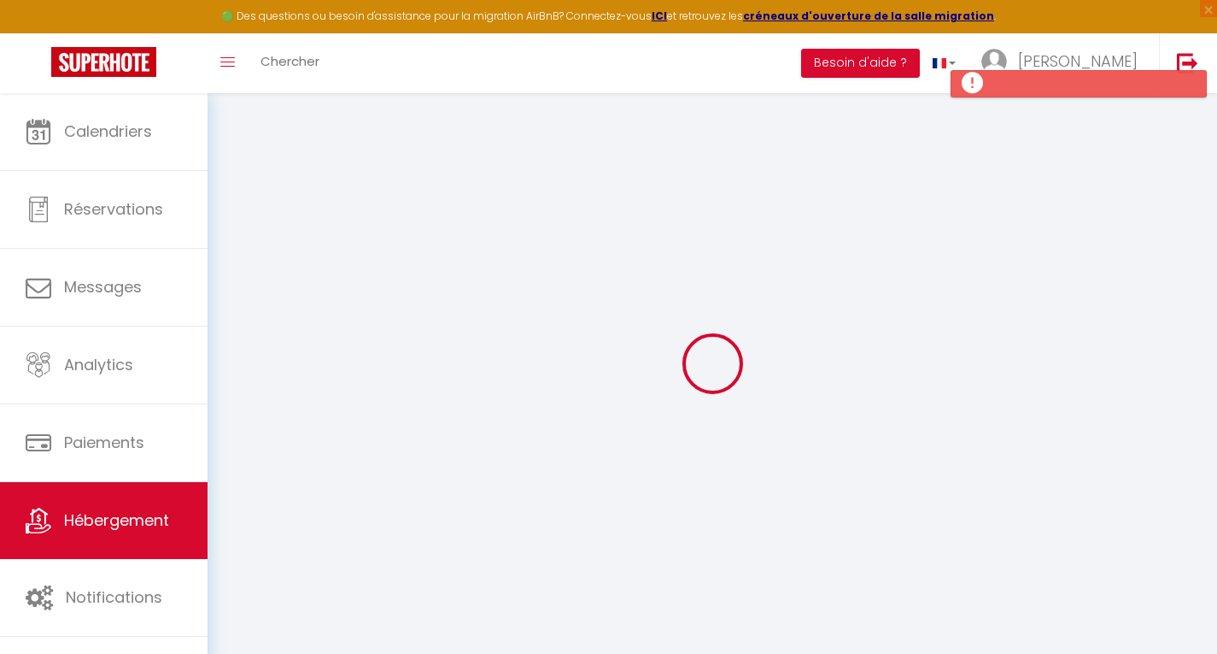
type input "Studio Cabine climatisé Cap Esterel"
type input "Séverine"
select select "0"
type input "60"
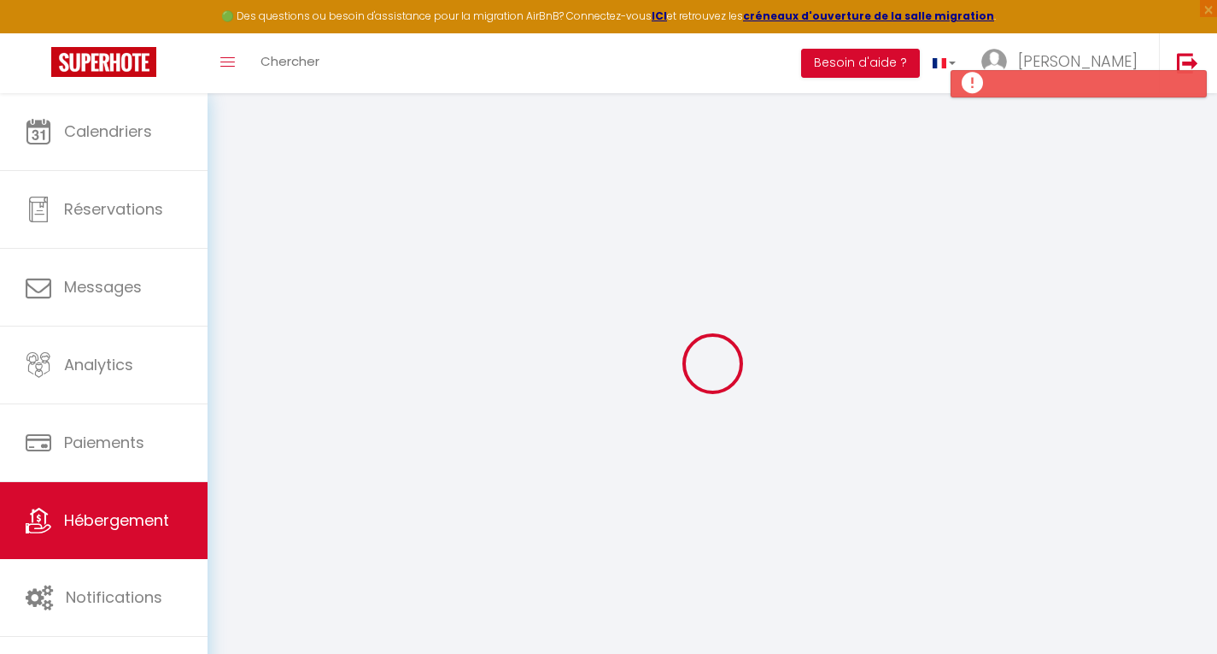
type input "6"
type input "10"
type input "700"
type input "20"
select select
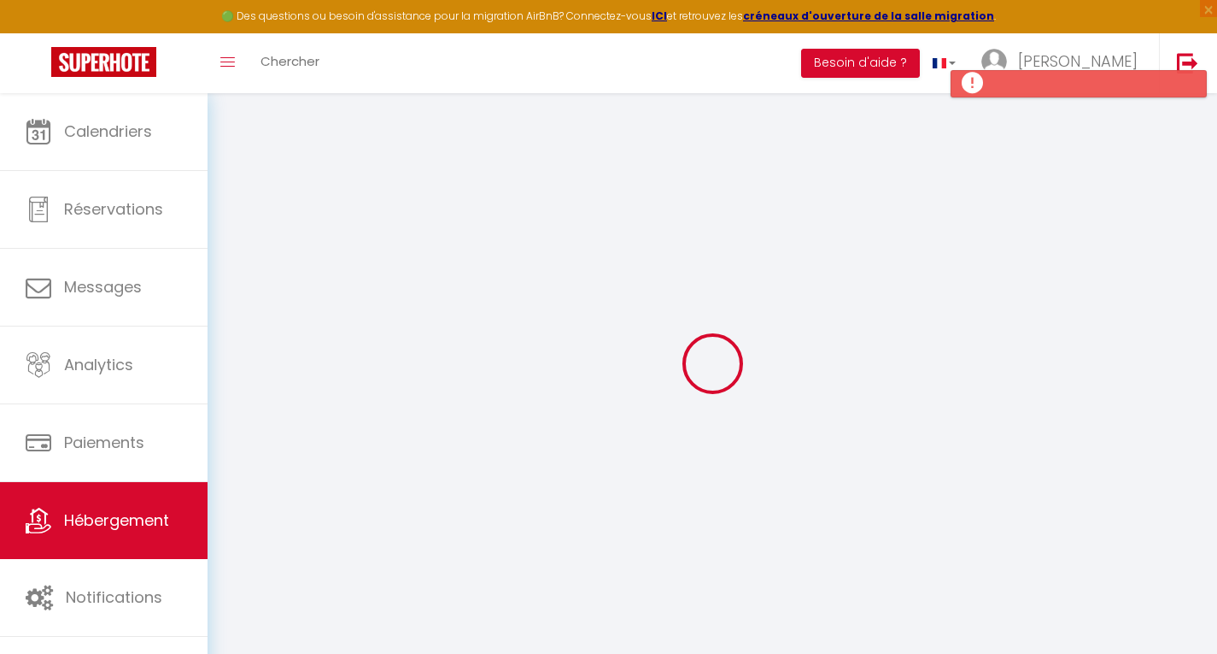
select select
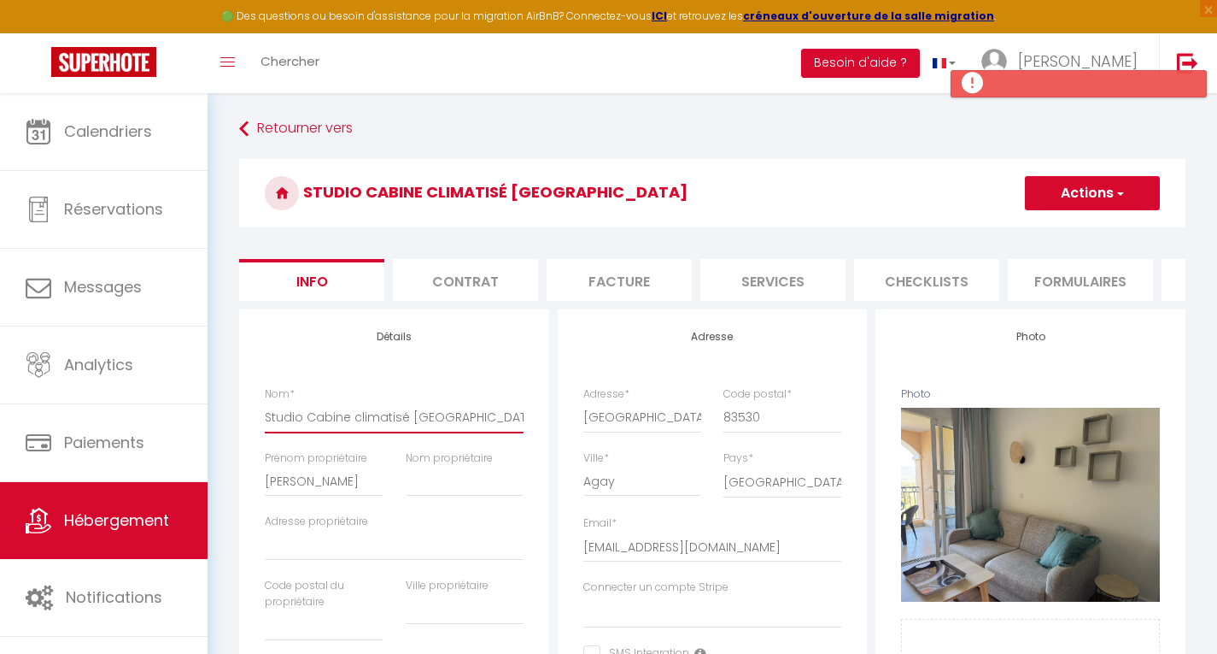
click at [267, 431] on input "Studio Cabine climatisé Cap Esterel" at bounding box center [394, 417] width 259 height 31
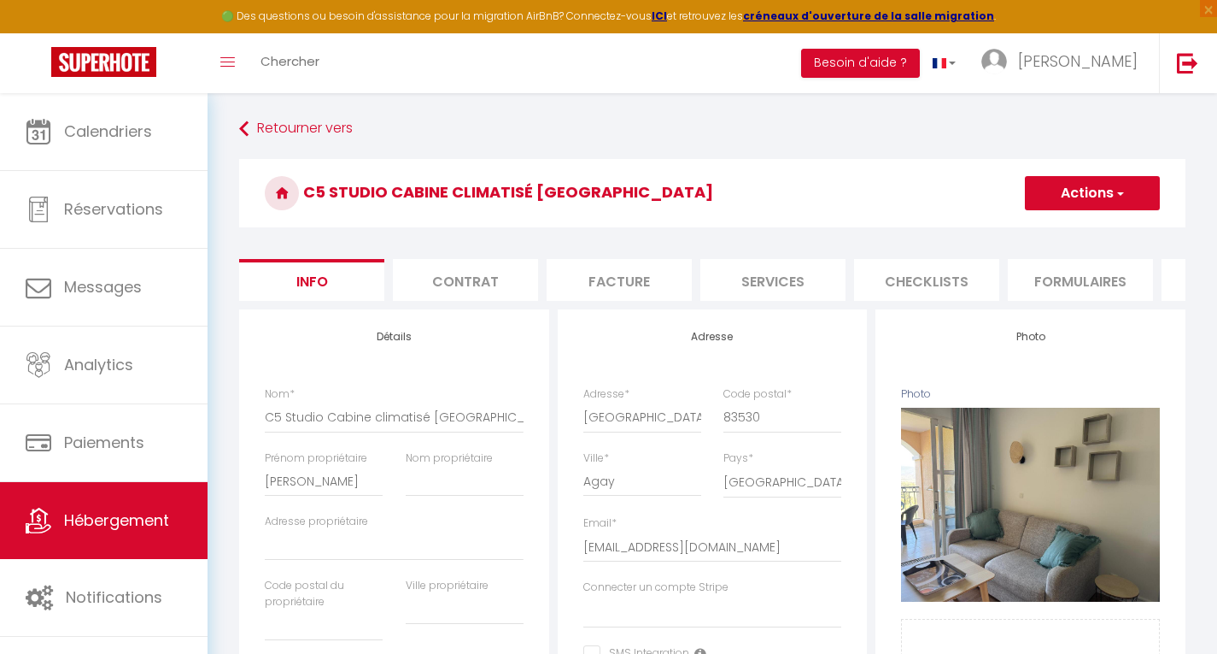
click at [1113, 192] on button "Actions" at bounding box center [1092, 193] width 135 height 34
click at [1009, 238] on input "Enregistrer" at bounding box center [1025, 230] width 63 height 17
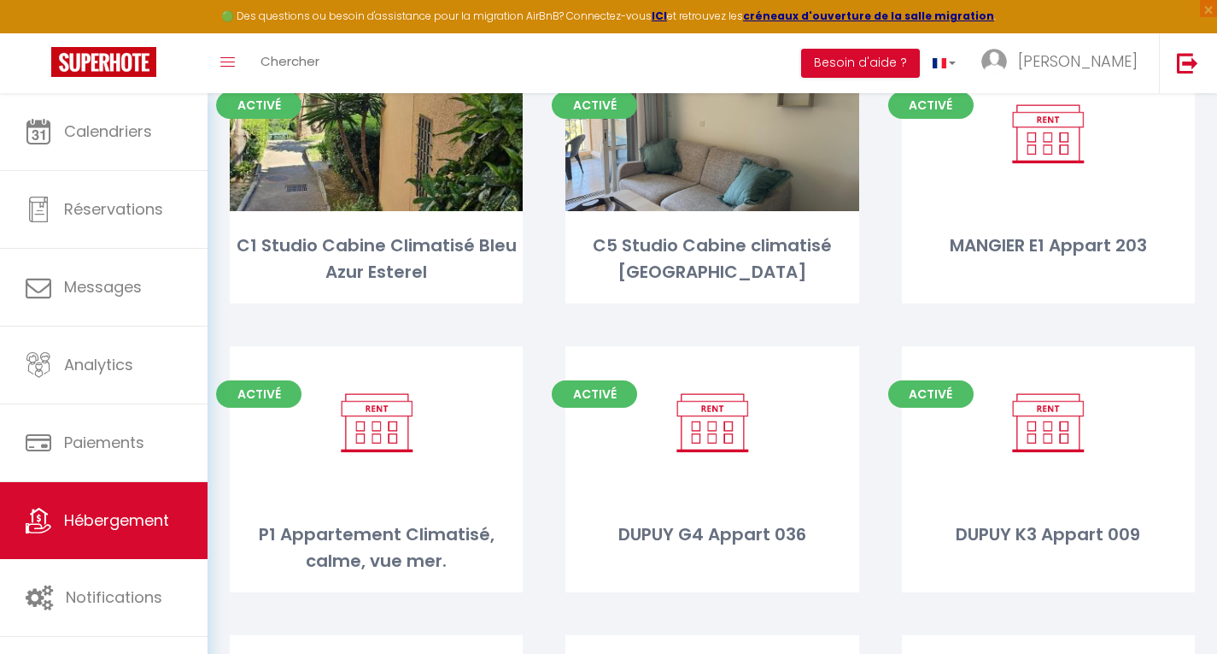
scroll to position [163, 0]
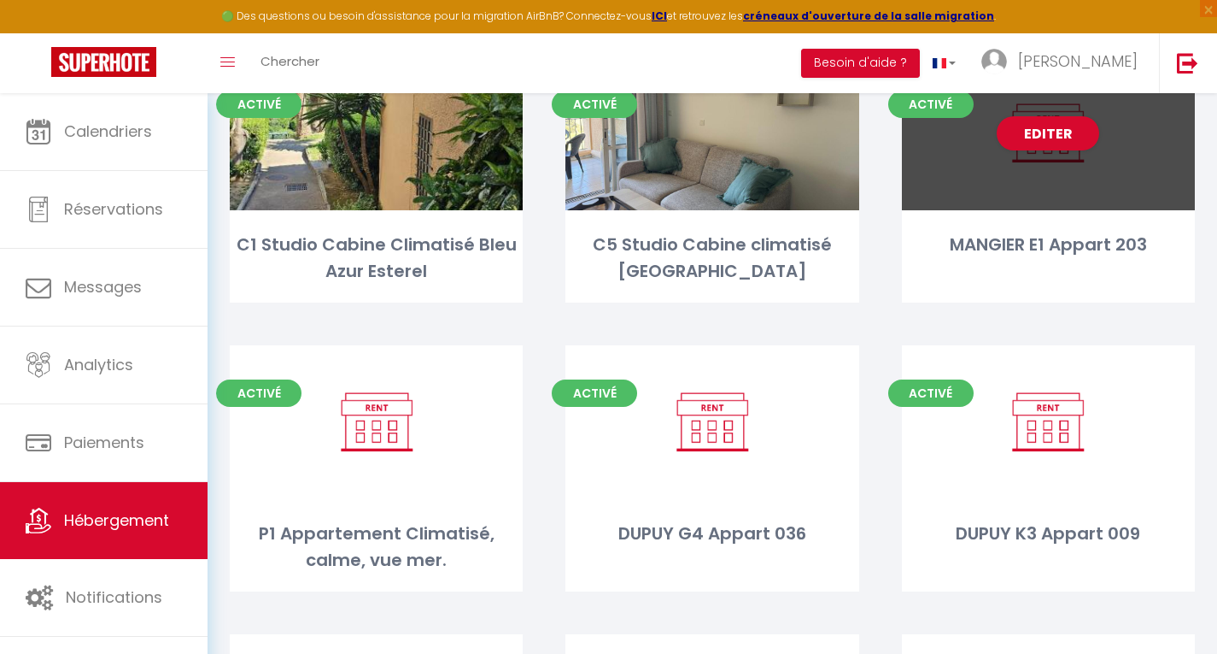
click at [1057, 252] on div "MANGIER E1 Appart 203" at bounding box center [1048, 245] width 293 height 26
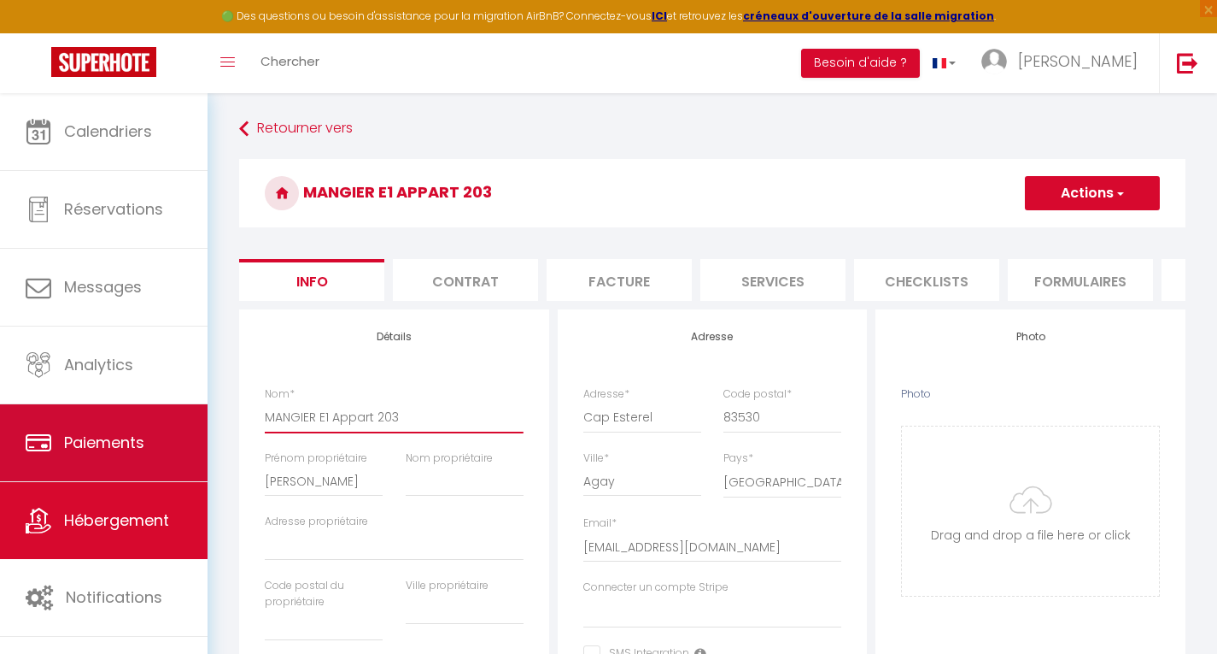
drag, startPoint x: 320, startPoint y: 429, endPoint x: 173, endPoint y: 430, distance: 147.8
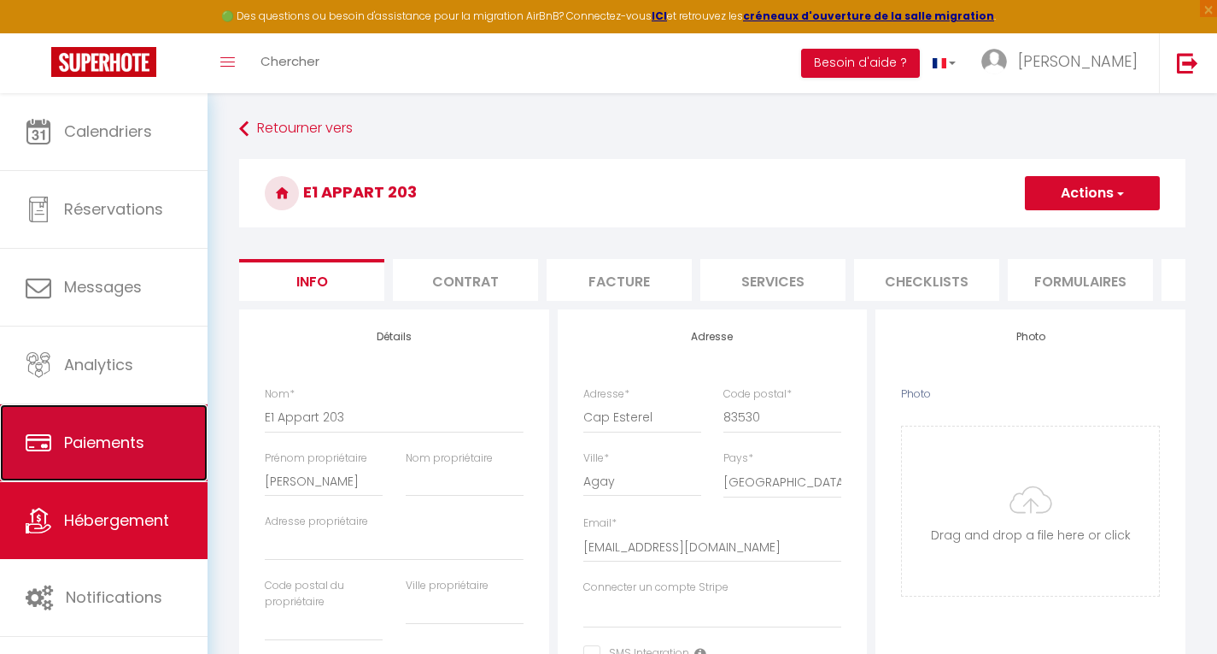
click at [173, 430] on link "Paiements" at bounding box center [104, 442] width 208 height 77
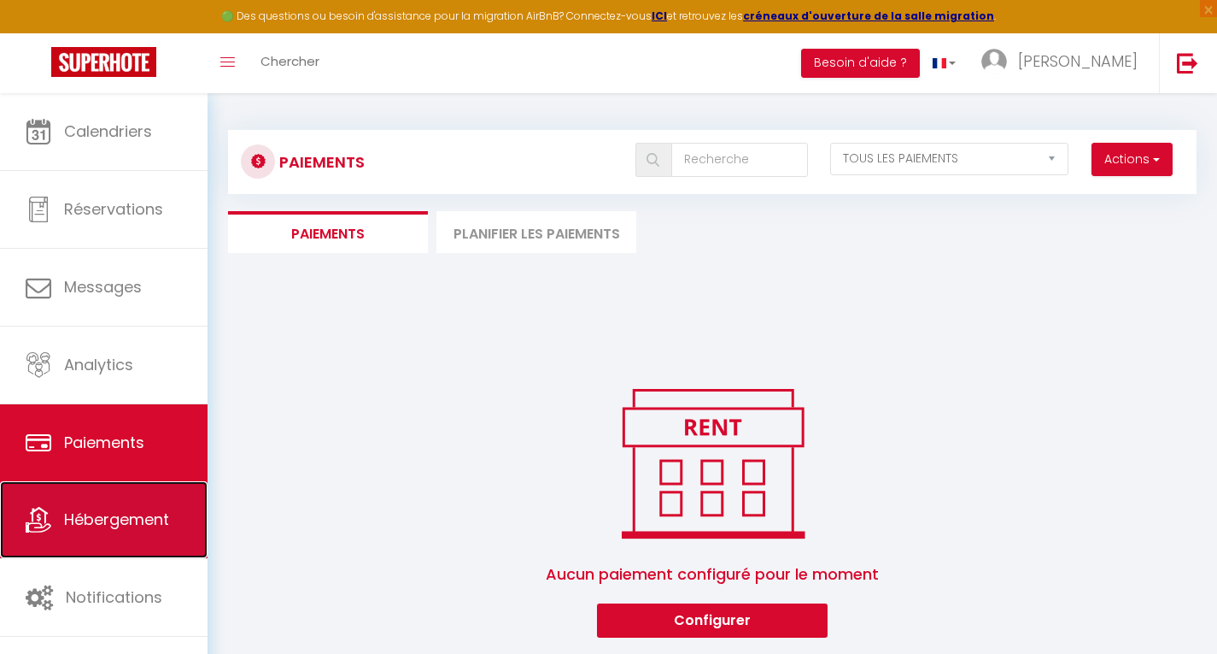
click at [101, 542] on link "Hébergement" at bounding box center [104, 519] width 208 height 77
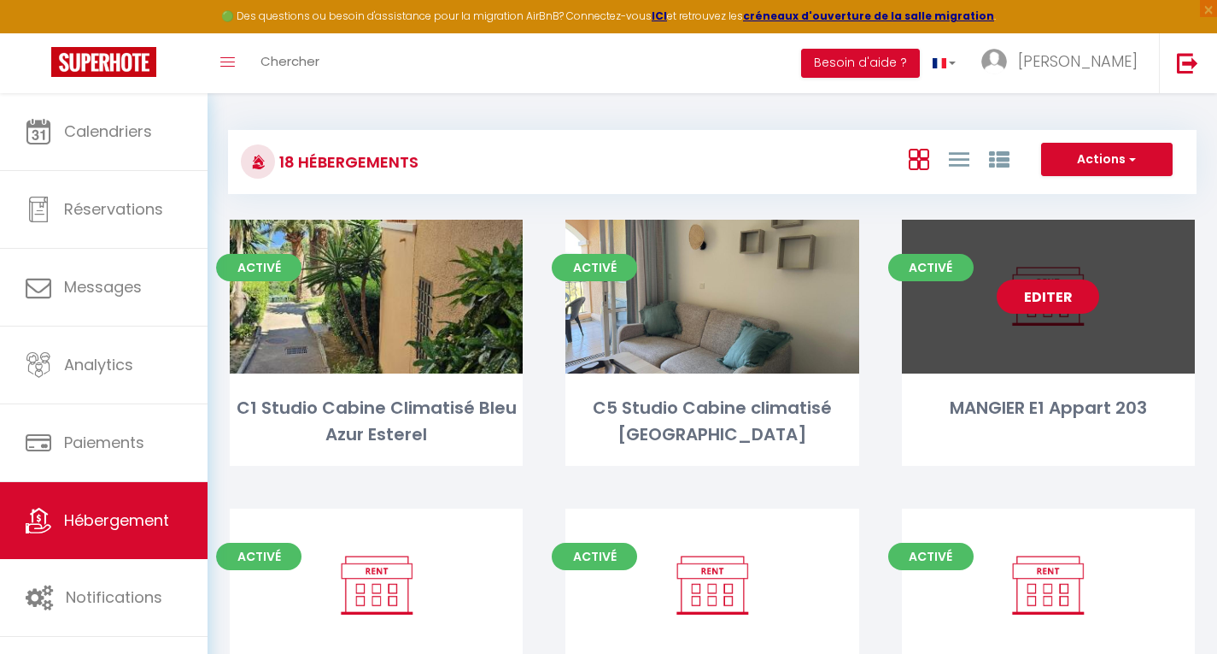
click at [1053, 292] on link "Editer" at bounding box center [1048, 296] width 103 height 34
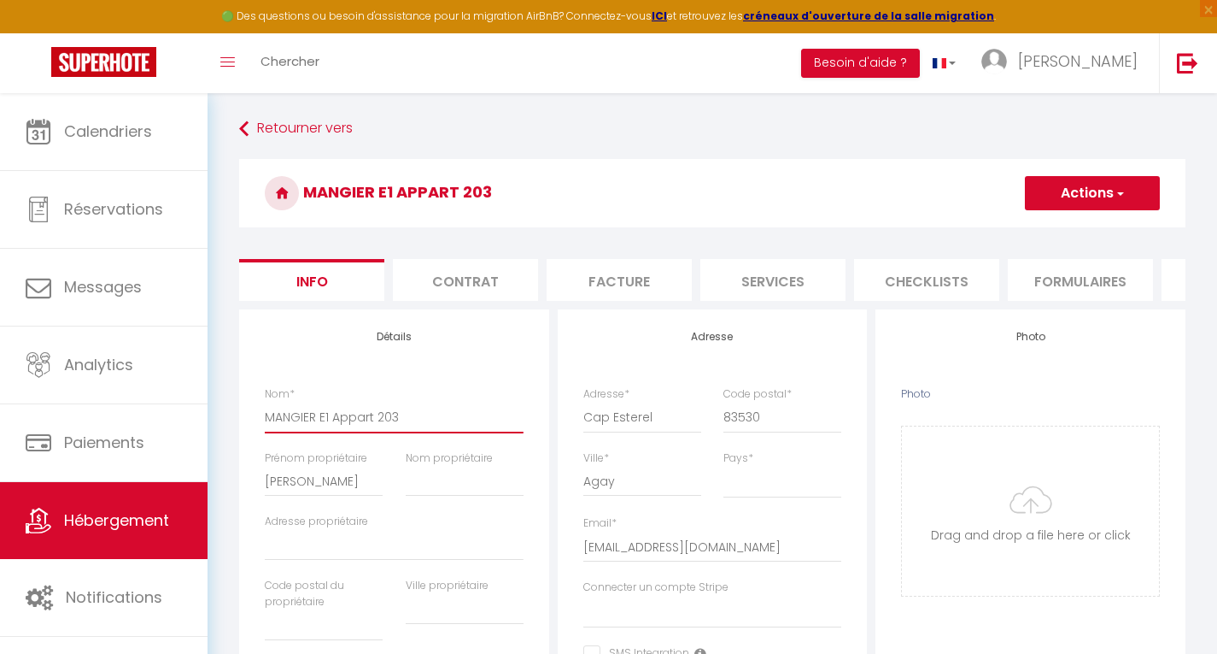
click at [322, 428] on input "MANGIER E1 Appart 203" at bounding box center [394, 417] width 259 height 31
drag, startPoint x: 310, startPoint y: 496, endPoint x: 196, endPoint y: 510, distance: 115.3
click at [306, 432] on input "E1" at bounding box center [394, 417] width 259 height 31
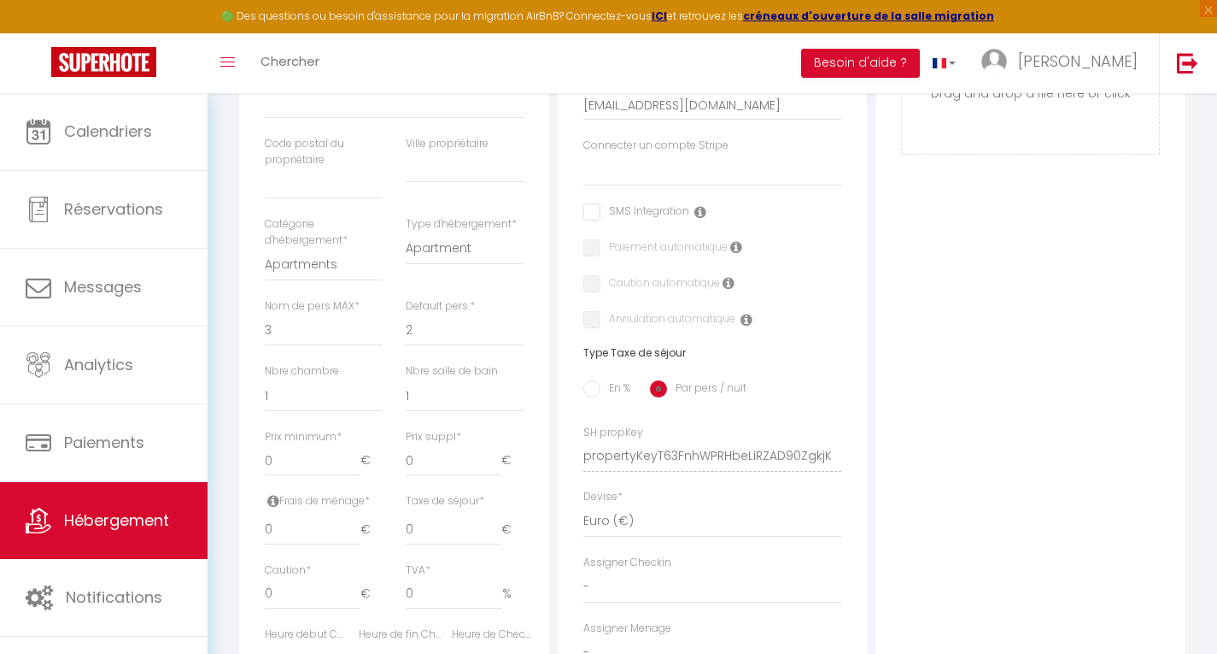
scroll to position [454, 0]
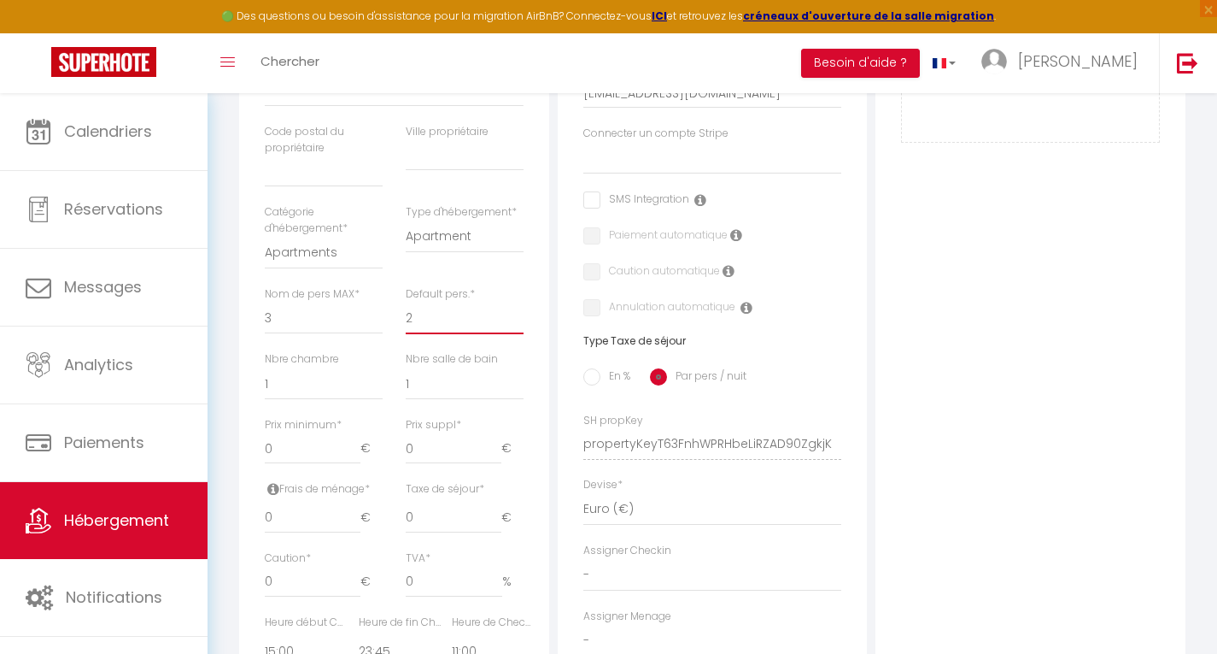
click at [430, 333] on select "1 2 3 4 5 6 7 8 9 10 11 12 13 14" at bounding box center [465, 318] width 118 height 32
click at [406, 314] on select "1 2 3 4 5 6 7 8 9 10 11 12 13 14" at bounding box center [465, 318] width 118 height 32
drag, startPoint x: 303, startPoint y: 465, endPoint x: 253, endPoint y: 458, distance: 50.9
click at [253, 458] on div "Détails Nom * E1 Large Studio Cabine vue Mer et Piscine Prénom propriétaire Nom…" at bounding box center [394, 381] width 310 height 1051
click at [318, 533] on input "0" at bounding box center [313, 517] width 96 height 31
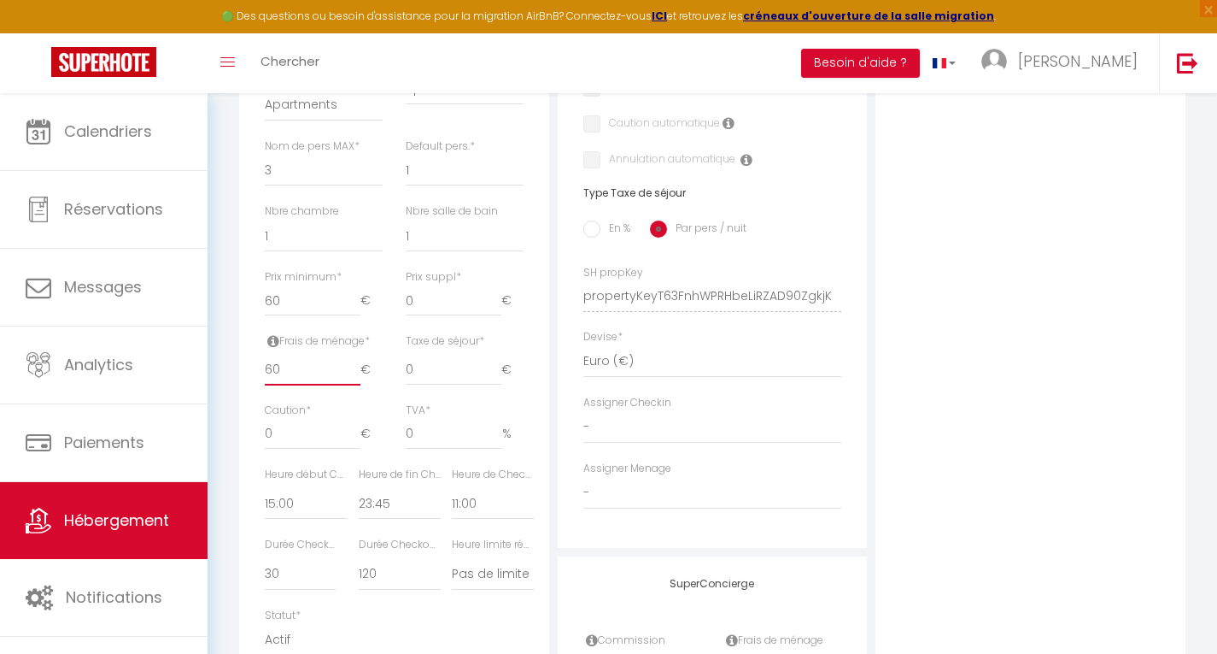
scroll to position [608, 0]
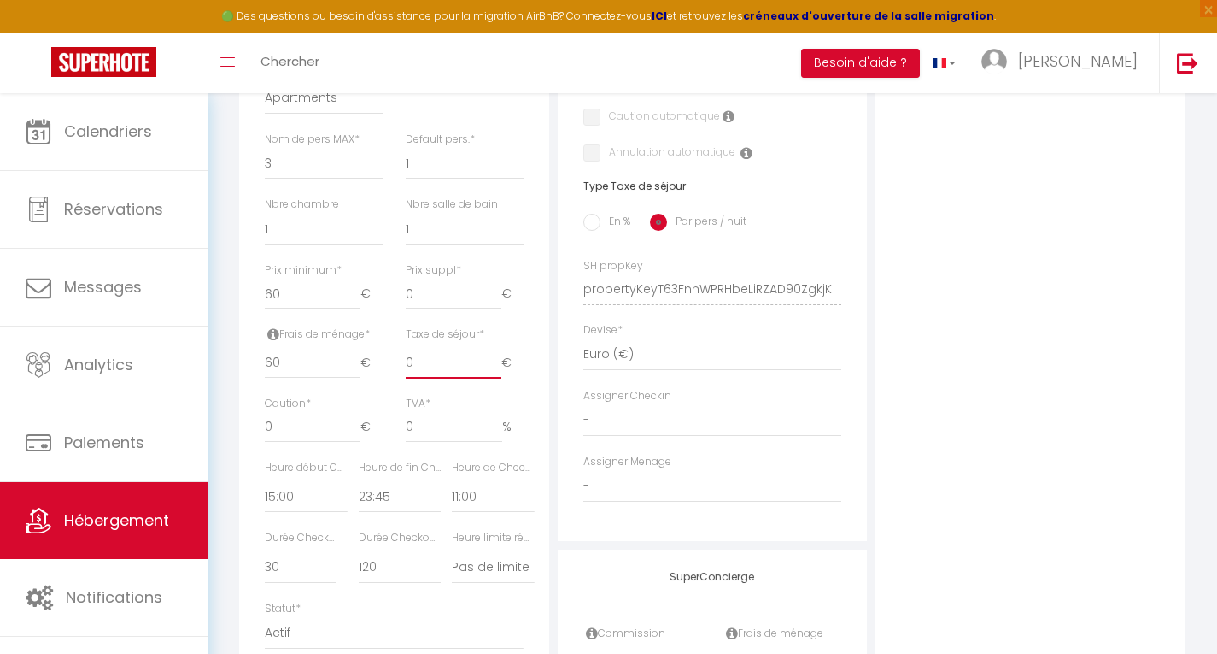
click at [475, 376] on input "0" at bounding box center [454, 363] width 96 height 31
click at [601, 232] on label "En %" at bounding box center [616, 223] width 30 height 19
click at [601, 231] on input "En %" at bounding box center [591, 222] width 17 height 17
click at [397, 378] on input "Taxe en % *" at bounding box center [394, 363] width 71 height 31
click at [485, 378] on input "Montant max taxe séjour *" at bounding box center [476, 363] width 49 height 31
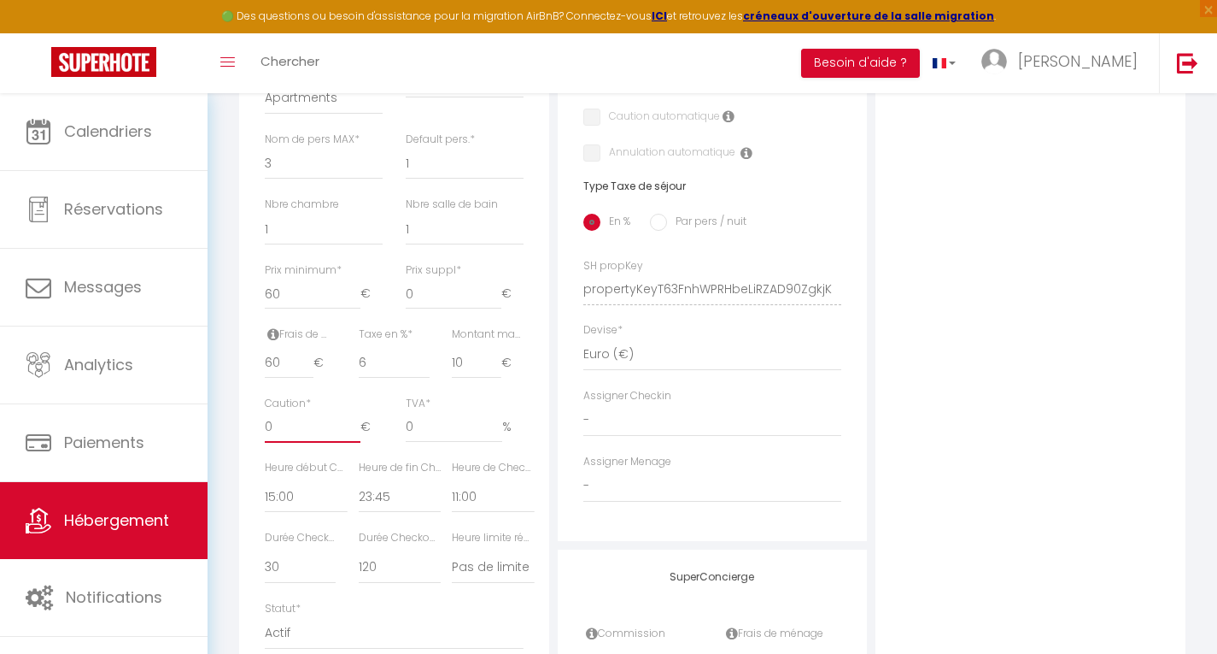
click at [331, 436] on input "0" at bounding box center [313, 427] width 96 height 31
click at [458, 443] on input "0" at bounding box center [454, 427] width 97 height 31
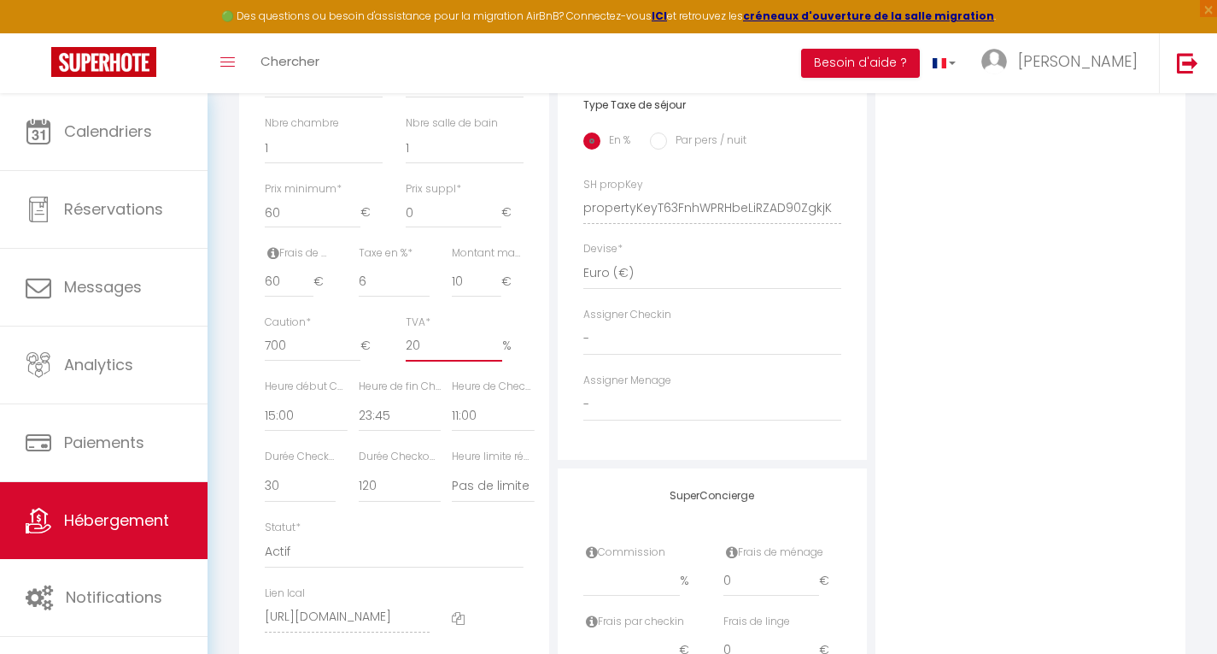
scroll to position [693, 0]
click at [290, 415] on select "00:00 00:15 00:30 00:45 01:00 01:15 01:30 01:45 02:00 02:15 02:30 02:45 03:00" at bounding box center [306, 412] width 82 height 32
click at [407, 428] on select "00:00 00:15 00:30 00:45 01:00 01:15 01:30 01:45 02:00 02:15 02:30 02:45 03:00" at bounding box center [400, 412] width 82 height 32
click at [306, 428] on select "00:00 00:15 00:30 00:45 01:00 01:15 01:30 01:45 02:00 02:15 02:30 02:45 03:00" at bounding box center [306, 412] width 82 height 32
click at [265, 407] on select "00:00 00:15 00:30 00:45 01:00 01:15 01:30 01:45 02:00 02:15 02:30 02:45 03:00" at bounding box center [306, 412] width 82 height 32
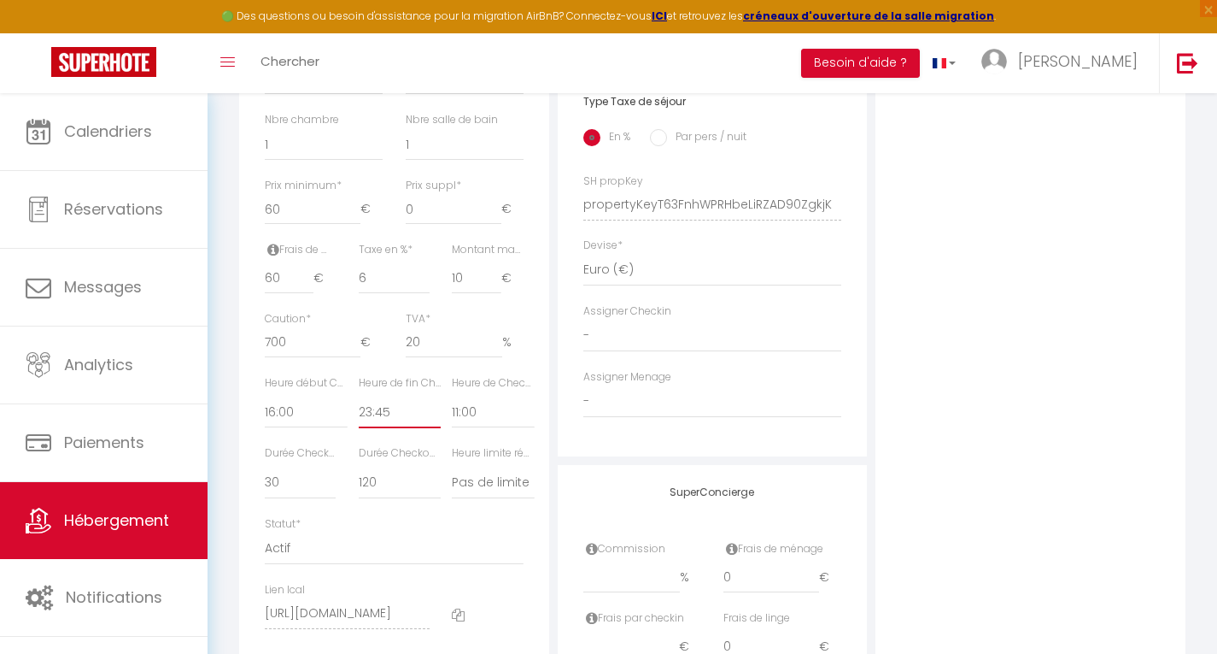
click at [403, 428] on select "00:00 00:15 00:30 00:45 01:00 01:15 01:30 01:45 02:00 02:15 02:30 02:45 03:00" at bounding box center [400, 412] width 82 height 32
click at [359, 407] on select "00:00 00:15 00:30 00:45 01:00 01:15 01:30 01:45 02:00 02:15 02:30 02:45 03:00" at bounding box center [400, 412] width 82 height 32
click at [497, 426] on select "00:00 00:15 00:30 00:45 01:00 01:15 01:30 01:45 02:00 02:15 02:30 02:45 03:00" at bounding box center [493, 412] width 82 height 32
click at [452, 407] on select "00:00 00:15 00:30 00:45 01:00 01:15 01:30 01:45 02:00 02:15 02:30 02:45 03:00" at bounding box center [493, 412] width 82 height 32
click at [320, 494] on select "15 30 45 60 75 90 105 120 135 150 165 180 195 210" at bounding box center [300, 482] width 71 height 32
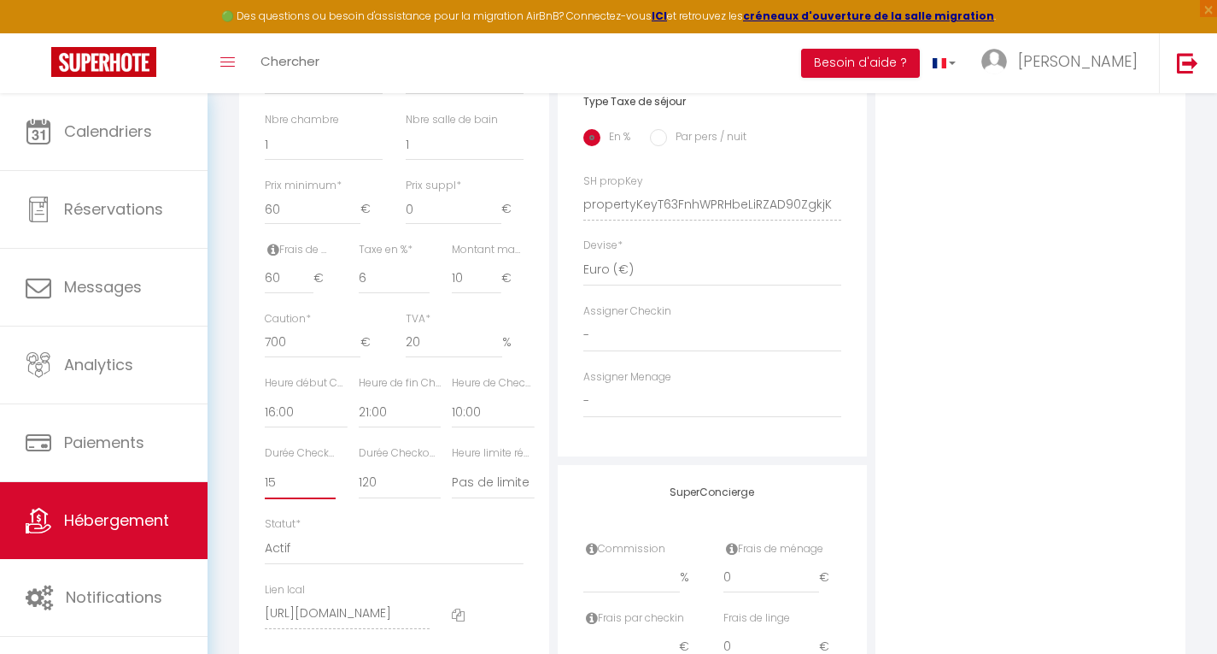
click at [265, 478] on select "15 30 45 60 75 90 105 120 135 150 165 180 195 210" at bounding box center [300, 482] width 71 height 32
click at [411, 498] on select "15 30 45 60 75 90 105 120 135 150 165 180 195 210" at bounding box center [400, 482] width 82 height 32
click at [359, 478] on select "15 30 45 60 75 90 105 120 135 150 165 180 195 210" at bounding box center [400, 482] width 82 height 32
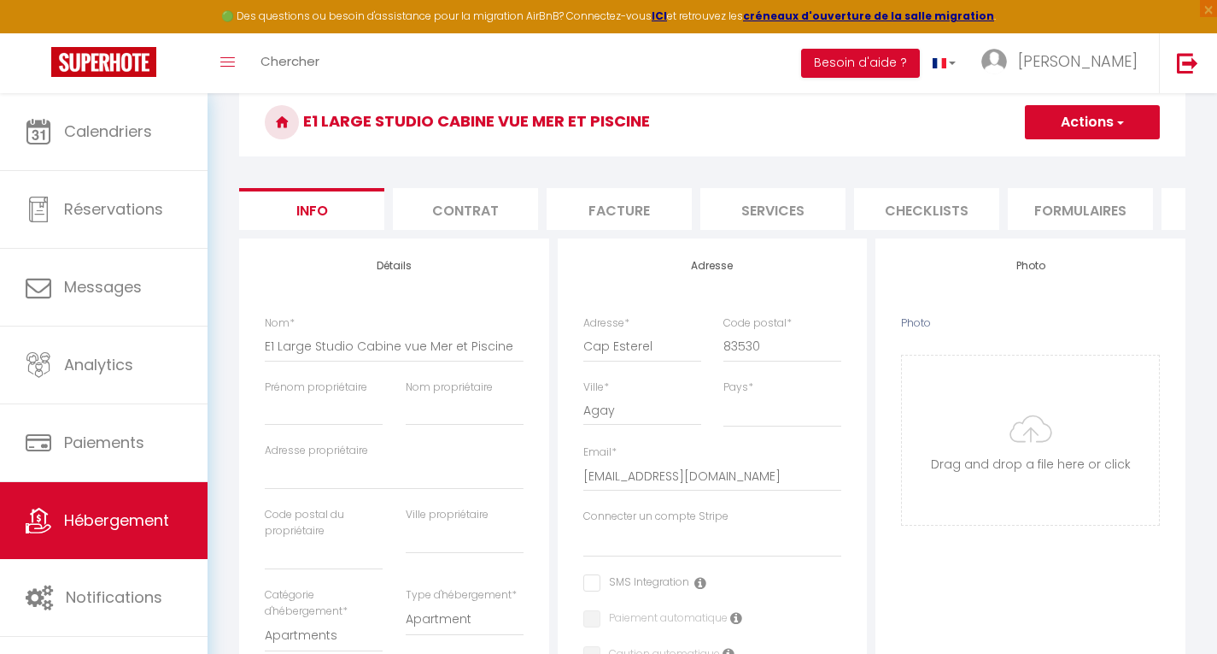
scroll to position [70, 0]
click at [1116, 127] on span "button" at bounding box center [1119, 122] width 11 height 17
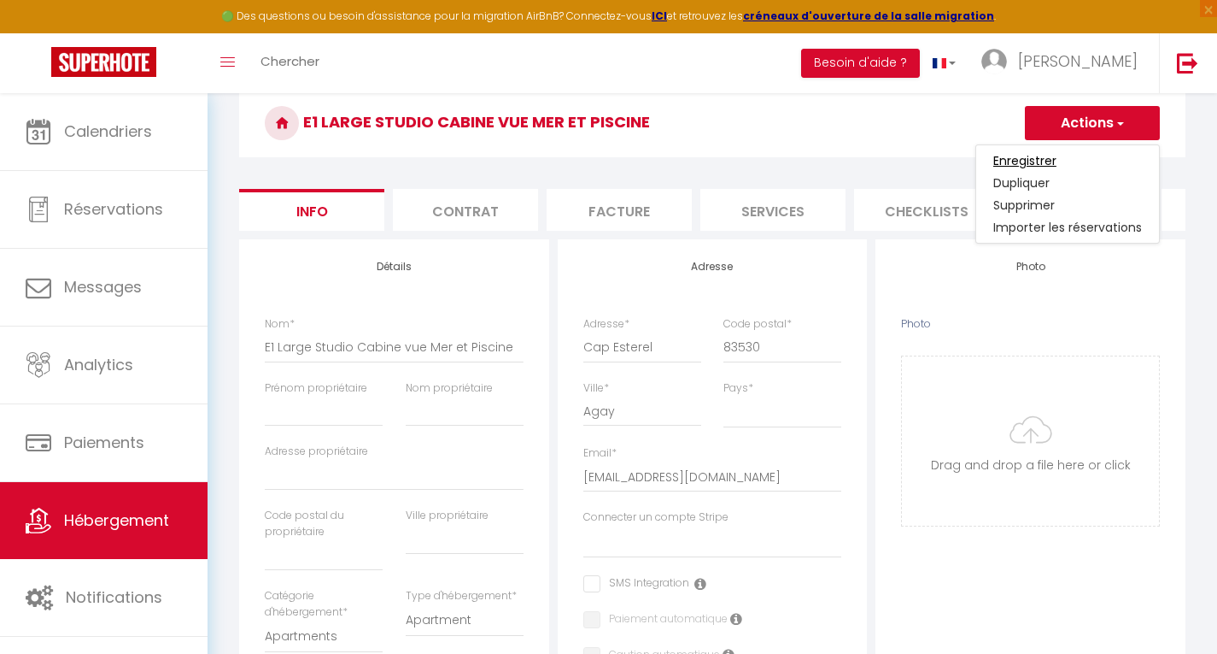
click at [1043, 163] on input "Enregistrer" at bounding box center [1025, 160] width 63 height 17
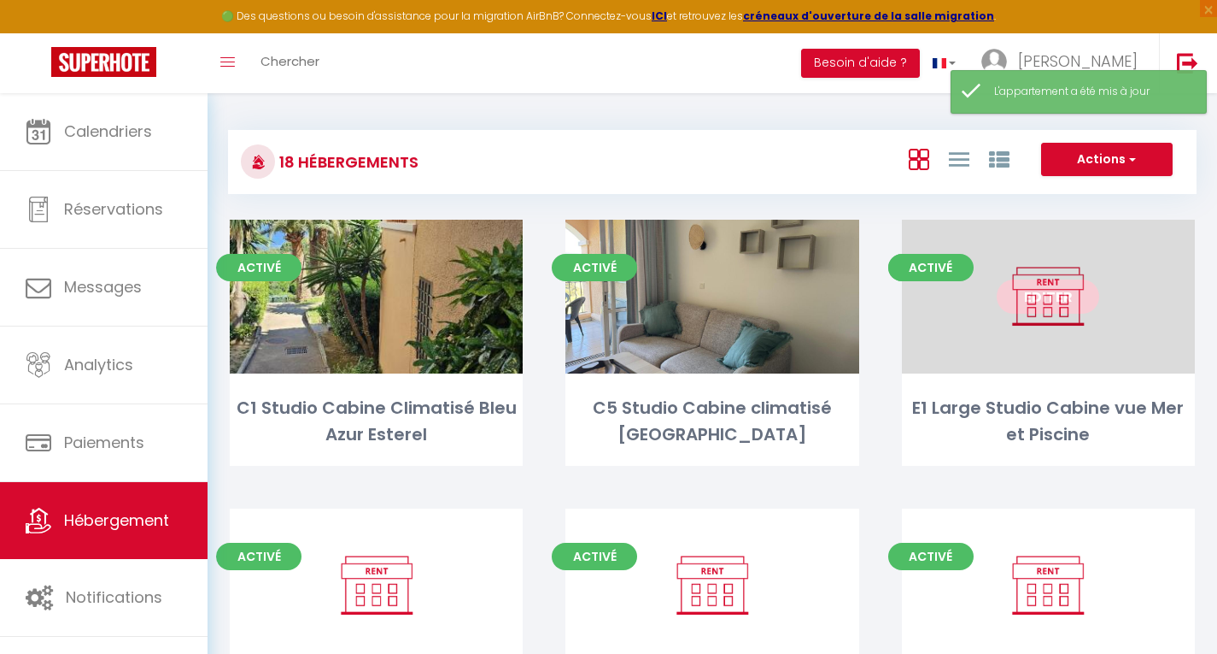
click at [1058, 302] on link "Editer" at bounding box center [1048, 296] width 103 height 34
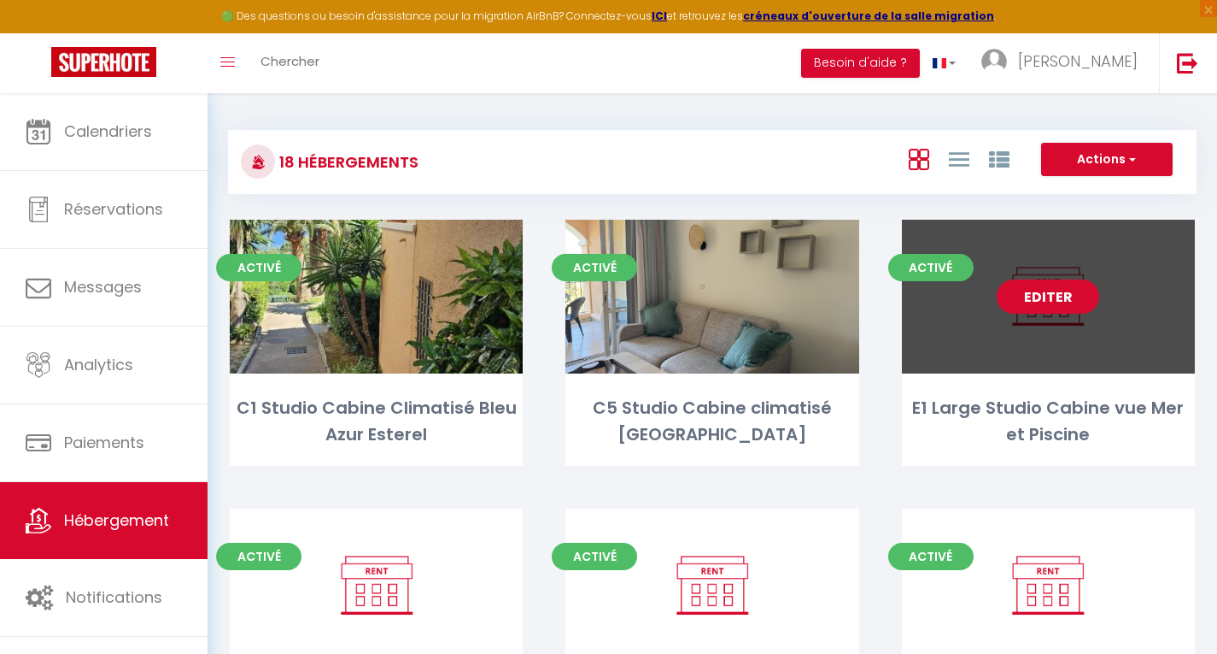
click at [1058, 302] on link "Editer" at bounding box center [1048, 296] width 103 height 34
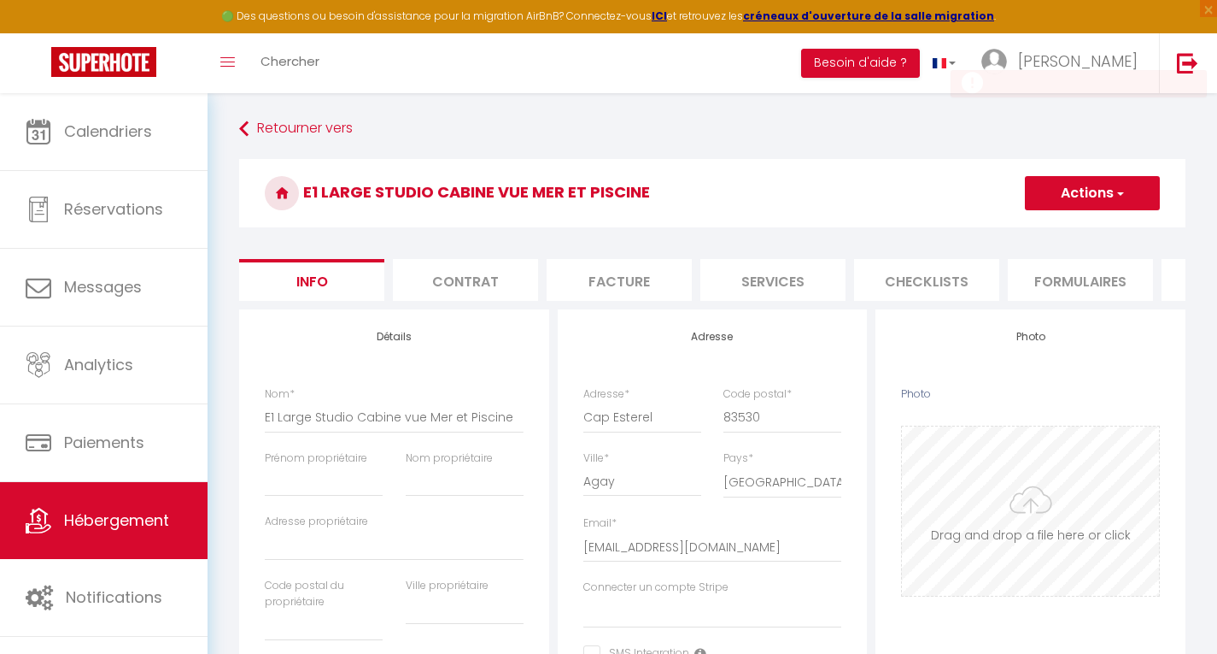
click at [1032, 482] on input "Photo" at bounding box center [1030, 510] width 257 height 169
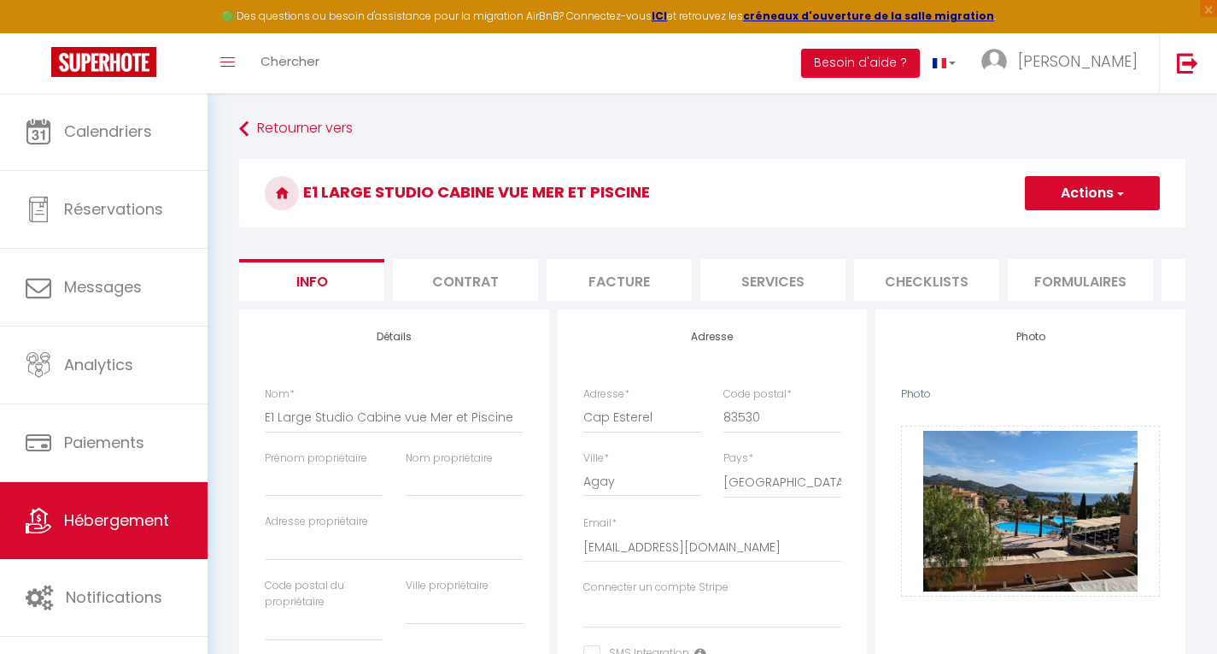
click at [1093, 196] on button "Actions" at bounding box center [1092, 193] width 135 height 34
click at [1018, 224] on input "Enregistrer" at bounding box center [1025, 230] width 63 height 17
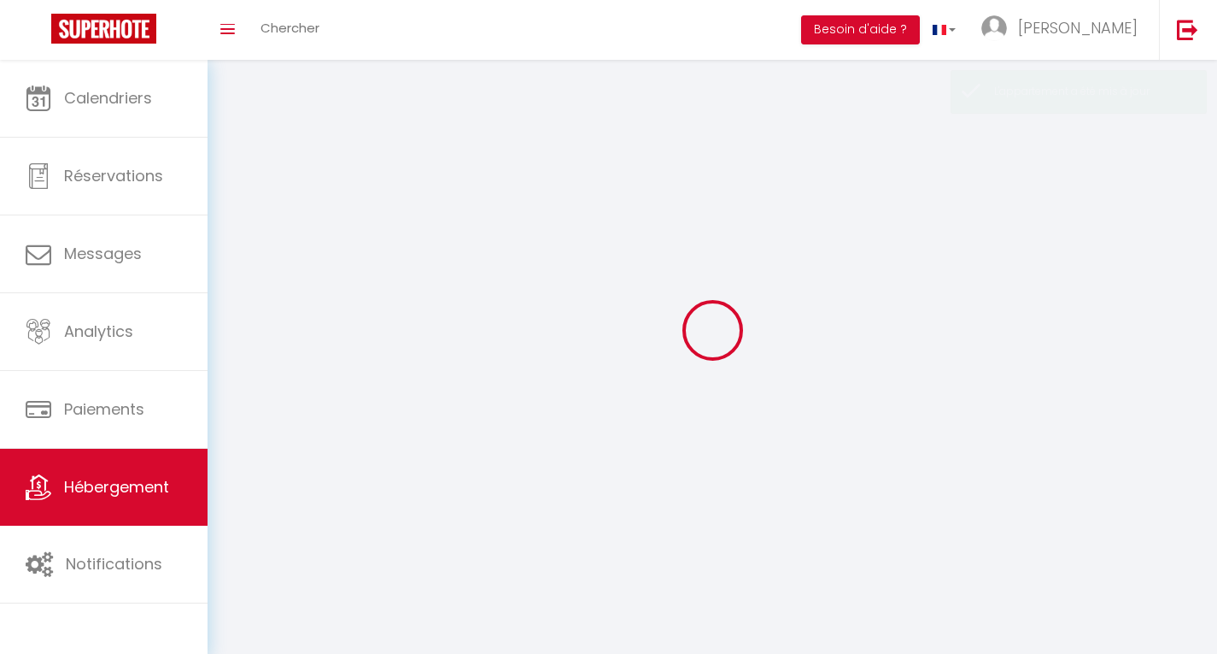
click at [1018, 224] on div at bounding box center [712, 330] width 969 height 500
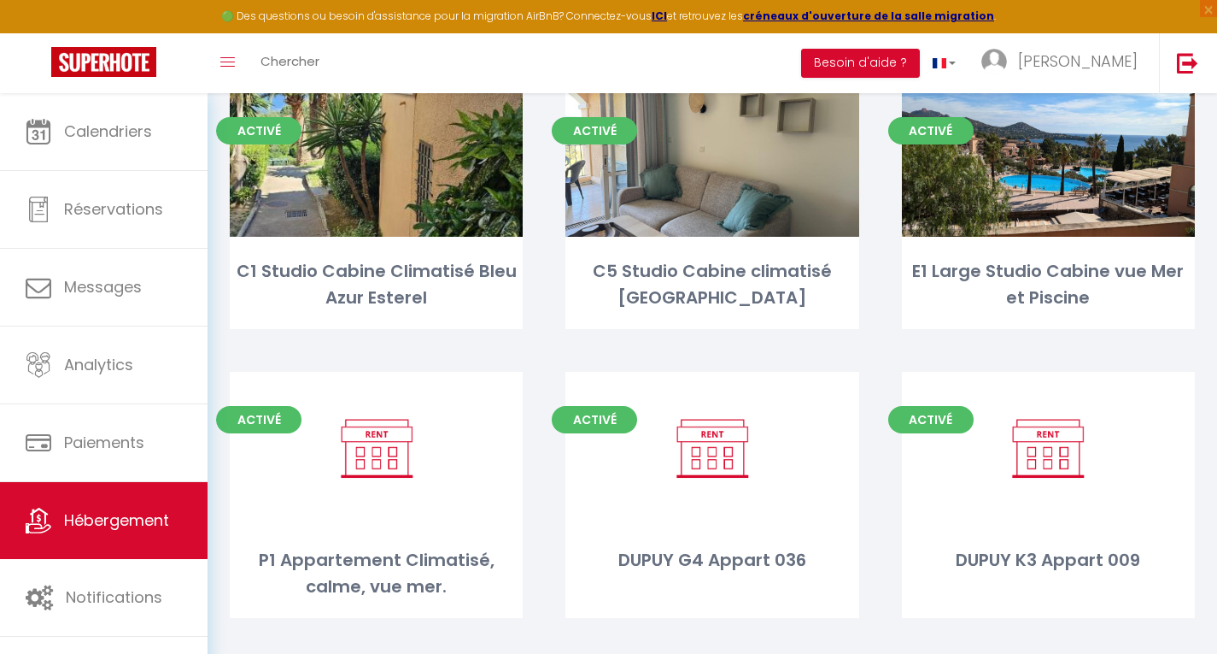
scroll to position [129, 0]
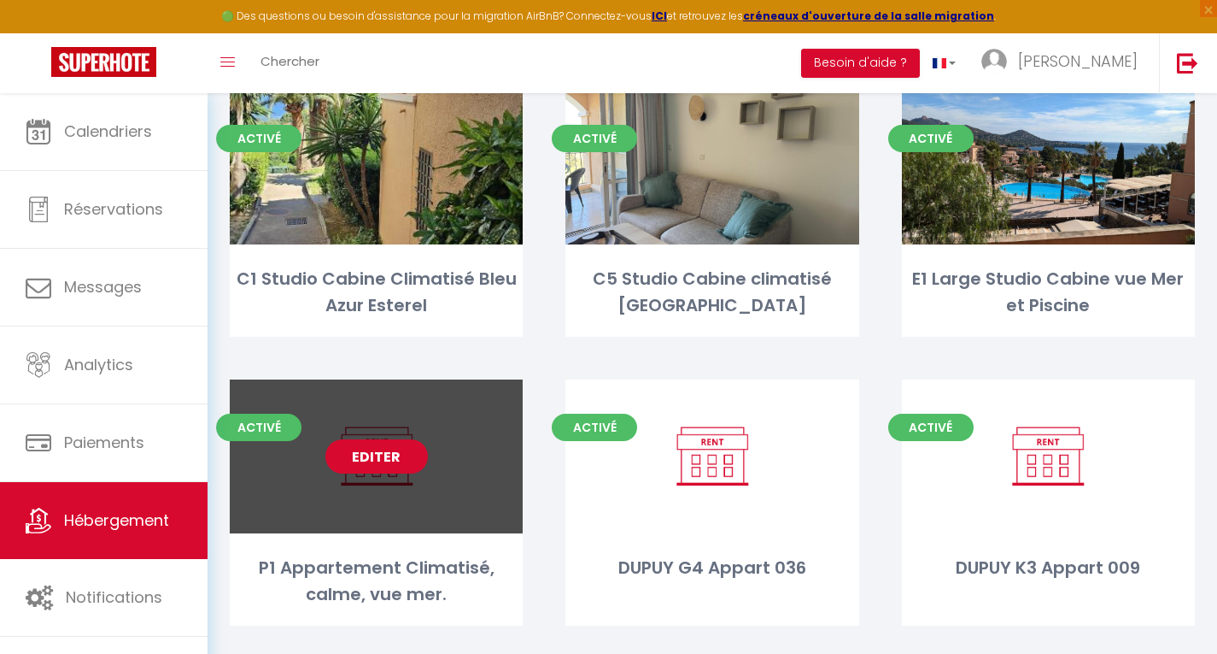
click at [377, 451] on link "Editer" at bounding box center [376, 456] width 103 height 34
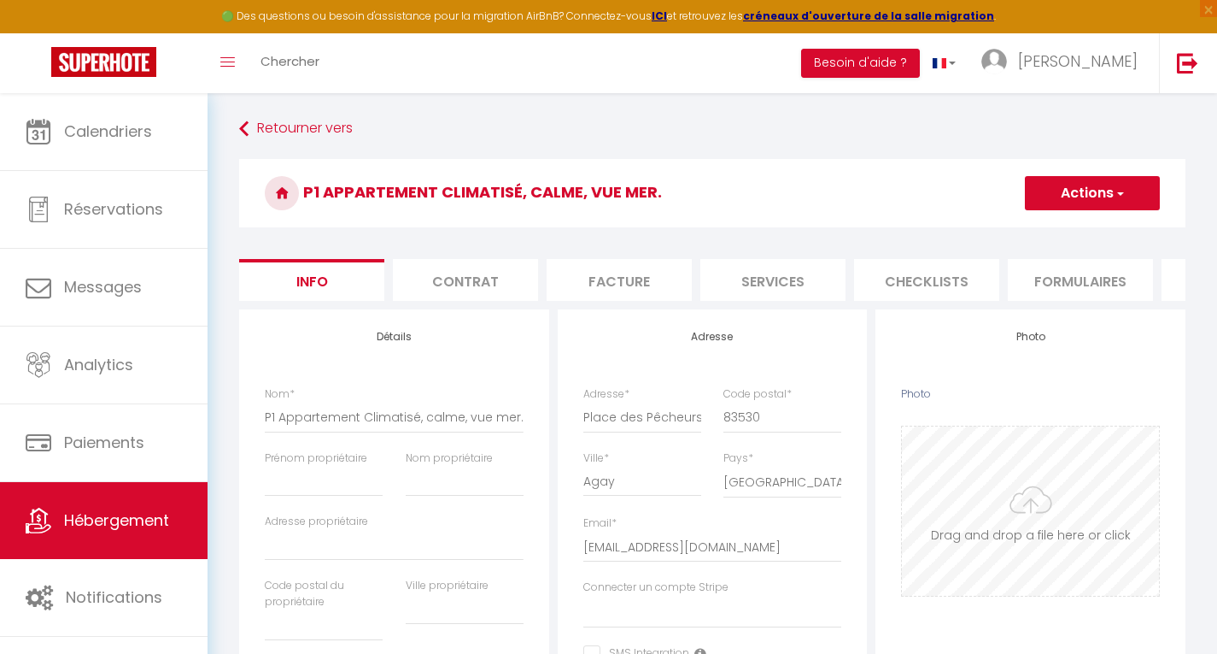
click at [1060, 531] on input "Photo" at bounding box center [1030, 510] width 257 height 169
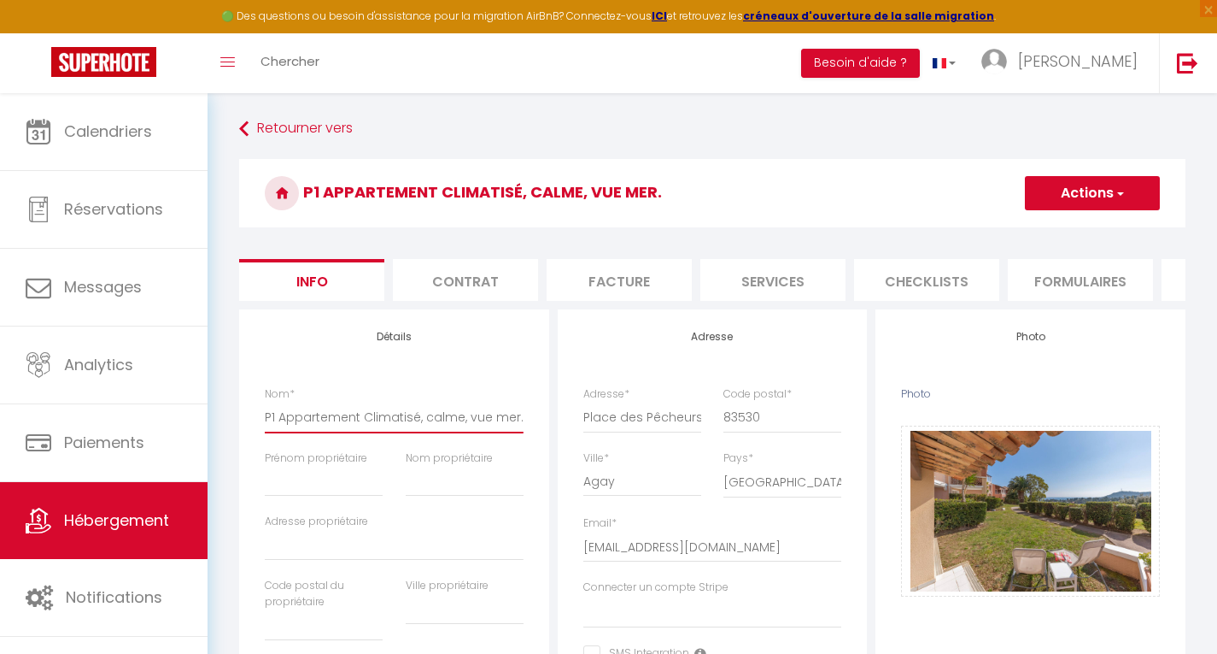
click at [357, 432] on input "P1 Appartement Climatisé, calme, vue mer." at bounding box center [394, 417] width 259 height 31
click at [1105, 190] on button "Actions" at bounding box center [1092, 193] width 135 height 34
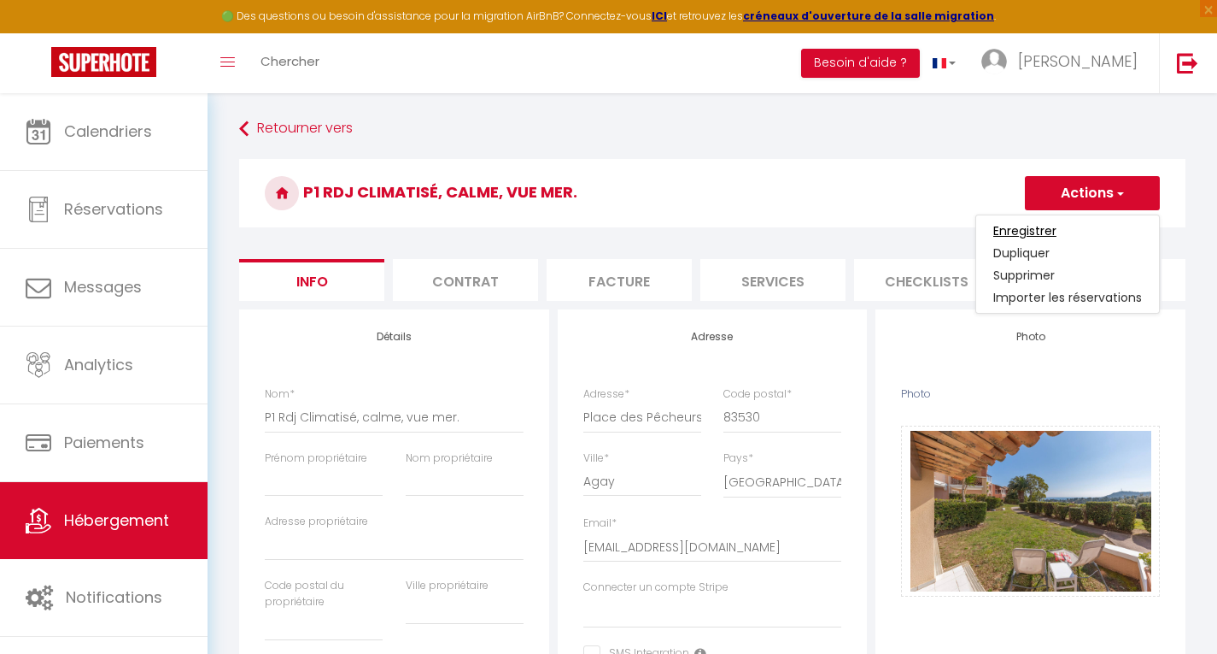
click at [1015, 226] on input "Enregistrer" at bounding box center [1025, 230] width 63 height 17
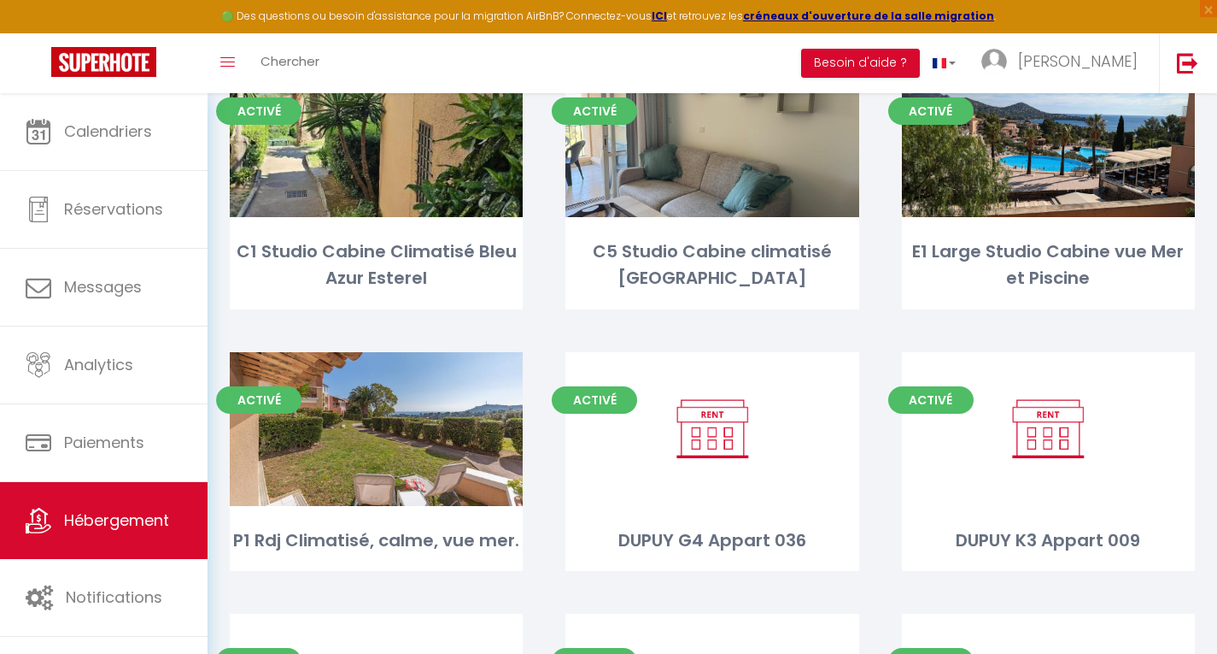
scroll to position [160, 0]
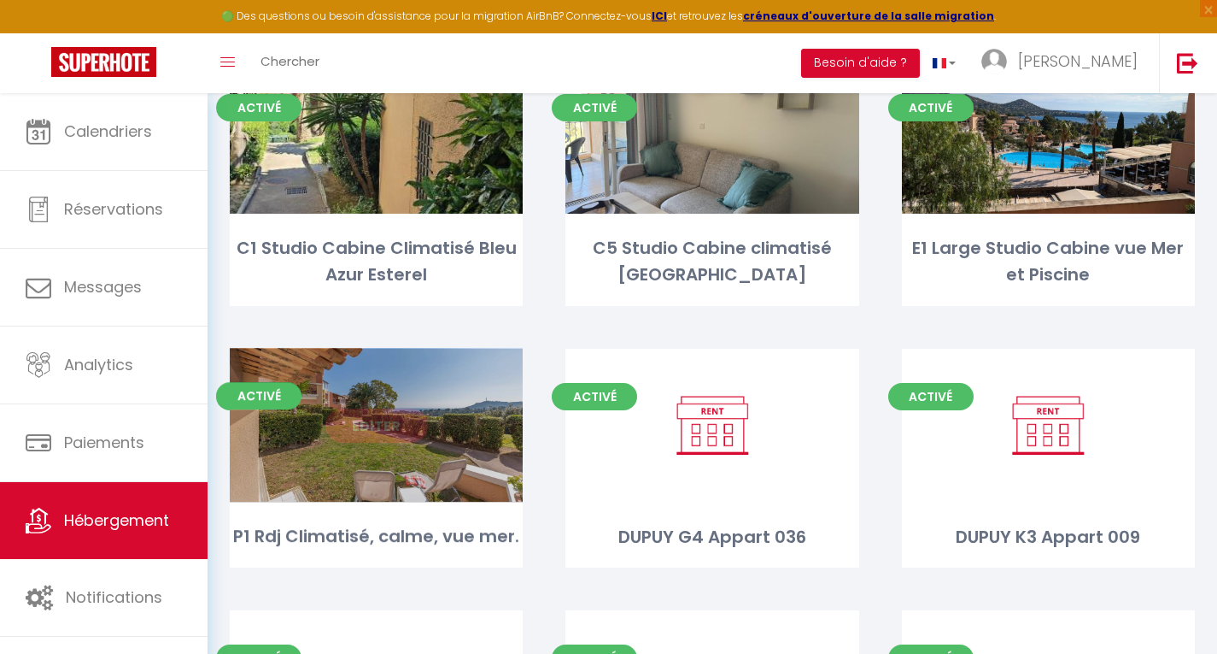
click at [385, 431] on link "Editer" at bounding box center [376, 425] width 103 height 34
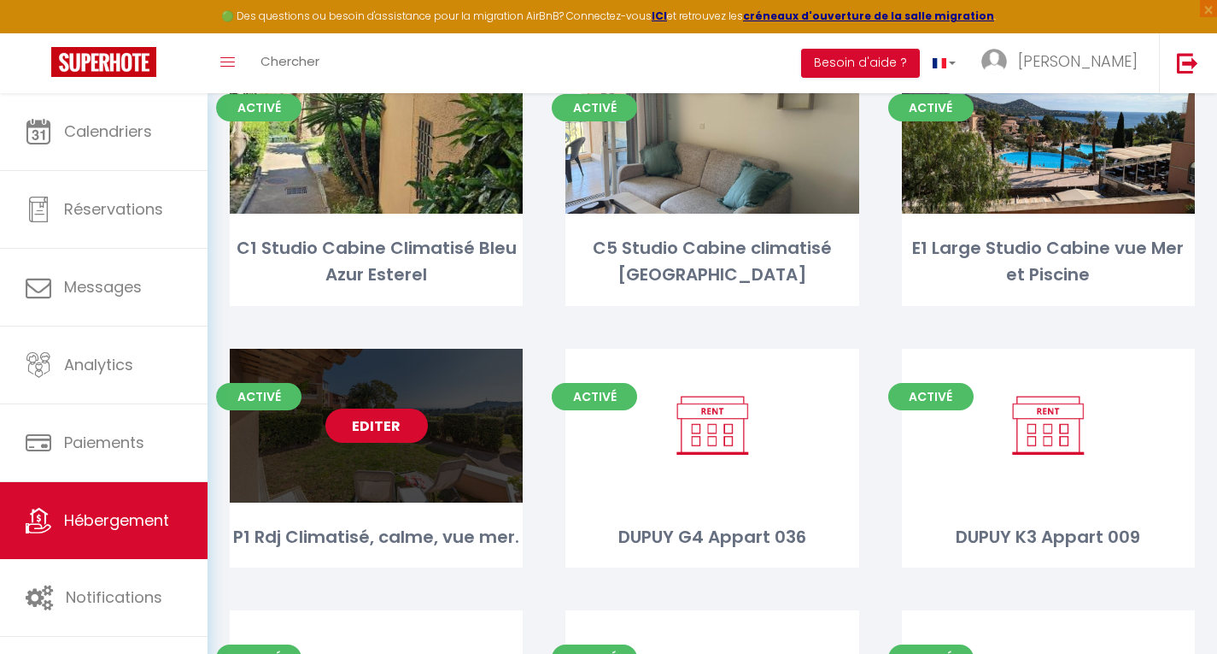
click at [369, 423] on link "Editer" at bounding box center [376, 425] width 103 height 34
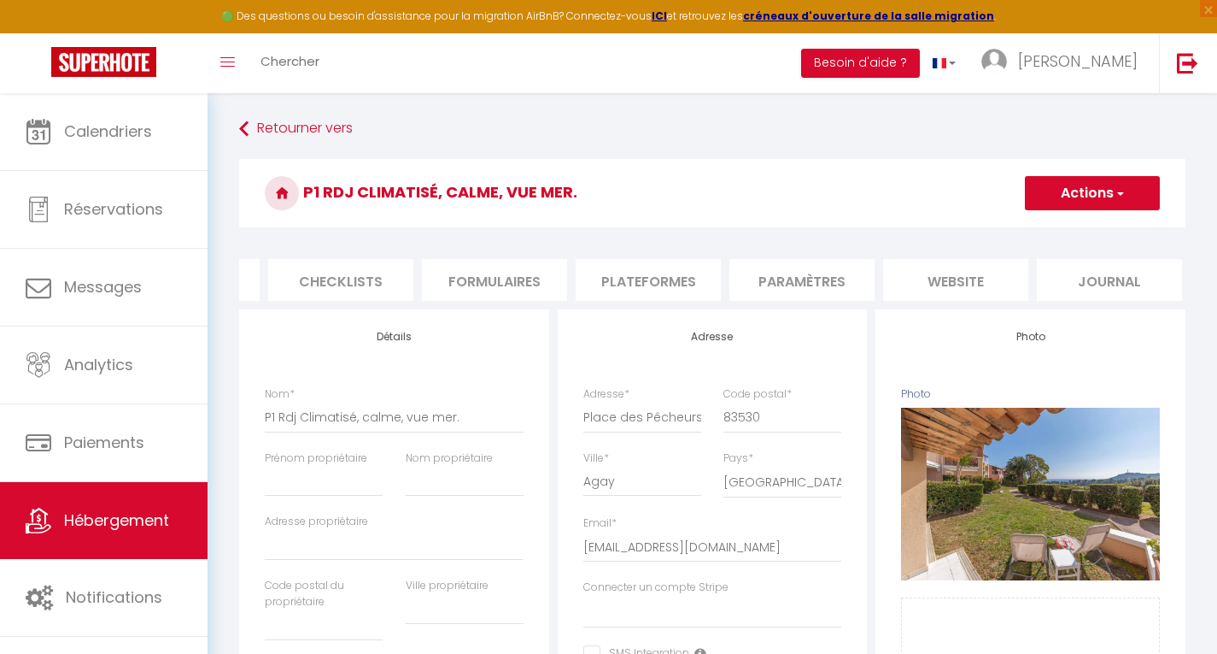
scroll to position [0, 591]
click at [939, 271] on li "website" at bounding box center [950, 280] width 145 height 42
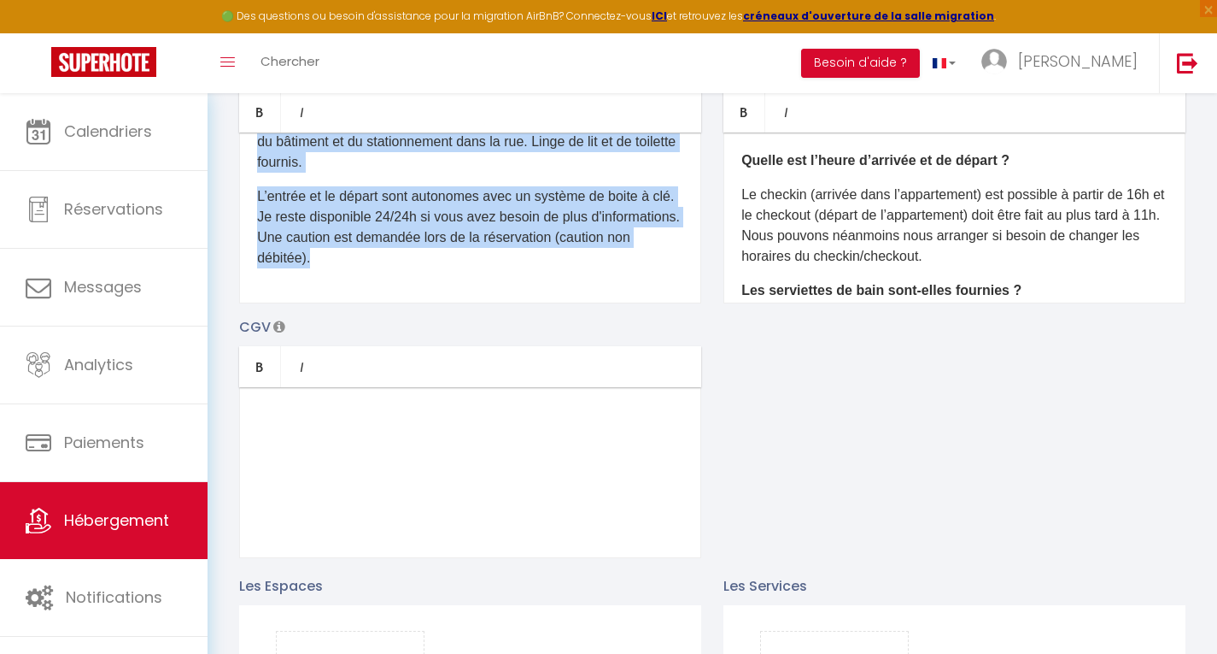
scroll to position [468, 0]
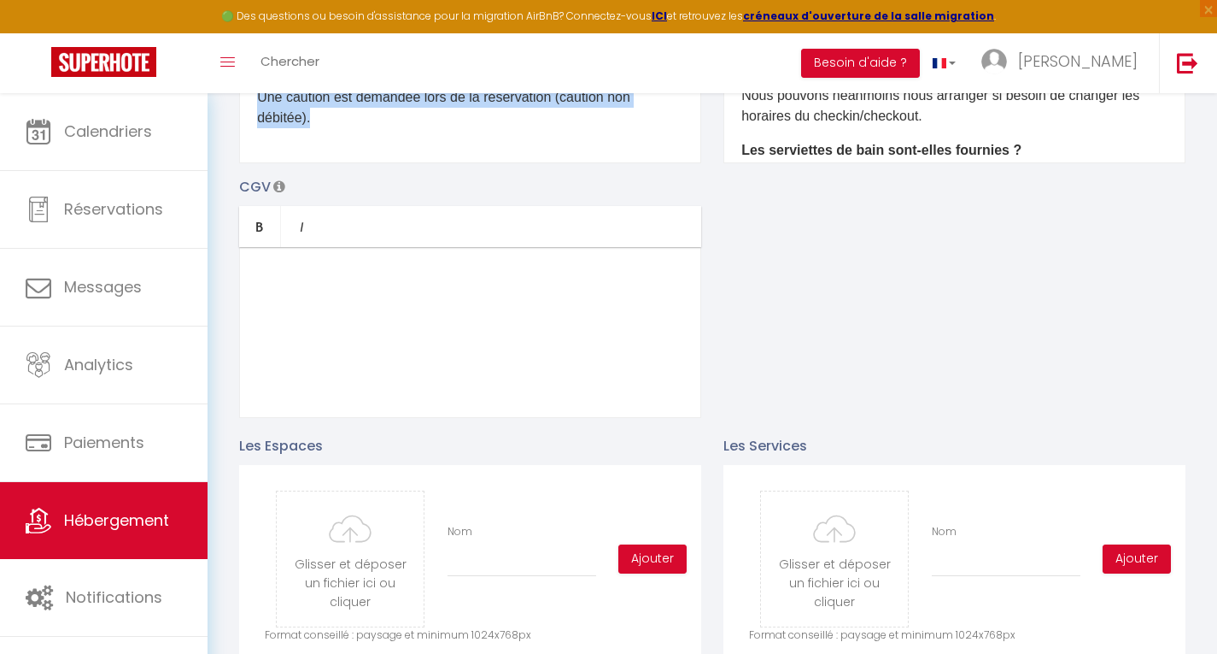
drag, startPoint x: 259, startPoint y: 499, endPoint x: 553, endPoint y: 145, distance: 459.8
click at [553, 145] on div "D'un accès aisé depuis les autoroutes, via la A2 , vous pourrez profiter de la …" at bounding box center [470, 77] width 462 height 171
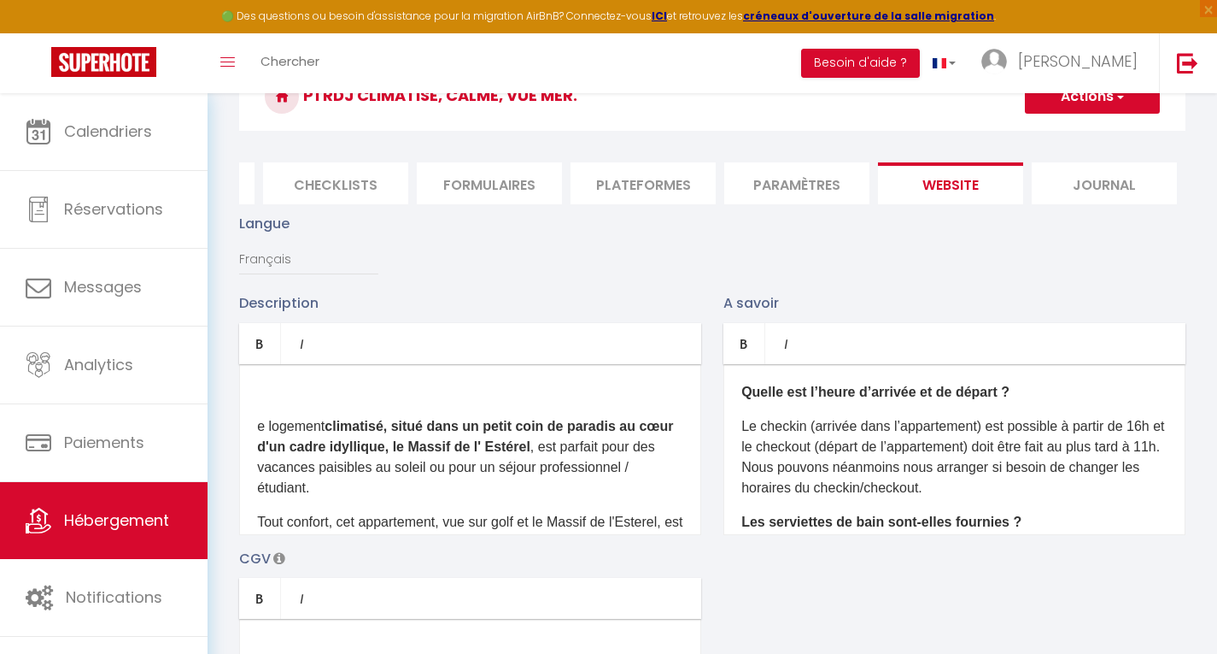
scroll to position [0, 0]
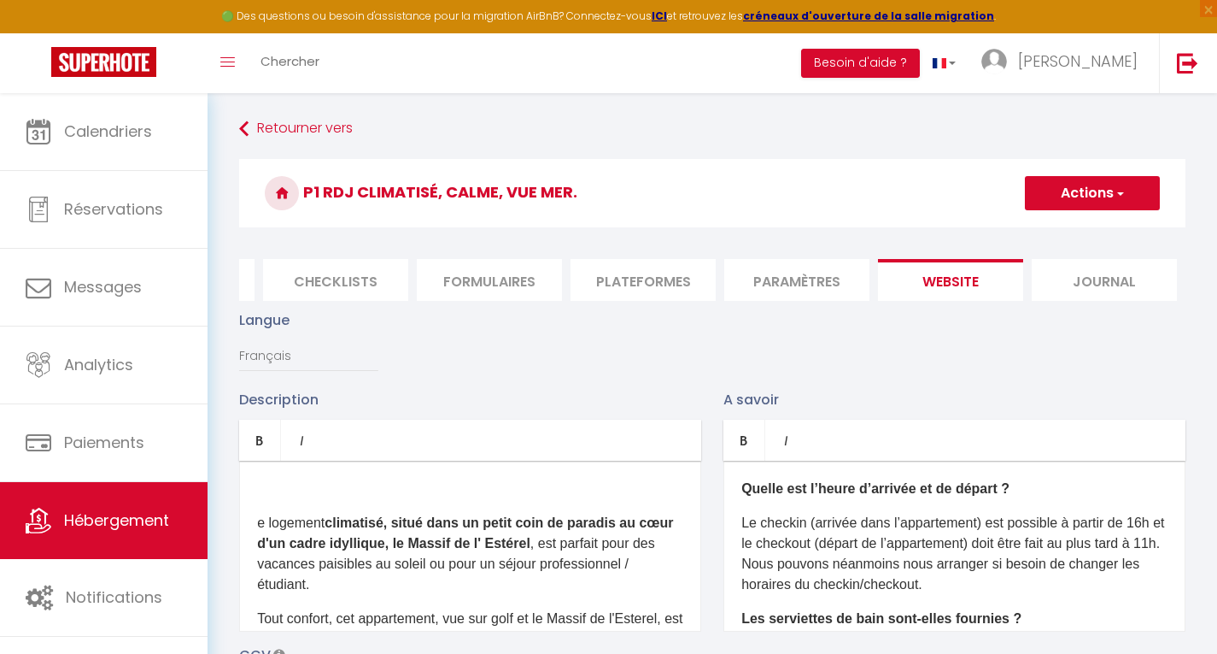
click at [256, 540] on div "e logement climatisé, situé dans un petit coin de paradis au cœur d'un cadre id…" at bounding box center [470, 545] width 462 height 171
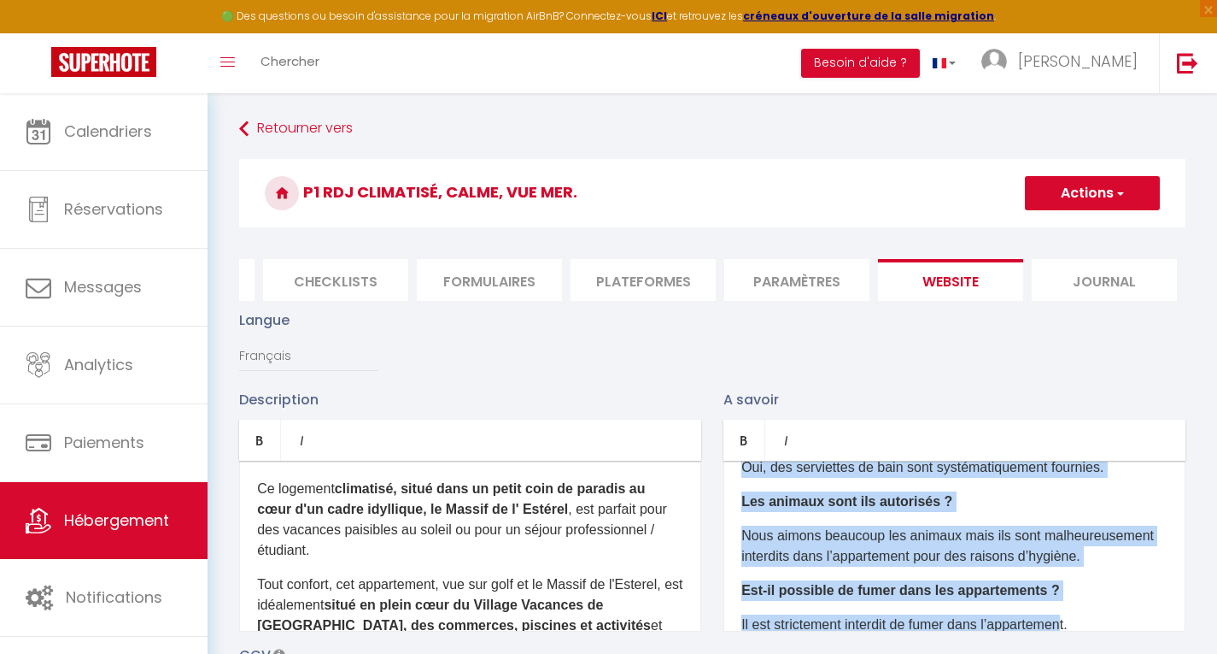
scroll to position [224, 0]
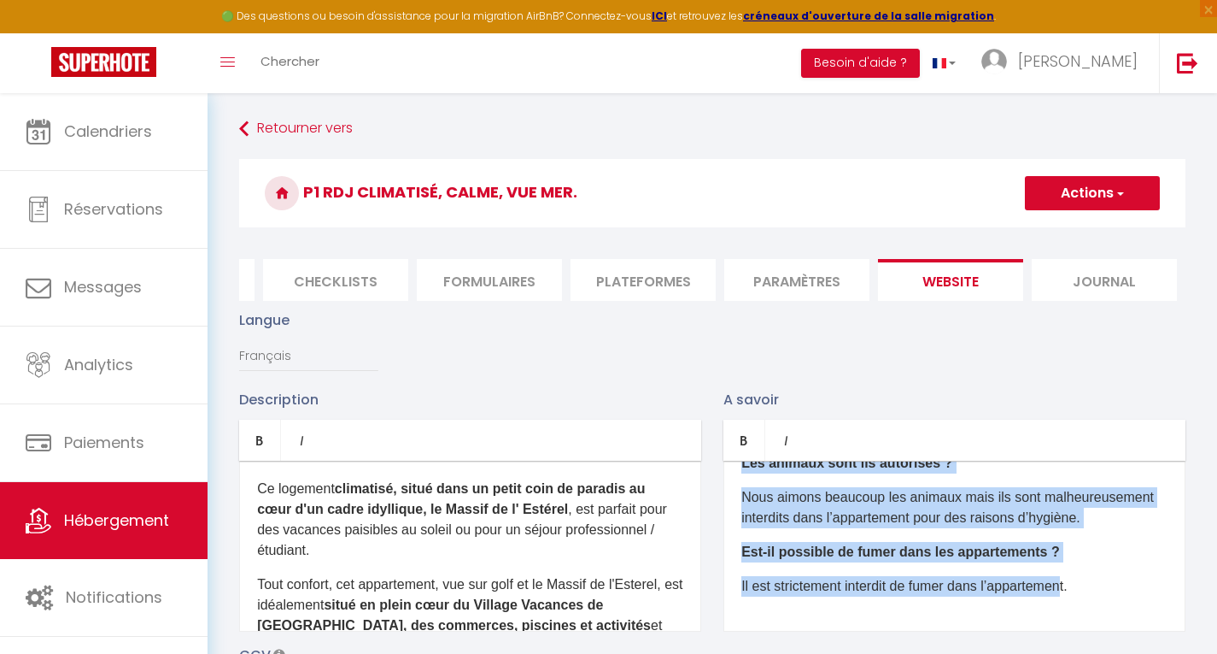
drag, startPoint x: 741, startPoint y: 501, endPoint x: 1077, endPoint y: 640, distance: 363.9
click at [1077, 631] on div "Quelle est l’heure d’arrivée et de départ ? Le checkin (arrivée dans l’appartem…" at bounding box center [955, 545] width 462 height 171
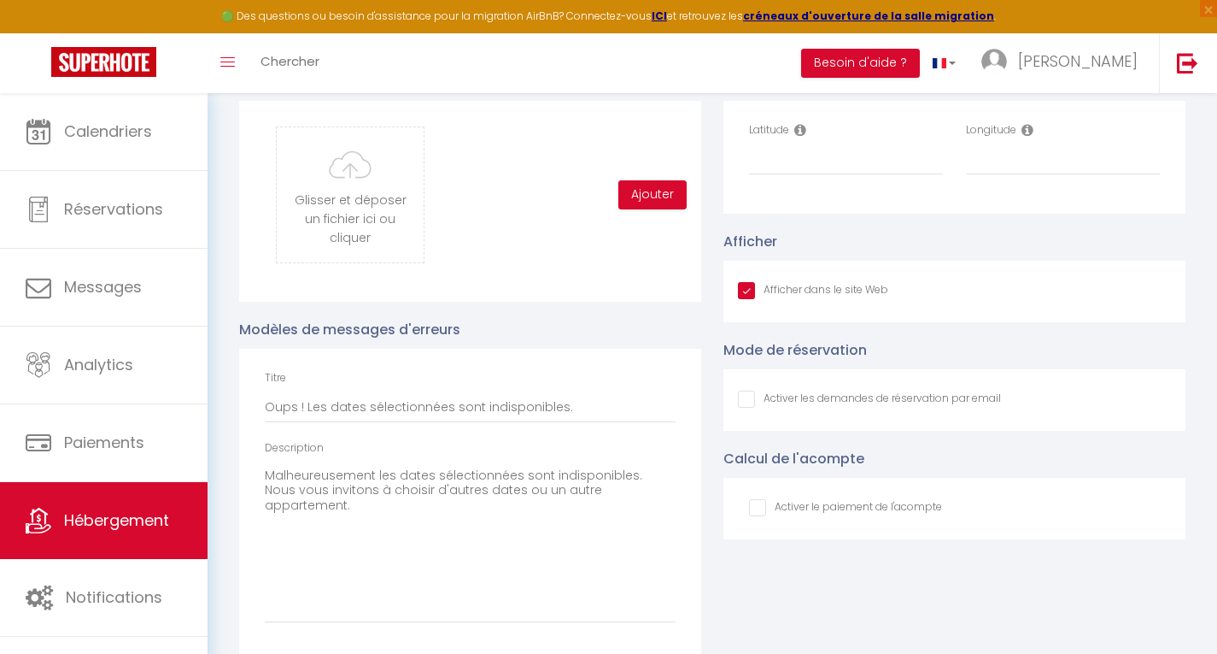
scroll to position [1875, 0]
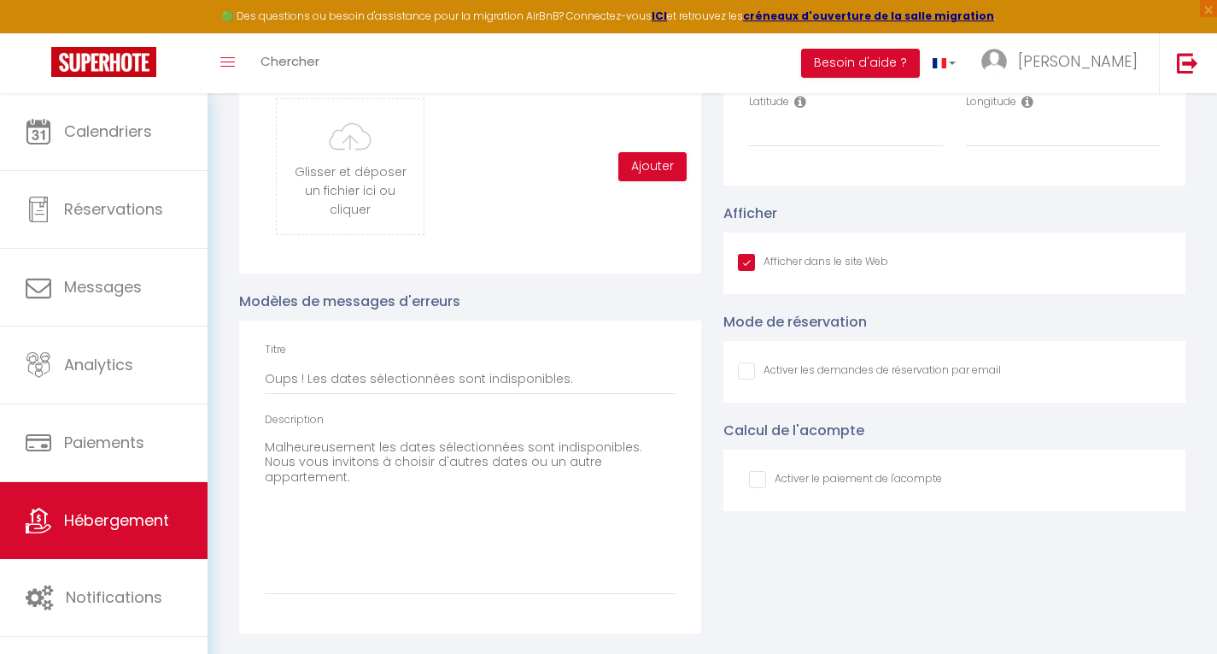
click at [974, 371] on input "Afficher dans le site Web" at bounding box center [869, 370] width 263 height 17
click at [973, 484] on div "Activer le paiement de l'acompte Pourcent % 30" at bounding box center [954, 480] width 433 height 19
click at [762, 484] on input "checkbox" at bounding box center [845, 479] width 193 height 17
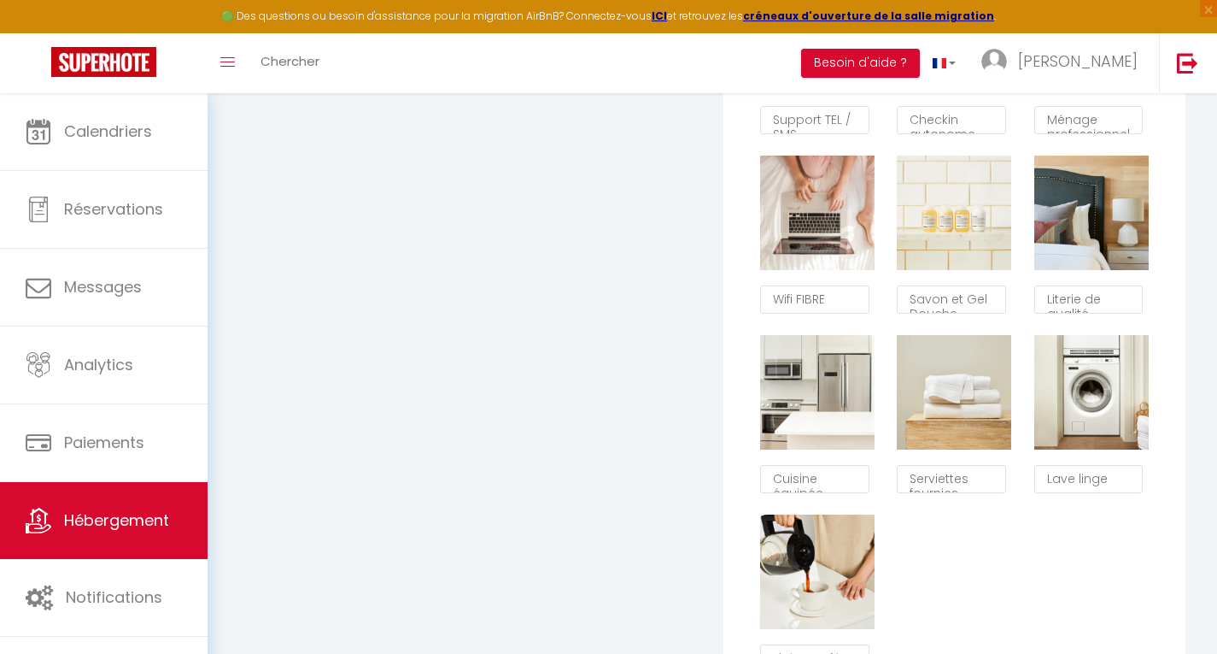
scroll to position [1163, 0]
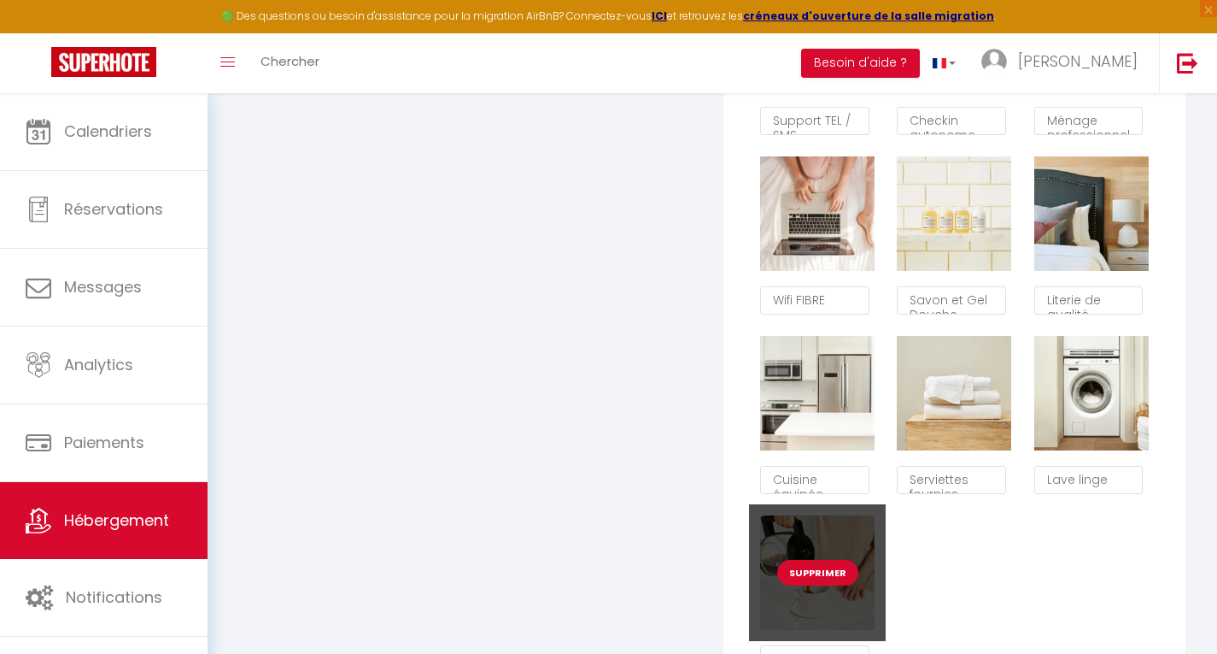
click at [818, 581] on button "Supprimer" at bounding box center [817, 573] width 81 height 26
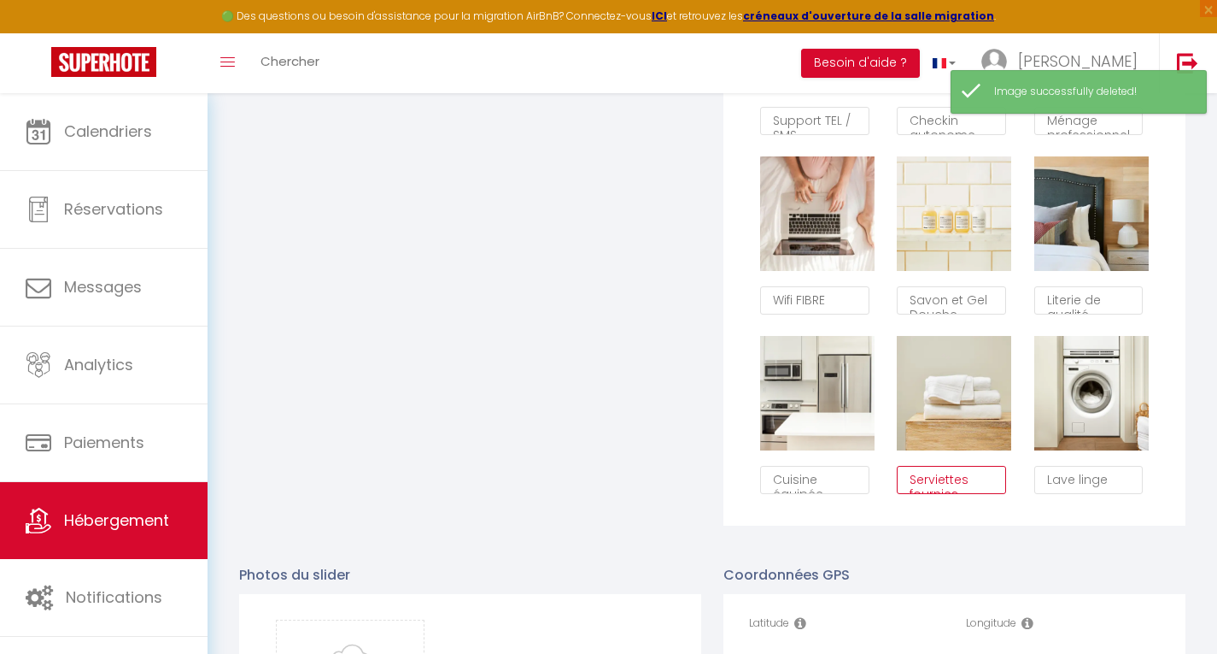
click at [970, 491] on textarea "Serviettes fournies" at bounding box center [951, 480] width 108 height 29
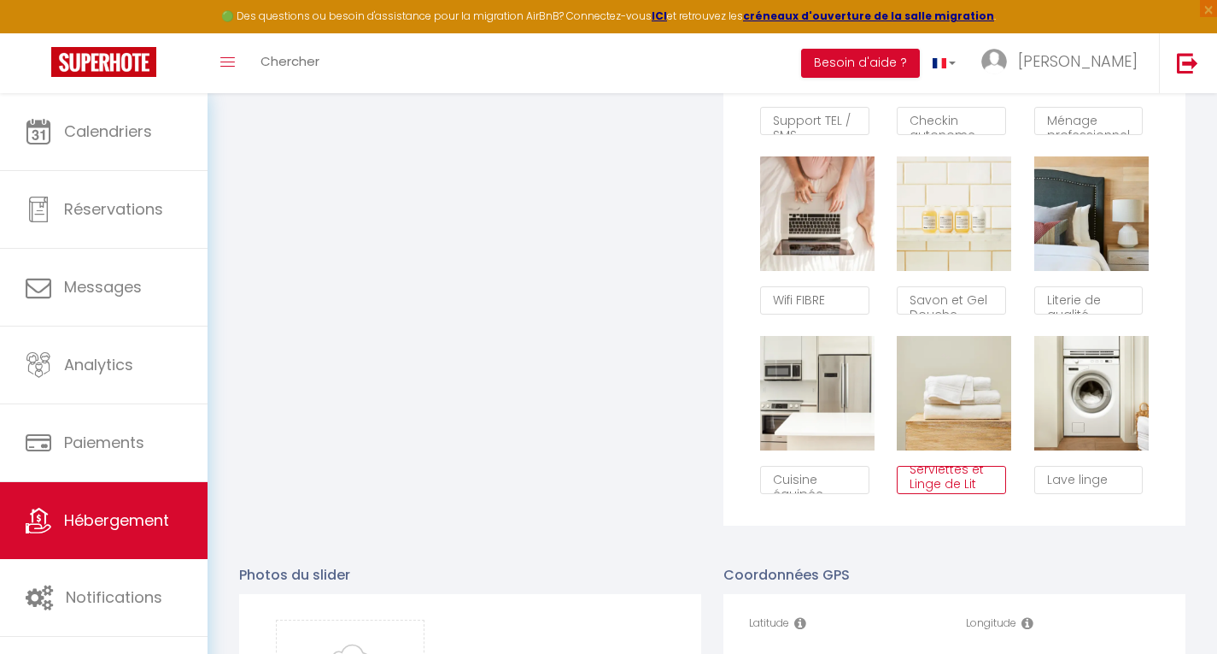
scroll to position [25, 0]
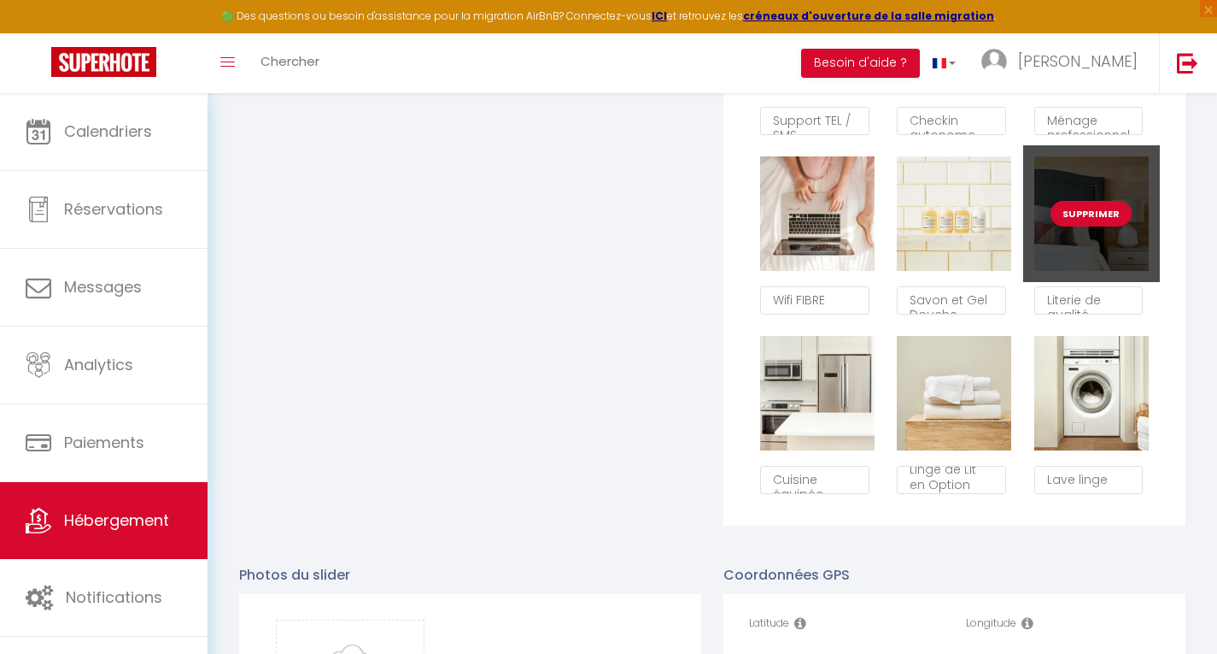
click at [1082, 225] on button "Supprimer" at bounding box center [1091, 214] width 81 height 26
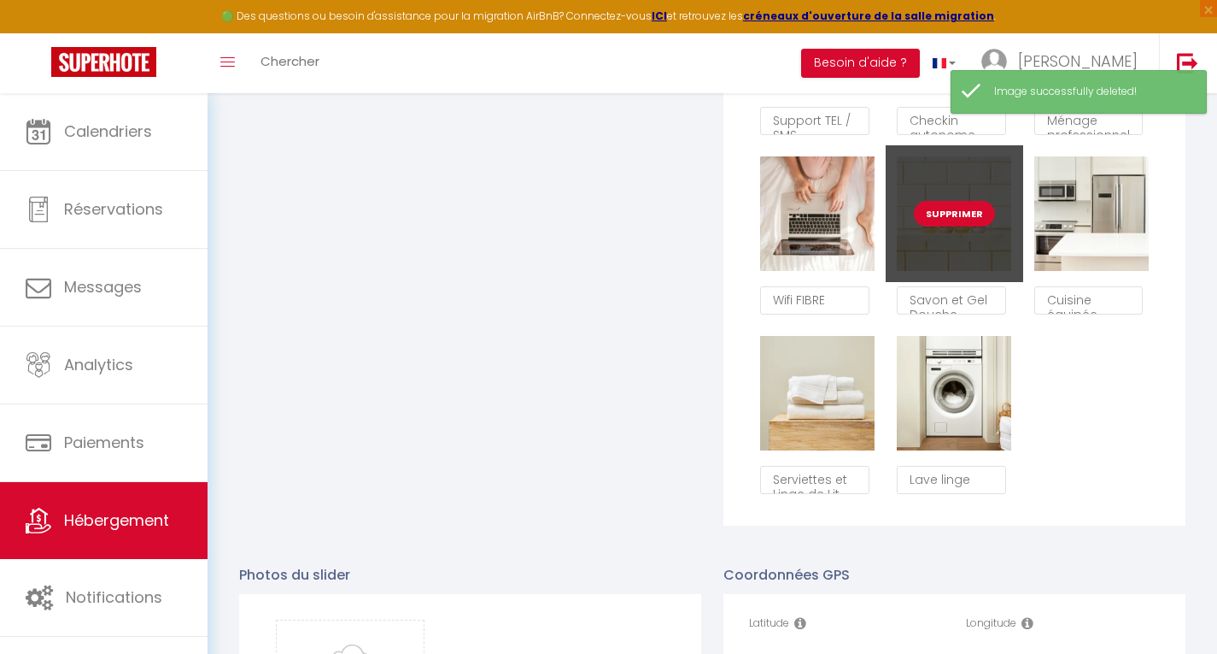
click at [962, 220] on button "Supprimer" at bounding box center [954, 214] width 81 height 26
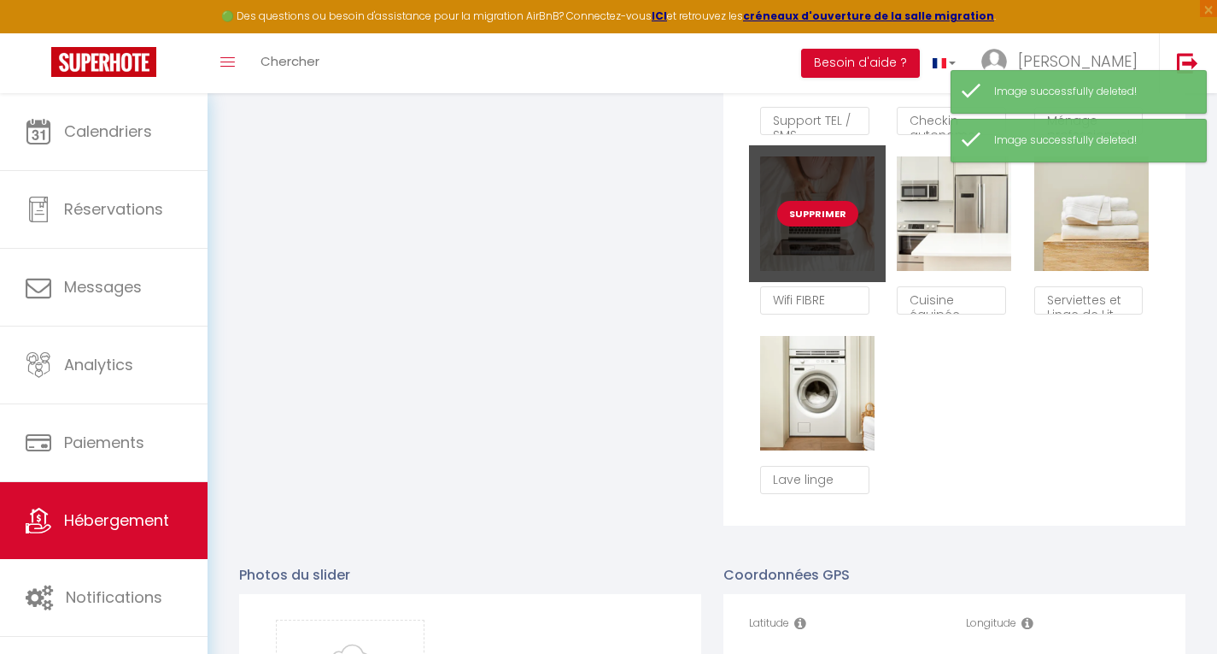
click at [824, 226] on button "Supprimer" at bounding box center [817, 214] width 81 height 26
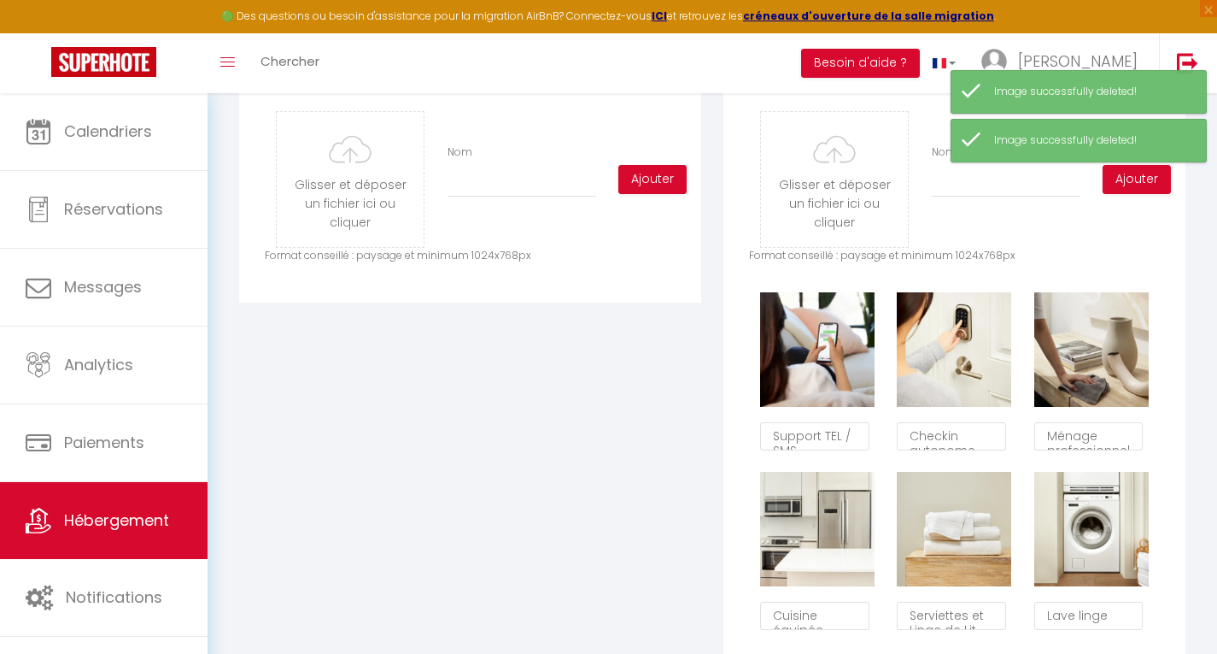
scroll to position [845, 0]
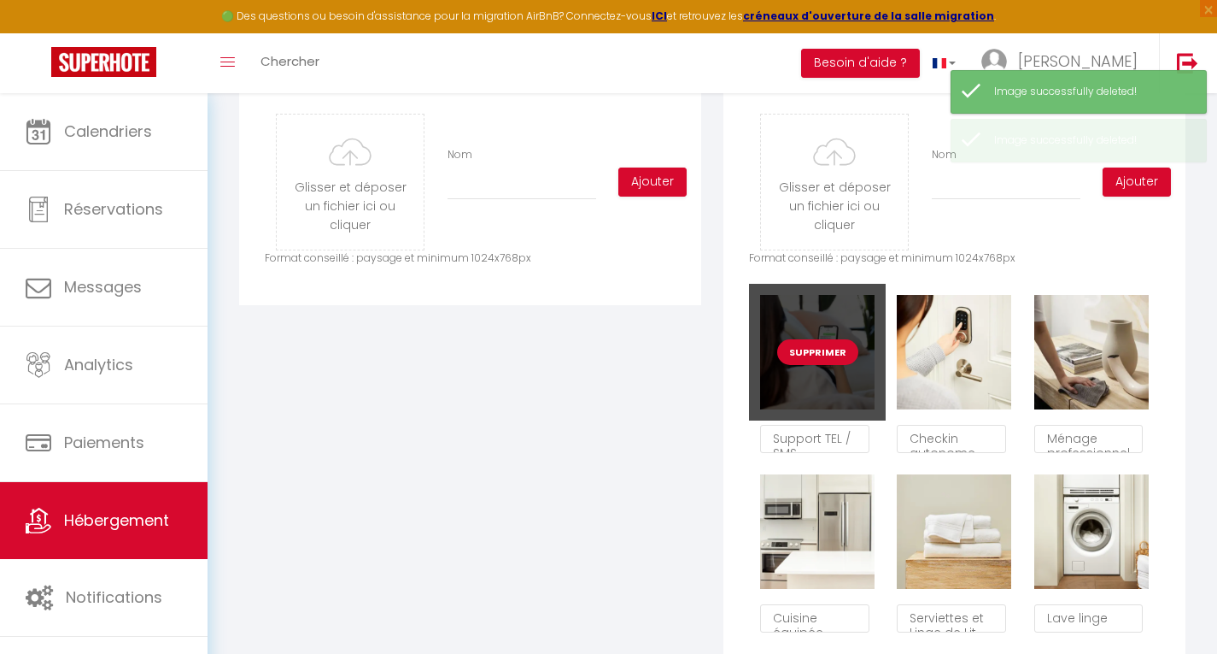
click at [826, 357] on button "Supprimer" at bounding box center [817, 352] width 81 height 26
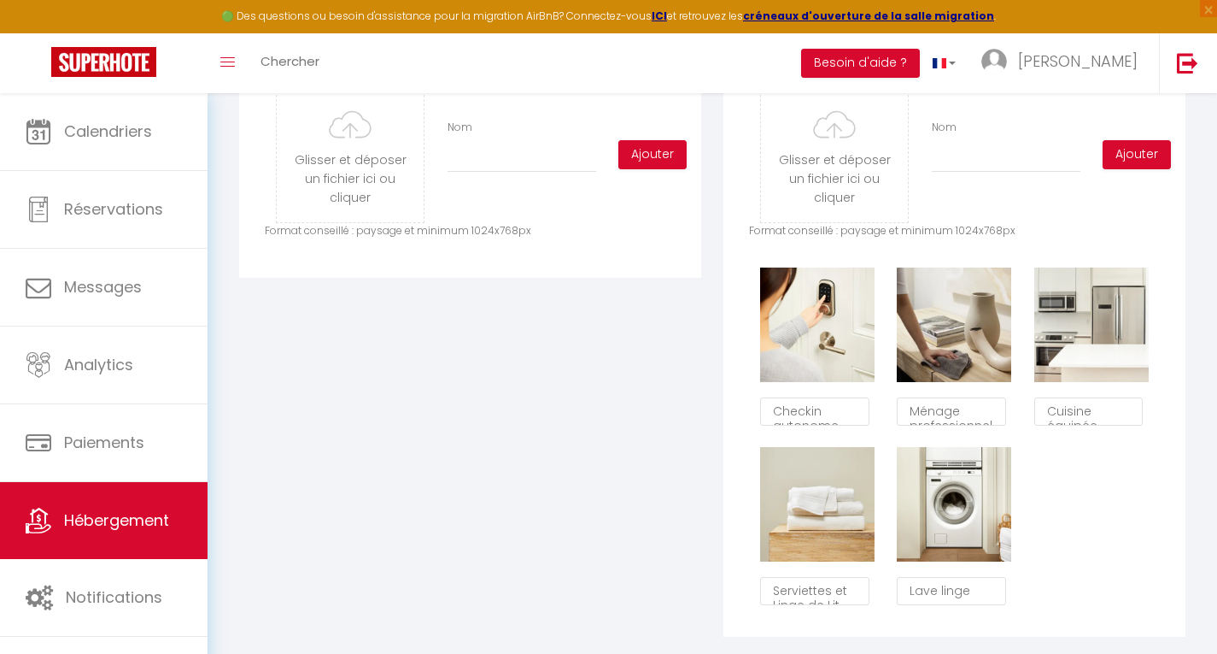
scroll to position [863, 0]
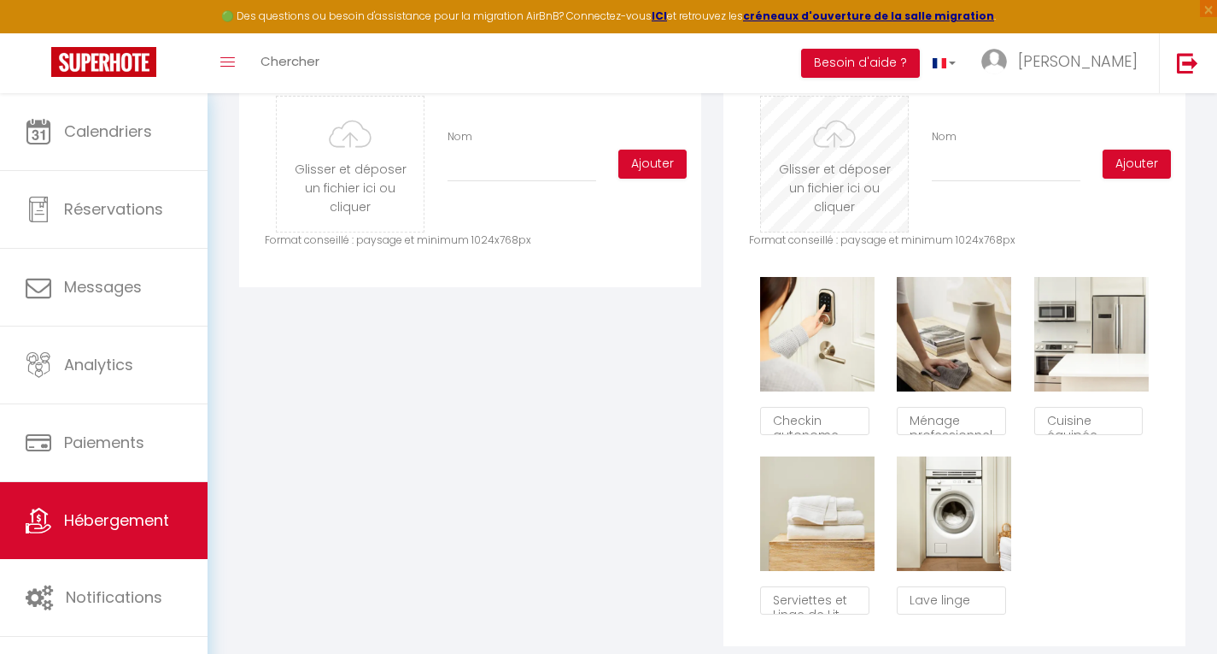
click at [838, 182] on input "file" at bounding box center [834, 164] width 147 height 135
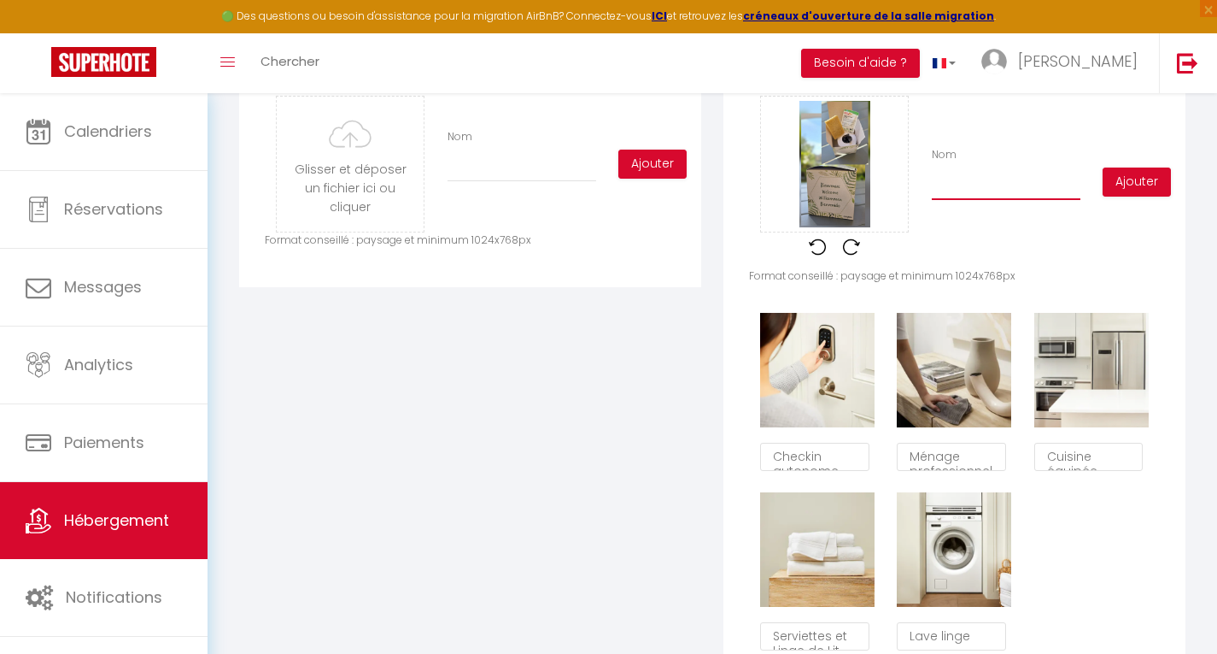
click at [966, 200] on input "Nom" at bounding box center [1006, 184] width 149 height 31
click at [1131, 196] on button "Ajouter" at bounding box center [1137, 181] width 68 height 29
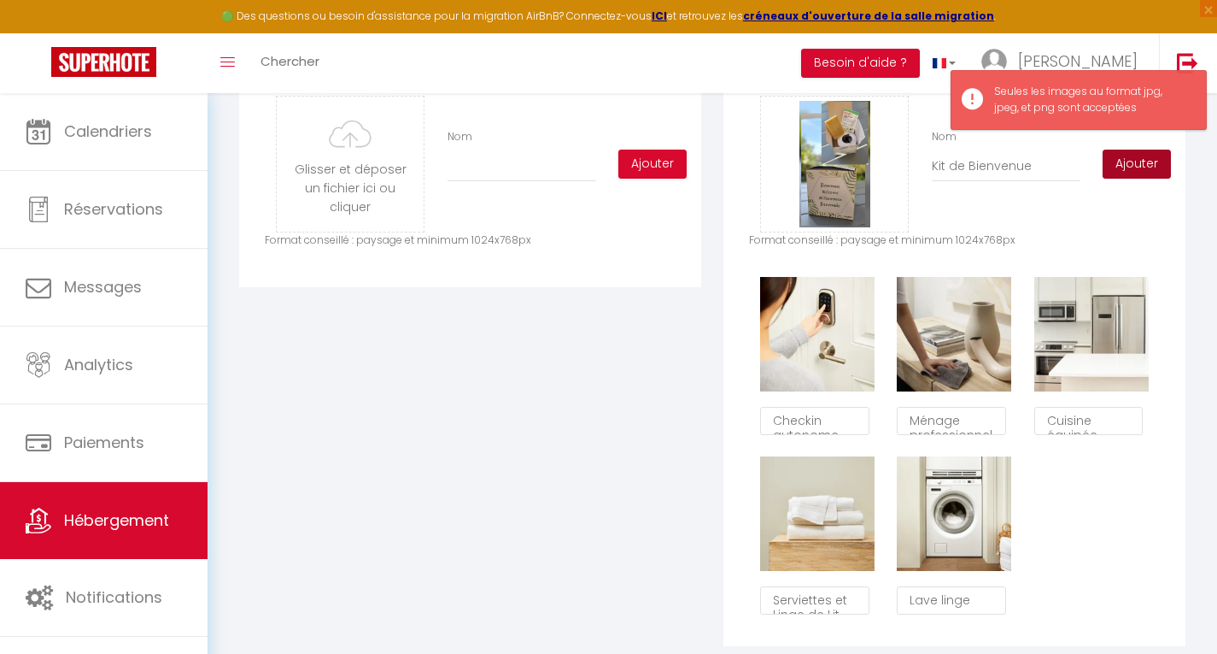
click at [1131, 200] on div "Glisser et déposer un fichier ici ou cliquer Ooops, something wrong happened. R…" at bounding box center [954, 164] width 411 height 137
click at [1133, 179] on button "Ajouter" at bounding box center [1137, 164] width 68 height 29
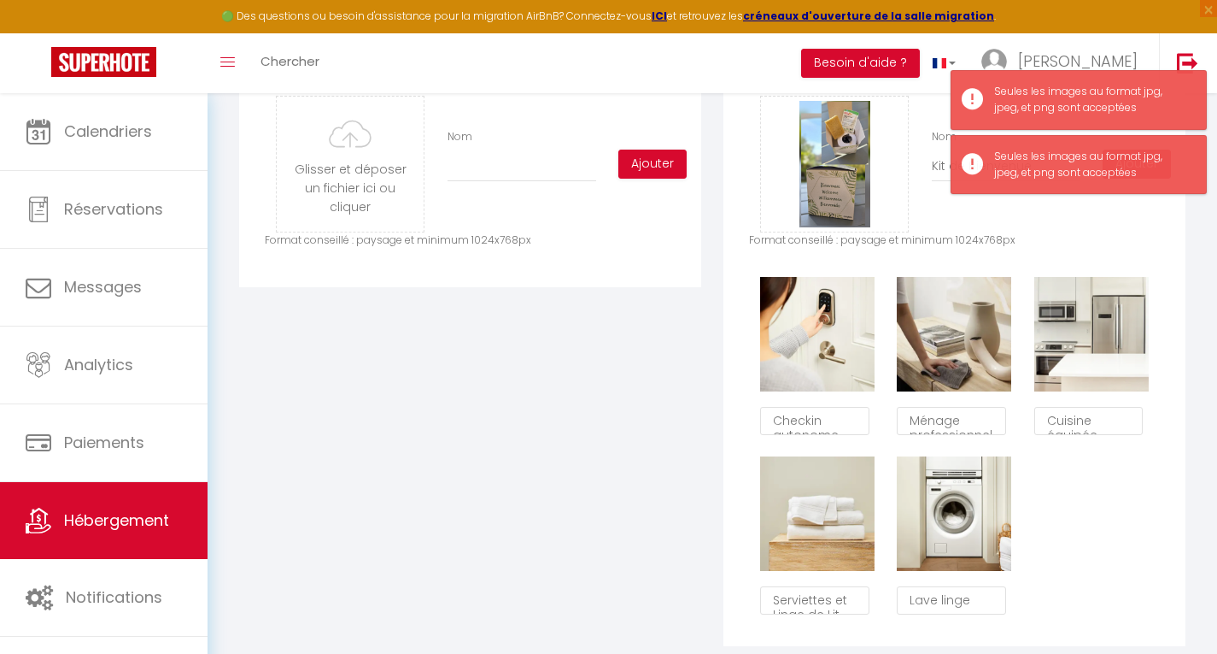
click at [1113, 249] on p "Format conseillé : paysage et minimum 1024x768px" at bounding box center [954, 240] width 411 height 16
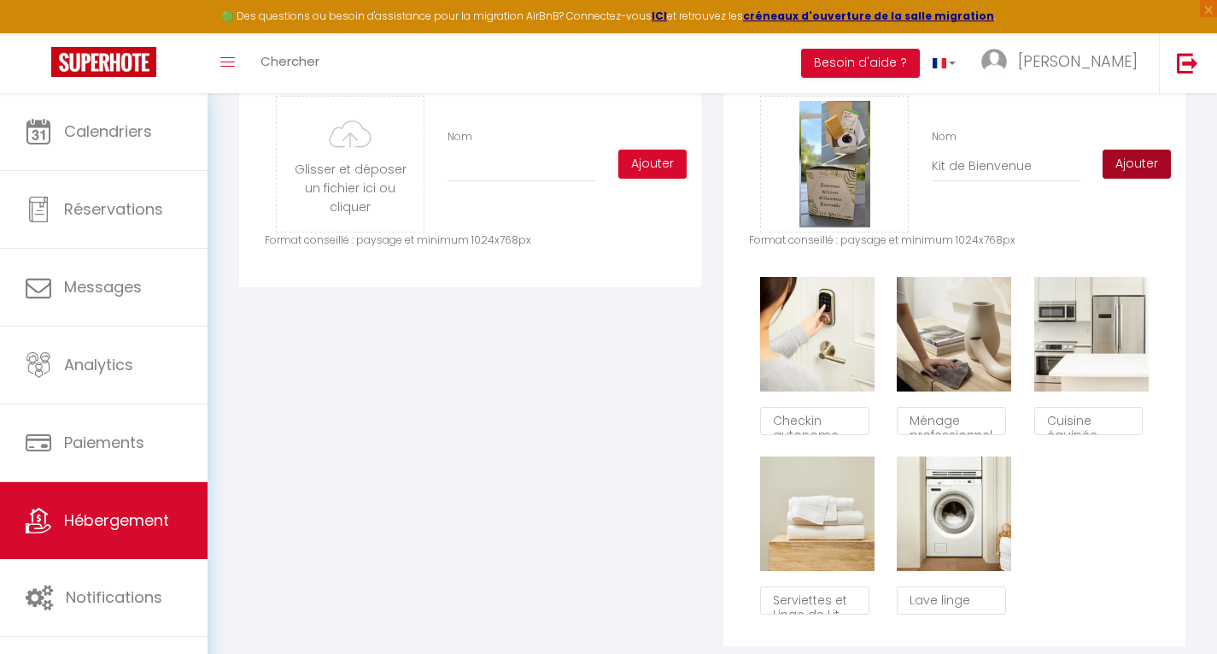
click at [1128, 173] on button "Ajouter" at bounding box center [1137, 164] width 68 height 29
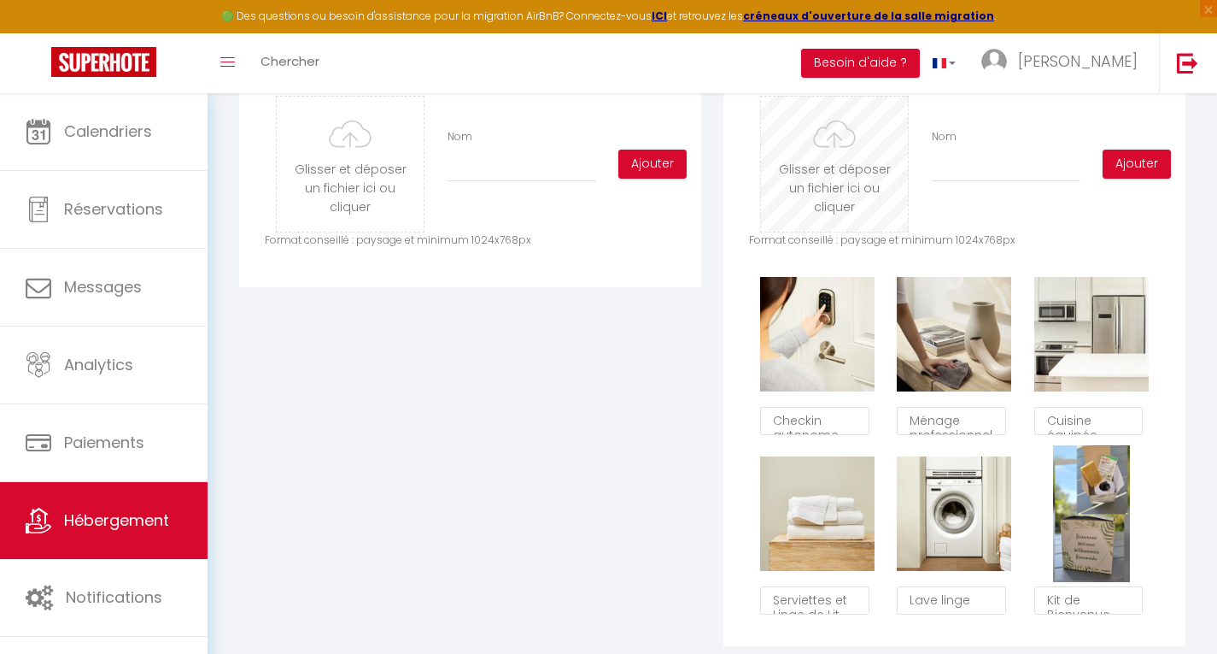
click at [834, 190] on input "file" at bounding box center [834, 164] width 147 height 135
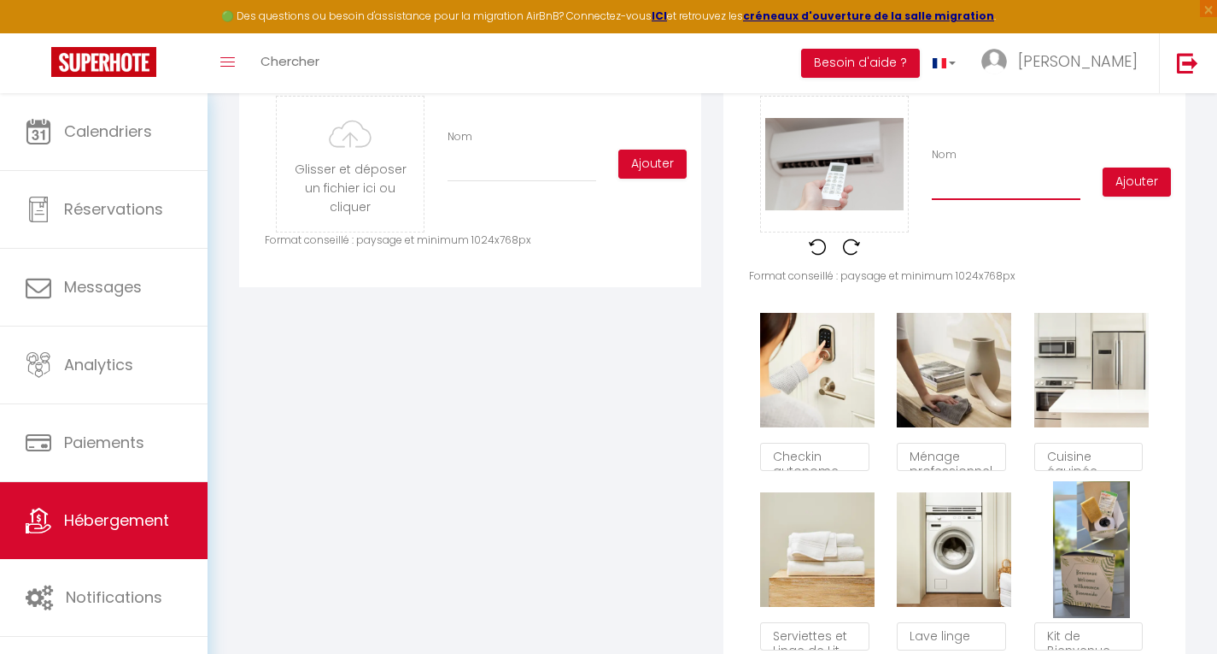
click at [952, 200] on input "Nom" at bounding box center [1006, 184] width 149 height 31
click at [1132, 190] on button "Ajouter" at bounding box center [1137, 181] width 68 height 29
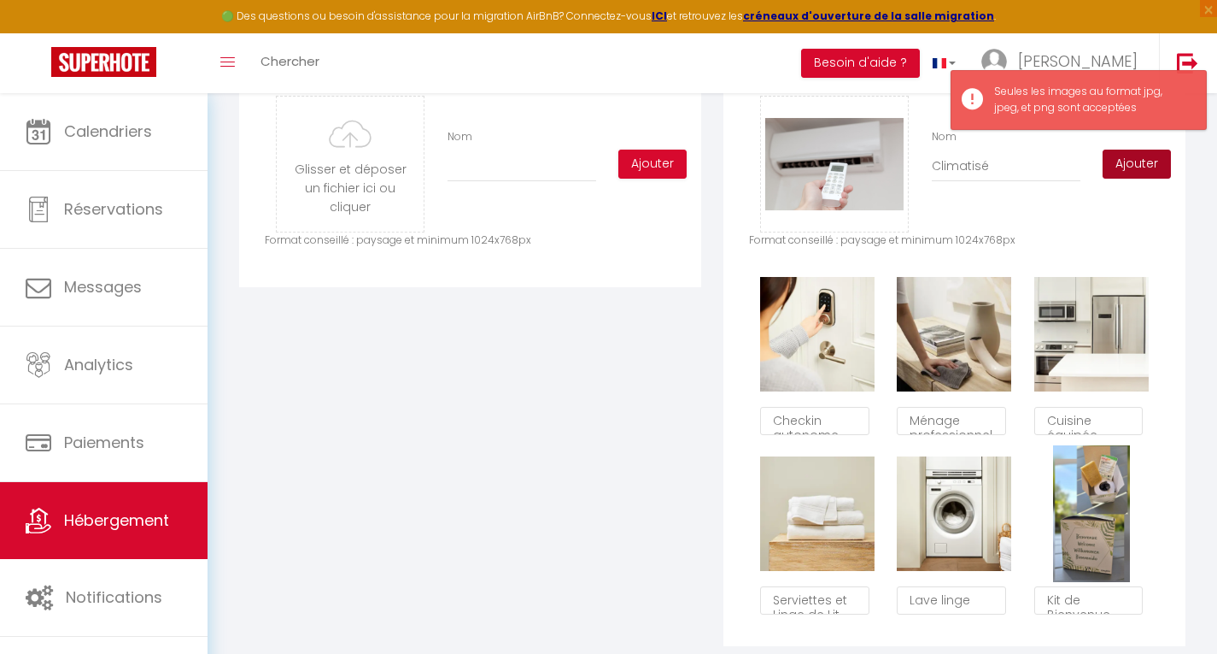
click at [1128, 166] on button "Ajouter" at bounding box center [1137, 164] width 68 height 29
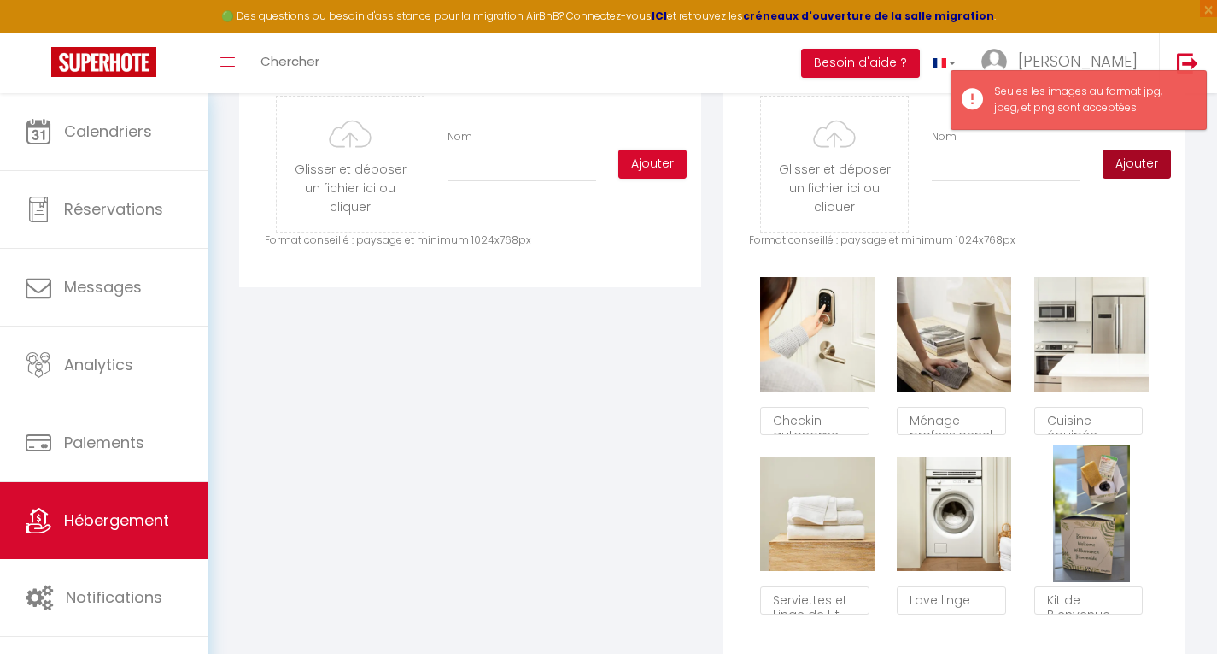
click at [1132, 176] on button "Ajouter" at bounding box center [1137, 164] width 68 height 29
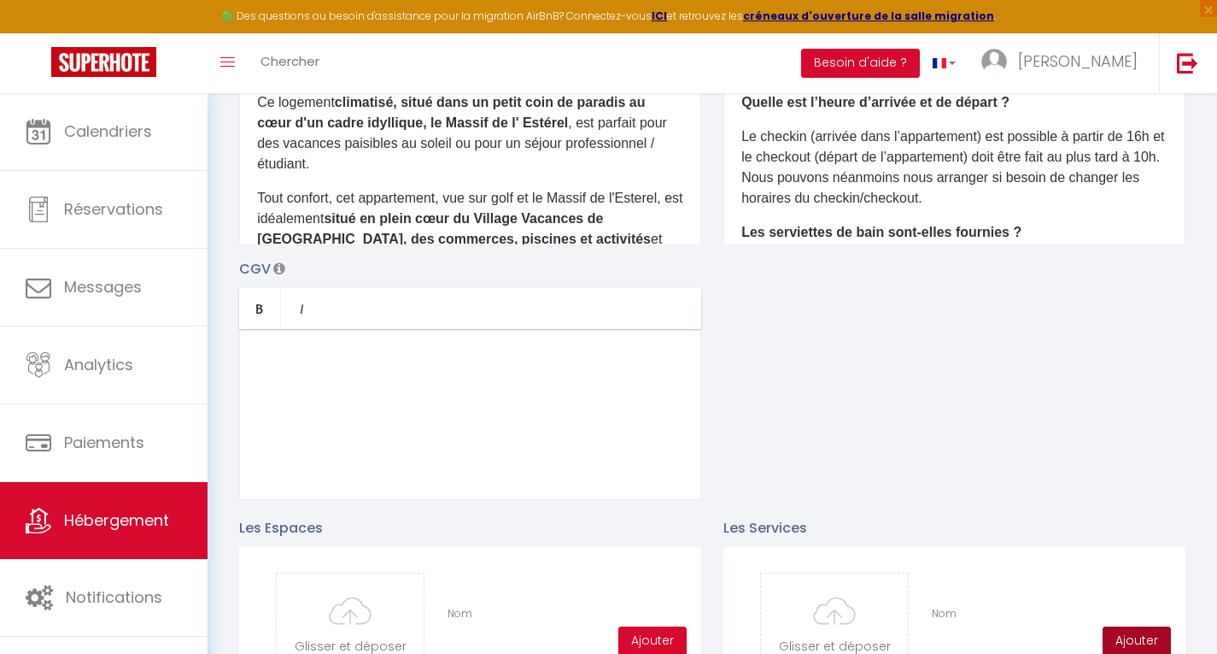
scroll to position [399, 0]
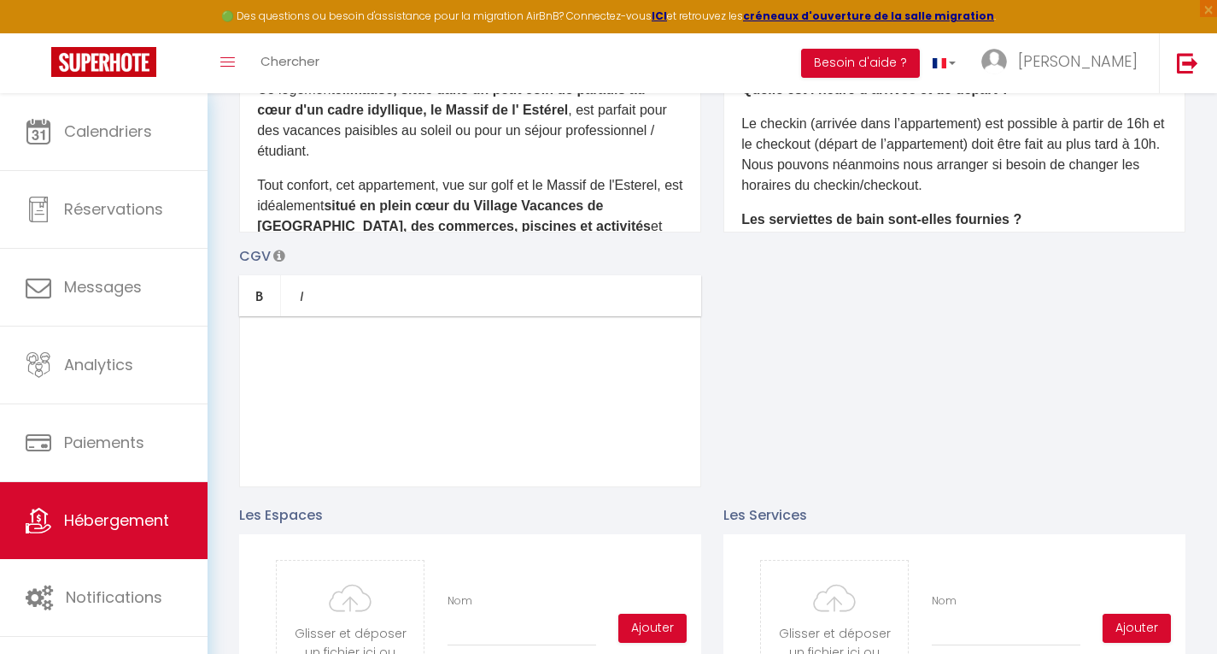
click at [279, 350] on div at bounding box center [470, 401] width 462 height 171
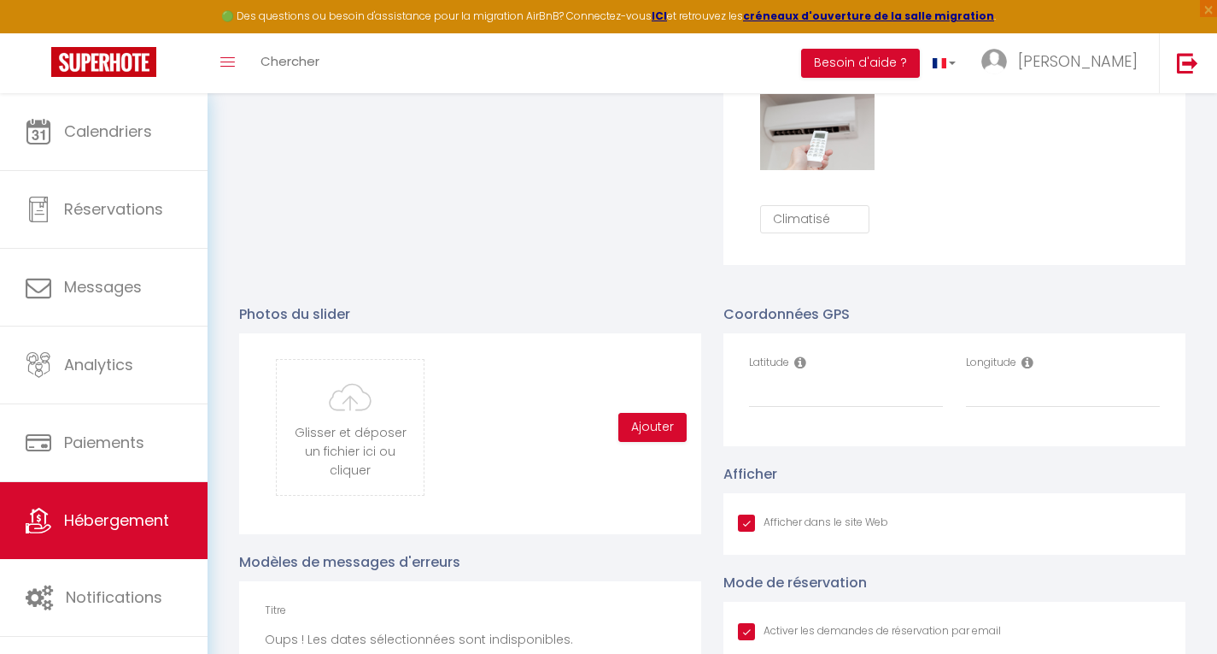
scroll to position [1423, 0]
click at [374, 451] on input "file" at bounding box center [350, 427] width 147 height 135
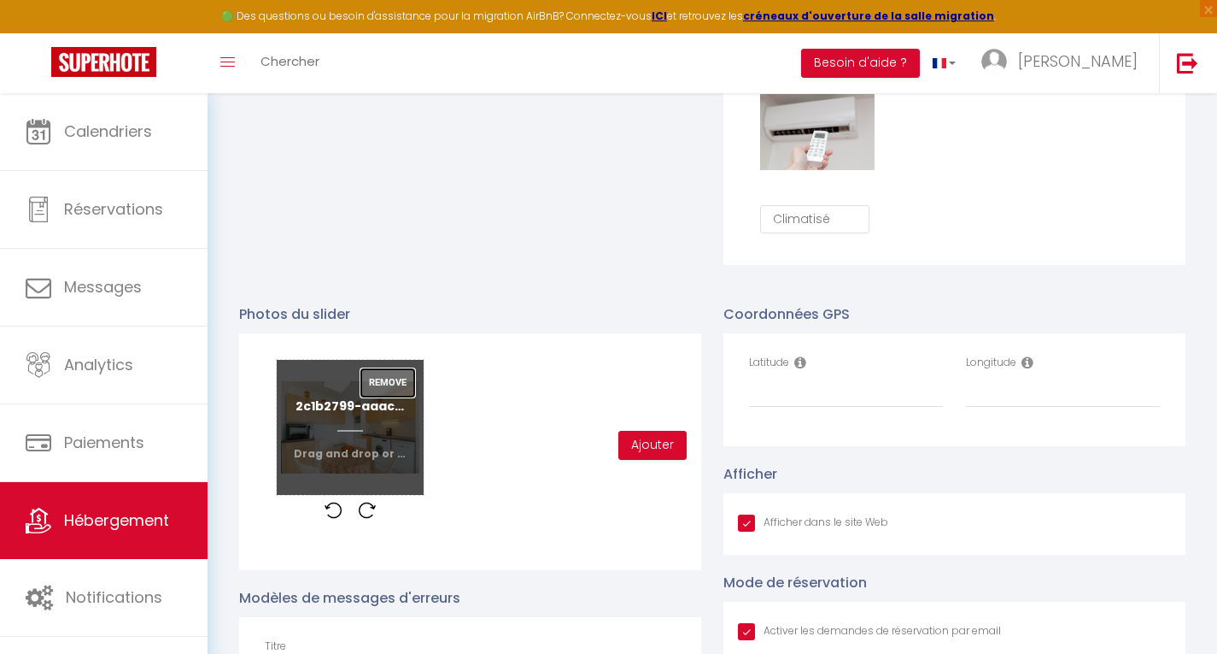
click at [390, 394] on button "Remove" at bounding box center [388, 382] width 55 height 29
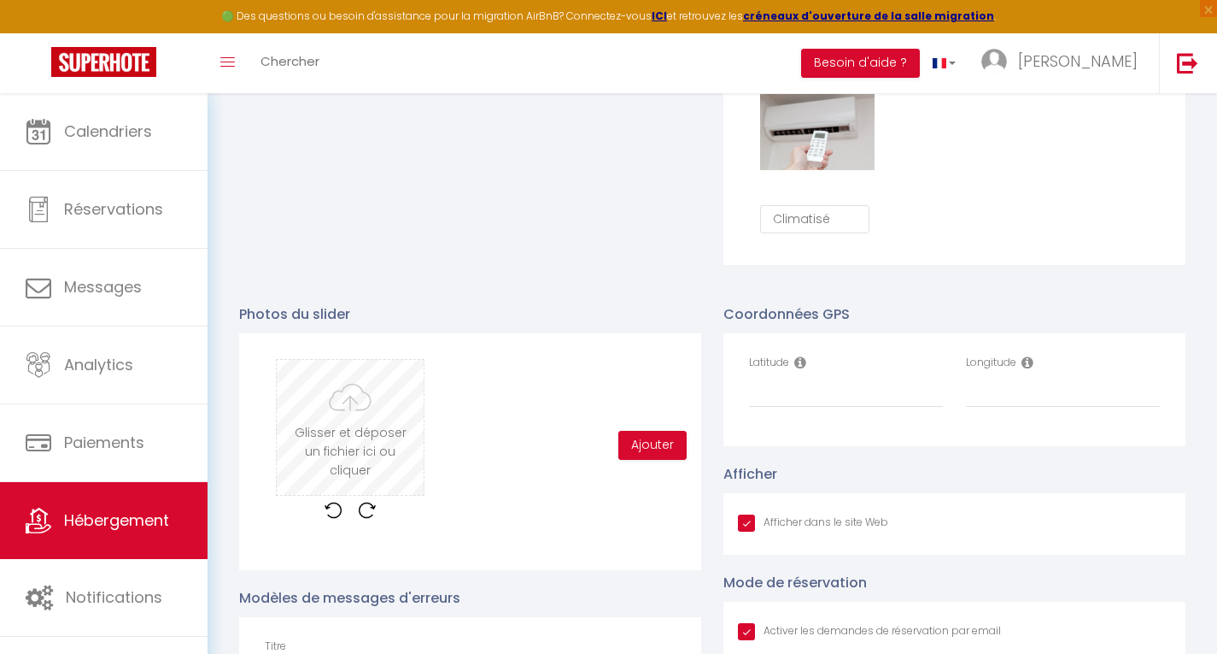
click at [366, 427] on input "file" at bounding box center [350, 427] width 147 height 135
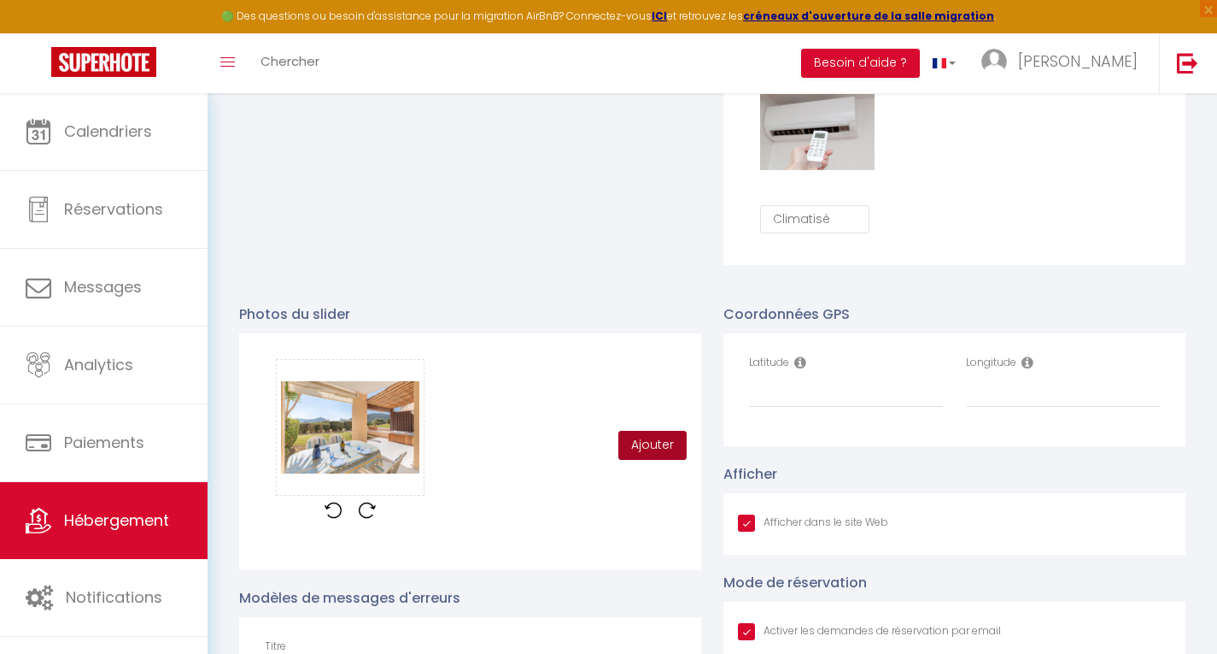
click at [650, 458] on button "Ajouter" at bounding box center [653, 445] width 68 height 29
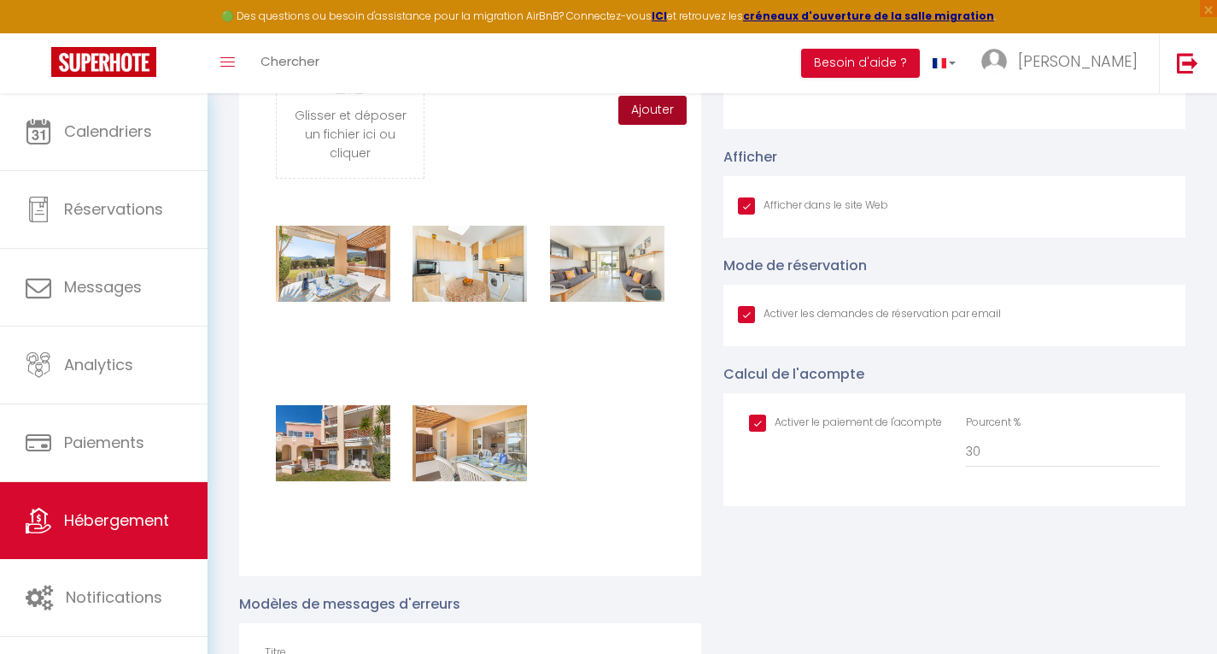
scroll to position [1743, 0]
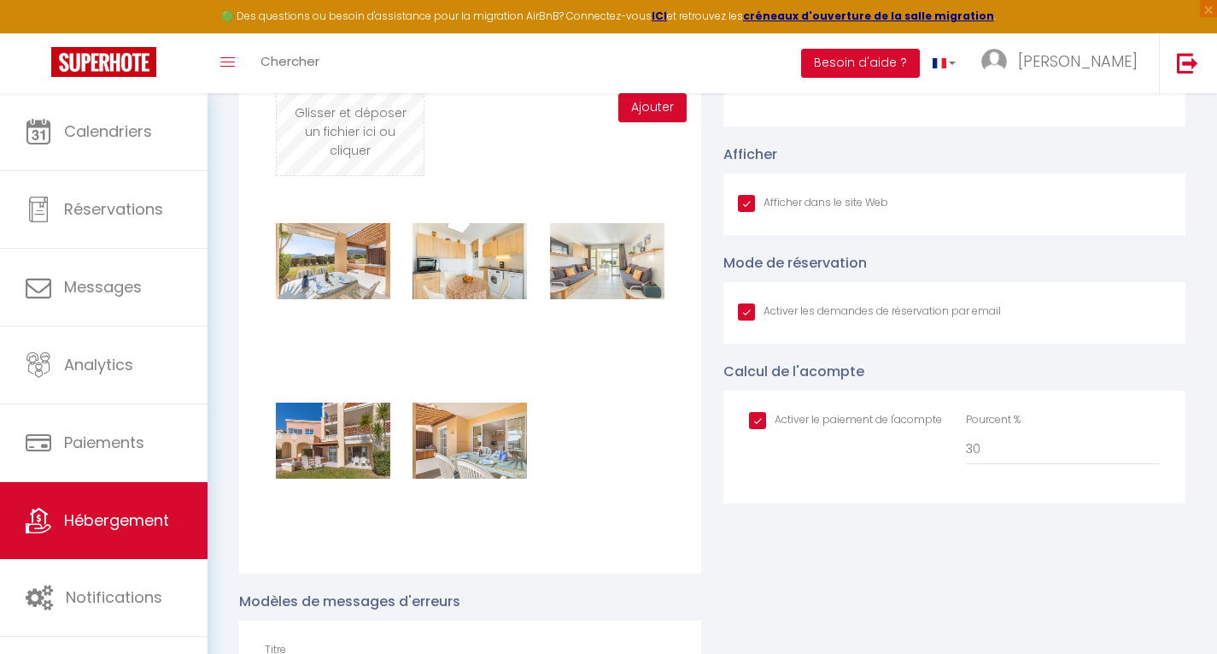
click at [356, 98] on input "file" at bounding box center [350, 107] width 147 height 135
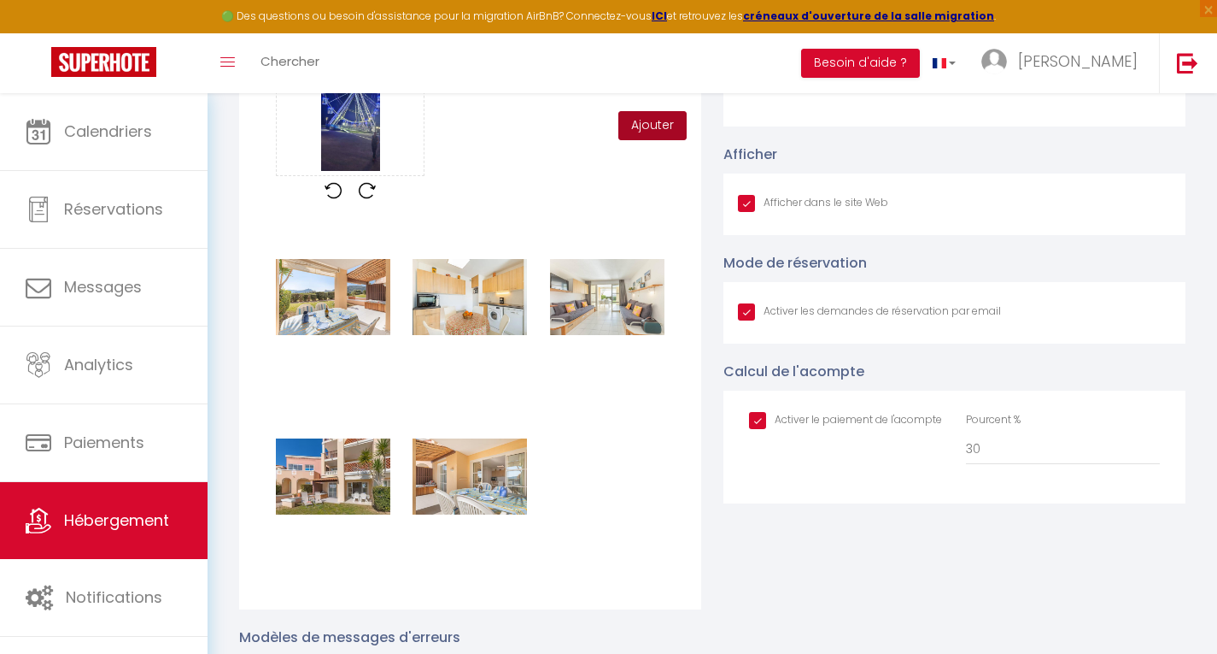
click at [650, 140] on button "Ajouter" at bounding box center [653, 125] width 68 height 29
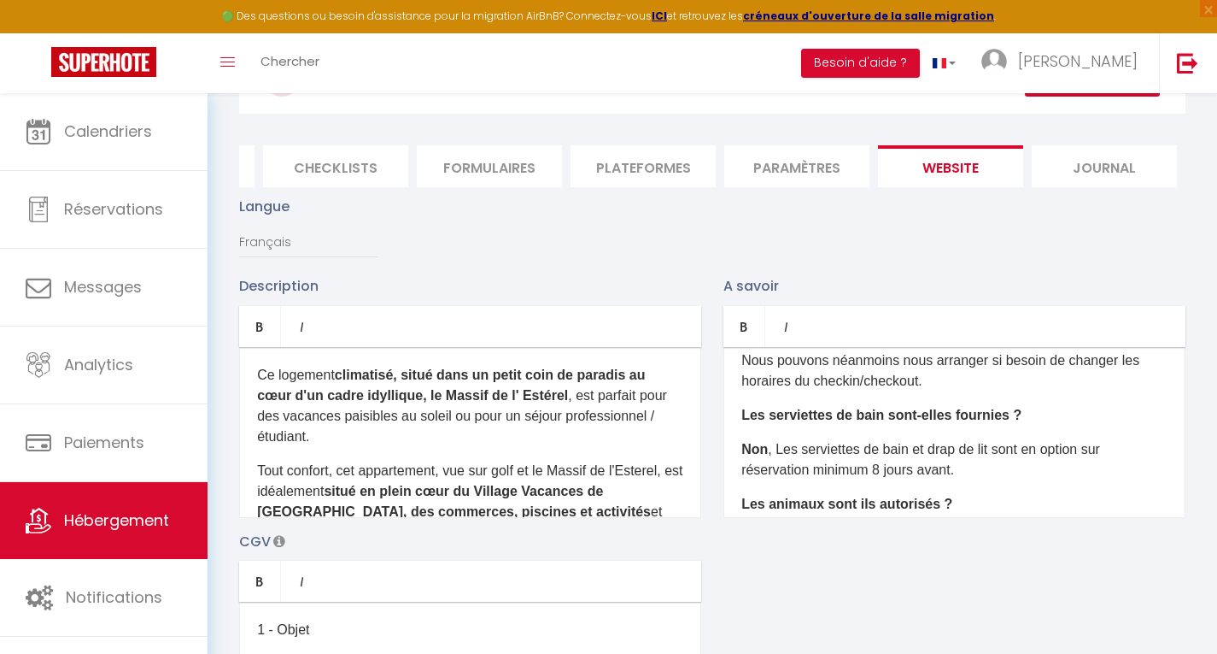
scroll to position [0, 0]
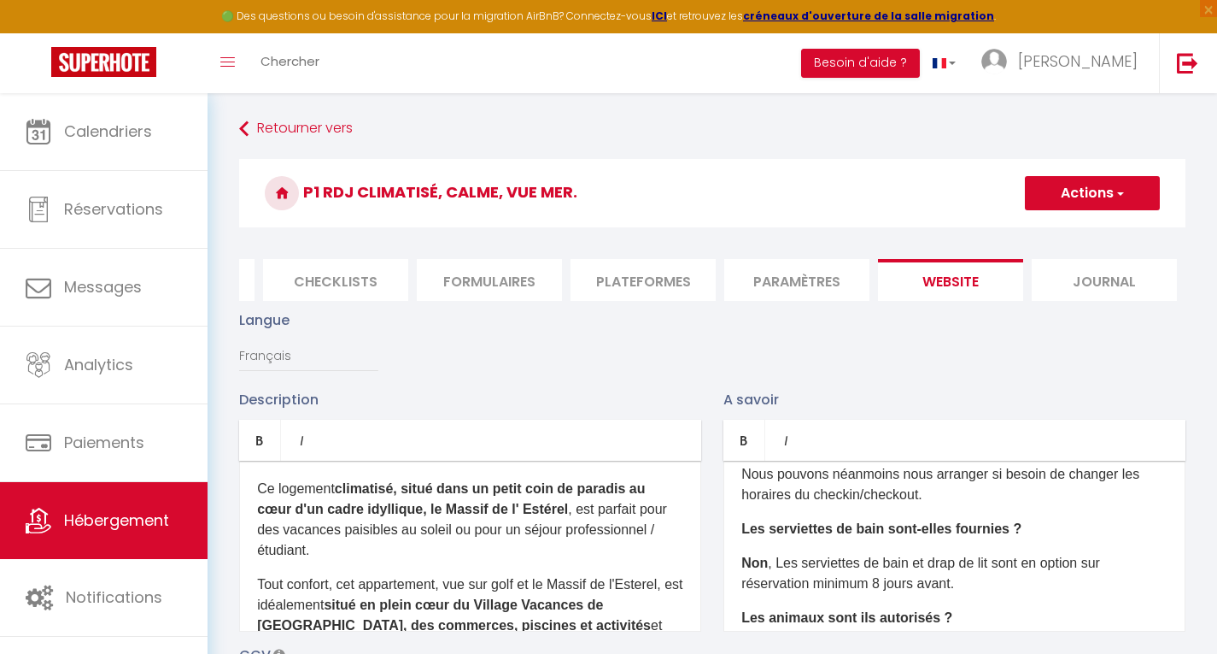
click at [1096, 200] on button "Actions" at bounding box center [1092, 193] width 135 height 34
click at [1082, 232] on input "Enregistrer" at bounding box center [1072, 230] width 63 height 17
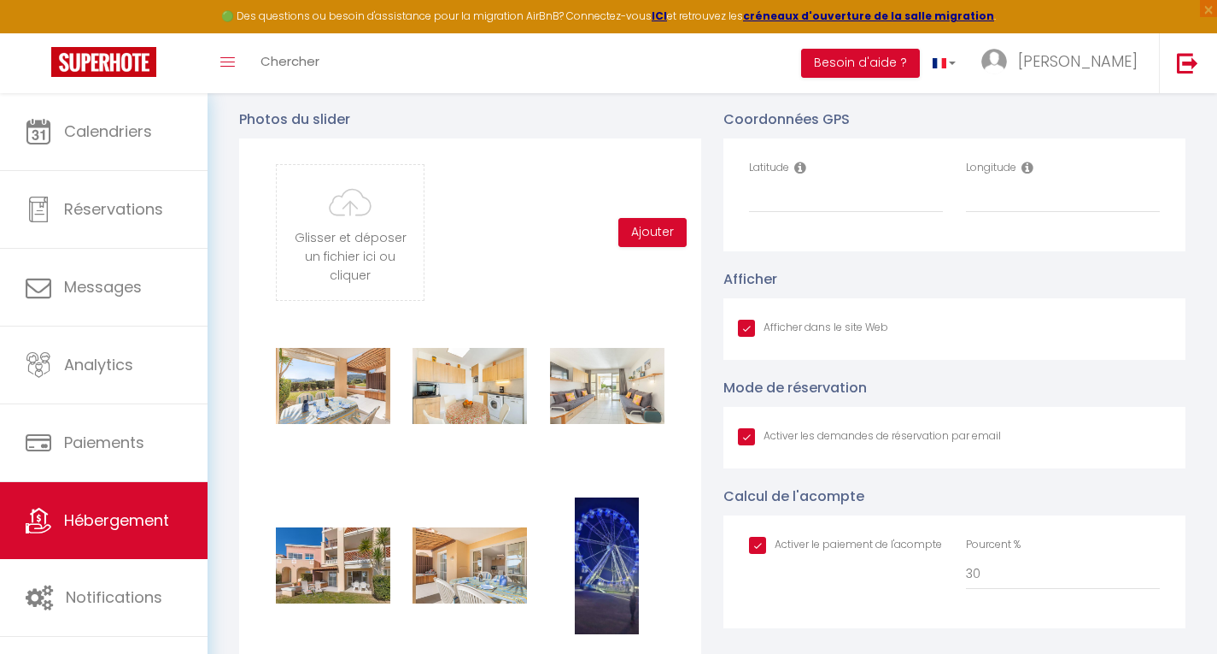
scroll to position [1619, 0]
click at [828, 205] on input "Latitude" at bounding box center [846, 196] width 194 height 31
paste input "48.9107328"
click at [1015, 204] on input "Longitude" at bounding box center [1063, 196] width 194 height 31
paste input "2.3884017"
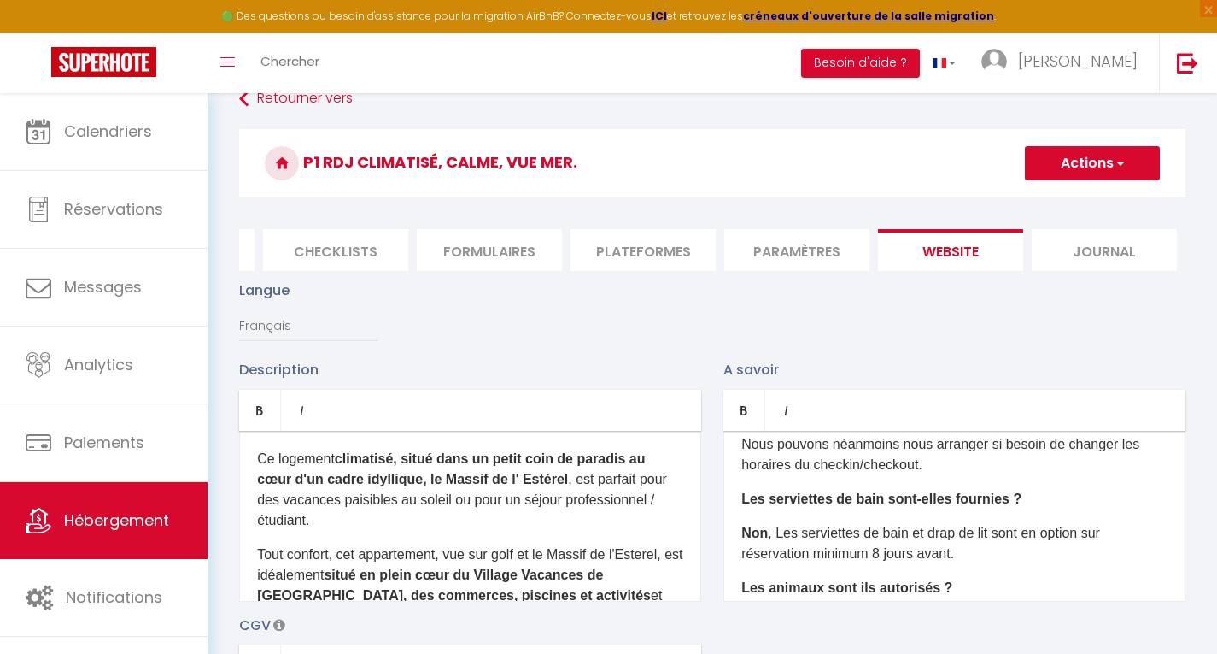
scroll to position [0, 0]
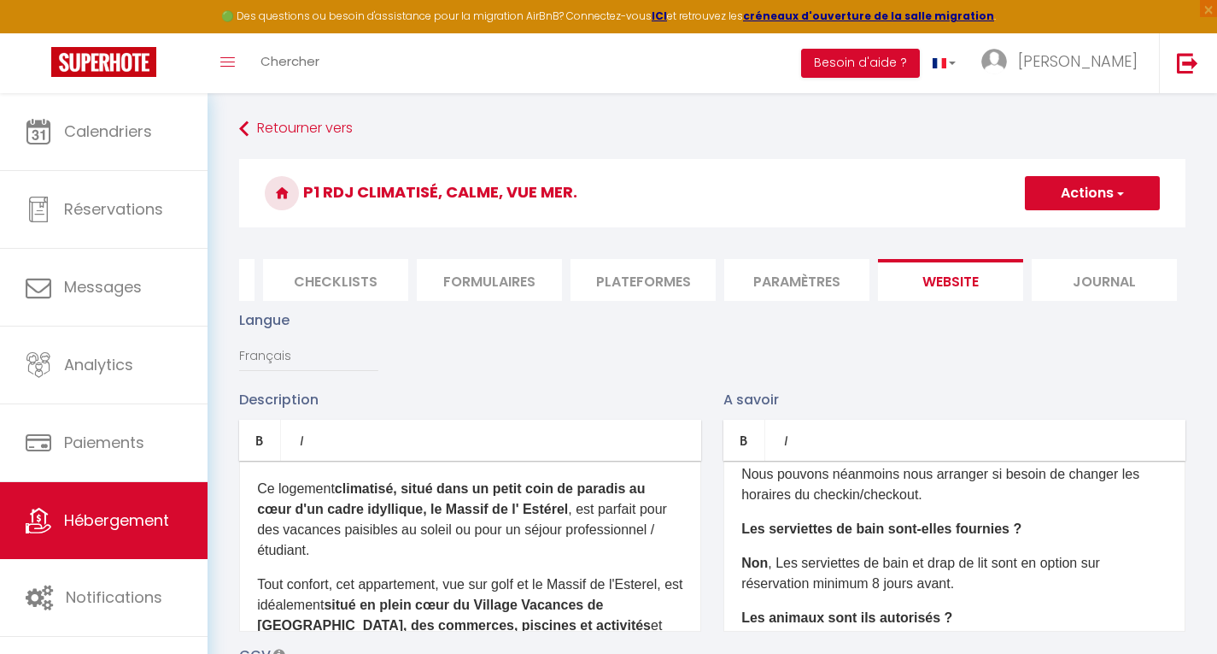
click at [1113, 198] on button "Actions" at bounding box center [1092, 193] width 135 height 34
click at [1082, 235] on input "Enregistrer" at bounding box center [1072, 230] width 63 height 17
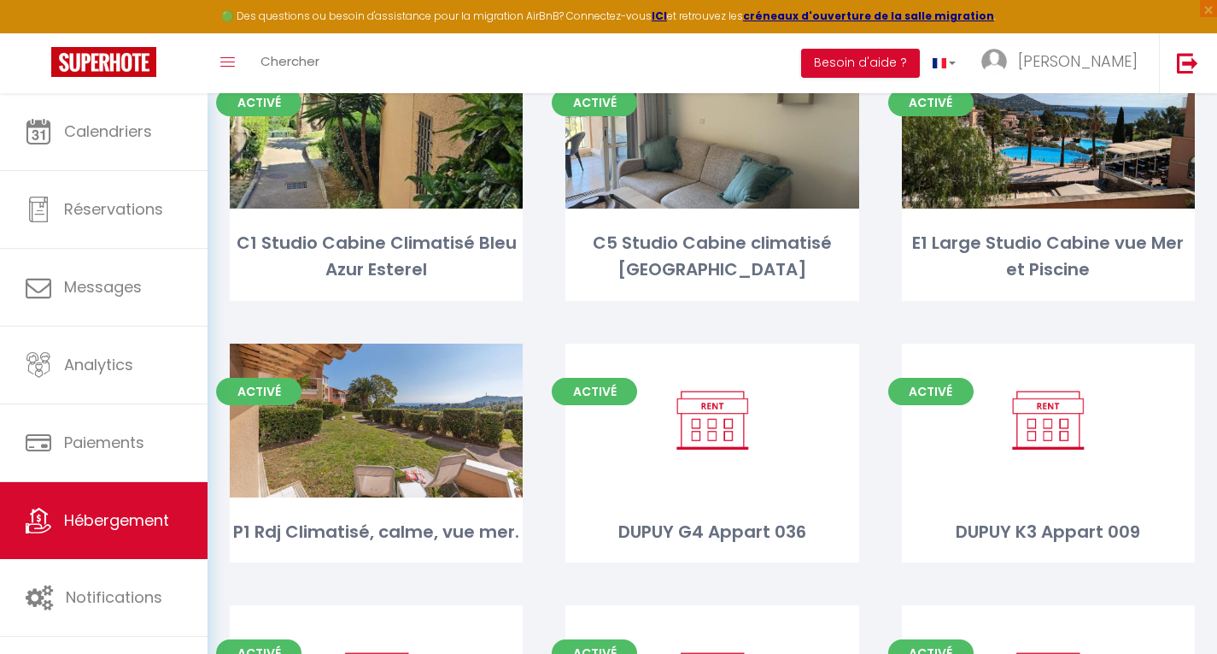
scroll to position [188, 0]
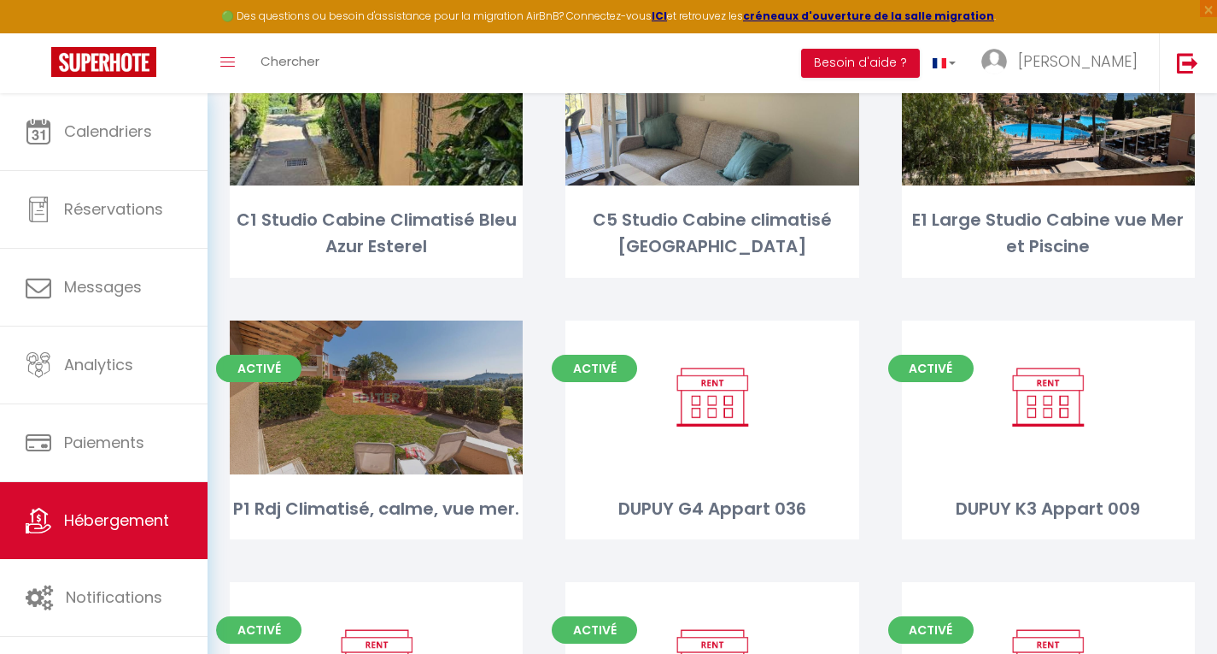
click at [371, 394] on link "Editer" at bounding box center [376, 397] width 103 height 34
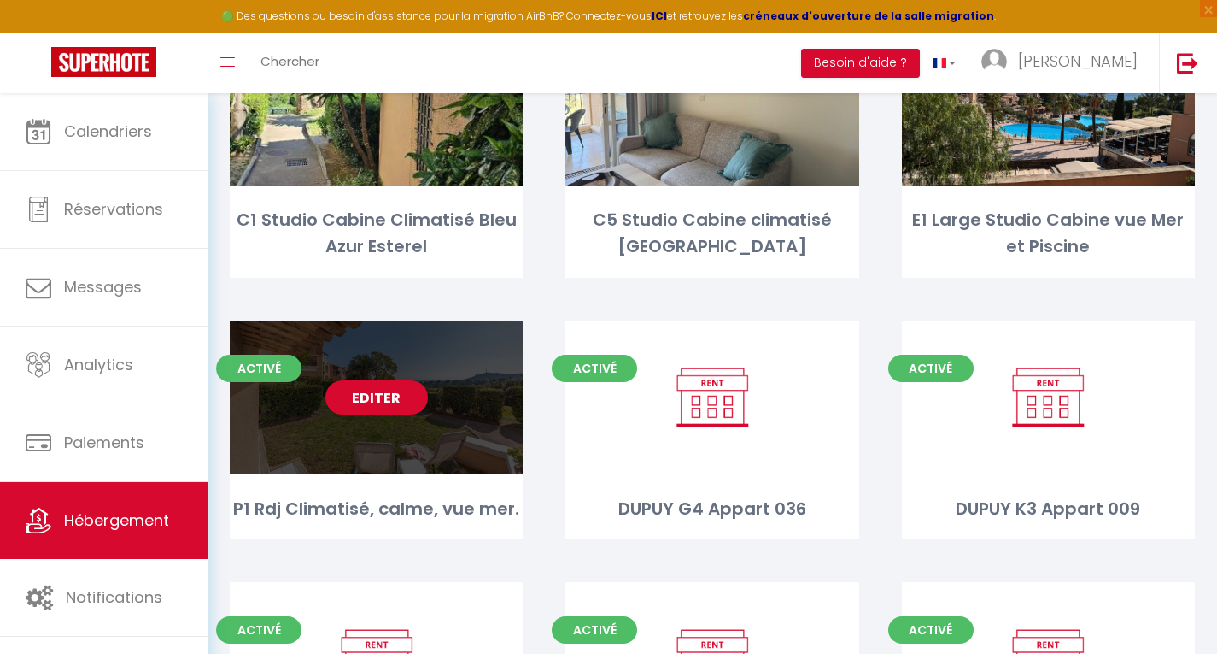
click at [371, 394] on link "Editer" at bounding box center [376, 397] width 103 height 34
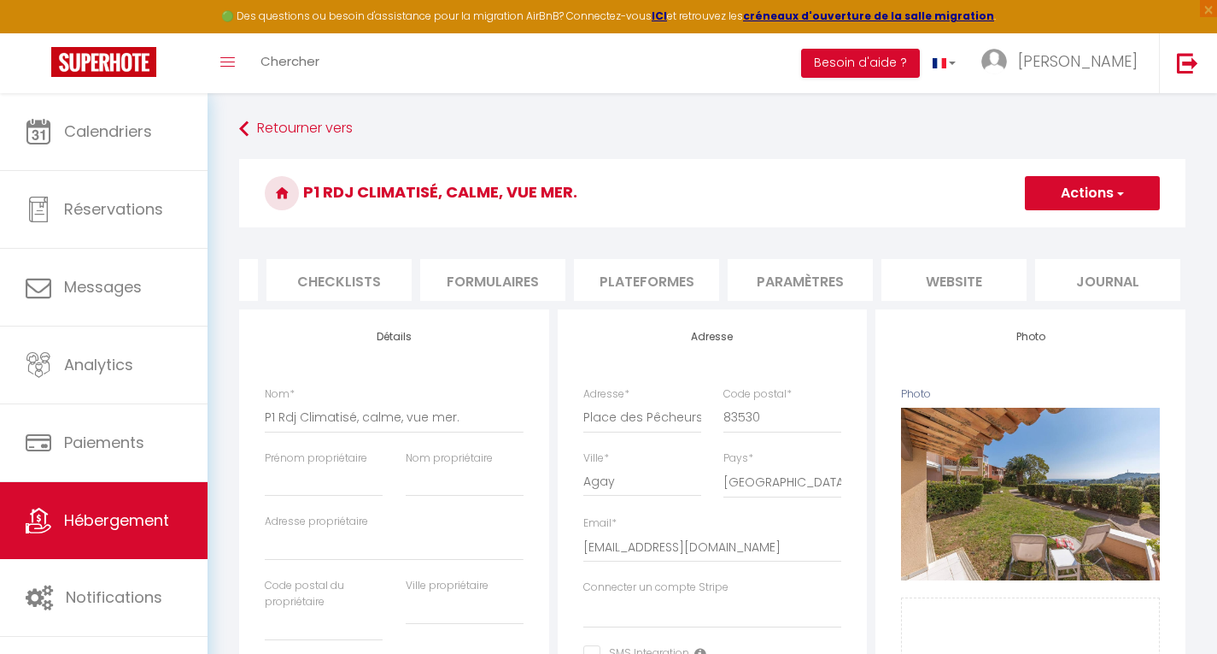
scroll to position [0, 591]
click at [944, 273] on li "website" at bounding box center [950, 280] width 145 height 42
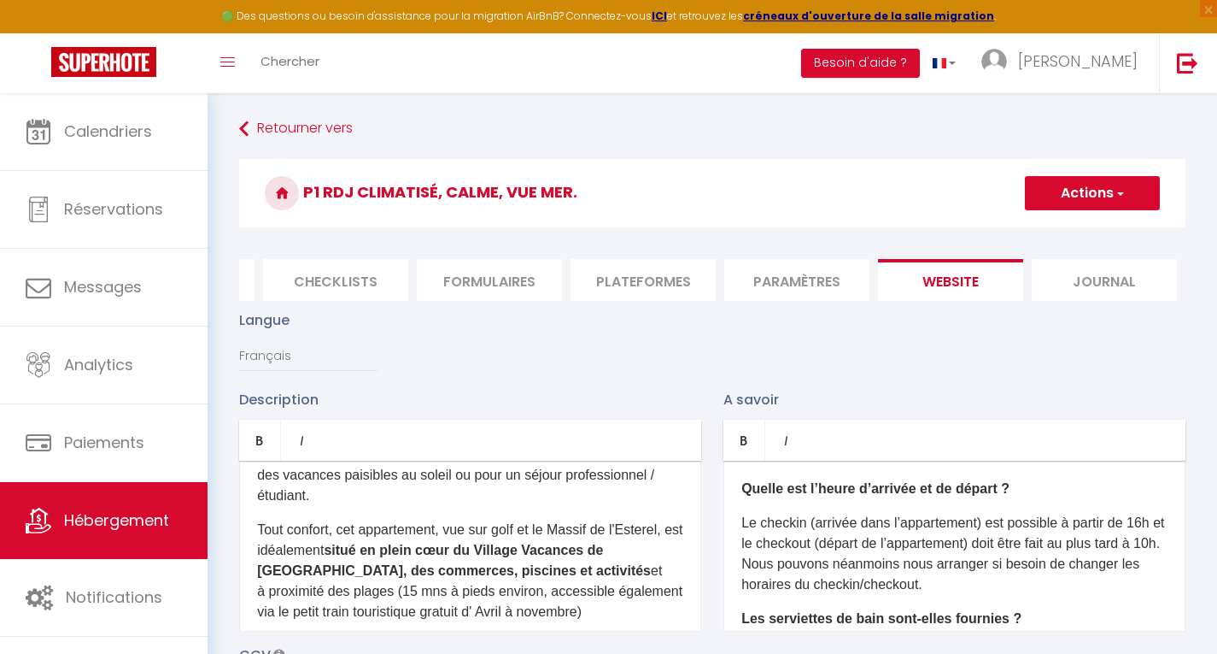
scroll to position [58, 0]
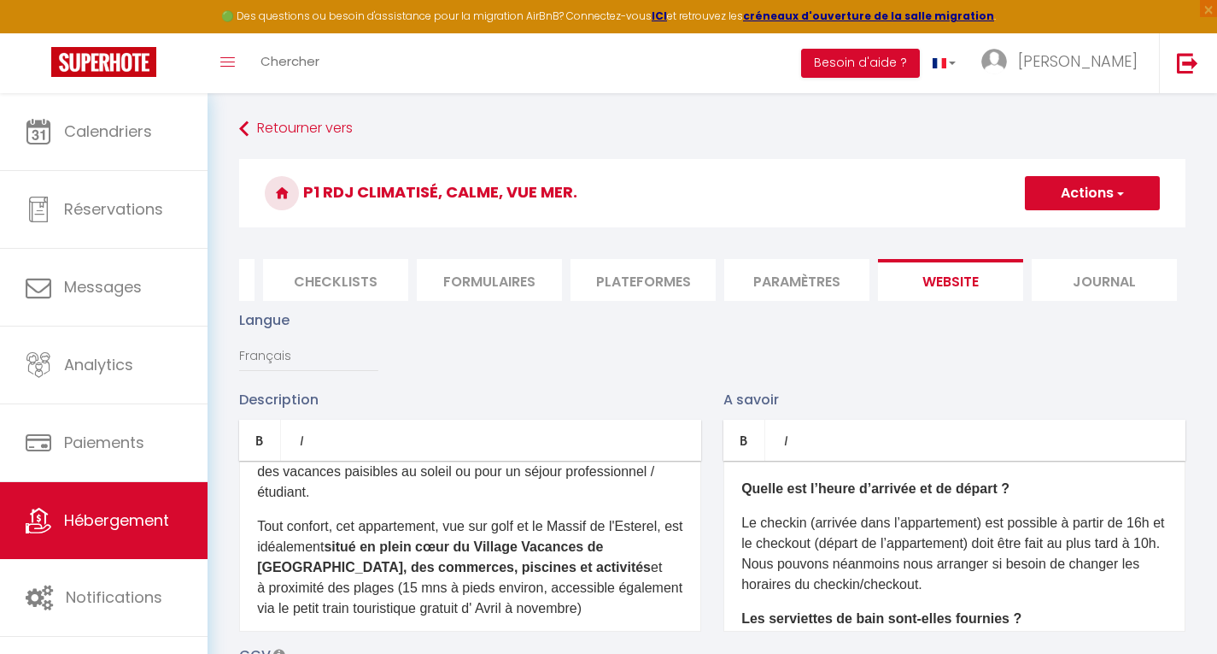
click at [442, 539] on p "Tout confort, cet appartement, vue sur golf et le Massif de l'Esterel, est idéa…" at bounding box center [470, 567] width 426 height 103
click at [527, 536] on p "Tout confort, cet appartement en Rdj, vue sur golf et le Massif de l'Esterel, e…" at bounding box center [470, 567] width 426 height 103
click at [523, 538] on p "Tout confort, cet appartement en Rdj, vue sur golf et le Massif de l'Esterel, e…" at bounding box center [470, 567] width 426 height 103
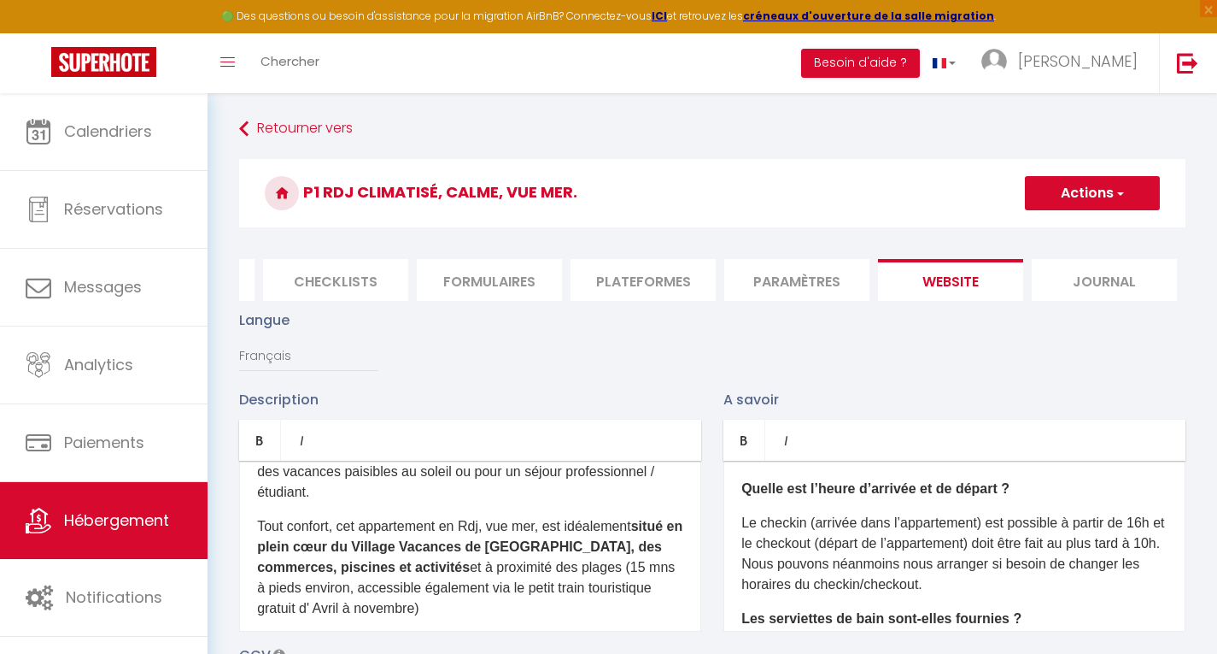
click at [309, 574] on b "situé en plein cœur du Village Vacances de Cap Esterel, des commerces, piscines…" at bounding box center [469, 547] width 425 height 56
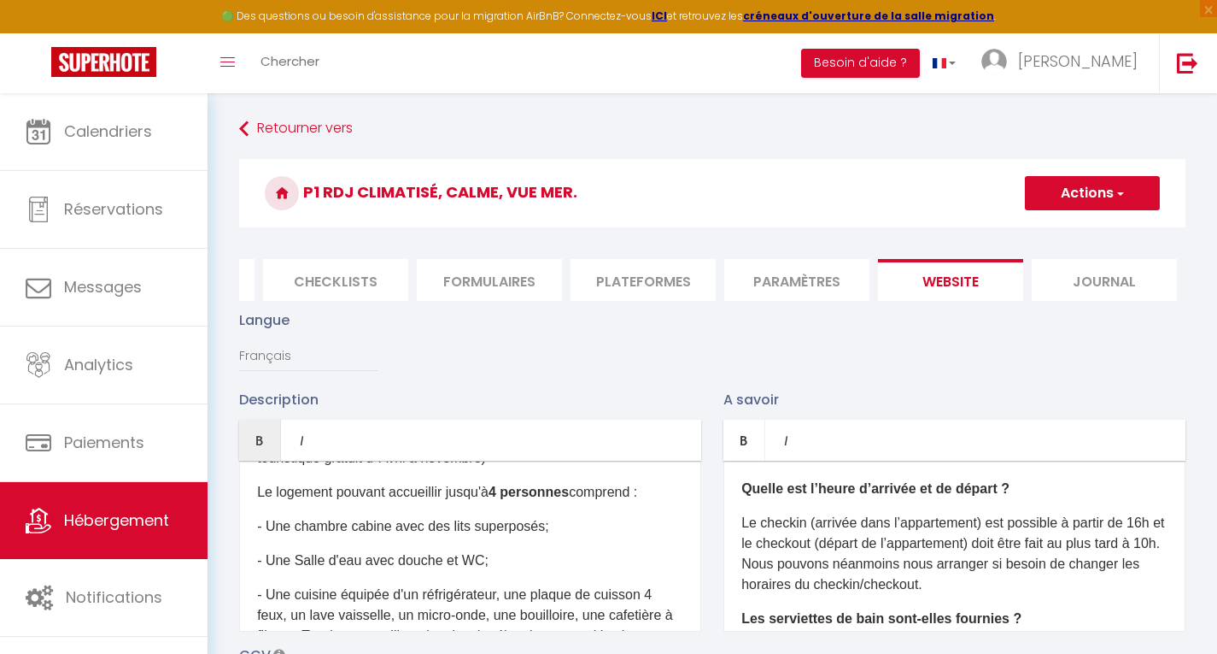
scroll to position [215, 0]
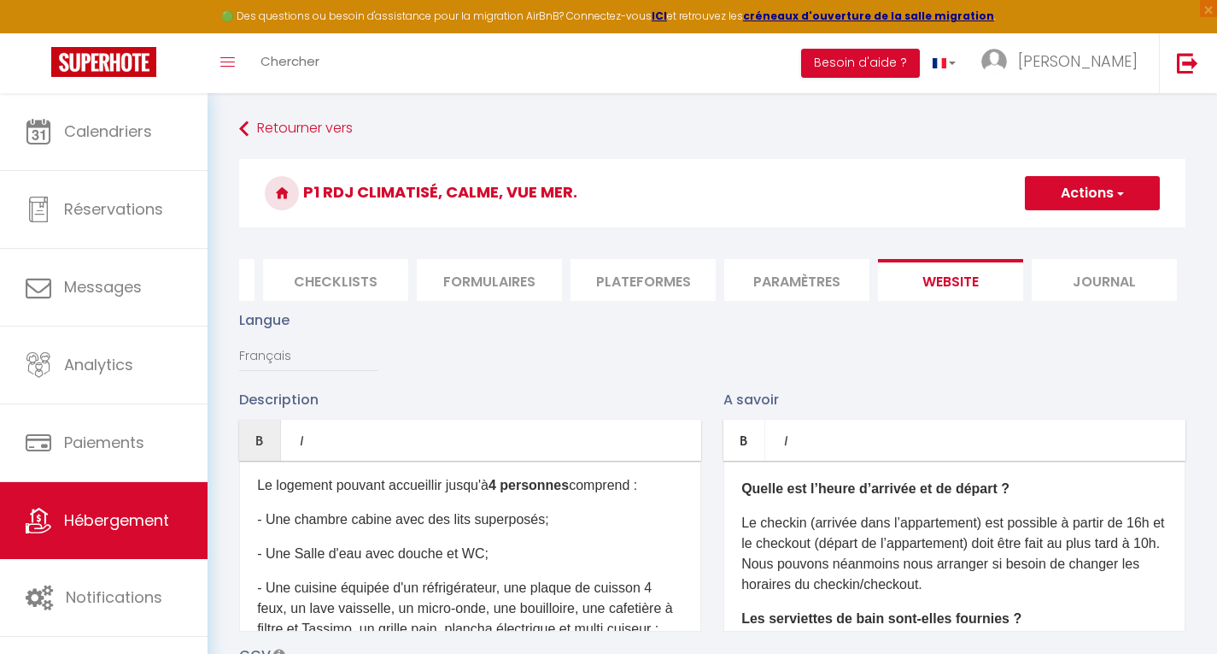
click at [352, 530] on p "- Une chambre cabine avec des lits superposés;" at bounding box center [470, 519] width 426 height 21
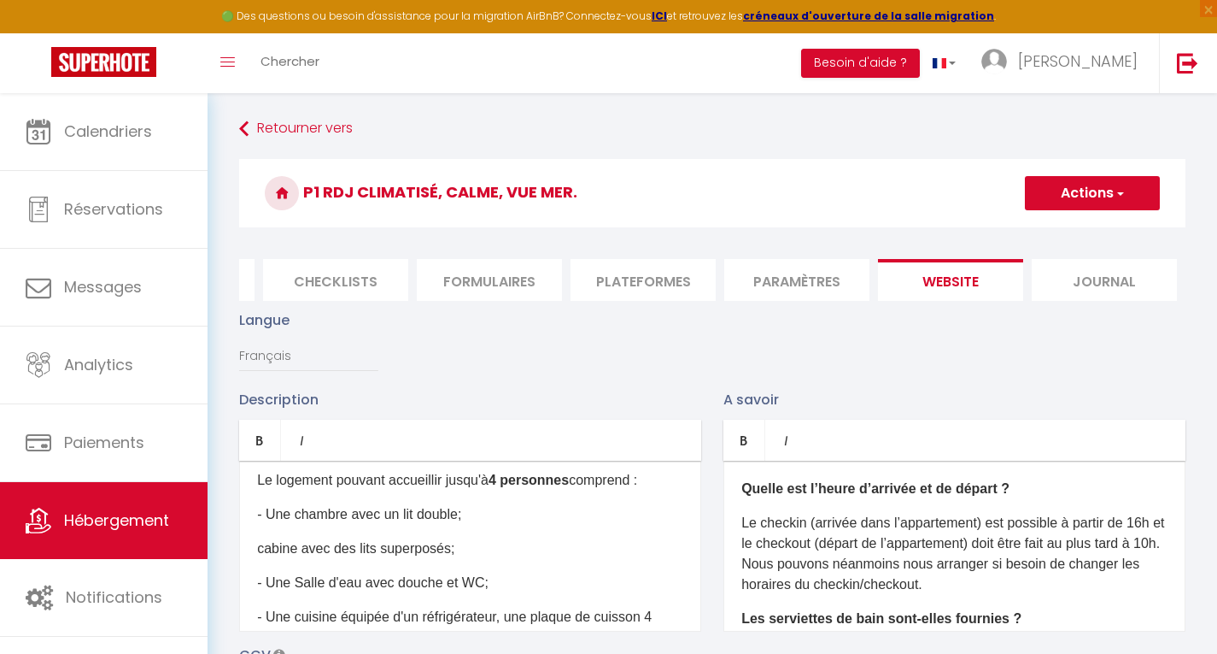
scroll to position [219, 0]
click at [542, 558] on p "cabine avec des lits superposés;" at bounding box center [470, 550] width 426 height 21
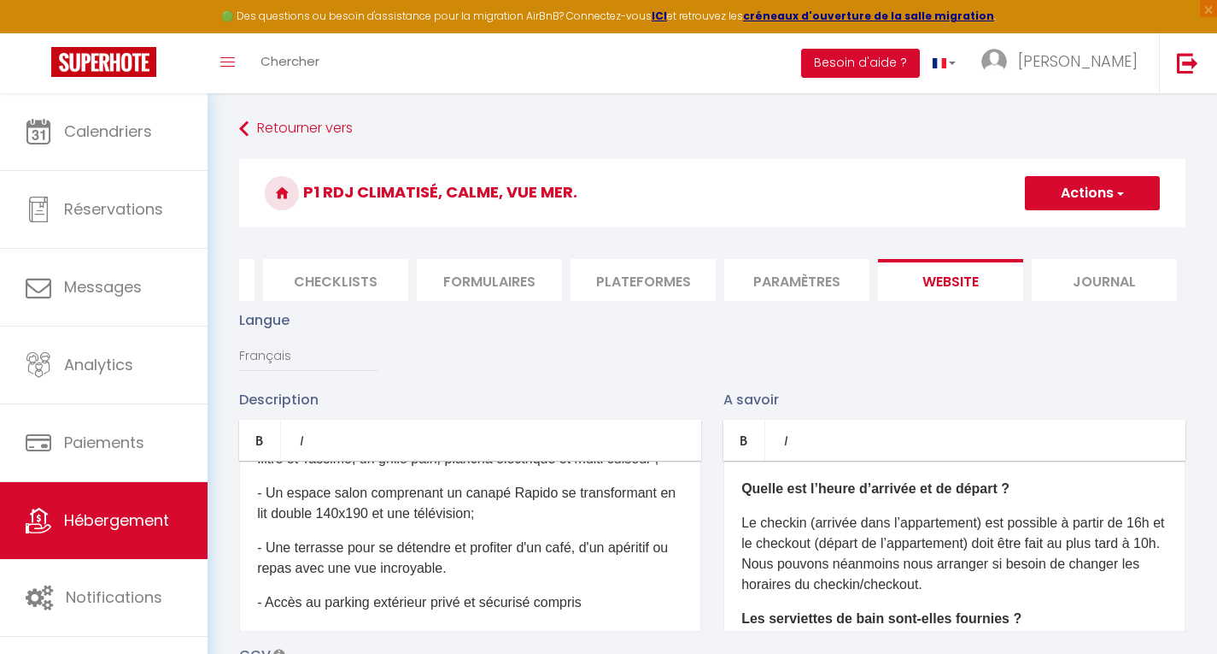
scroll to position [389, 0]
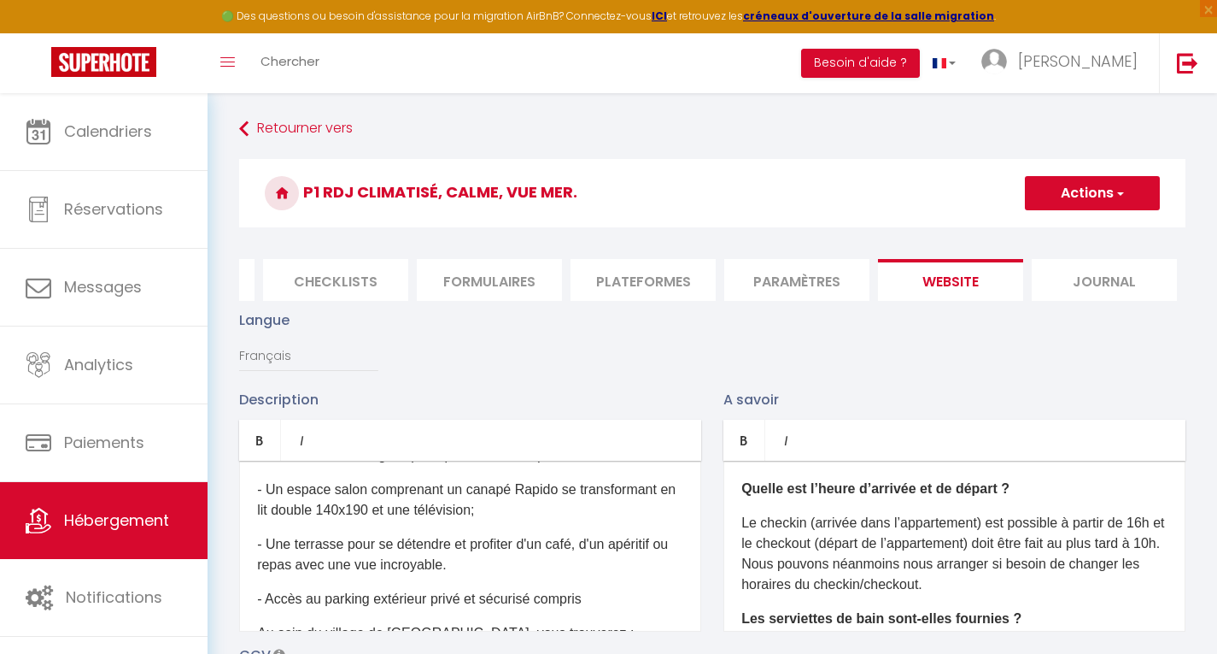
click at [459, 520] on p "- Un espace salon comprenant un canapé Rapido se transformant en lit double 140…" at bounding box center [470, 499] width 426 height 41
drag, startPoint x: 257, startPoint y: 541, endPoint x: 353, endPoint y: 548, distance: 96.0
click at [353, 520] on p "- Un espace salon comprenant 2 canapés se transformant en lit double 140x190 et…" at bounding box center [470, 499] width 426 height 41
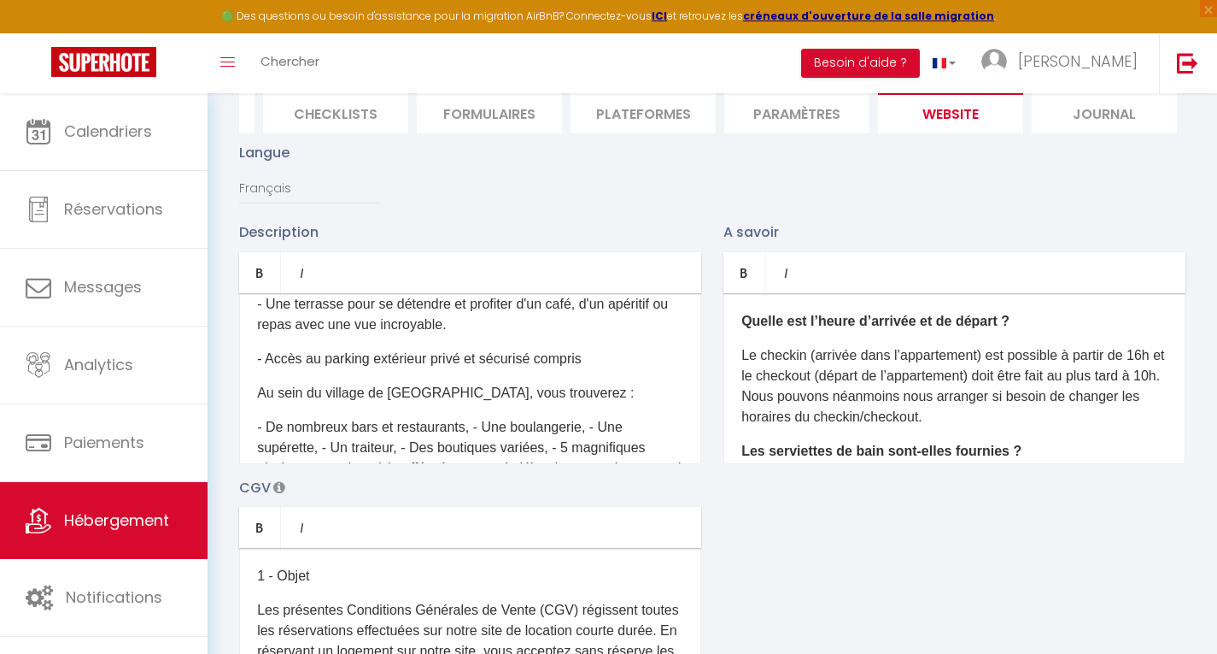
scroll to position [464, 0]
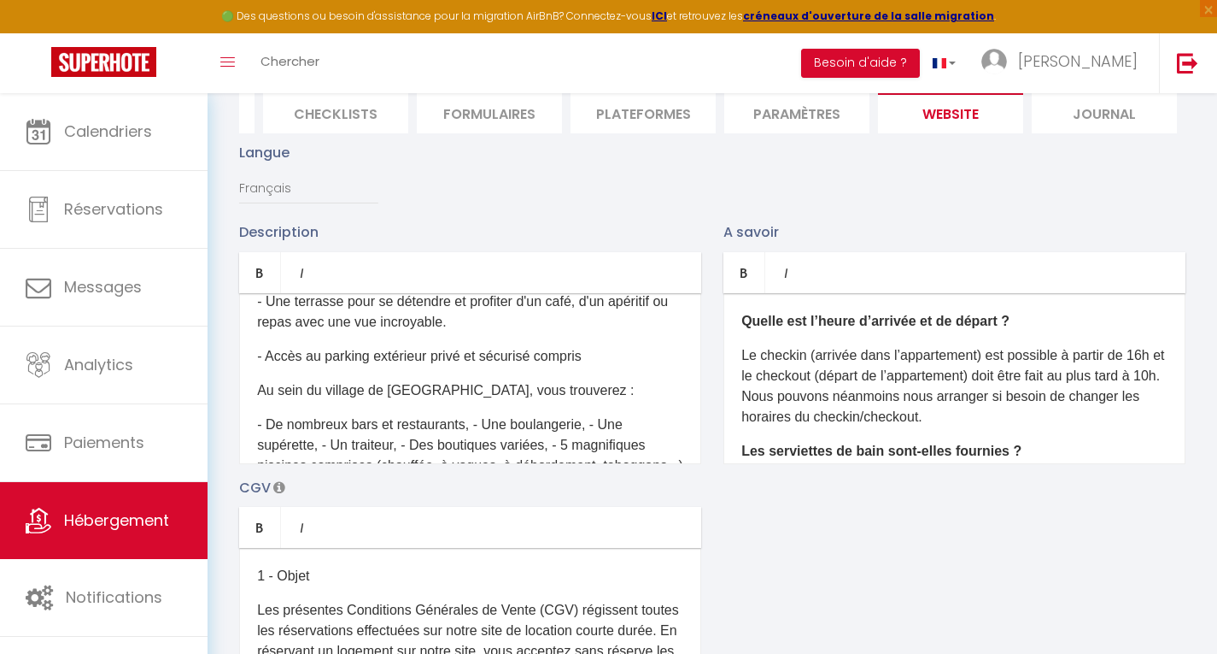
click at [427, 366] on p "- Accès au parking extérieur privé et sécurisé compris" at bounding box center [470, 356] width 426 height 21
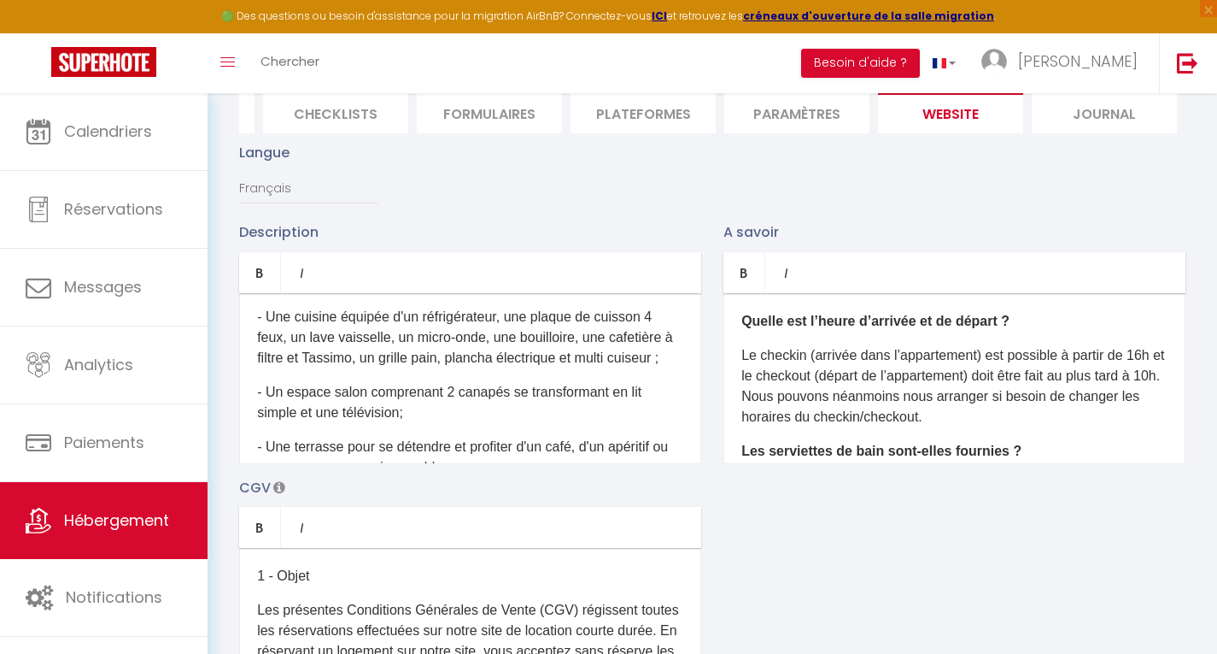
scroll to position [316, 0]
click at [400, 354] on p "- Une cuisine équipée d'un réfrigérateur, une plaque de cuisson 4 feux, un lave…" at bounding box center [470, 340] width 426 height 62
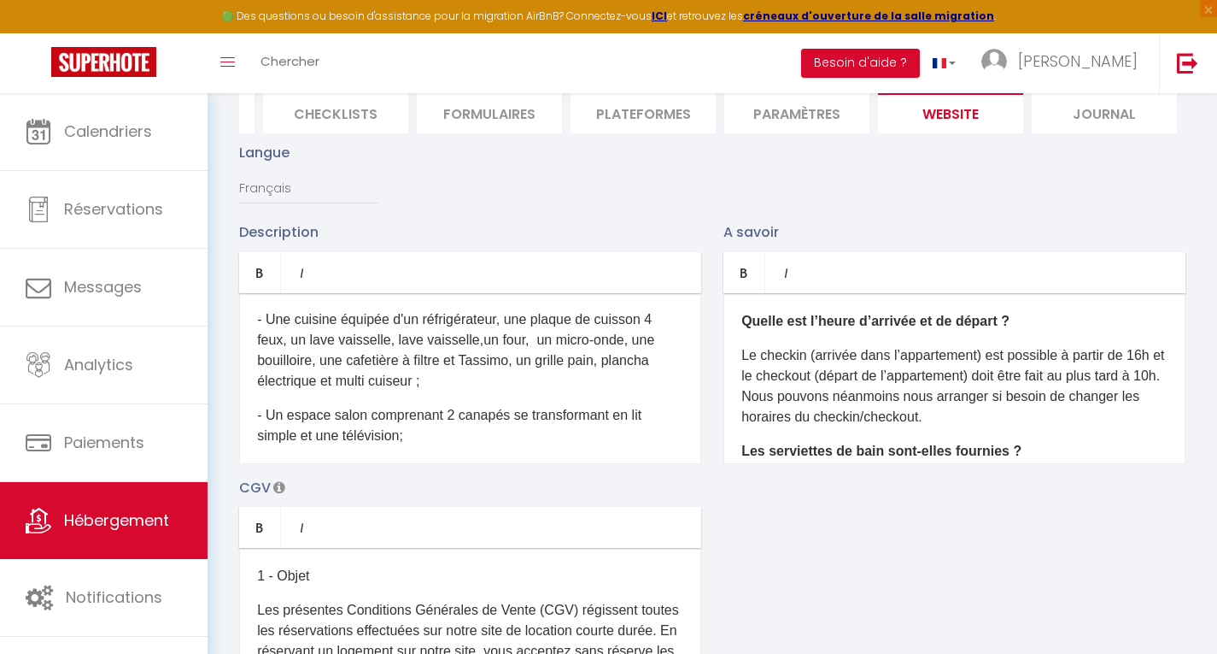
click at [525, 369] on p "- Une cuisine équipée d'un réfrigérateur, une plaque de cuisson 4 feux, un lave…" at bounding box center [470, 350] width 426 height 82
click at [359, 390] on p "- Une cuisine équipée d'un réfrigérateur, une plaque de cuisson 4 feux, un lave…" at bounding box center [470, 350] width 426 height 82
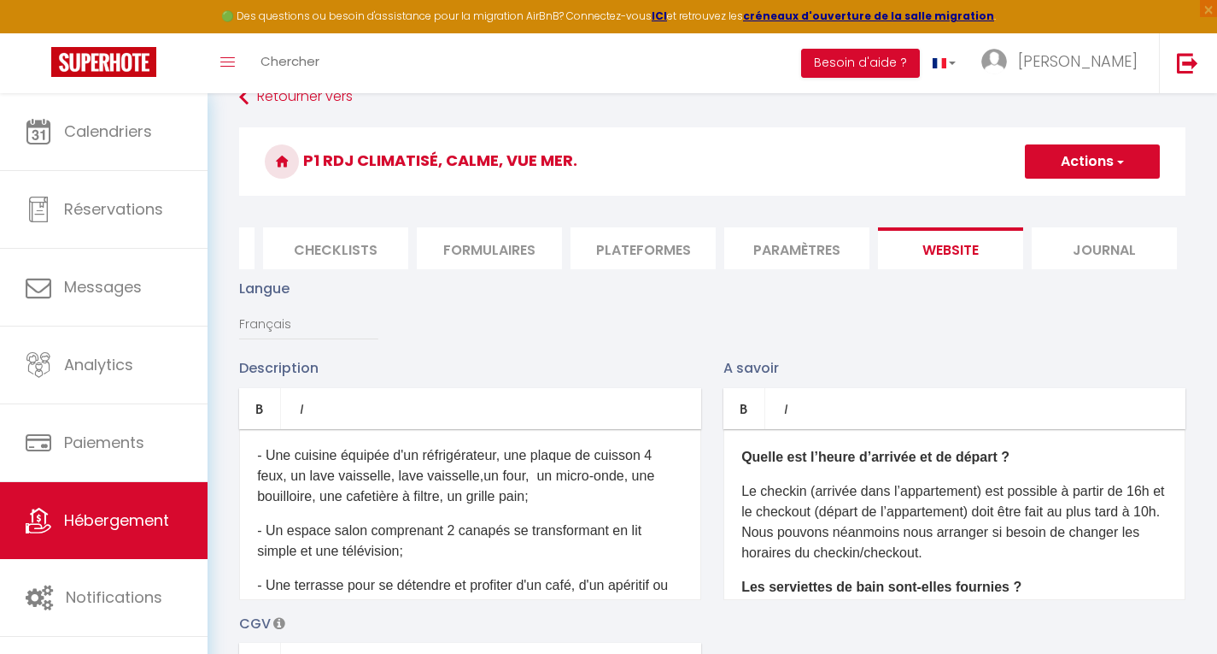
scroll to position [0, 0]
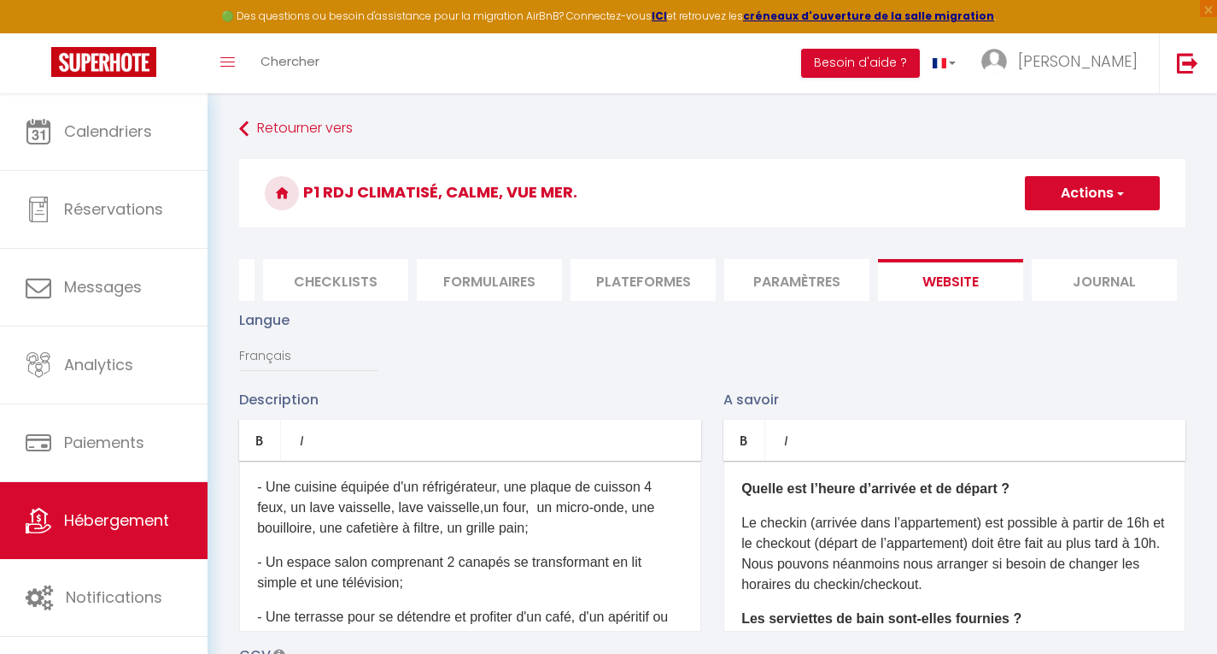
click at [1106, 196] on button "Actions" at bounding box center [1092, 193] width 135 height 34
click at [1082, 232] on input "Enregistrer" at bounding box center [1072, 230] width 63 height 17
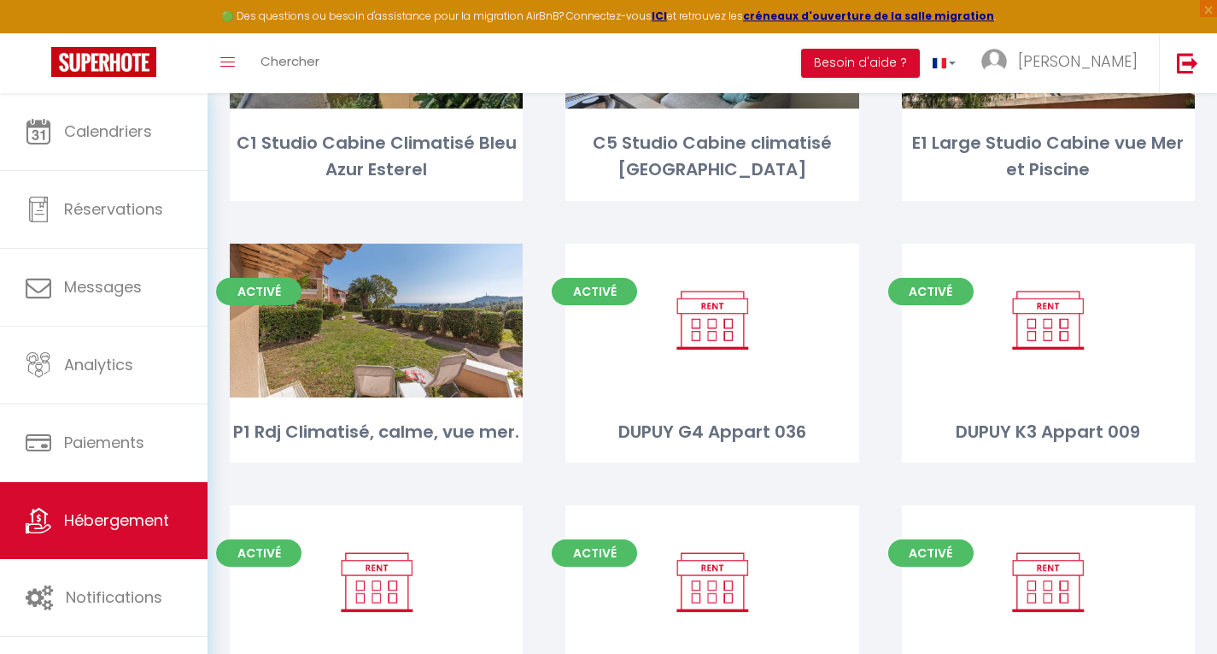
scroll to position [267, 0]
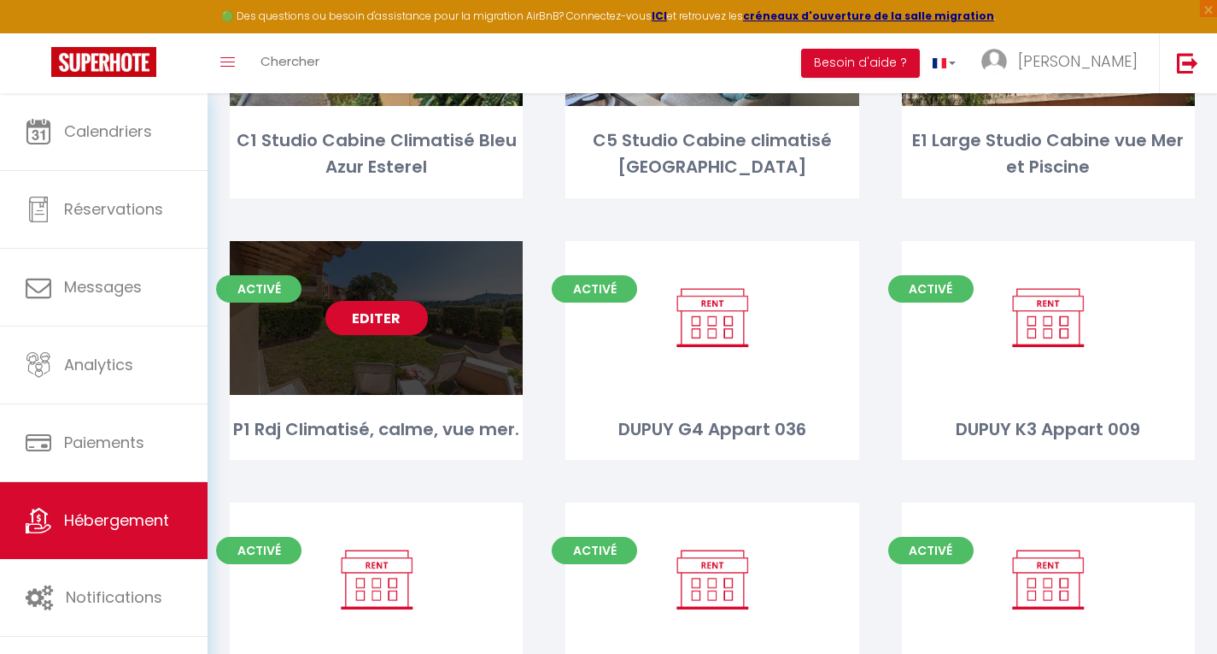
click at [390, 324] on link "Editer" at bounding box center [376, 318] width 103 height 34
click at [380, 326] on link "Editer" at bounding box center [376, 318] width 103 height 34
click at [390, 315] on link "Editer" at bounding box center [376, 318] width 103 height 34
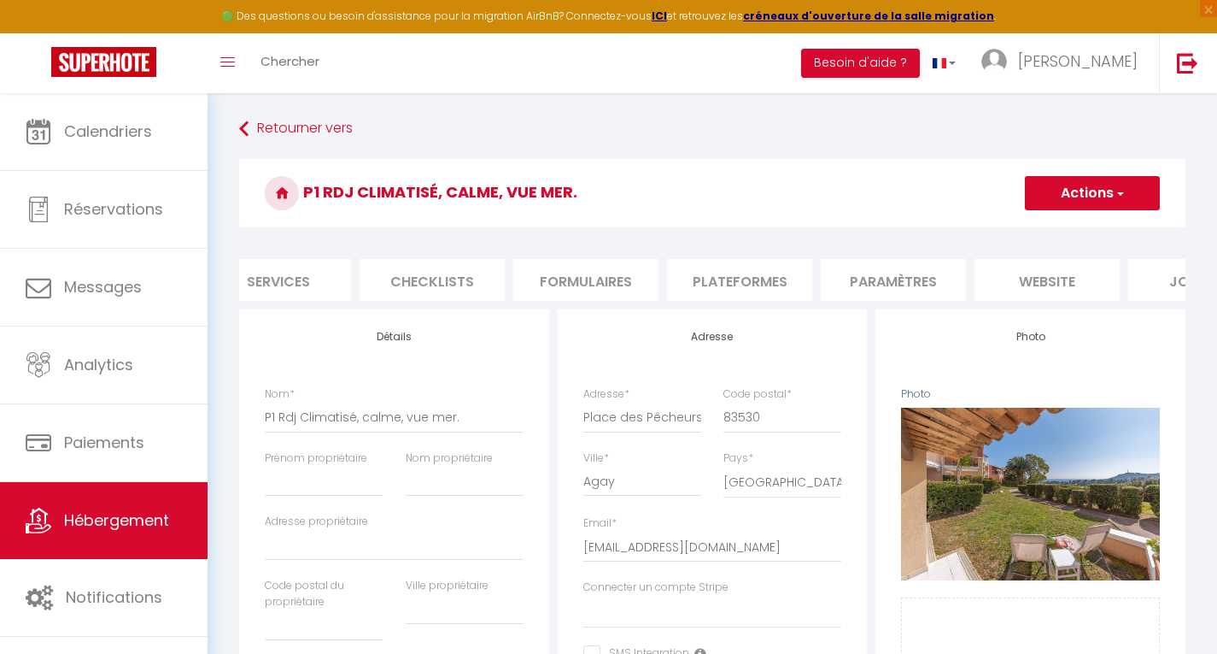
scroll to position [0, 513]
click at [1023, 275] on li "website" at bounding box center [1029, 280] width 145 height 42
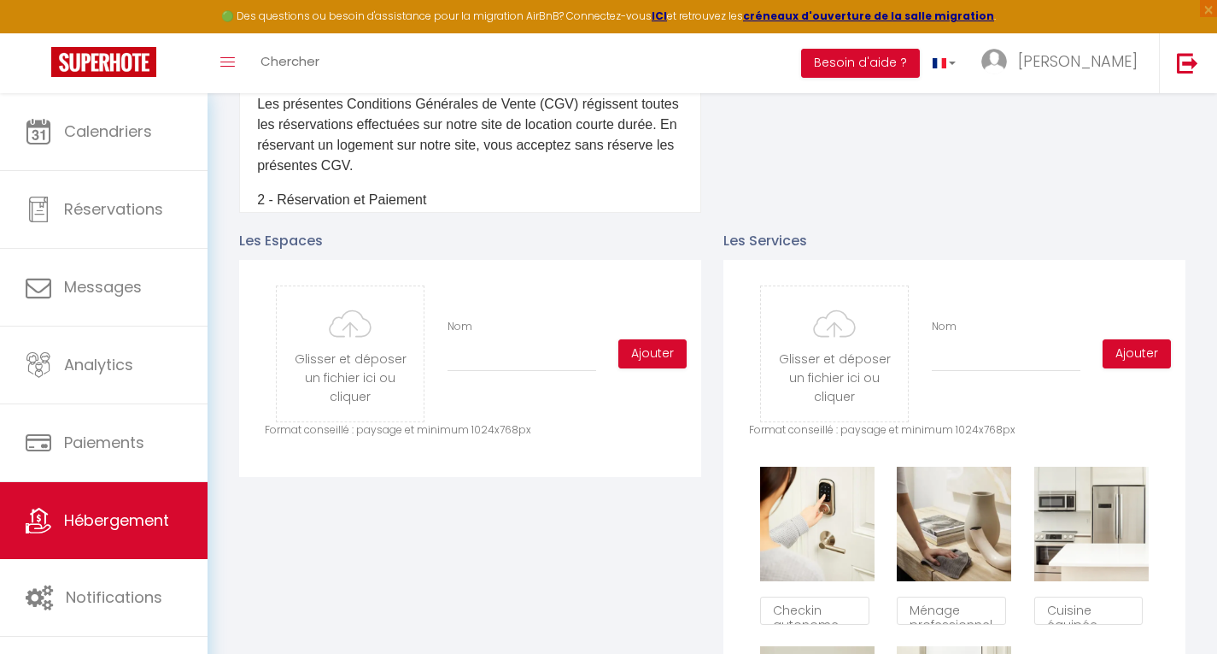
scroll to position [669, 0]
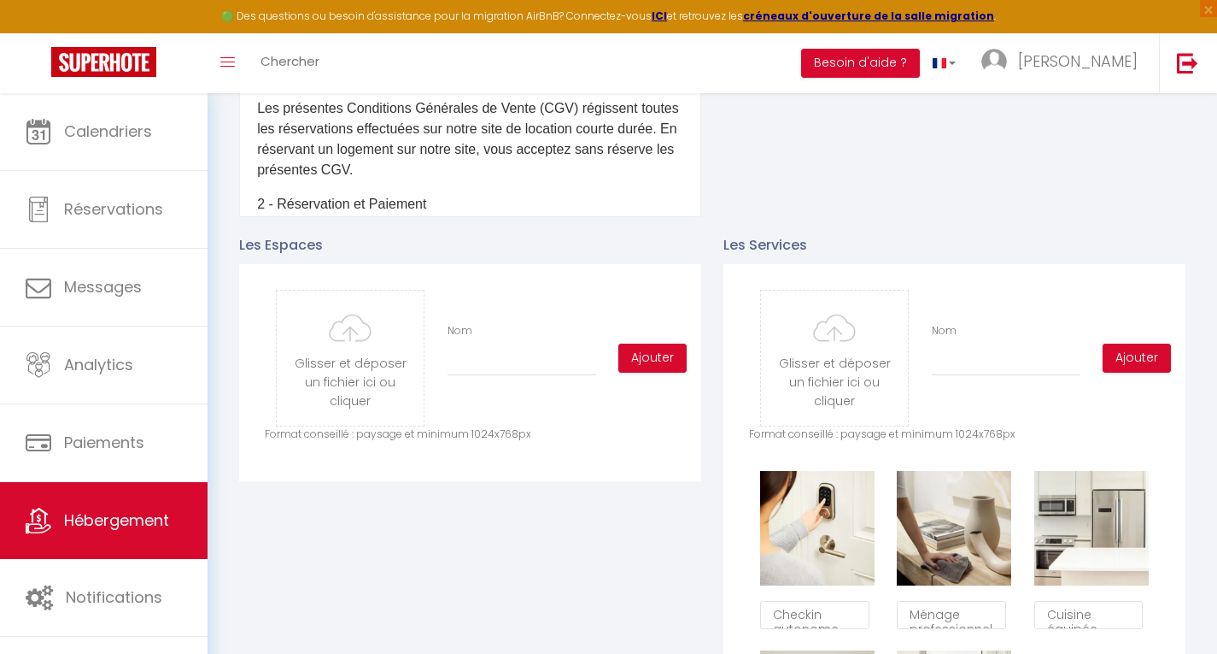
click at [275, 373] on div "Glisser et déposer un fichier ici ou cliquer Ooops, something wrong happened. R…" at bounding box center [350, 358] width 171 height 137
click at [345, 365] on input "file" at bounding box center [350, 357] width 147 height 135
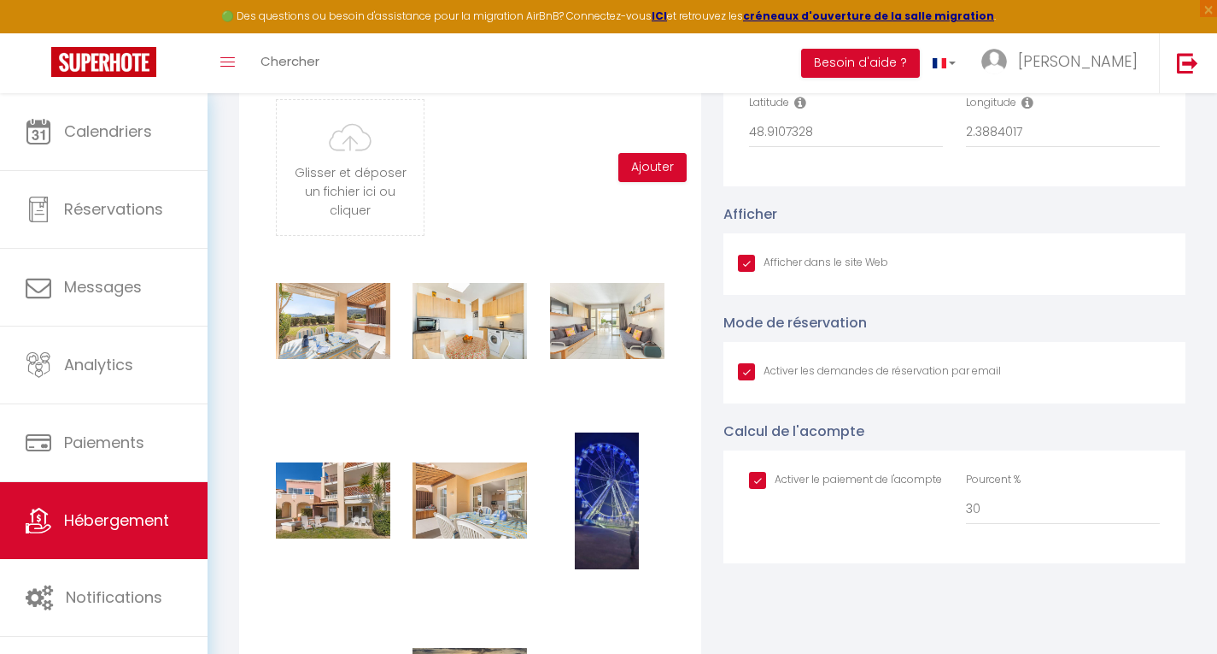
scroll to position [1686, 0]
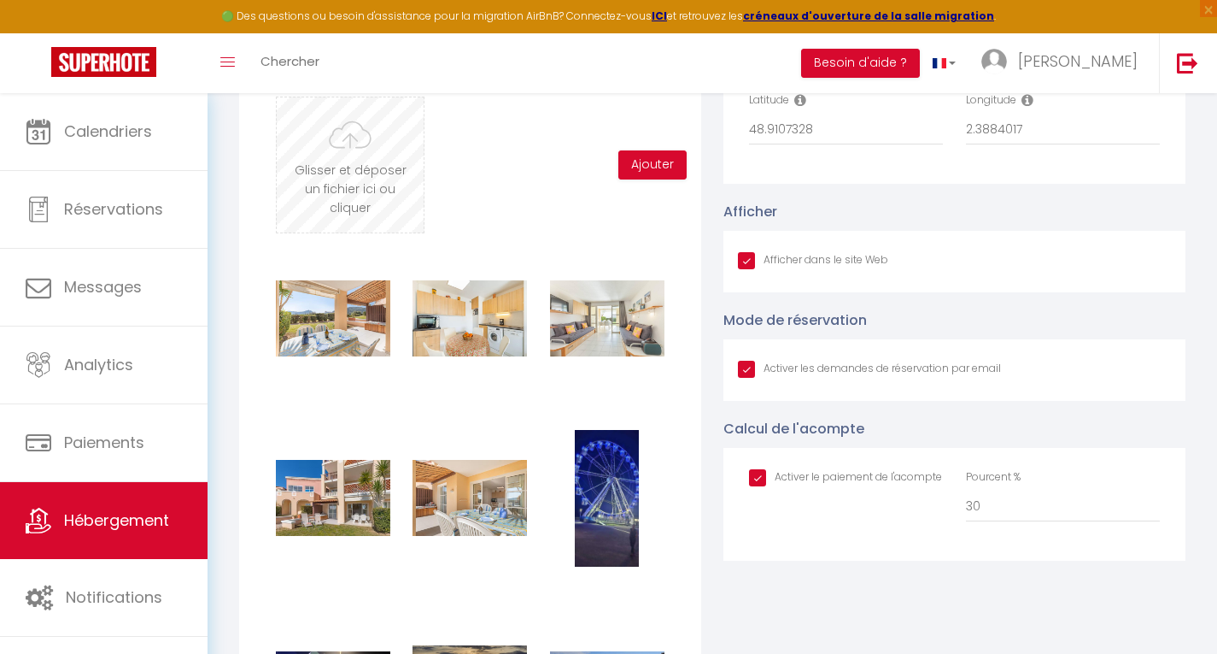
click at [337, 169] on input "file" at bounding box center [350, 164] width 147 height 135
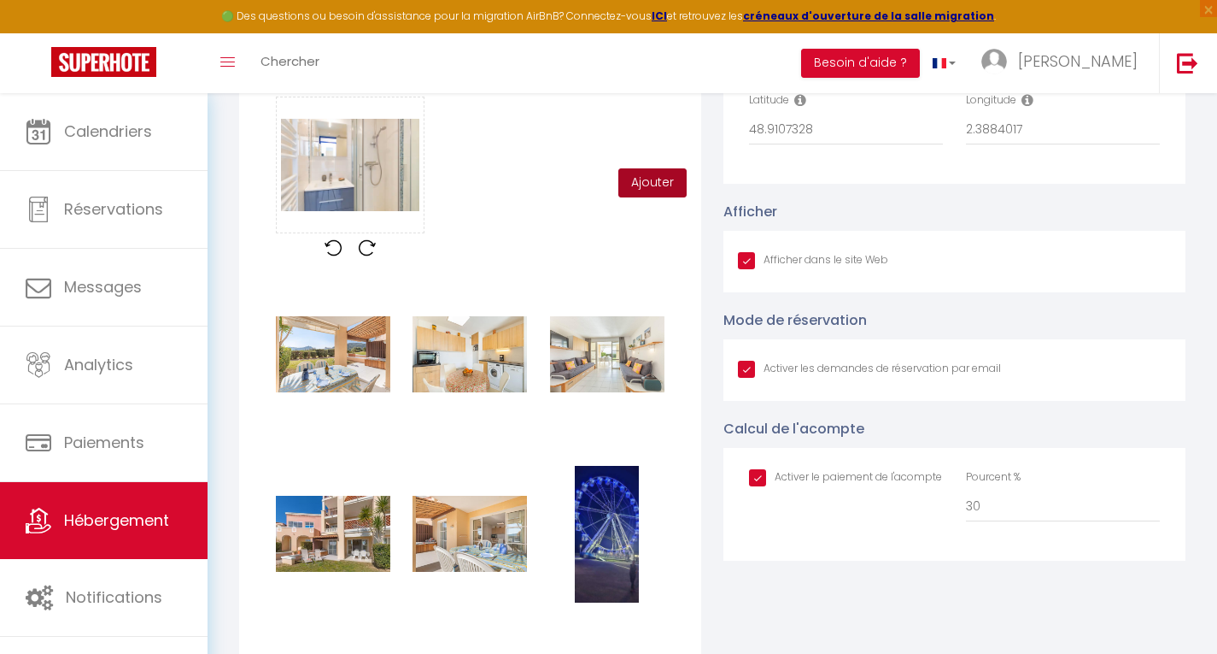
click at [655, 197] on button "Ajouter" at bounding box center [653, 182] width 68 height 29
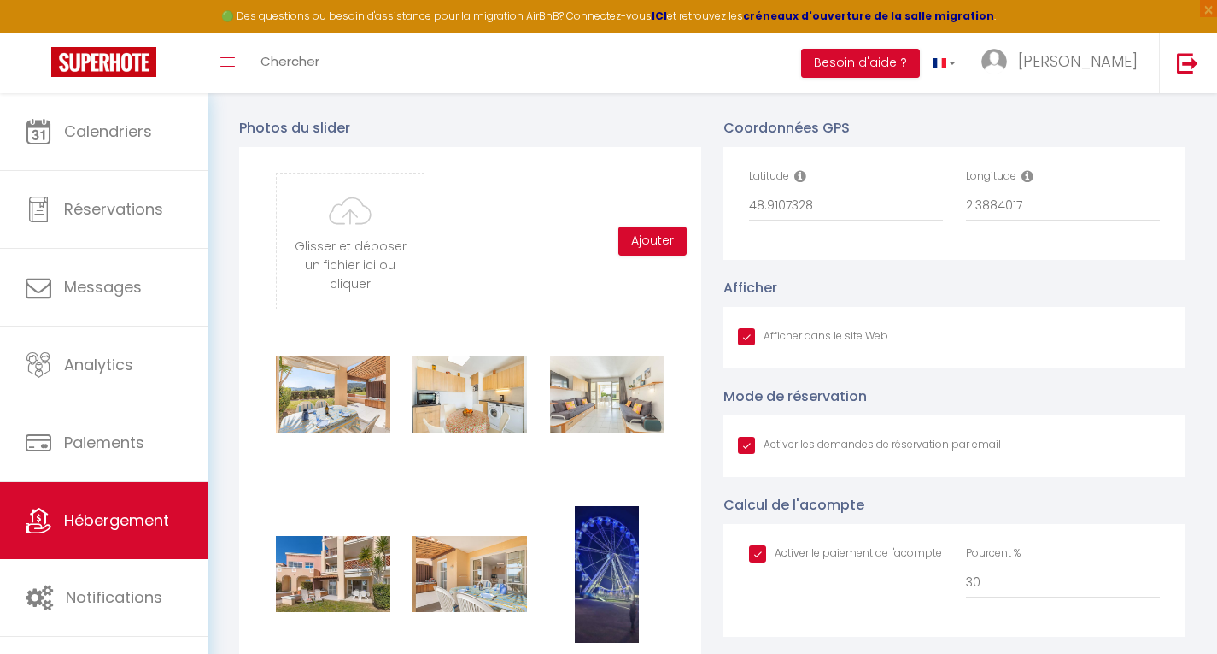
scroll to position [1599, 0]
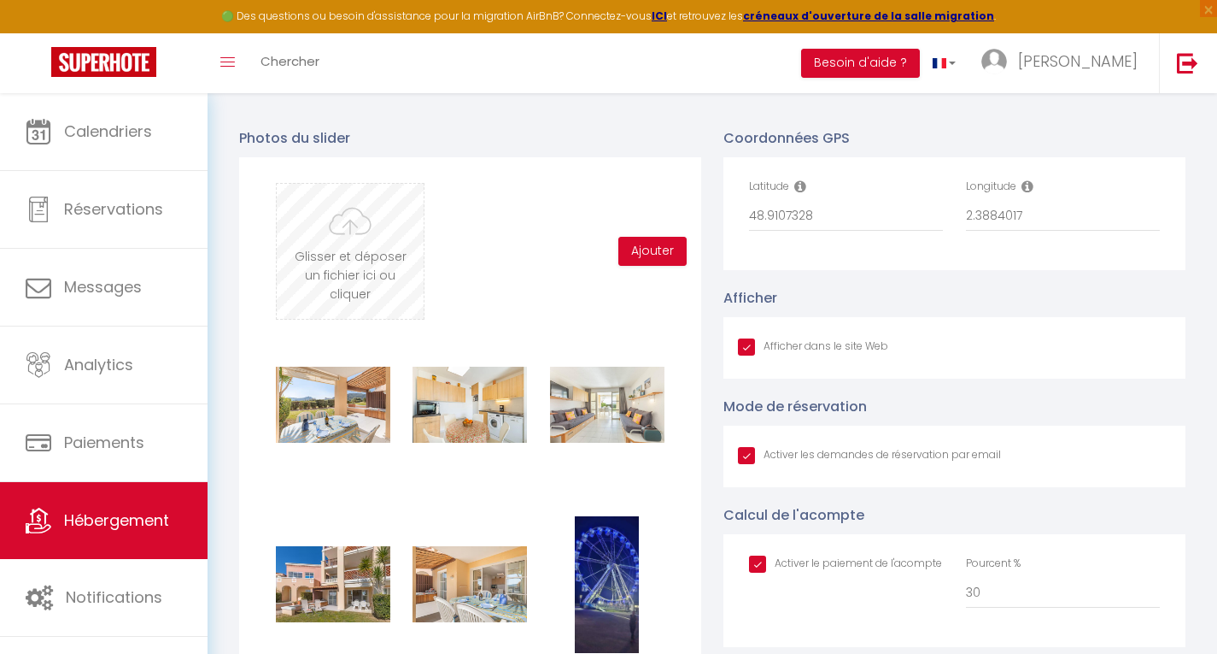
click at [338, 252] on input "file" at bounding box center [350, 251] width 147 height 135
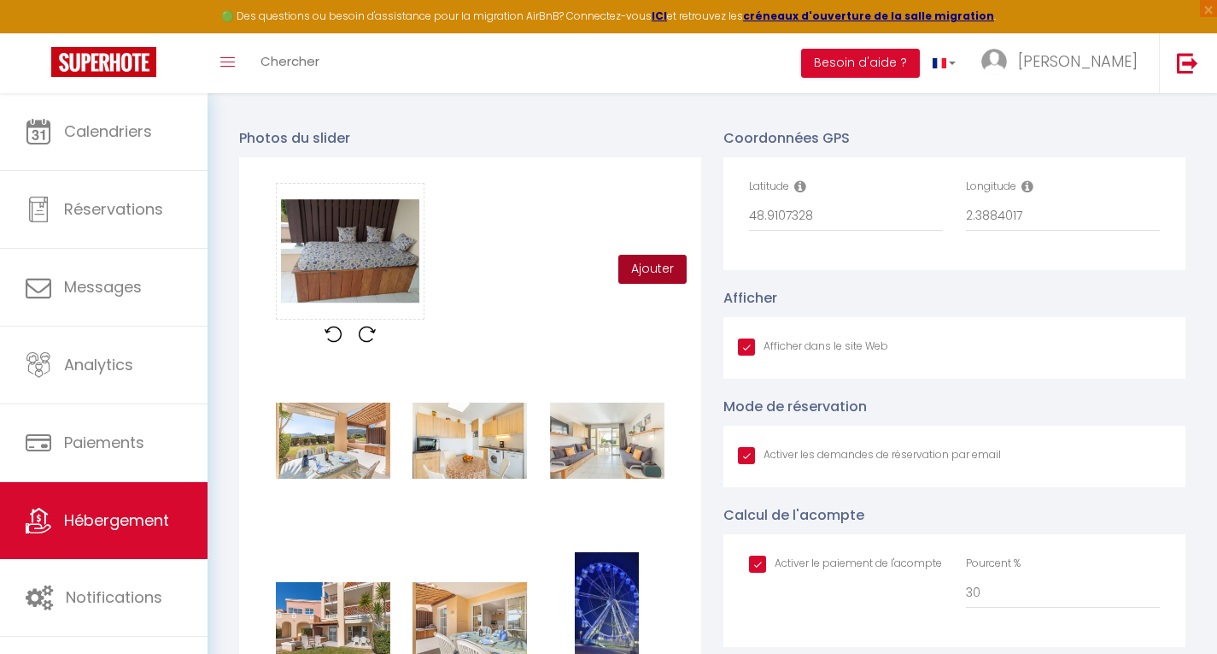
click at [649, 284] on button "Ajouter" at bounding box center [653, 269] width 68 height 29
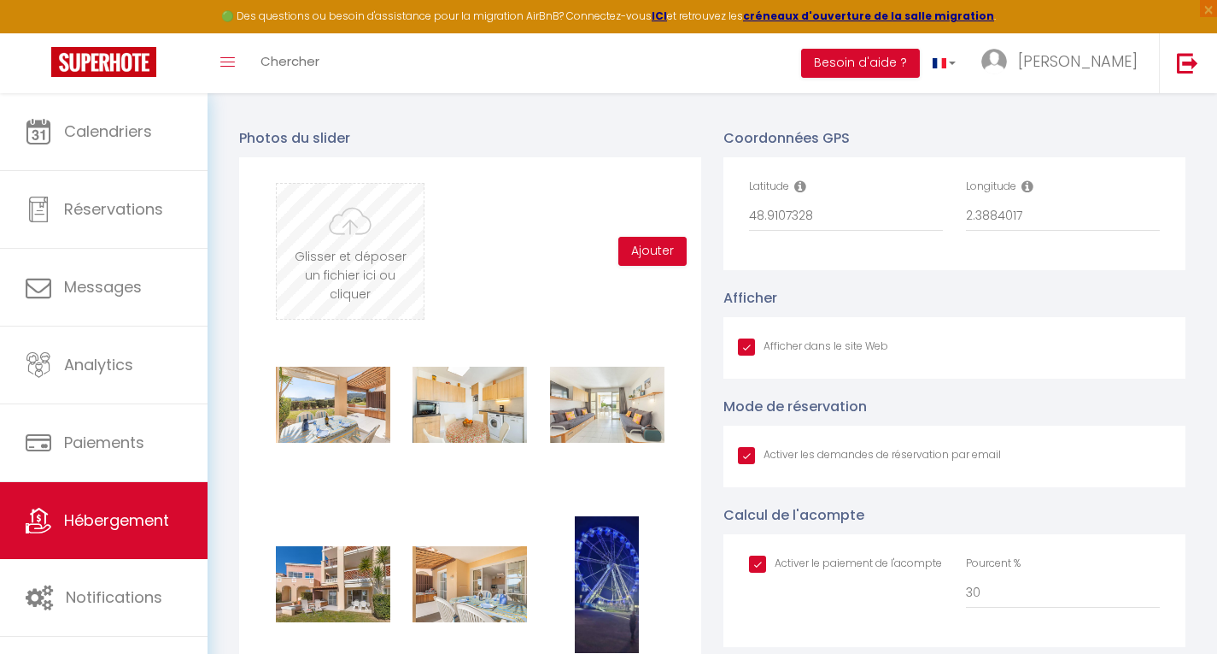
click at [353, 268] on input "file" at bounding box center [350, 251] width 147 height 135
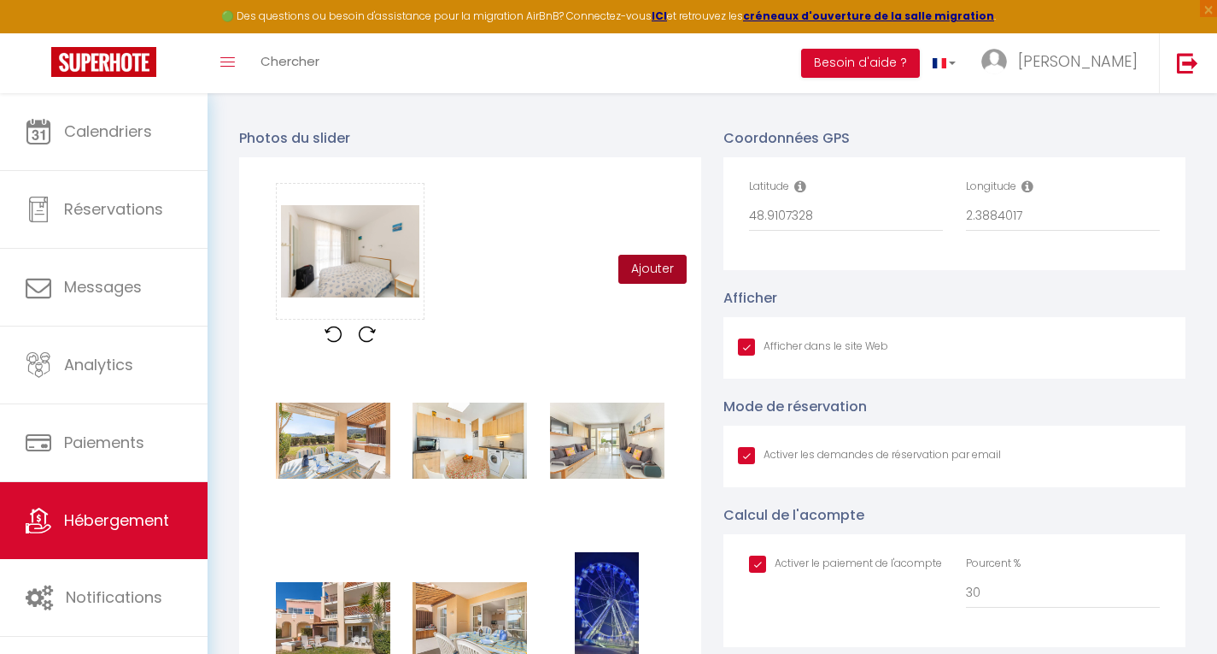
click at [649, 284] on button "Ajouter" at bounding box center [653, 269] width 68 height 29
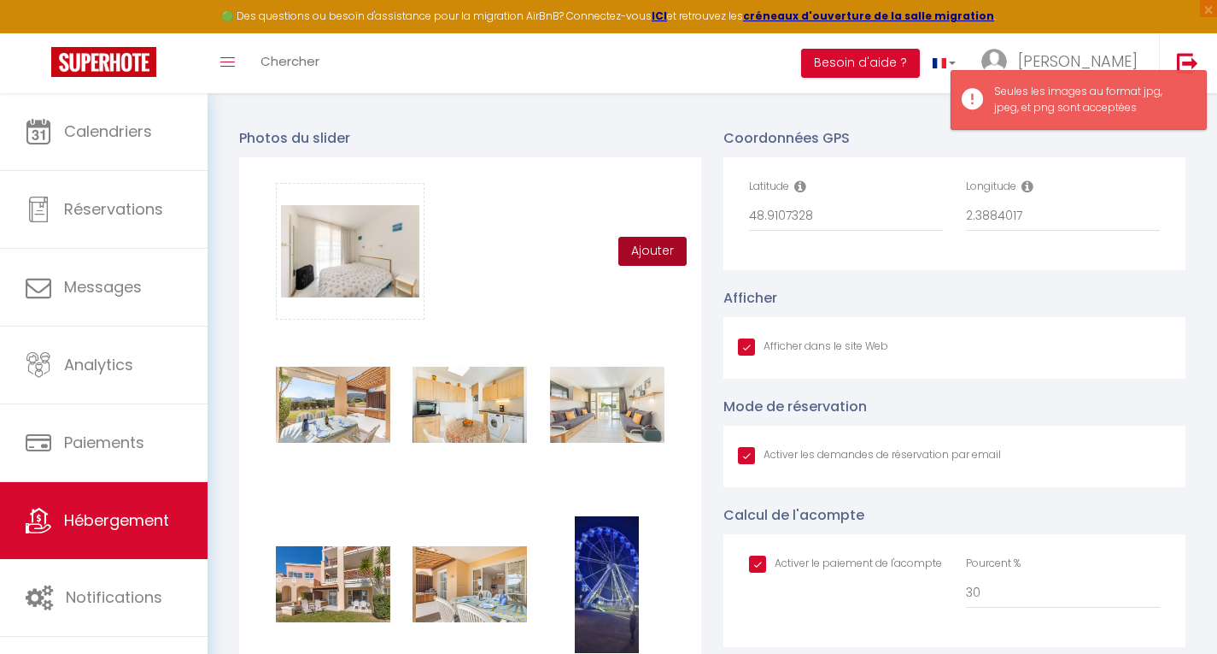
click at [648, 266] on button "Ajouter" at bounding box center [653, 251] width 68 height 29
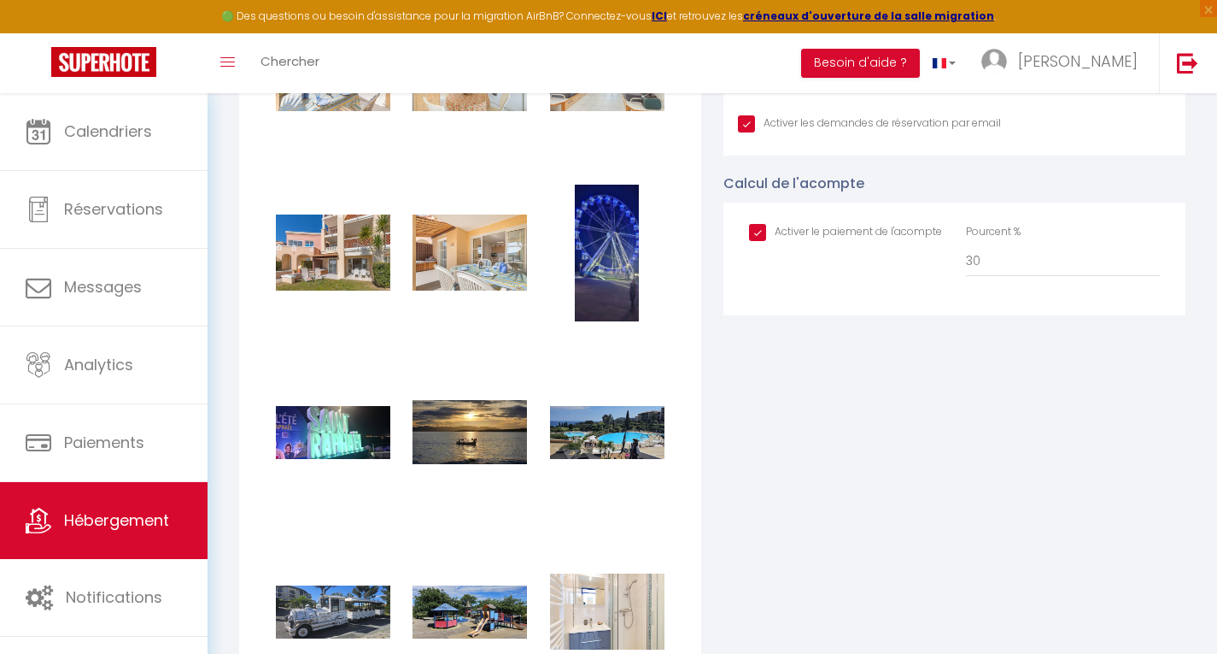
scroll to position [2060, 0]
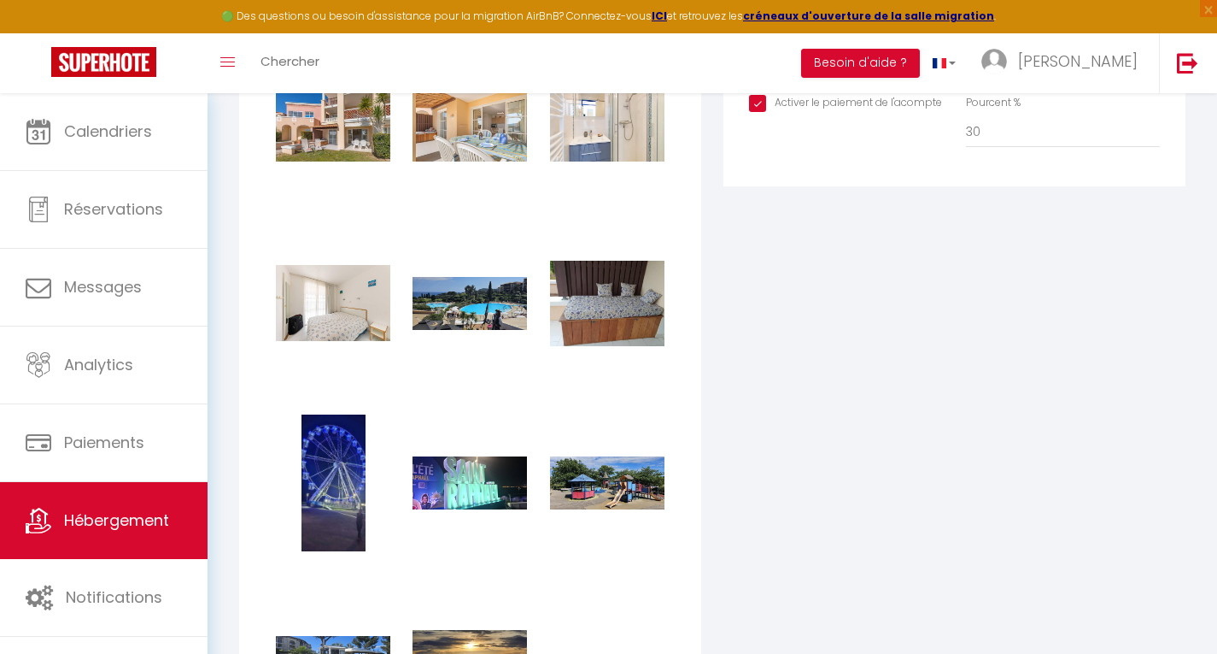
click at [870, 354] on div "Coordonnées GPS Latitude 48.9107328 Longitude 2.3884017 Afficher Afficher dans …" at bounding box center [954, 402] width 484 height 1504
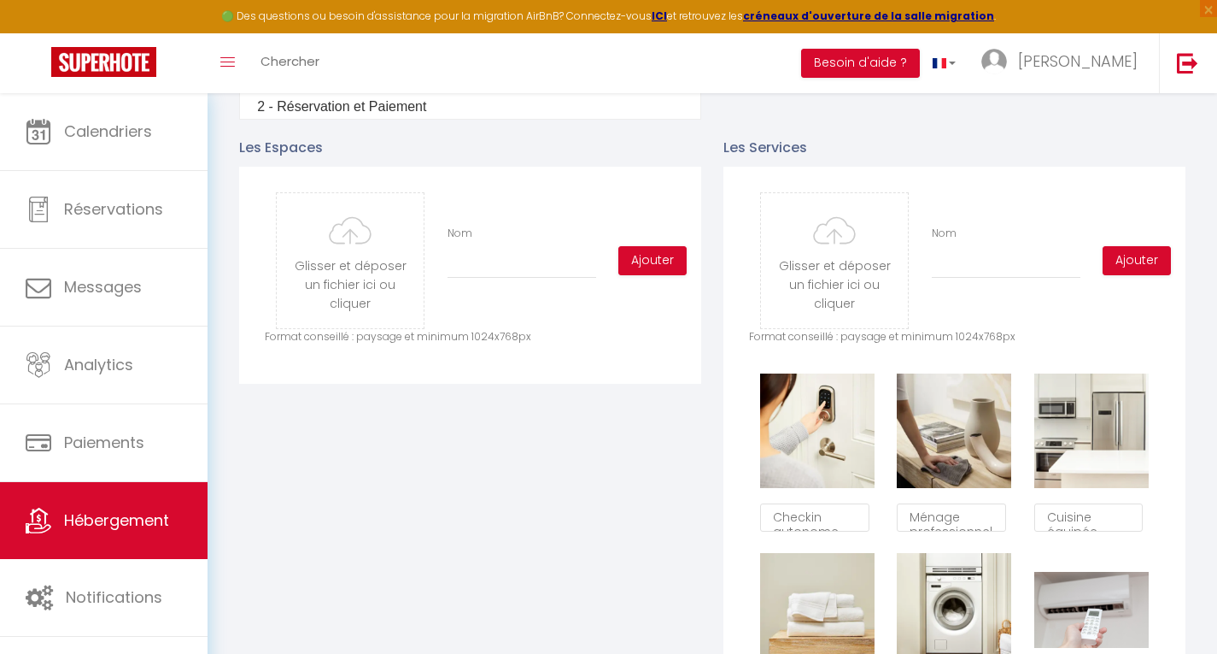
scroll to position [733, 0]
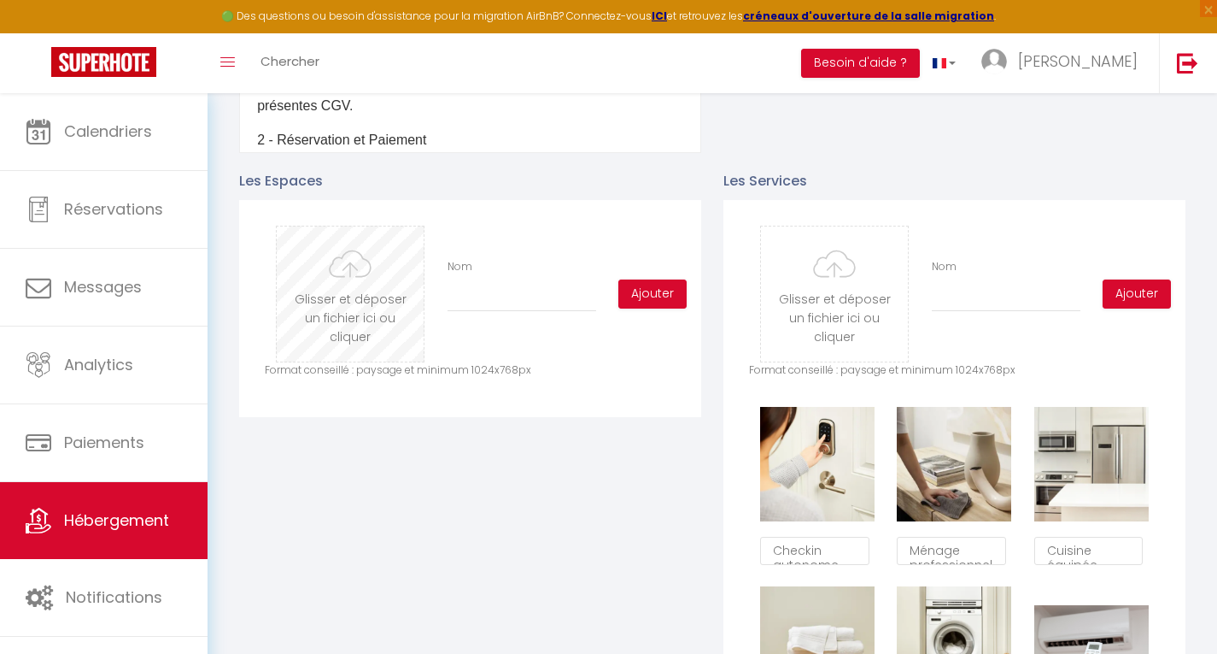
click at [358, 284] on input "file" at bounding box center [350, 293] width 147 height 135
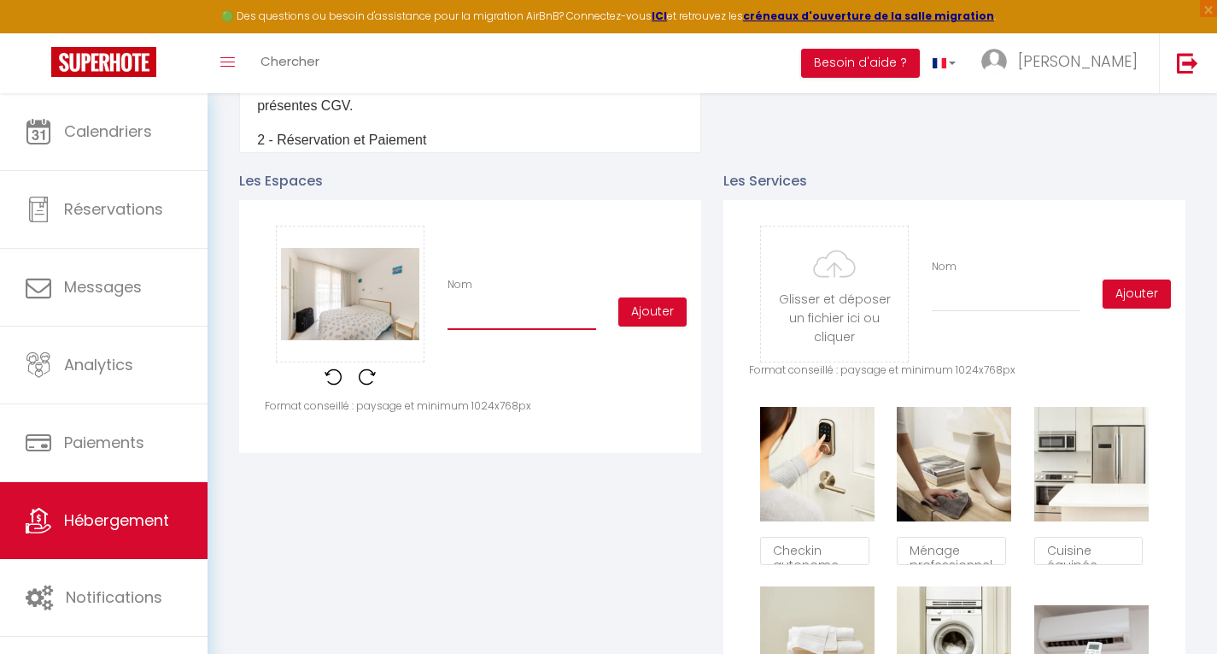
click at [474, 316] on input "Nom" at bounding box center [522, 314] width 149 height 31
click at [665, 321] on button "Ajouter" at bounding box center [653, 311] width 68 height 29
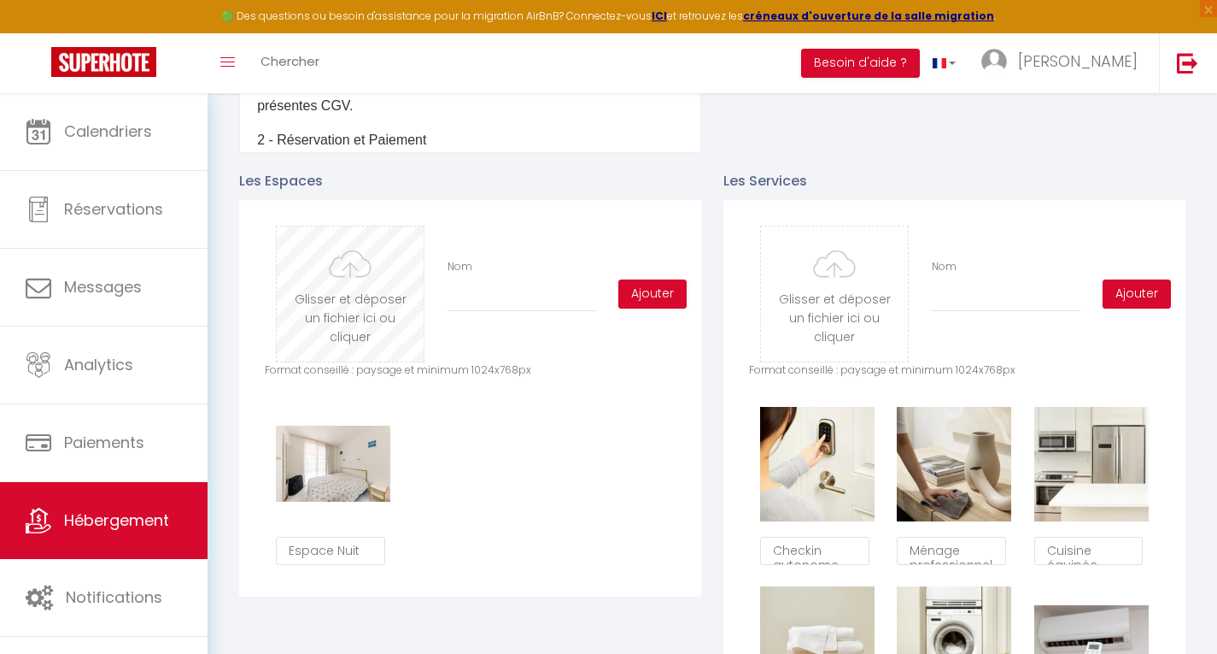
click at [363, 303] on input "file" at bounding box center [350, 293] width 147 height 135
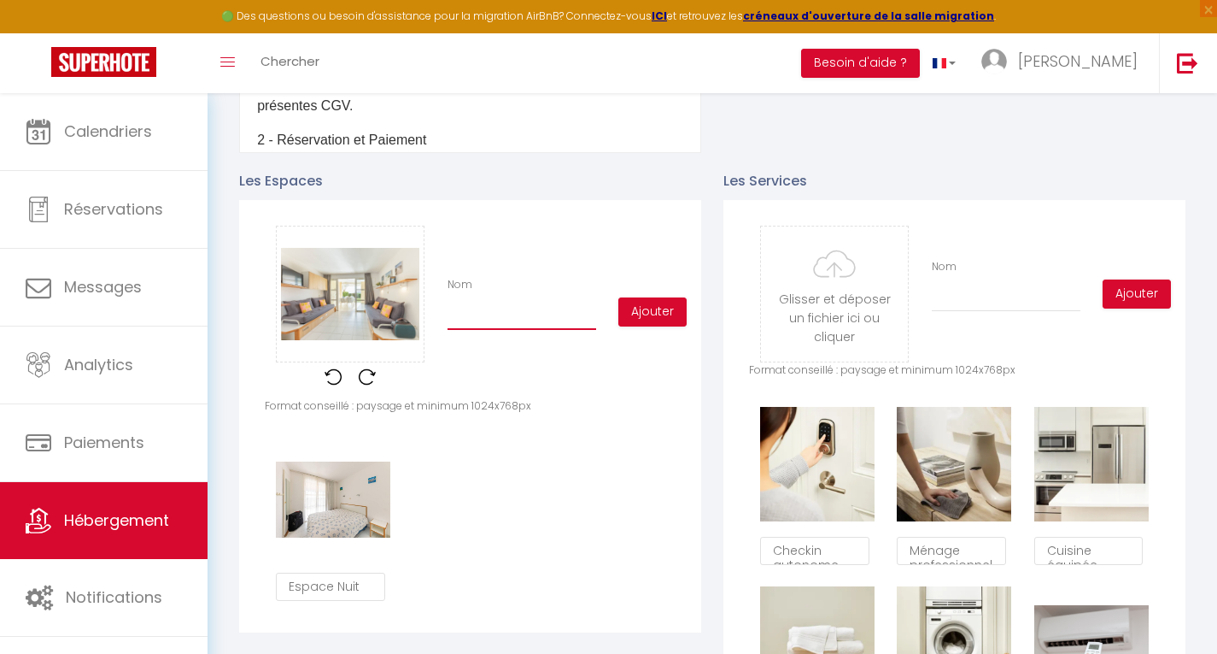
click at [476, 330] on input "Nom" at bounding box center [522, 314] width 149 height 31
click at [664, 326] on button "Ajouter" at bounding box center [653, 311] width 68 height 29
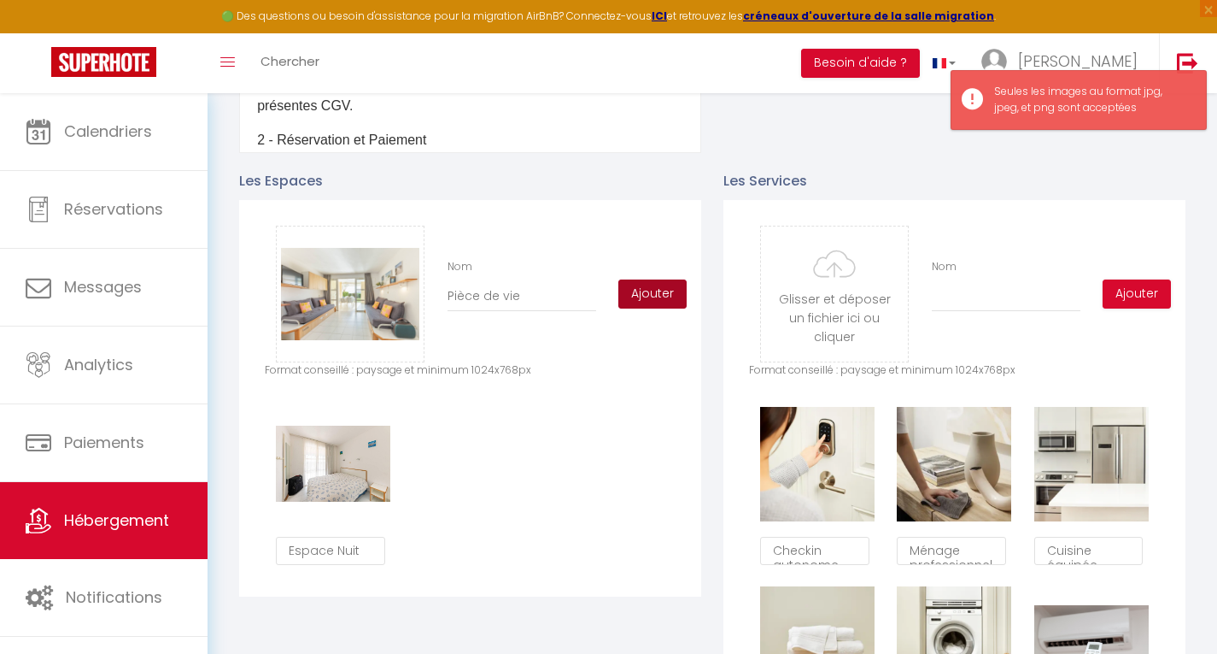
click at [643, 307] on button "Ajouter" at bounding box center [653, 293] width 68 height 29
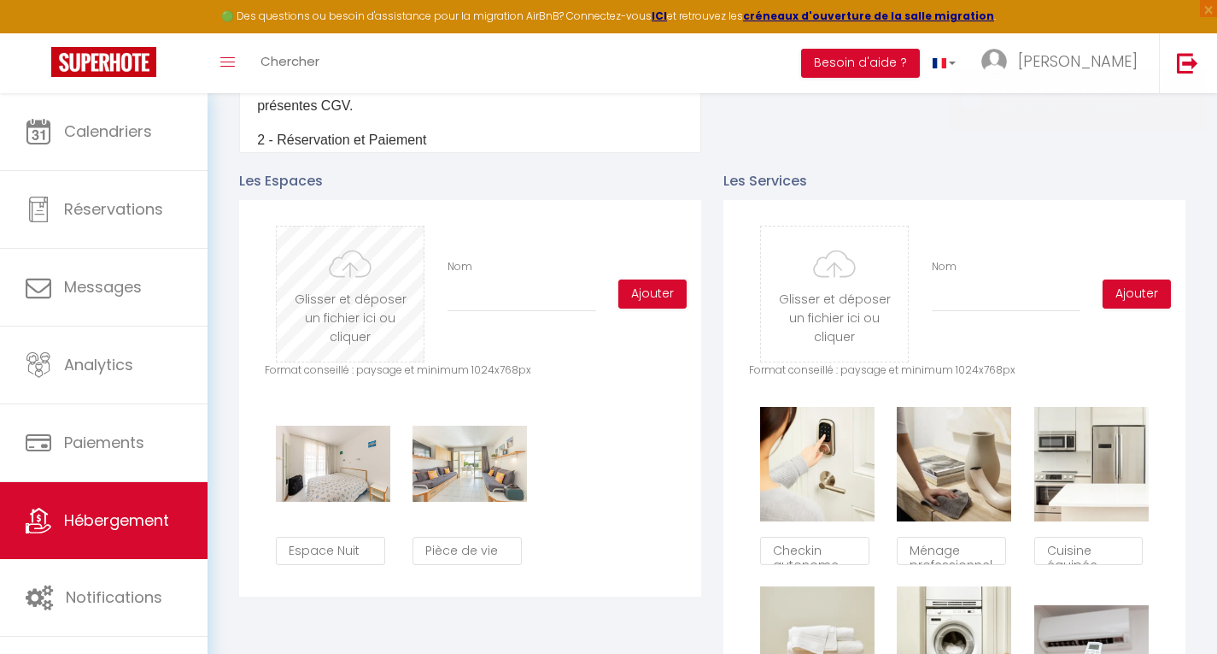
click at [331, 295] on input "file" at bounding box center [350, 293] width 147 height 135
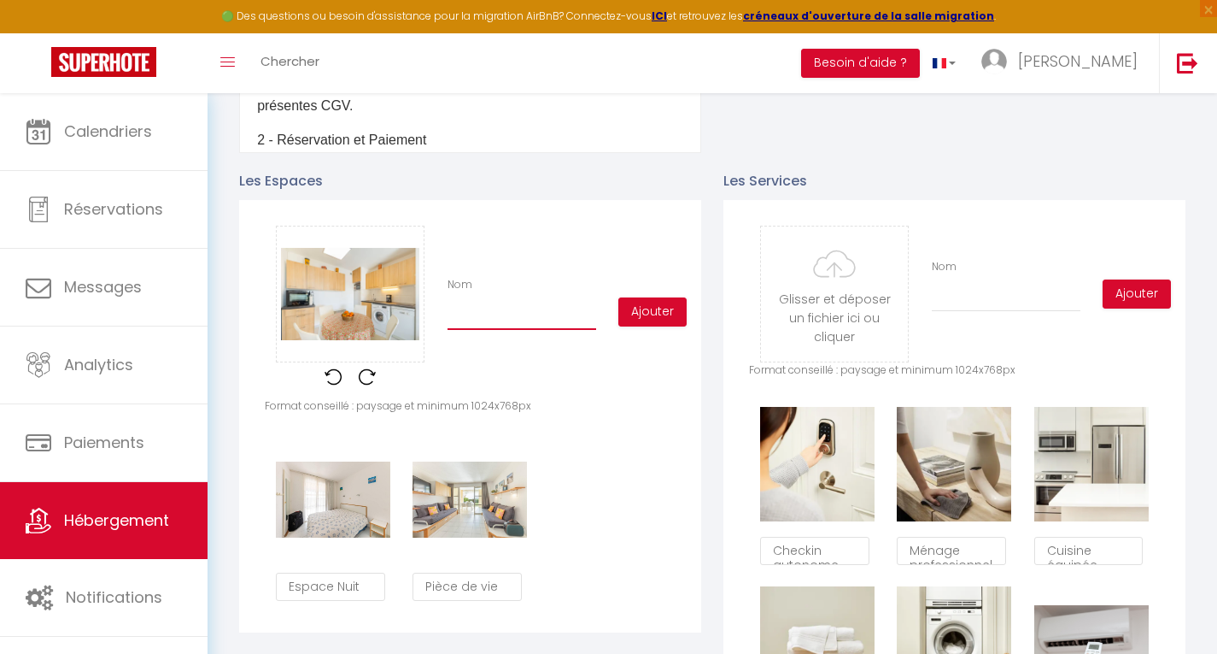
click at [481, 326] on input "Nom" at bounding box center [522, 314] width 149 height 31
click at [654, 324] on button "Ajouter" at bounding box center [653, 311] width 68 height 29
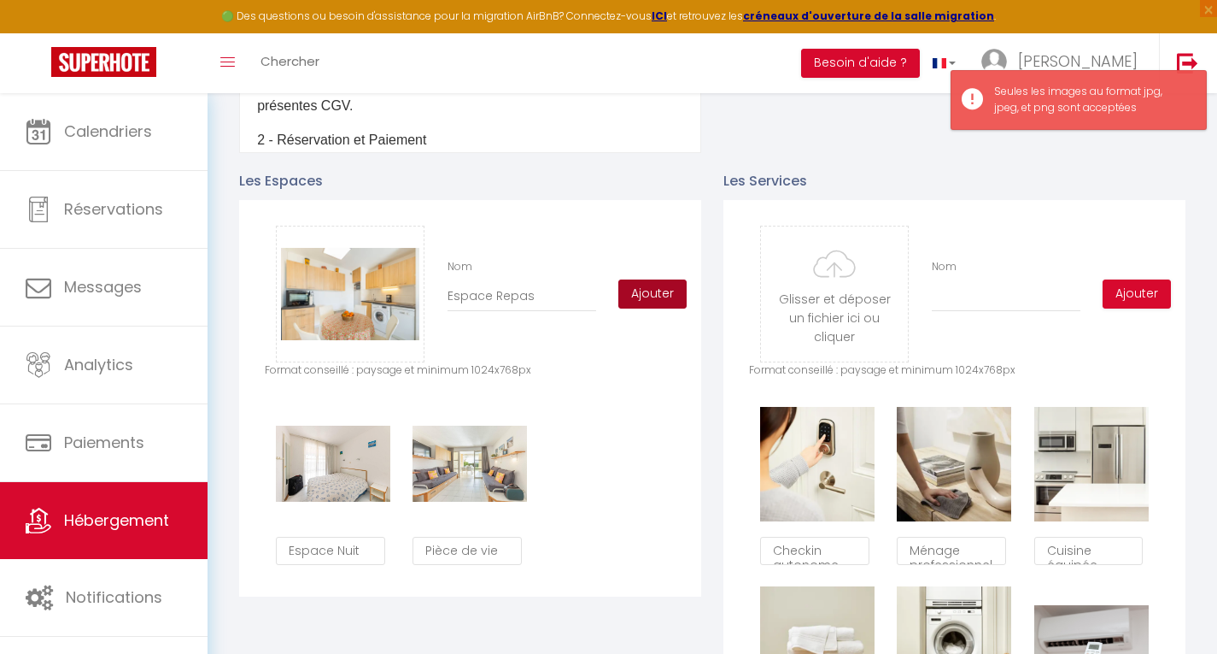
click at [654, 324] on div "Glisser et déposer un fichier ici ou cliquer Ooops, something wrong happened. R…" at bounding box center [470, 294] width 411 height 137
click at [643, 324] on div "Glisser et déposer un fichier ici ou cliquer Ooops, something wrong happened. R…" at bounding box center [470, 294] width 411 height 137
click at [643, 296] on button "Ajouter" at bounding box center [653, 293] width 68 height 29
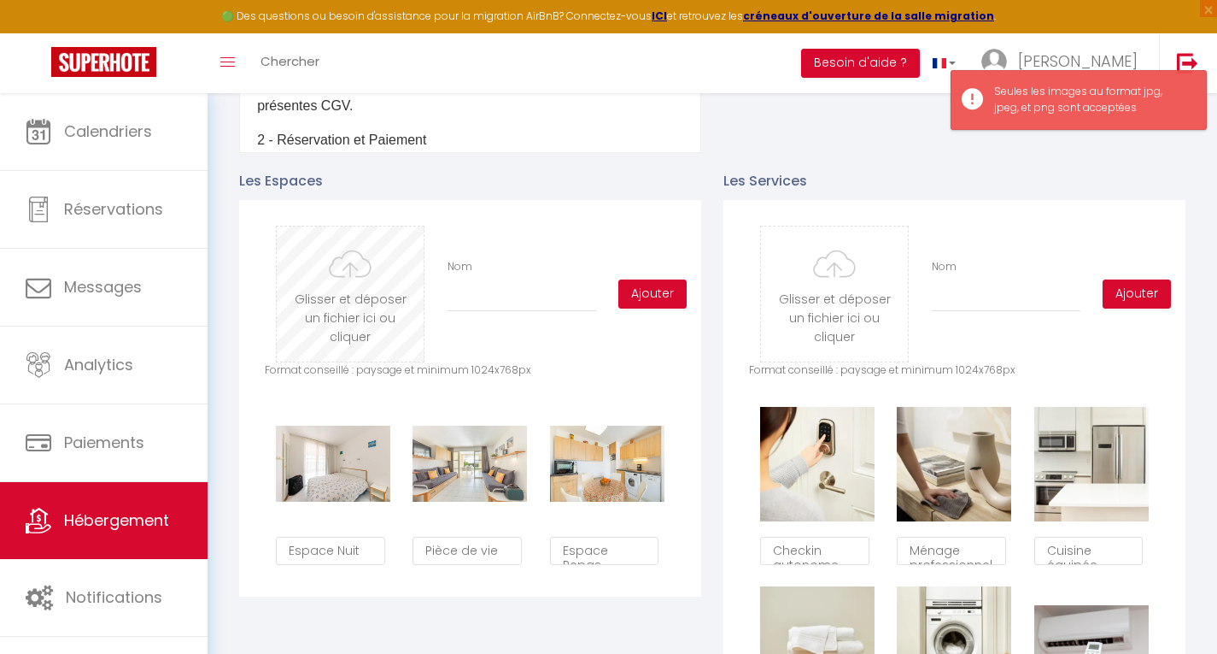
click at [338, 305] on input "file" at bounding box center [350, 293] width 147 height 135
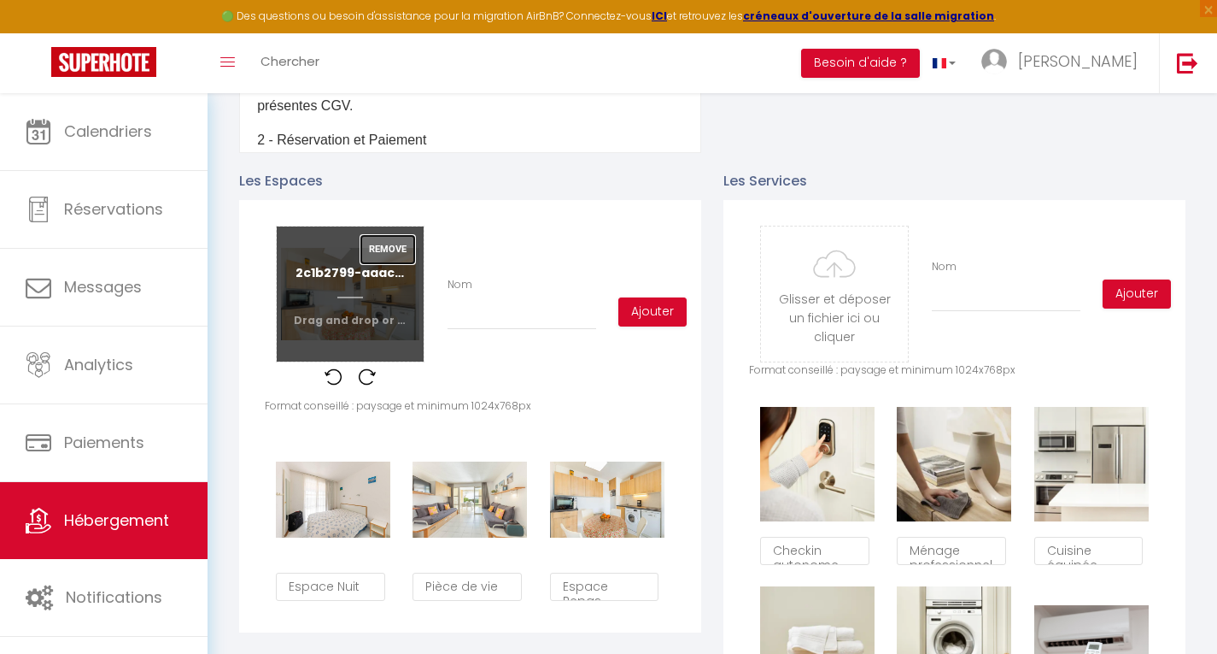
click at [392, 254] on button "Remove" at bounding box center [388, 249] width 55 height 29
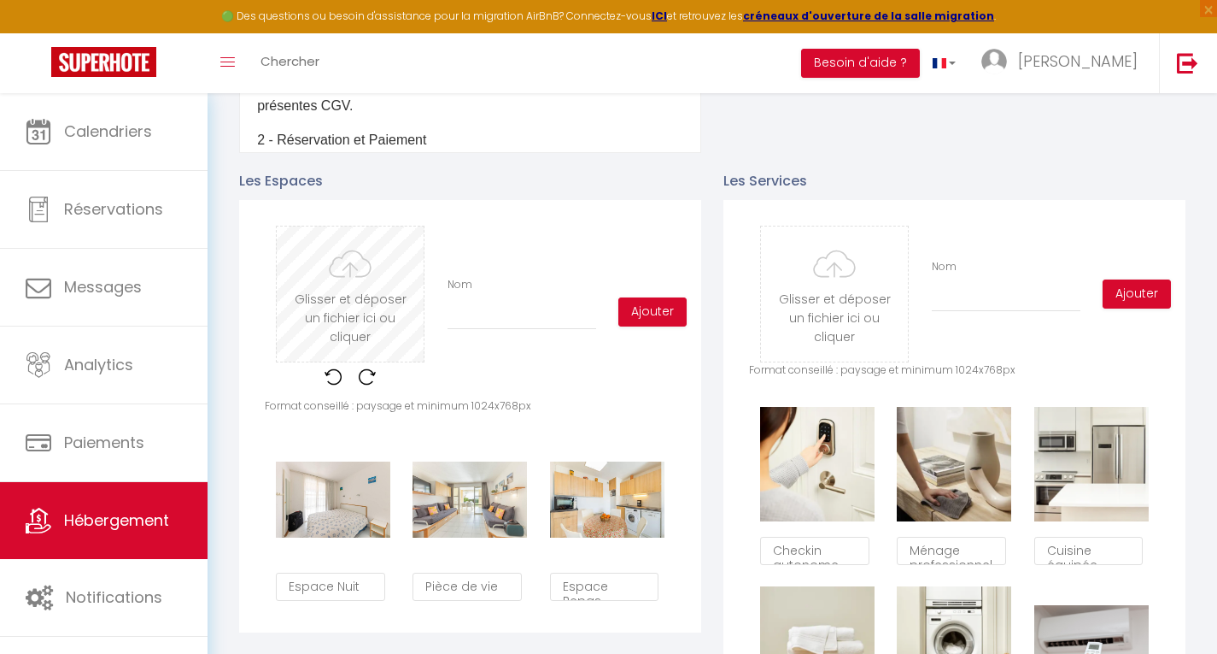
click at [354, 299] on input "file" at bounding box center [350, 293] width 147 height 135
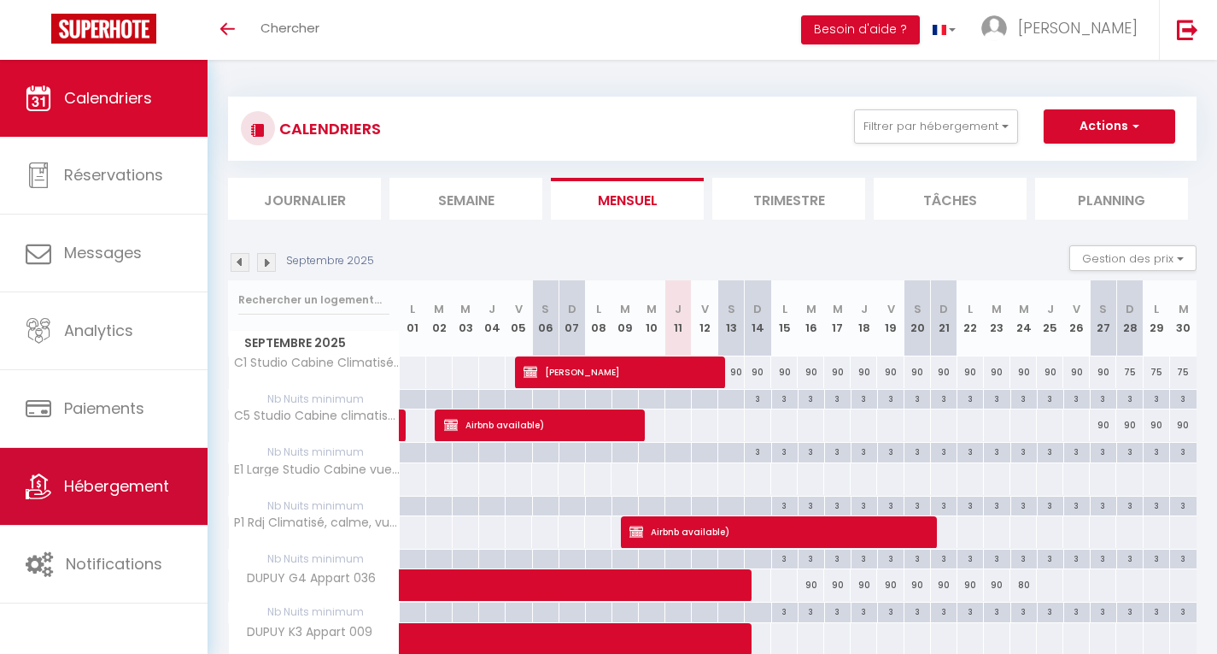
click at [81, 478] on span "Hébergement" at bounding box center [116, 485] width 105 height 21
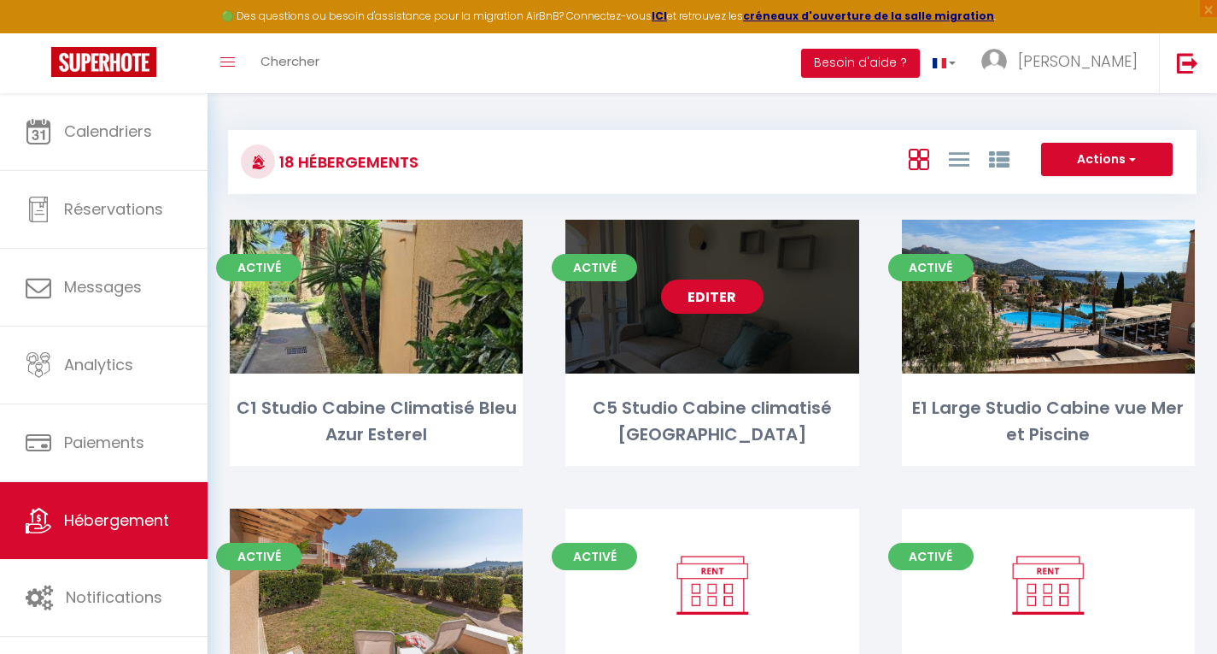
click at [722, 291] on link "Editer" at bounding box center [712, 296] width 103 height 34
select select "3"
select select "2"
select select "1"
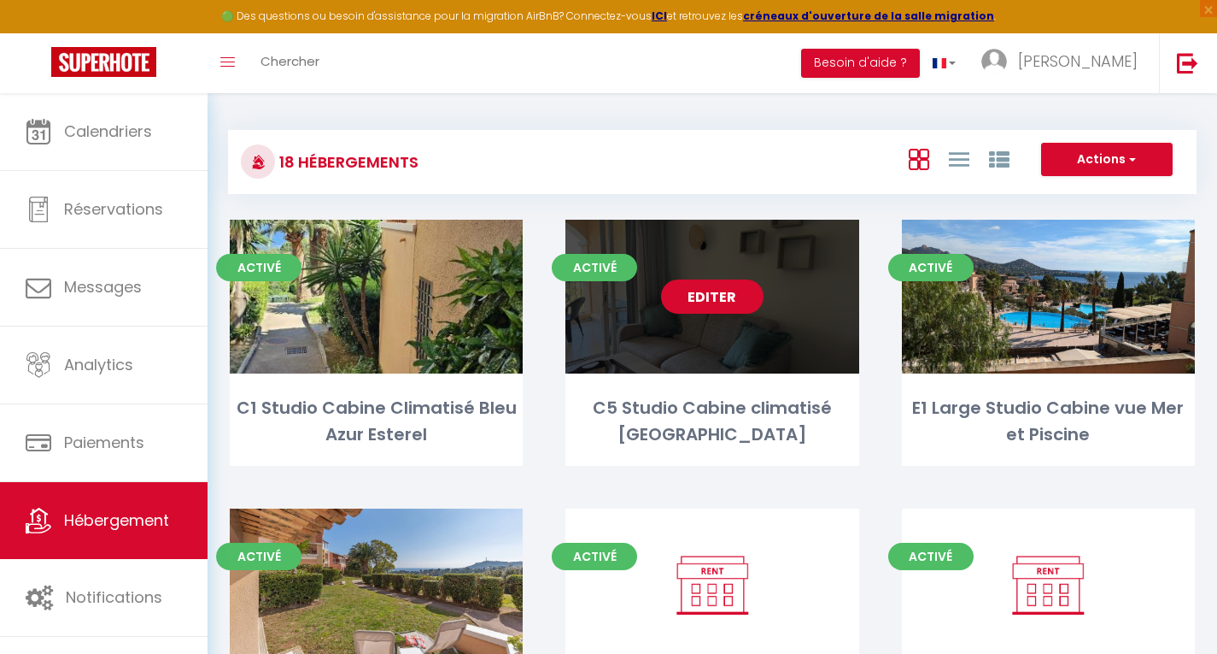
select select "1"
select select "28"
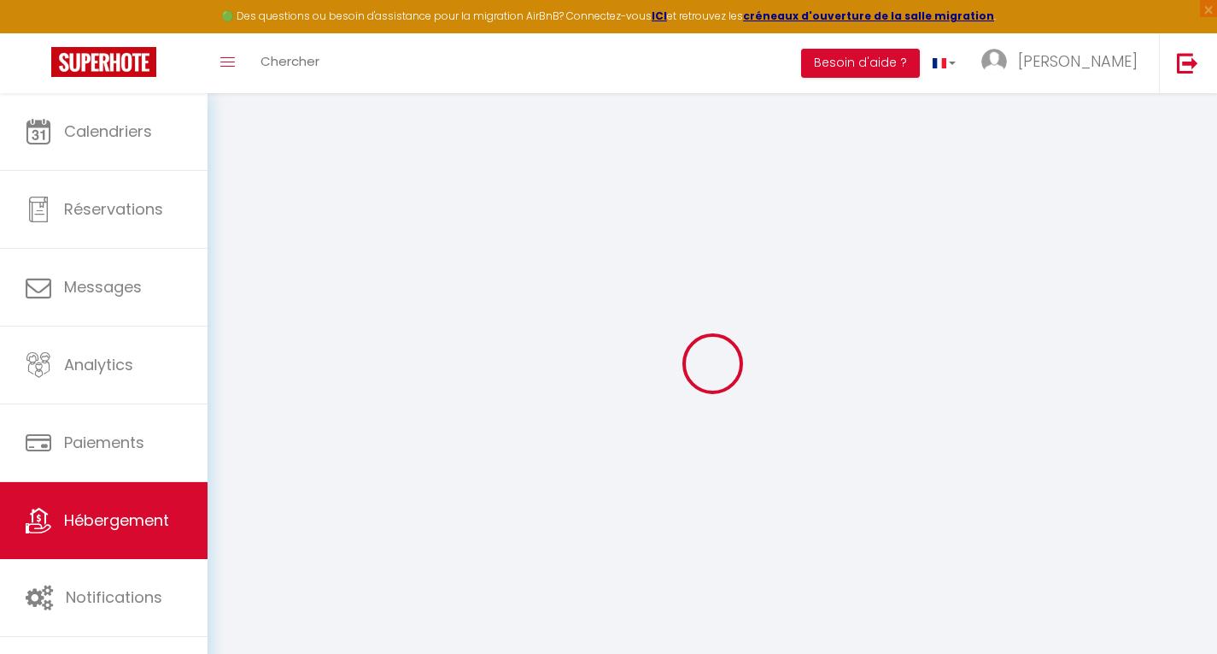
select select
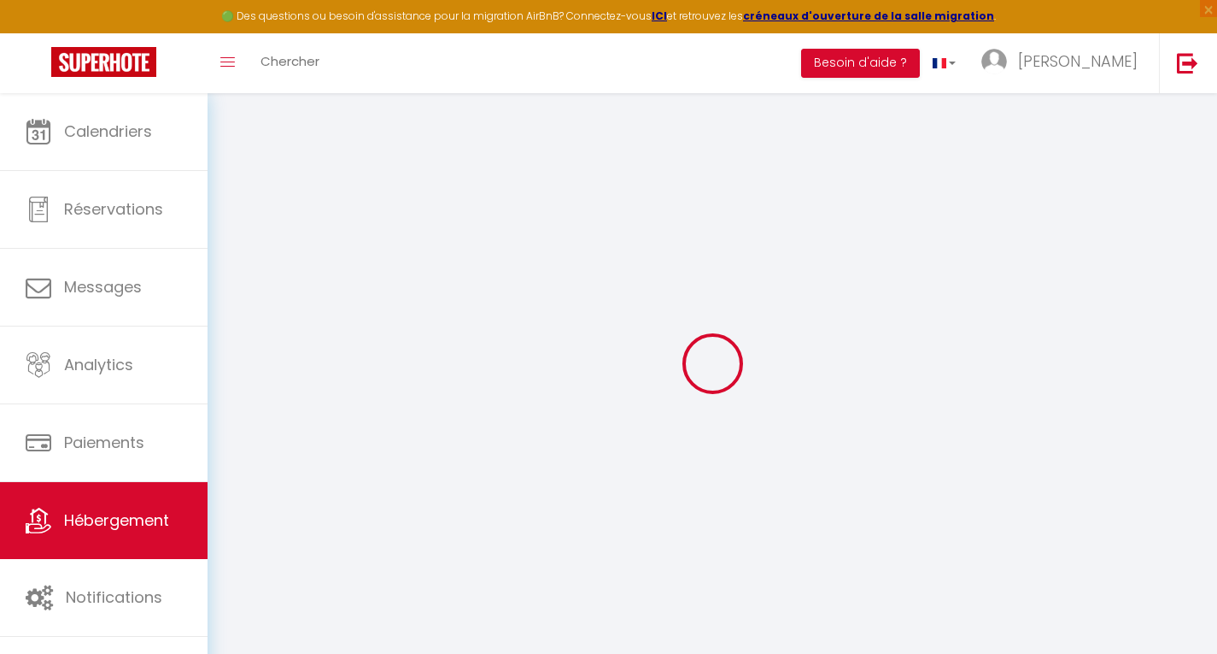
select select
checkbox input "false"
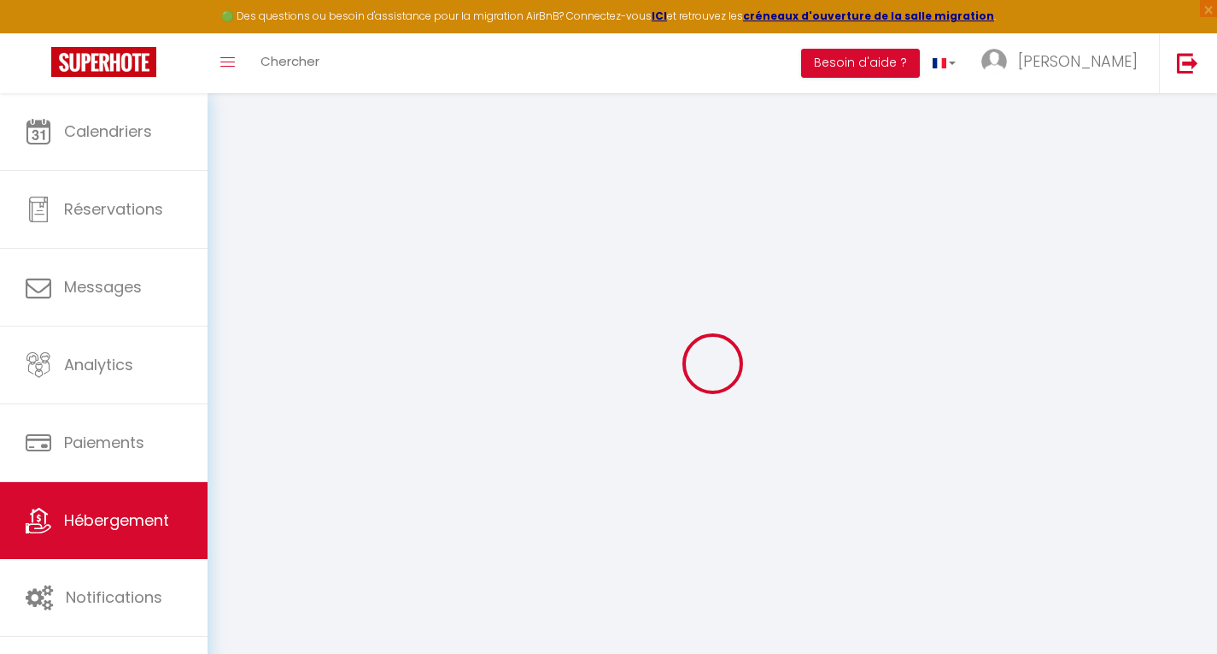
select select
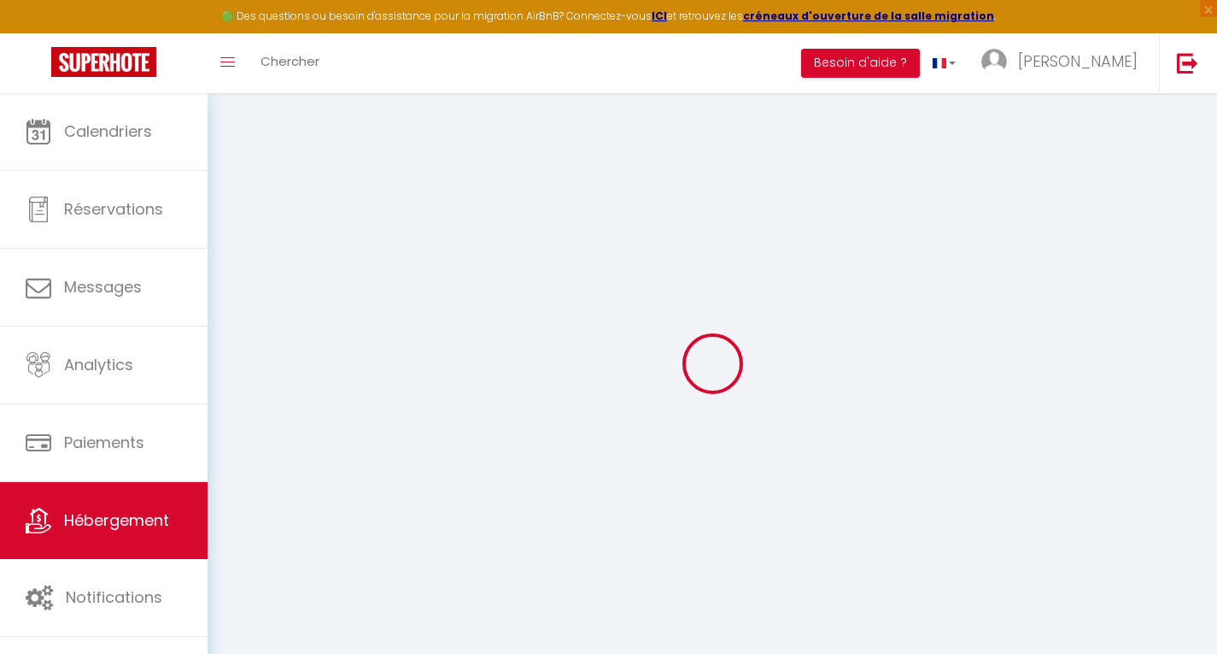
select select
checkbox input "false"
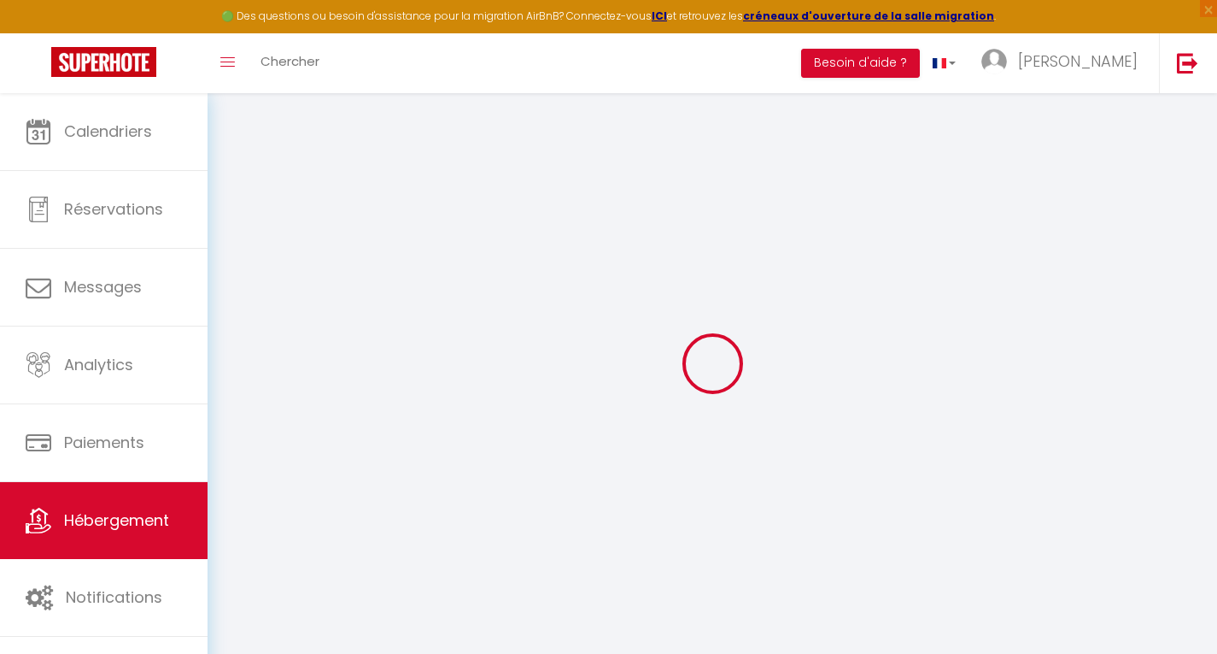
checkbox input "false"
select select
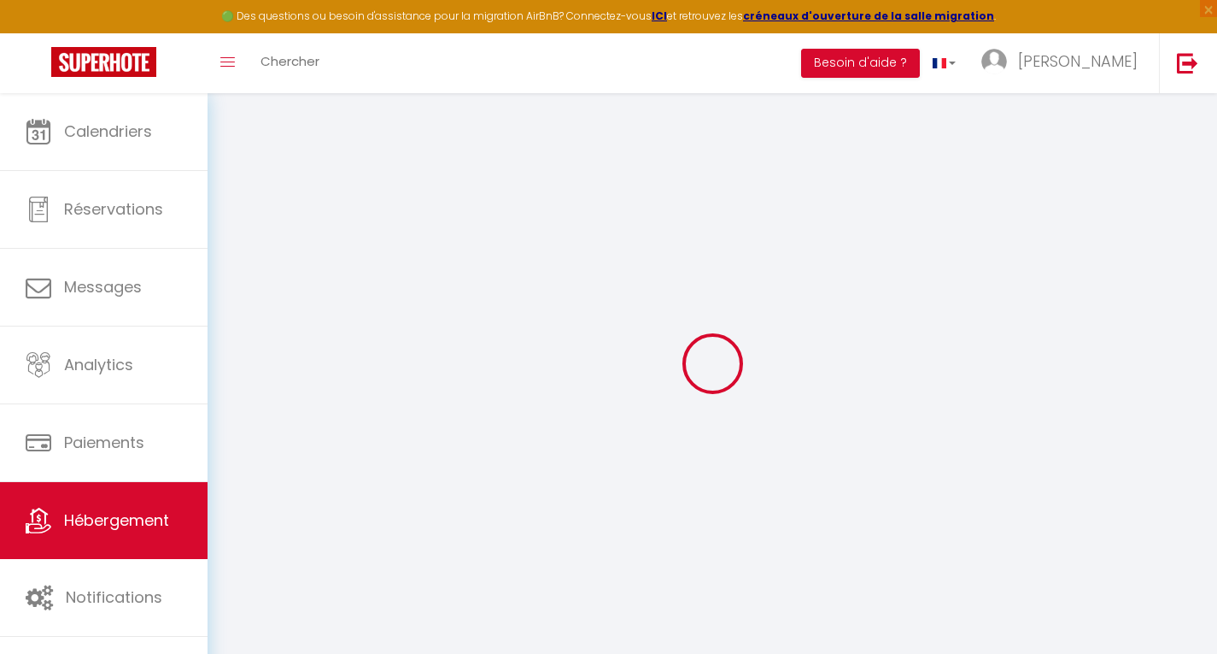
select select
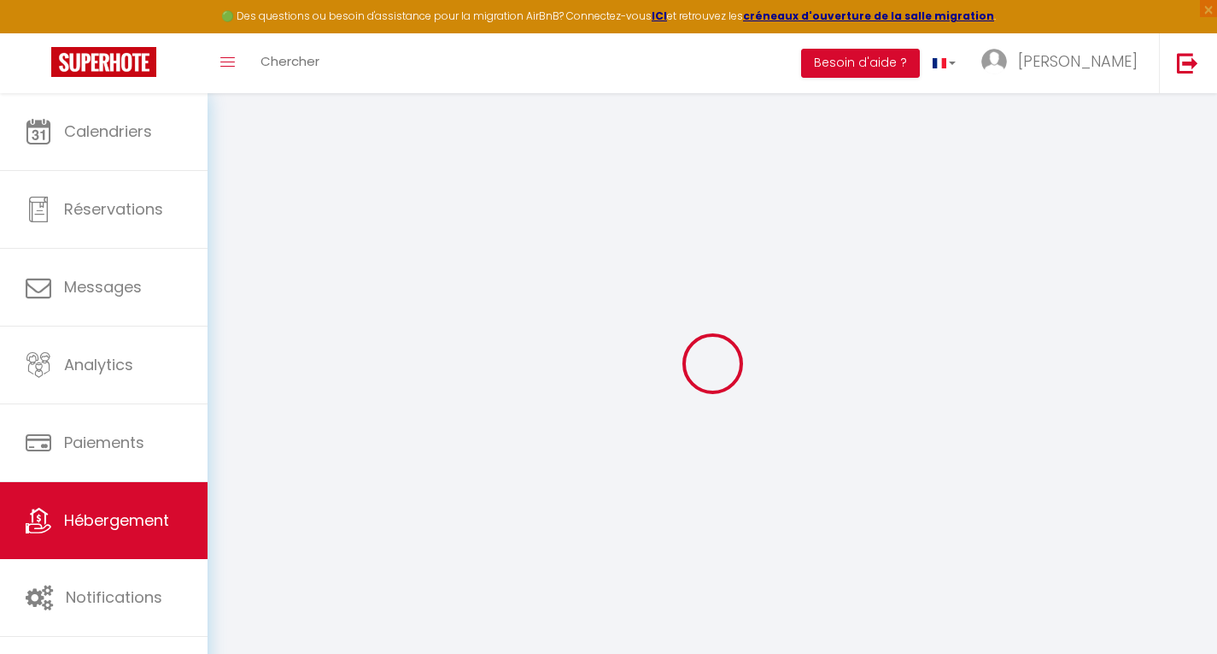
checkbox input "false"
select select
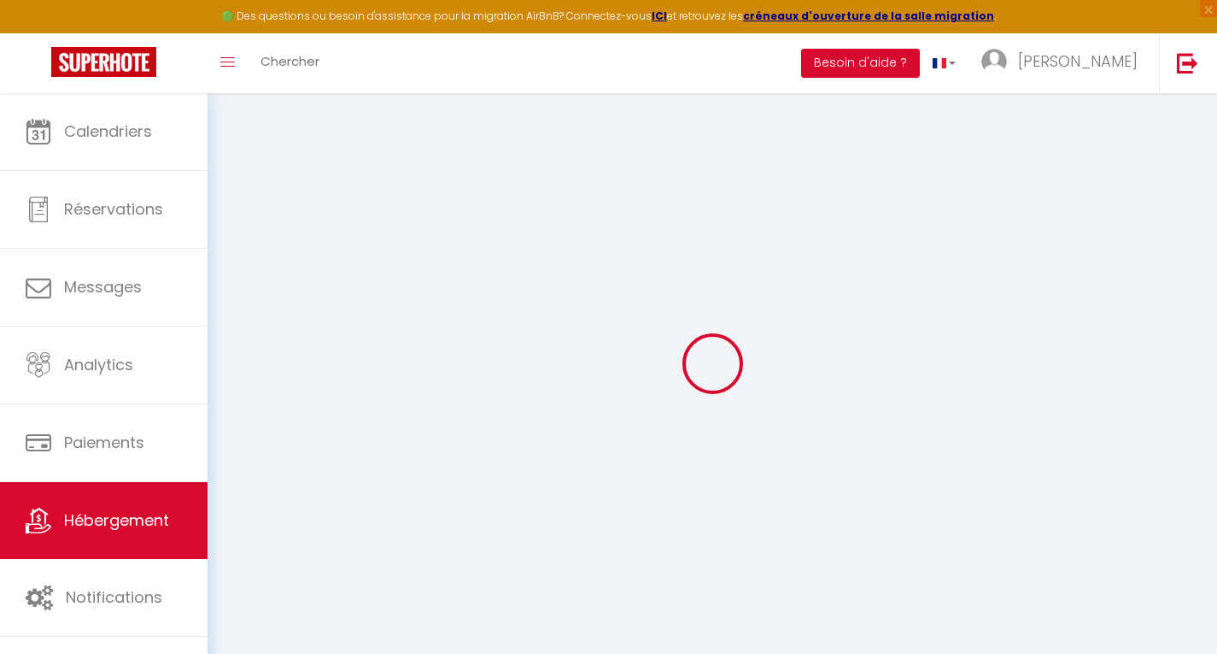
select select
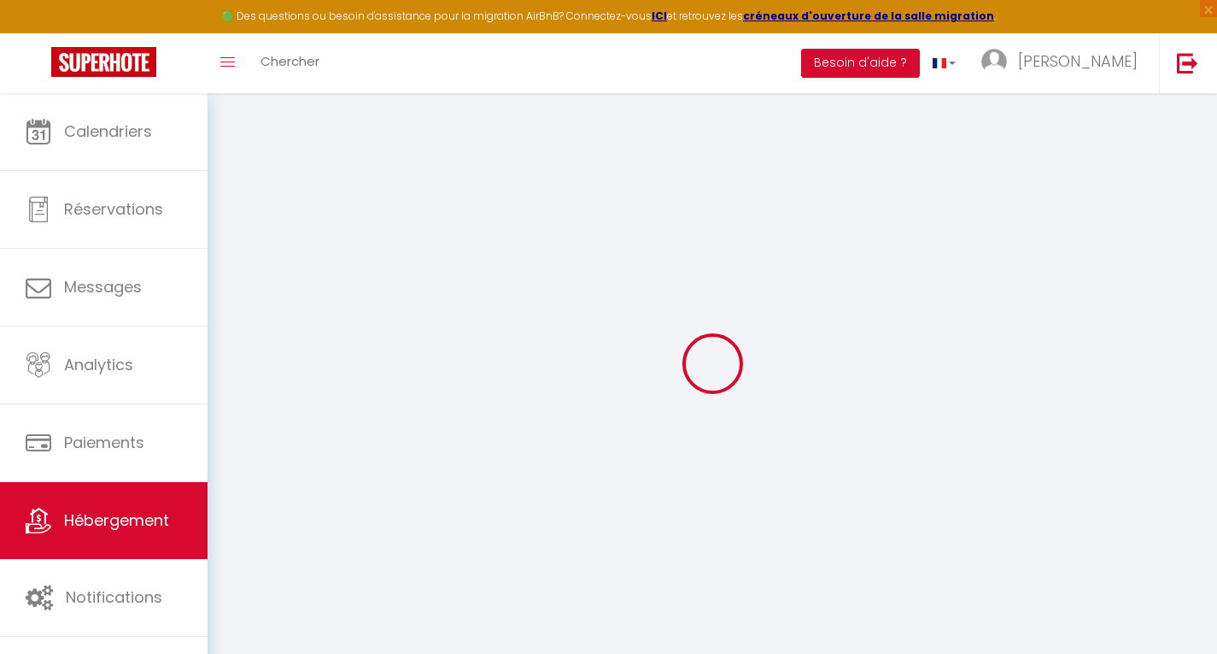
select select
checkbox input "false"
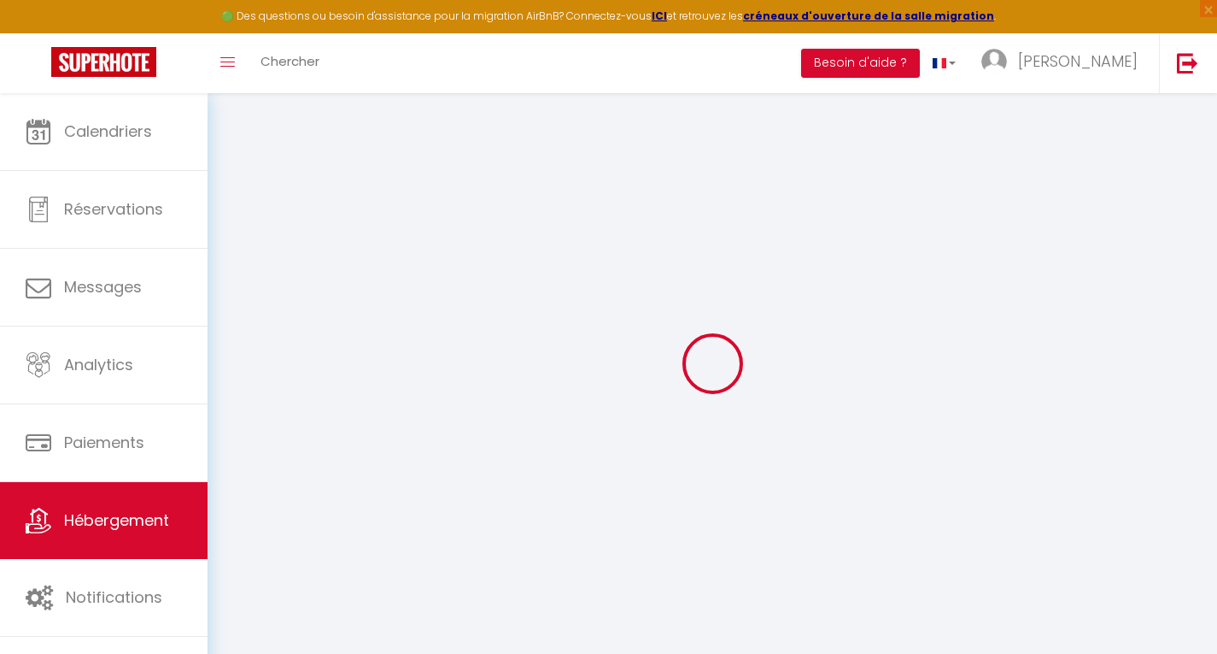
checkbox input "false"
select select
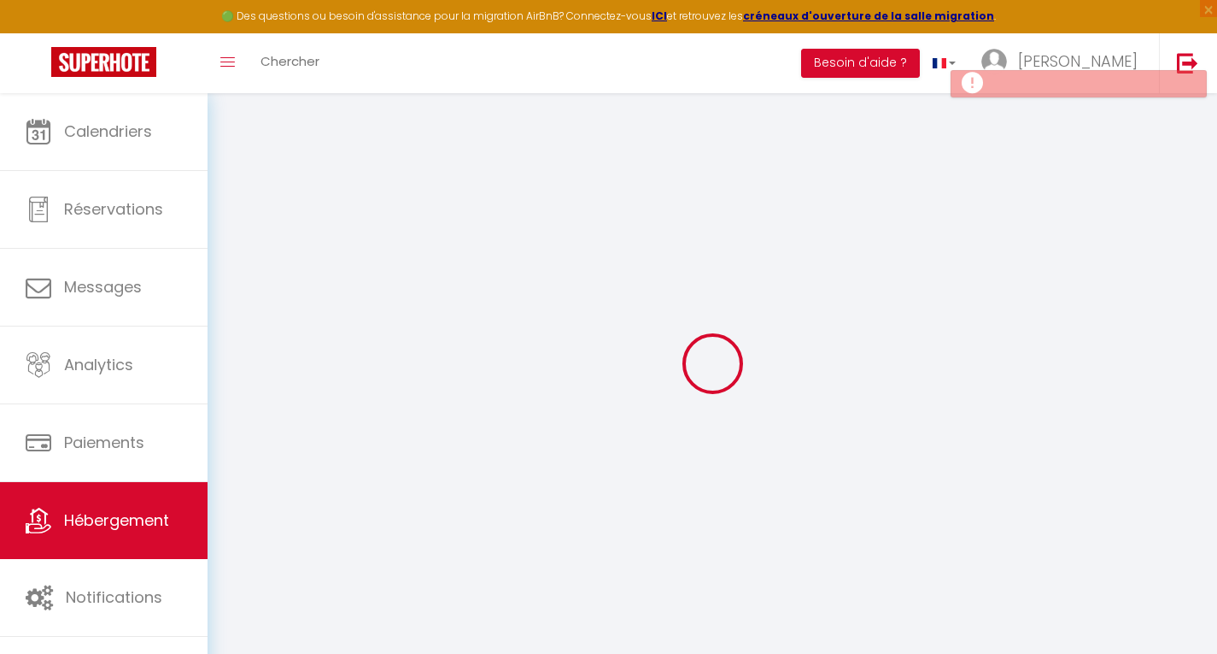
select select
checkbox input "false"
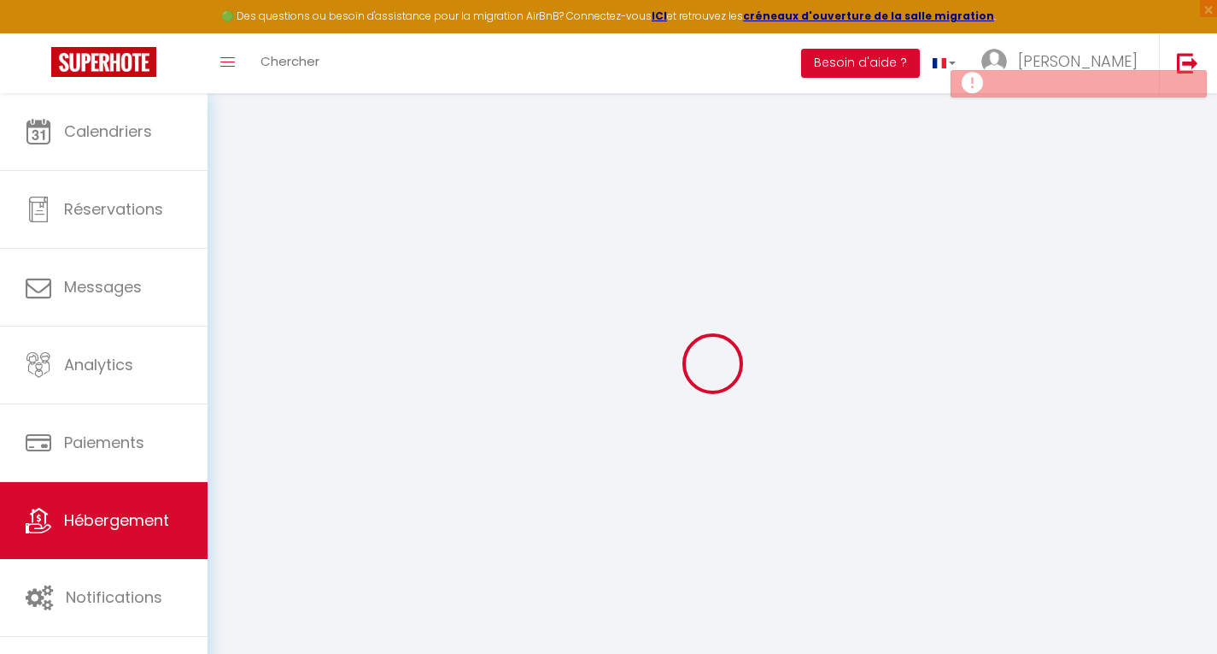
checkbox input "false"
select select
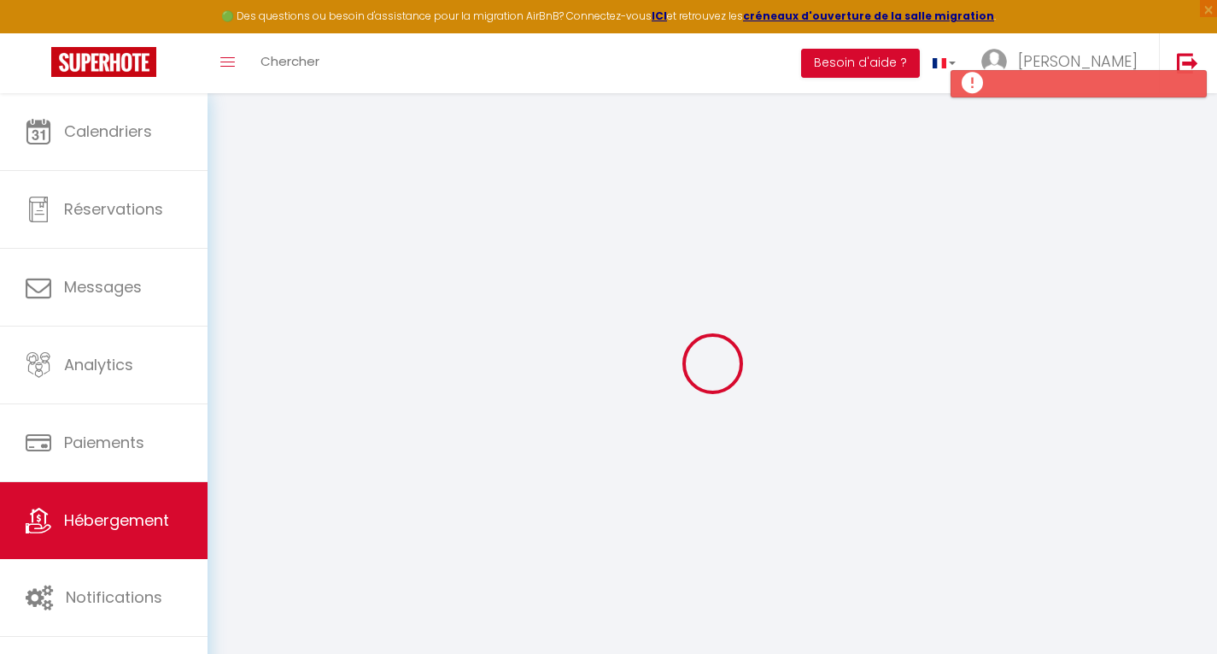
type input "C5 Studio Cabine climatisé [GEOGRAPHIC_DATA]"
type input "[PERSON_NAME]"
select select "0"
type input "60"
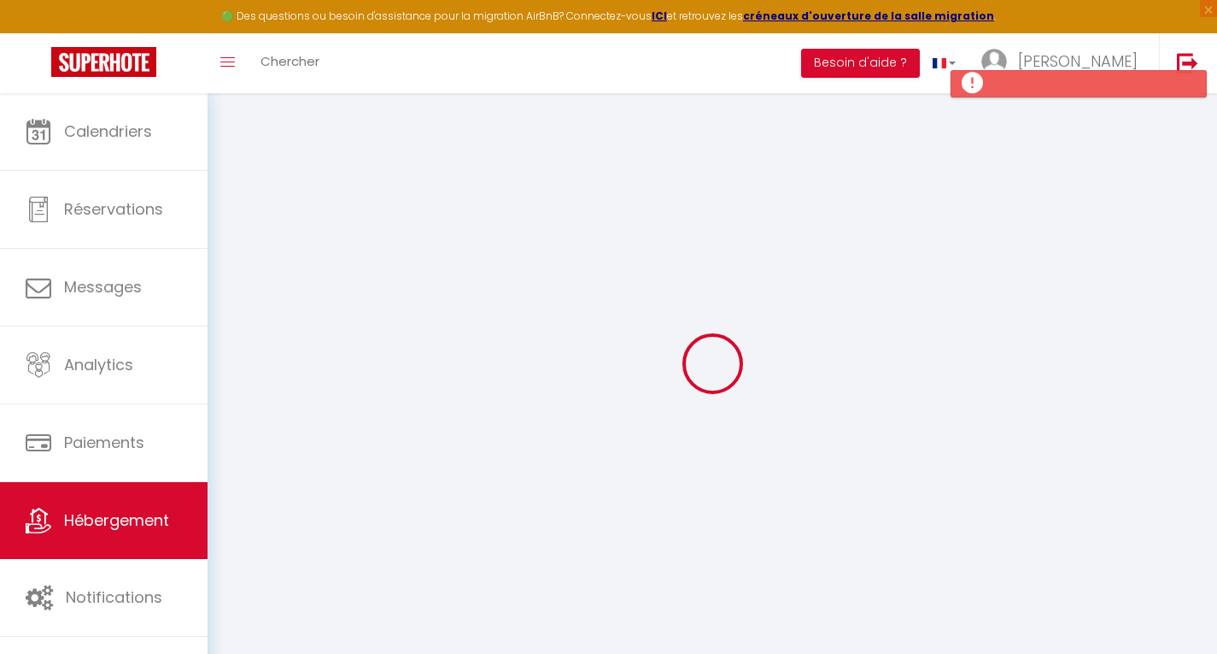
type input "6"
type input "10"
type input "700"
type input "20"
select select
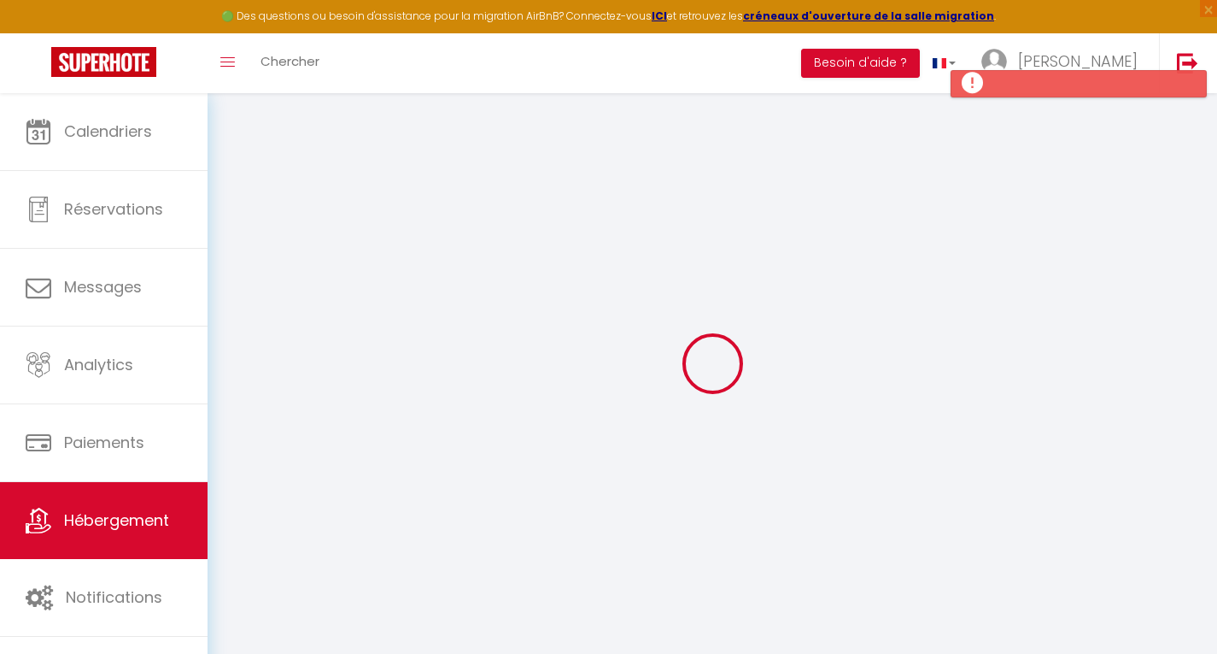
select select
type input "[GEOGRAPHIC_DATA]"
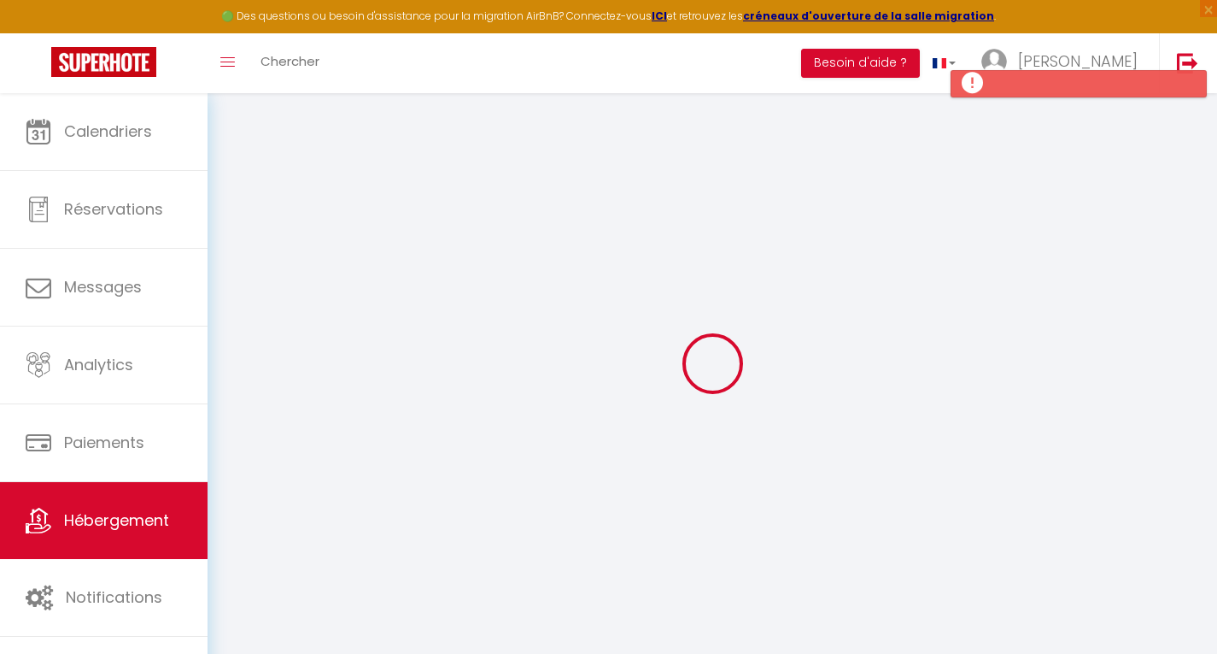
type input "83530"
type input "Agay"
type input "[EMAIL_ADDRESS][DOMAIN_NAME]"
select select
checkbox input "false"
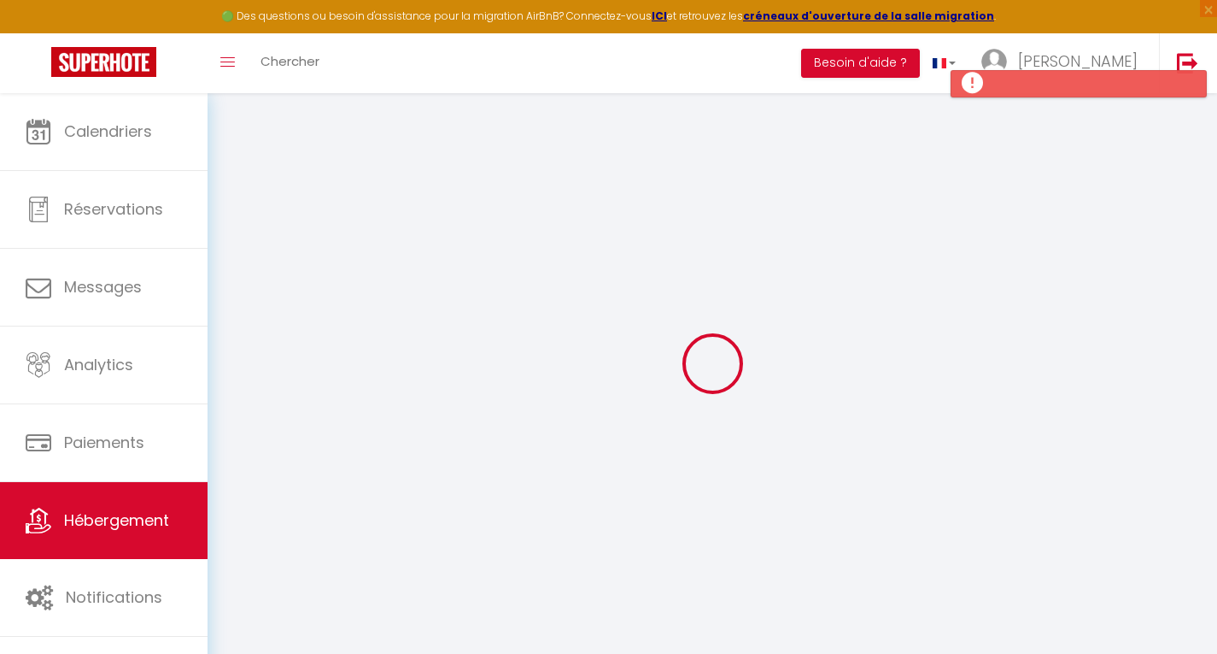
checkbox input "false"
radio input "true"
type input "30"
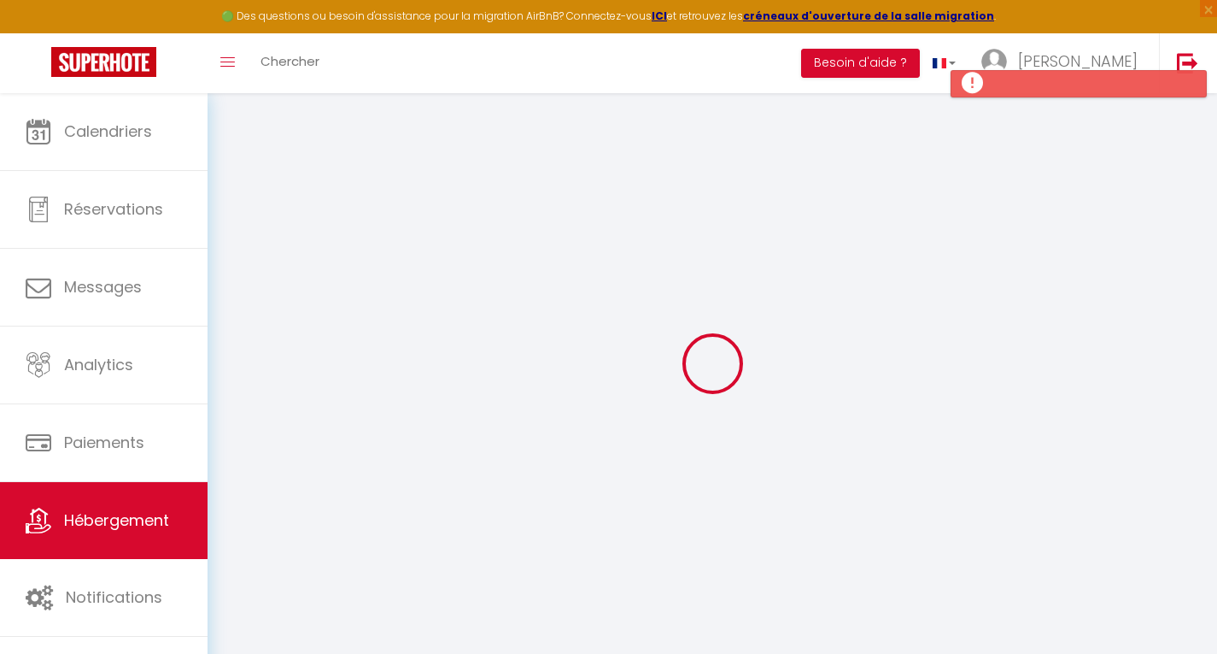
type input "0"
select select
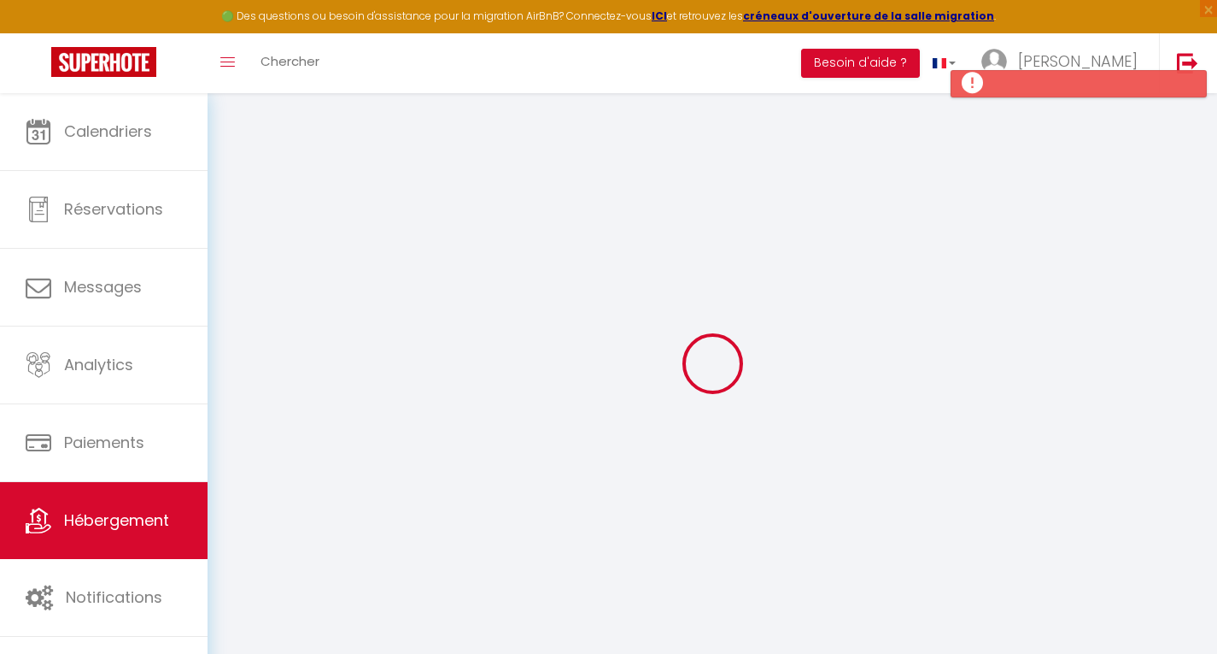
select select
checkbox input "false"
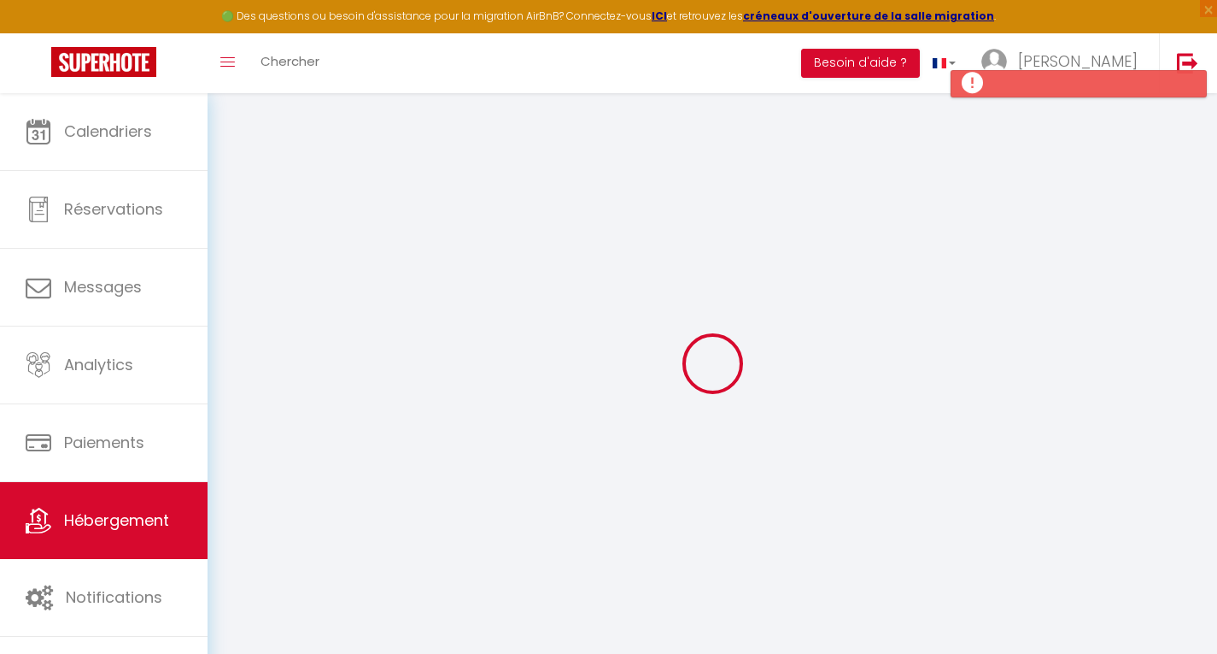
checkbox input "false"
select select
checkbox input "false"
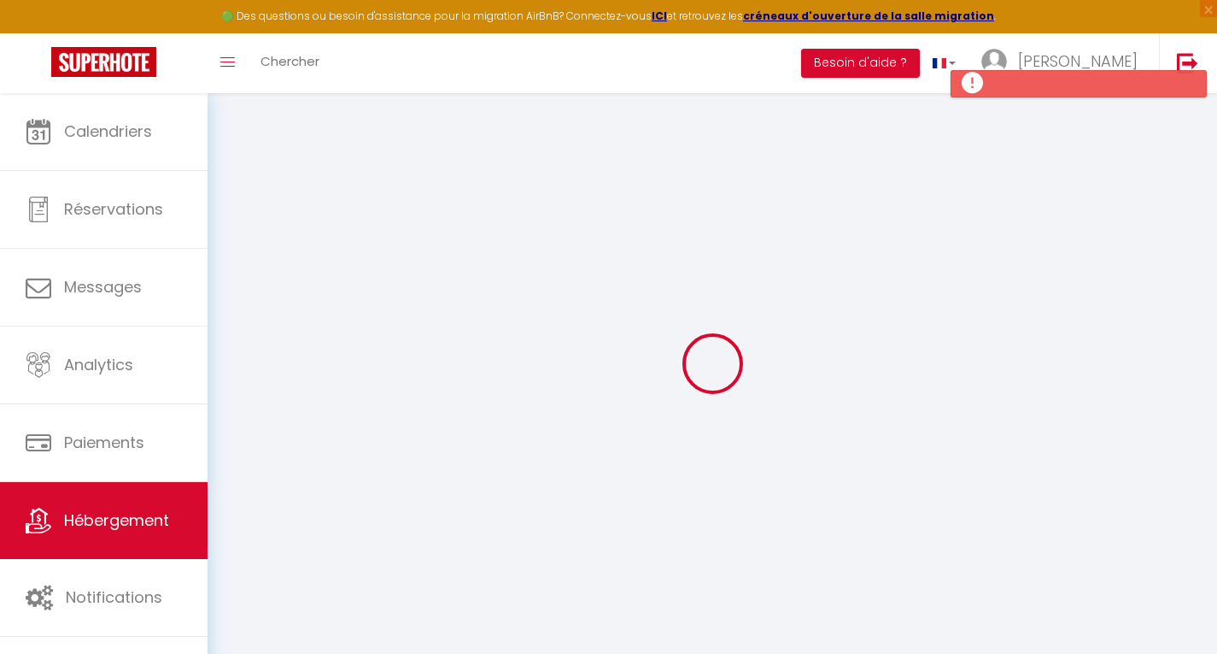
checkbox input "false"
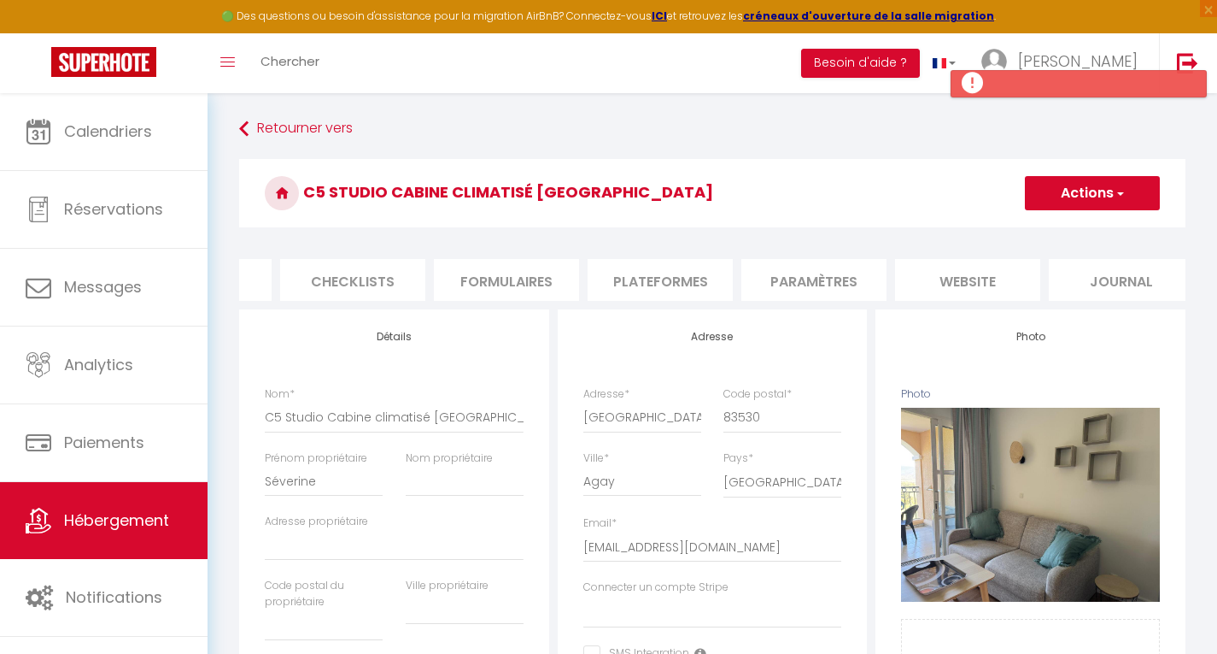
scroll to position [0, 591]
click at [940, 277] on li "website" at bounding box center [950, 280] width 145 height 42
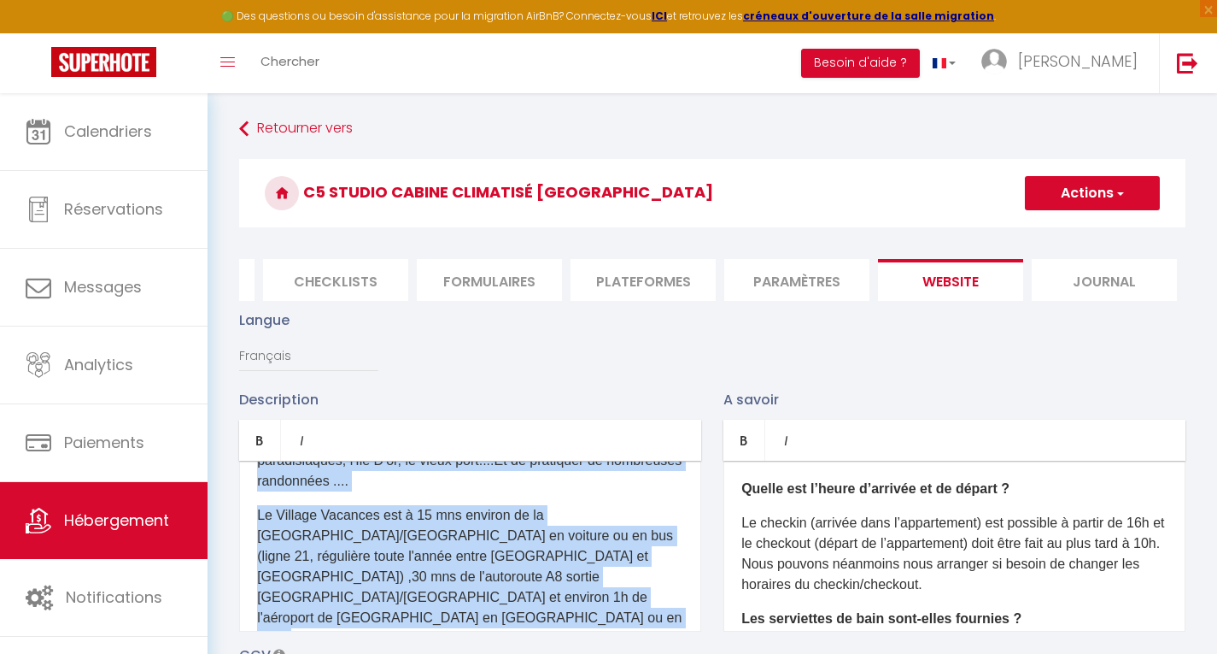
scroll to position [996, 0]
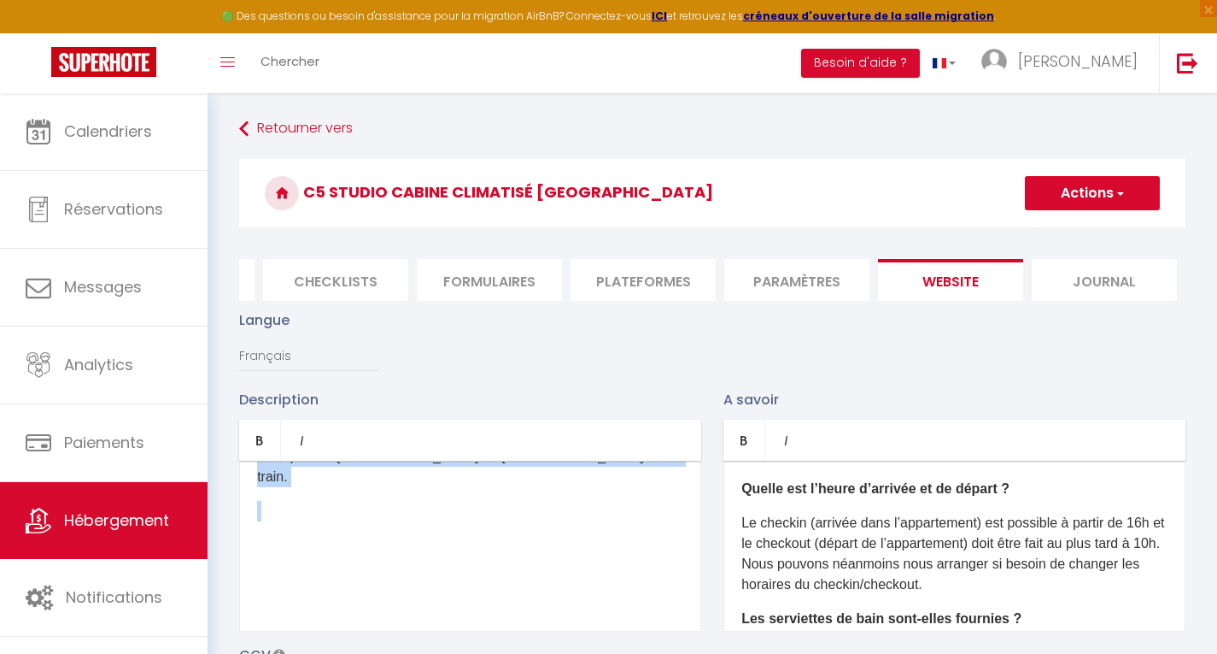
drag, startPoint x: 266, startPoint y: 496, endPoint x: 630, endPoint y: 519, distance: 365.5
click at [630, 519] on div "Ce logement climatisé, situé dans un petit coin de paradis au cœur d'un cadre i…" at bounding box center [470, 545] width 462 height 171
copy div "l ipsumdol sitametco, adipi elit se doeiu temp in utlabor et dolo m'al enima mi…"
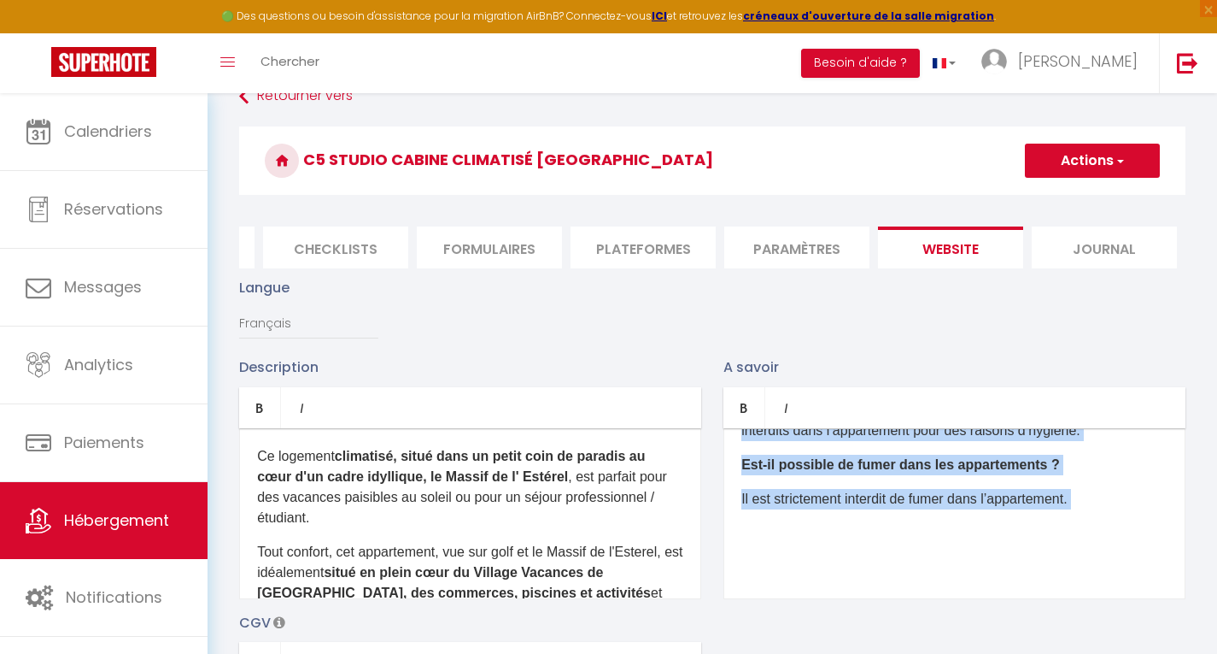
scroll to position [49, 0]
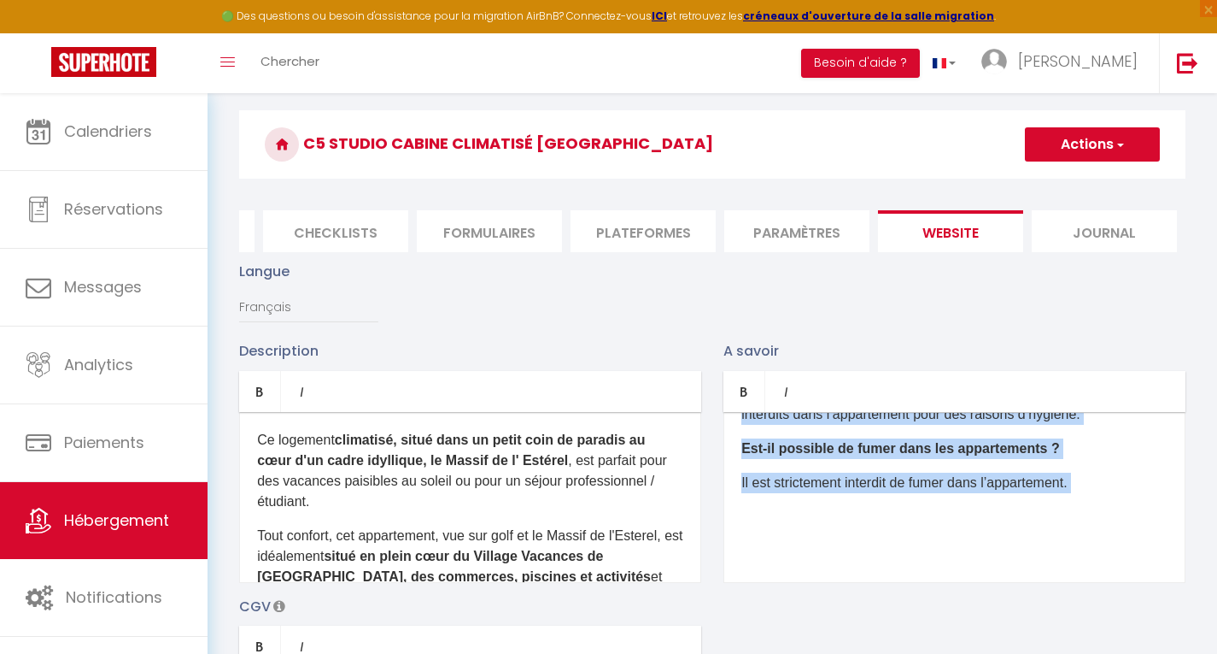
drag, startPoint x: 742, startPoint y: 496, endPoint x: 1065, endPoint y: 518, distance: 324.5
click at [1065, 518] on div "Quelle est l’heure d’arrivée et de départ ? Le checkin (arrivée dans l’appartem…" at bounding box center [955, 497] width 462 height 171
copy div "Quelle est l’heure d’arrivée et de départ ? Le checkin (arrivée dans l’appartem…"
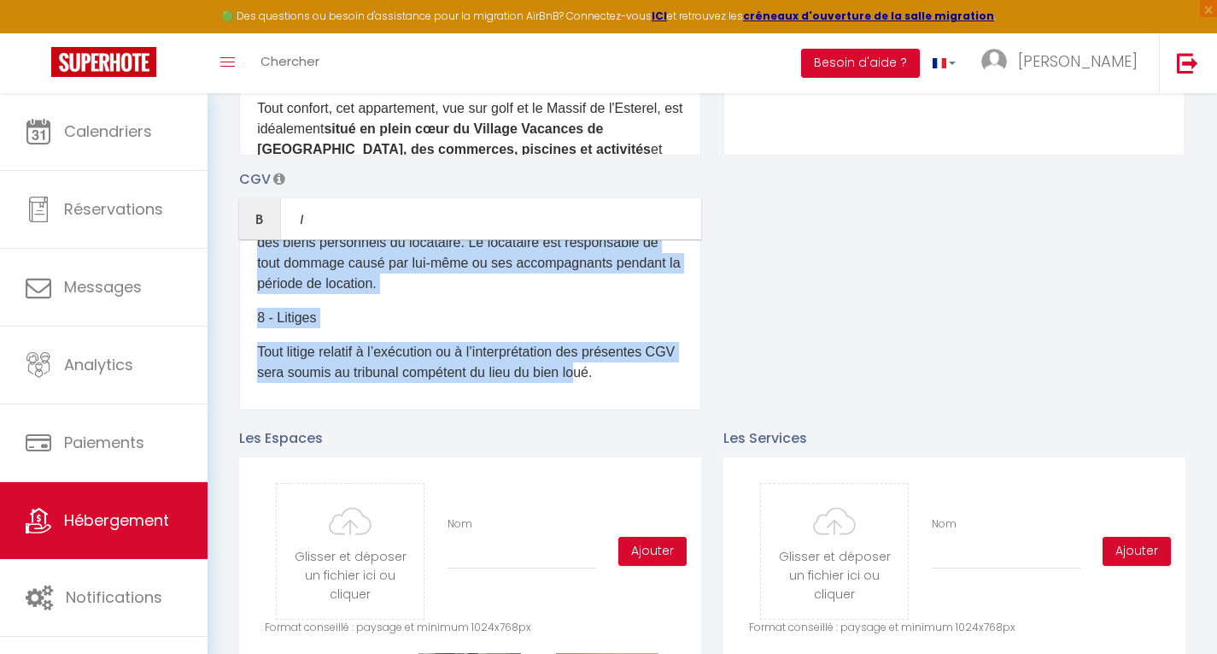
scroll to position [682, 0]
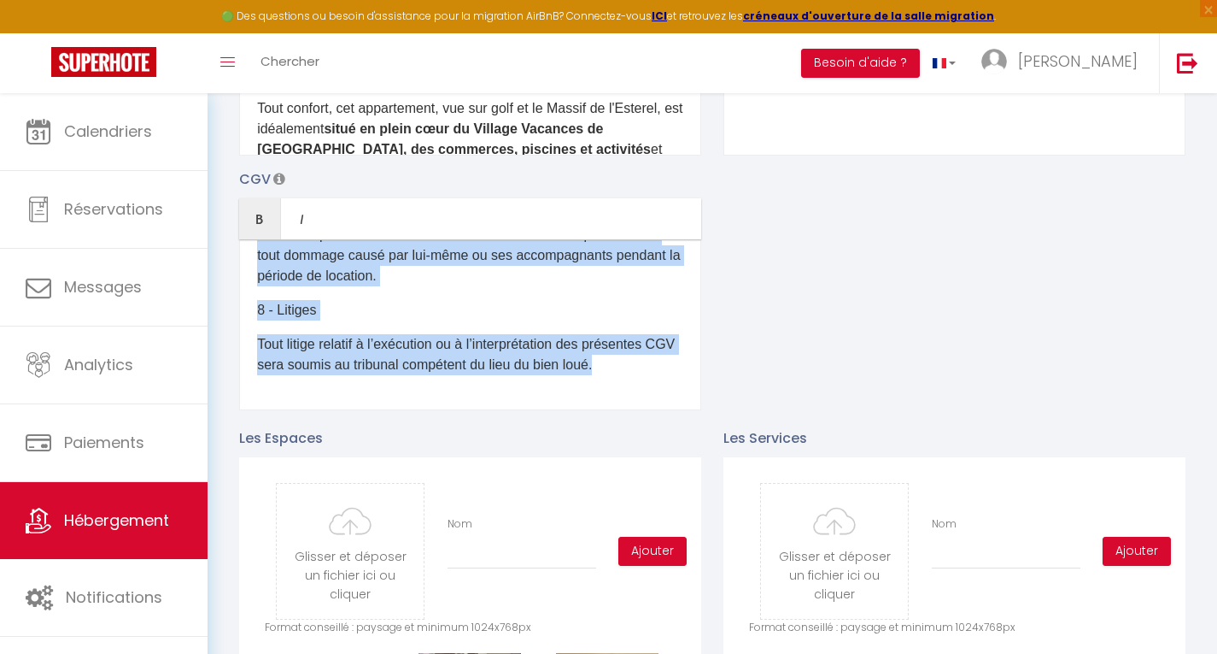
drag, startPoint x: 255, startPoint y: 277, endPoint x: 653, endPoint y: 407, distance: 418.2
click at [653, 407] on div "1 - Objet Les présentes Conditions Générales de Vente (CGV) régissent toutes le…" at bounding box center [470, 324] width 462 height 171
copy div "8 - Lorem Ips dolorsita Consectetu Adipiscin el Seddo (EIU) temporinc utlabo et…"
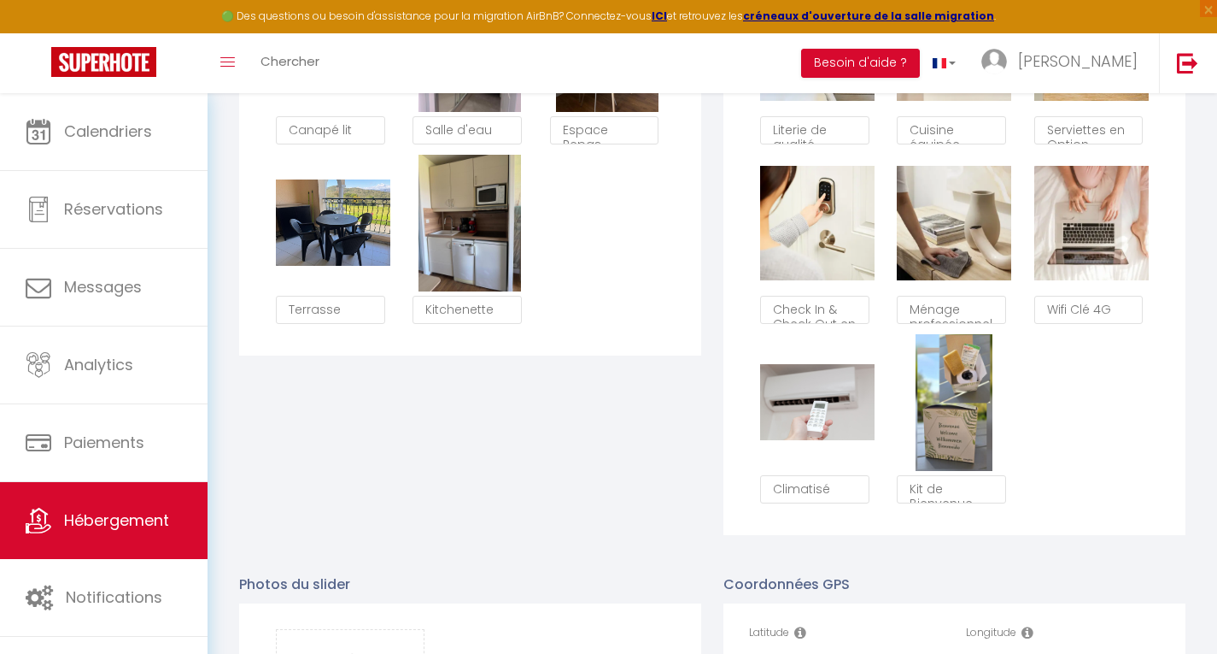
scroll to position [1153, 0]
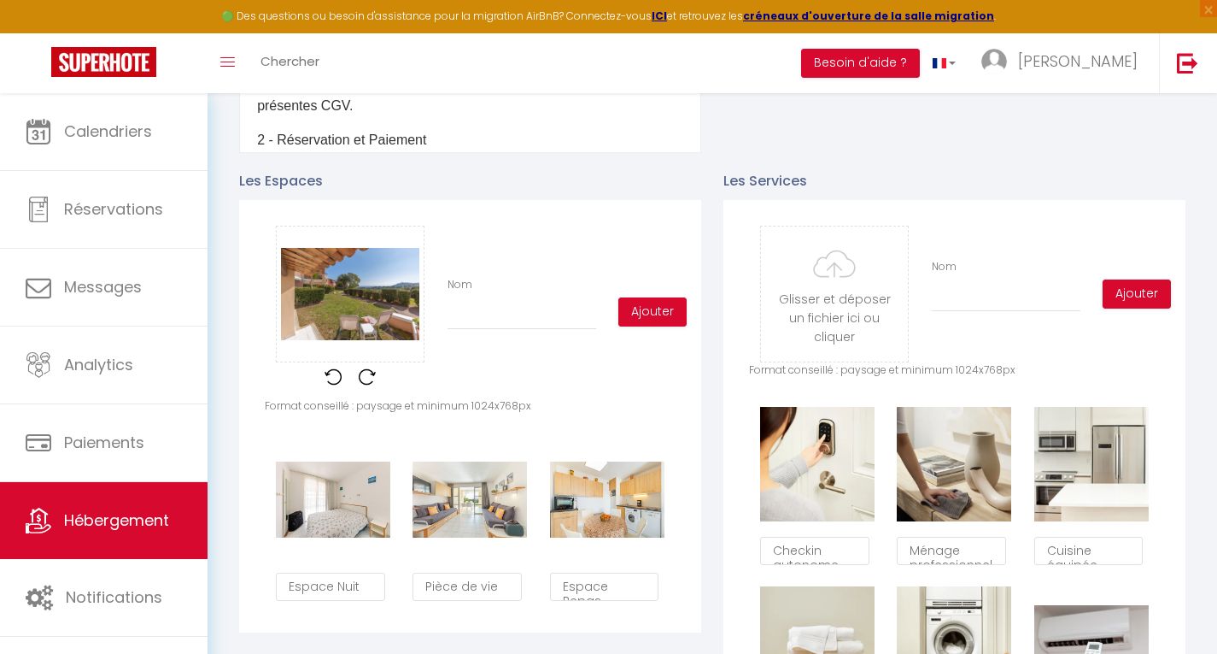
scroll to position [0, 513]
click at [644, 316] on button "Ajouter" at bounding box center [653, 311] width 68 height 29
click at [499, 330] on input "Nom" at bounding box center [522, 314] width 149 height 31
type input "J"
checkbox input "true"
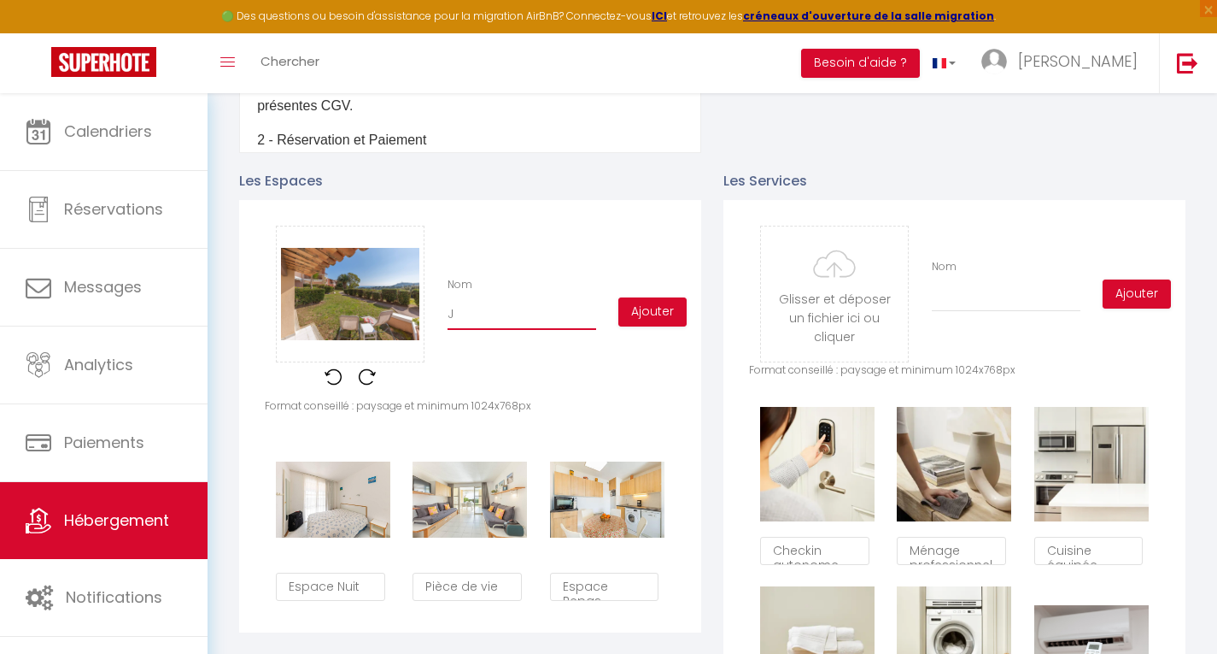
checkbox input "true"
type input "[PERSON_NAME]"
checkbox input "true"
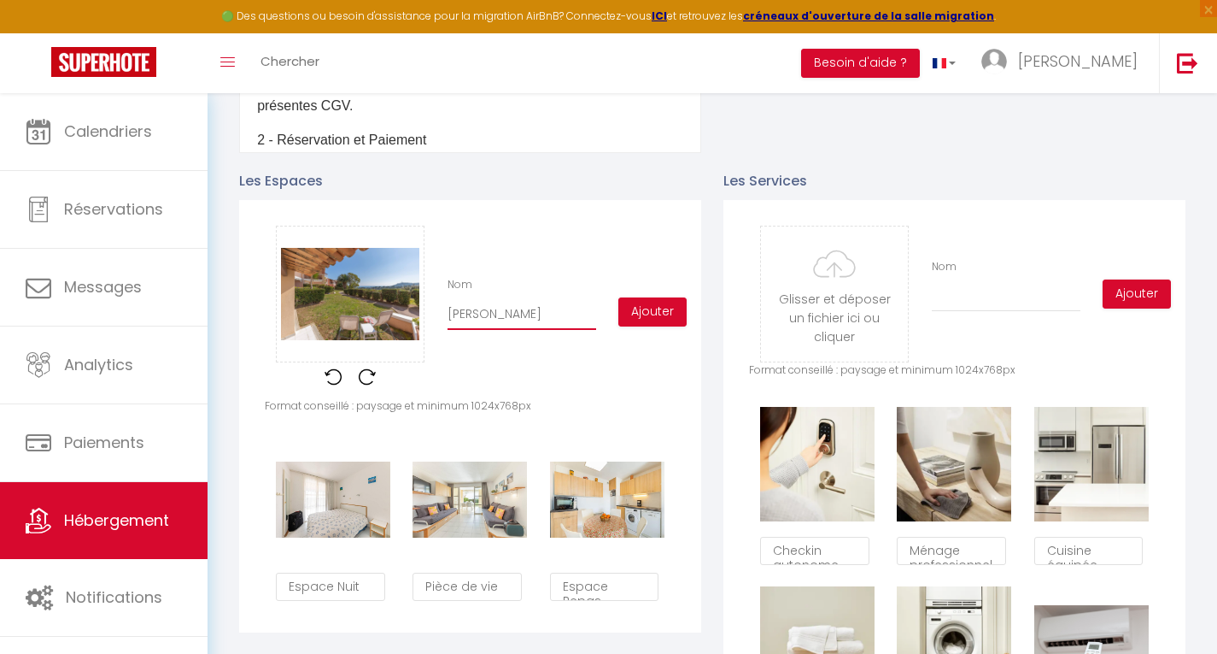
checkbox input "true"
type input "Jar"
checkbox input "true"
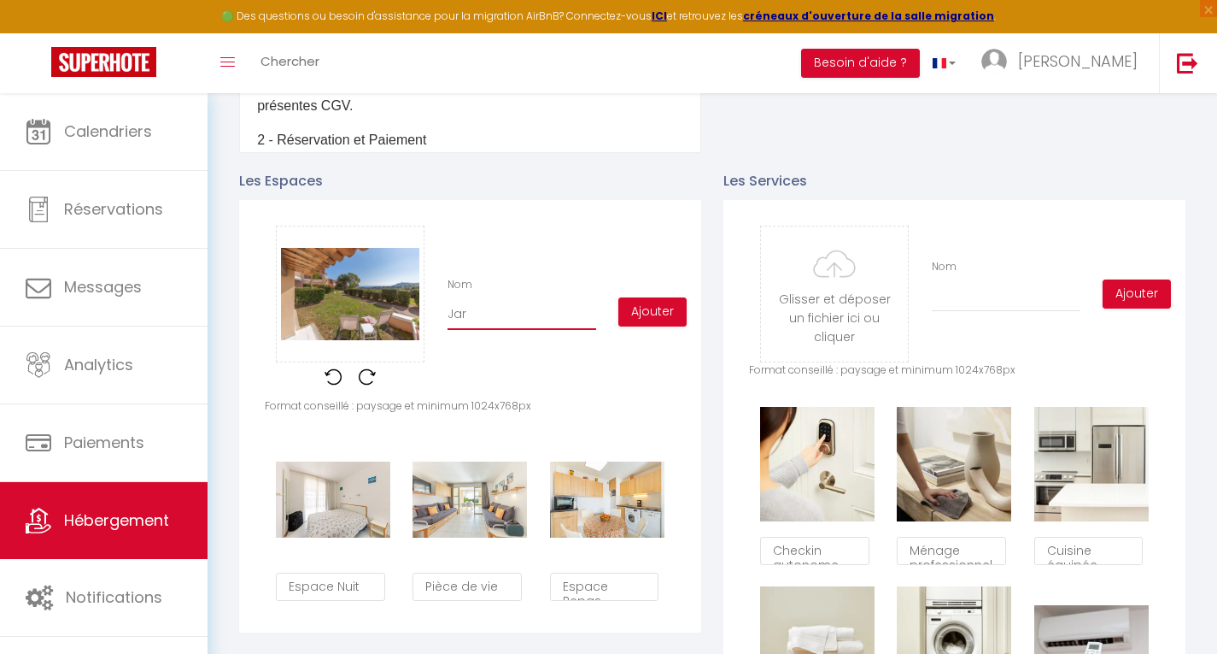
type input "Jard"
checkbox input "true"
type input "Jardi"
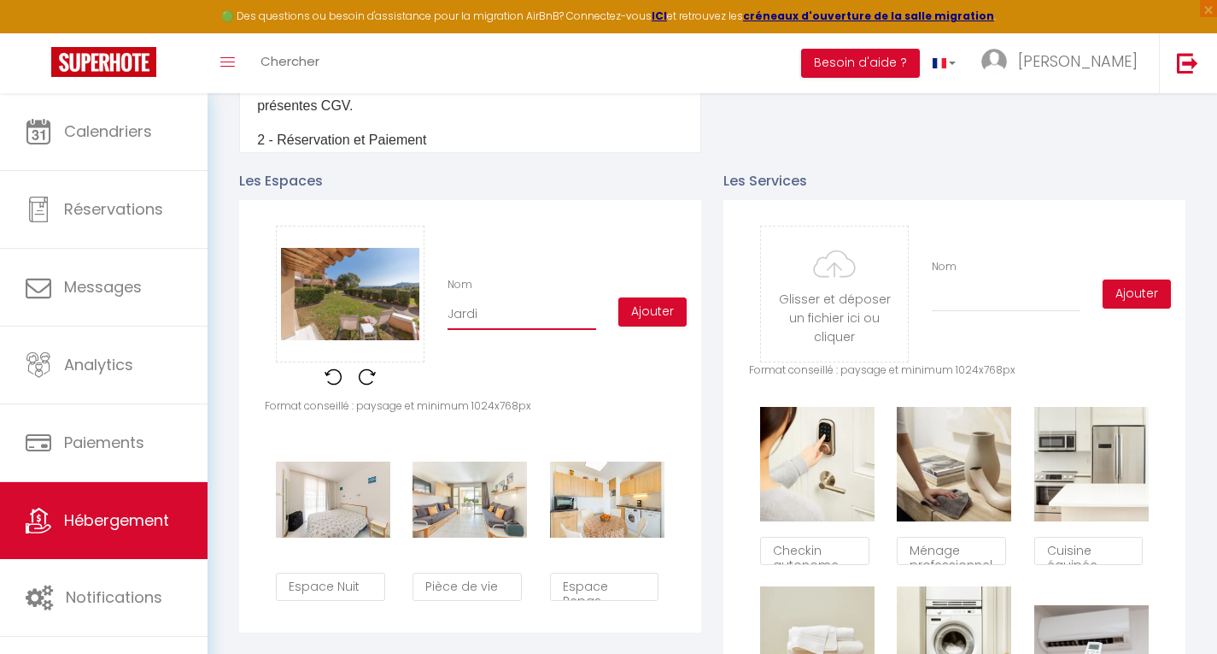
checkbox input "true"
type input "Jardin"
checkbox input "true"
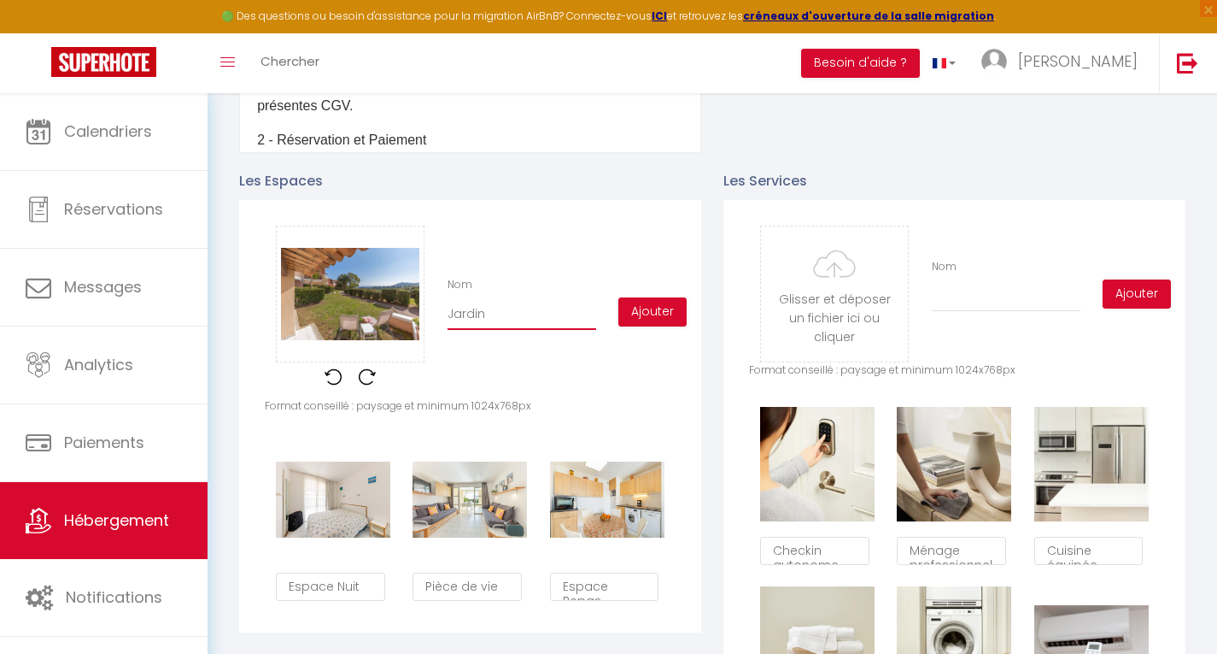
checkbox input "true"
type input "Jardin"
click at [672, 326] on button "Ajouter" at bounding box center [653, 311] width 68 height 29
checkbox input "true"
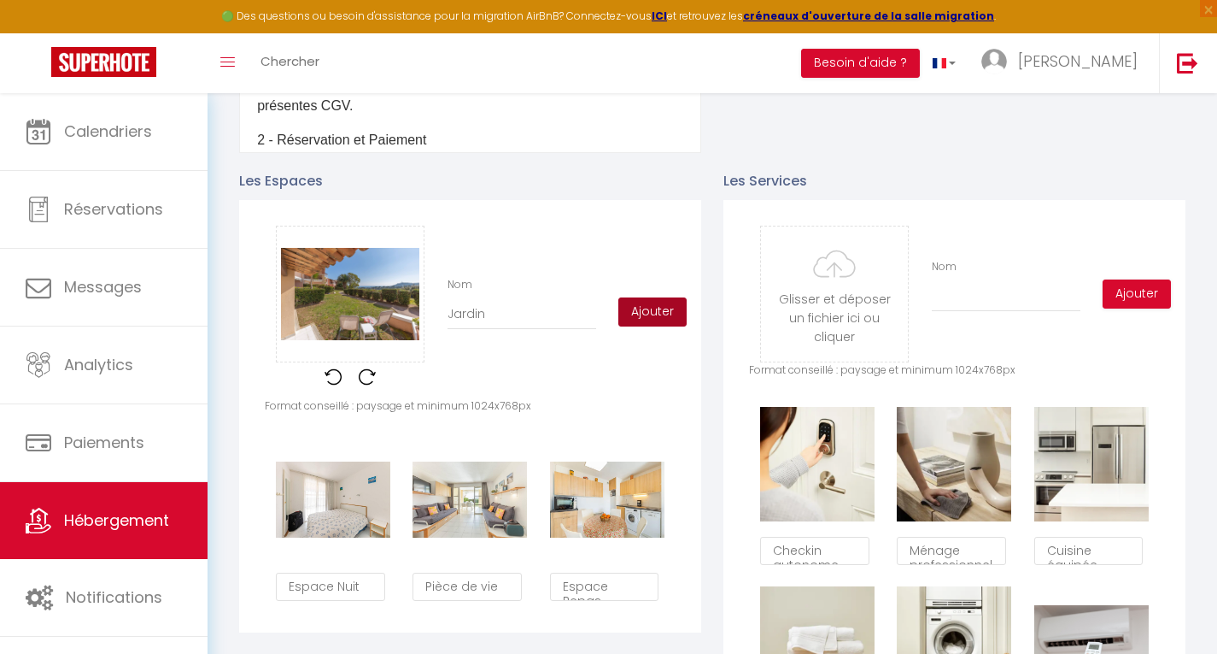
checkbox input "true"
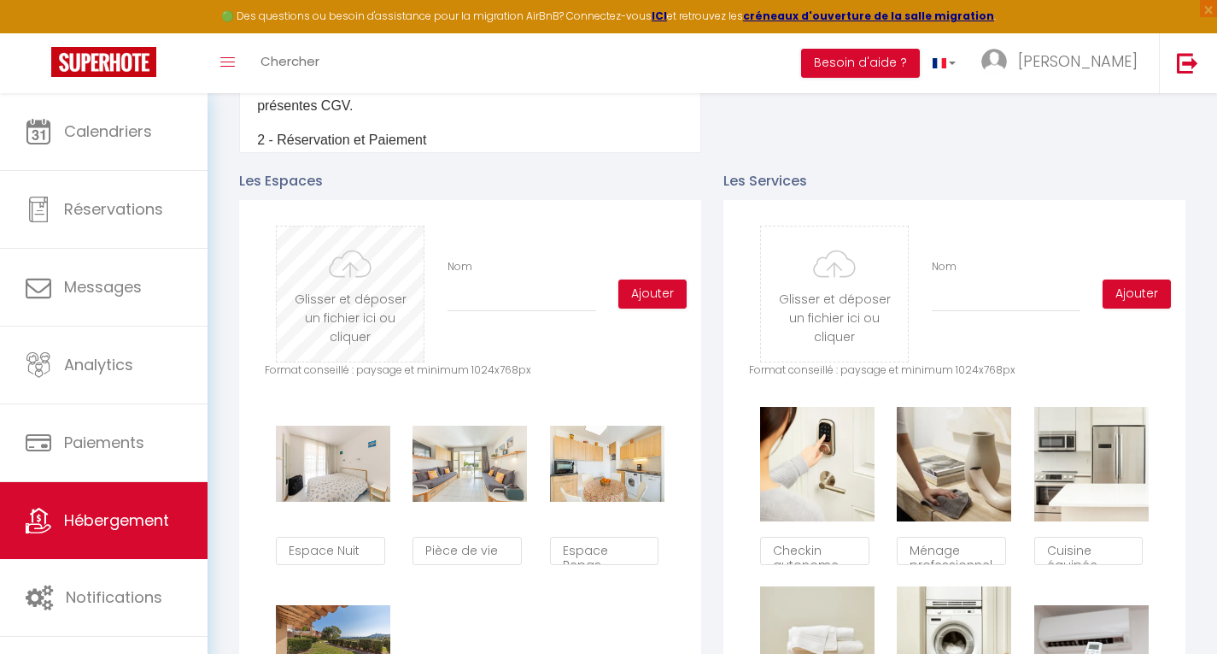
click at [327, 316] on input "file" at bounding box center [350, 293] width 147 height 135
type input "C:\fakepath\a2d103d6-a155-4296-9b56-b00e4a71d0fb.avif"
checkbox input "true"
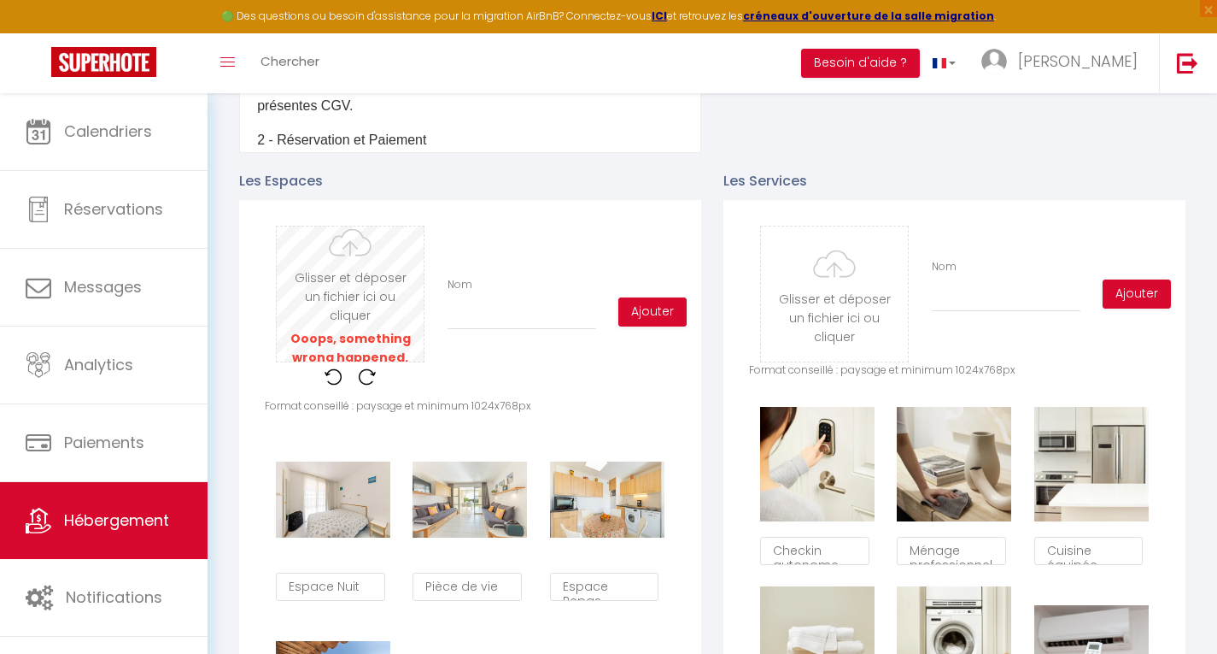
click at [327, 324] on input "file" at bounding box center [350, 293] width 147 height 135
type input "C:\fakepath\a2d103d6-a155-4296-9b56-b00e4a71d0fb.jpg"
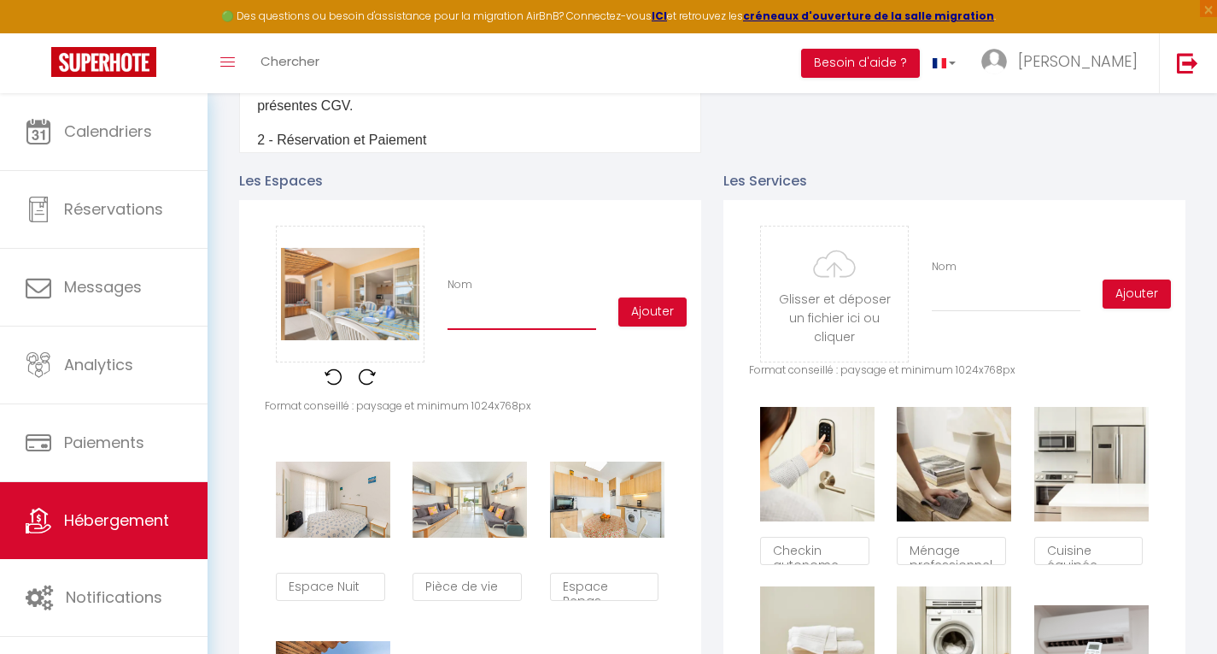
click at [542, 330] on input "Nom" at bounding box center [522, 314] width 149 height 31
type input "T"
checkbox input "true"
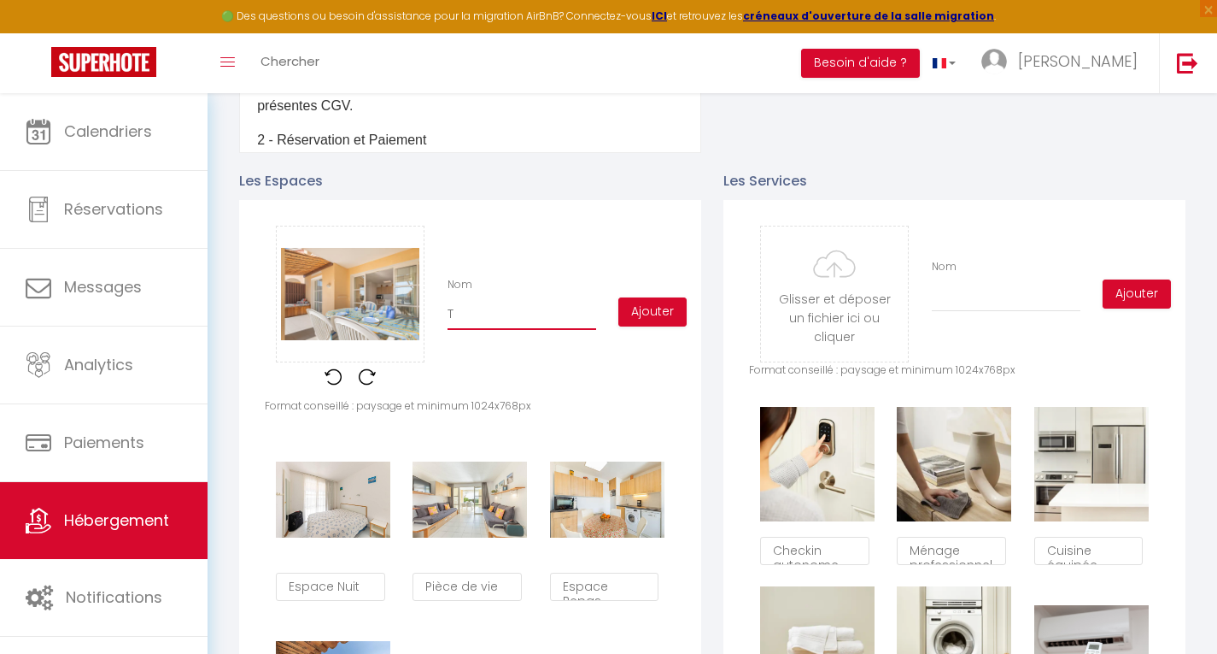
type input "Te"
checkbox input "true"
type input "Ter"
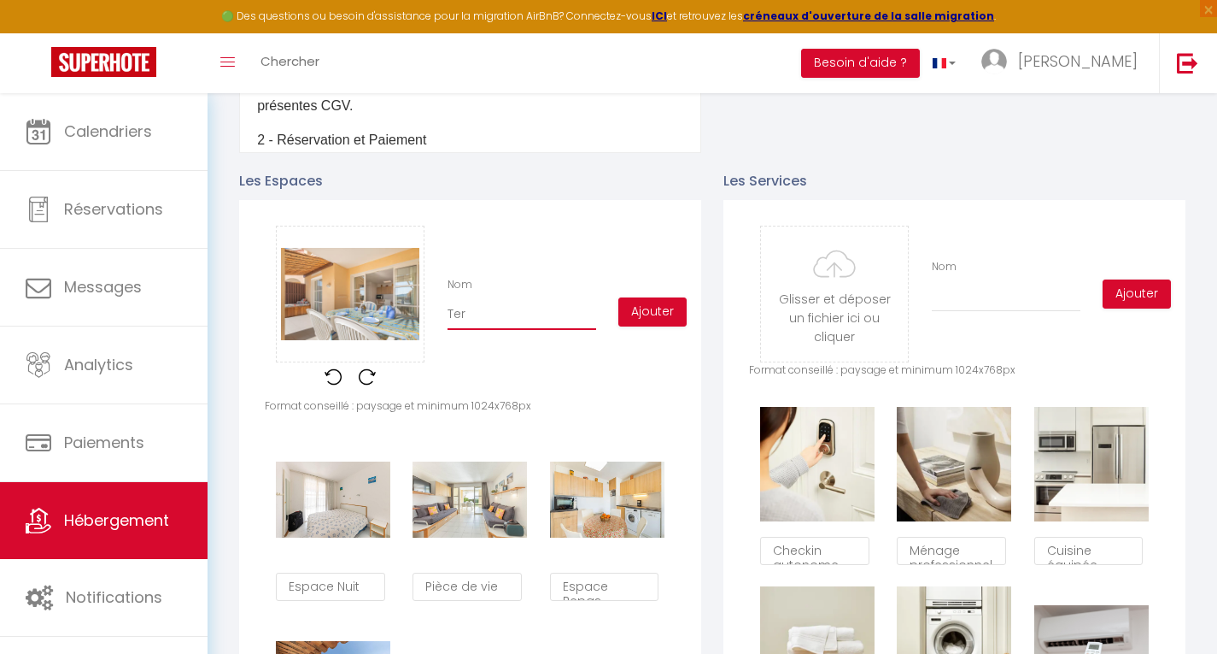
checkbox input "true"
type input "Terr"
checkbox input "true"
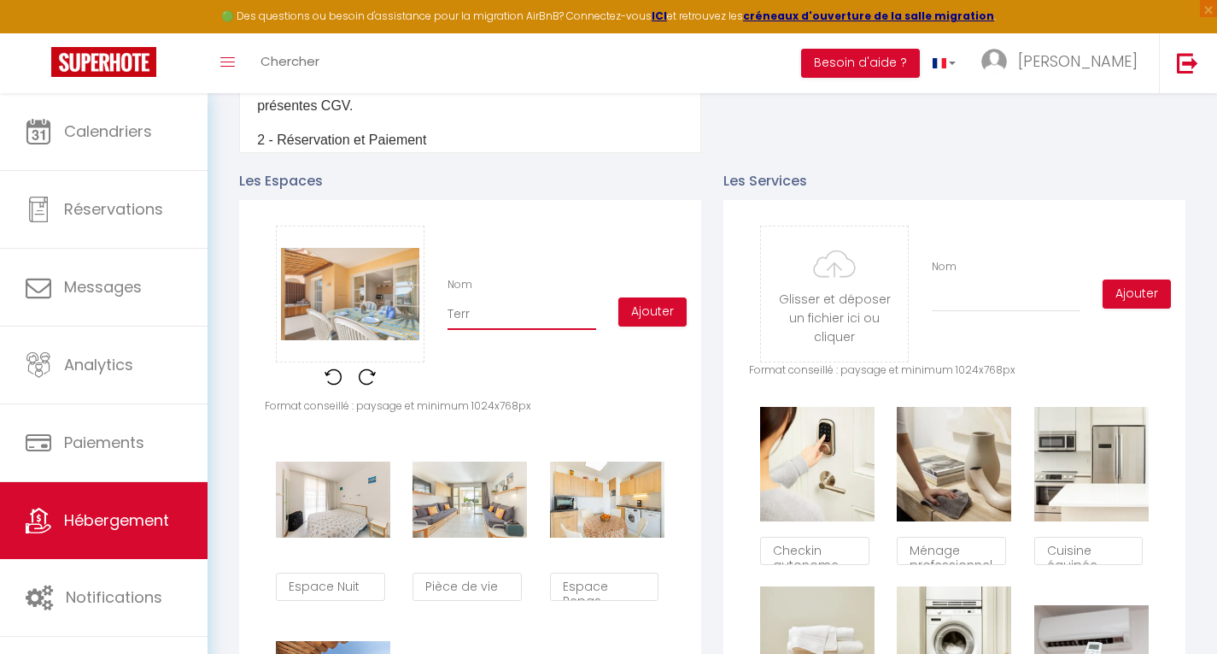
checkbox input "true"
type input "Terra"
checkbox input "true"
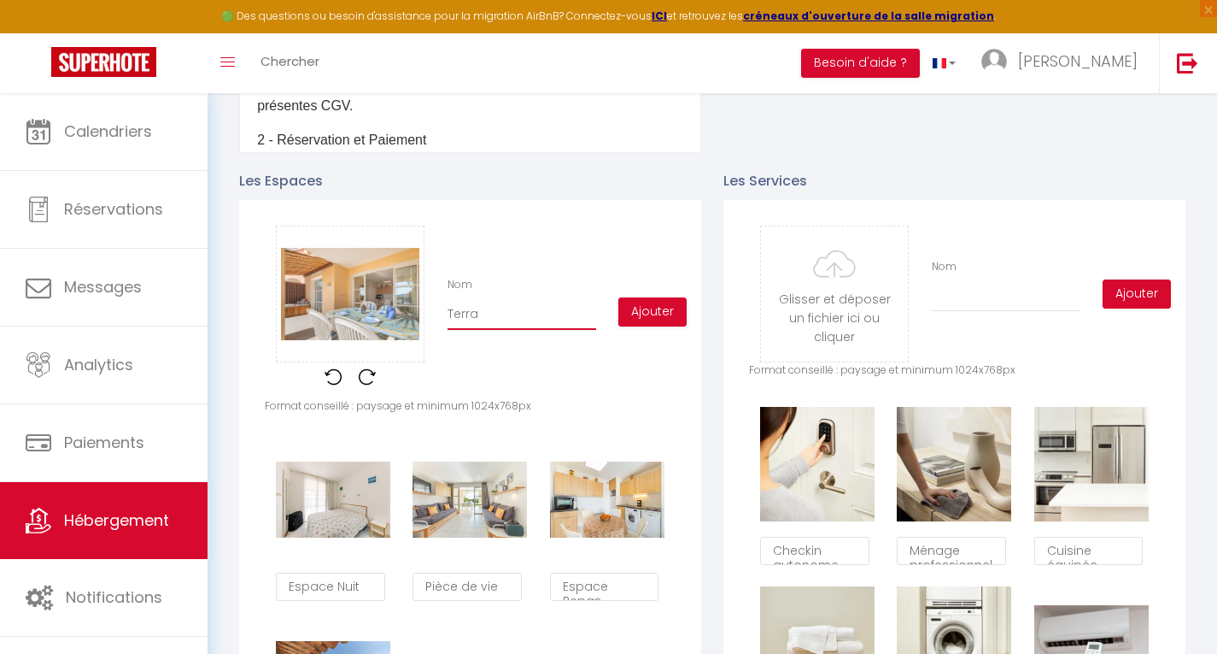
checkbox input "true"
type input "Terras"
checkbox input "true"
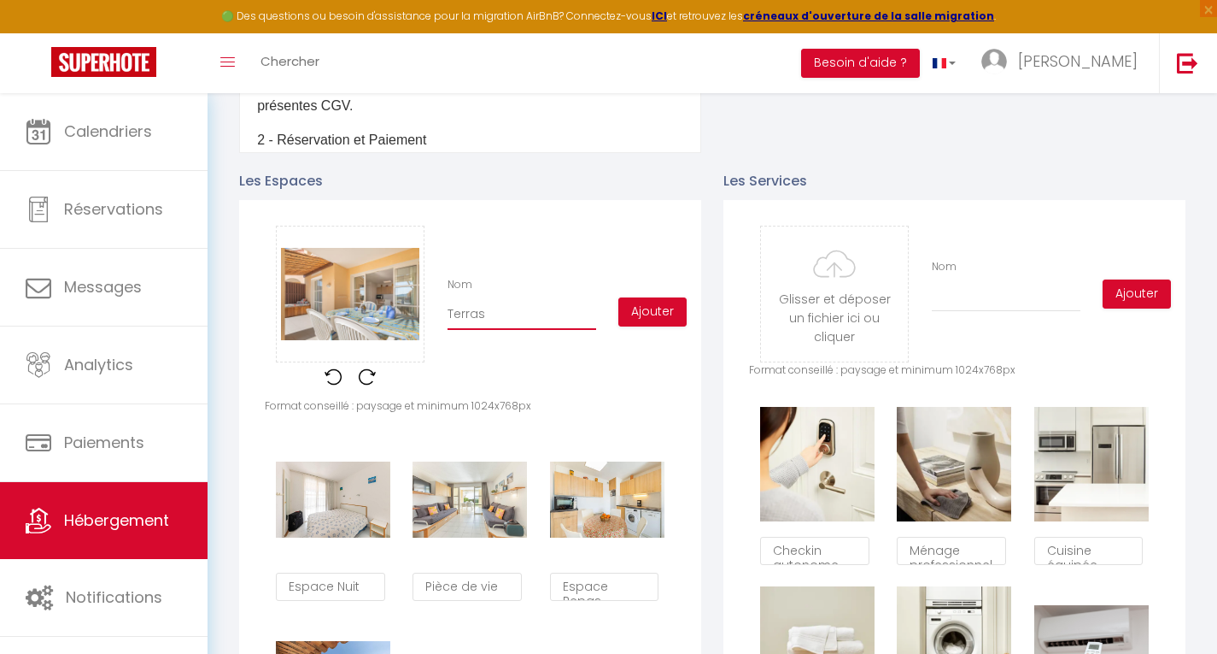
type input "Terrass"
checkbox input "true"
type input "Terrasse"
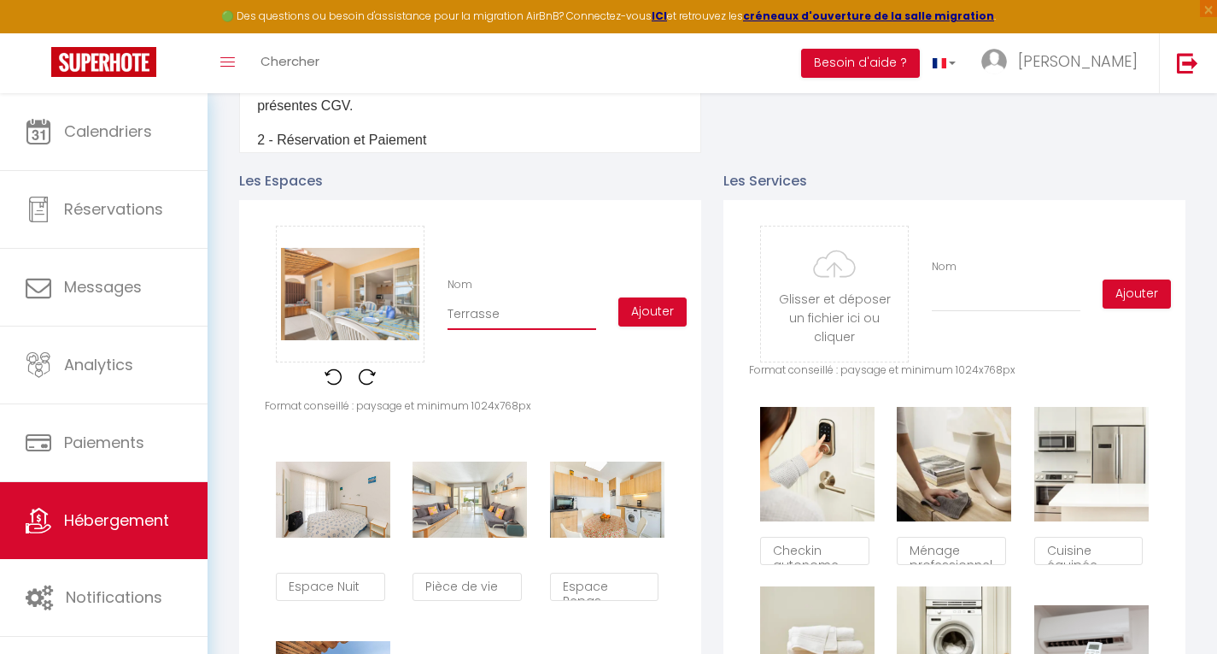
checkbox input "true"
type input "Terrasse"
click at [662, 326] on button "Ajouter" at bounding box center [653, 311] width 68 height 29
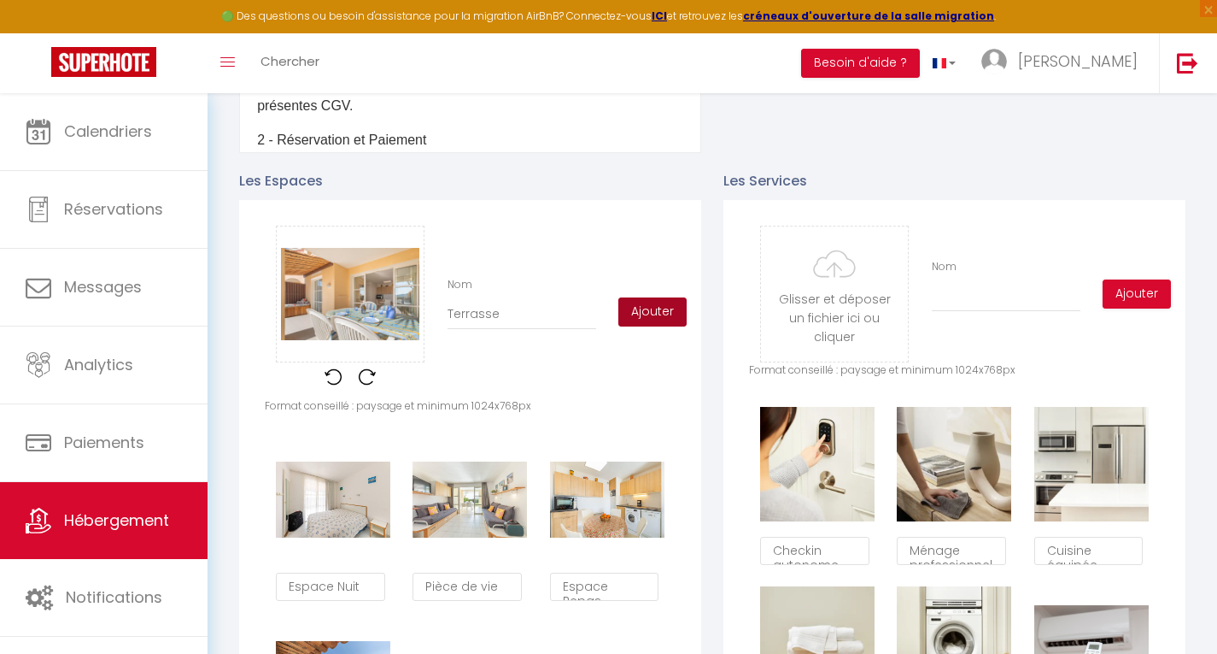
checkbox input "true"
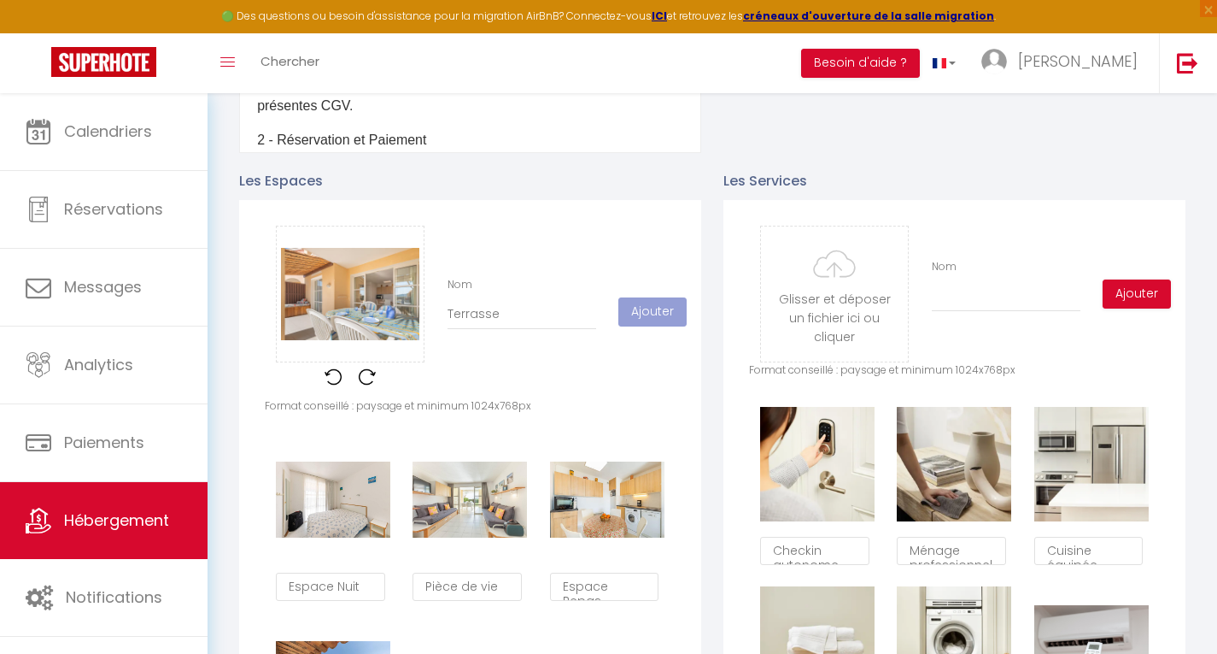
checkbox input "true"
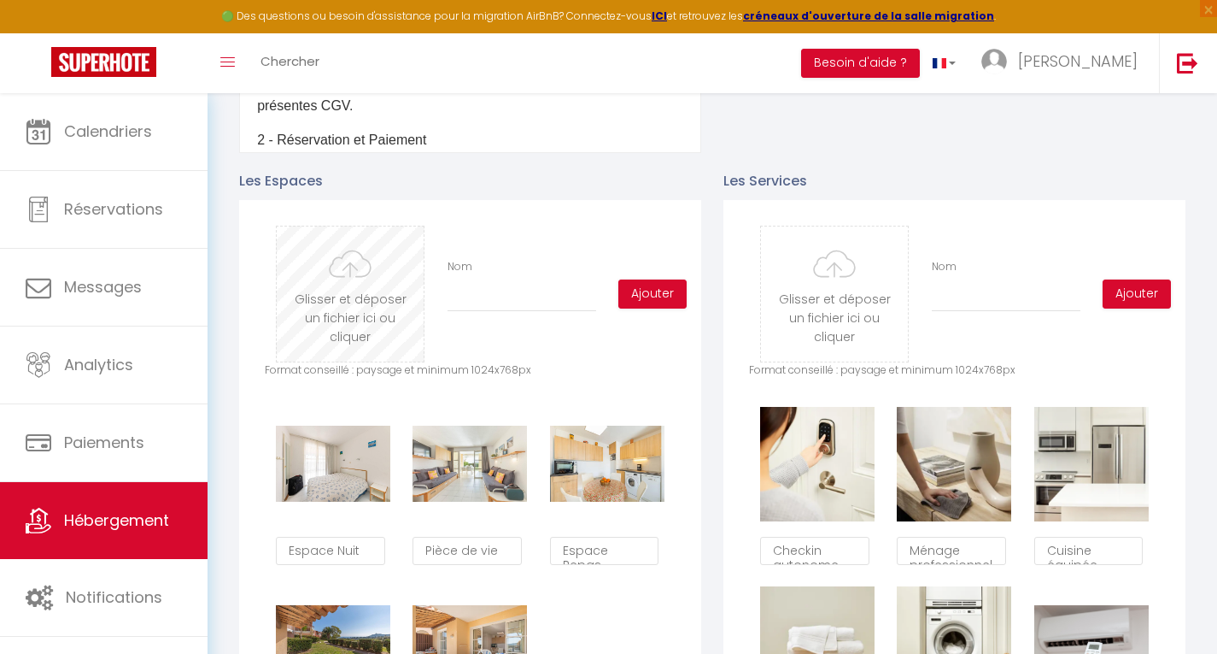
click at [346, 282] on input "file" at bounding box center [350, 293] width 147 height 135
type input "C:\fakepath\a6bd758e-0e6f-49c2-8047-ea15af383281.jpg"
checkbox input "true"
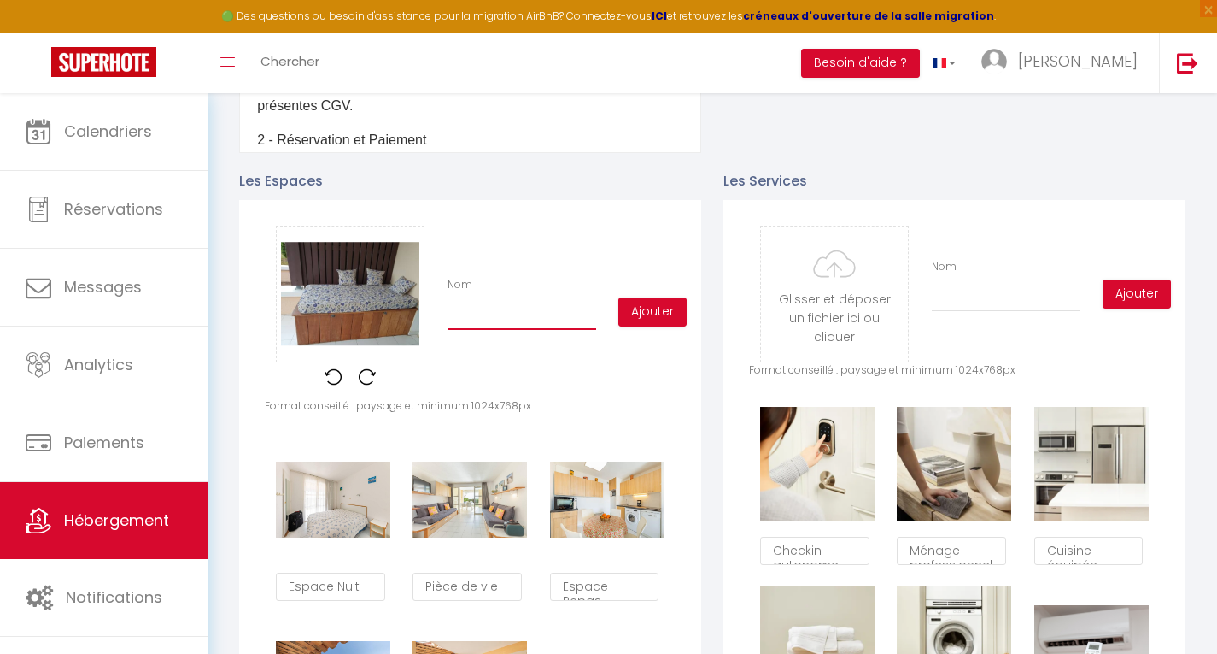
click at [468, 330] on input "Nom" at bounding box center [522, 314] width 149 height 31
type input "E"
checkbox input "true"
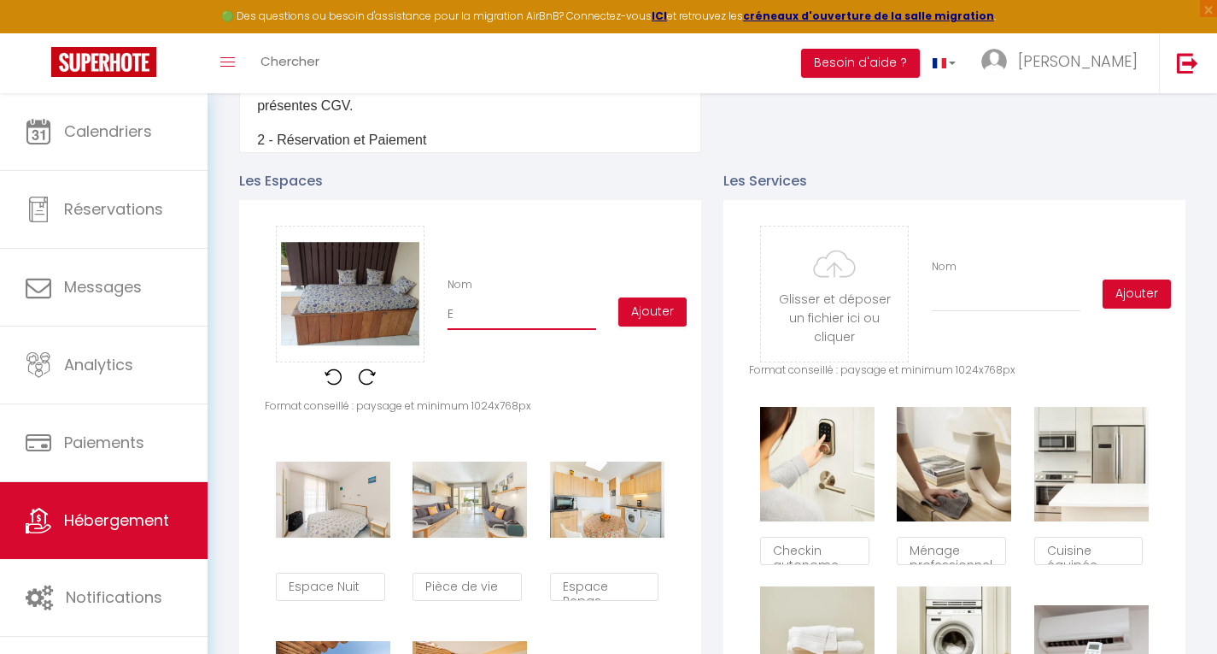
type input "Es"
checkbox input "true"
type input "Esp"
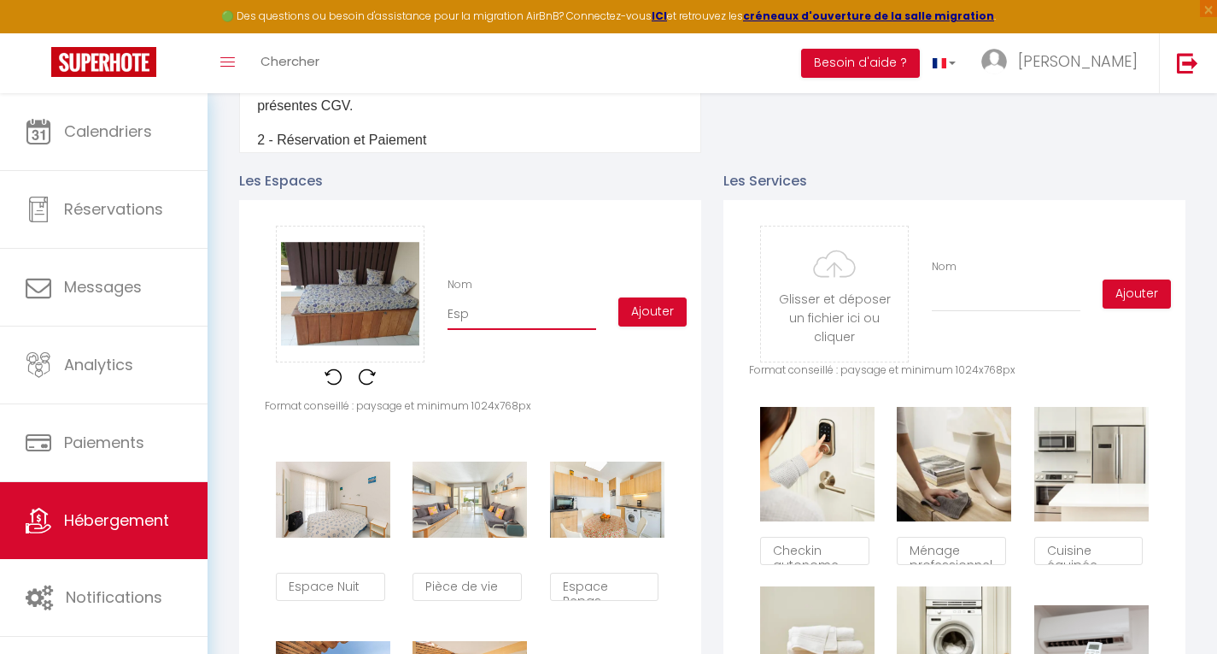
checkbox input "true"
type input "Espa"
checkbox input "true"
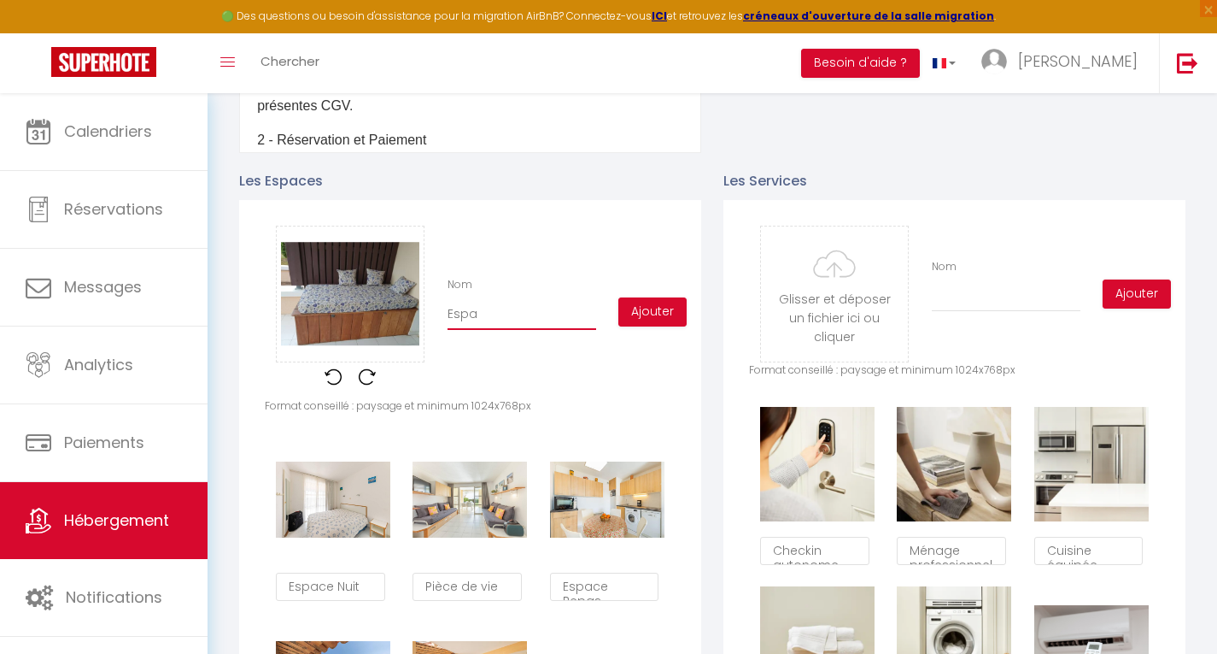
checkbox input "true"
type input "Espac"
checkbox input "true"
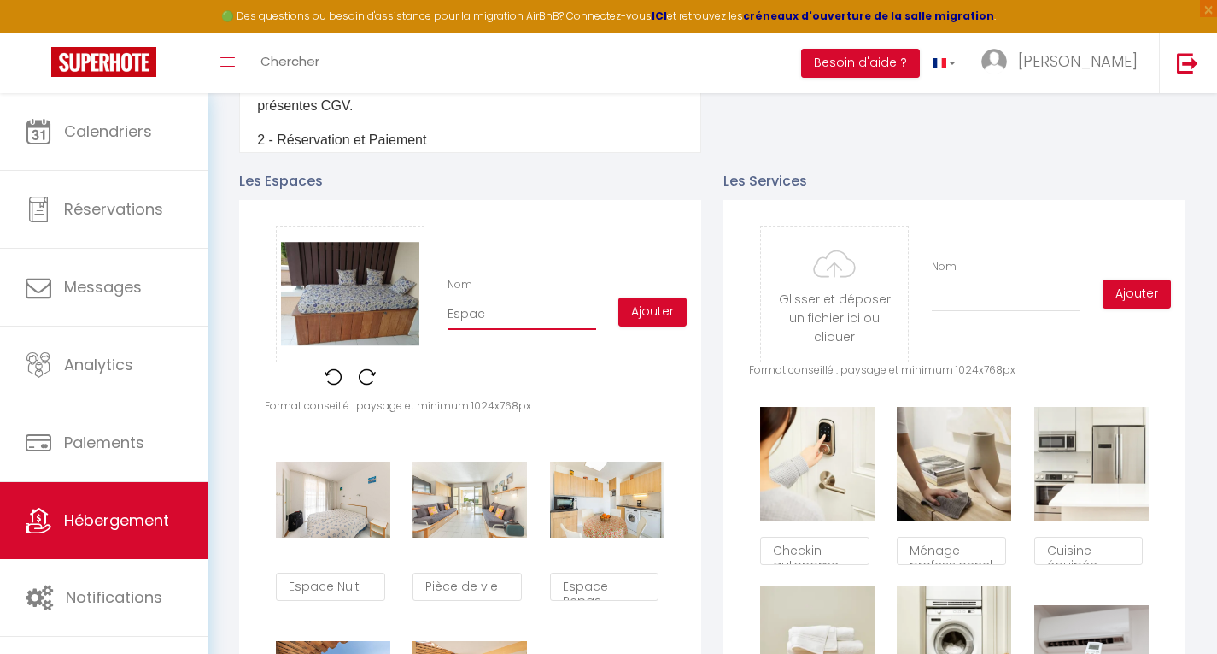
checkbox input "true"
type input "Espace"
checkbox input "true"
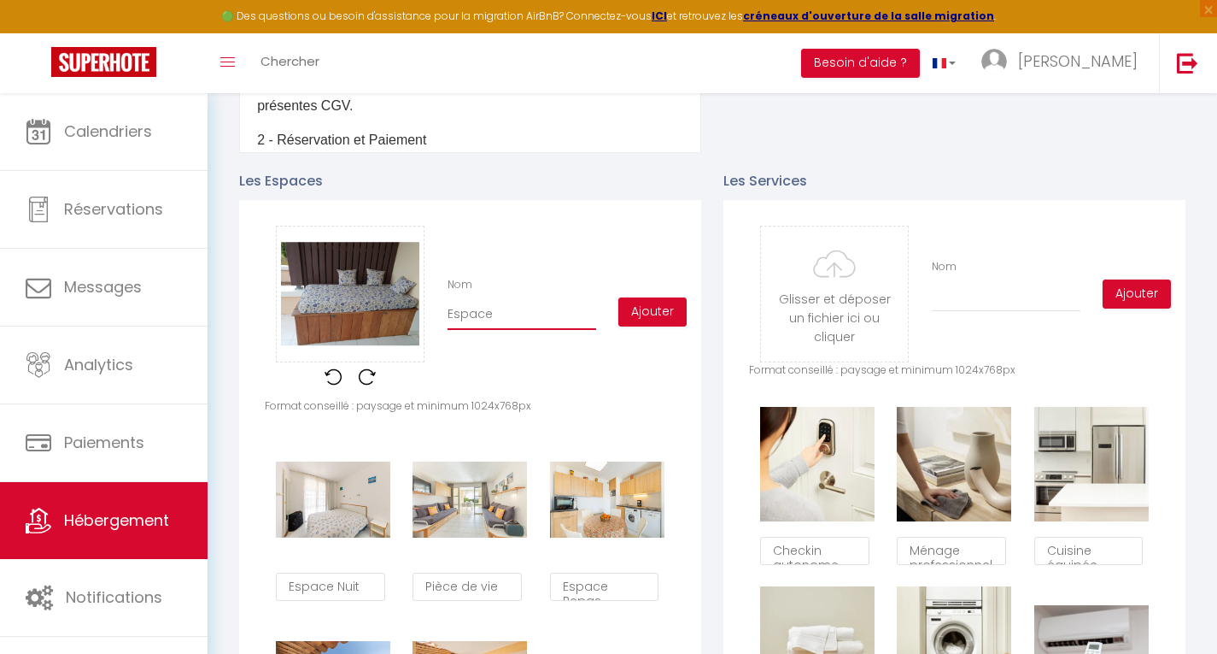
type input "Espace"
checkbox input "true"
type input "Espace D"
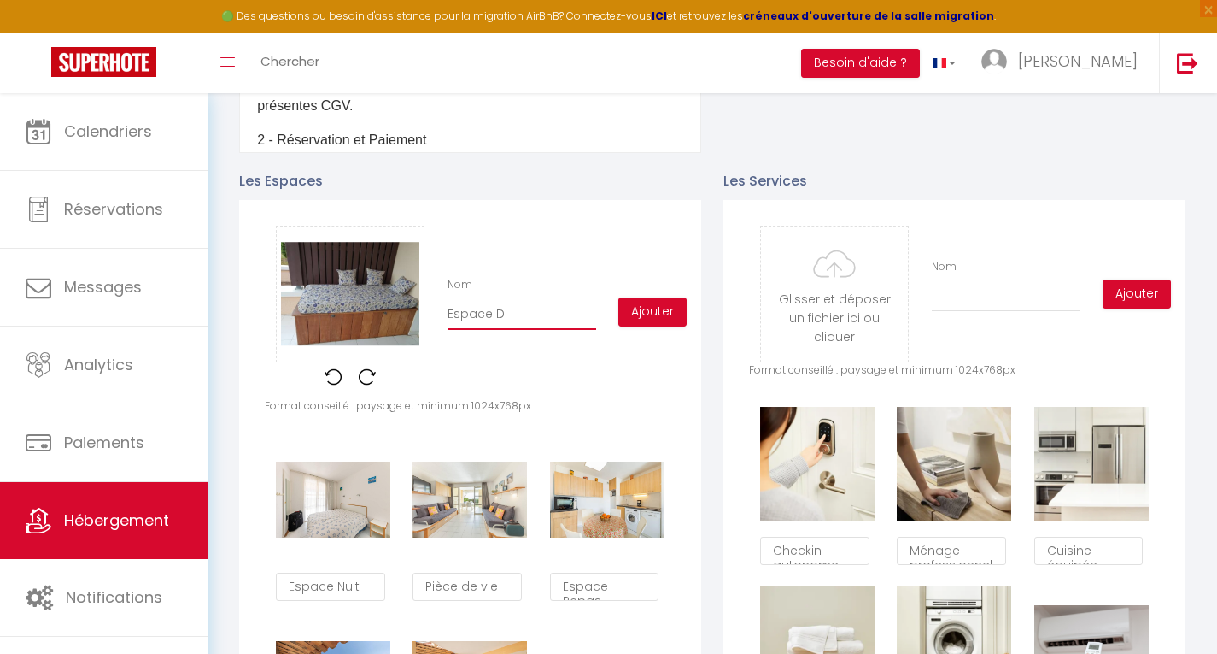
checkbox input "true"
type input "Espace Dé"
checkbox input "true"
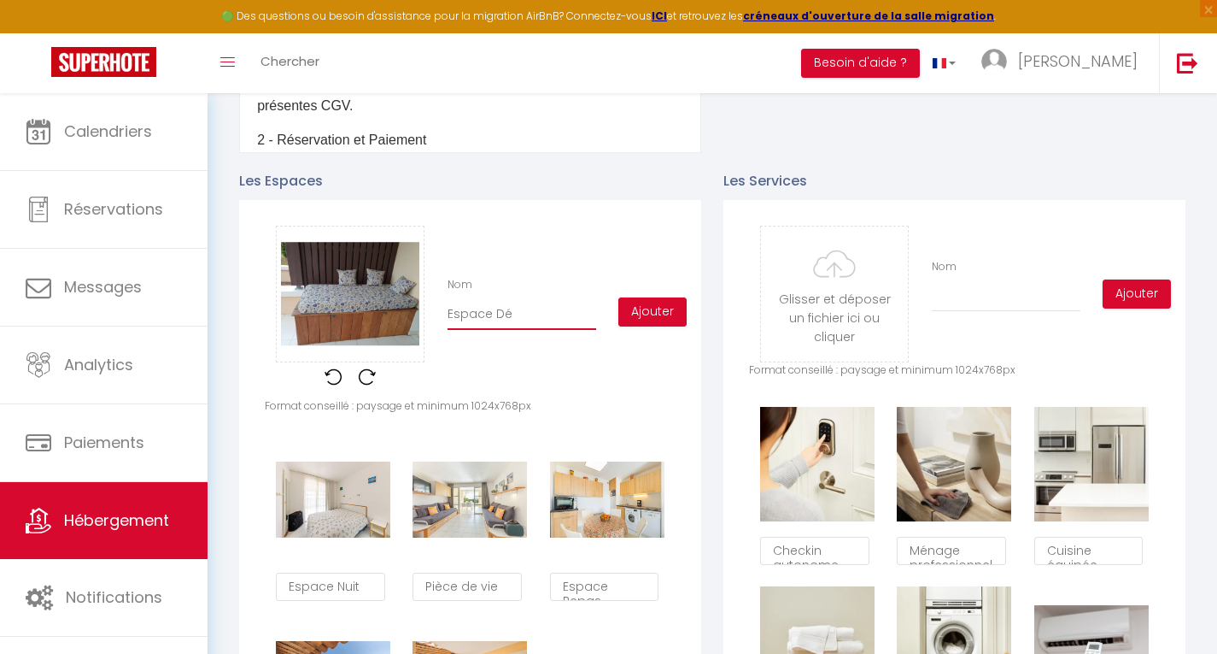
checkbox input "true"
type input "Espace Dét"
checkbox input "true"
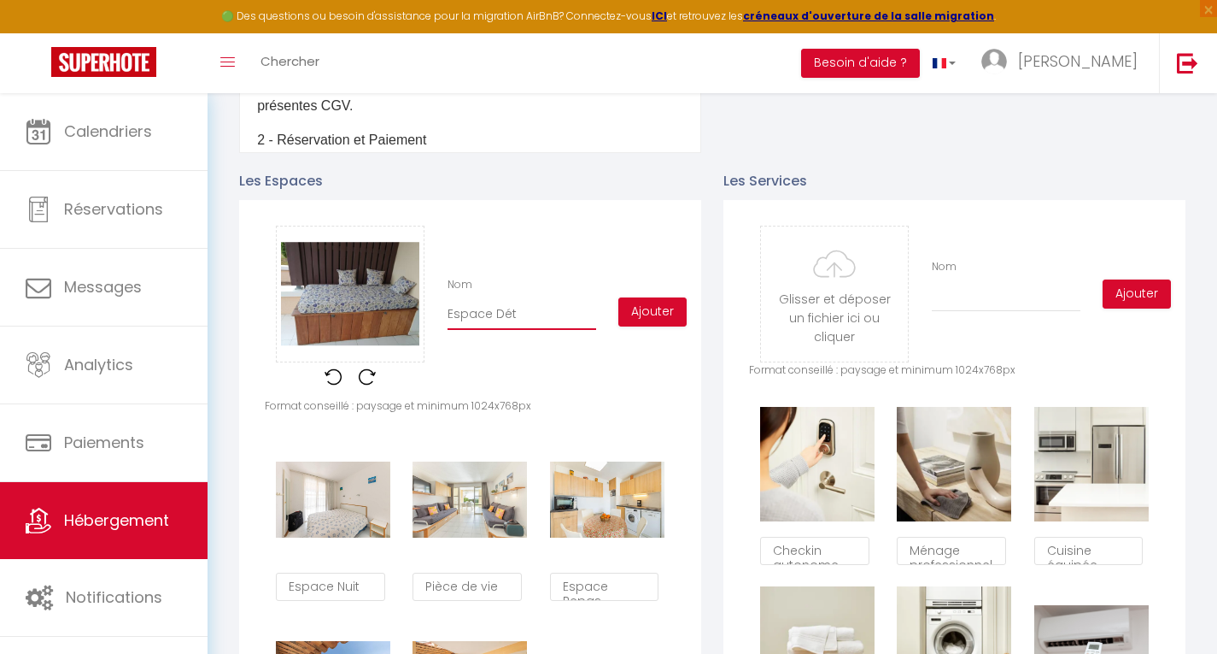
checkbox input "true"
type input "Espace Déte"
checkbox input "true"
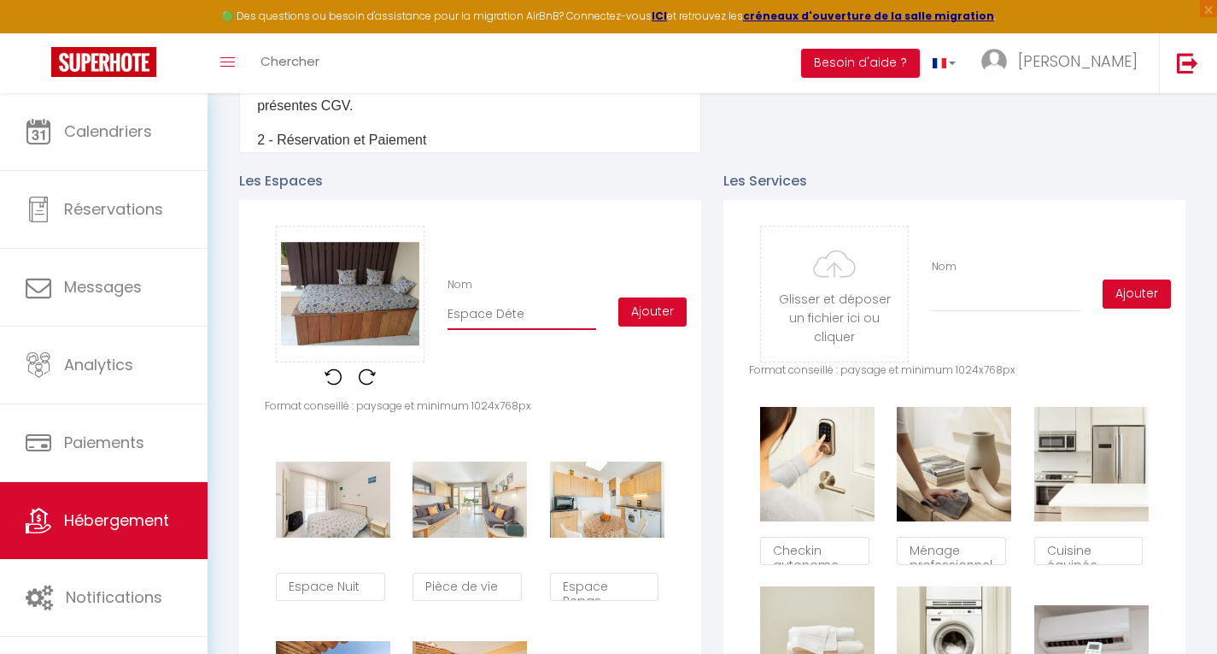
type input "Espace Déten"
checkbox input "true"
type input "Espace Détent"
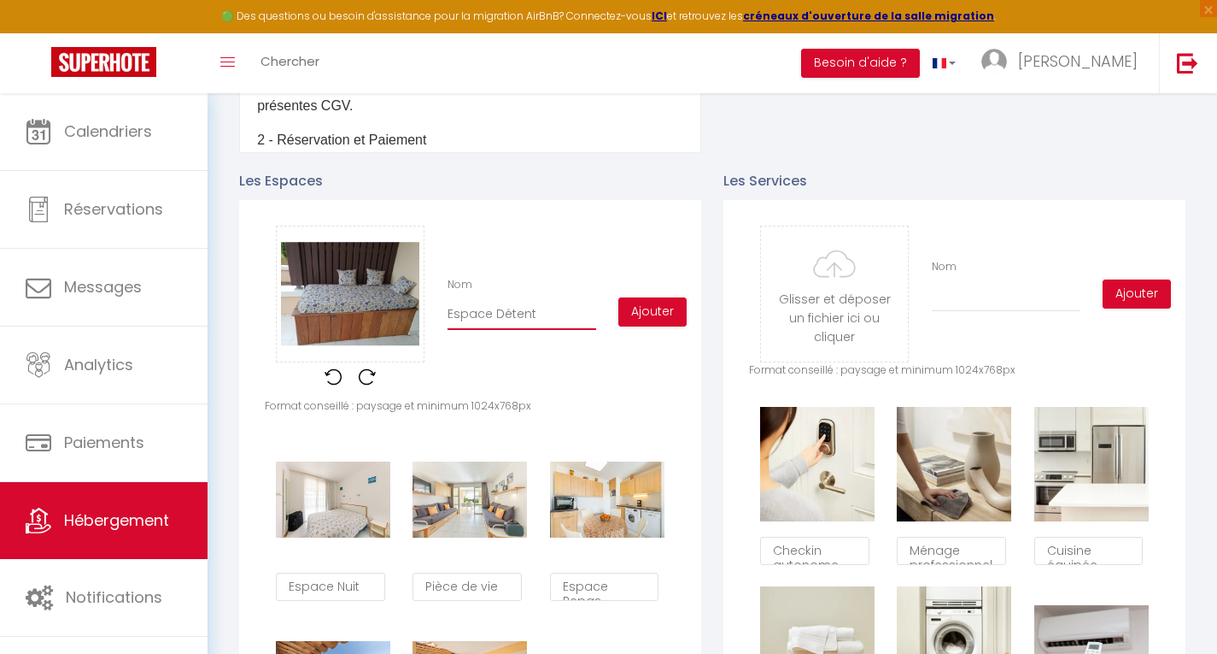
checkbox input "true"
type input "Espace Détente"
checkbox input "true"
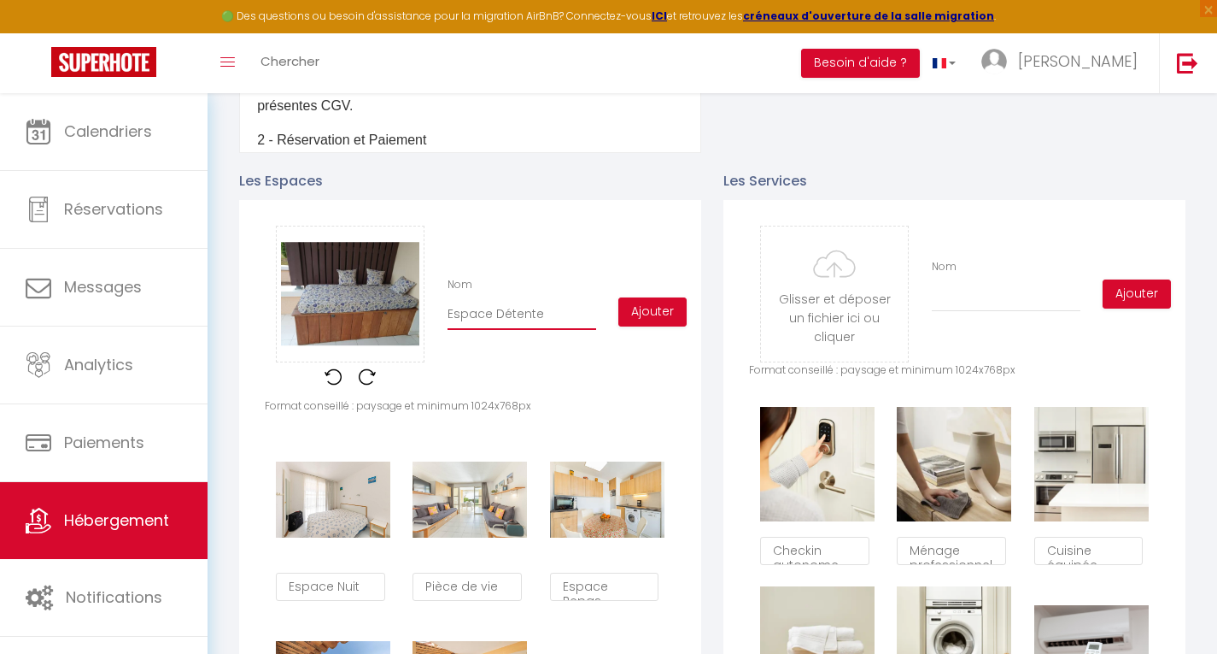
checkbox input "true"
type input "Espace Détente"
click at [677, 323] on button "Ajouter" at bounding box center [653, 311] width 68 height 29
checkbox input "true"
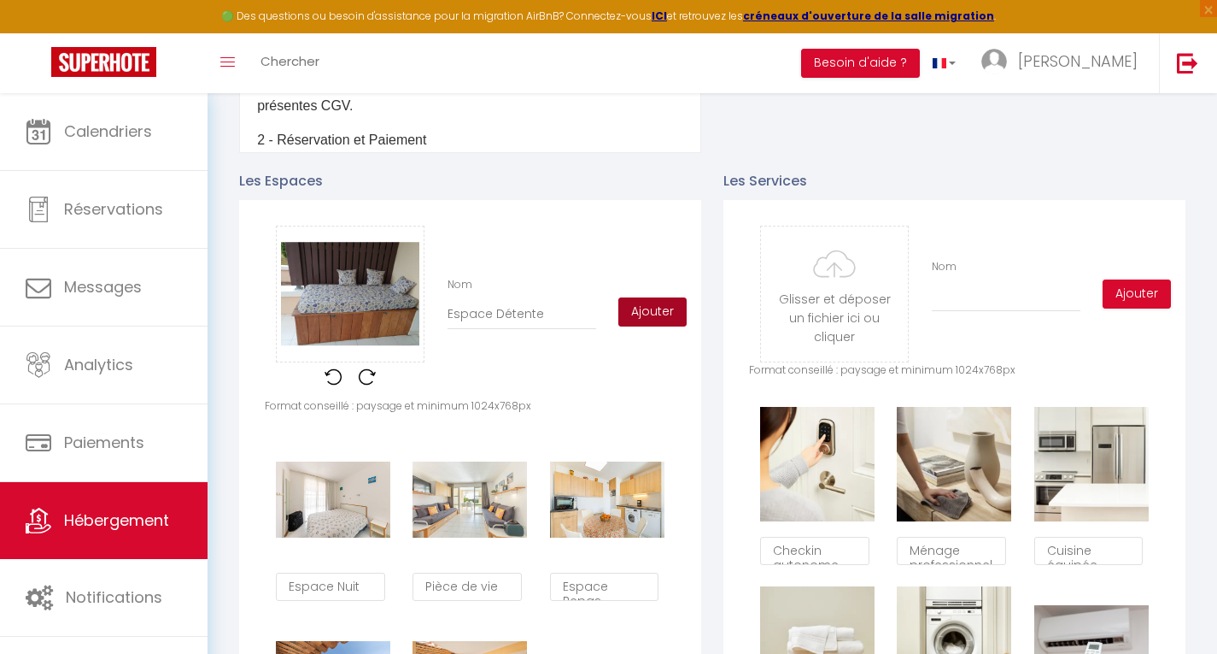
checkbox input "true"
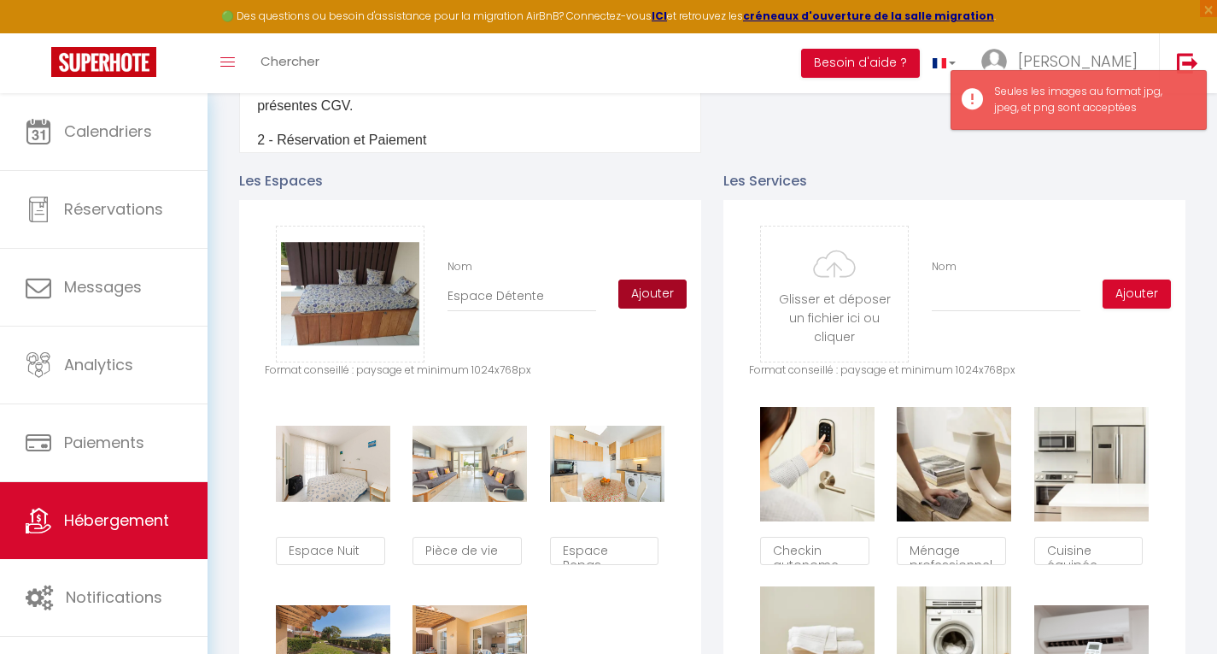
click at [664, 297] on button "Ajouter" at bounding box center [653, 293] width 68 height 29
checkbox input "true"
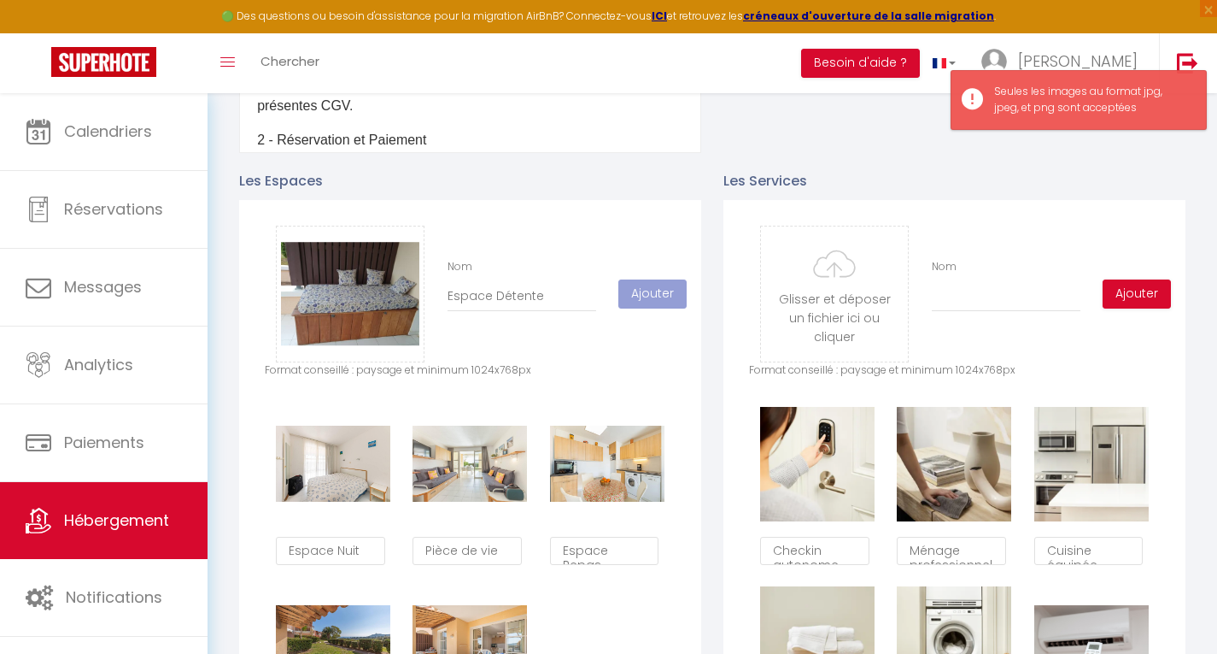
checkbox input "true"
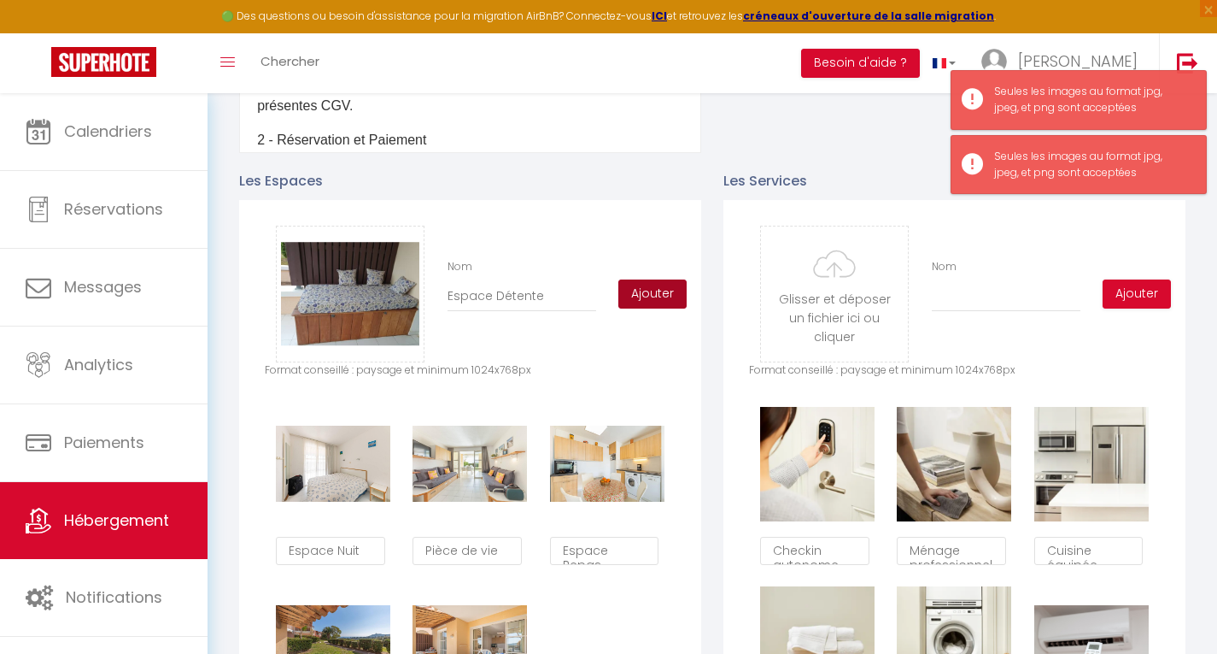
click at [665, 302] on button "Ajouter" at bounding box center [653, 293] width 68 height 29
checkbox input "true"
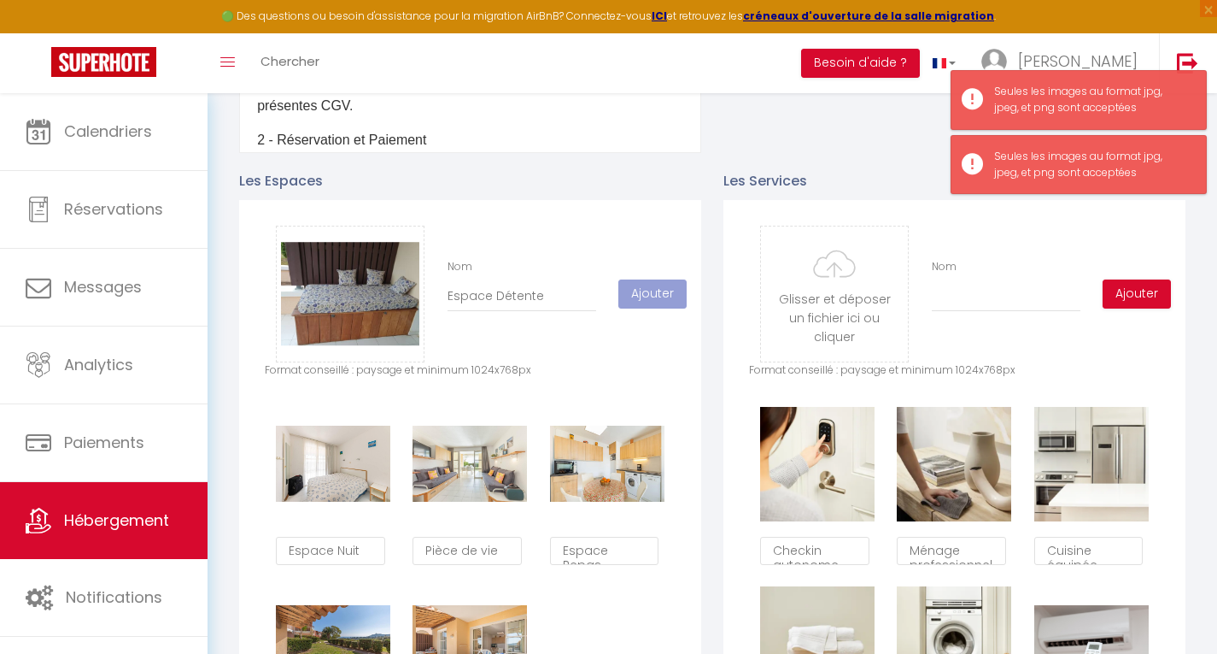
checkbox input "true"
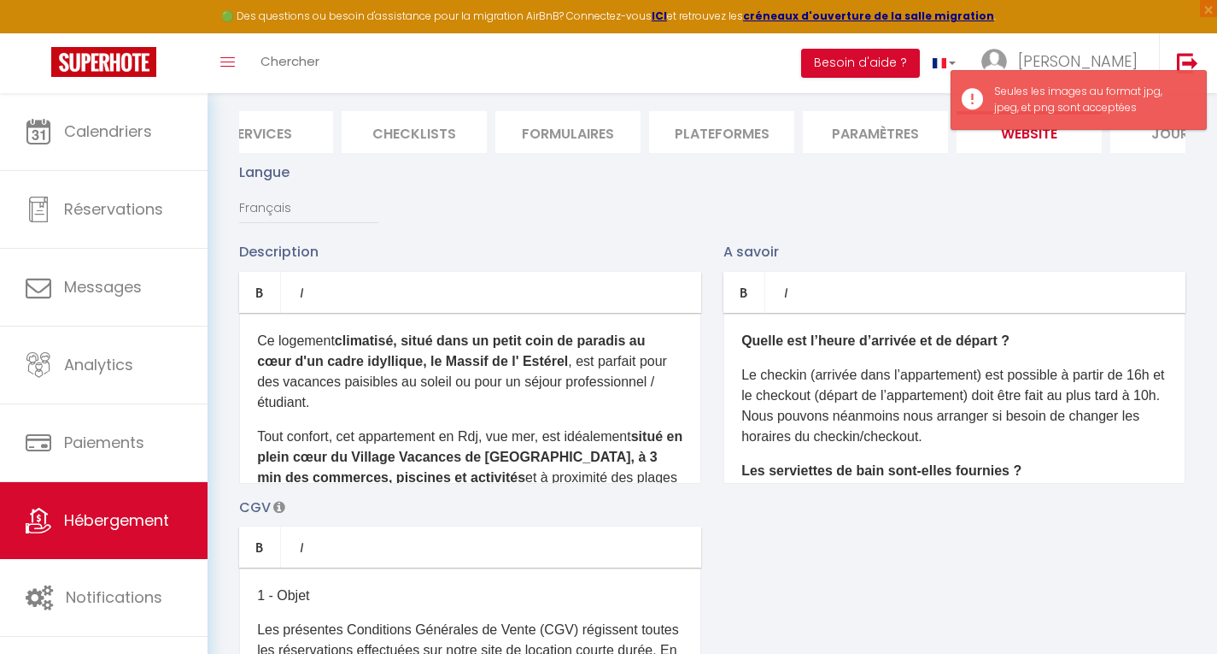
scroll to position [0, 0]
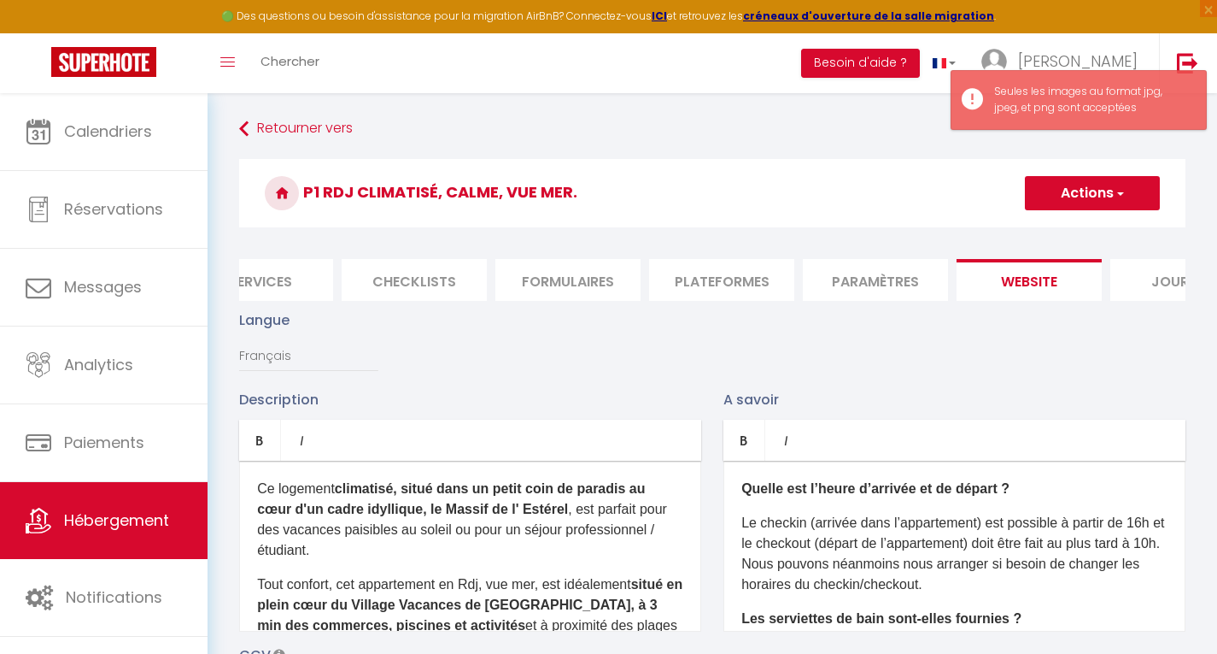
click at [1105, 198] on button "Actions" at bounding box center [1092, 193] width 135 height 34
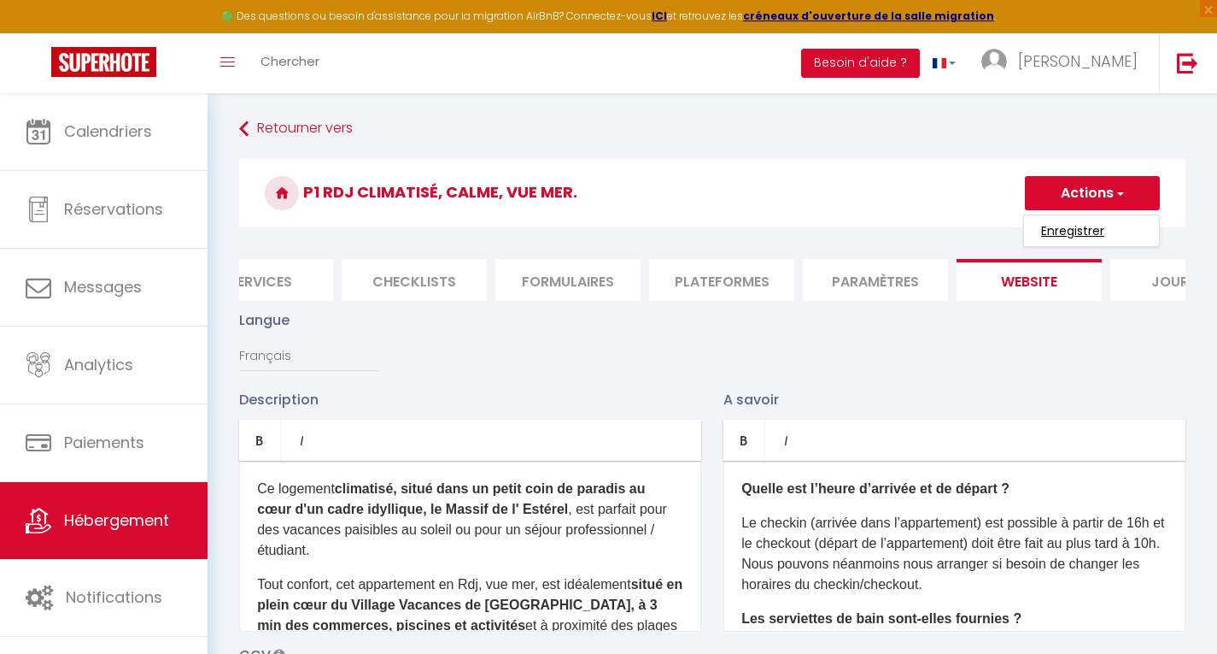
click at [1075, 233] on input "Enregistrer" at bounding box center [1072, 230] width 63 height 17
checkbox input "true"
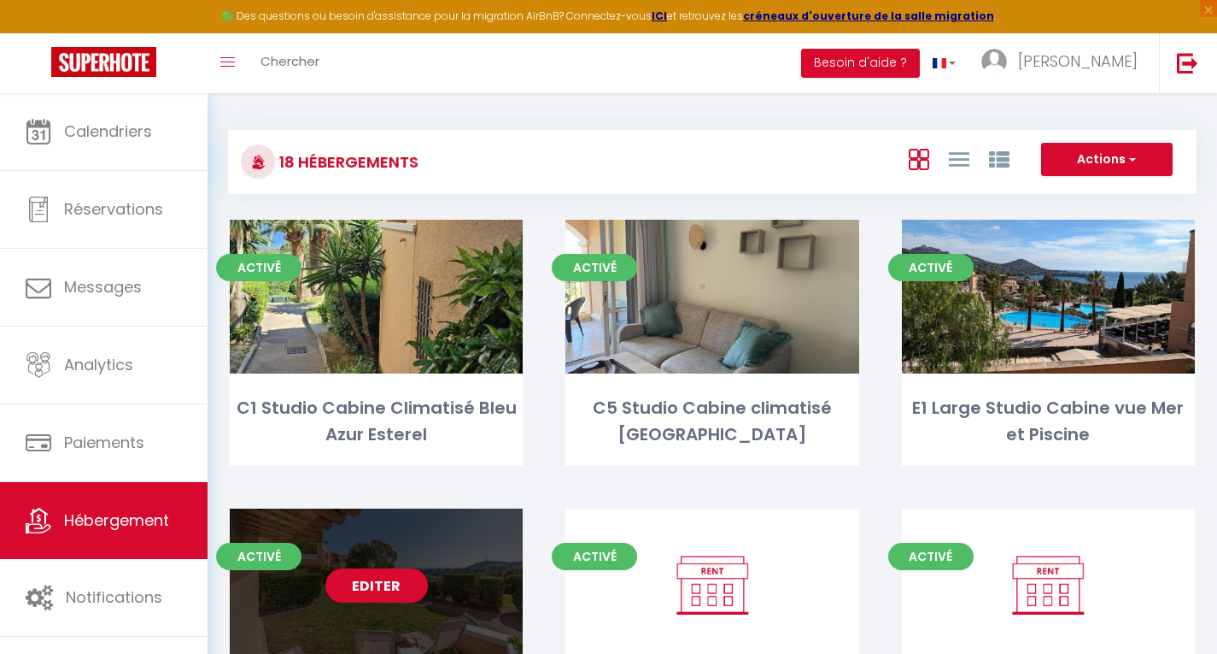
click at [372, 591] on link "Editer" at bounding box center [376, 585] width 103 height 34
select select "3"
select select "2"
select select "1"
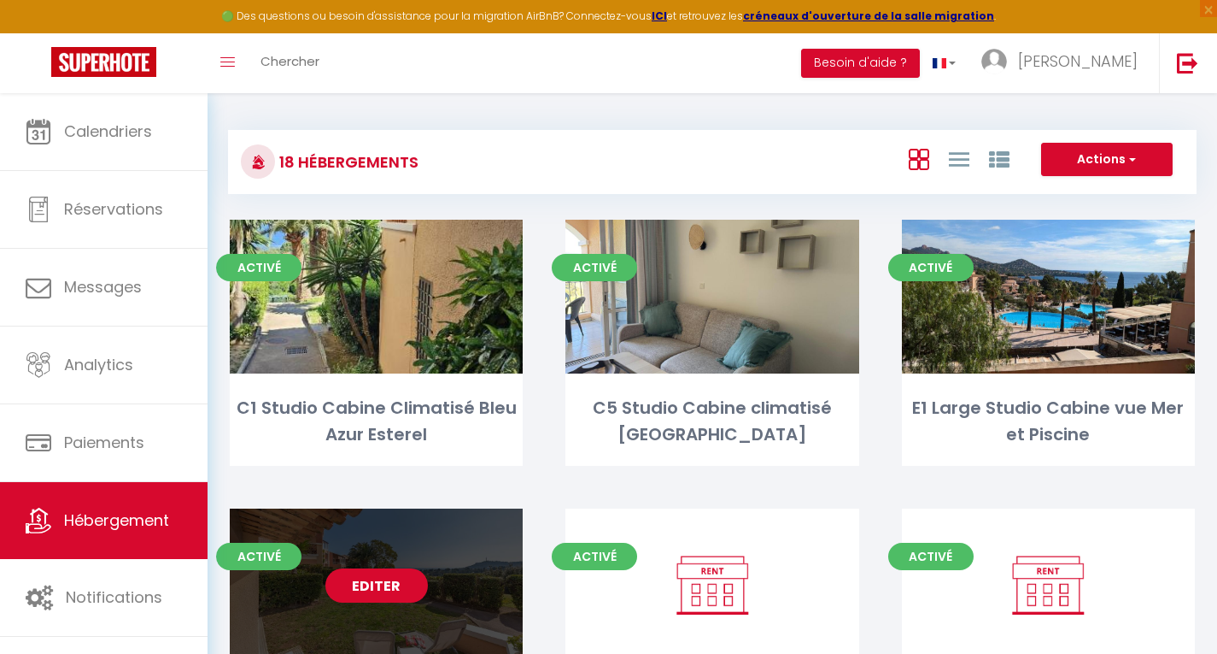
select select "1"
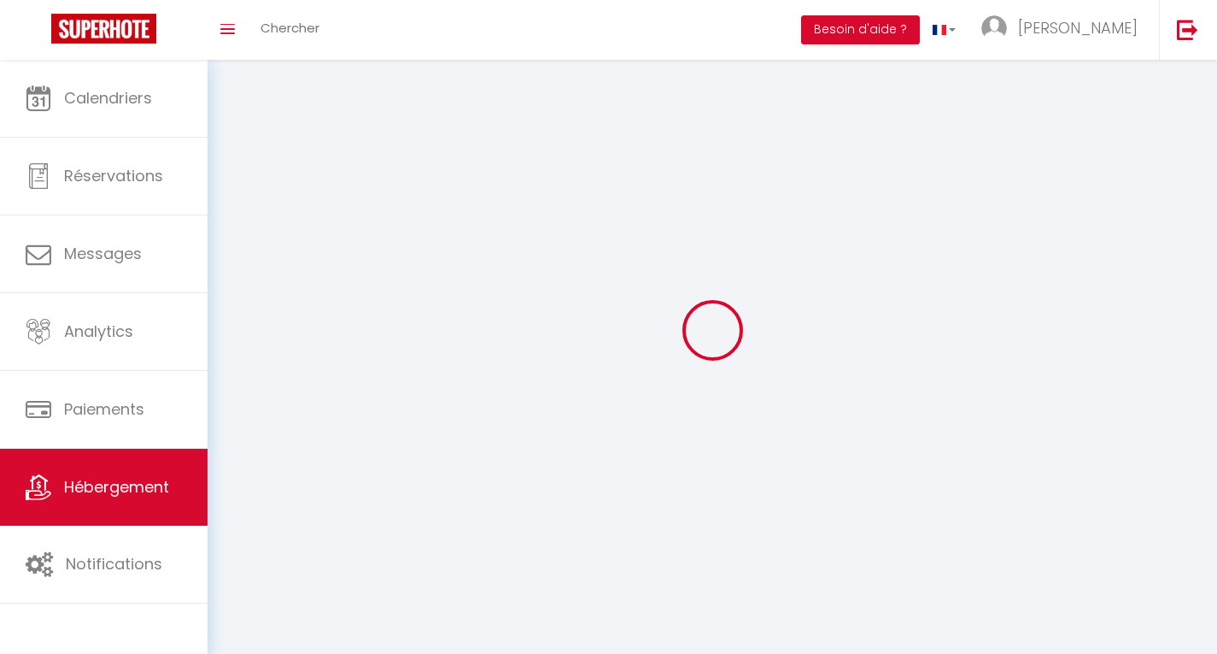
select select
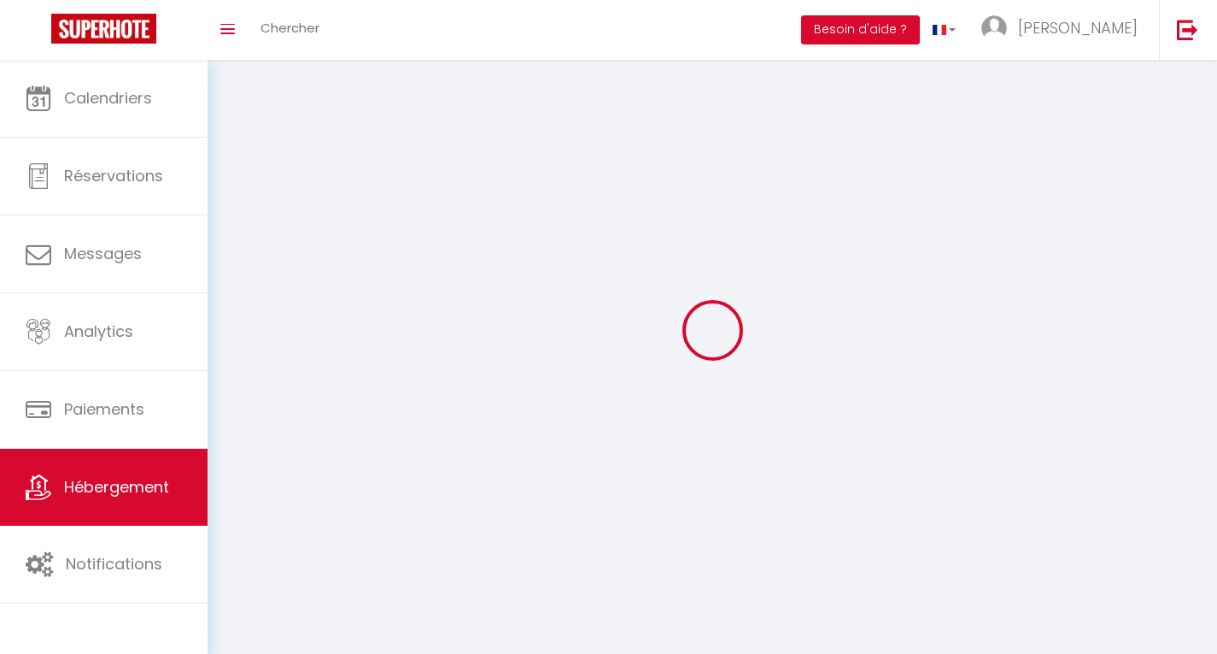
select select
checkbox input "false"
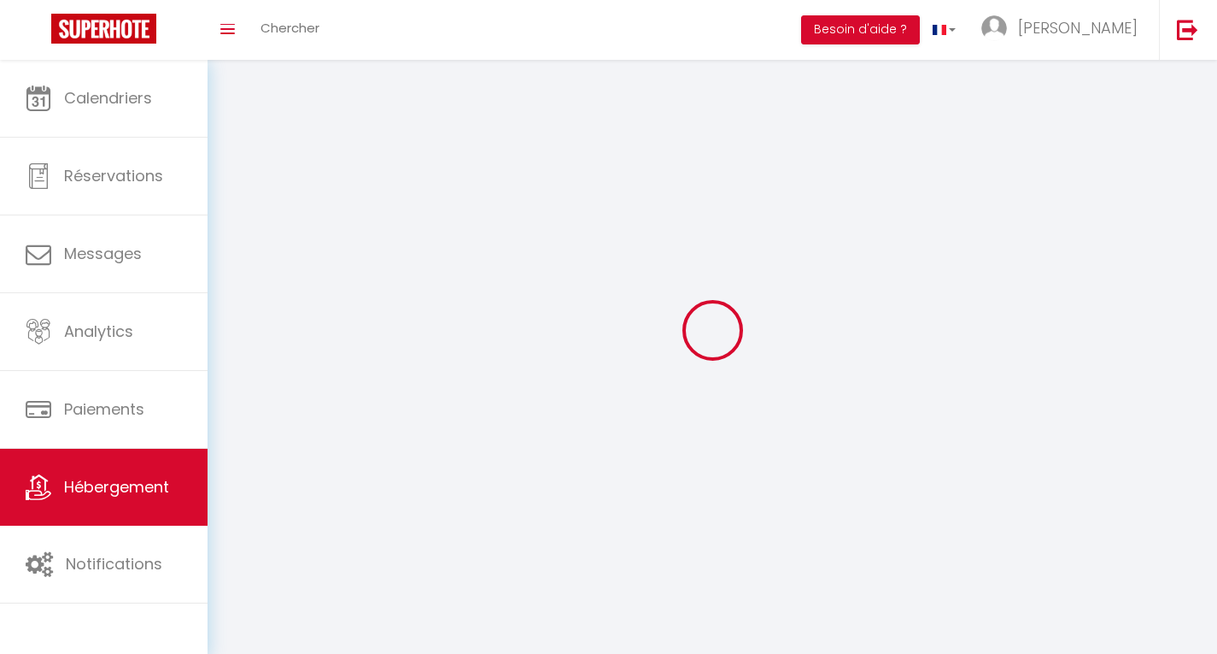
select select
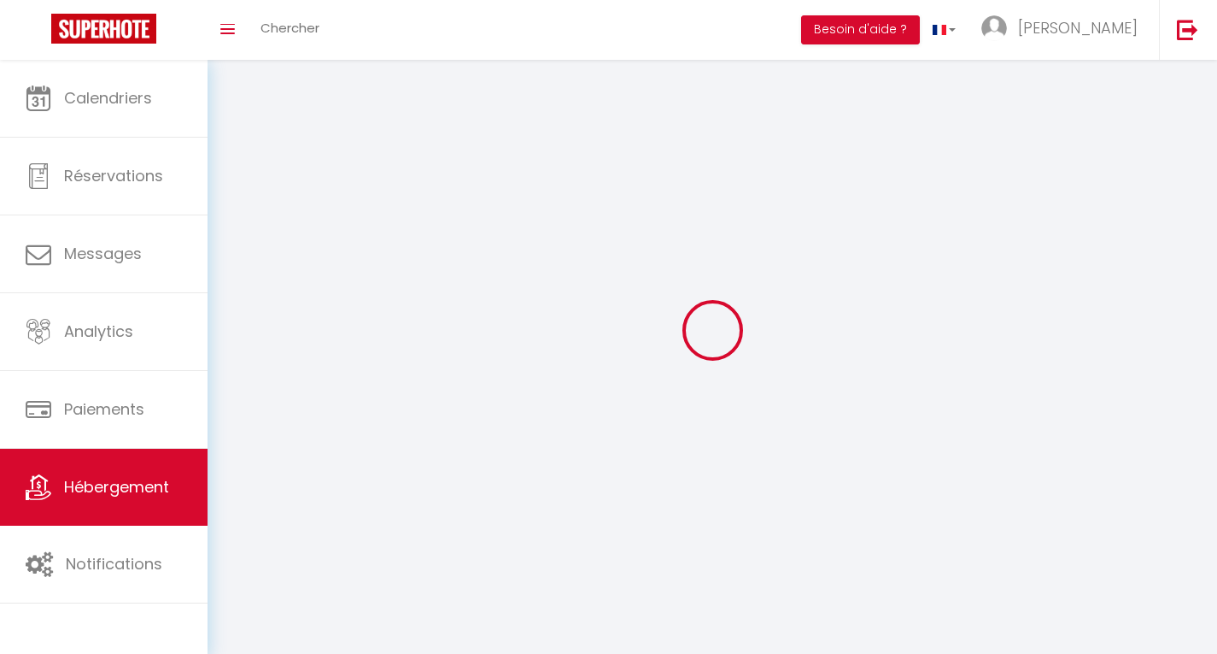
select select
checkbox input "false"
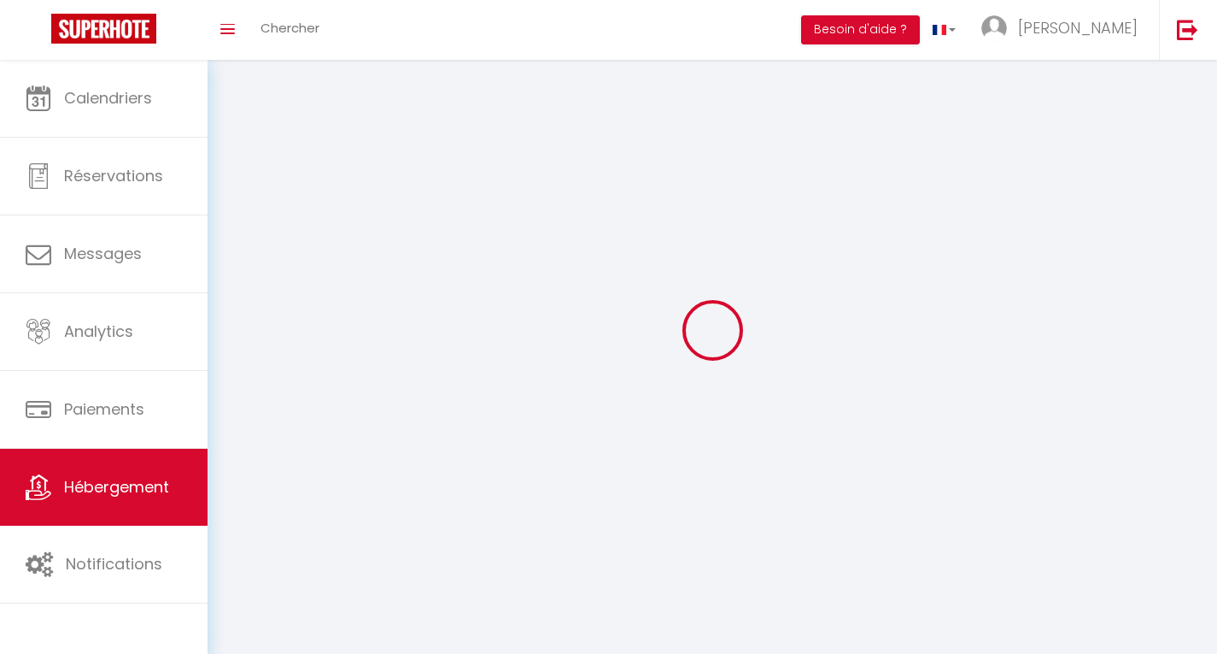
checkbox input "false"
select select
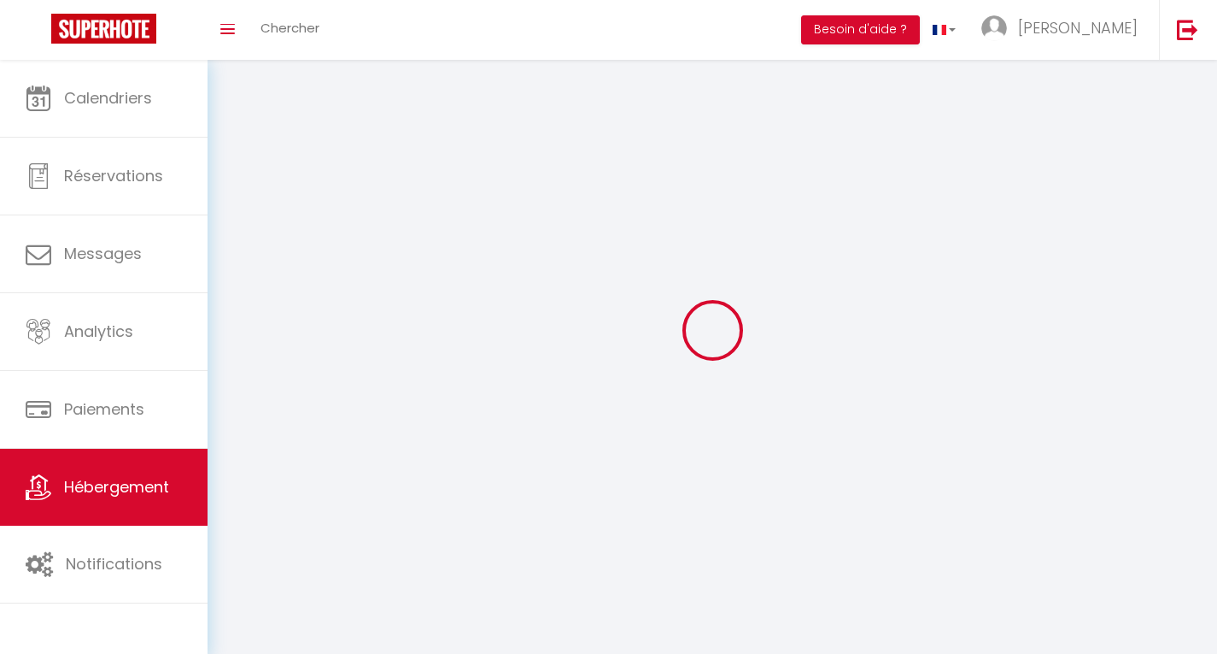
select select
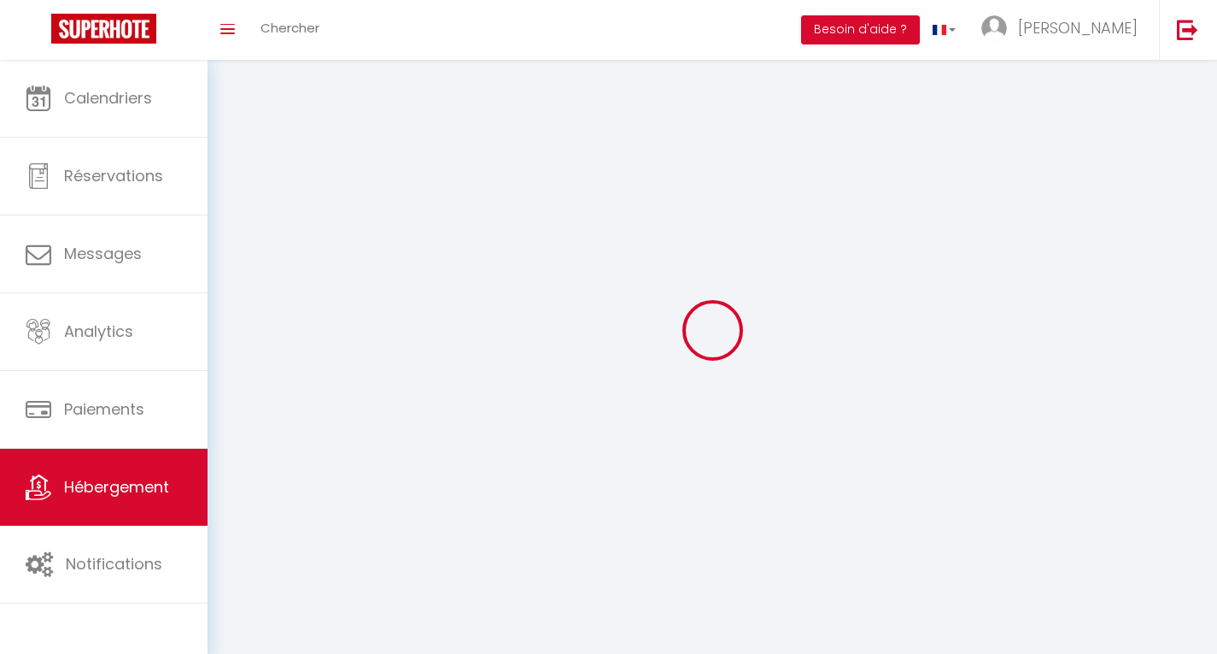
checkbox input "false"
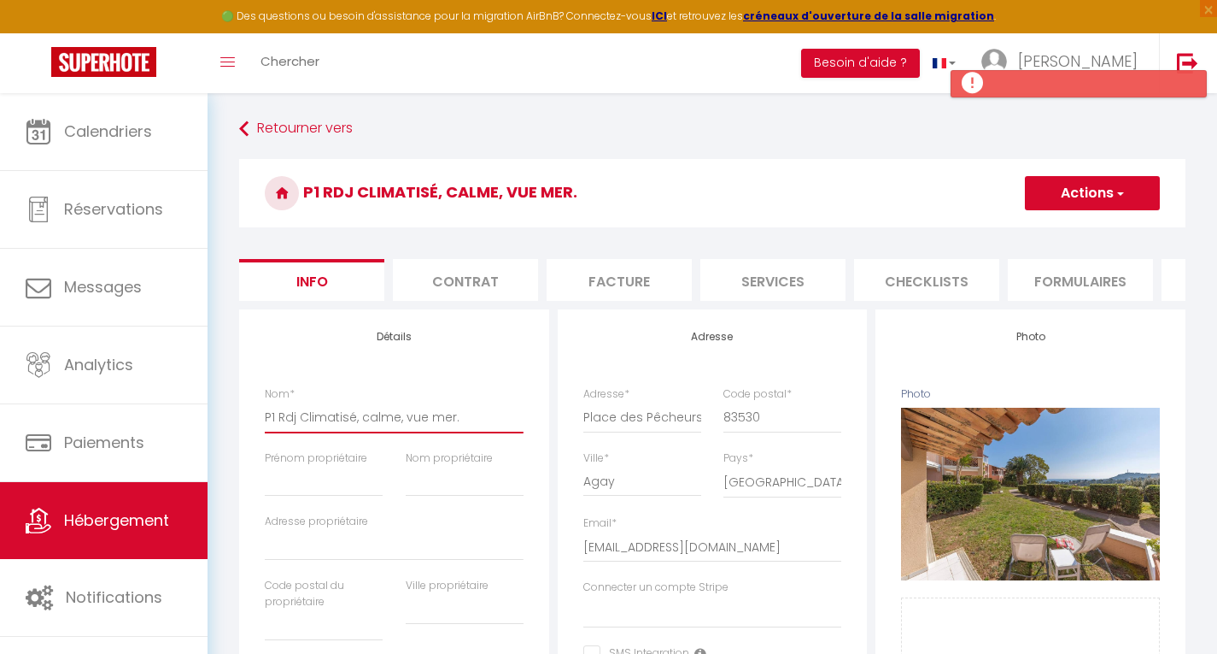
click at [280, 431] on input "P1 Rdj Climatisé, calme, vue mer." at bounding box center [394, 417] width 259 height 31
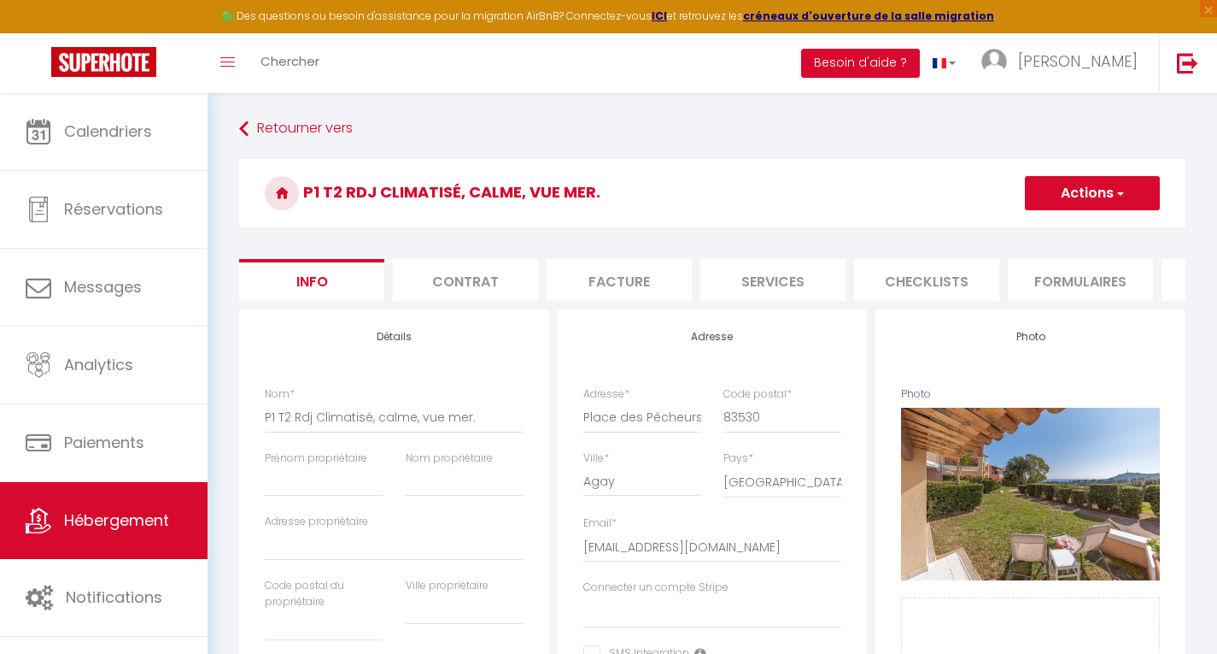
click at [1070, 198] on button "Actions" at bounding box center [1092, 193] width 135 height 34
click at [1008, 232] on input "Enregistrer" at bounding box center [1025, 230] width 63 height 17
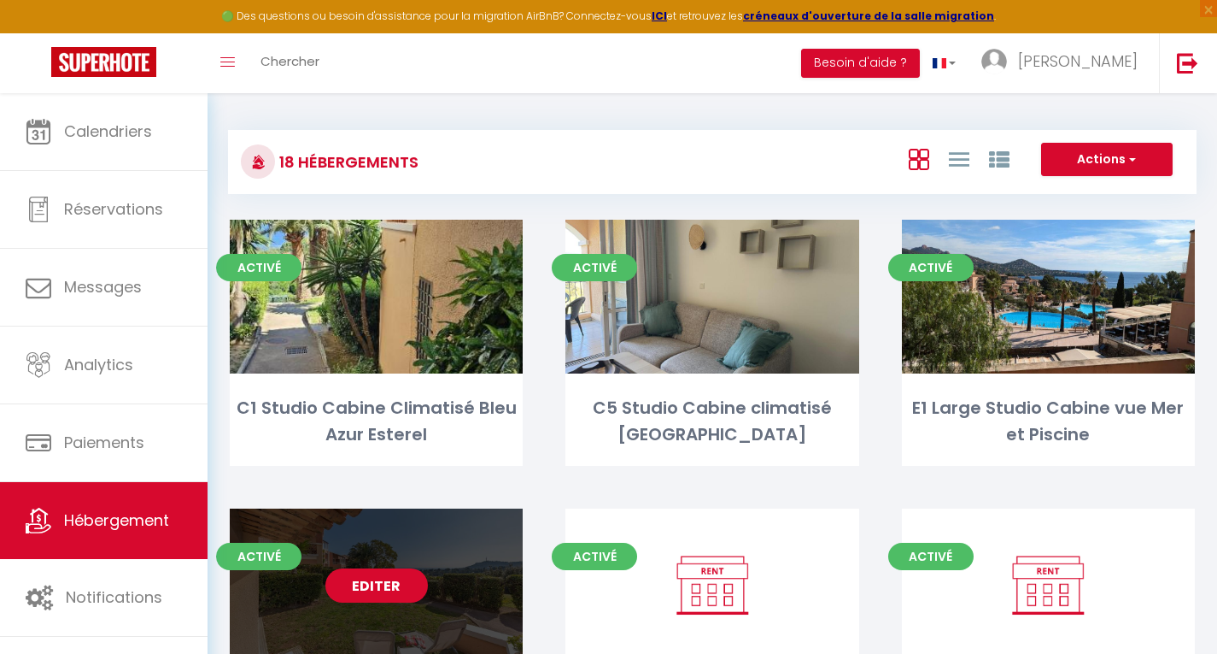
click at [384, 594] on link "Editer" at bounding box center [376, 585] width 103 height 34
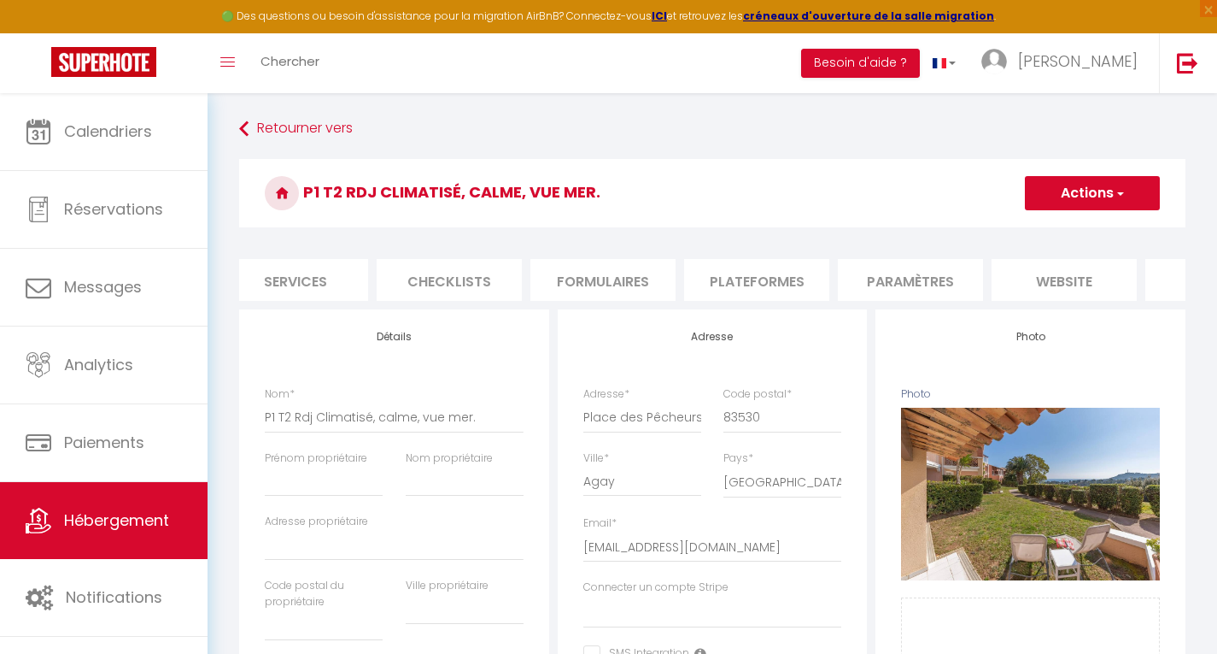
scroll to position [0, 513]
click at [1031, 284] on li "website" at bounding box center [1029, 280] width 145 height 42
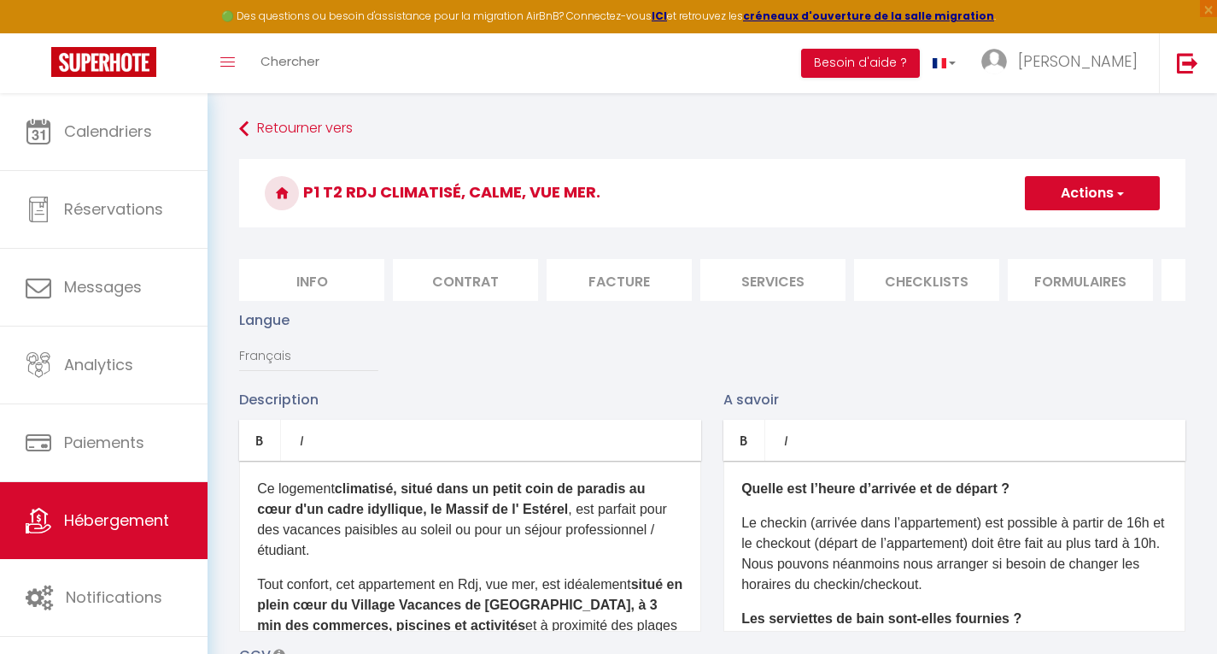
click at [297, 284] on li "Info" at bounding box center [311, 280] width 145 height 42
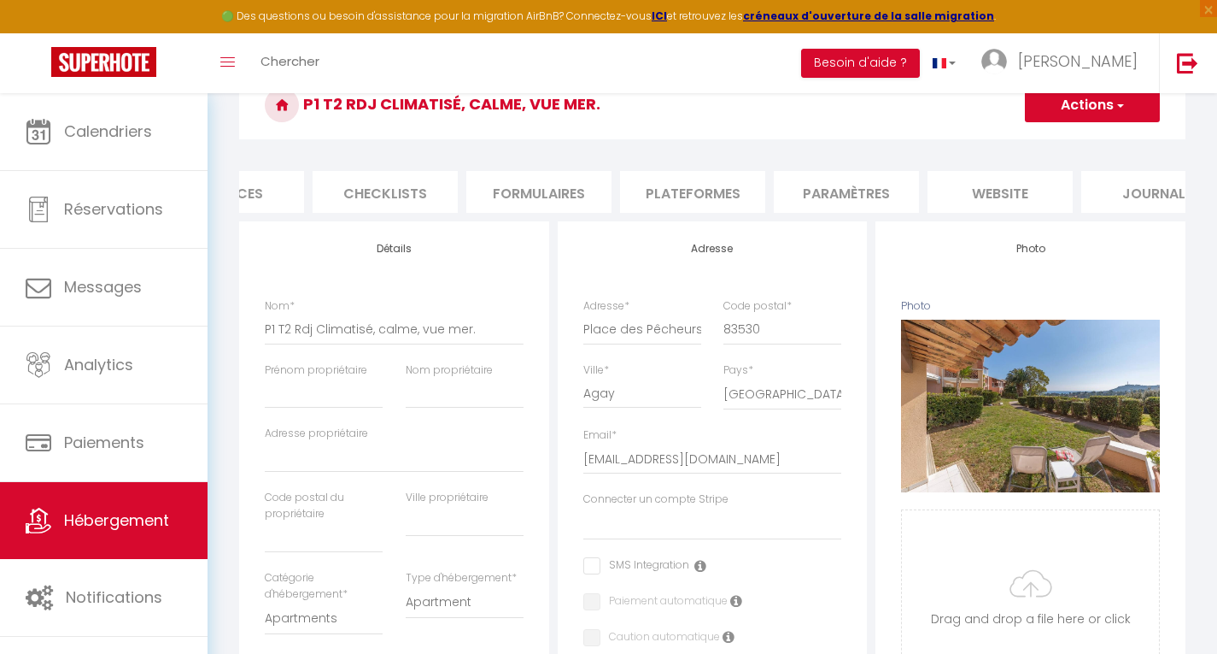
scroll to position [0, 547]
click at [998, 190] on li "website" at bounding box center [995, 192] width 145 height 42
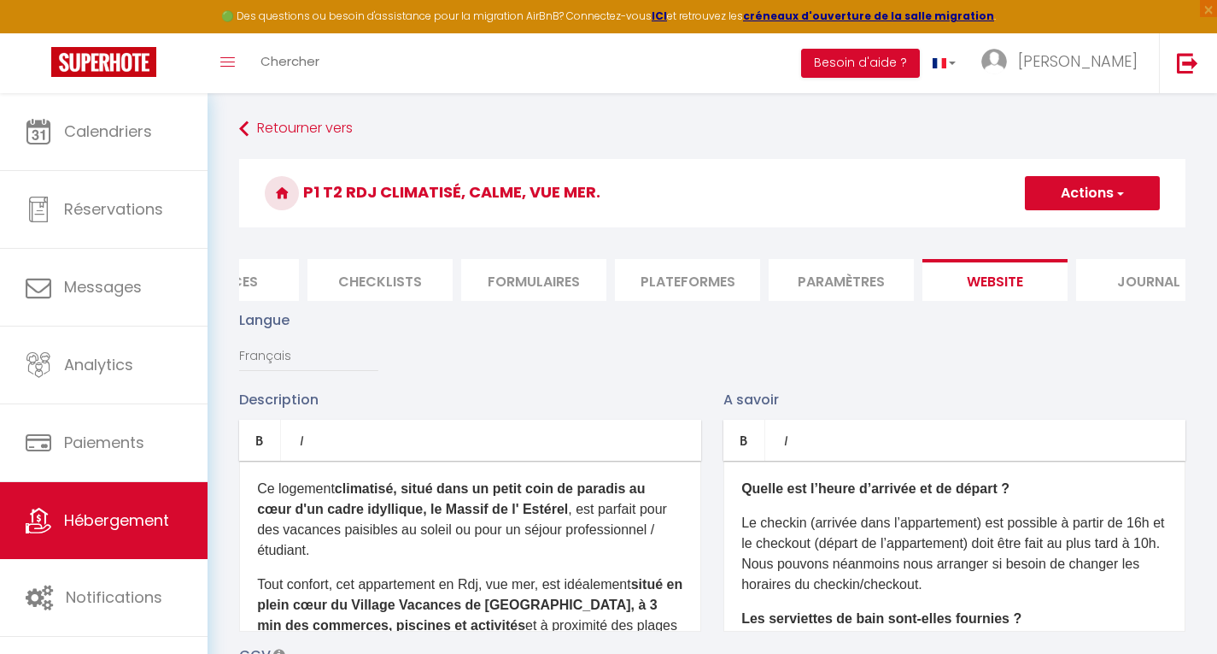
click at [384, 279] on li "Checklists" at bounding box center [380, 280] width 145 height 42
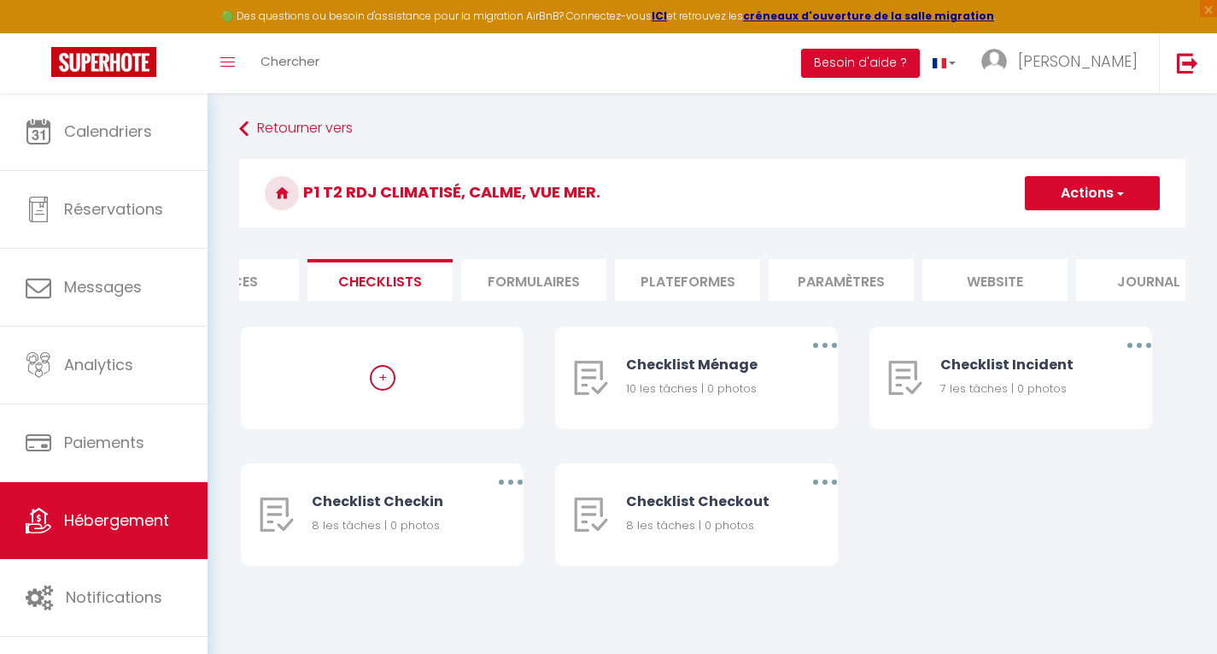
click at [277, 283] on li "Services" at bounding box center [226, 280] width 145 height 42
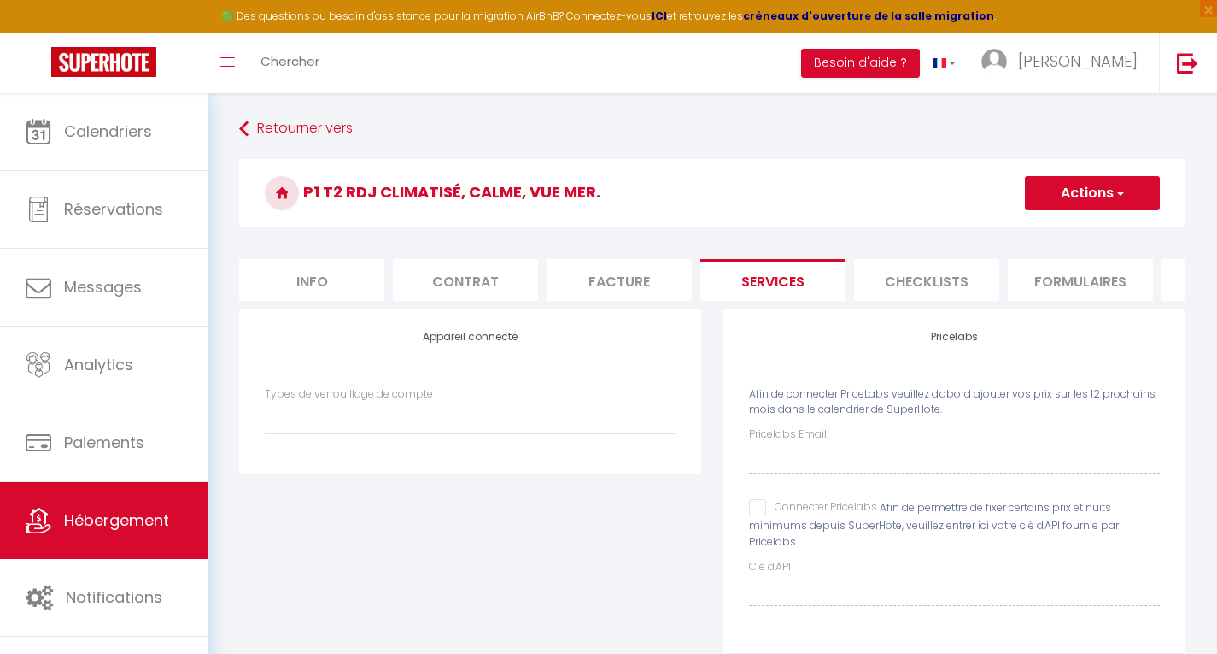
click at [327, 283] on li "Info" at bounding box center [311, 280] width 145 height 42
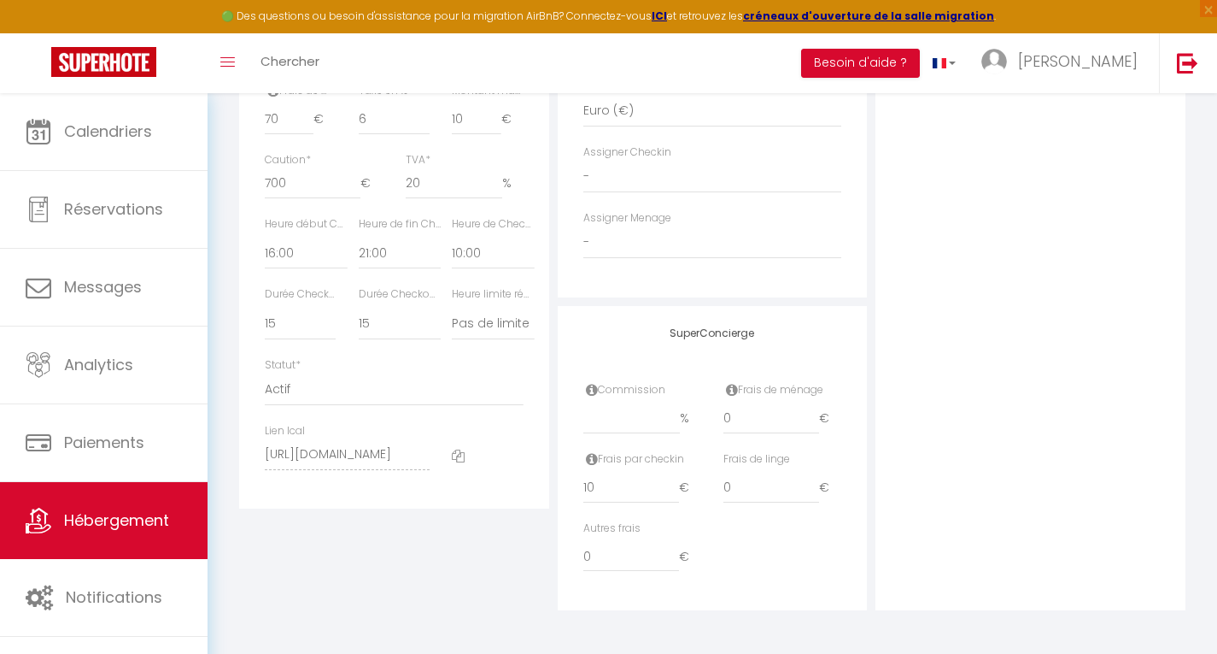
scroll to position [864, 0]
click at [99, 512] on span "Hébergement" at bounding box center [116, 519] width 105 height 21
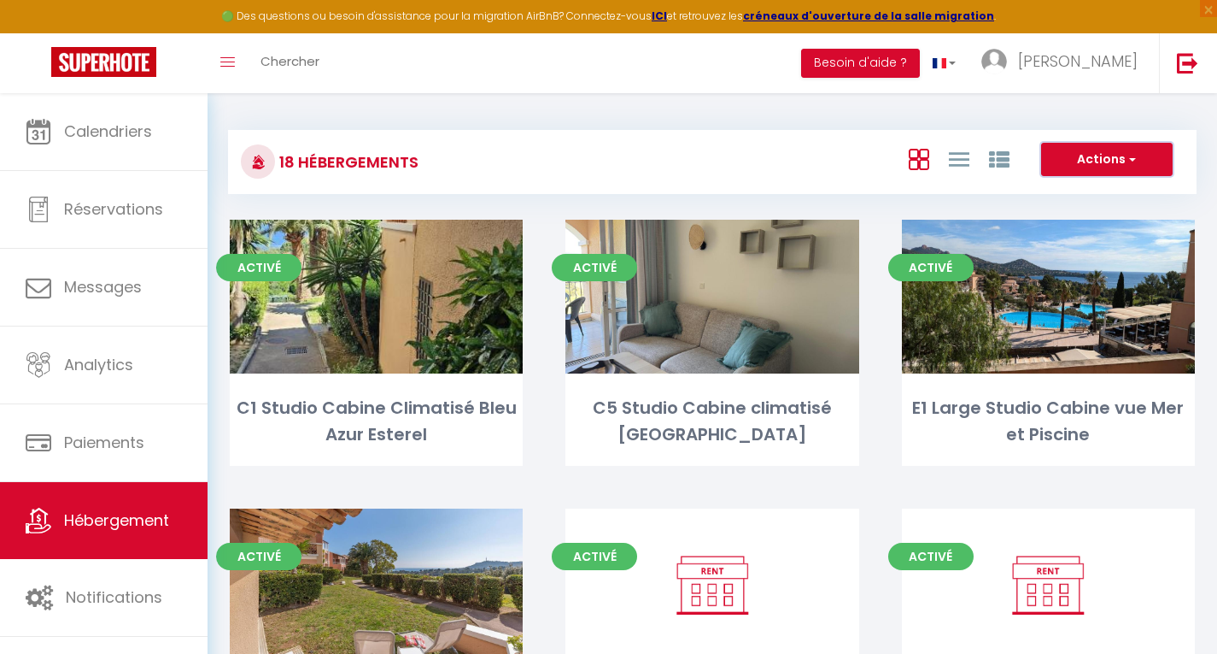
click at [1106, 155] on button "Actions" at bounding box center [1107, 160] width 132 height 34
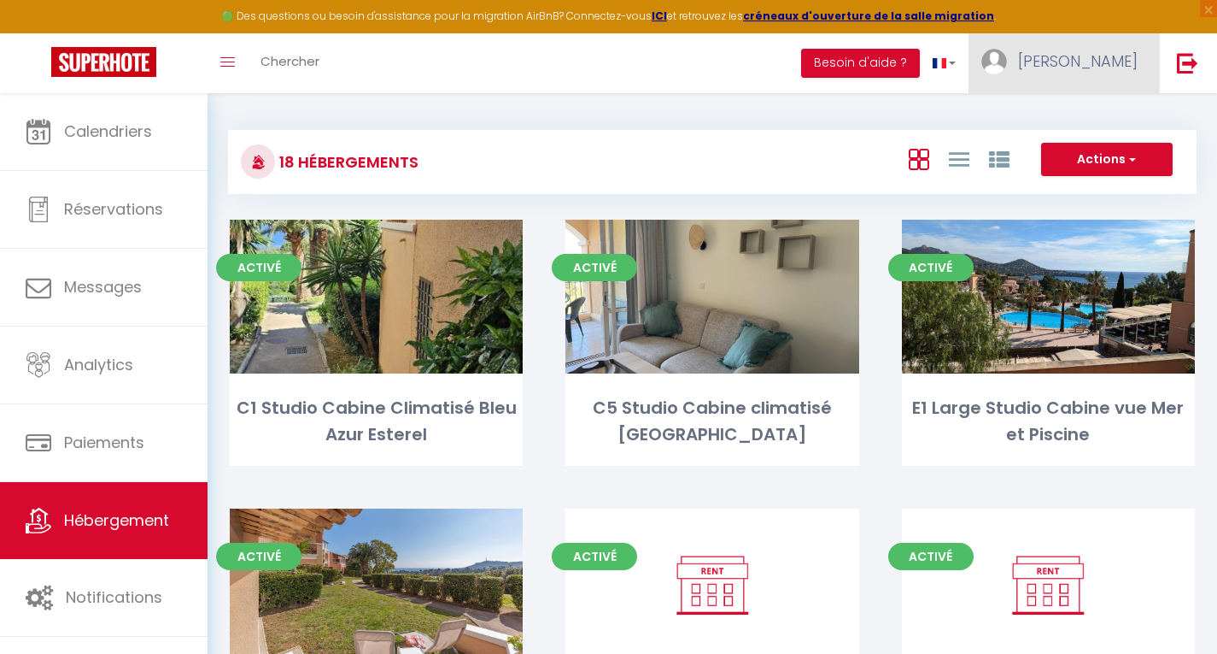
click at [1095, 55] on span "[PERSON_NAME]" at bounding box center [1078, 60] width 120 height 21
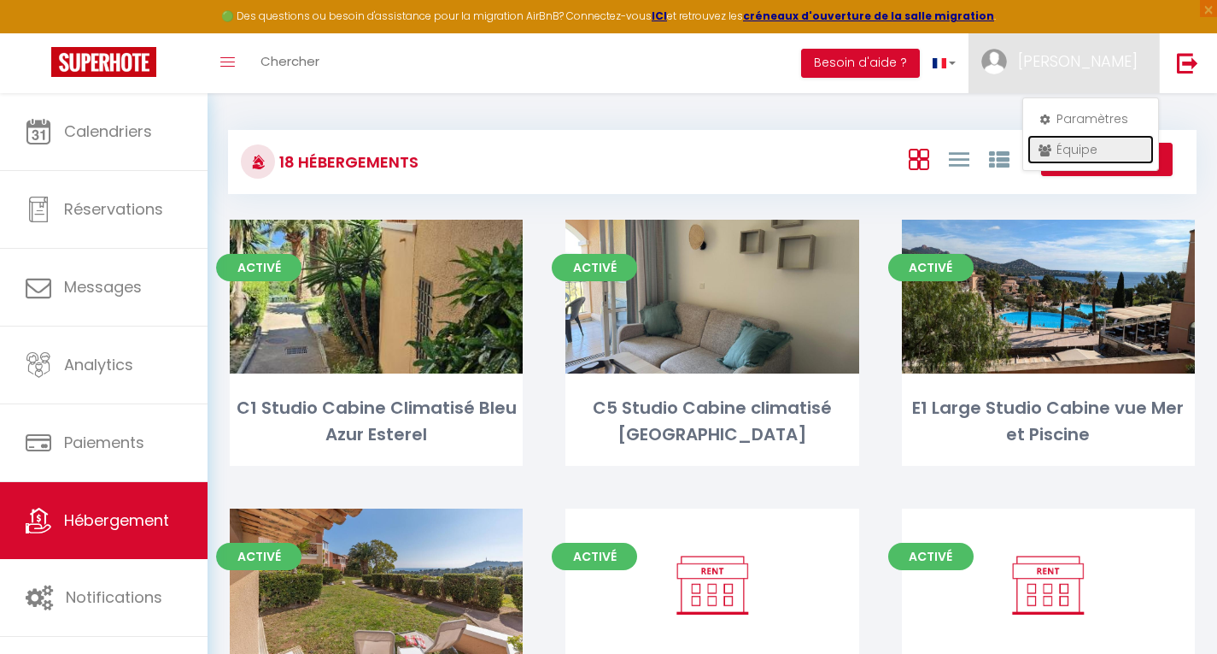
click at [1066, 155] on link "Équipe" at bounding box center [1091, 149] width 126 height 29
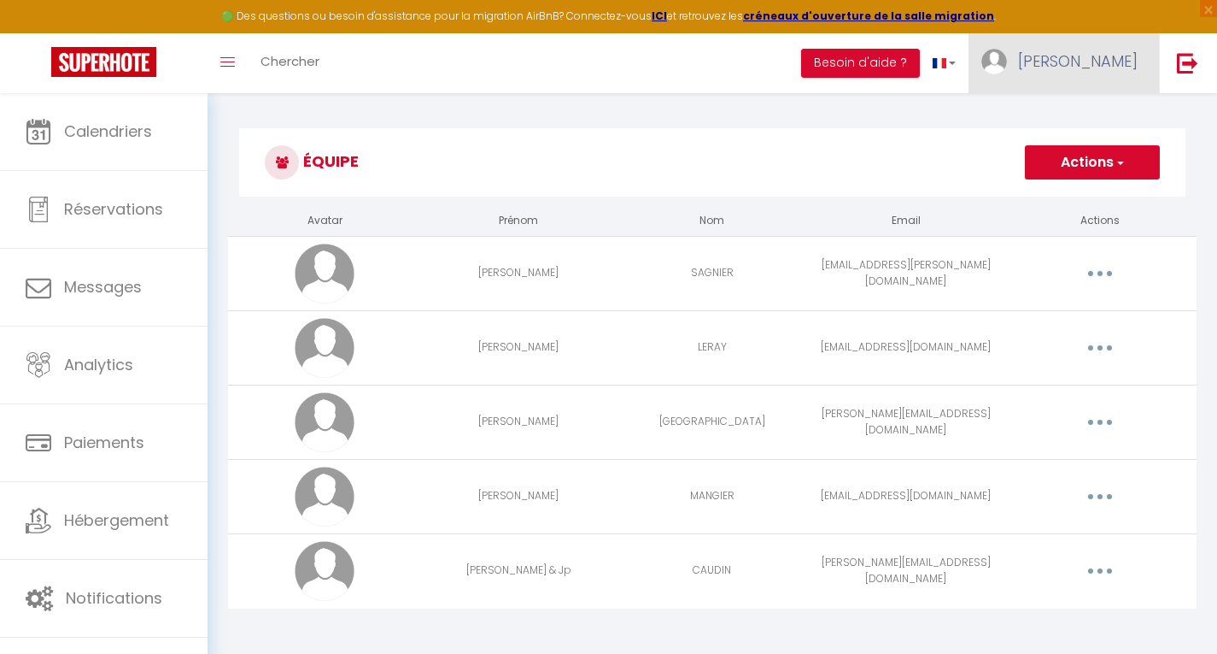
click at [1091, 62] on span "[PERSON_NAME]" at bounding box center [1078, 60] width 120 height 21
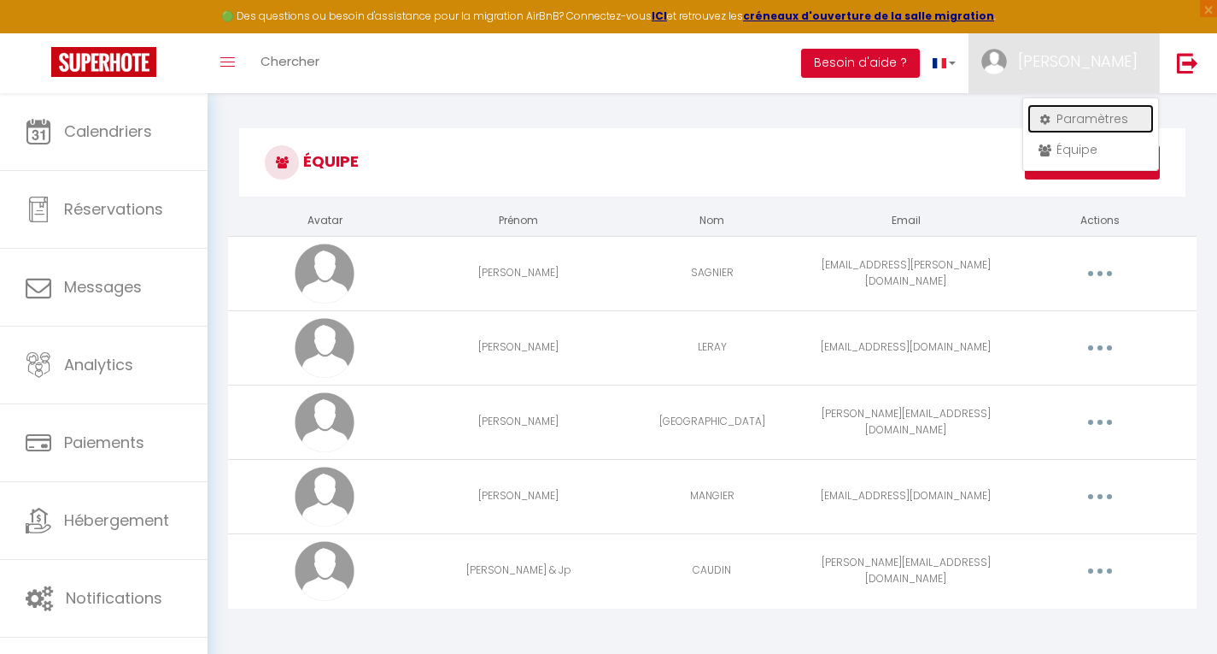
click at [1081, 118] on link "Paramètres" at bounding box center [1091, 118] width 126 height 29
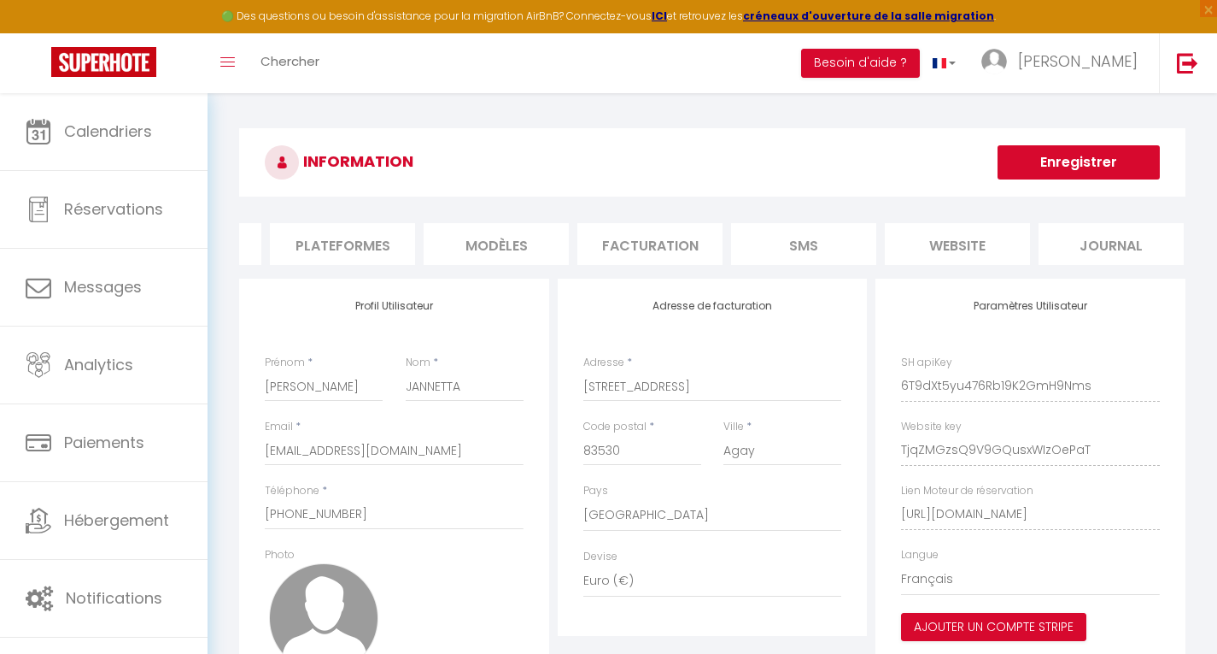
scroll to position [0, 284]
click at [954, 240] on li "website" at bounding box center [950, 244] width 145 height 42
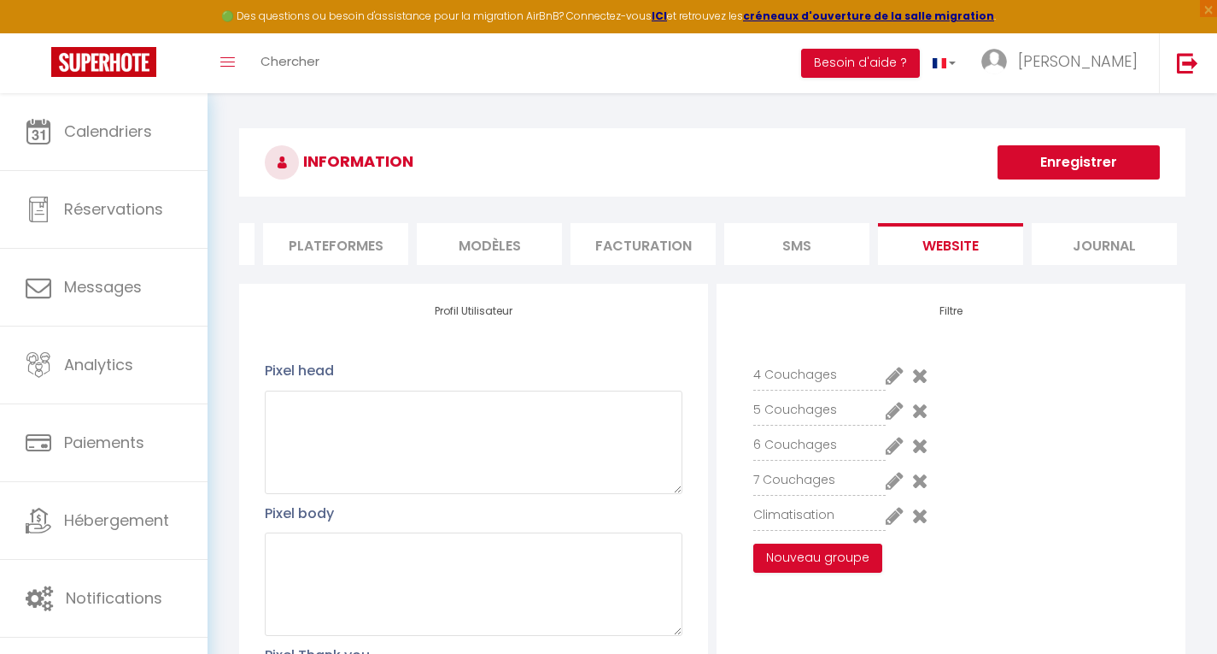
click at [895, 385] on icon at bounding box center [895, 375] width 18 height 21
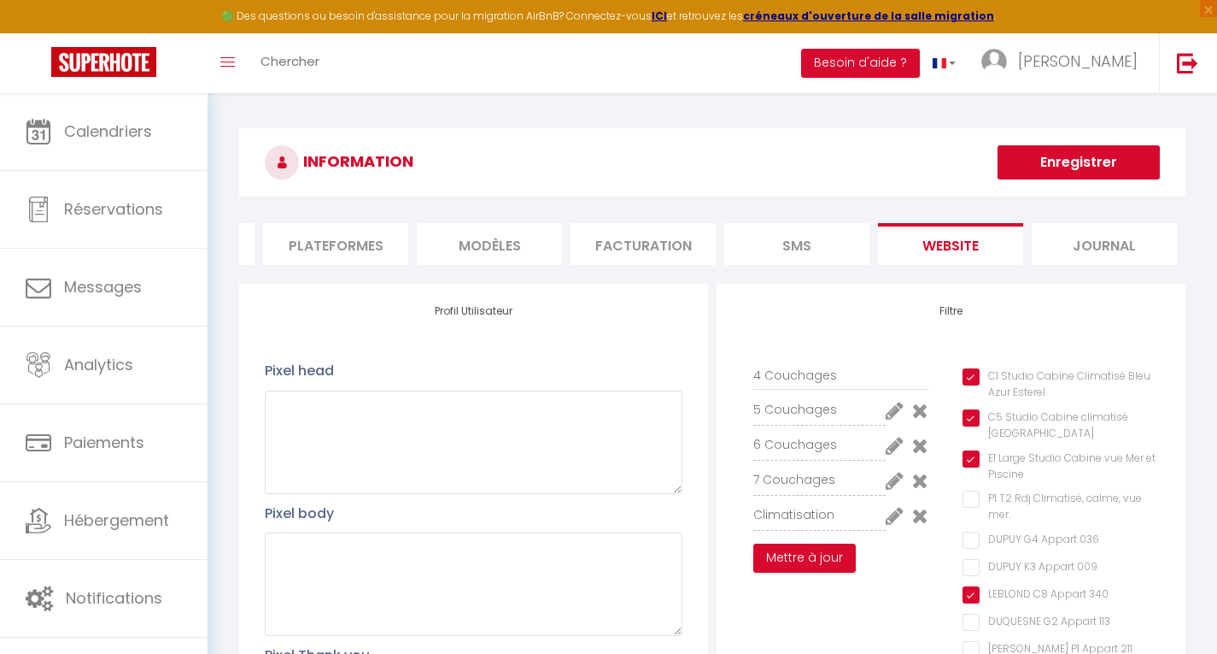
click at [964, 507] on mer\ "P1 T2 Rdj Climatisé, calme, vue mer." at bounding box center [1061, 498] width 197 height 17
click at [815, 572] on button "Mettre à jour" at bounding box center [804, 557] width 103 height 29
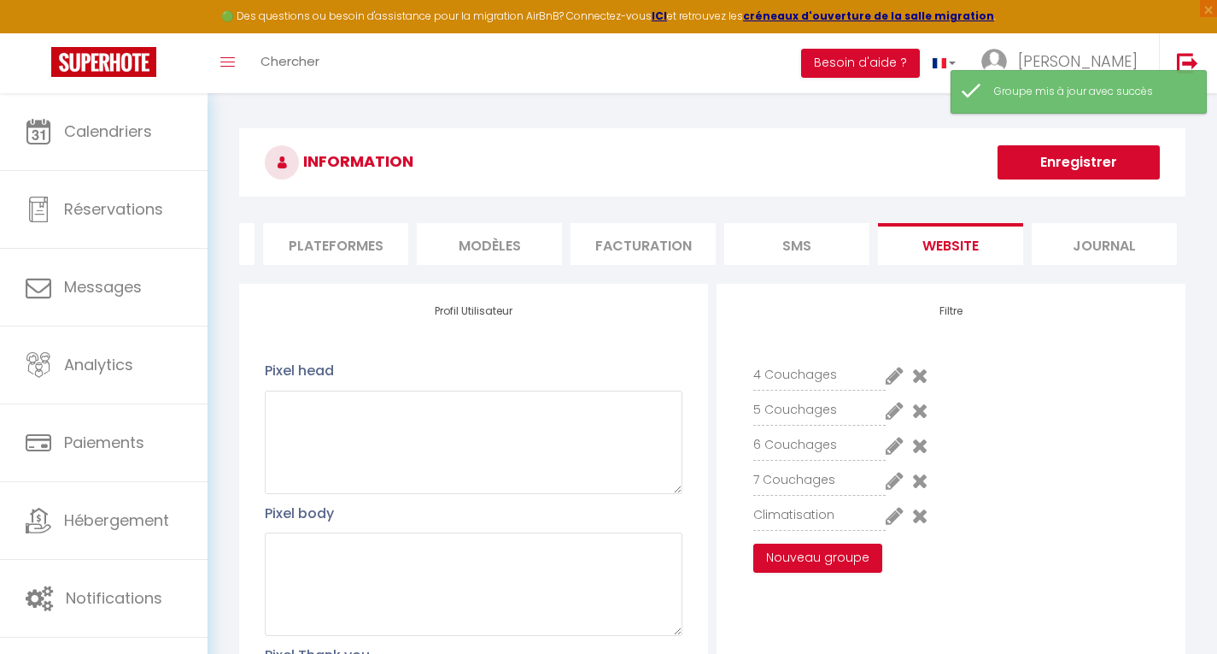
click at [894, 420] on icon at bounding box center [895, 410] width 18 height 21
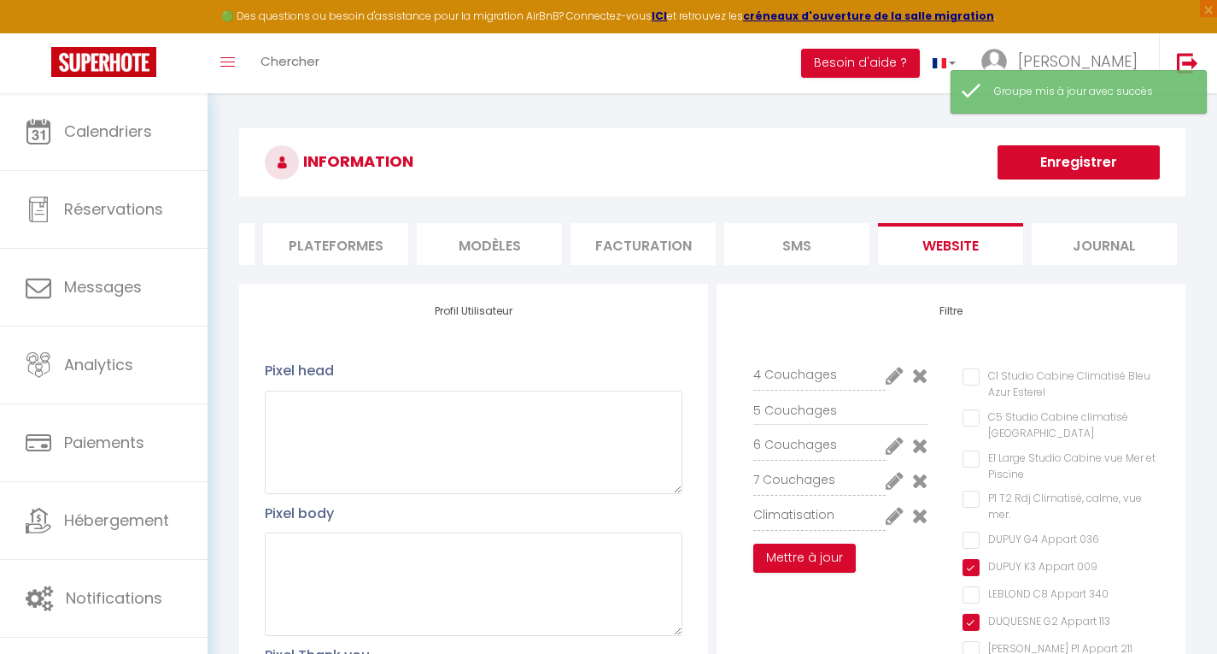
click at [963, 507] on mer\ "P1 T2 Rdj Climatisé, calme, vue mer." at bounding box center [1061, 498] width 197 height 17
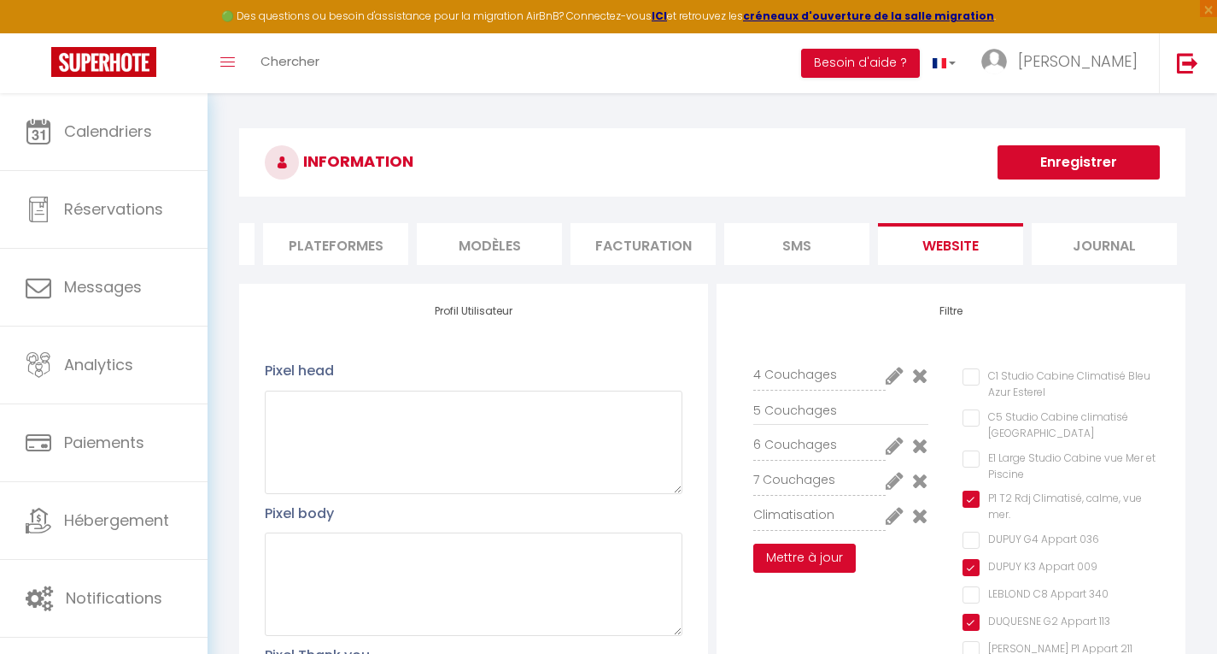
click at [791, 571] on button "Mettre à jour" at bounding box center [804, 557] width 103 height 29
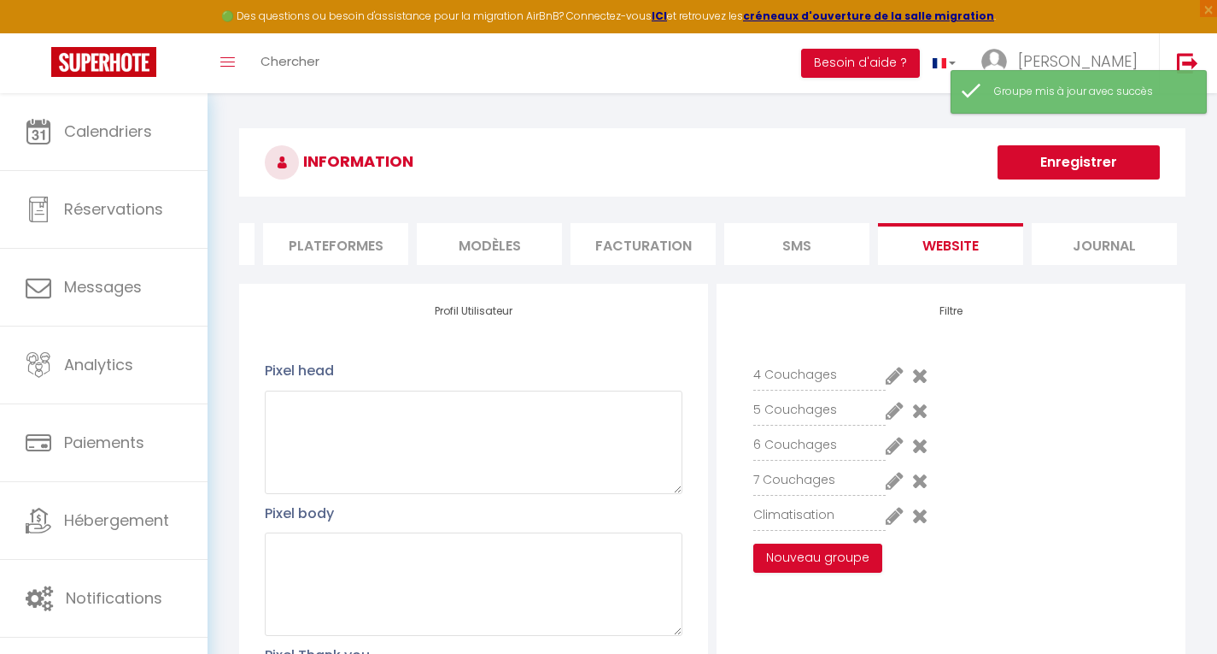
click at [894, 525] on icon at bounding box center [895, 515] width 18 height 21
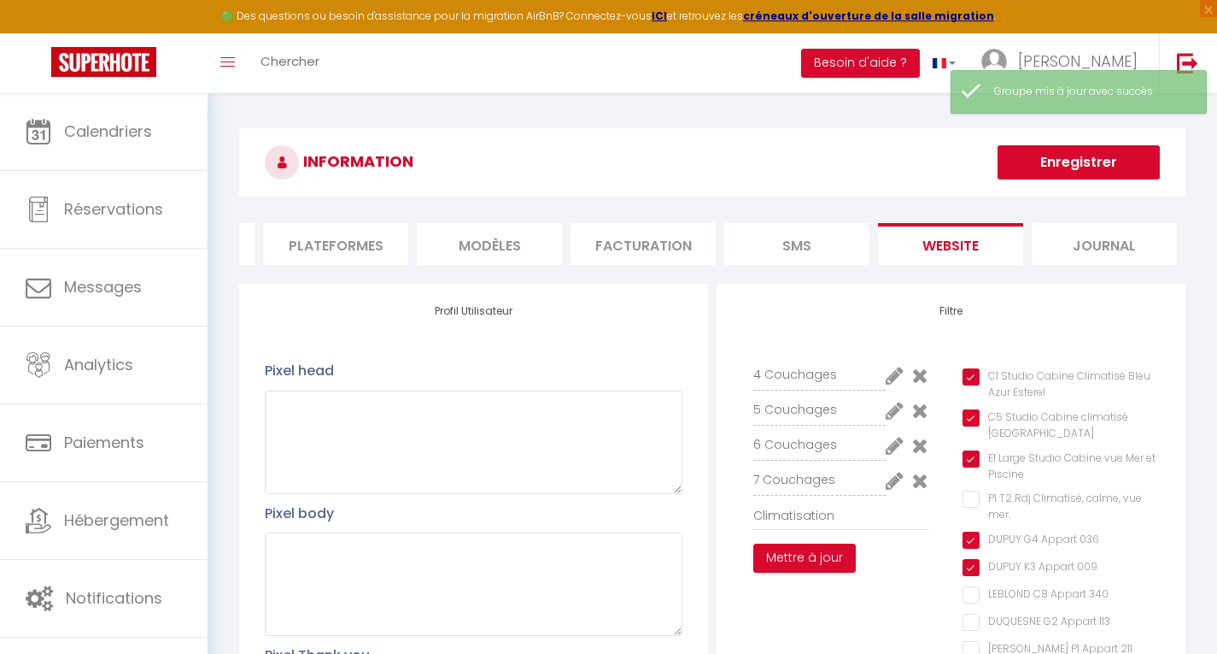
click at [965, 507] on mer\ "P1 T2 Rdj Climatisé, calme, vue mer." at bounding box center [1061, 498] width 197 height 17
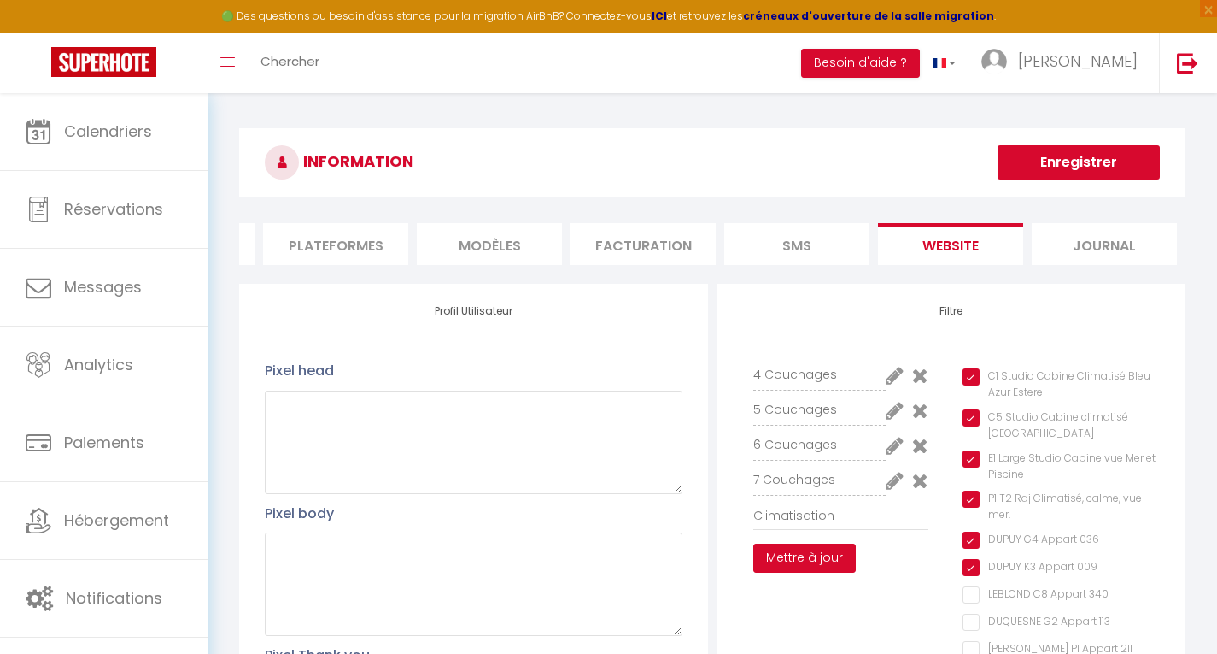
click at [800, 572] on button "Mettre à jour" at bounding box center [804, 557] width 103 height 29
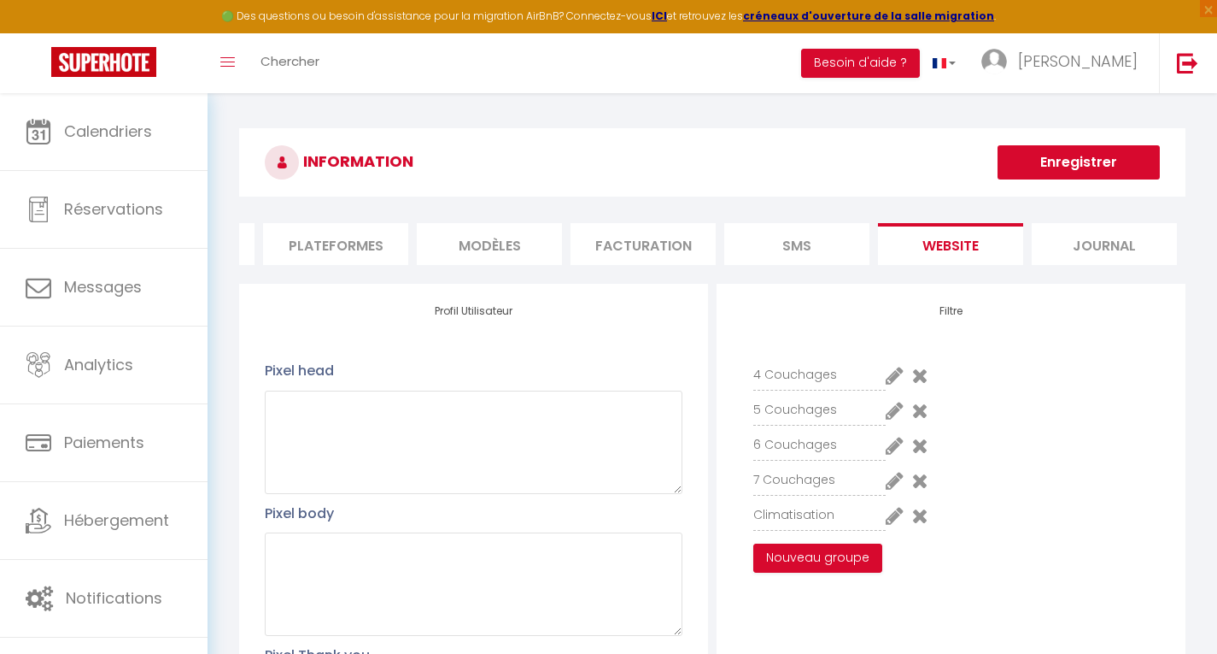
click at [1067, 159] on button "Enregistrer" at bounding box center [1079, 162] width 162 height 34
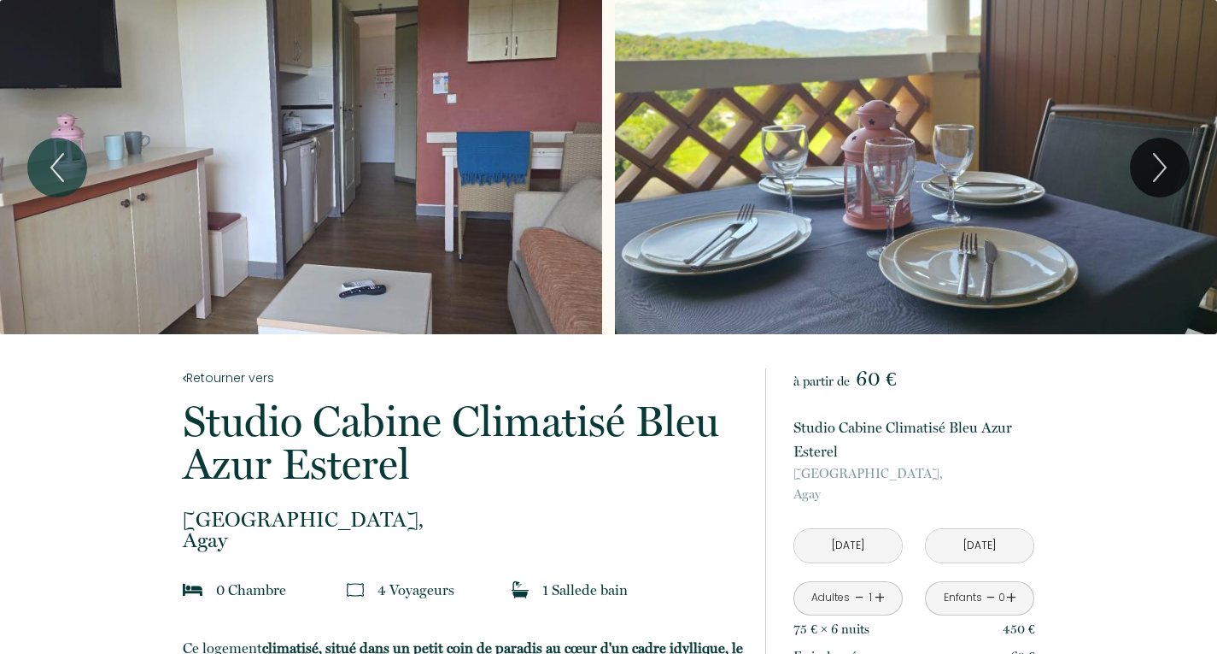
scroll to position [310, 0]
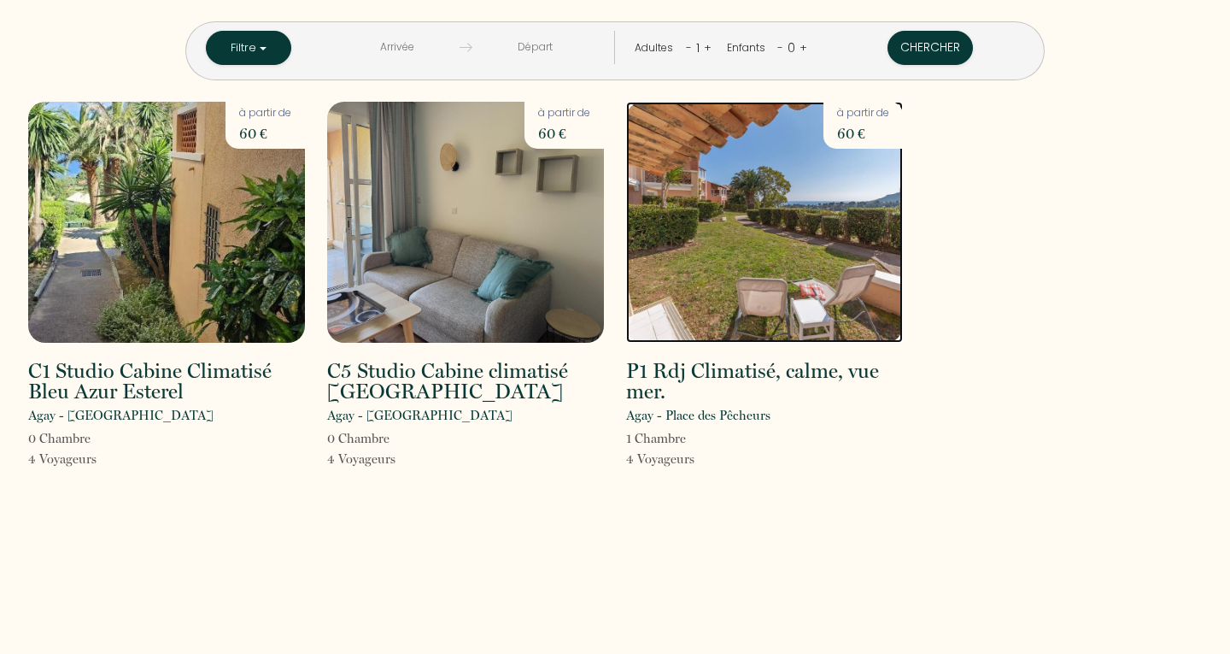
click at [794, 245] on img at bounding box center [764, 222] width 277 height 241
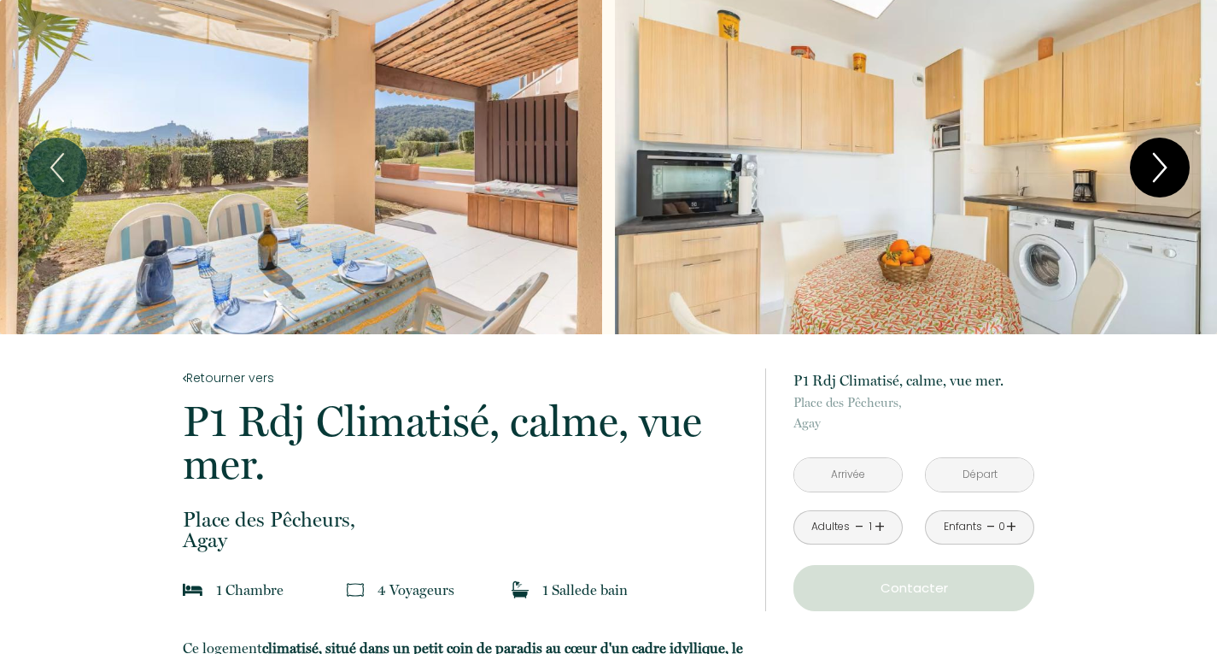
click at [1154, 154] on icon "Next" at bounding box center [1160, 167] width 12 height 27
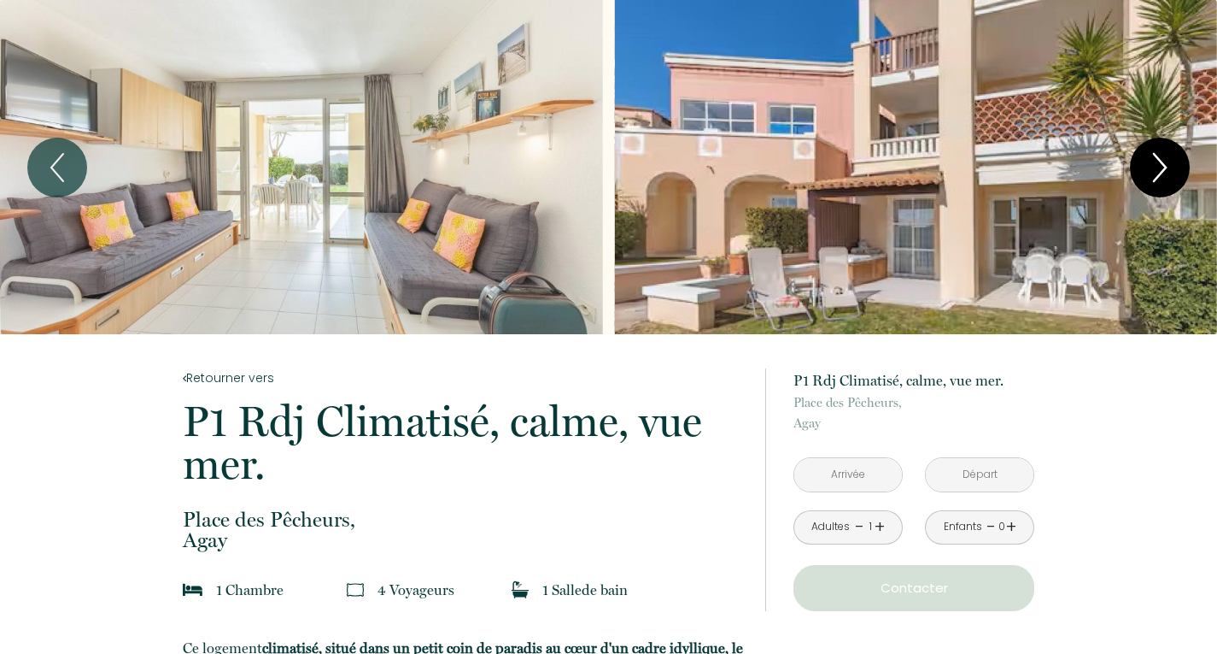
click at [1154, 154] on icon "Next" at bounding box center [1160, 167] width 12 height 27
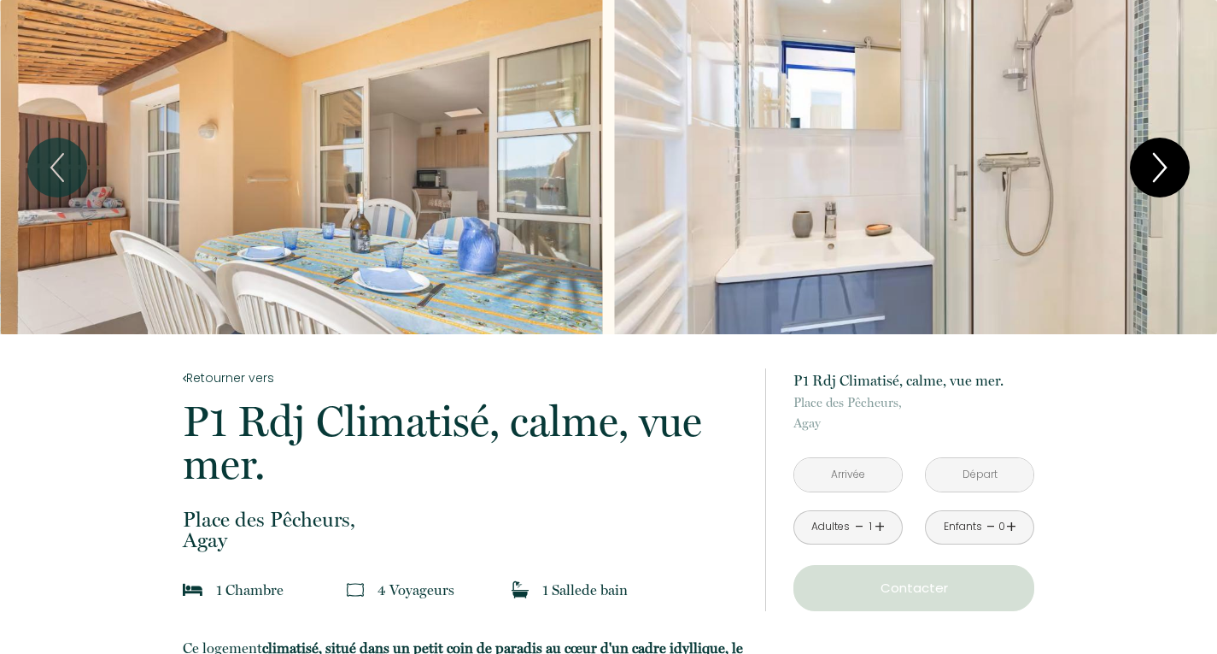
click at [1154, 154] on icon "Next" at bounding box center [1160, 167] width 12 height 27
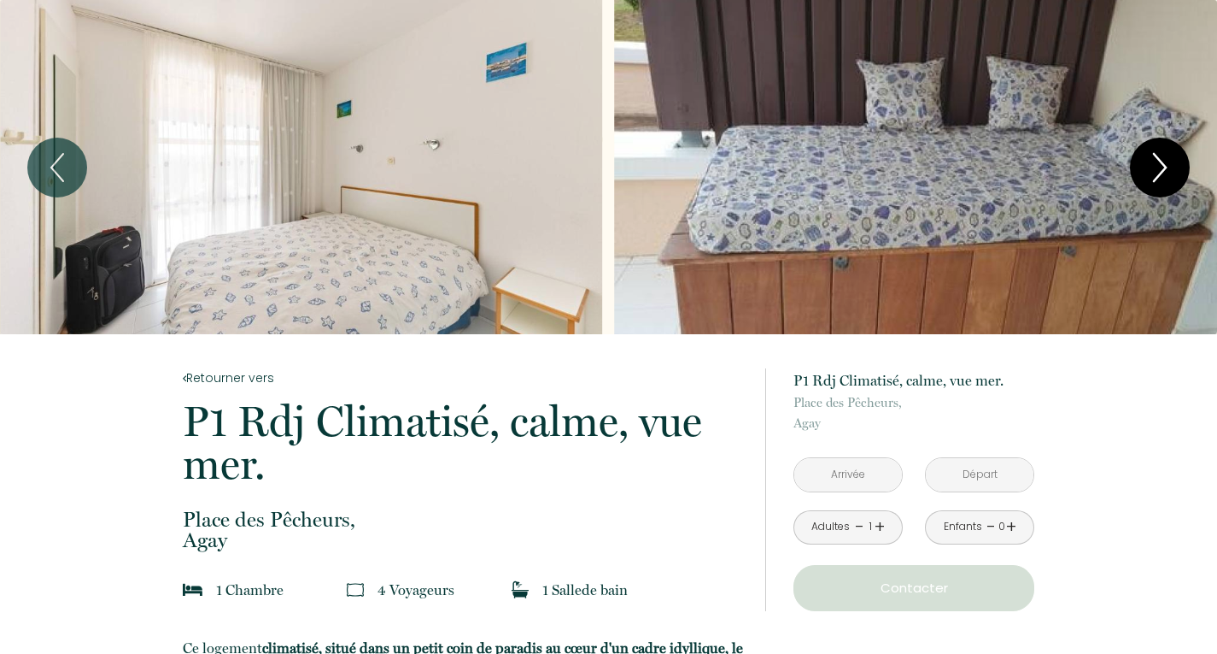
click at [1154, 154] on icon "Next" at bounding box center [1160, 167] width 12 height 27
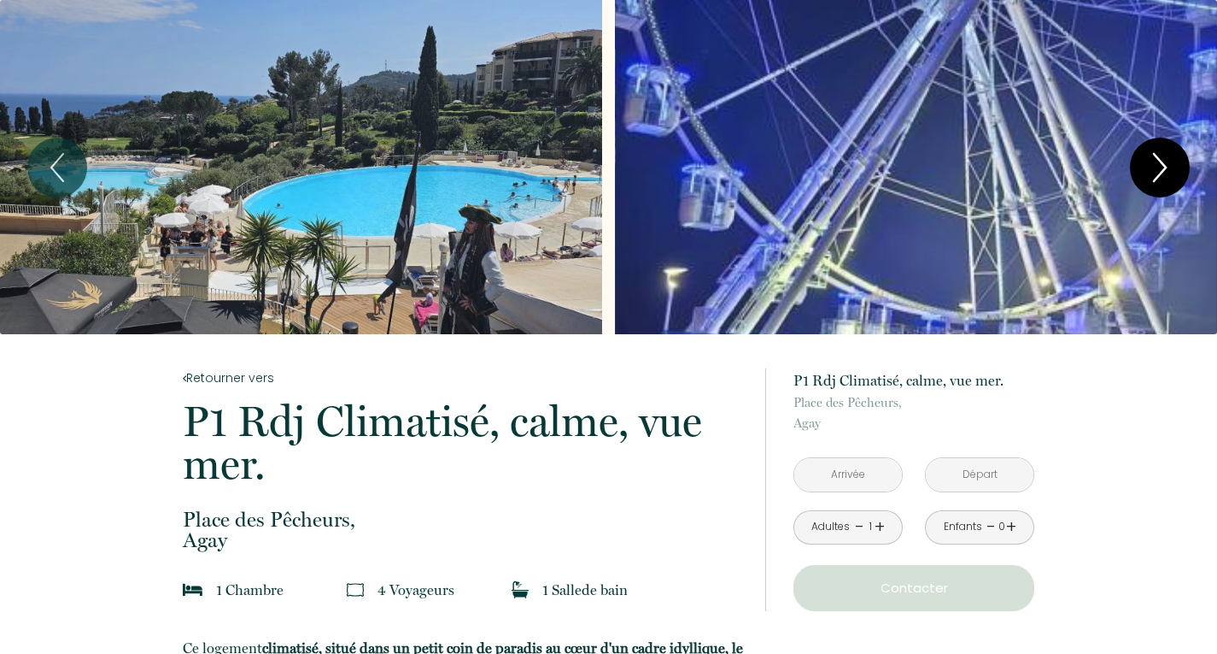
click at [1154, 154] on icon "Next" at bounding box center [1160, 167] width 12 height 27
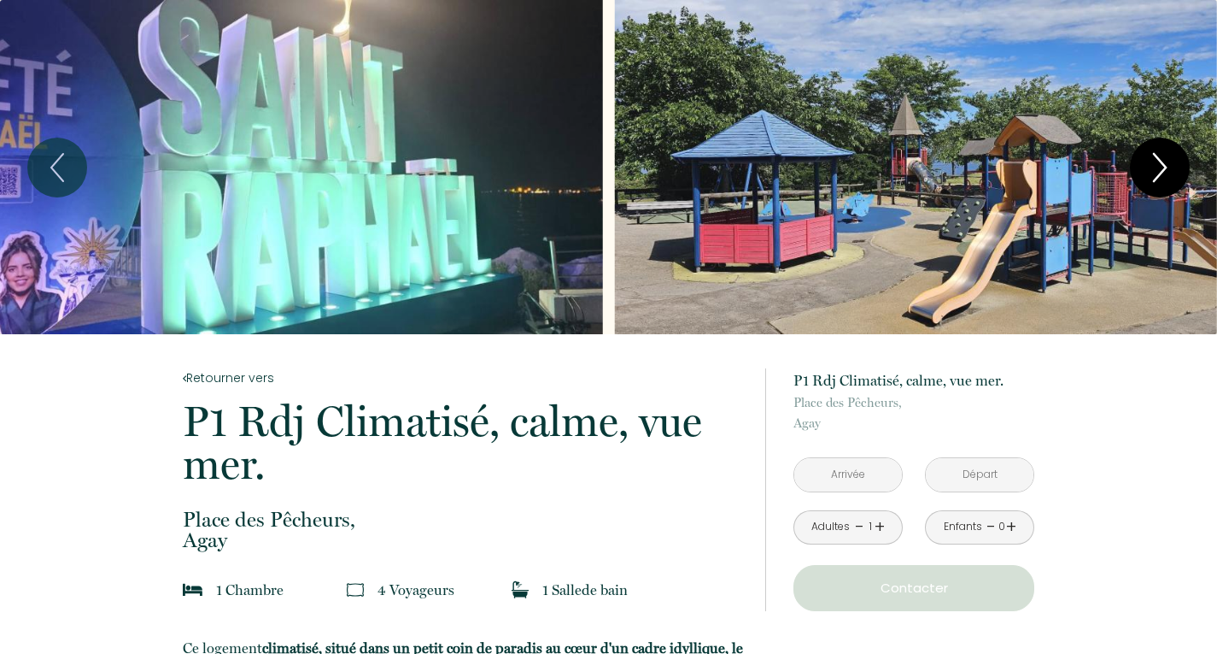
click at [1154, 154] on icon "Next" at bounding box center [1160, 167] width 12 height 27
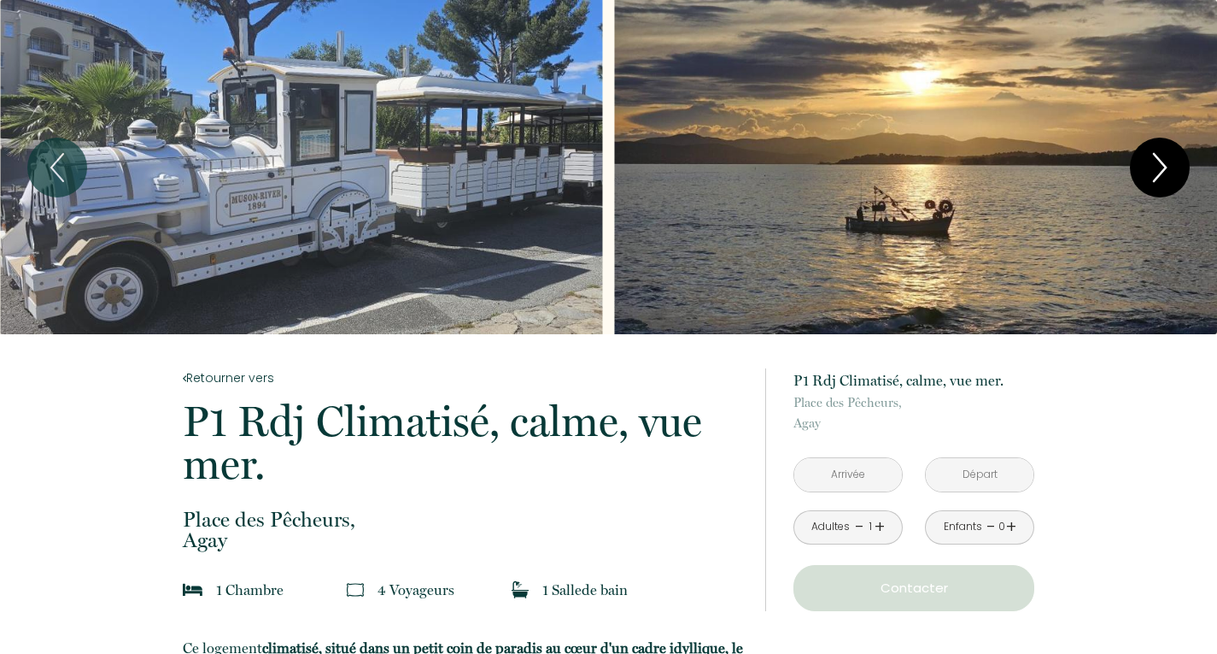
click at [1154, 154] on icon "Next" at bounding box center [1160, 167] width 12 height 27
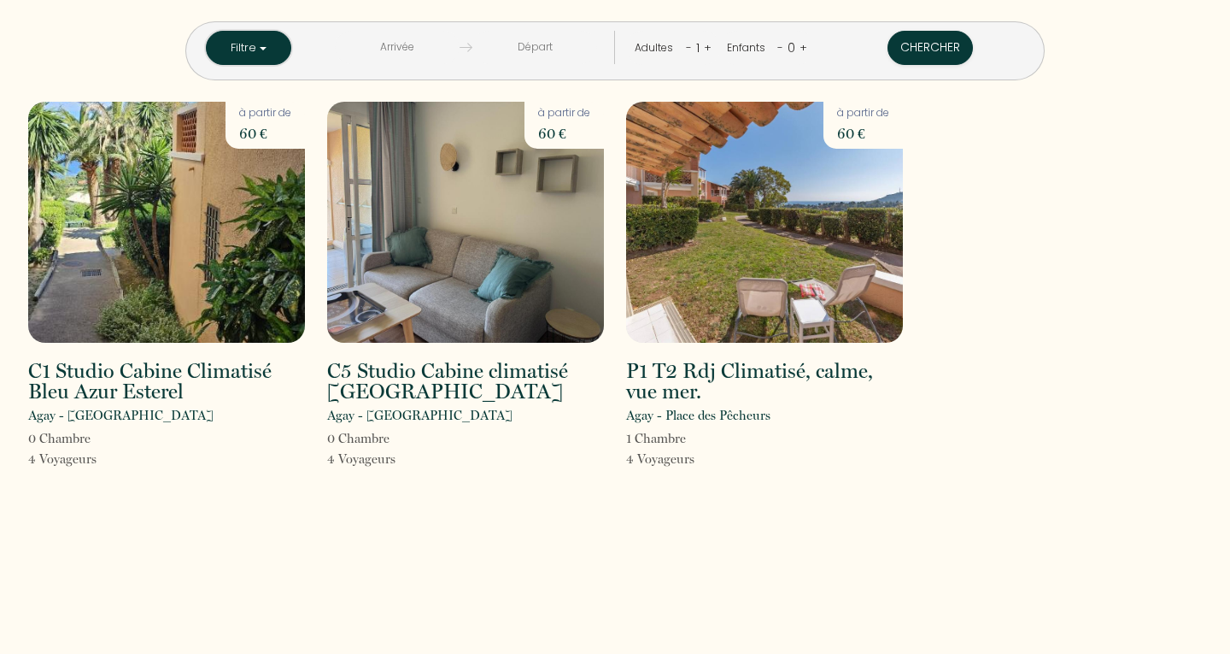
click at [291, 40] on button "Filtre" at bounding box center [248, 48] width 85 height 34
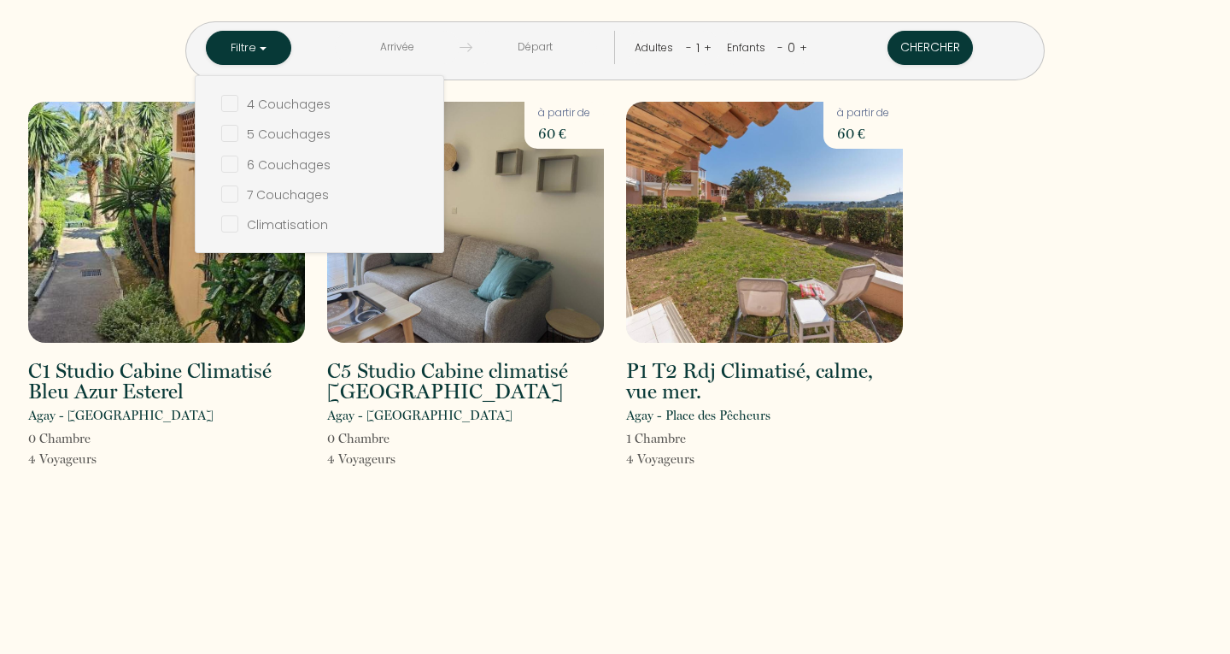
click at [323, 215] on input "checkbox" at bounding box center [332, 222] width 222 height 17
checkbox input "true"
checkbox Couchages "false"
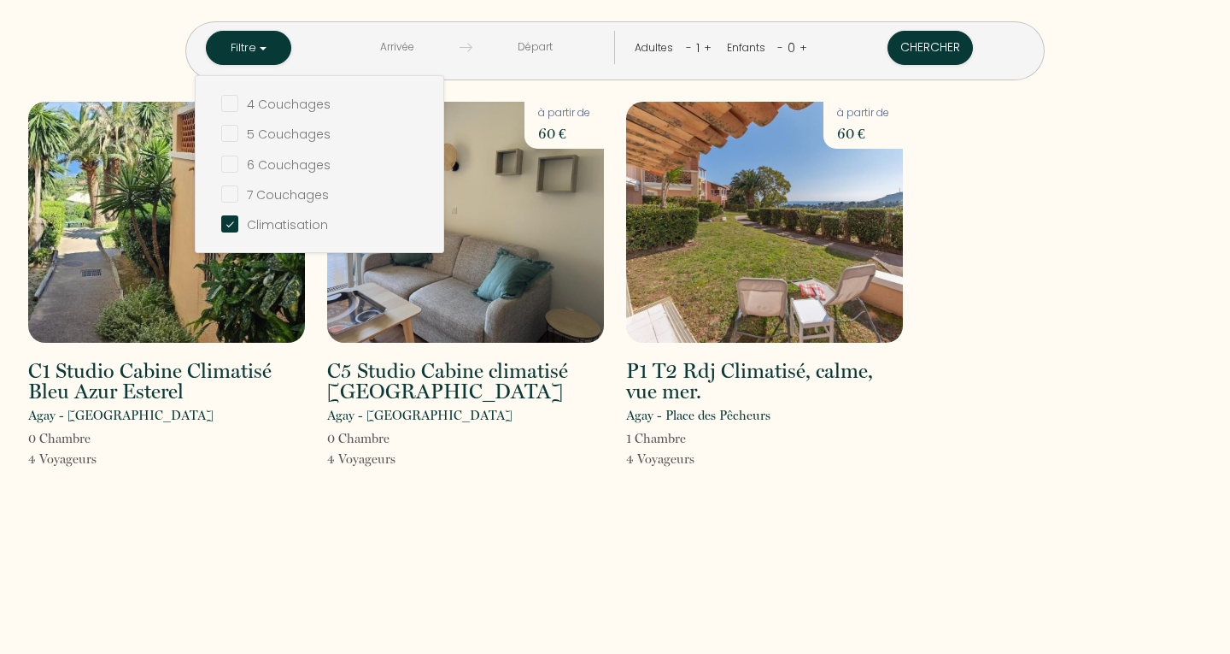
checkbox Couchages "false"
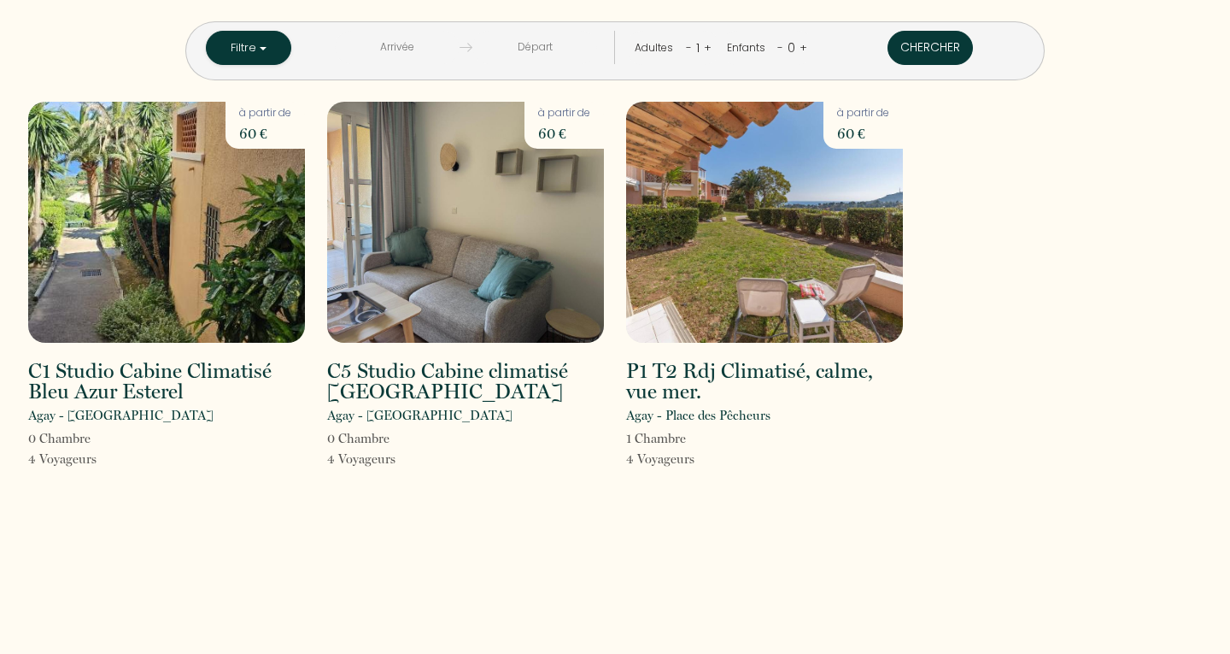
click at [888, 46] on button "Chercher" at bounding box center [930, 48] width 85 height 34
checkbox Couchages "false"
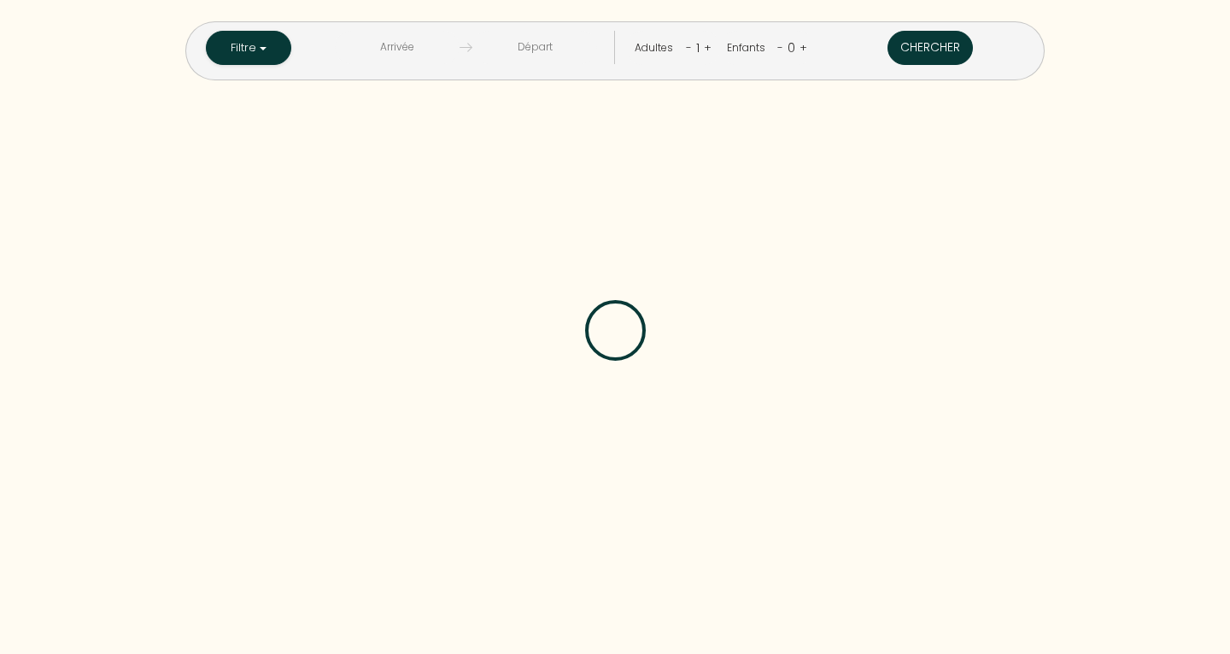
checkbox Couchages "false"
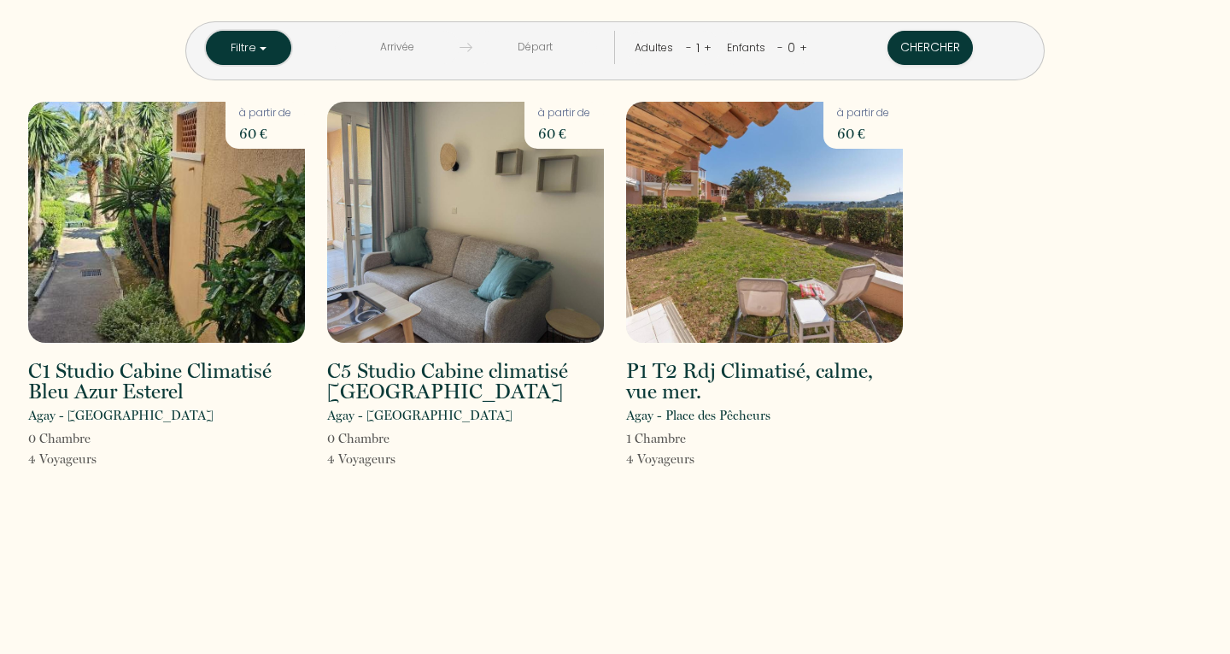
click at [291, 48] on button "Filtre" at bounding box center [248, 48] width 85 height 34
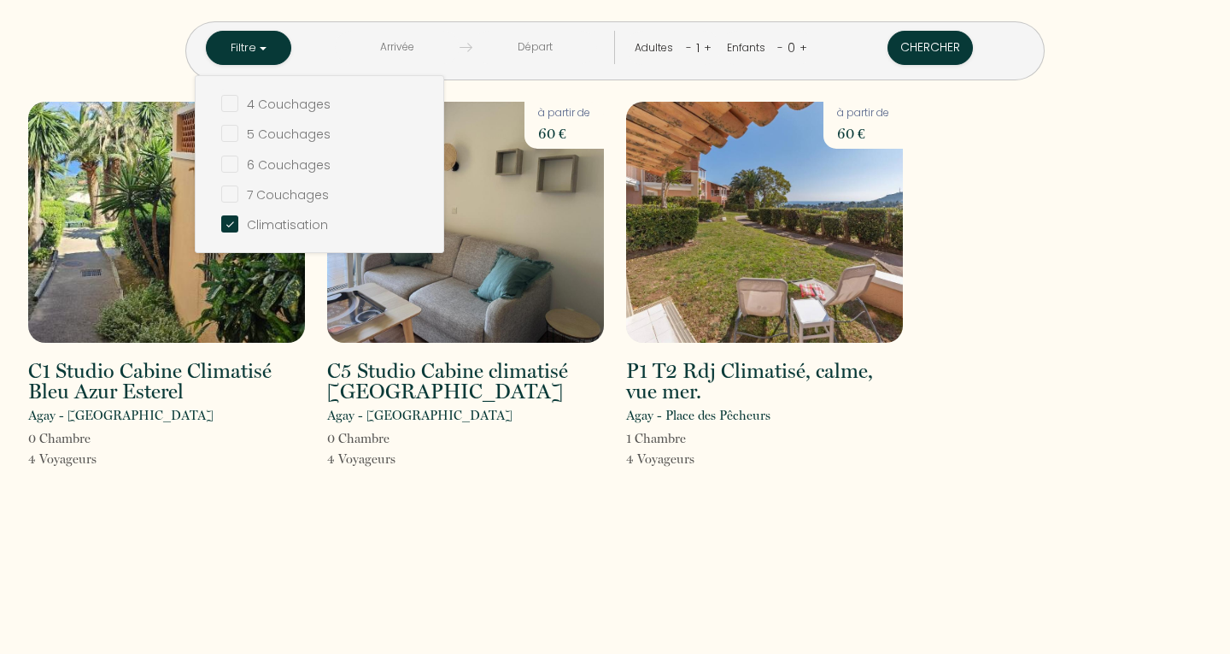
click at [345, 103] on Couchages "checkbox" at bounding box center [332, 102] width 222 height 17
checkbox Couchages "true"
checkbox Couchages "false"
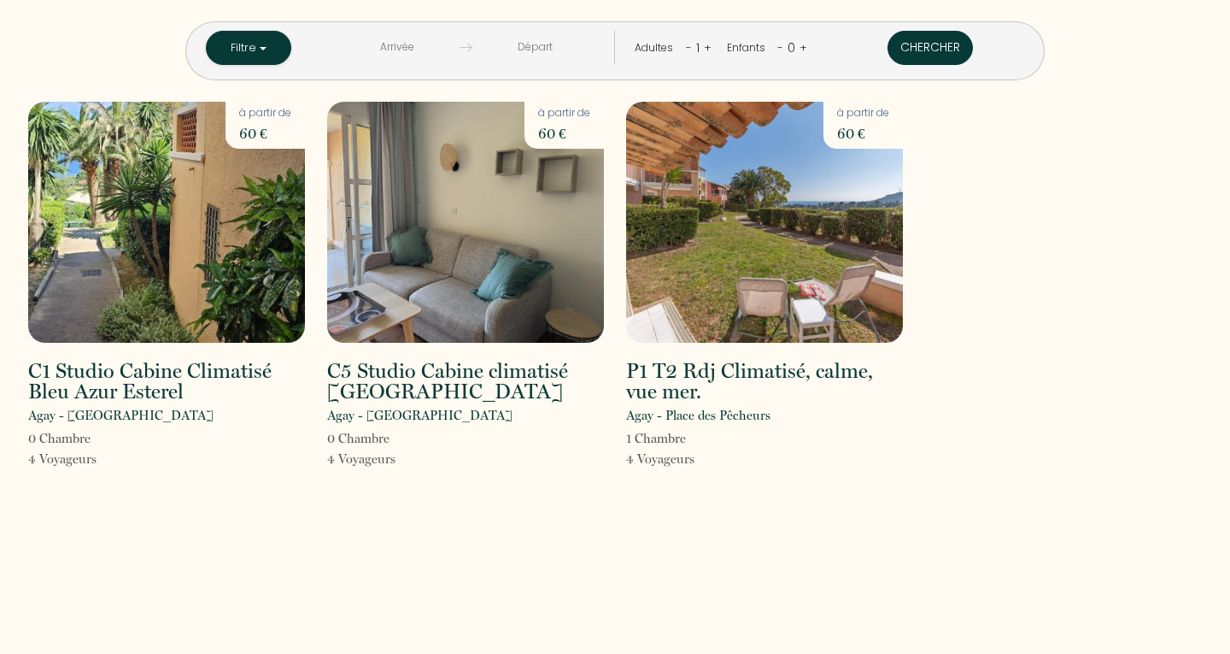
click at [888, 50] on button "Chercher" at bounding box center [930, 48] width 85 height 34
click at [291, 50] on button "Filtre" at bounding box center [248, 48] width 85 height 34
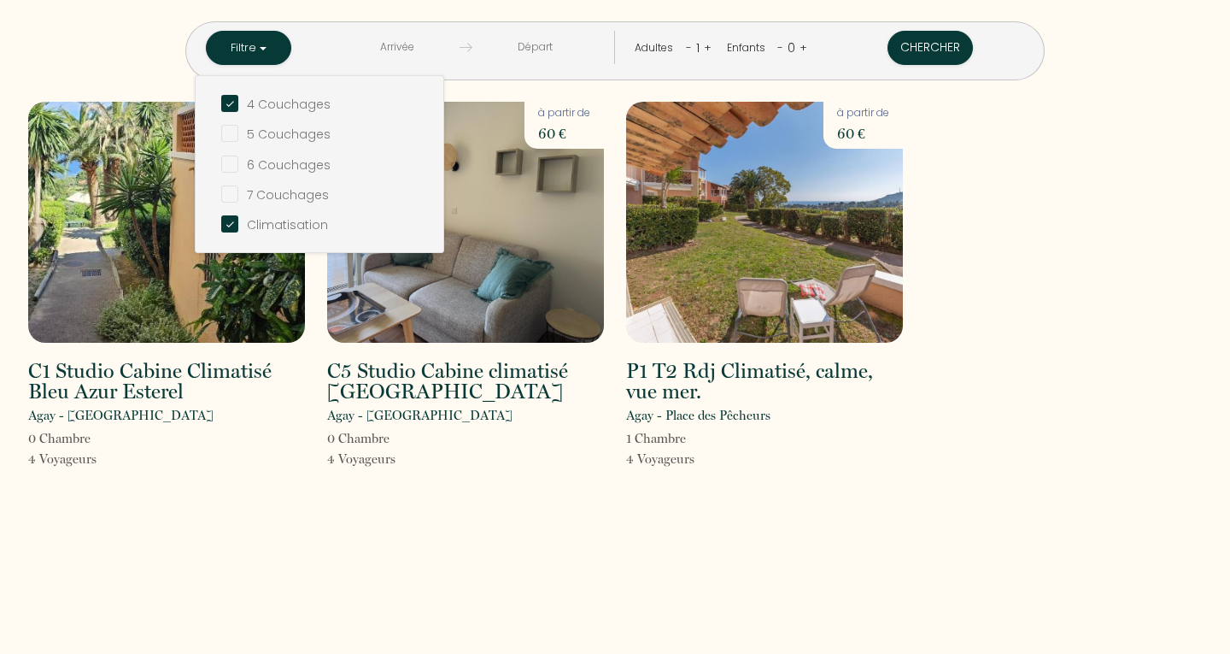
click at [302, 105] on Couchages "checkbox" at bounding box center [332, 102] width 222 height 17
checkbox Couchages "false"
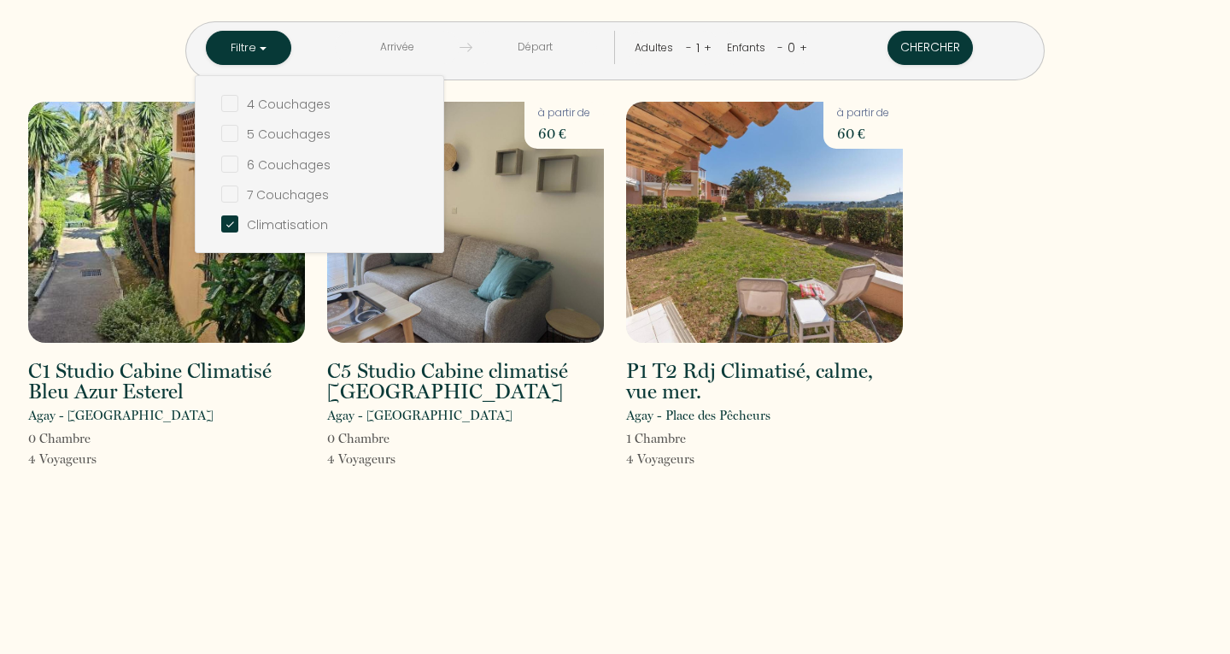
click at [304, 224] on input "checkbox" at bounding box center [332, 222] width 222 height 17
checkbox input "false"
checkbox Couchages "false"
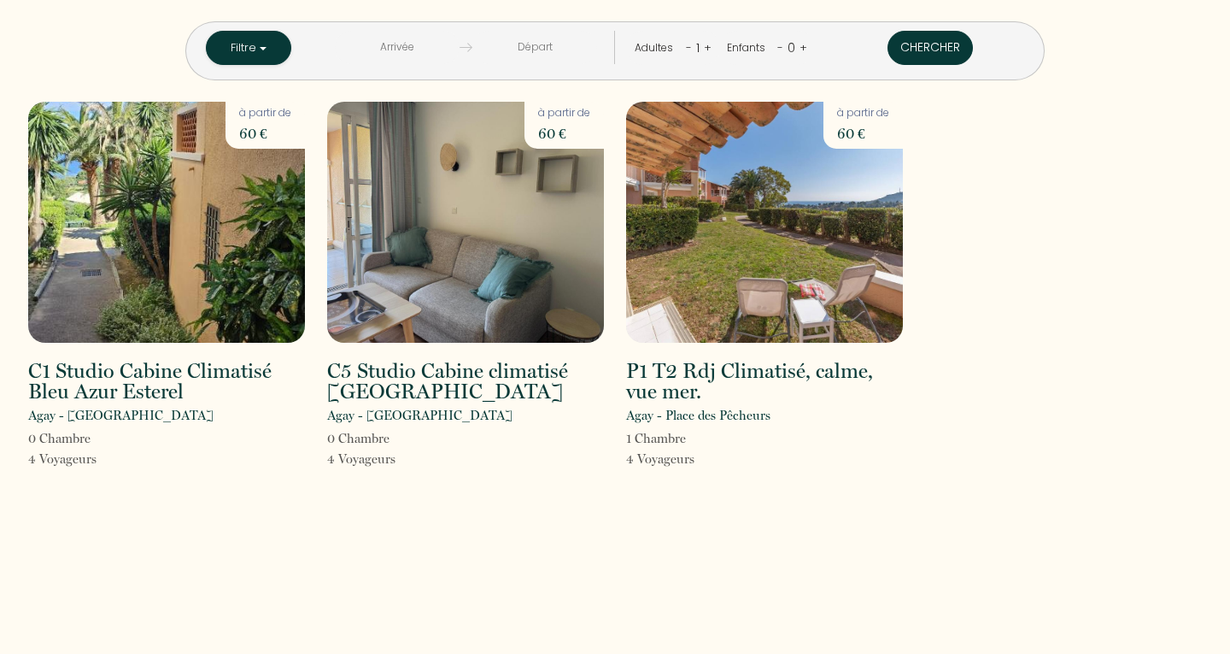
click at [888, 50] on button "Chercher" at bounding box center [930, 48] width 85 height 34
click at [779, 220] on img at bounding box center [764, 222] width 277 height 241
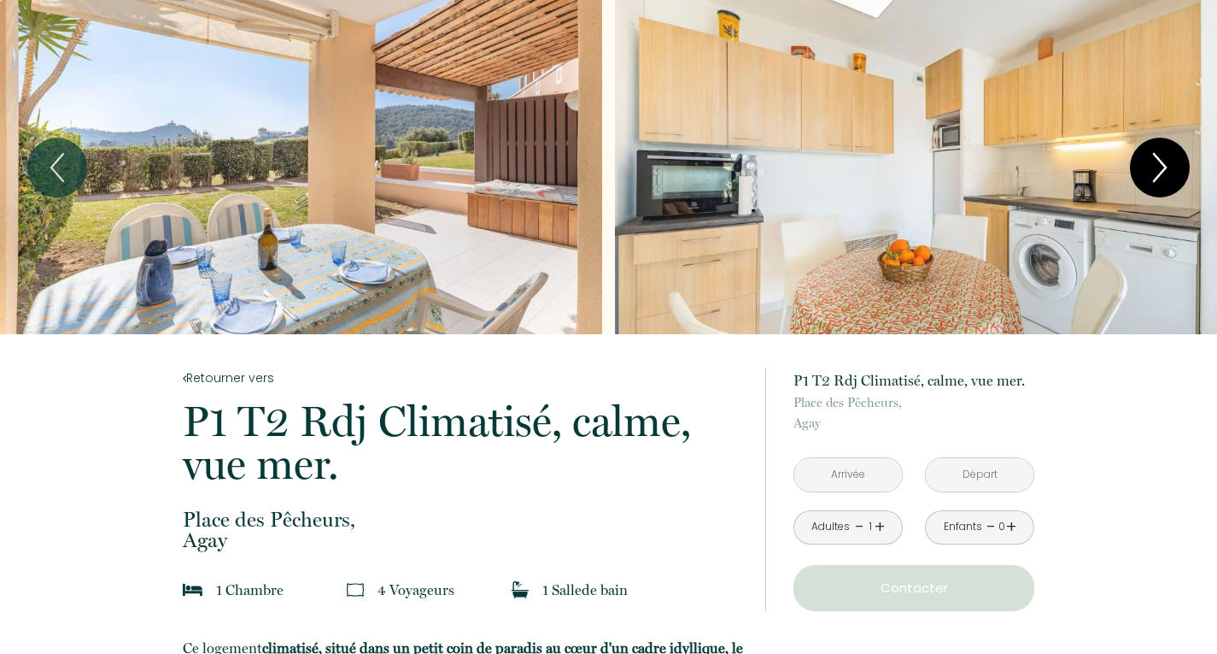
click at [1166, 163] on icon "Next" at bounding box center [1160, 167] width 36 height 51
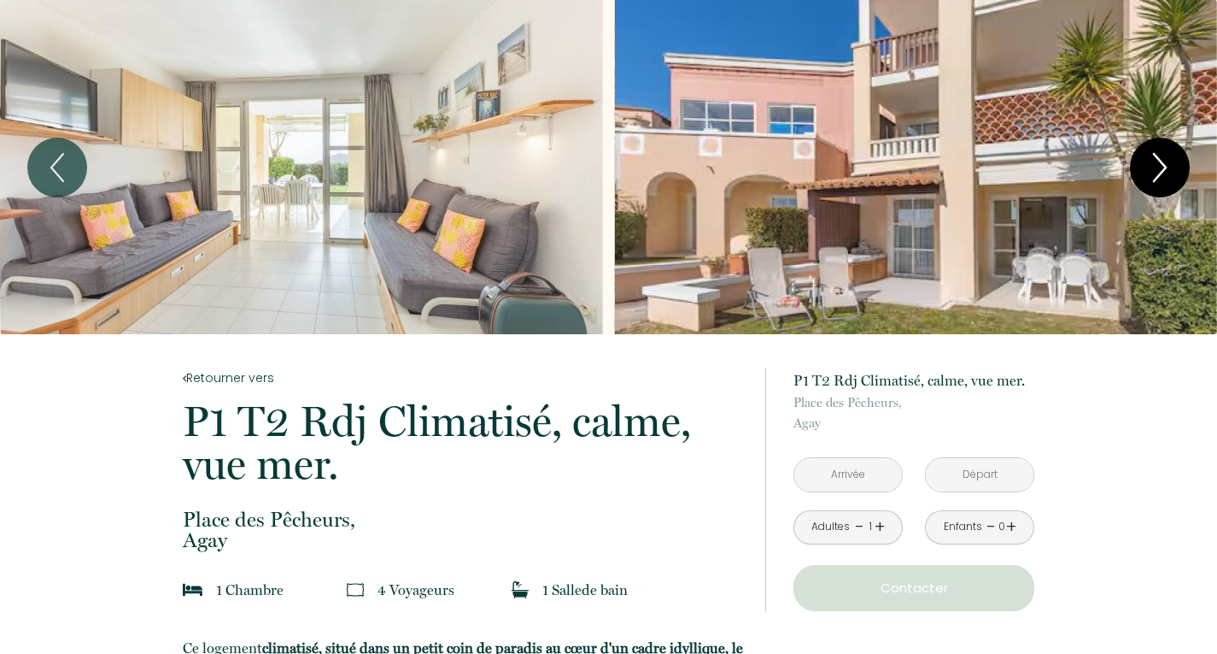
click at [1166, 163] on icon "Next" at bounding box center [1160, 167] width 36 height 51
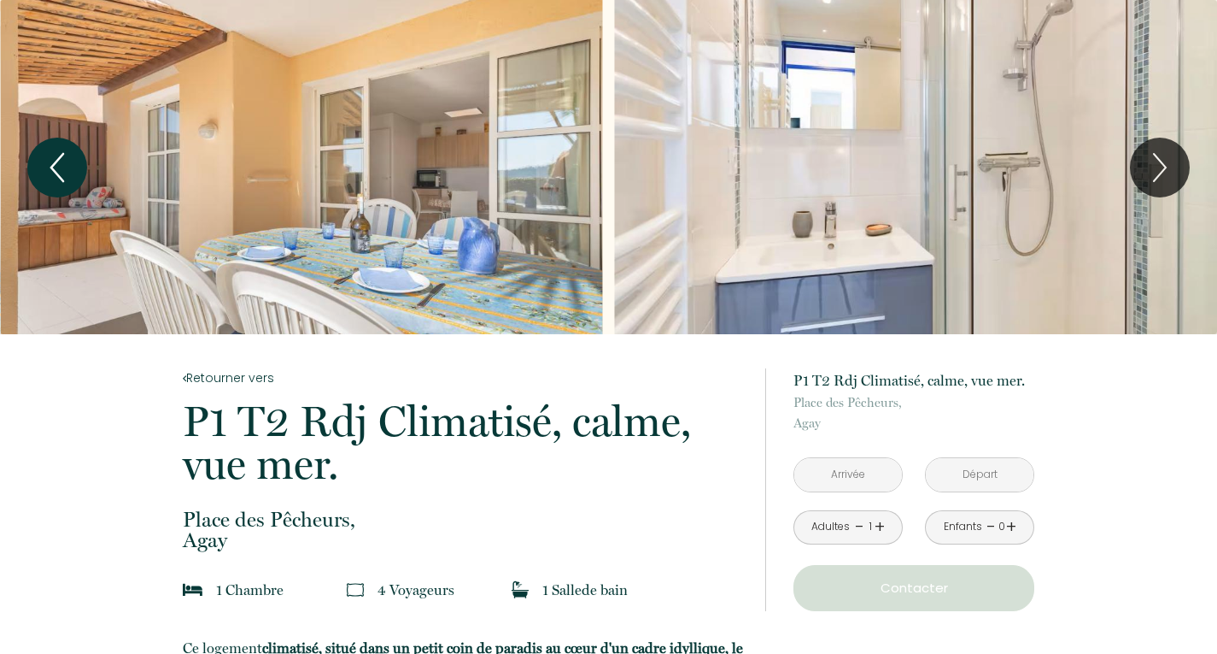
click at [69, 167] on icon "Previous" at bounding box center [57, 167] width 36 height 51
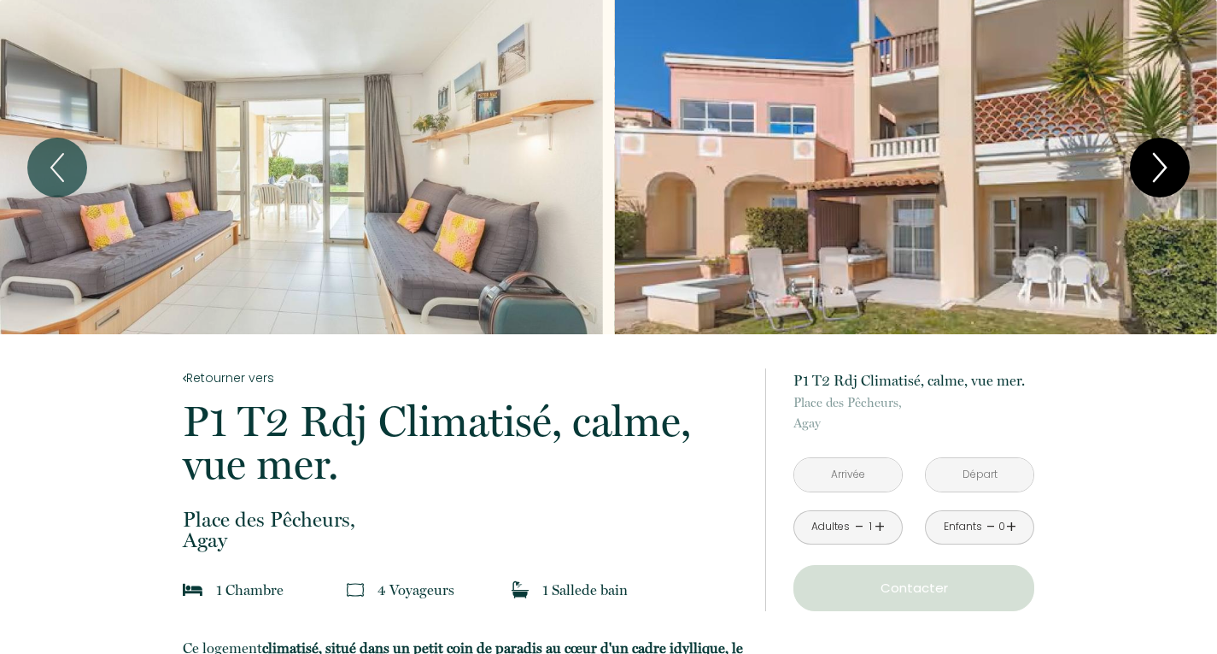
click at [1152, 162] on icon "Next" at bounding box center [1160, 167] width 36 height 51
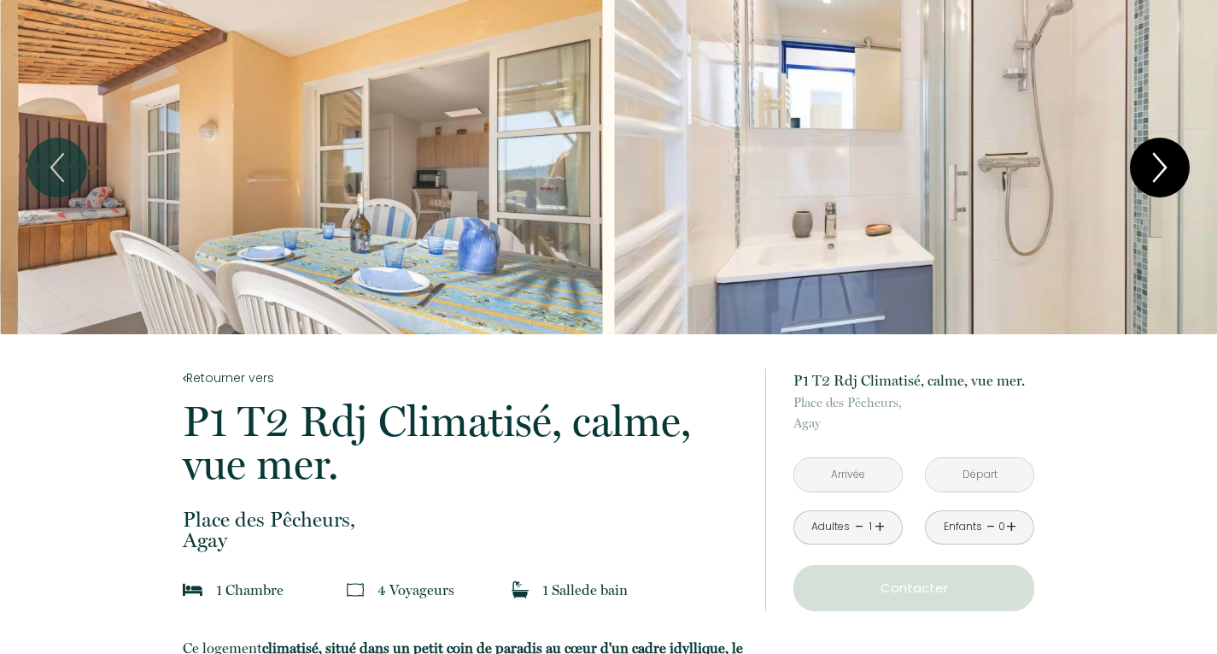
click at [1152, 162] on icon "Next" at bounding box center [1160, 167] width 36 height 51
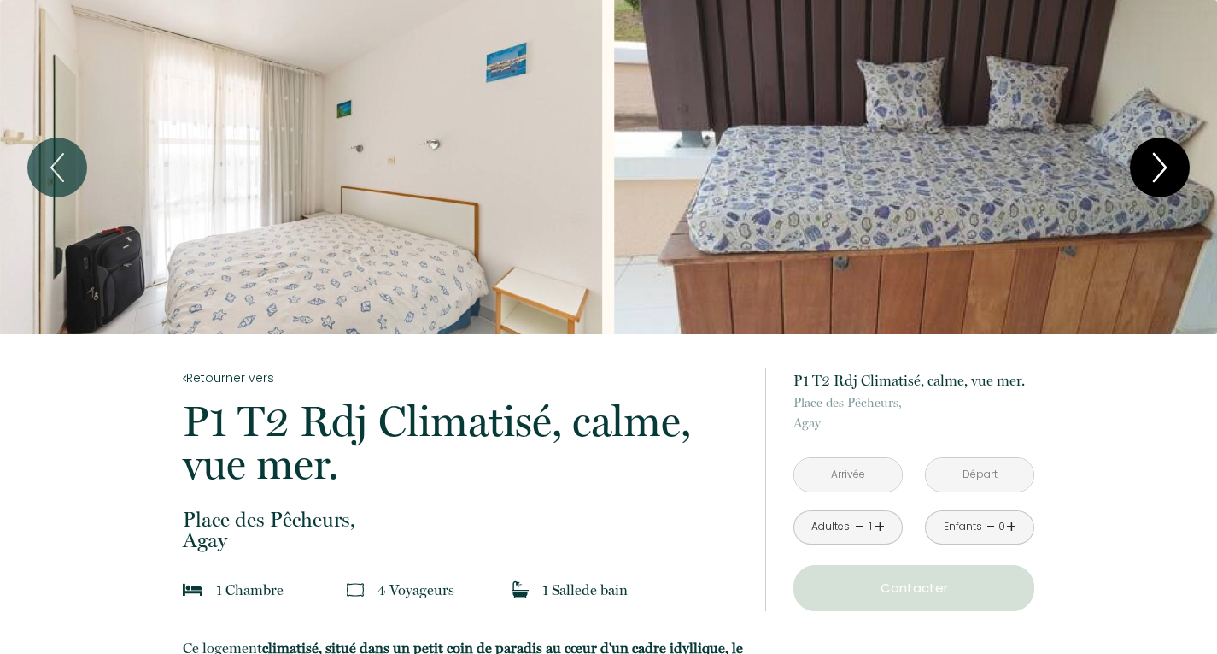
click at [1151, 165] on icon "Next" at bounding box center [1160, 167] width 36 height 51
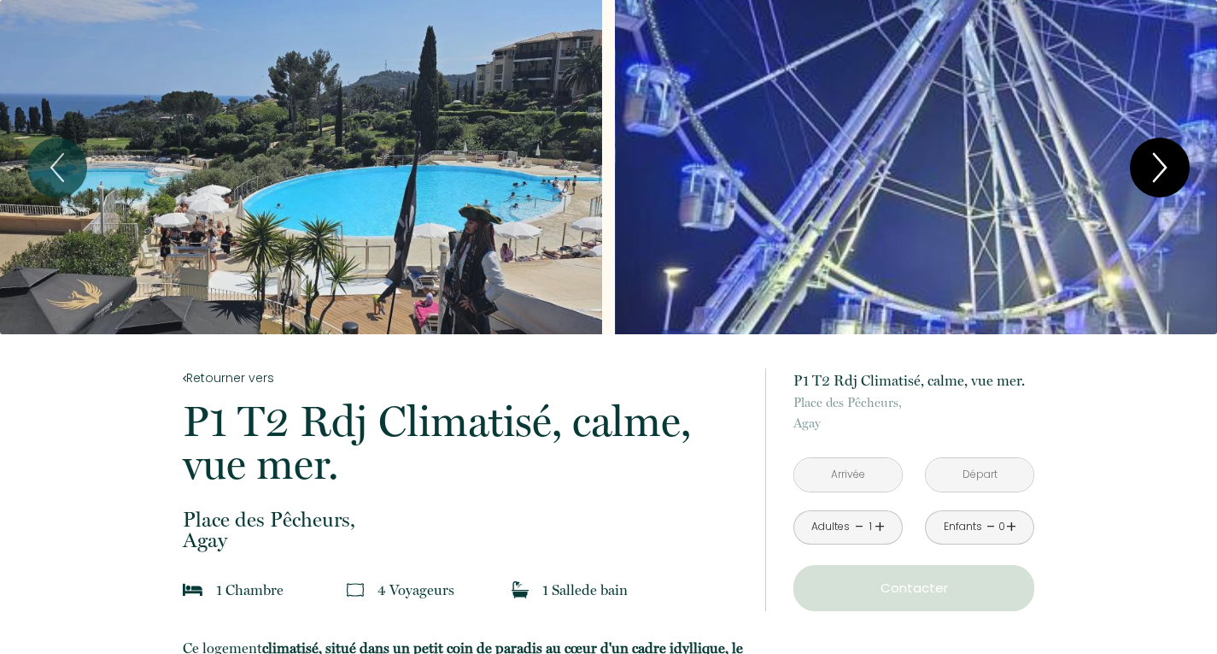
click at [1151, 165] on icon "Next" at bounding box center [1160, 167] width 36 height 51
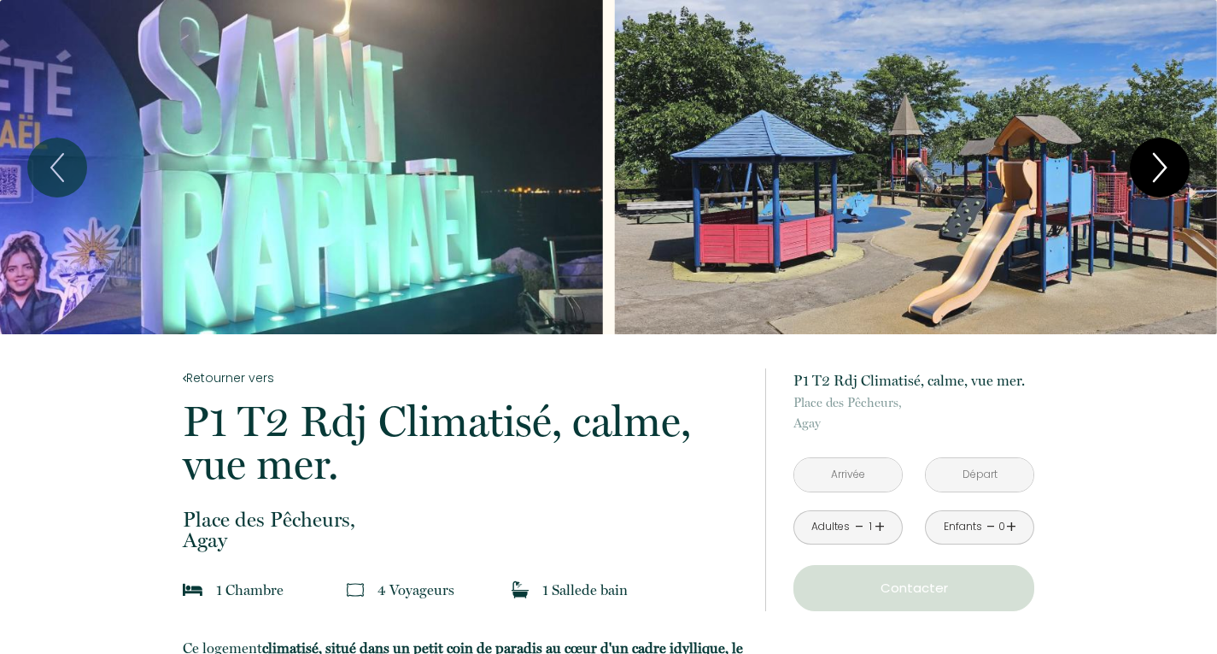
click at [1151, 165] on icon "Next" at bounding box center [1160, 167] width 36 height 51
